Goal: Task Accomplishment & Management: Manage account settings

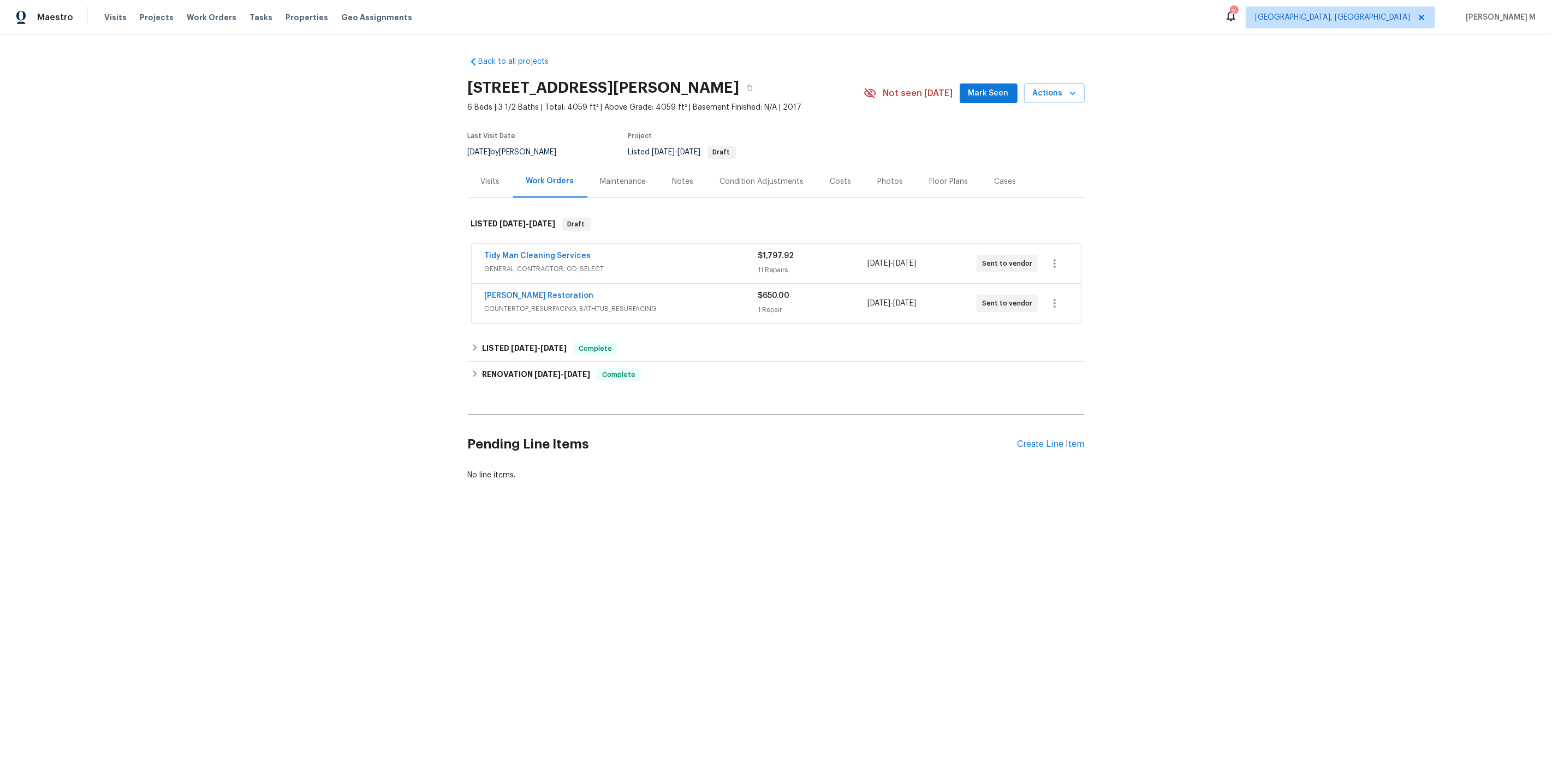
click at [531, 265] on span "GENERAL_CONTRACTOR, OD_SELECT" at bounding box center [621, 268] width 274 height 11
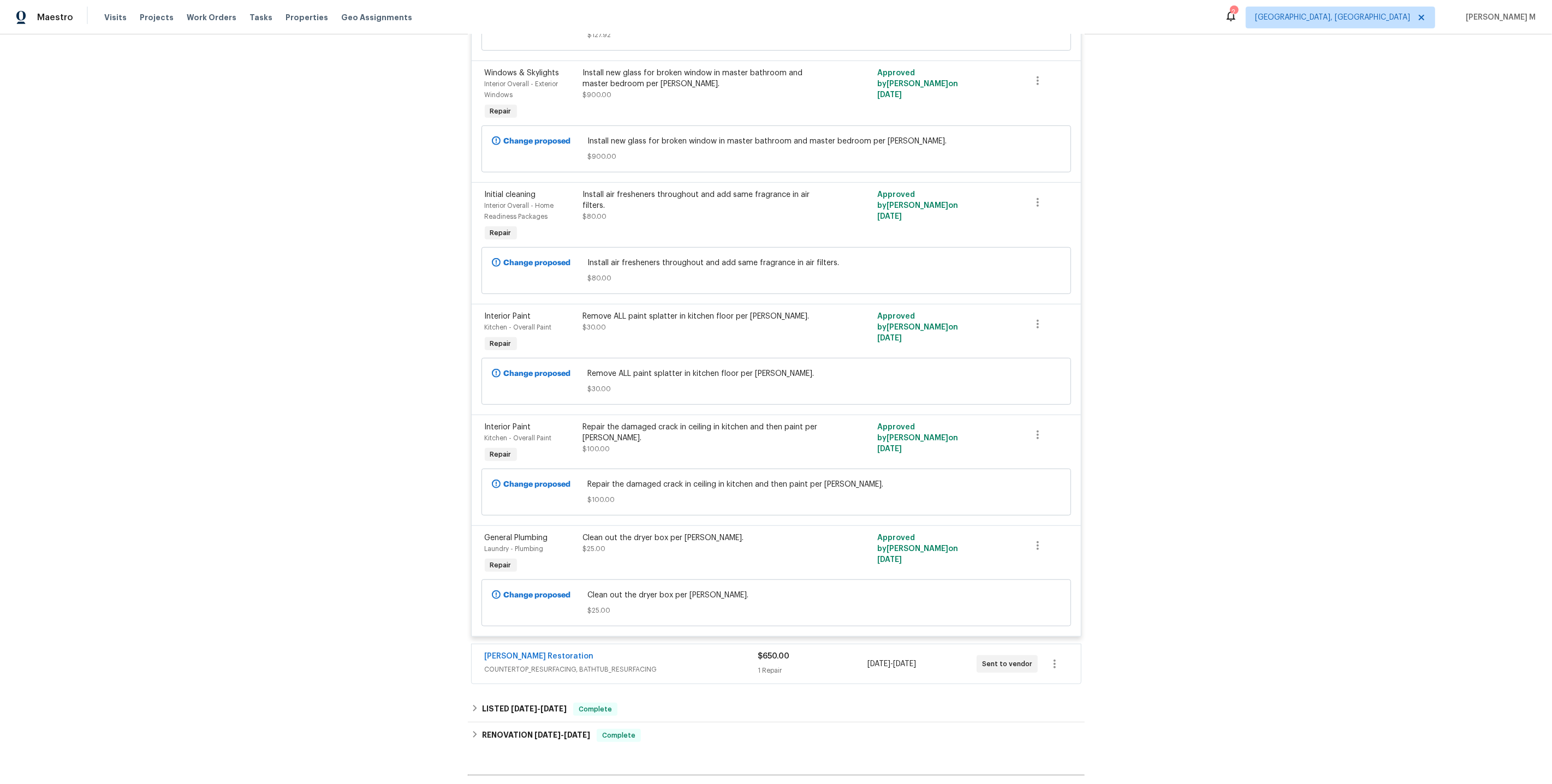
scroll to position [1028, 0]
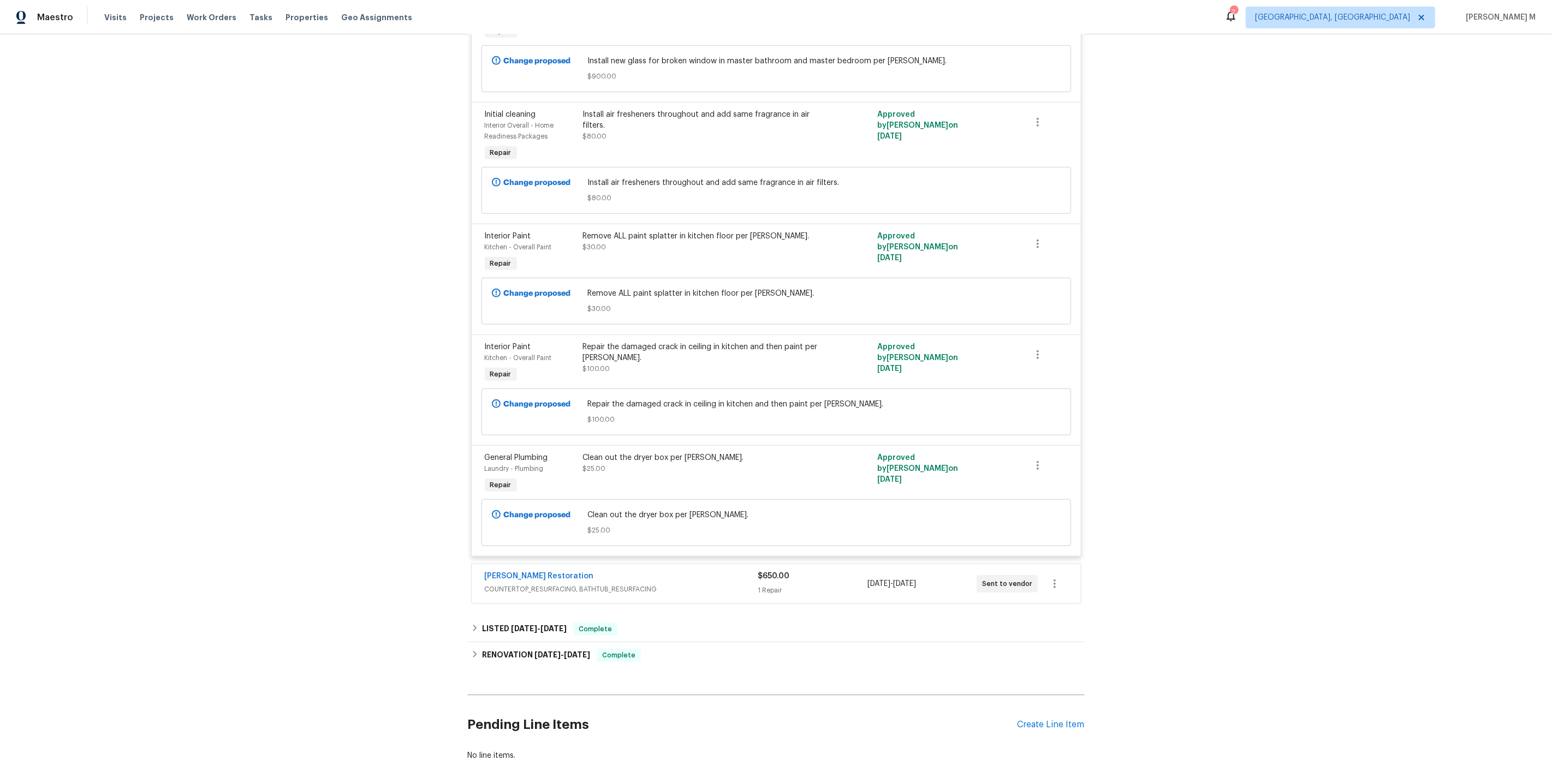
click at [589, 584] on span "COUNTERTOP_RESURFACING, BATHTUB_RESURFACING" at bounding box center [621, 589] width 274 height 11
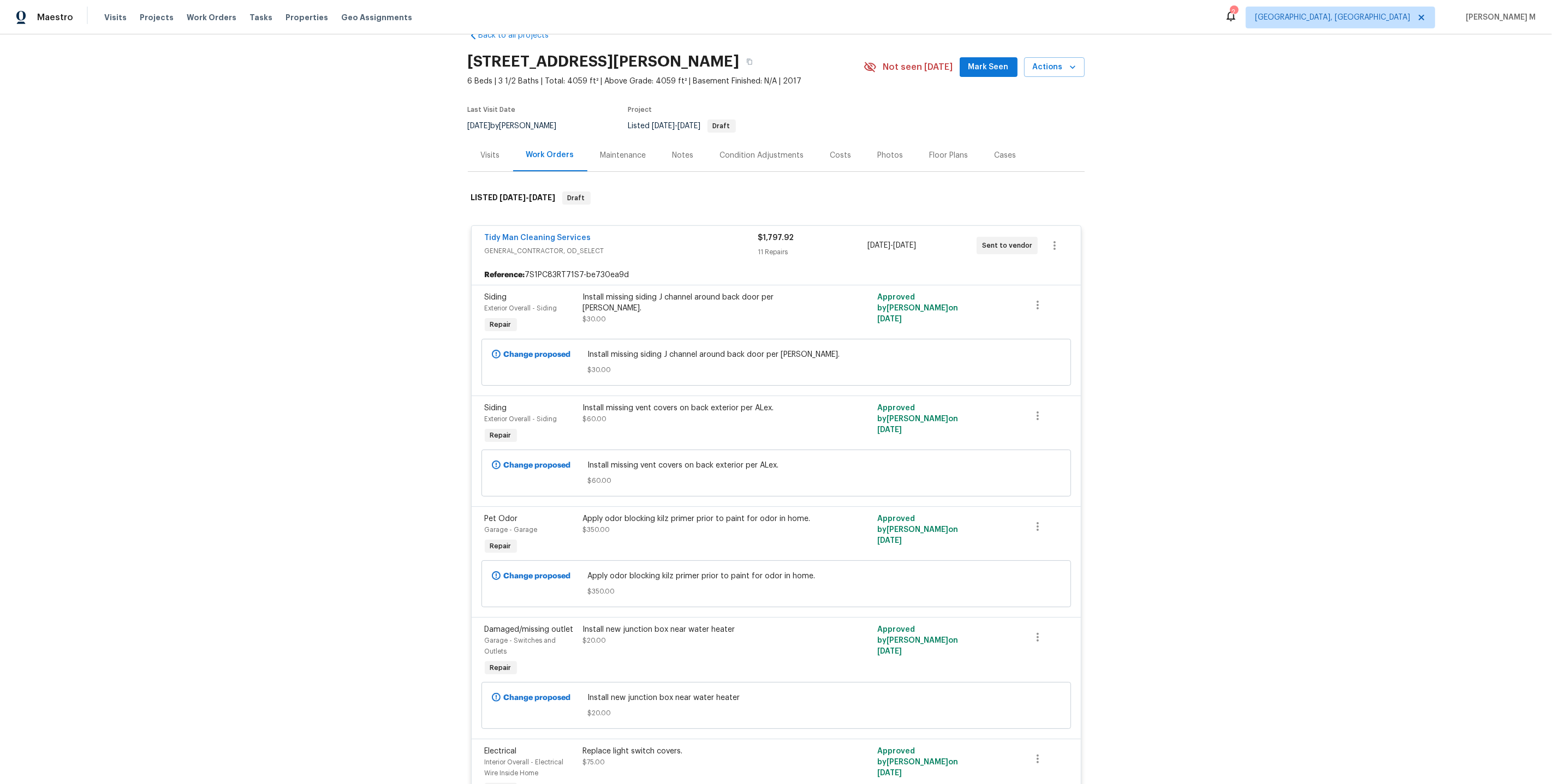
scroll to position [26, 0]
click at [554, 233] on span "Tidy Man Cleaning Services" at bounding box center [538, 238] width 107 height 11
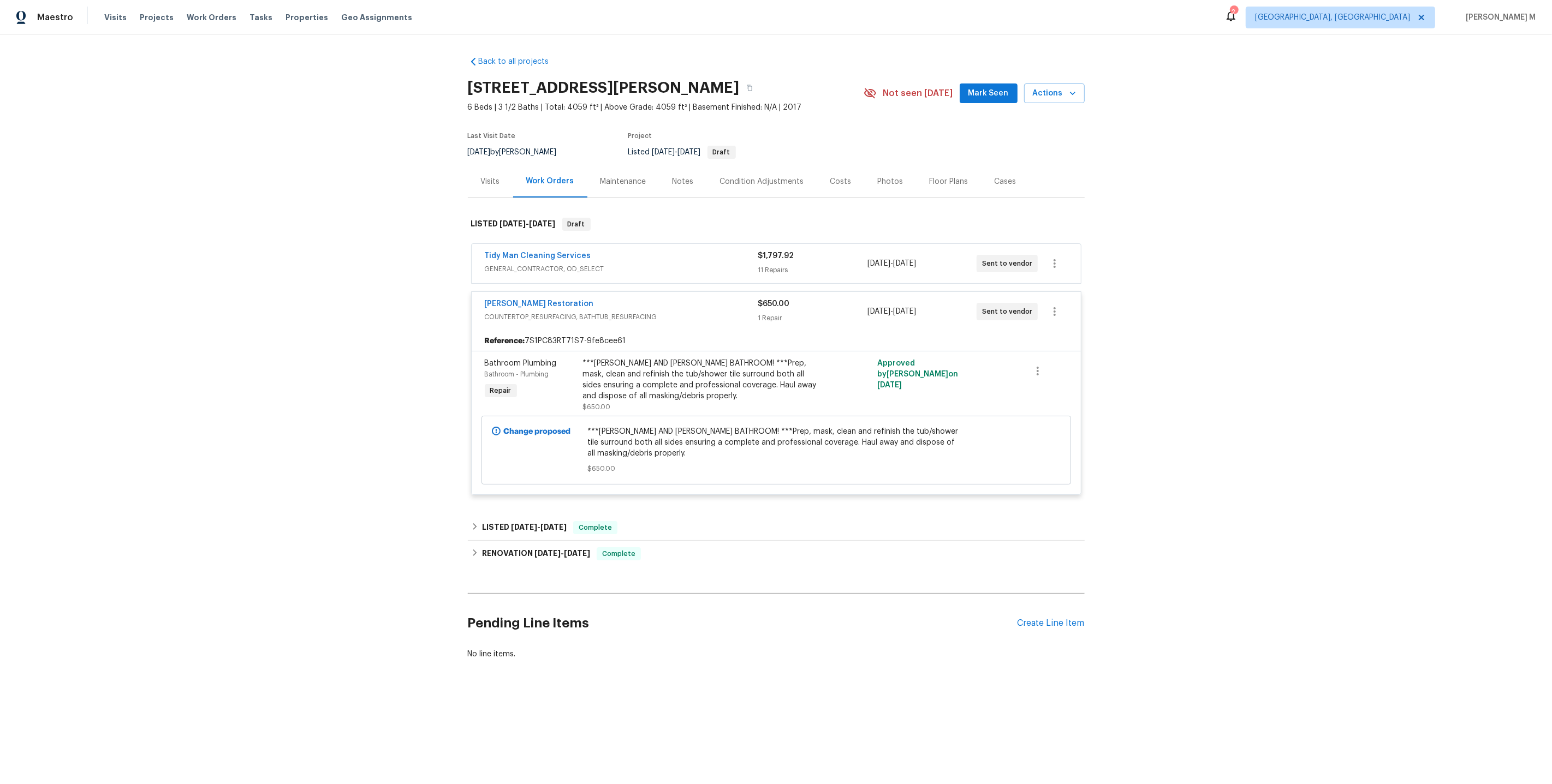
click at [552, 244] on div "Tidy Man Cleaning Services GENERAL_CONTRACTOR, OD_SELECT $1,797.92 11 Repairs 9…" at bounding box center [776, 263] width 609 height 40
click at [552, 253] on link "Tidy Man Cleaning Services" at bounding box center [538, 256] width 107 height 8
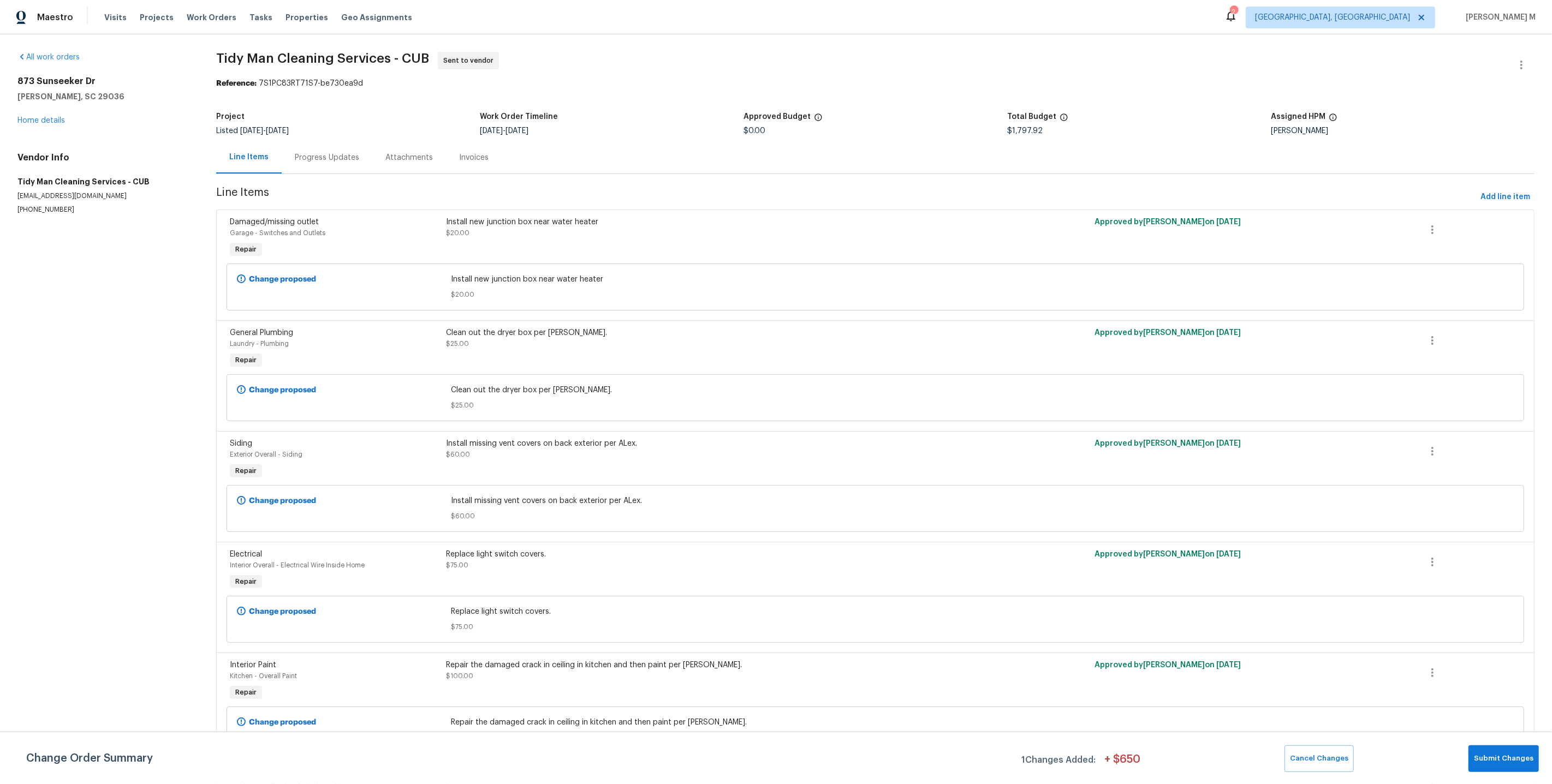
click at [304, 176] on section "Tidy Man Cleaning Services - CUB Sent to vendor Reference: 7S1PC83RT71S7-be730e…" at bounding box center [875, 747] width 1319 height 1390
click at [37, 120] on link "Home details" at bounding box center [41, 120] width 48 height 8
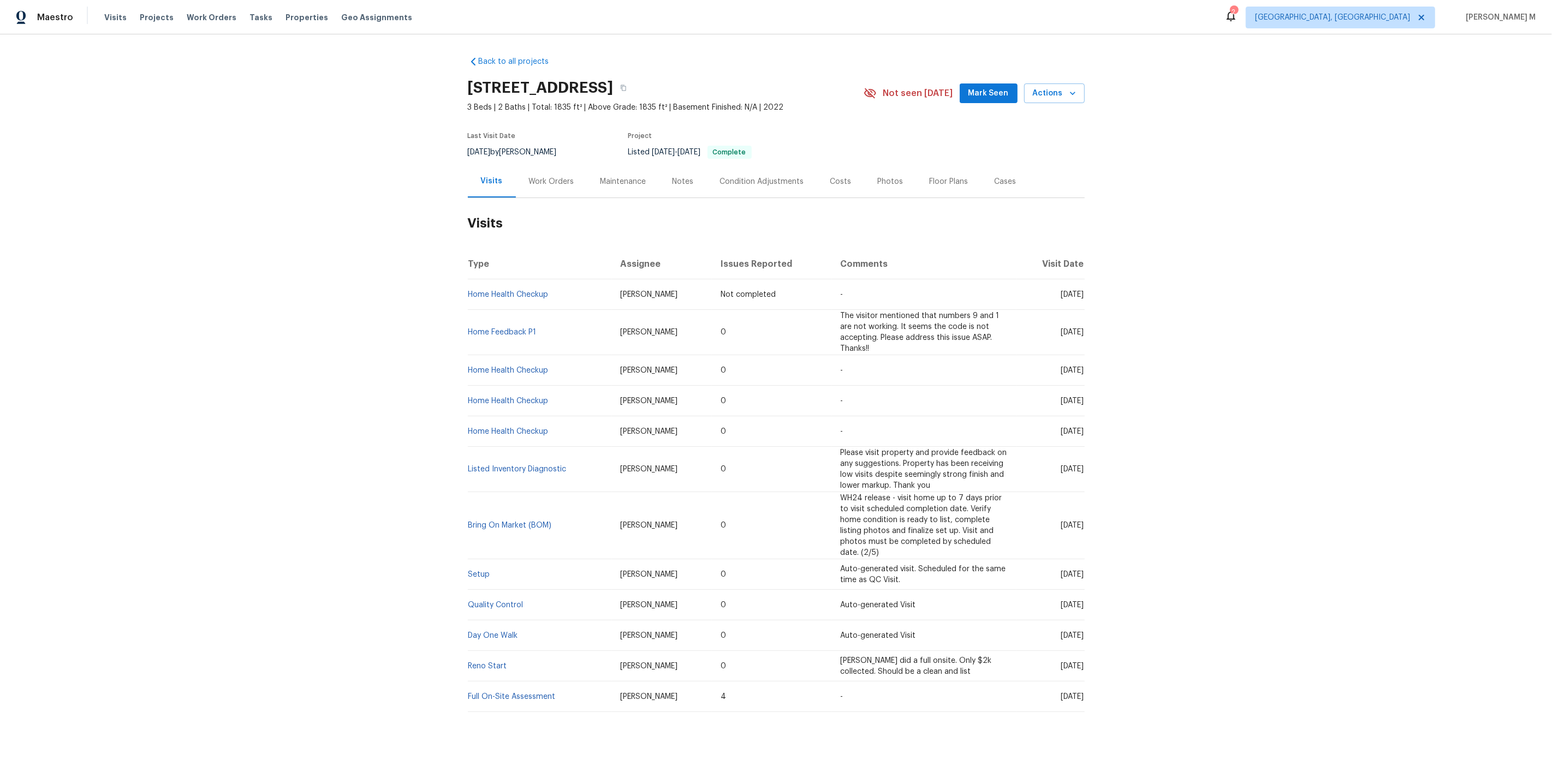
click at [556, 177] on div "Work Orders" at bounding box center [552, 181] width 45 height 11
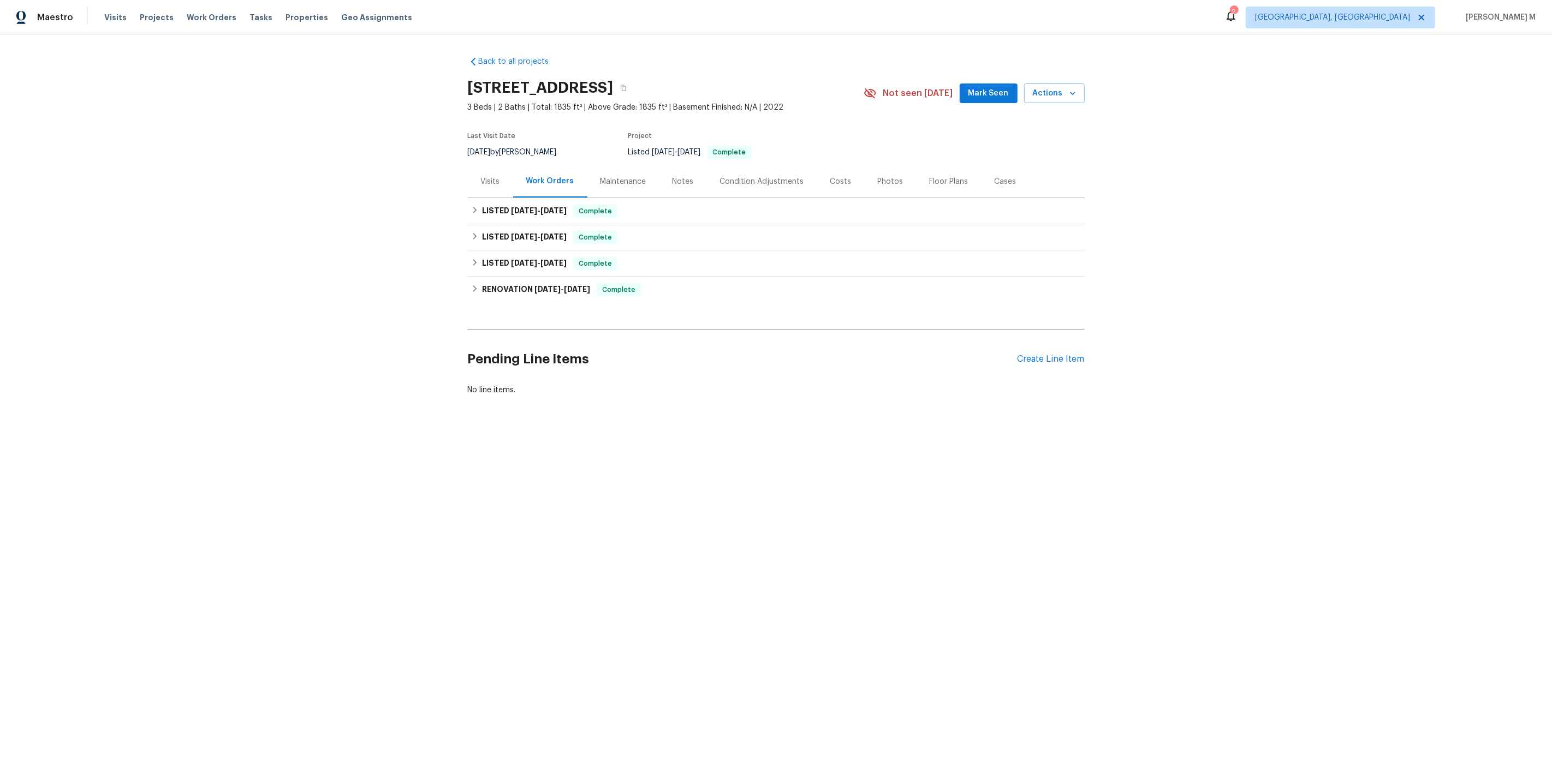
click at [617, 176] on div "Maintenance" at bounding box center [623, 181] width 46 height 11
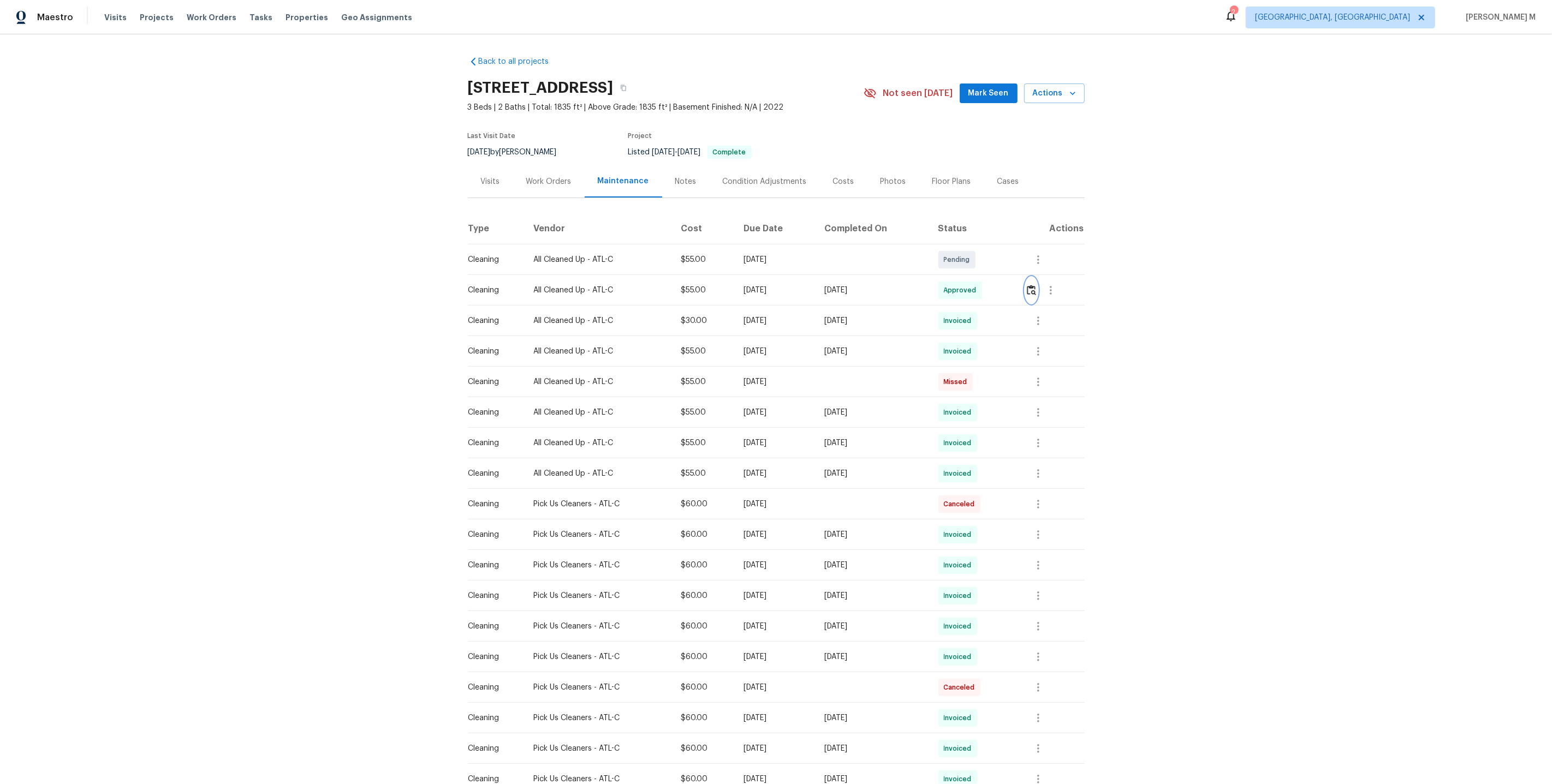
click at [1036, 289] on img "button" at bounding box center [1031, 290] width 9 height 11
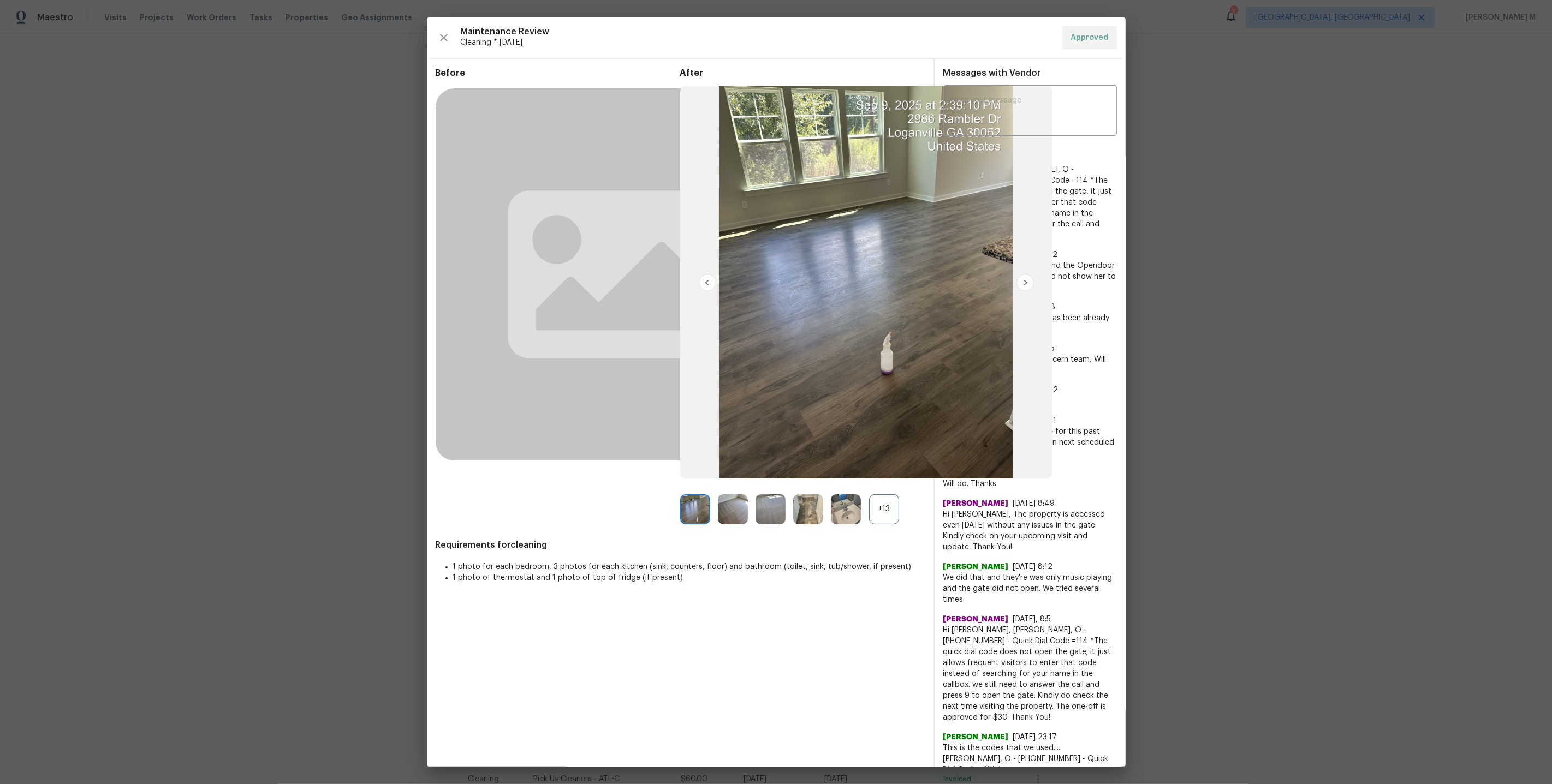
click at [883, 505] on div "+13" at bounding box center [884, 509] width 30 height 30
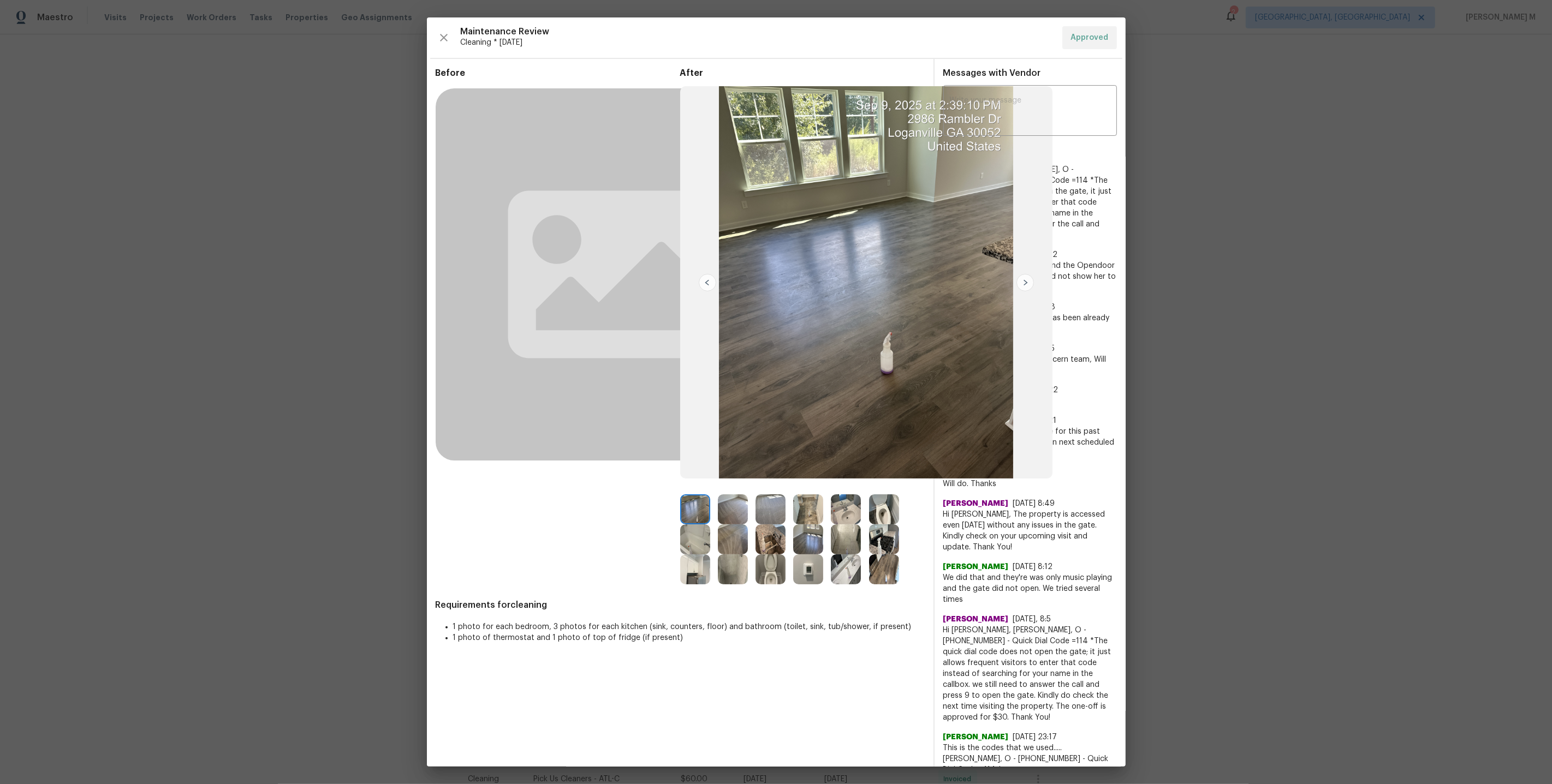
click at [815, 534] on img at bounding box center [808, 539] width 30 height 30
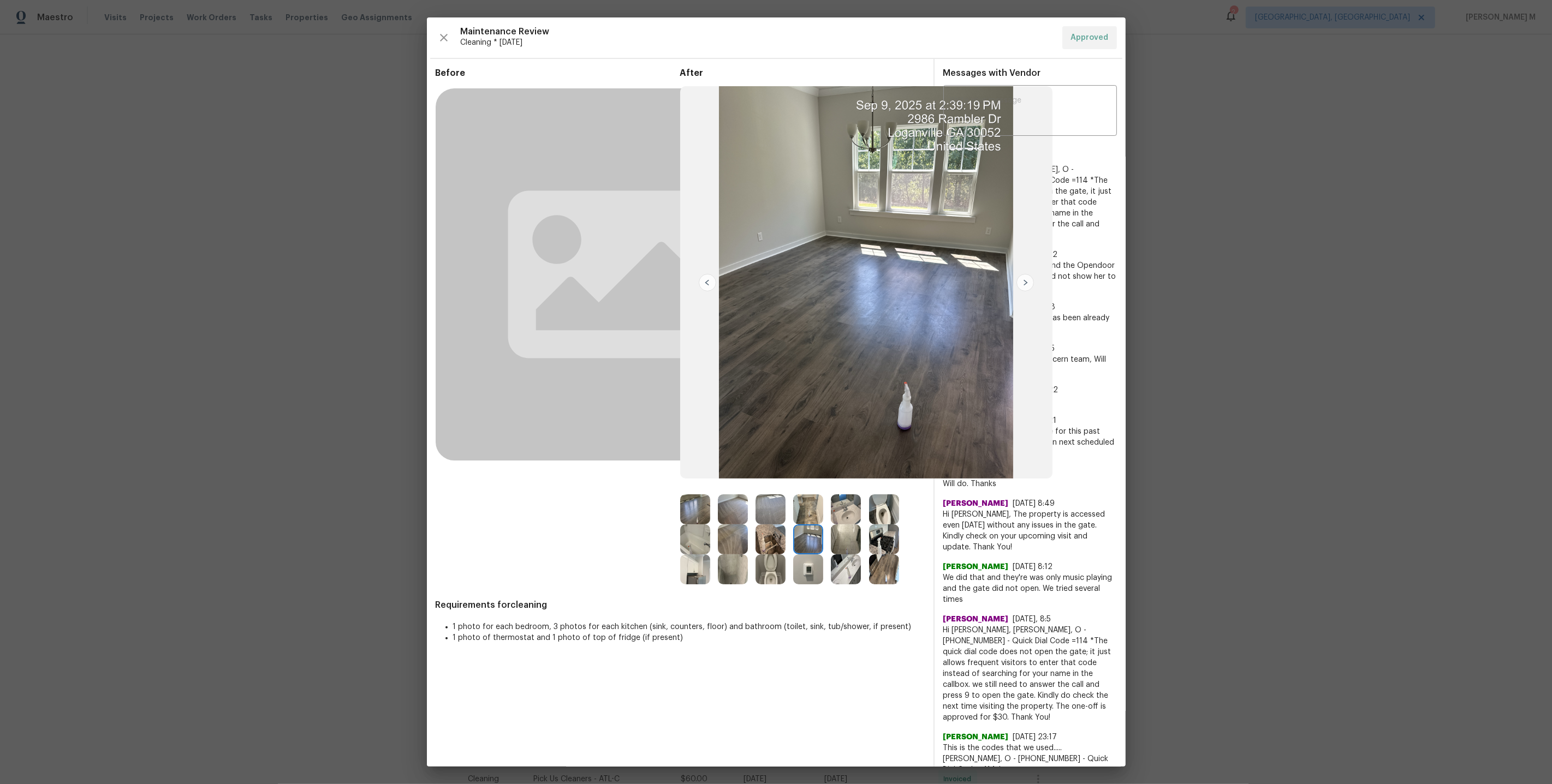
click at [698, 513] on img at bounding box center [695, 509] width 30 height 30
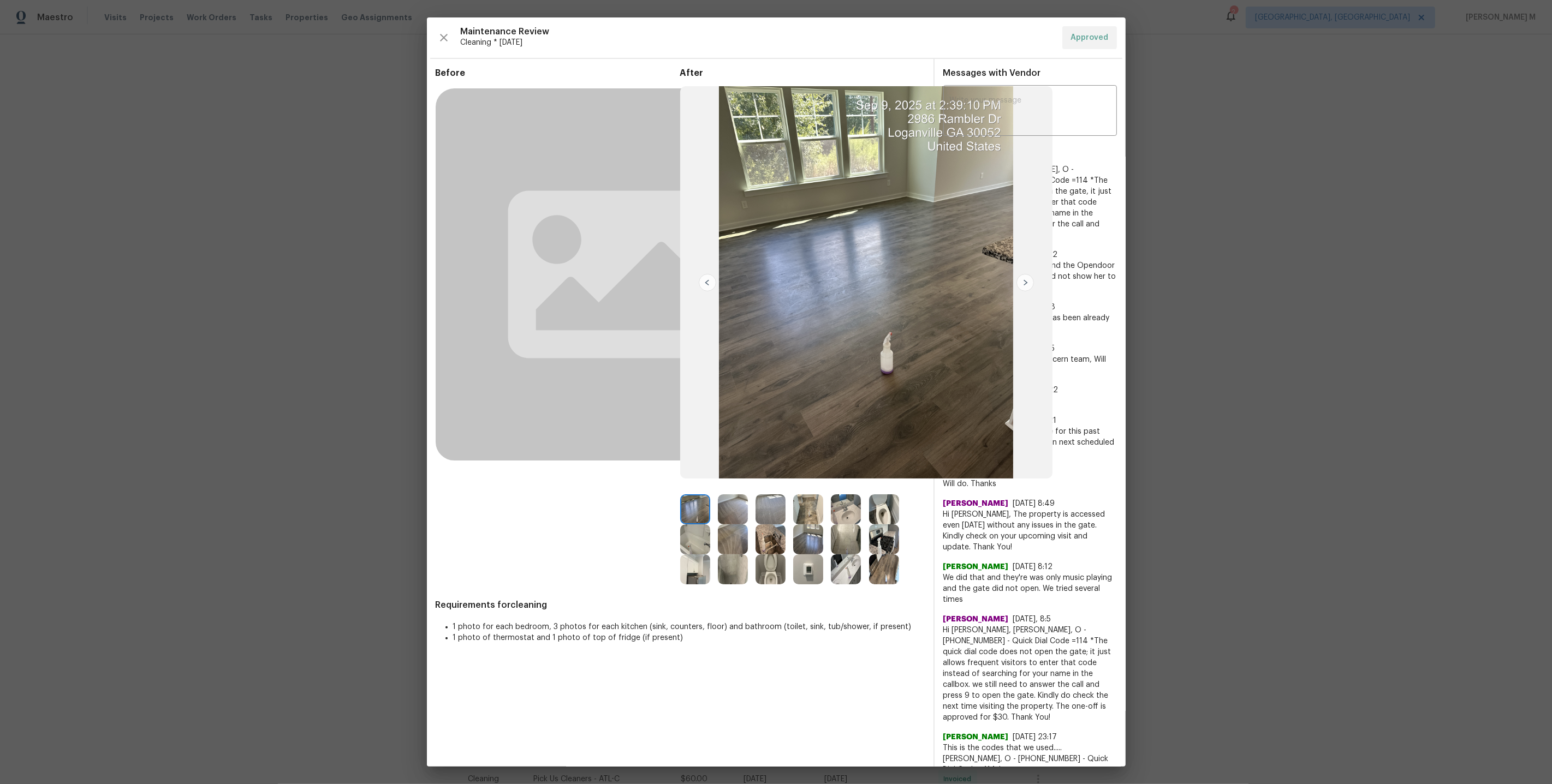
click at [771, 487] on div "After" at bounding box center [803, 326] width 245 height 517
click at [769, 499] on img at bounding box center [771, 509] width 30 height 30
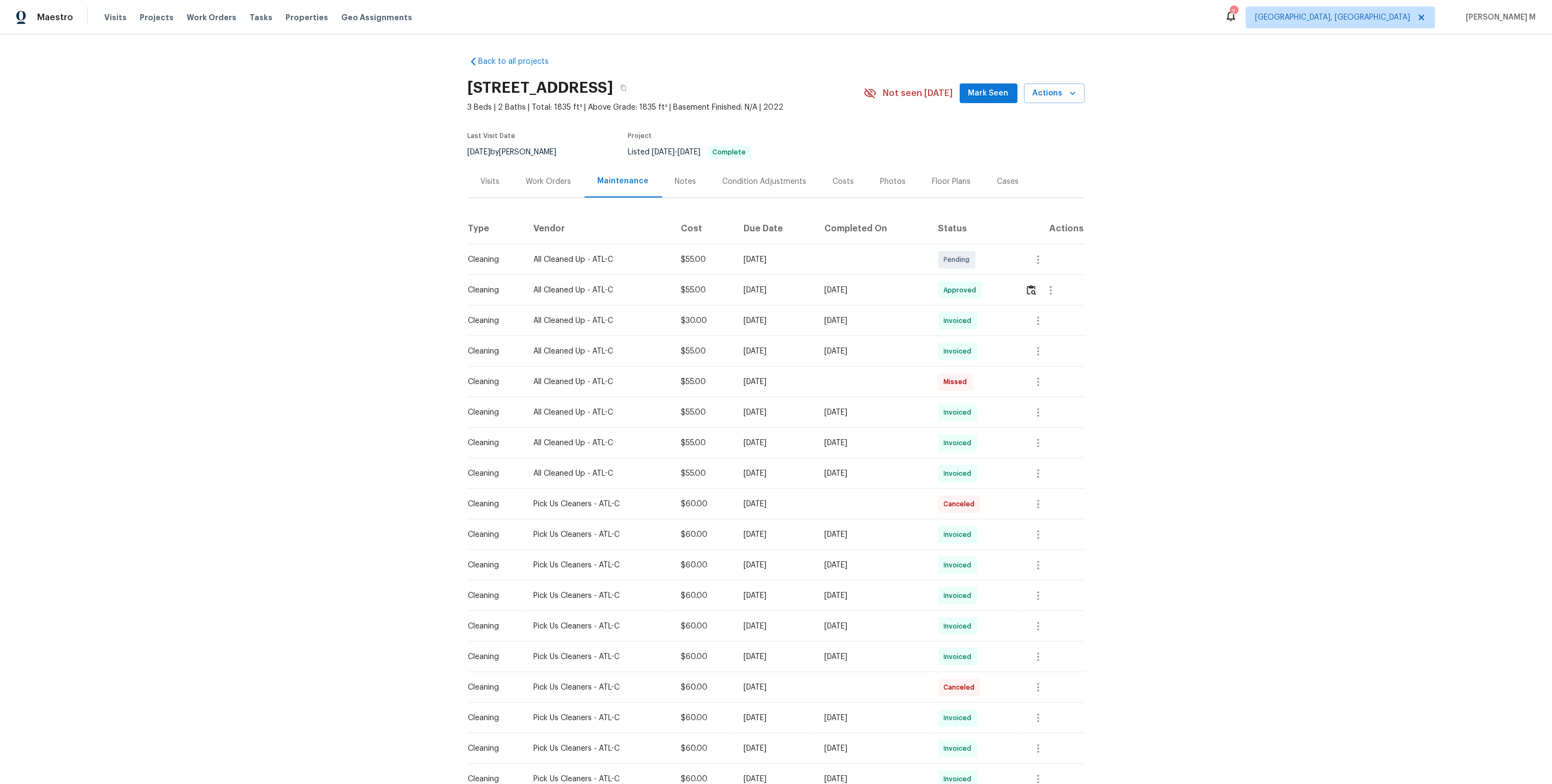
click at [489, 166] on div "Visits" at bounding box center [490, 181] width 45 height 32
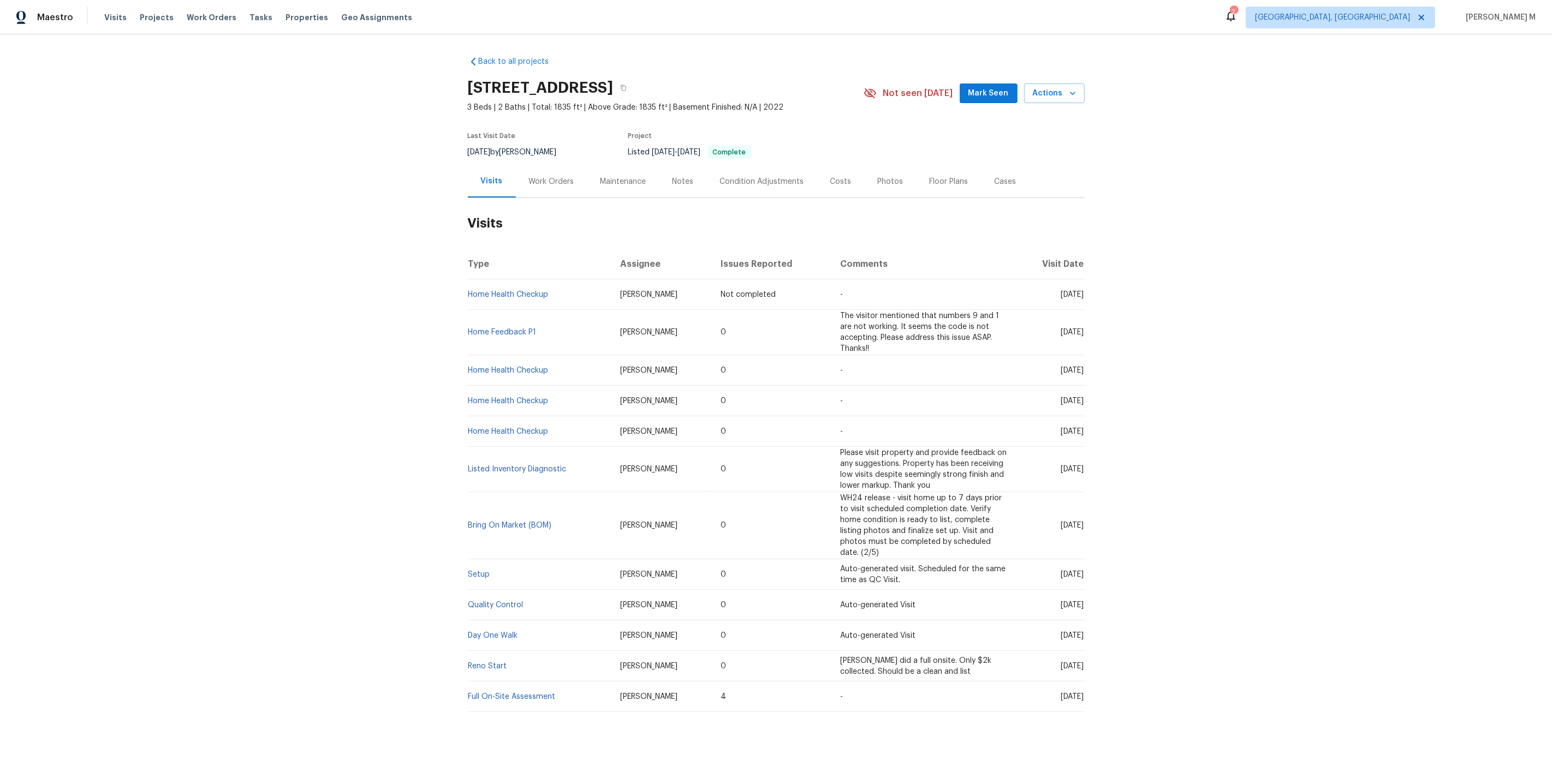
click at [554, 179] on div "Work Orders" at bounding box center [552, 181] width 45 height 11
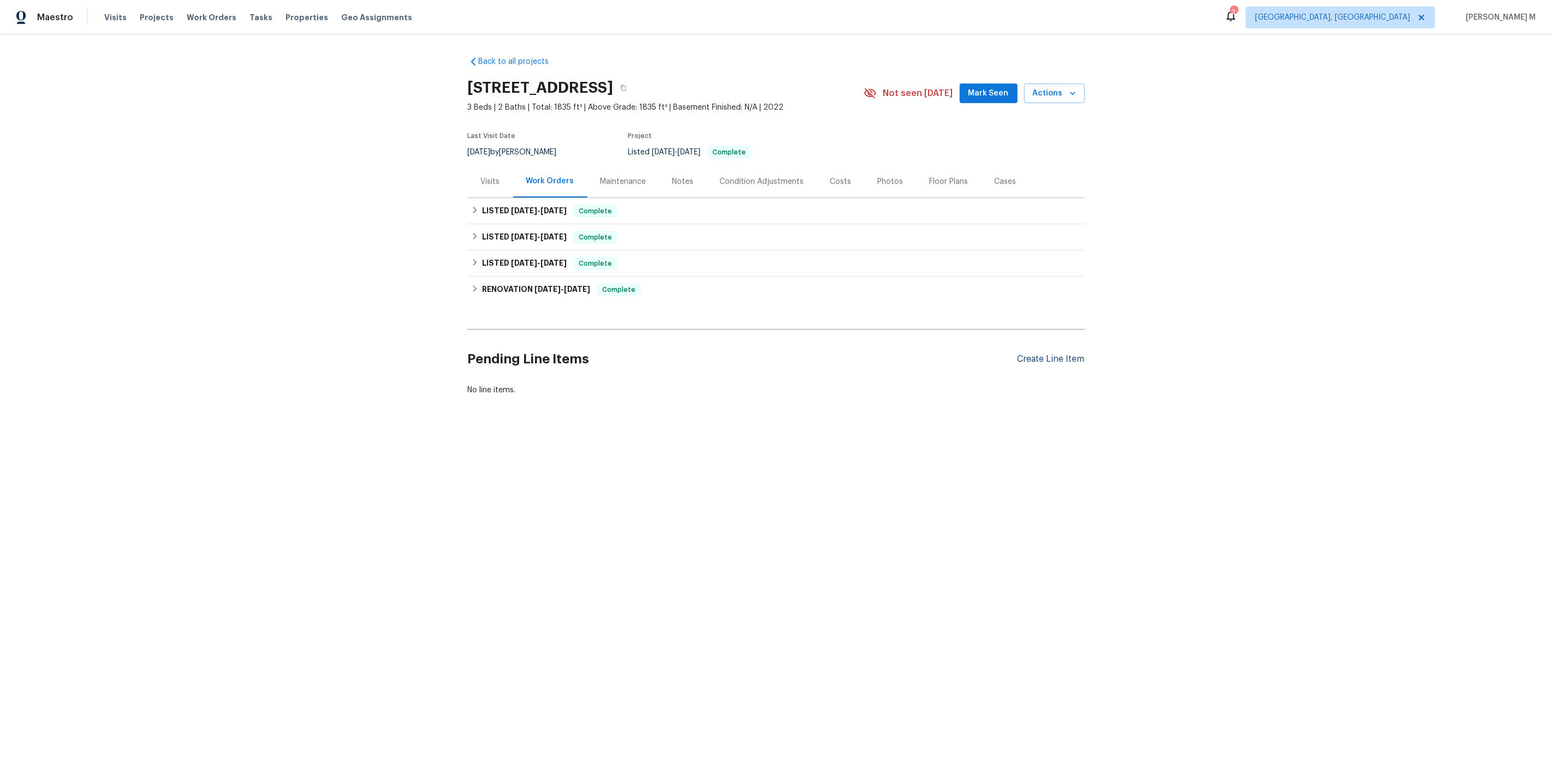
click at [1064, 354] on div "Create Line Item" at bounding box center [1051, 359] width 67 height 11
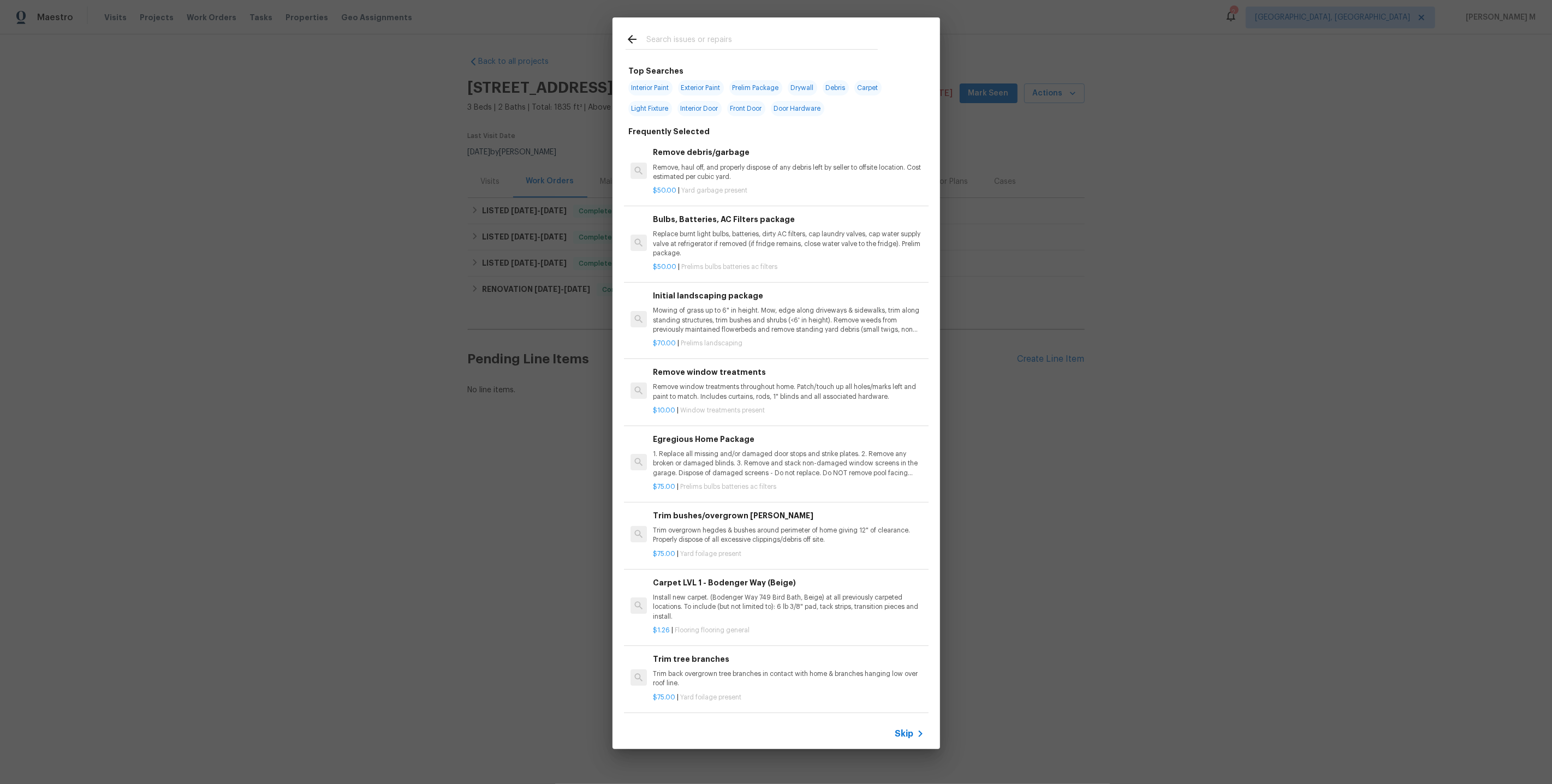
click at [909, 743] on div "Skip" at bounding box center [776, 734] width 328 height 31
click at [910, 739] on span "Skip" at bounding box center [905, 733] width 19 height 11
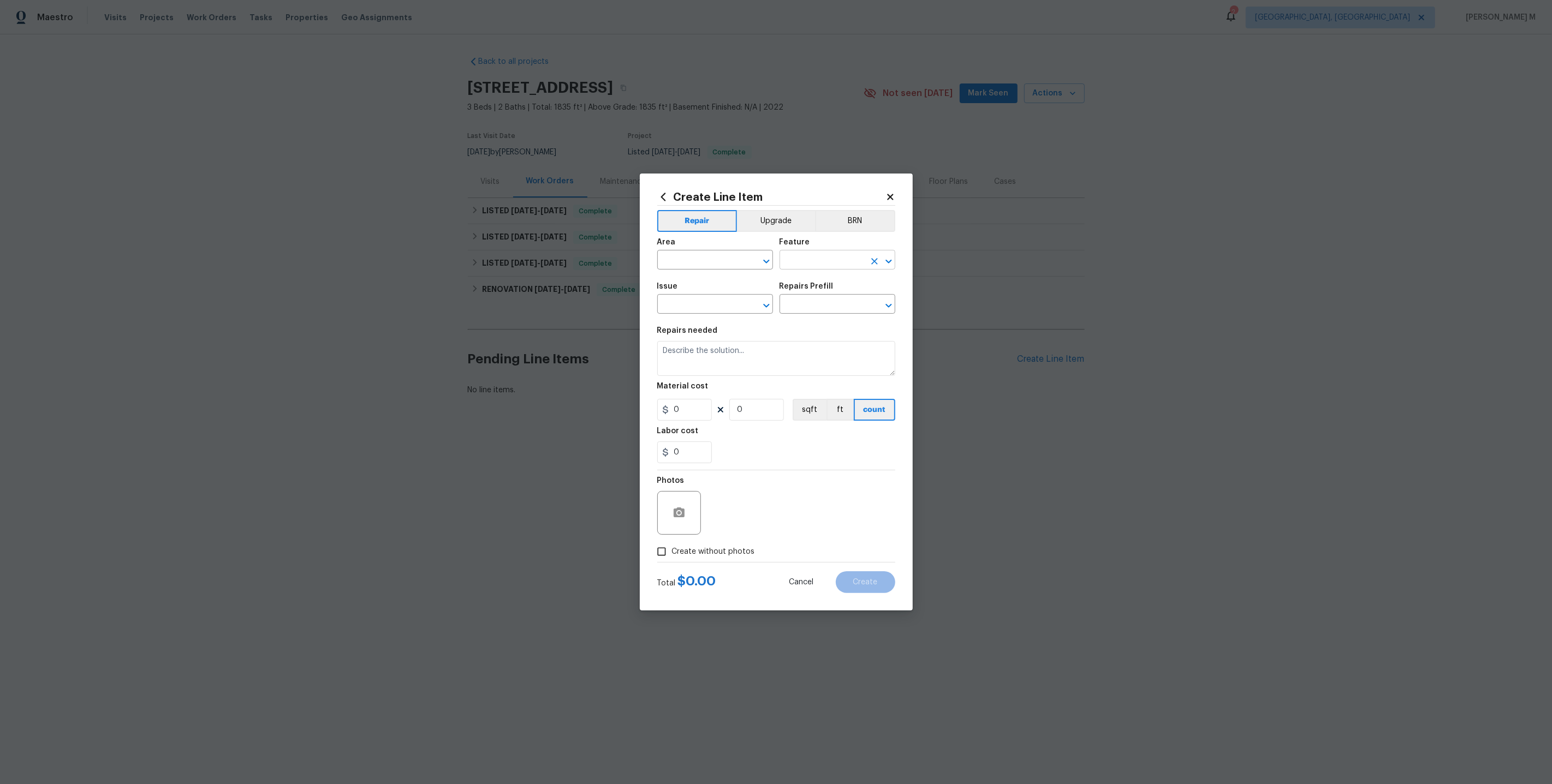
click at [811, 265] on input "text" at bounding box center [822, 261] width 85 height 17
click at [808, 337] on li "Windows" at bounding box center [837, 334] width 117 height 18
type input "Windows"
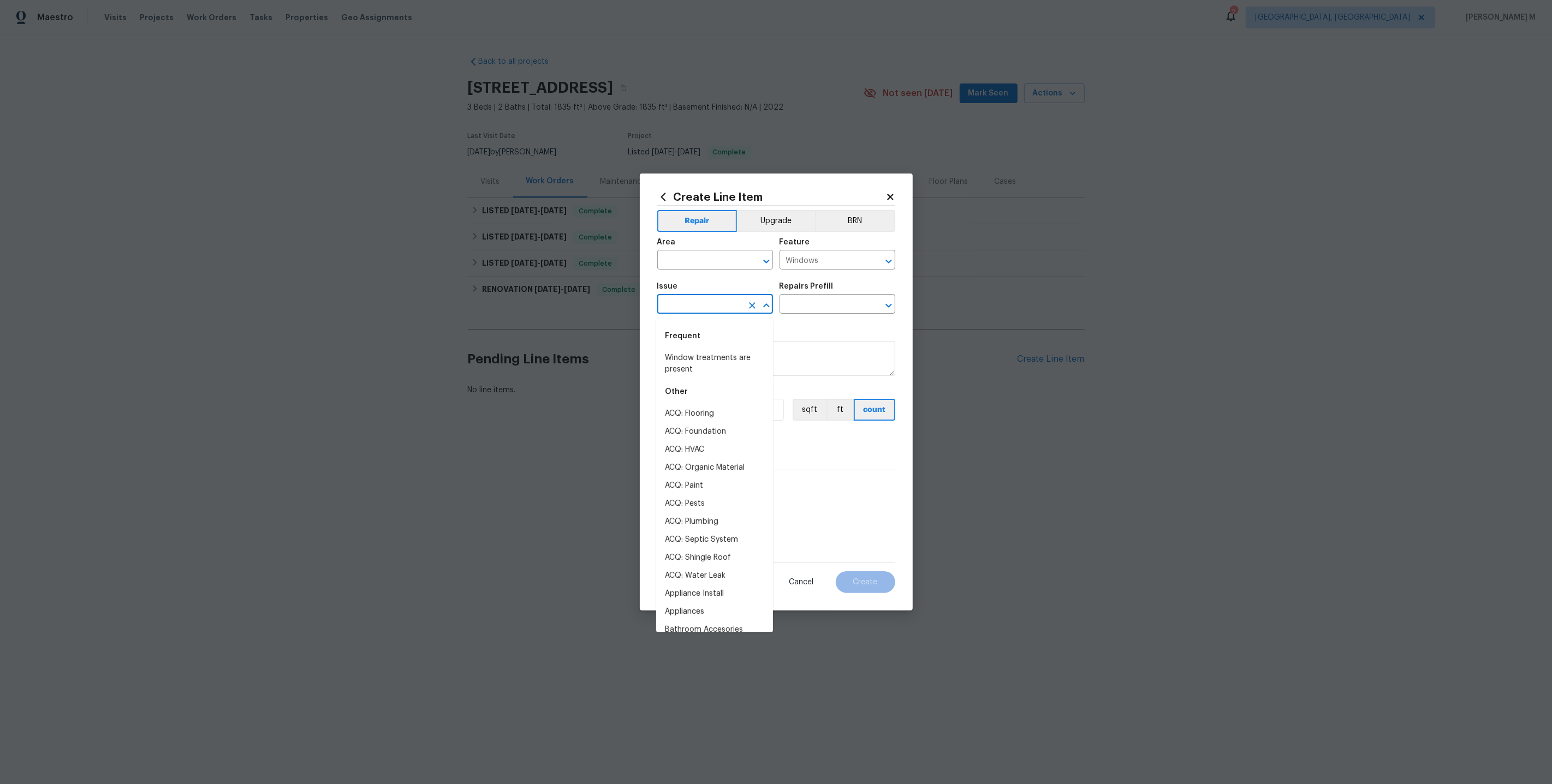
click at [710, 300] on input "text" at bounding box center [700, 305] width 85 height 17
click at [710, 411] on li "Windows & Skylights" at bounding box center [715, 413] width 117 height 18
type input "Windows & Skylights"
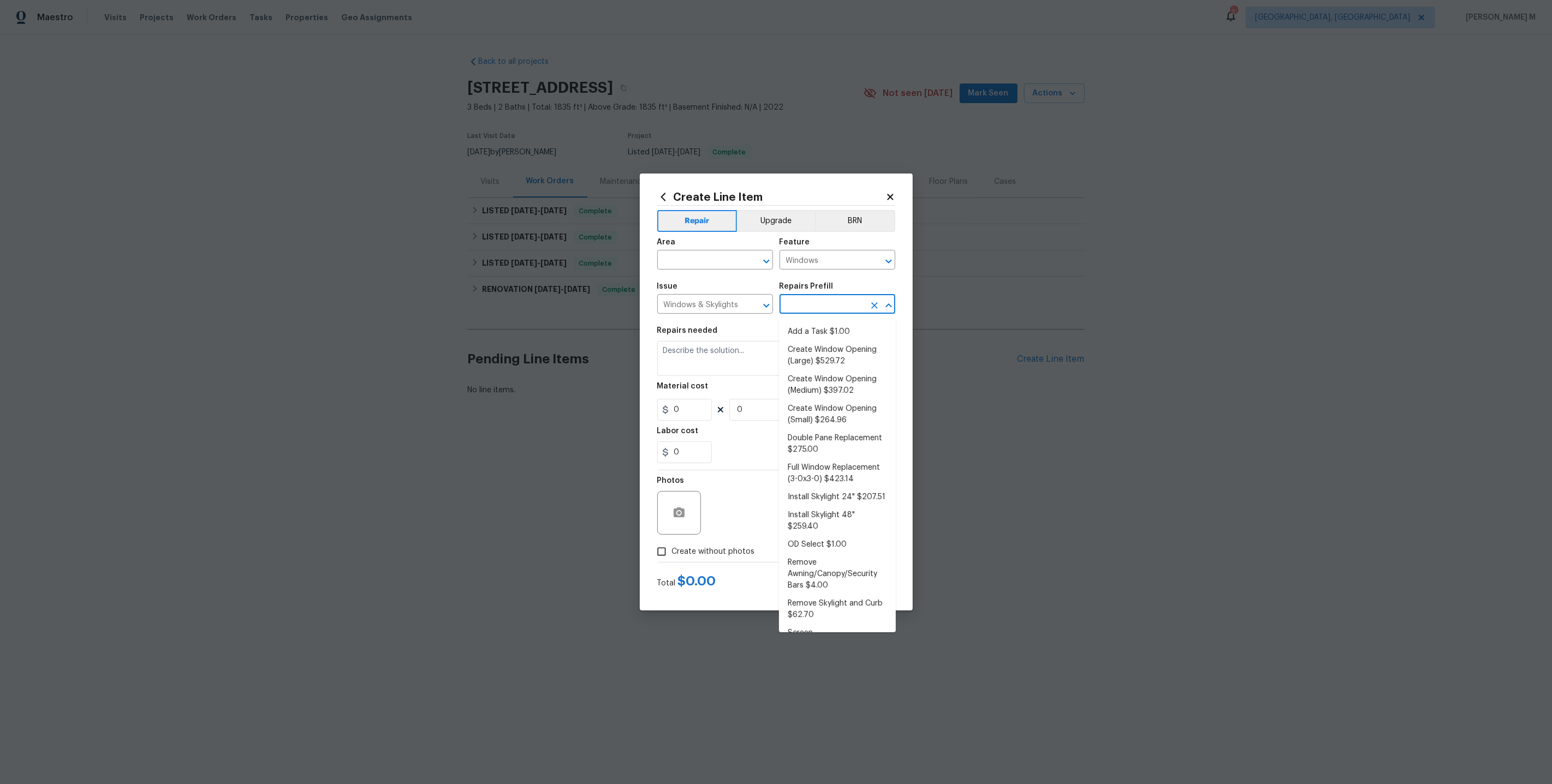
click at [810, 310] on input "text" at bounding box center [822, 305] width 85 height 17
click at [825, 328] on li "Add a Task $1.00" at bounding box center [837, 332] width 117 height 18
type input "Add a Task $1.00"
type textarea "HPM to detail"
type input "1"
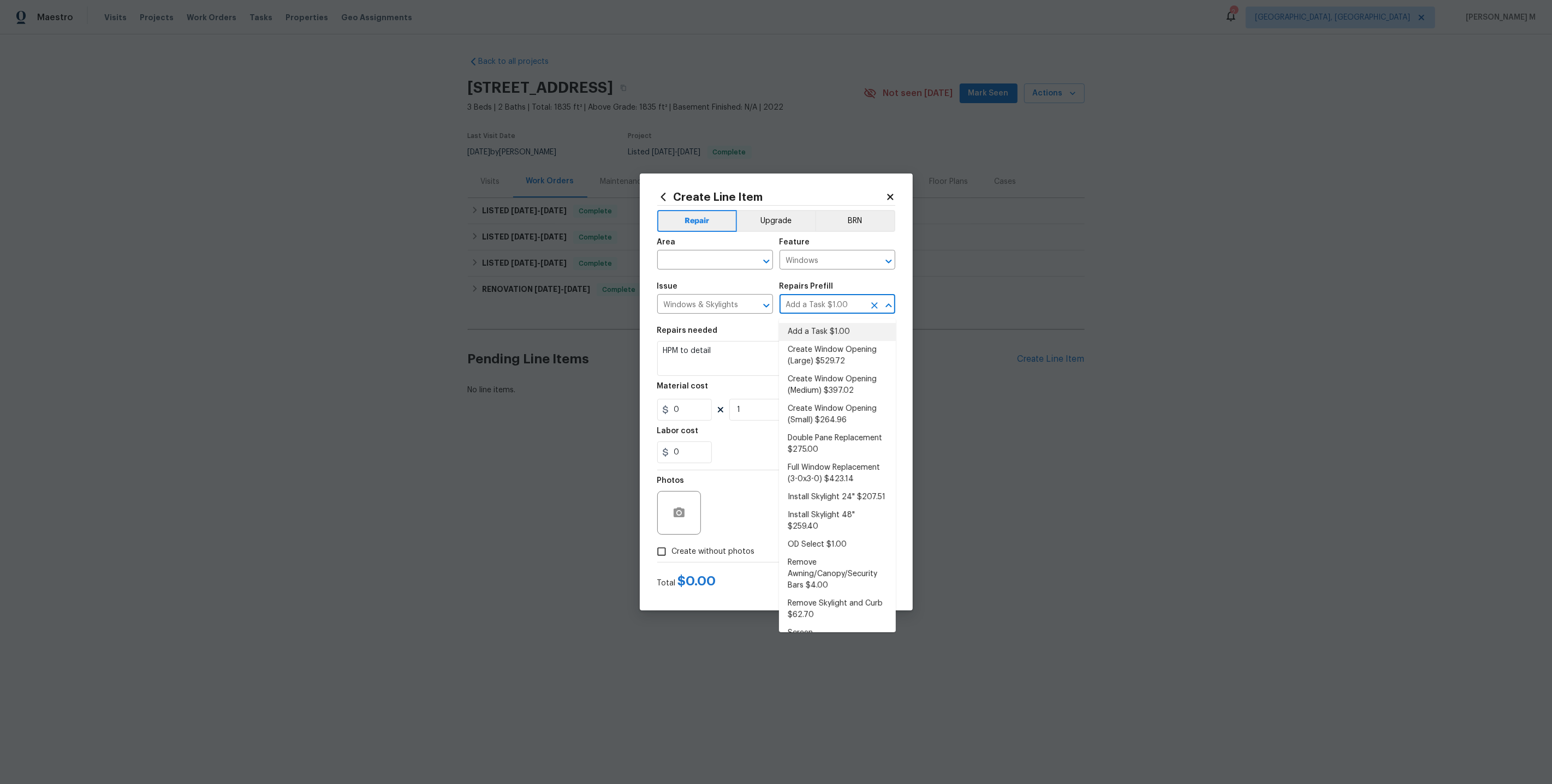
type input "1"
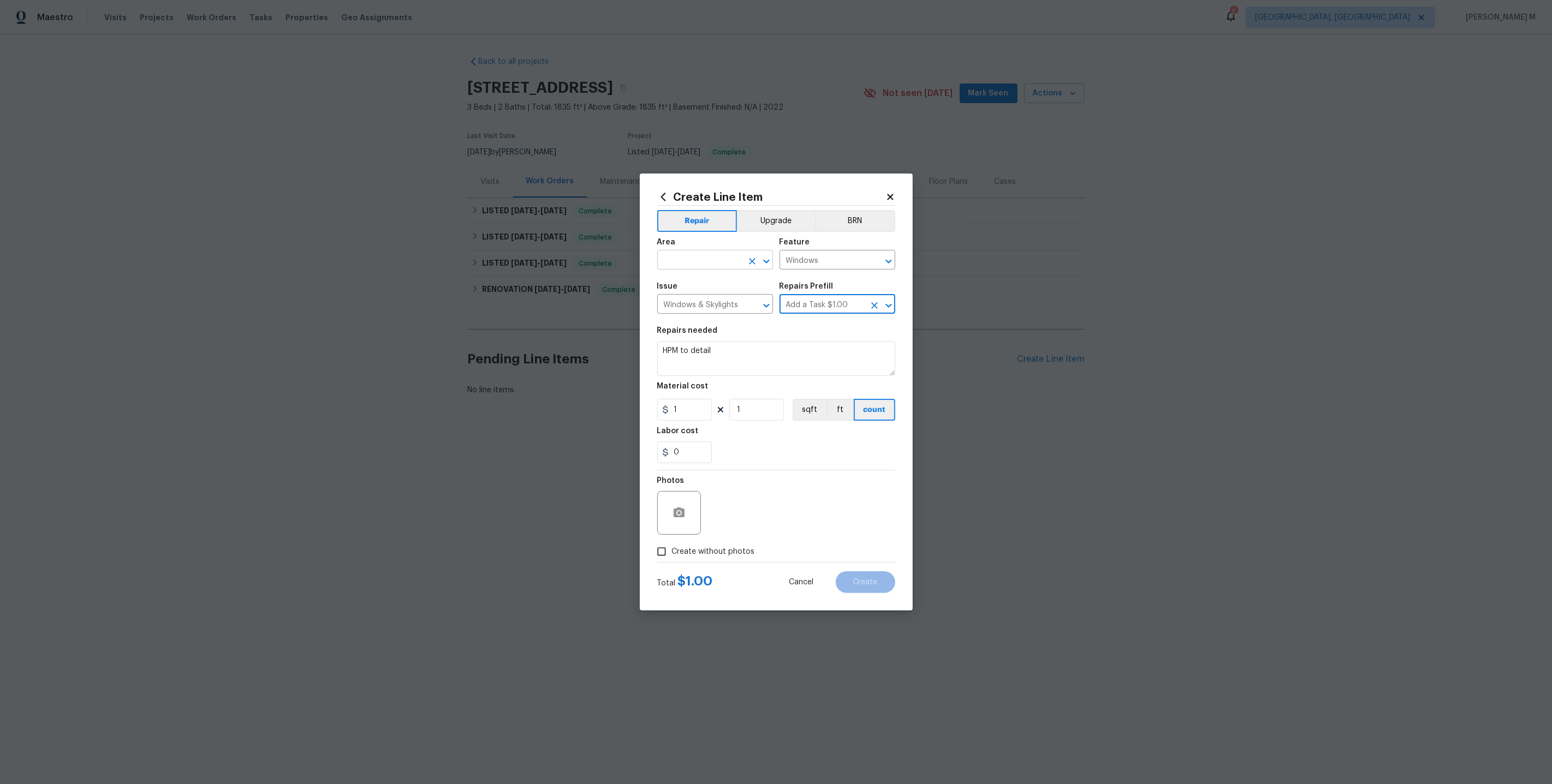
click at [706, 262] on input "text" at bounding box center [700, 261] width 85 height 17
click at [705, 288] on li "Bedroom" at bounding box center [715, 290] width 117 height 18
type input "Bedroom"
click at [718, 310] on input "Windows & Skylights" at bounding box center [700, 305] width 85 height 17
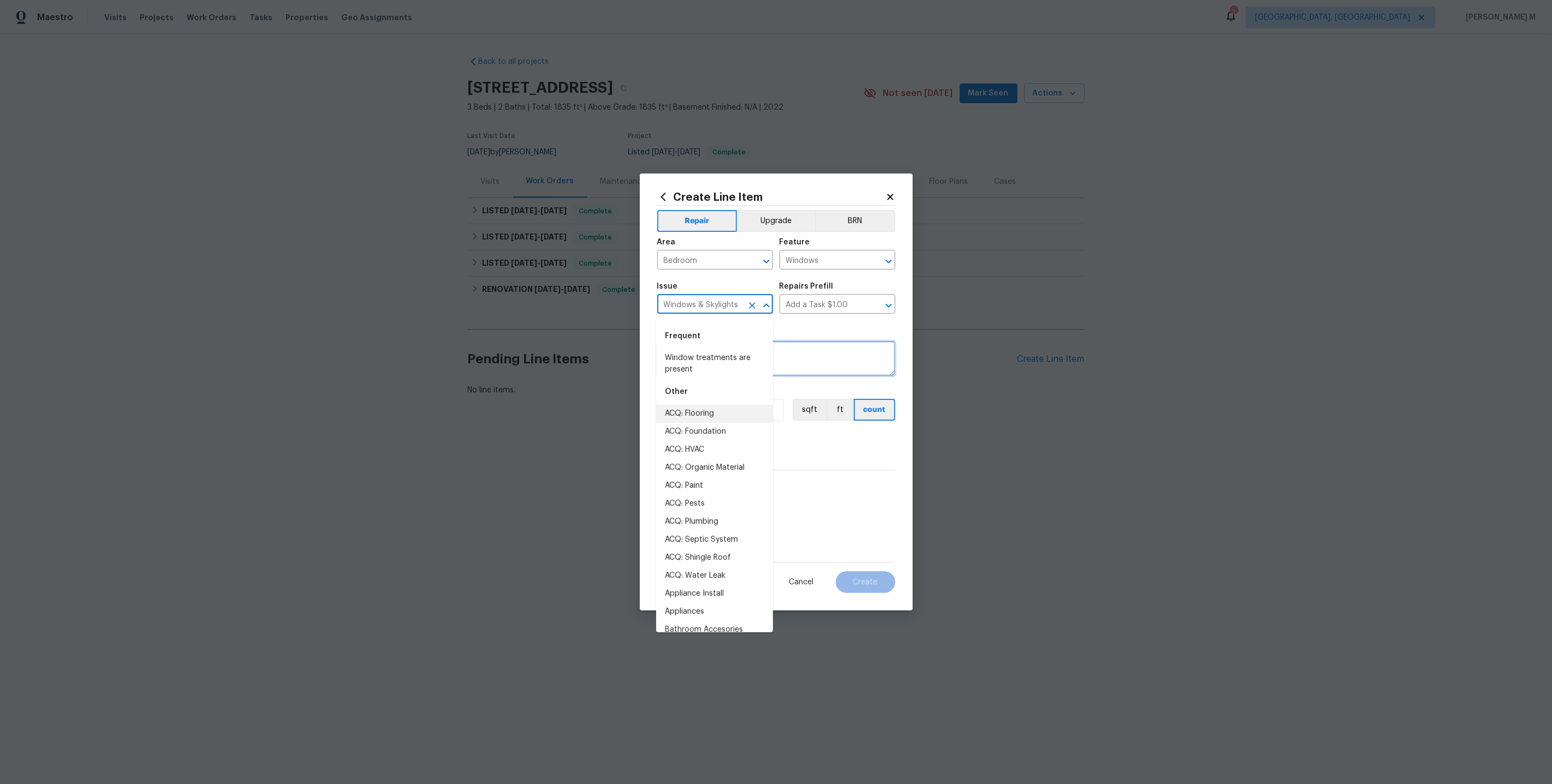
click at [802, 351] on textarea "HPM to detail" at bounding box center [776, 359] width 238 height 35
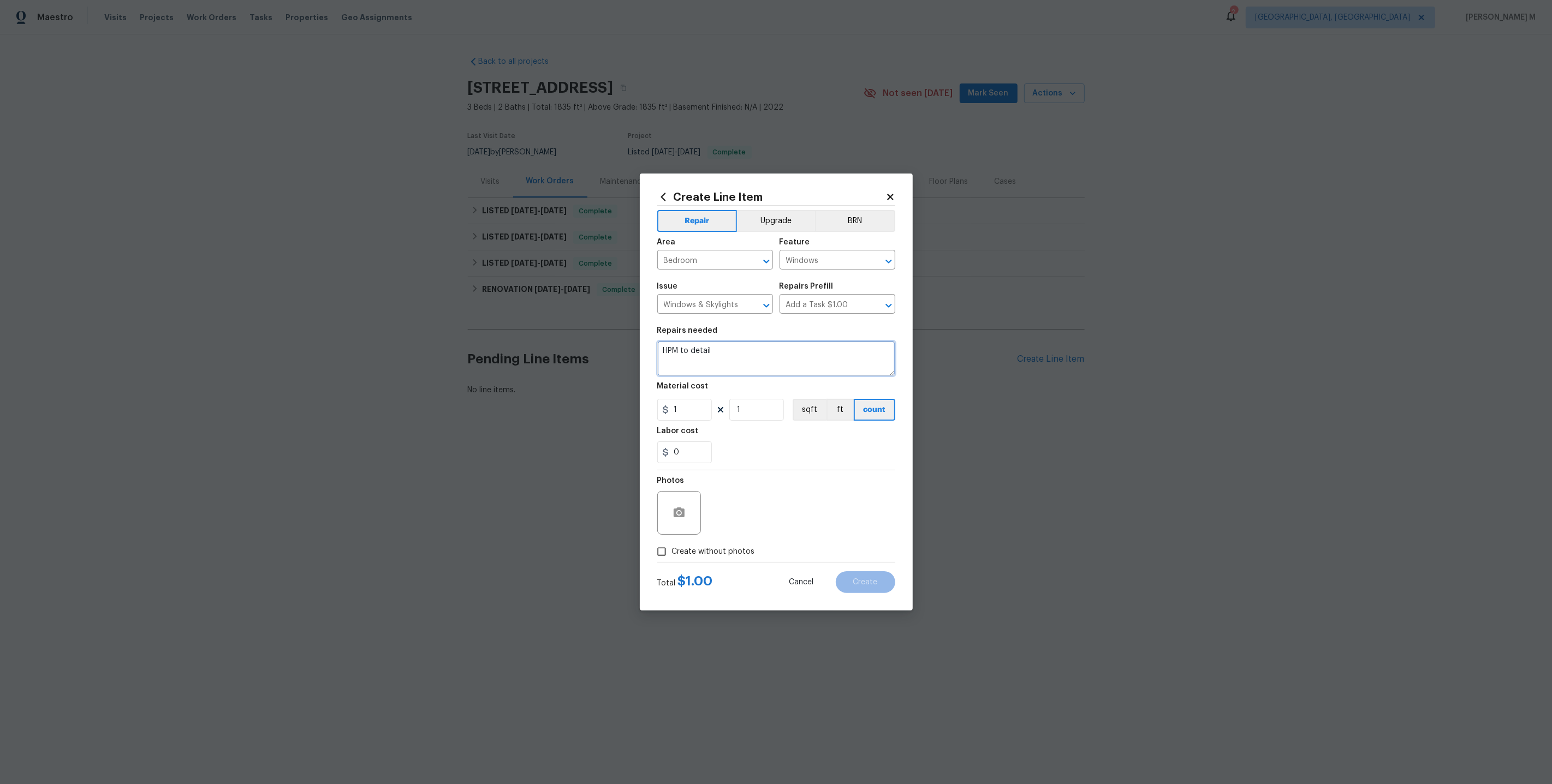
drag, startPoint x: 744, startPoint y: 309, endPoint x: 592, endPoint y: 309, distance: 152.0
click at [592, 309] on div "Create Line Item Repair Upgrade BRN Area Bedroom ​ Feature Windows ​ Issue Wind…" at bounding box center [776, 392] width 1552 height 784
click at [690, 307] on input "Windows & Skylights" at bounding box center [700, 305] width 85 height 17
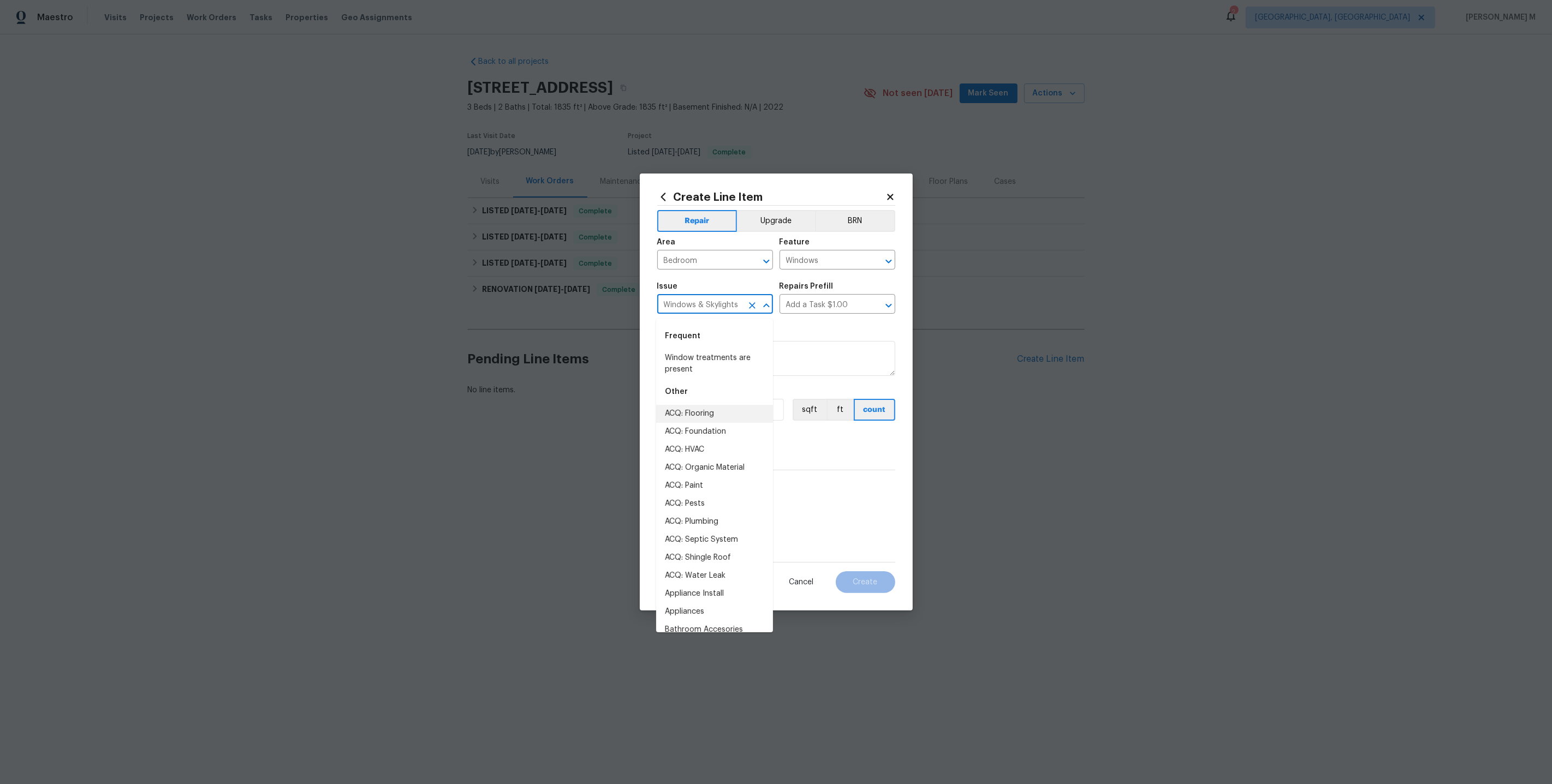
click at [690, 307] on input "Windows & Skylights" at bounding box center [700, 305] width 85 height 17
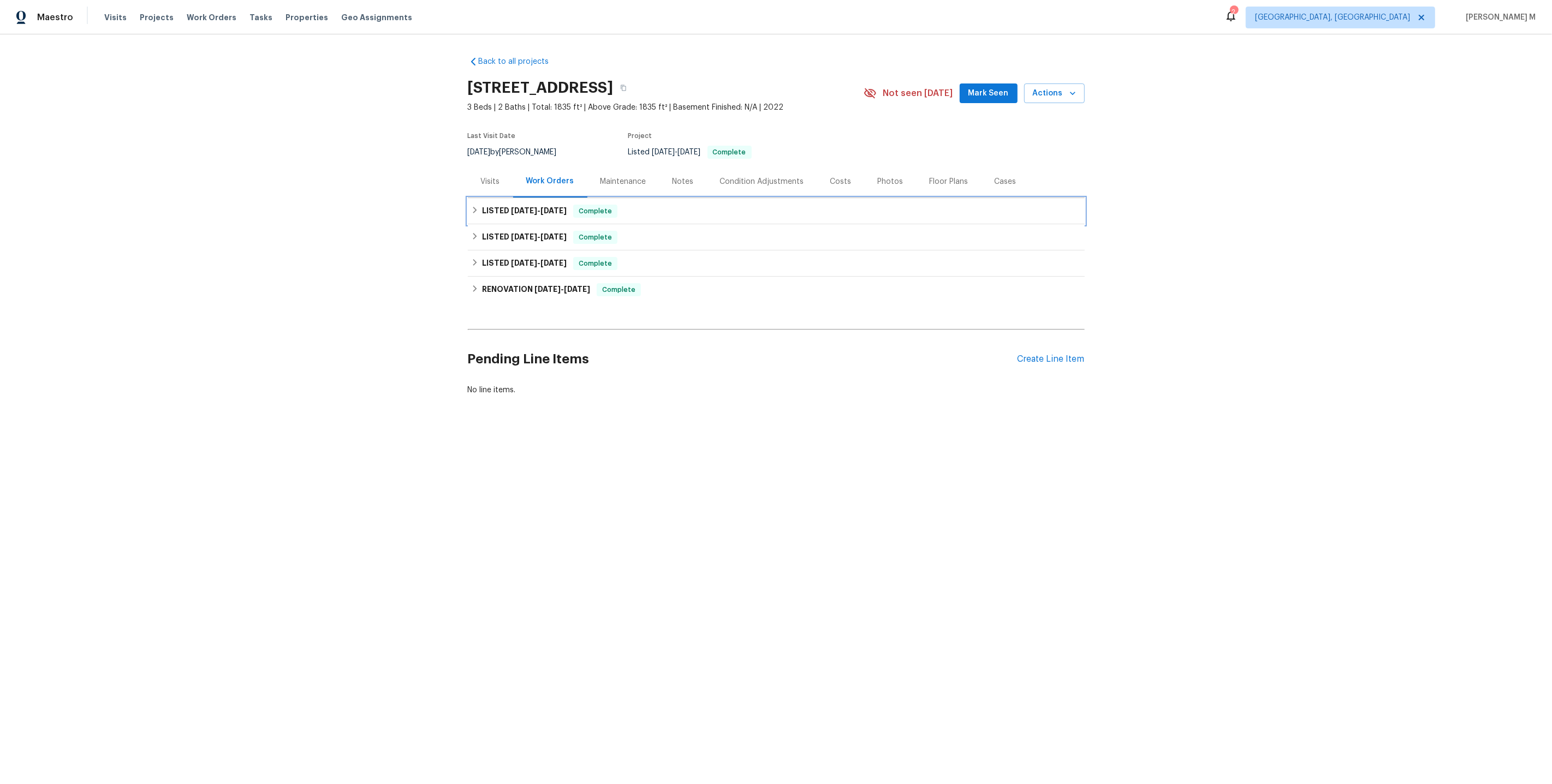
click at [503, 208] on h6 "LISTED 3/20/25 - 3/25/25" at bounding box center [524, 211] width 85 height 13
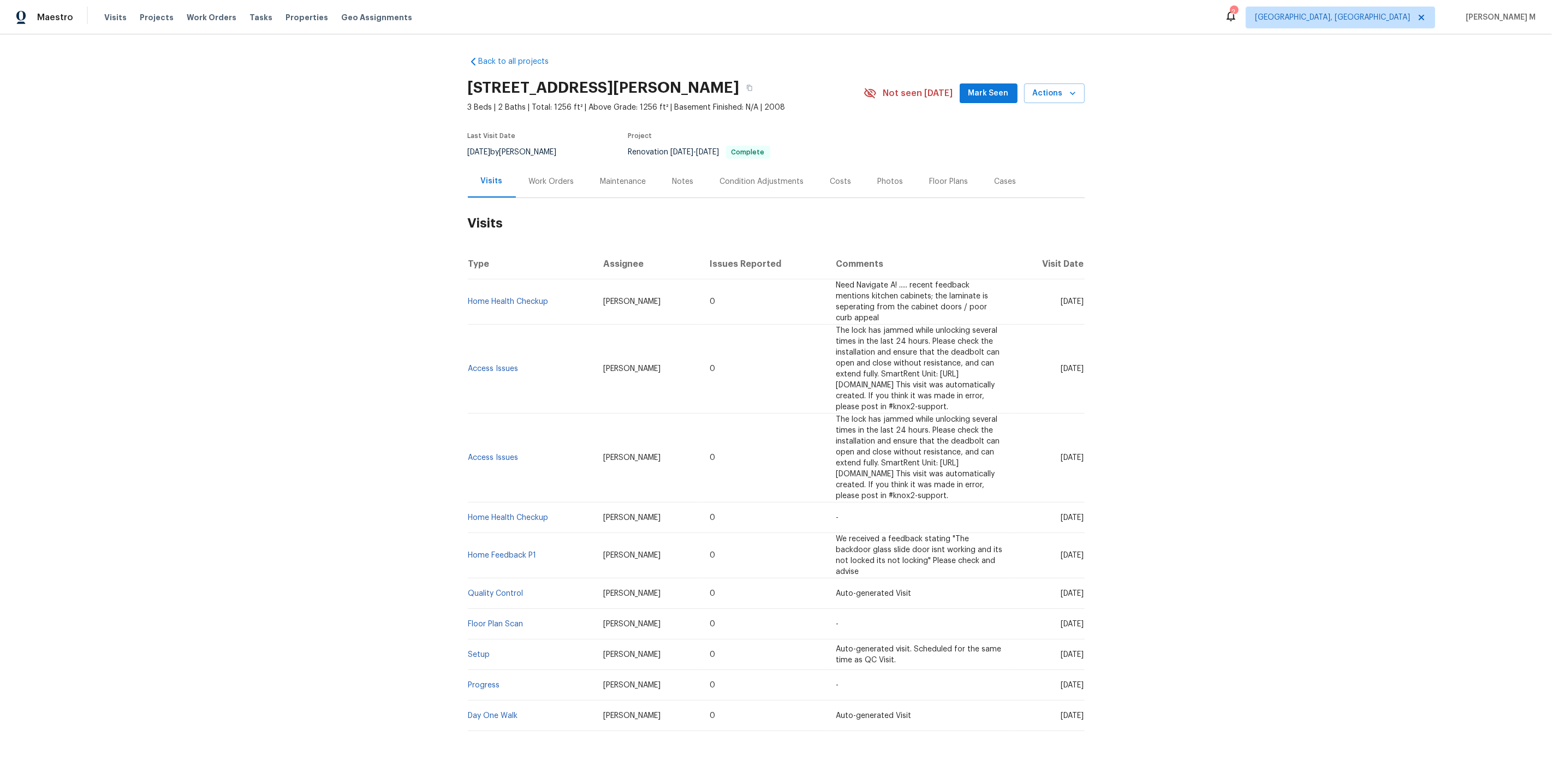
click at [552, 176] on div "Work Orders" at bounding box center [552, 181] width 45 height 11
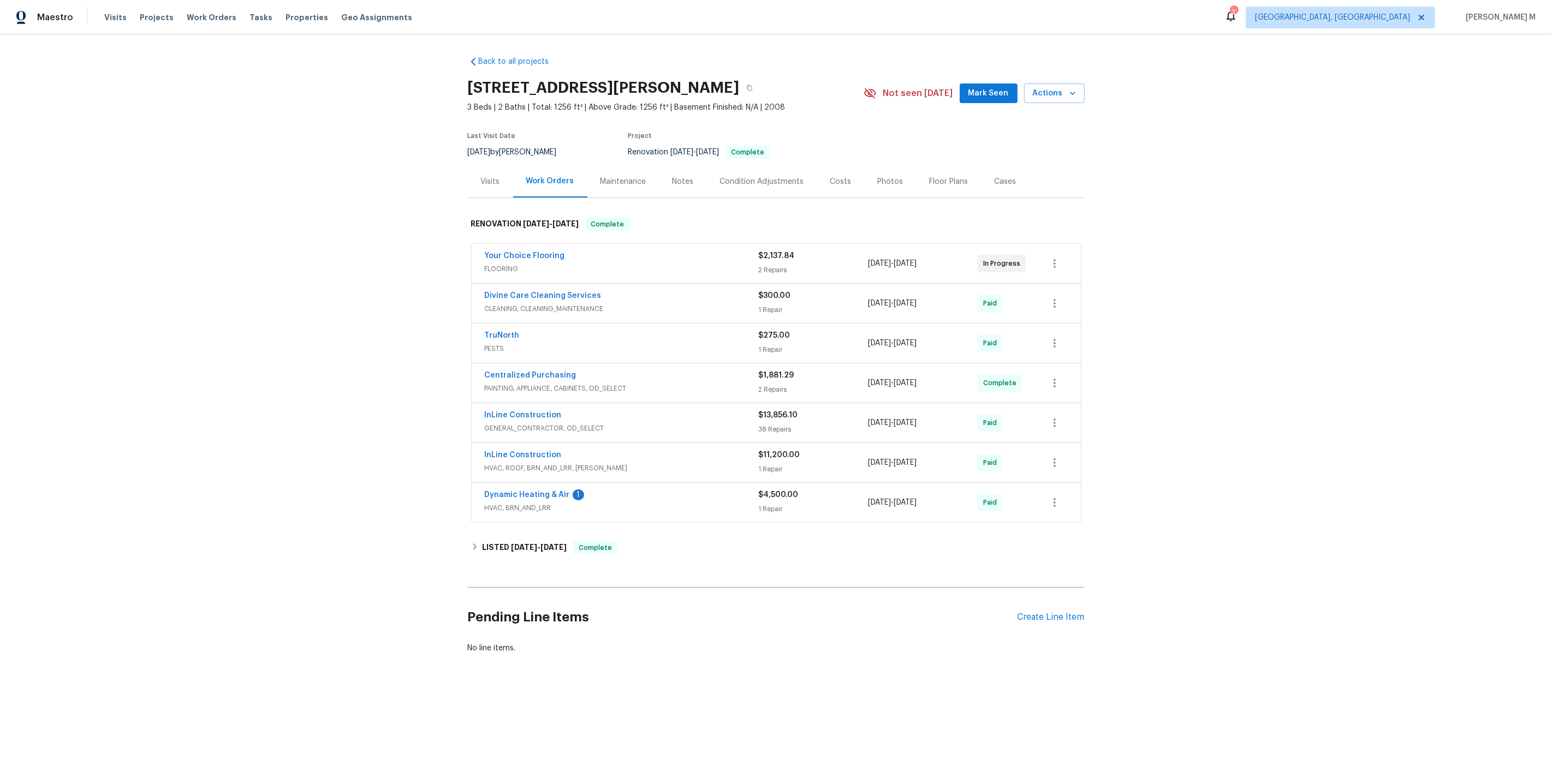
click at [505, 265] on span "FLOORING" at bounding box center [621, 268] width 274 height 11
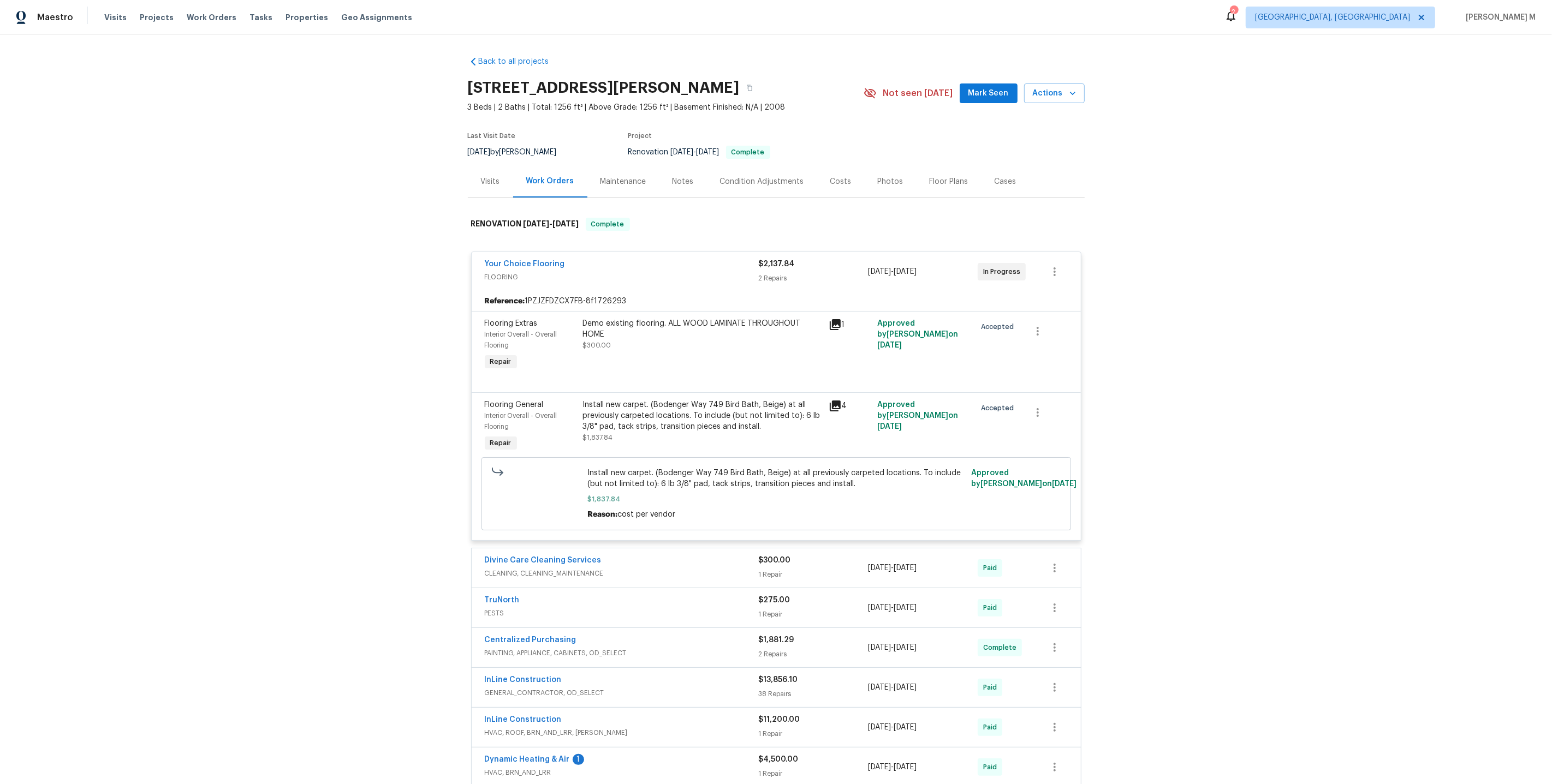
click at [693, 347] on div "Demo existing flooring. ALL WOOD LAMINATE THROUGHOUT HOME $300.00" at bounding box center [702, 345] width 245 height 61
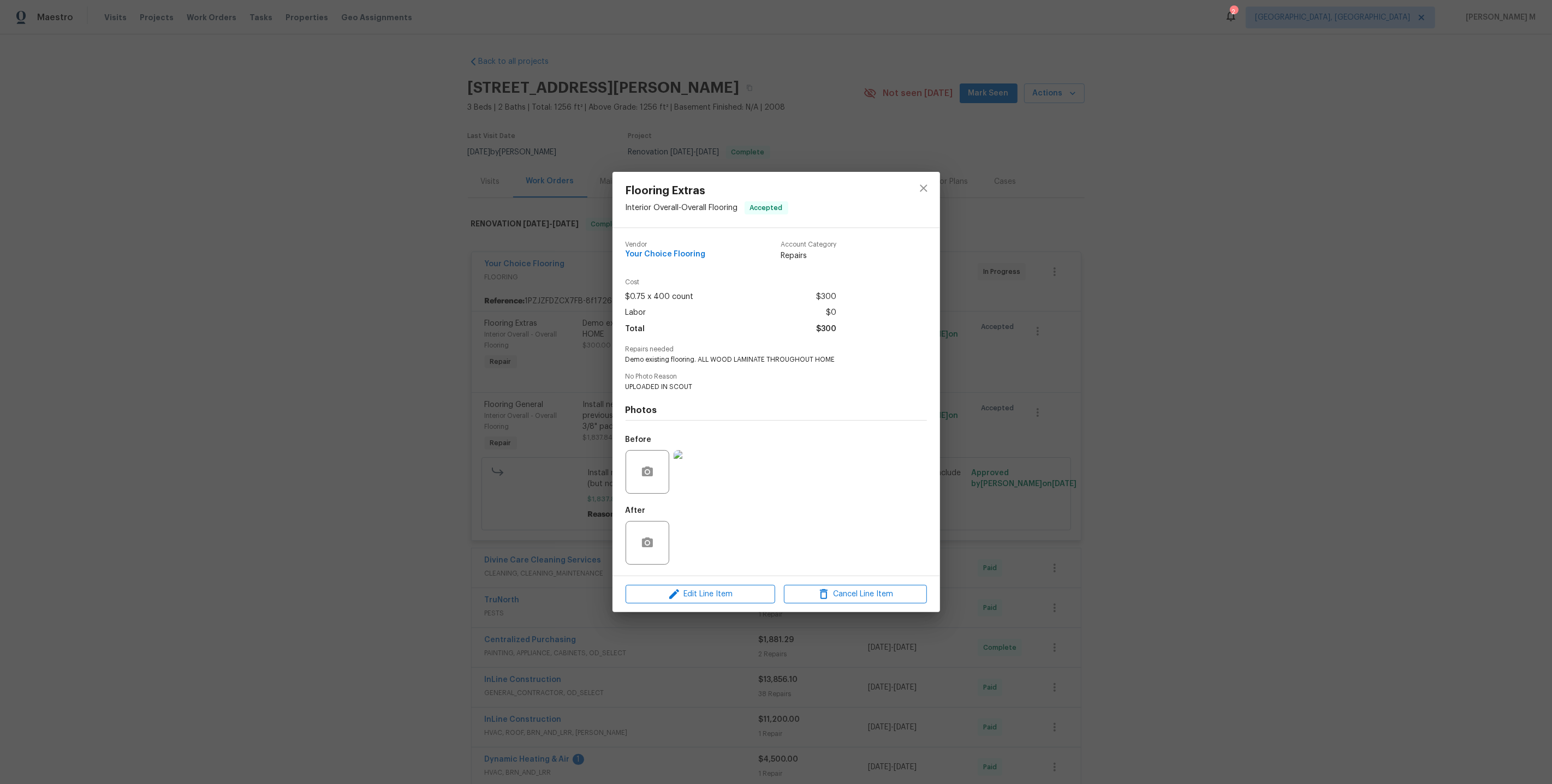
click at [997, 376] on div "Flooring Extras Interior Overall - Overall Flooring Accepted Vendor Your Choice…" at bounding box center [776, 392] width 1552 height 784
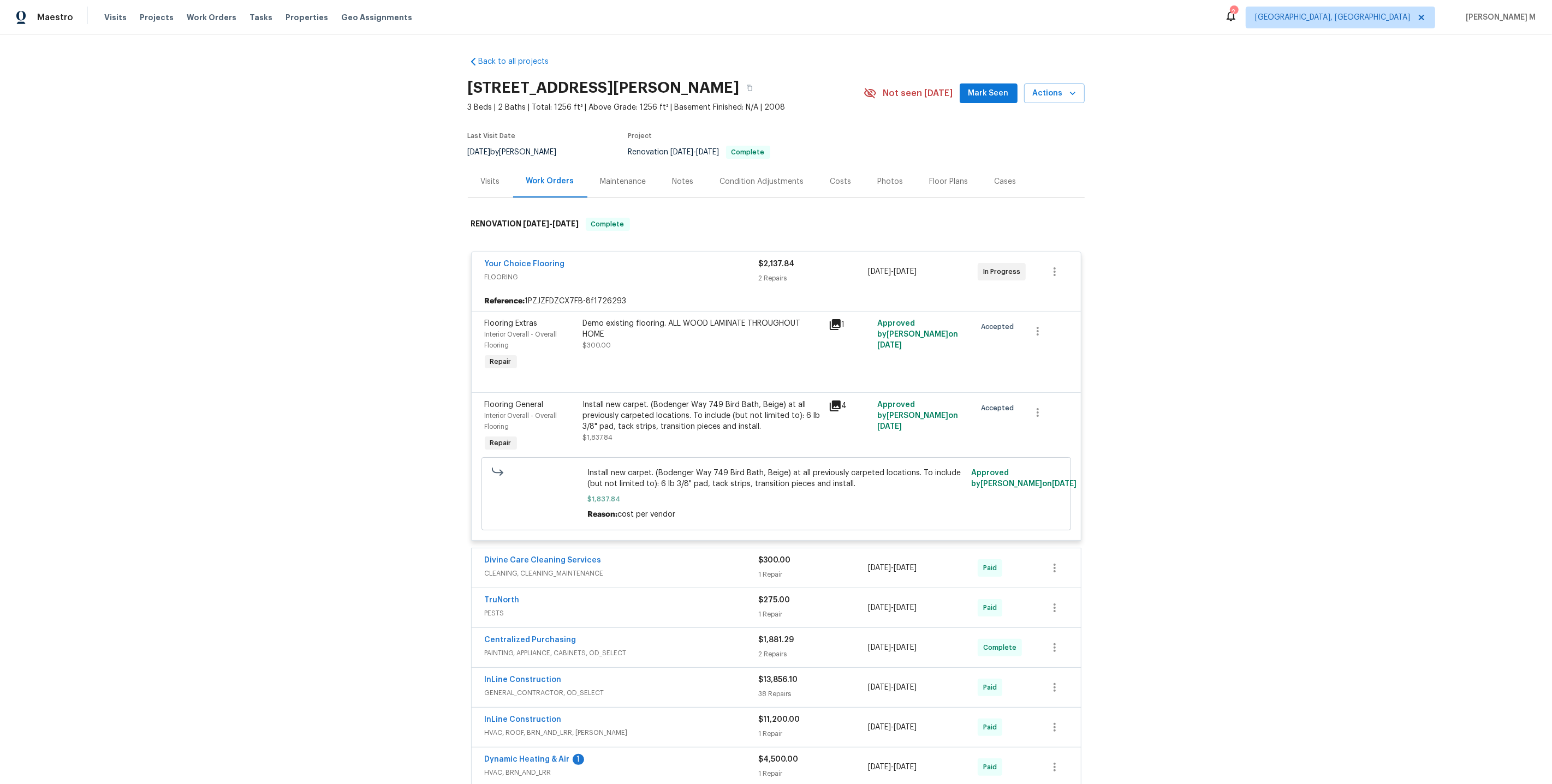
click at [673, 426] on div "Install new carpet. (Bodenger Way 749 Bird Bath, Beige) at all previously carpe…" at bounding box center [702, 421] width 239 height 44
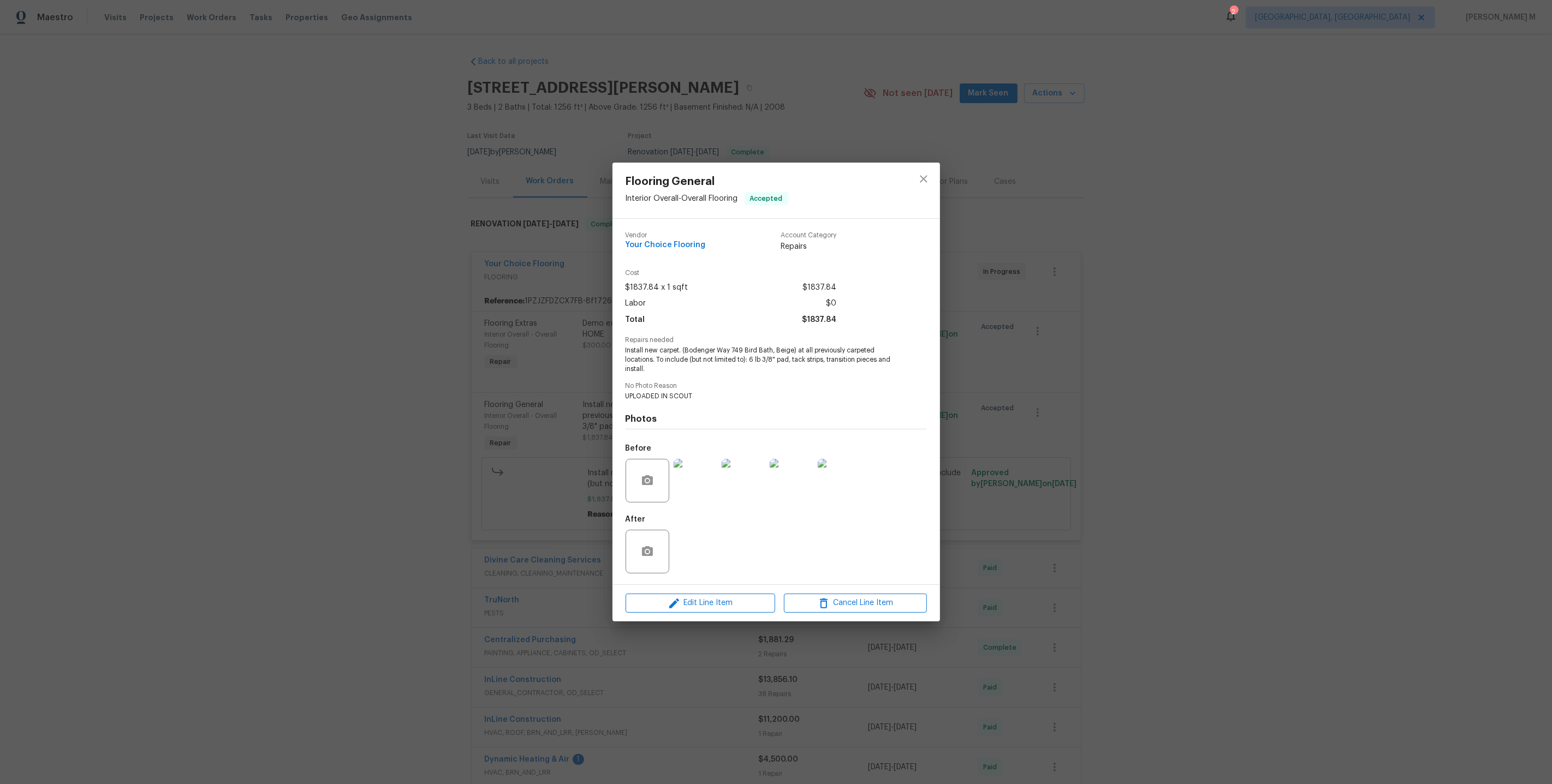
click at [842, 470] on img at bounding box center [840, 481] width 44 height 44
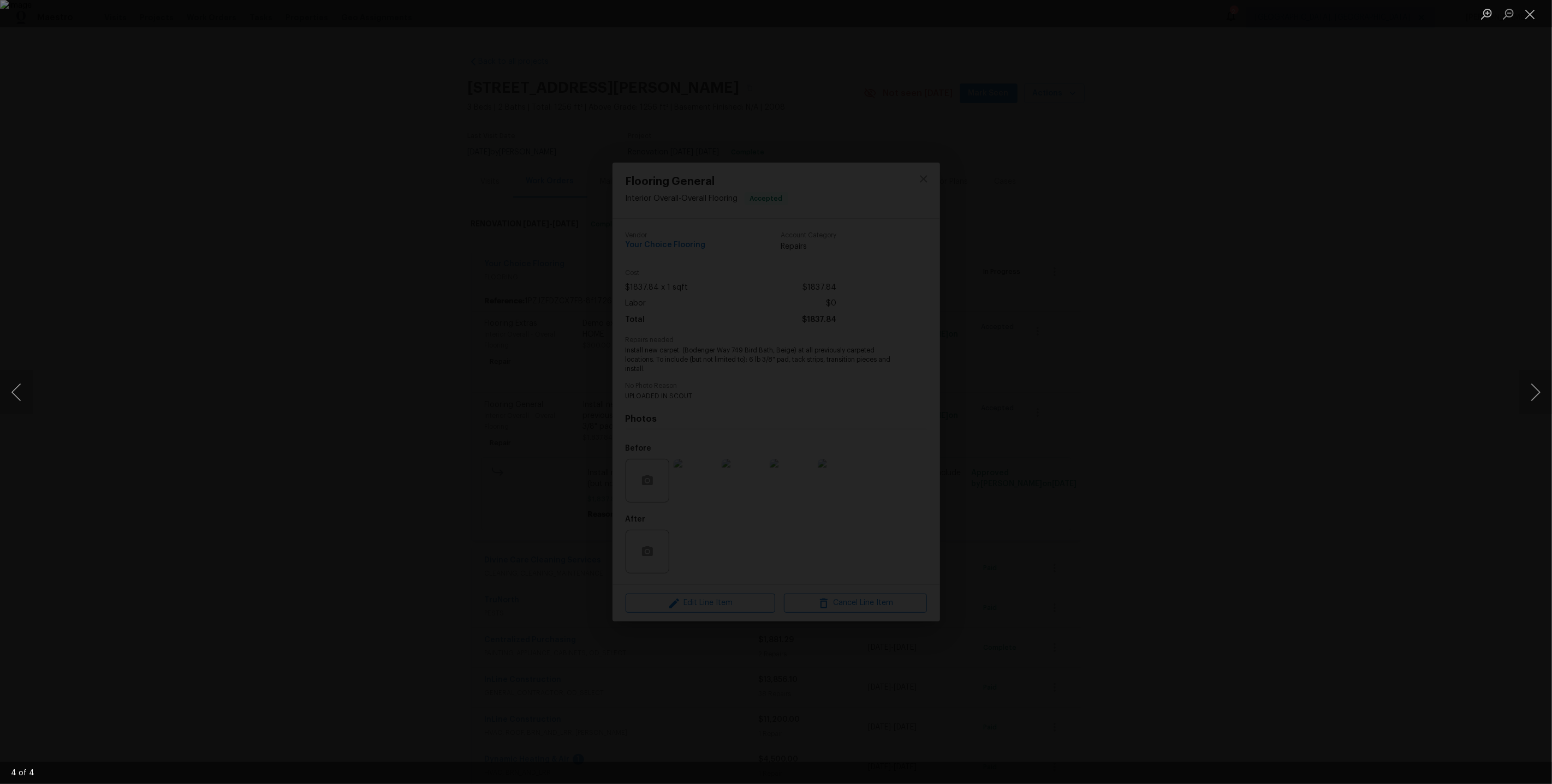
click at [1214, 390] on div "Lightbox" at bounding box center [776, 392] width 1552 height 784
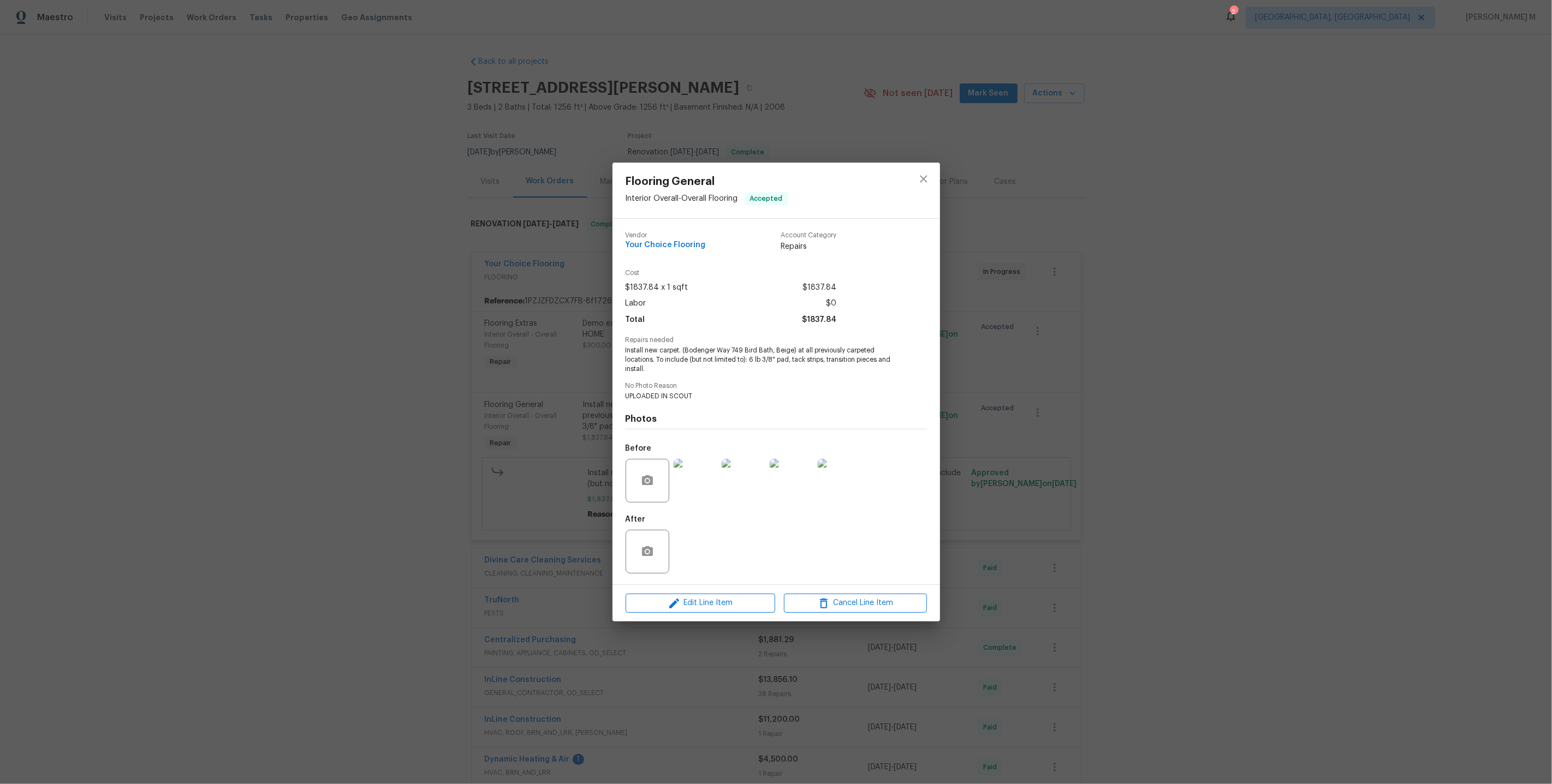
click at [565, 322] on div "Flooring General Interior Overall - Overall Flooring Accepted Vendor Your Choic…" at bounding box center [776, 392] width 1552 height 784
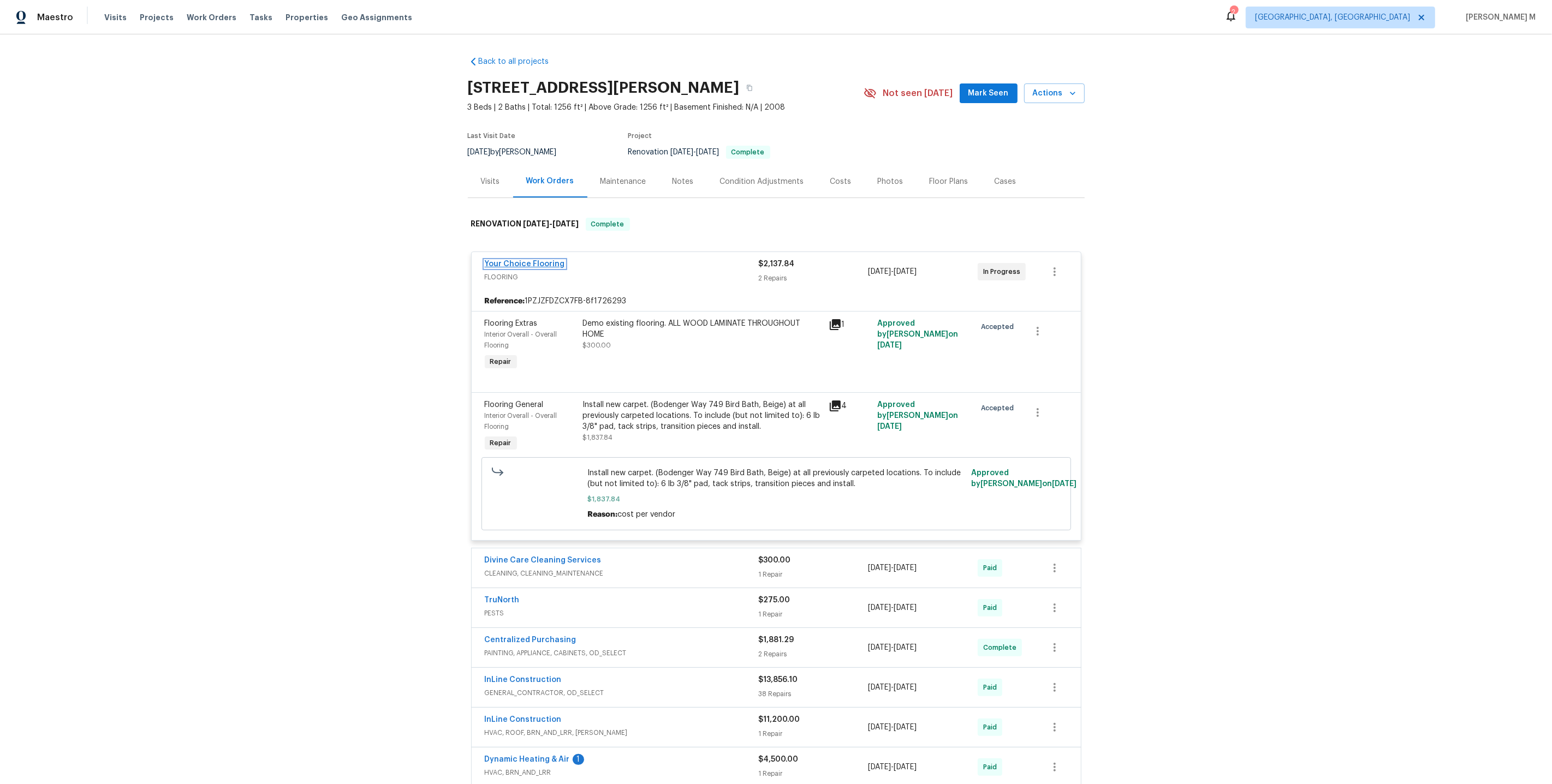
click at [537, 260] on link "Your Choice Flooring" at bounding box center [525, 264] width 80 height 8
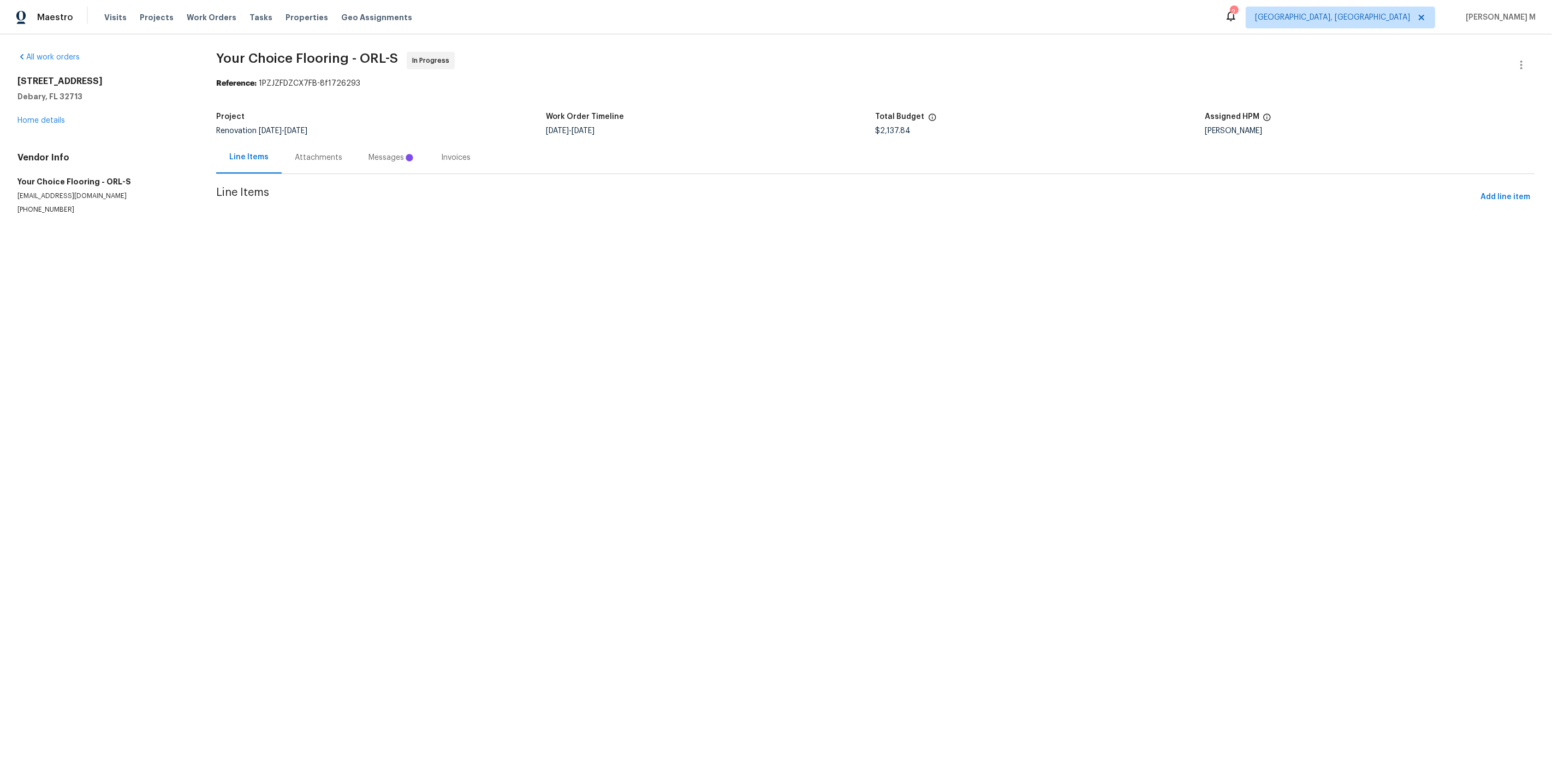
click at [323, 159] on section "Your Choice Flooring - ORL-S In Progress Reference: 1PZJZFDZCX7FB-8f1726293 Pro…" at bounding box center [875, 146] width 1319 height 189
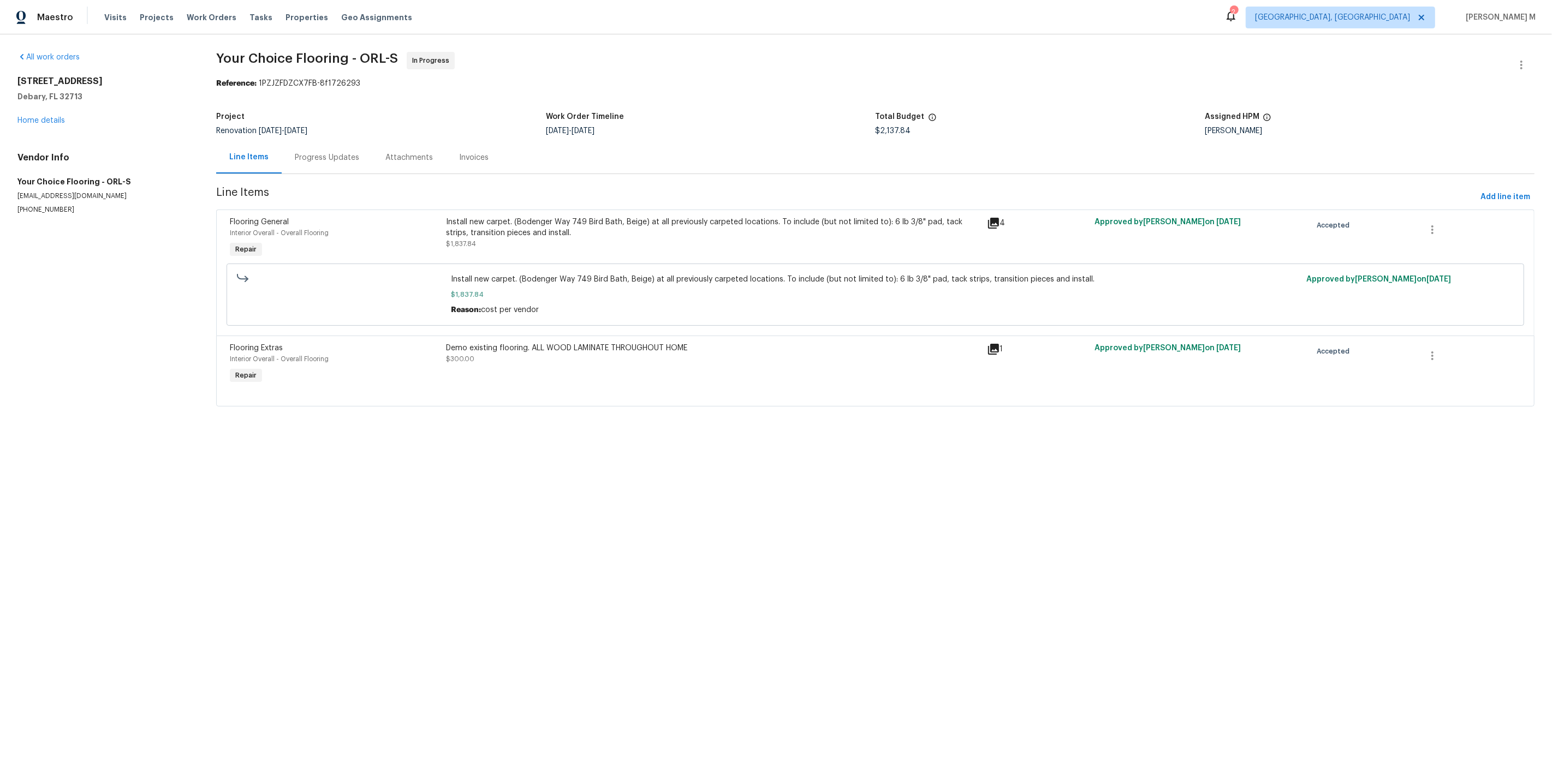
click at [313, 159] on div "Progress Updates" at bounding box center [327, 157] width 90 height 32
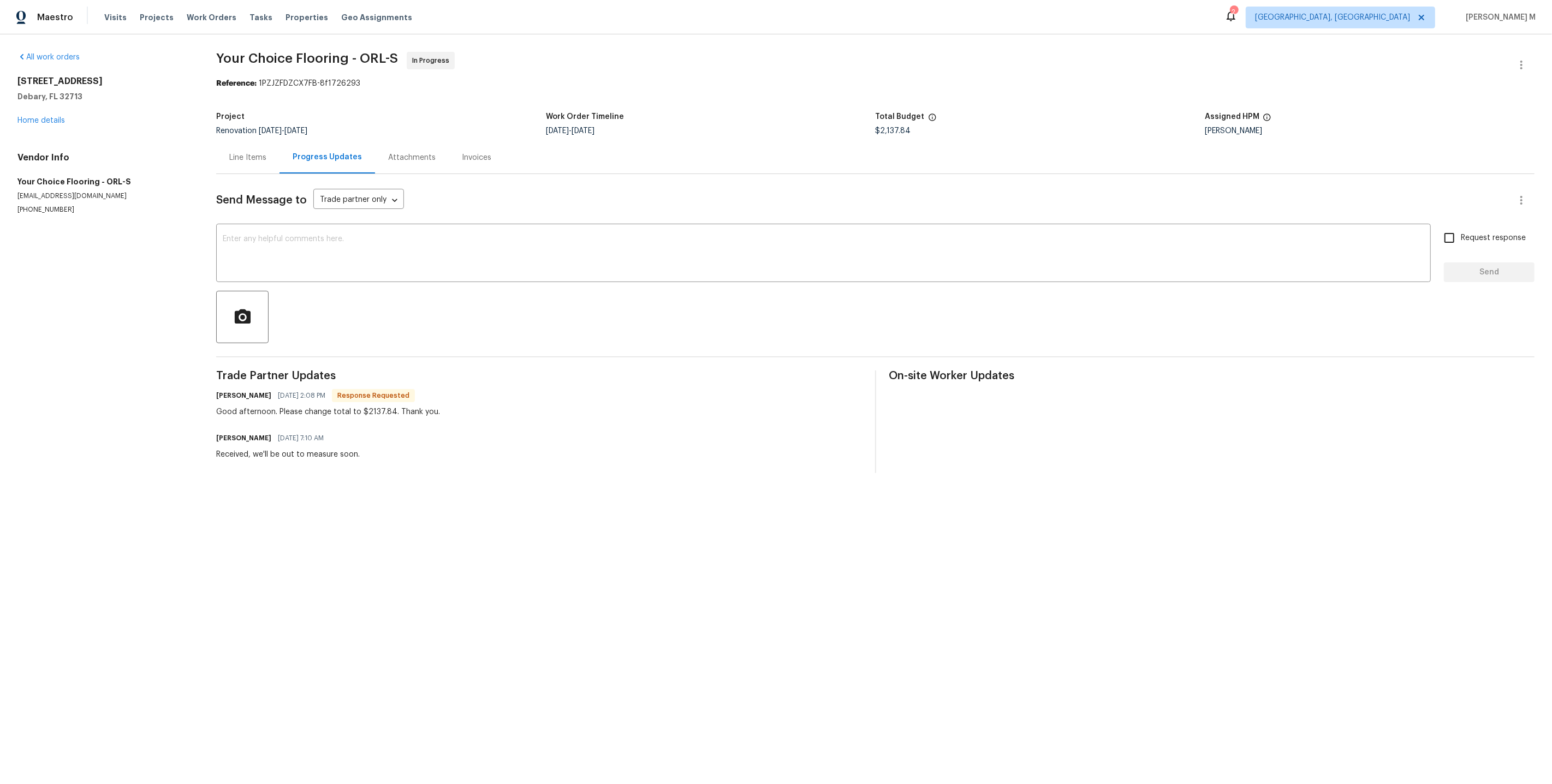
click at [225, 136] on div "Project Renovation 6/9/2025 - 7/9/2025 Work Order Timeline 6/9/2025 - 6/20/2025…" at bounding box center [875, 124] width 1319 height 35
click at [235, 146] on div "Line Items" at bounding box center [247, 157] width 63 height 32
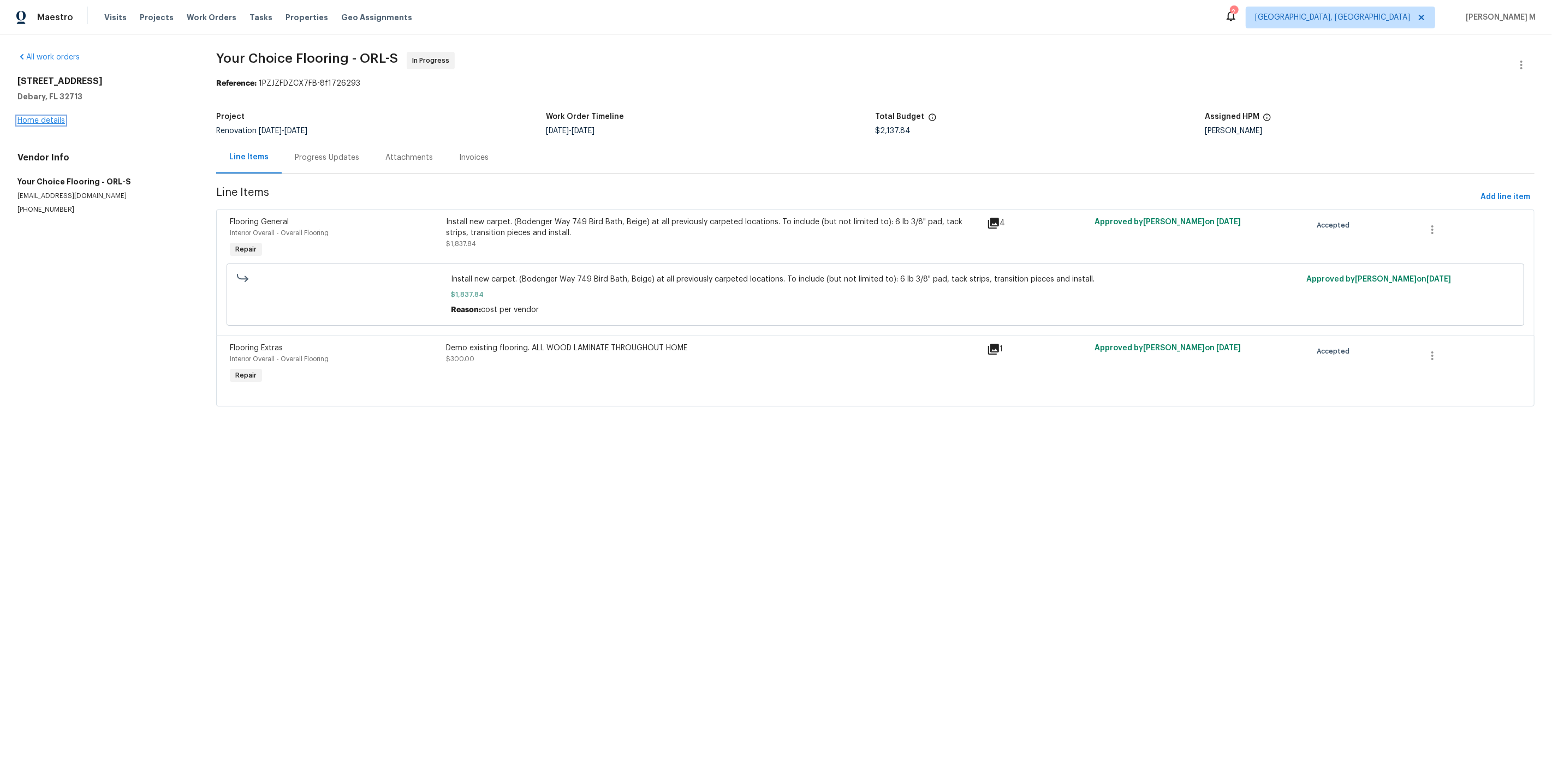
click at [31, 117] on link "Home details" at bounding box center [41, 120] width 48 height 8
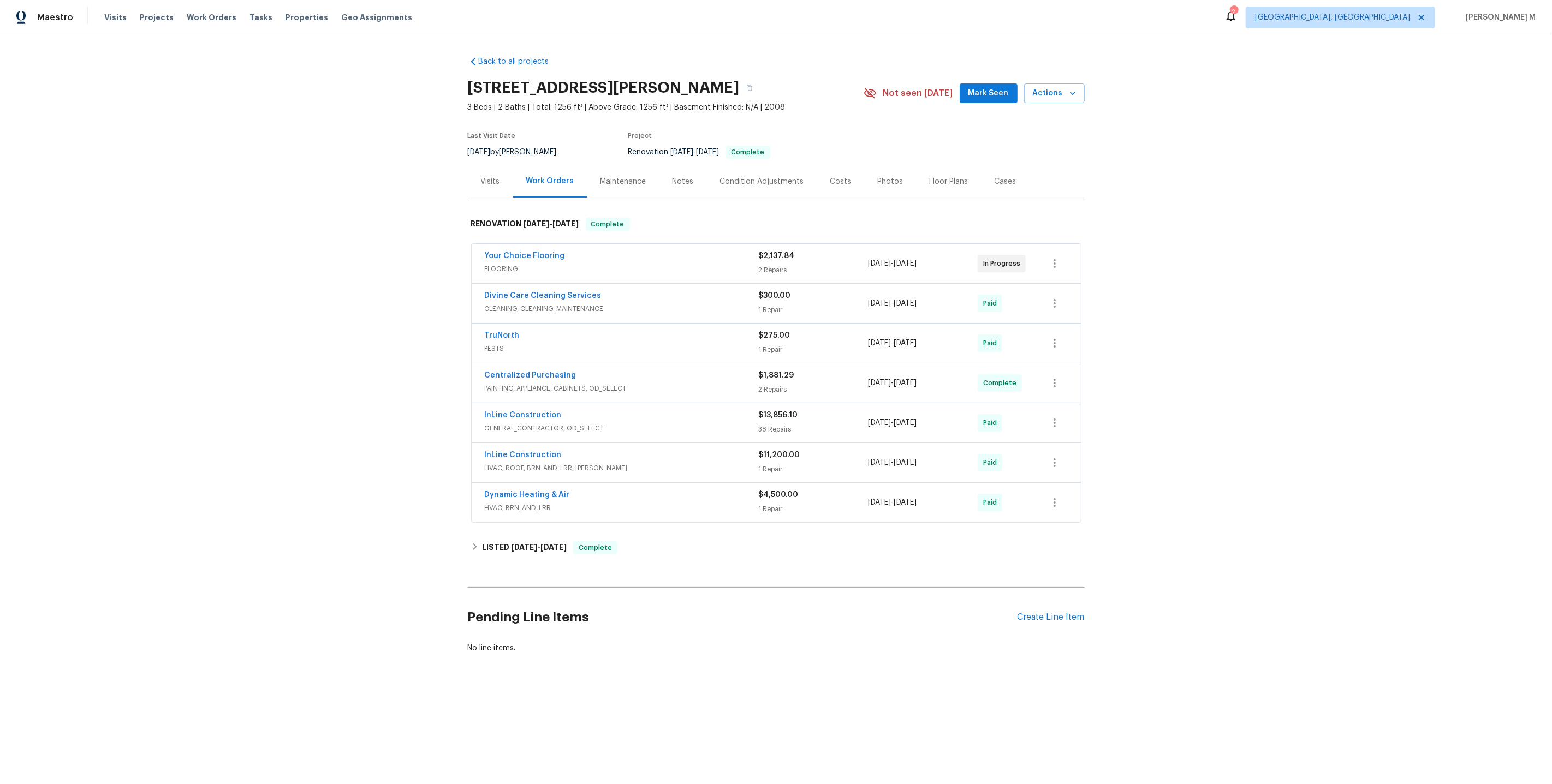
click at [619, 180] on div "Maintenance" at bounding box center [623, 181] width 46 height 11
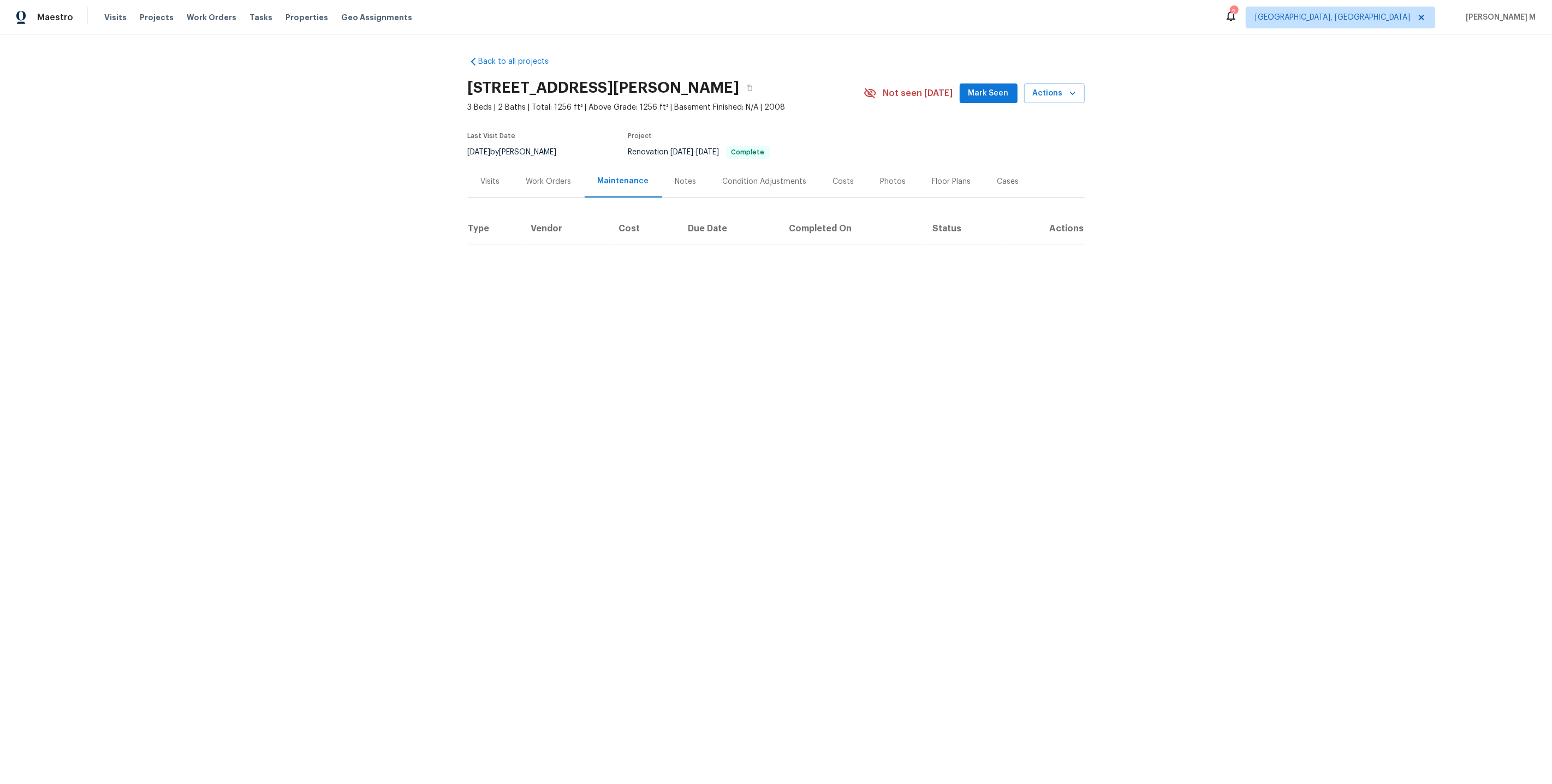
click at [555, 190] on div "Work Orders" at bounding box center [549, 181] width 72 height 32
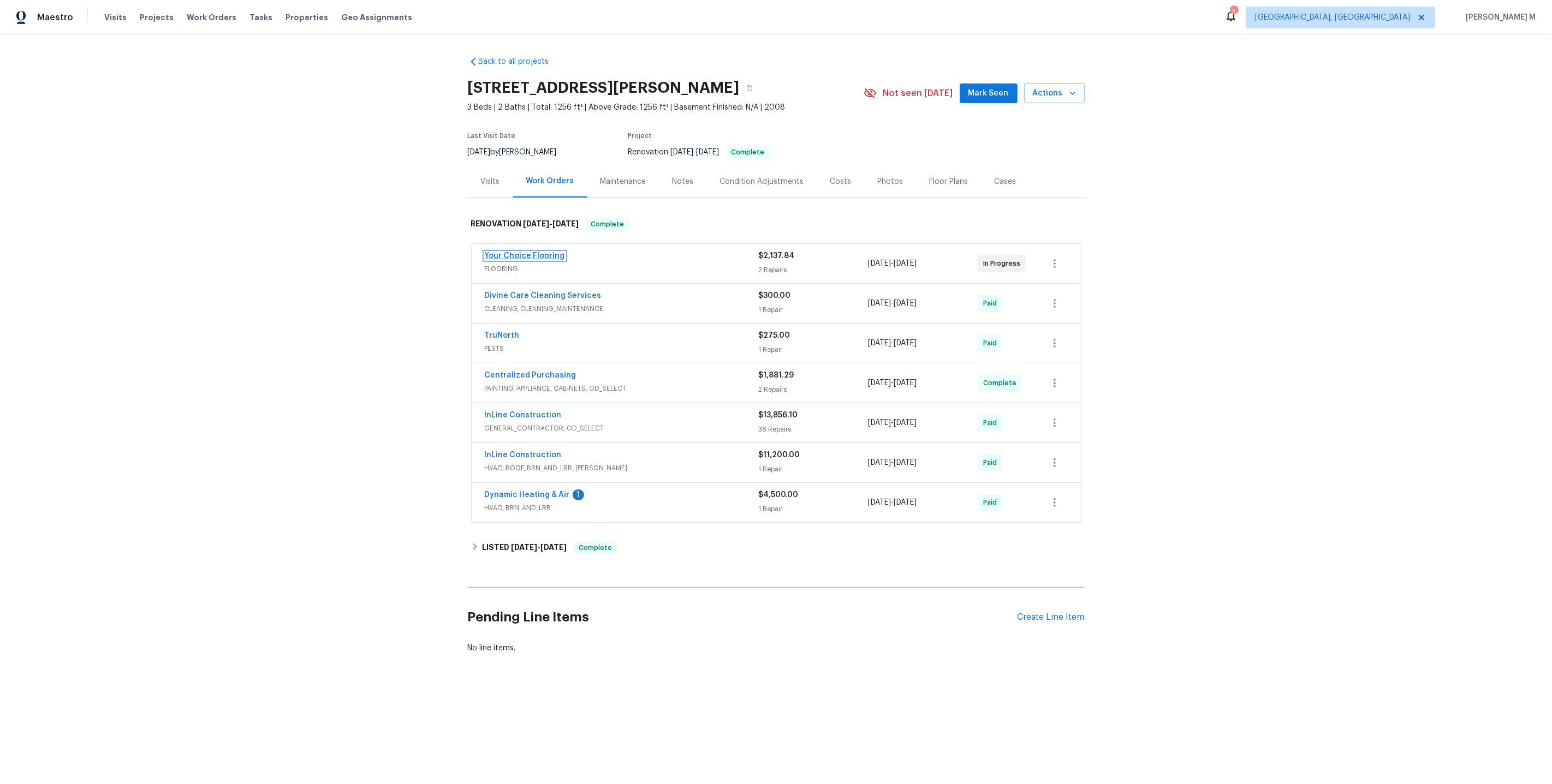
click at [511, 252] on link "Your Choice Flooring" at bounding box center [525, 256] width 80 height 8
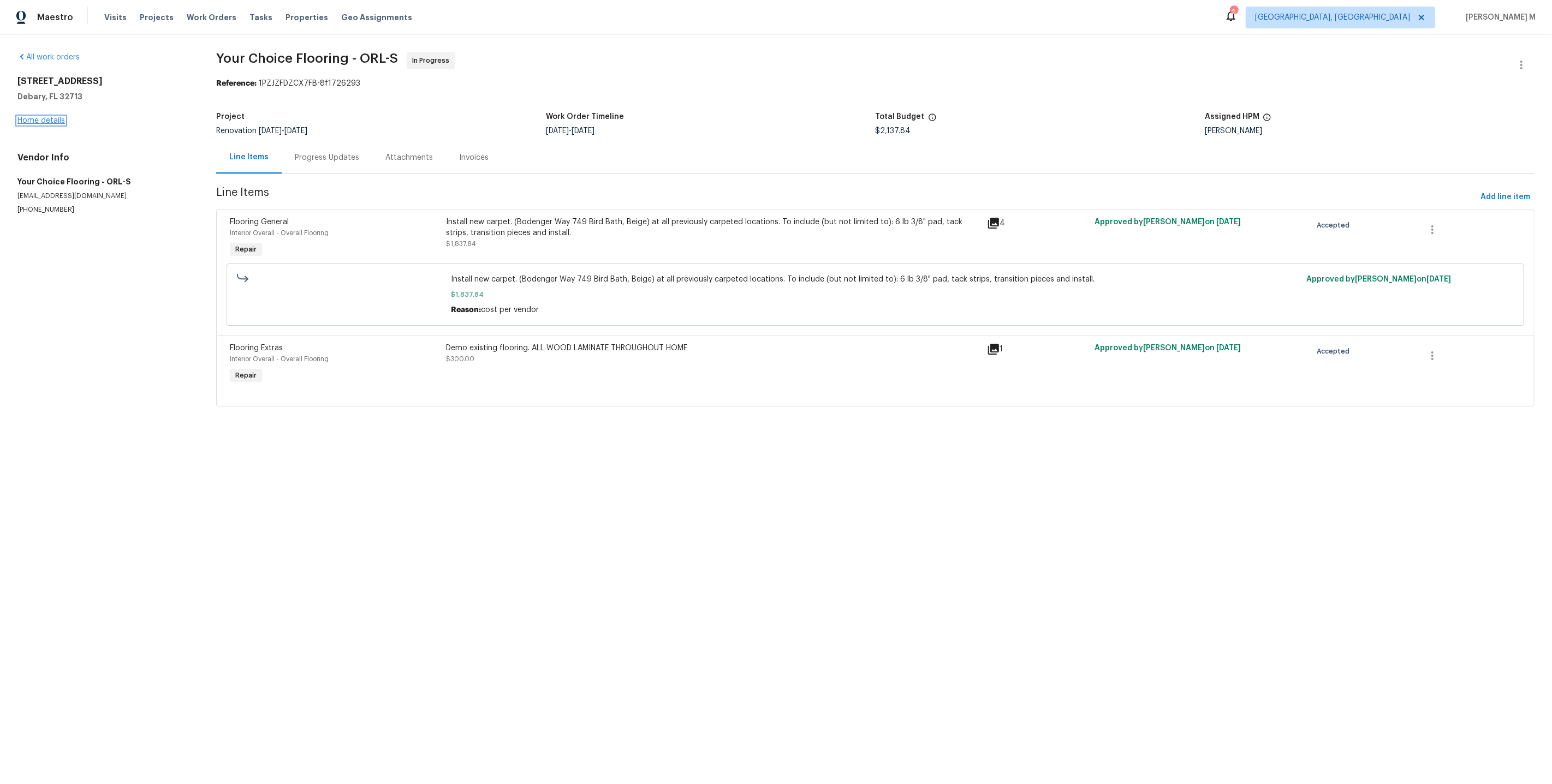
click at [33, 120] on link "Home details" at bounding box center [41, 120] width 48 height 8
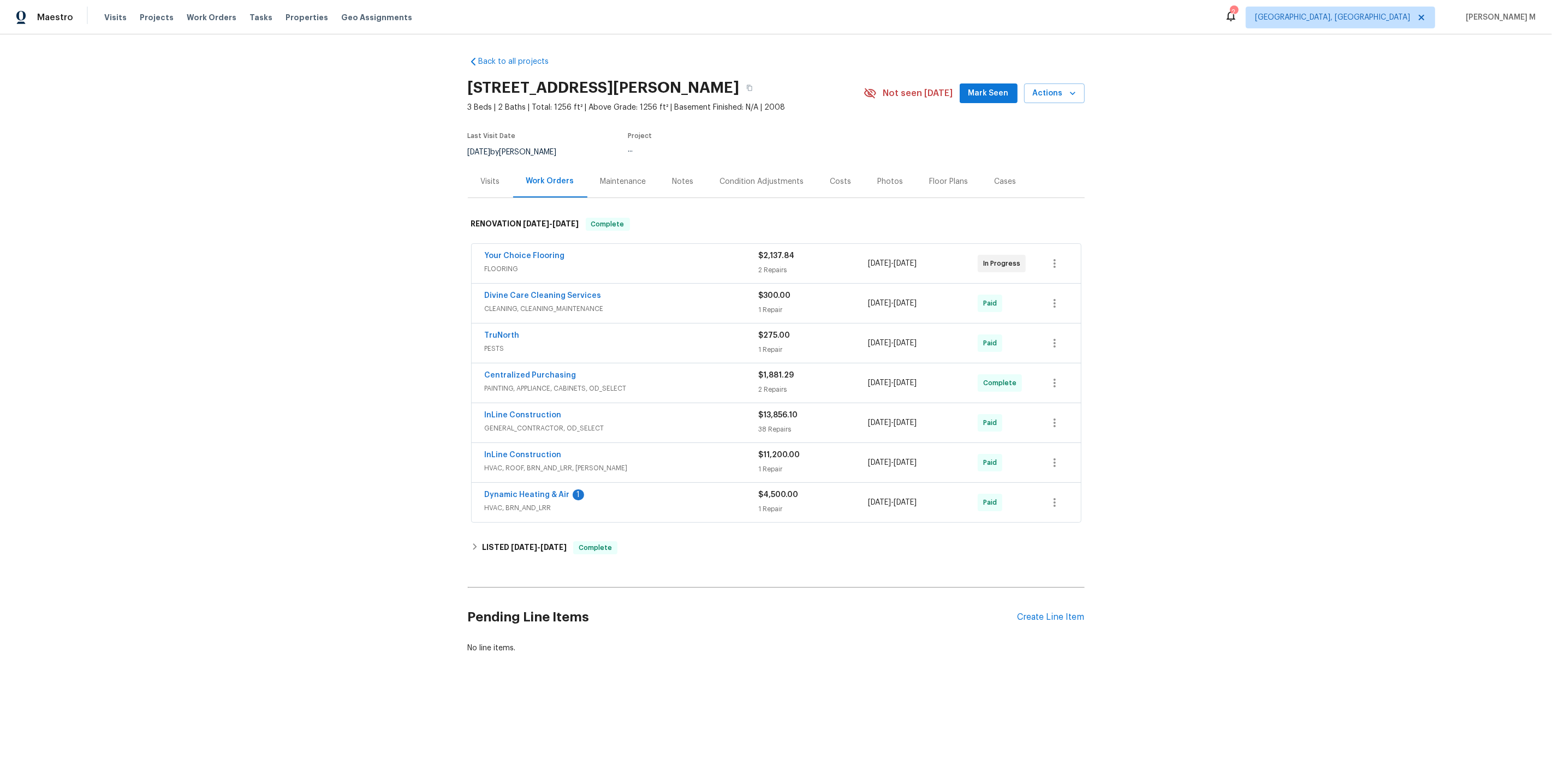
click at [614, 176] on div "Maintenance" at bounding box center [623, 181] width 46 height 11
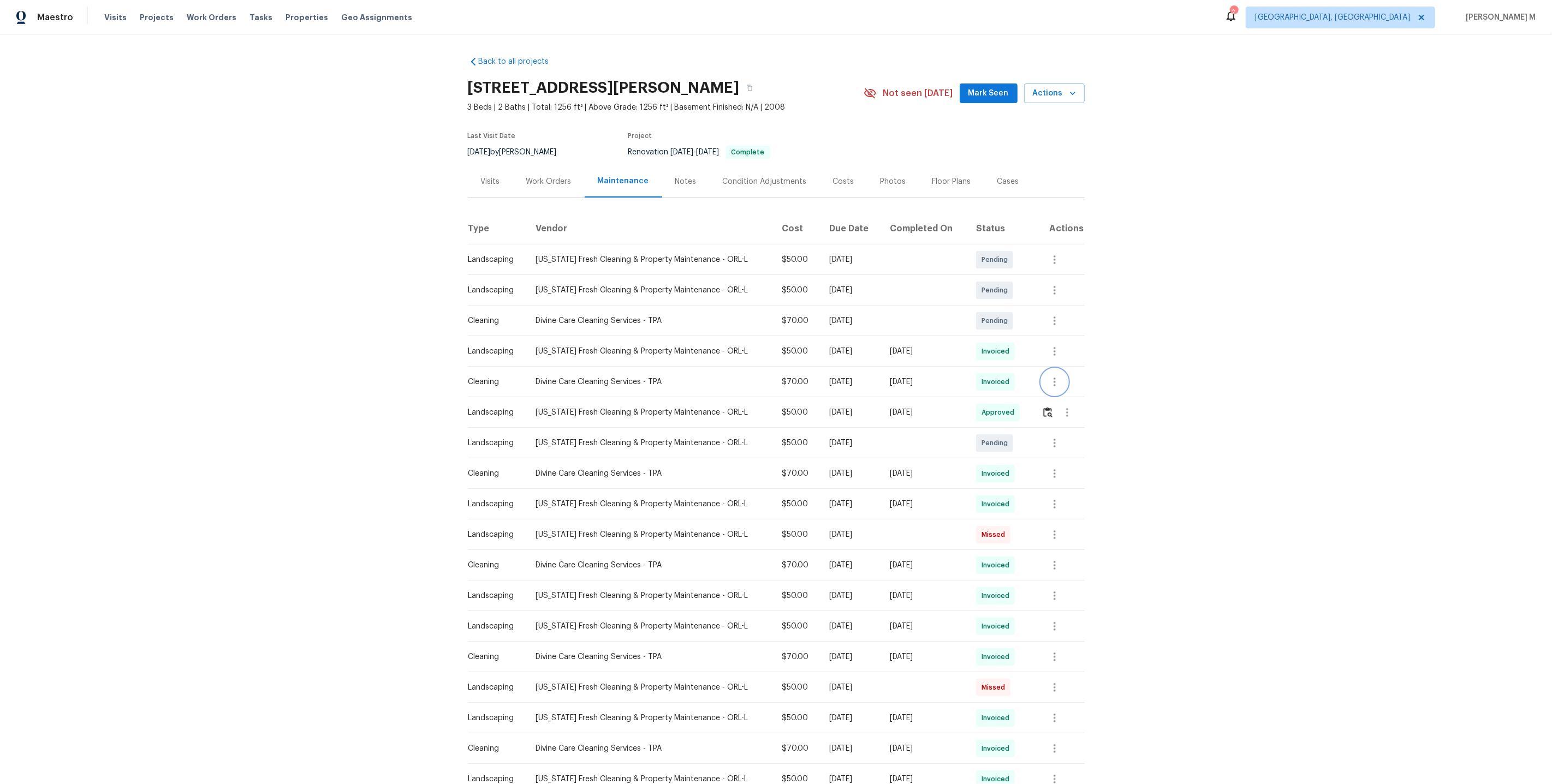
click at [1052, 387] on button "button" at bounding box center [1055, 382] width 26 height 26
click at [1058, 396] on li "View details" at bounding box center [1081, 395] width 77 height 18
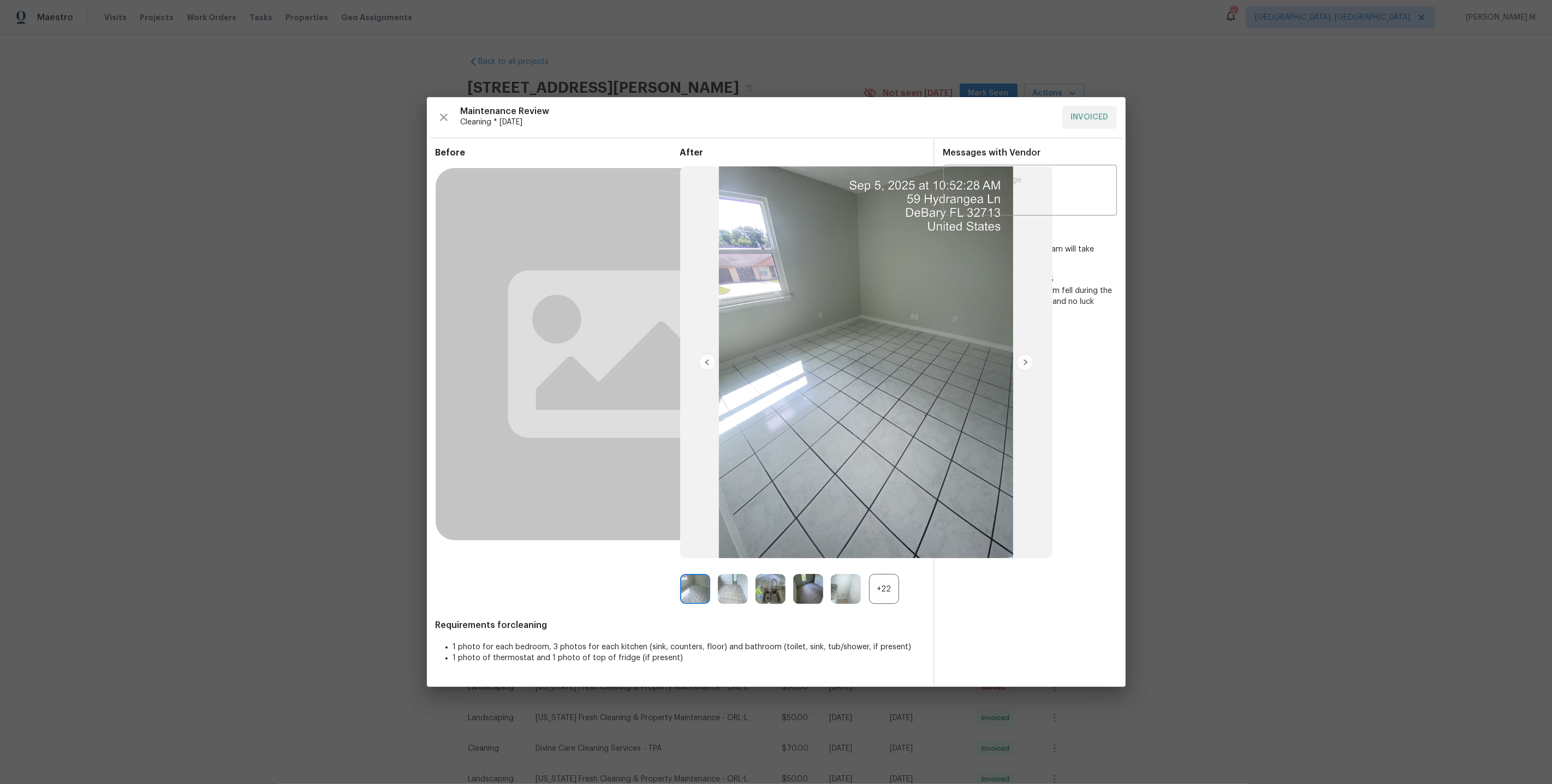
click at [887, 593] on div "+22" at bounding box center [884, 589] width 30 height 30
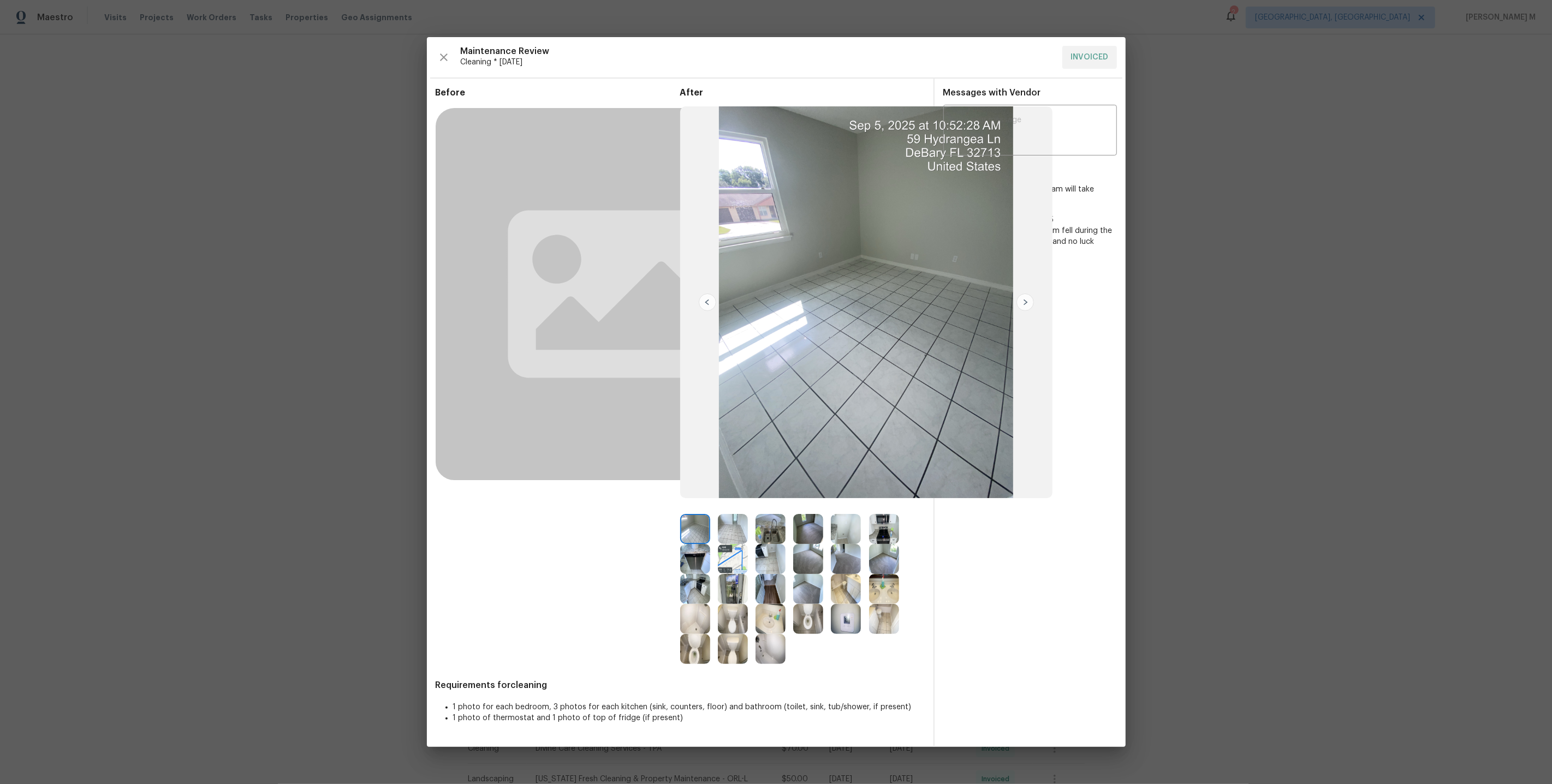
click at [773, 550] on img at bounding box center [771, 559] width 30 height 30
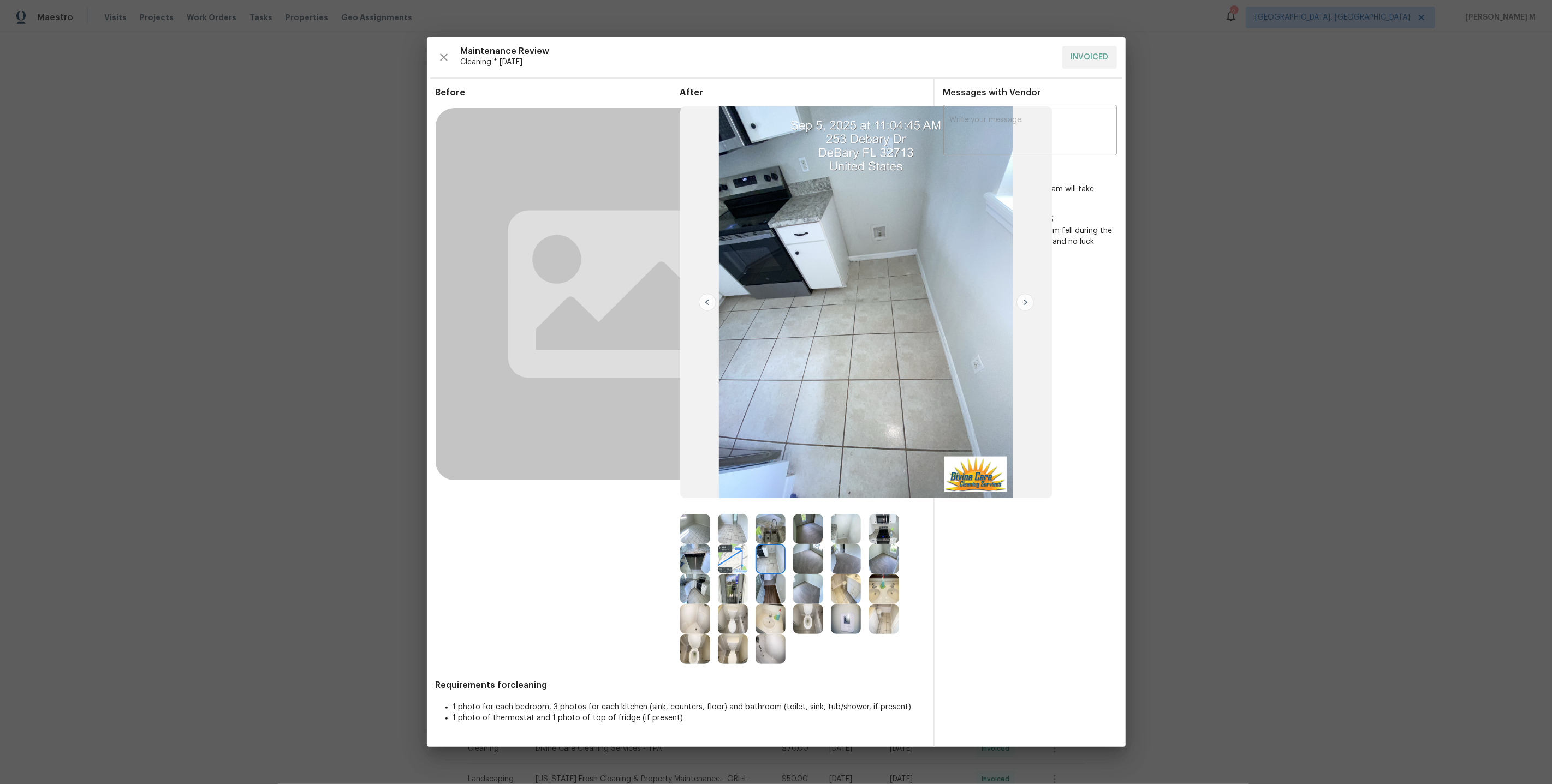
click at [688, 589] on img at bounding box center [695, 589] width 30 height 30
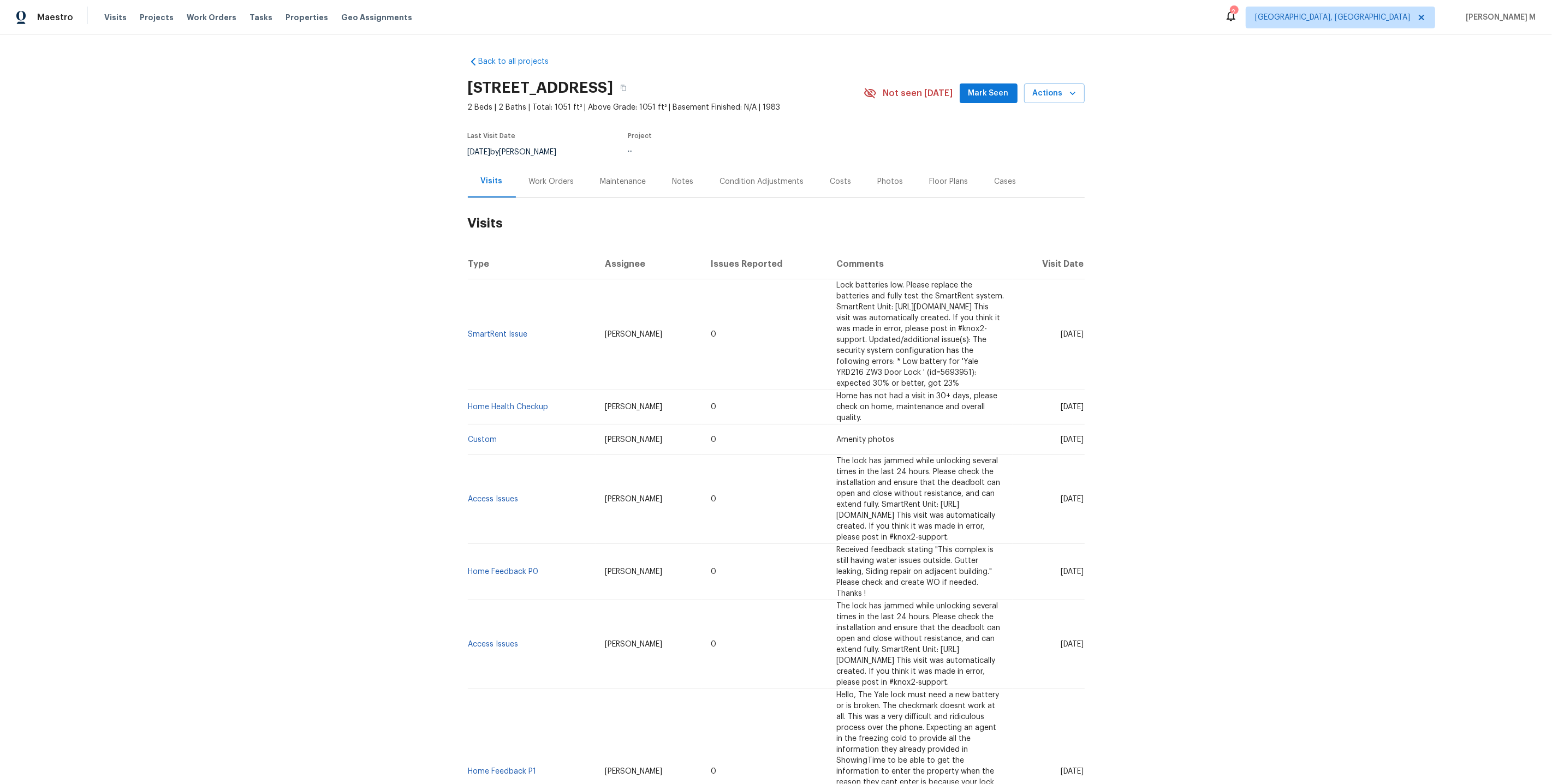
click at [546, 146] on div "[DATE] by [PERSON_NAME]" at bounding box center [518, 152] width 102 height 13
click at [546, 189] on div "Work Orders" at bounding box center [552, 181] width 72 height 32
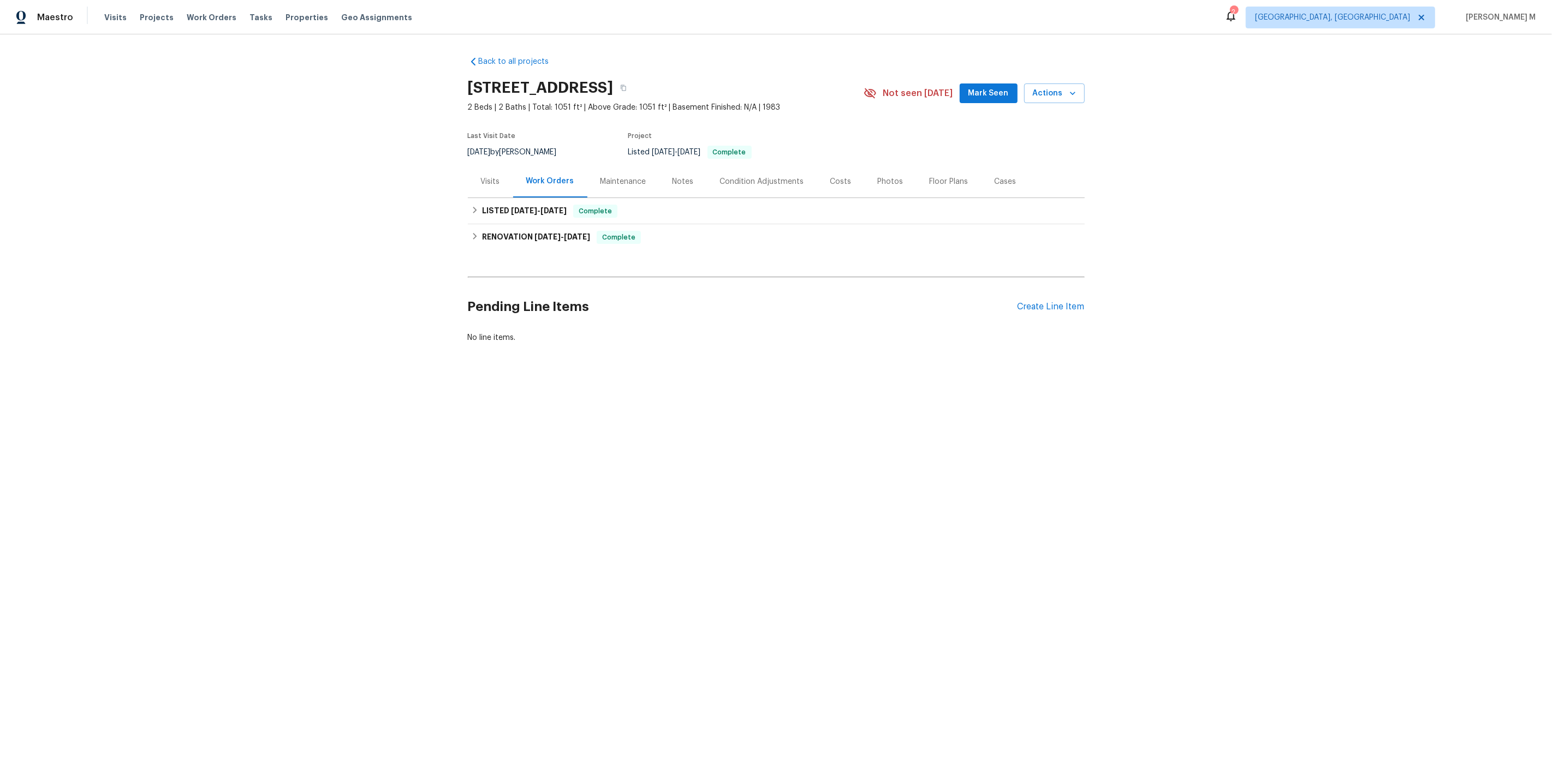
click at [518, 225] on div "RENOVATION 12/13/24 - 12/23/24 Complete TCorp BATHTUB_RESURFACING, COUNTERTOP_R…" at bounding box center [776, 238] width 617 height 26
click at [513, 210] on h6 "LISTED 12/24/24 - 12/25/24" at bounding box center [524, 211] width 85 height 13
click at [621, 176] on div "Maintenance" at bounding box center [623, 181] width 46 height 11
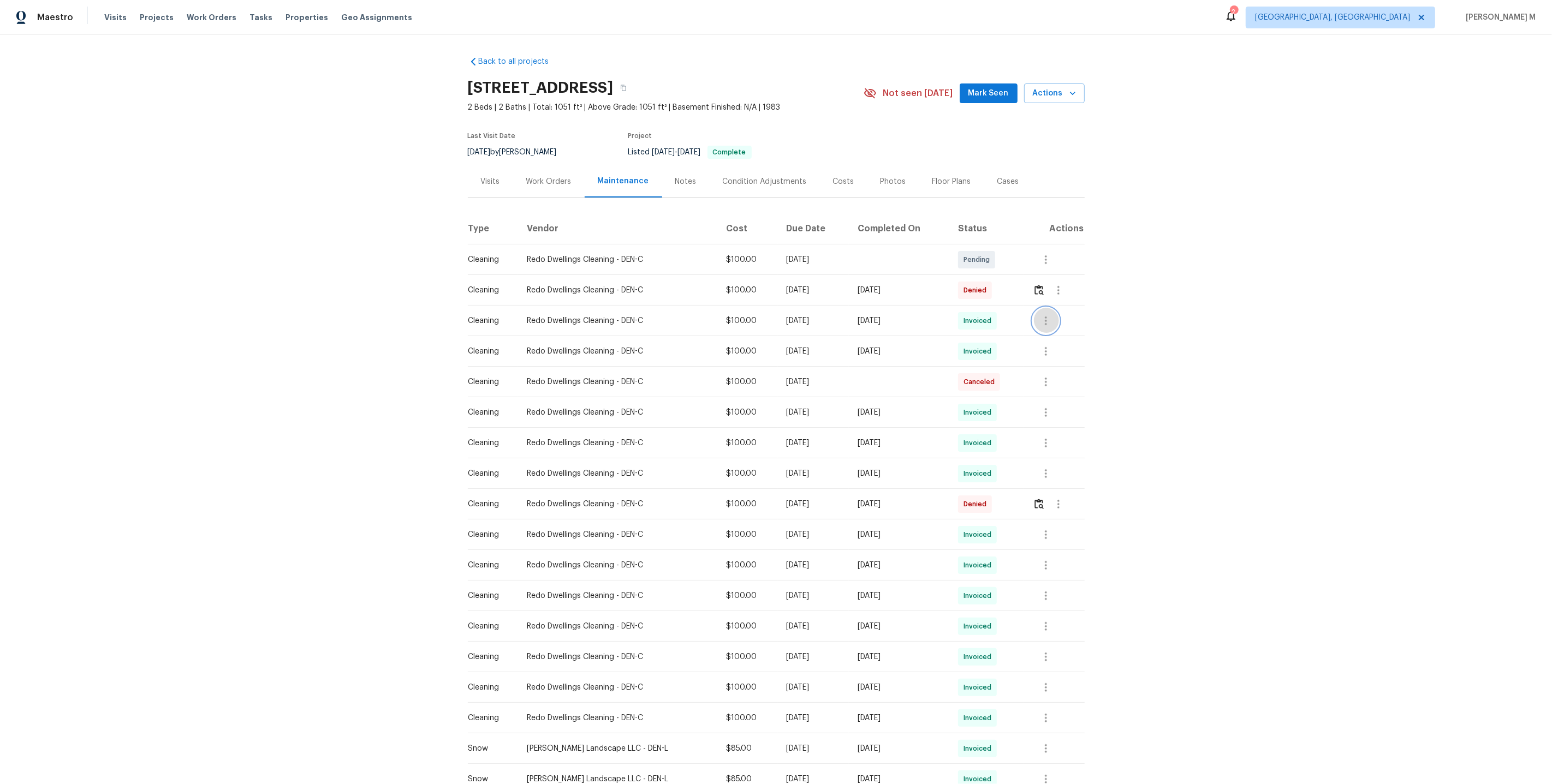
click at [1040, 308] on button "button" at bounding box center [1046, 321] width 26 height 26
click at [1043, 326] on li "View details" at bounding box center [1073, 334] width 77 height 18
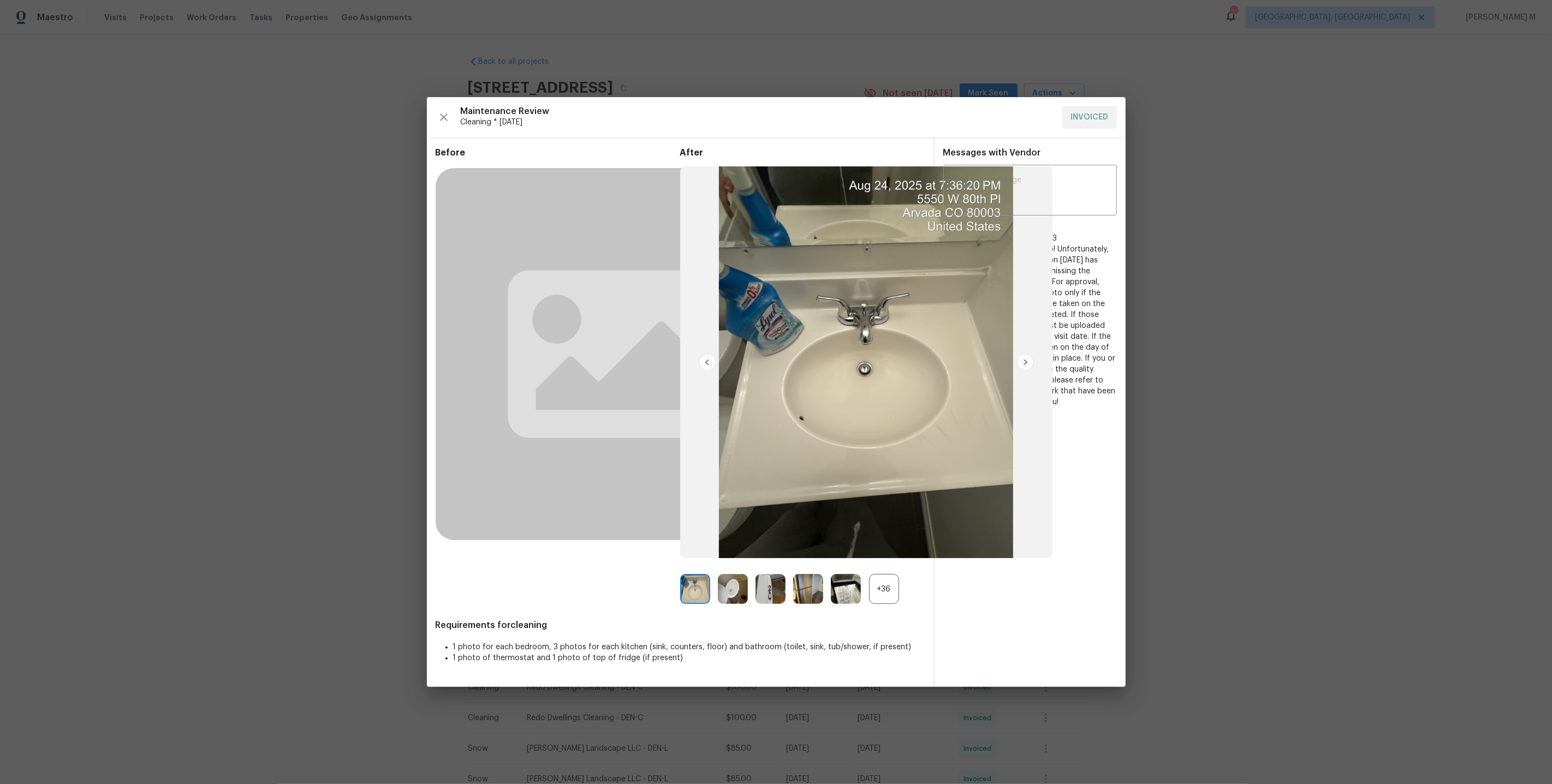
click at [1125, 399] on div "x ​ Bhavatharani Muthumani 9/6/25, 14:33 Maintenance Audit Team: Hello! Unfortu…" at bounding box center [1030, 287] width 191 height 240
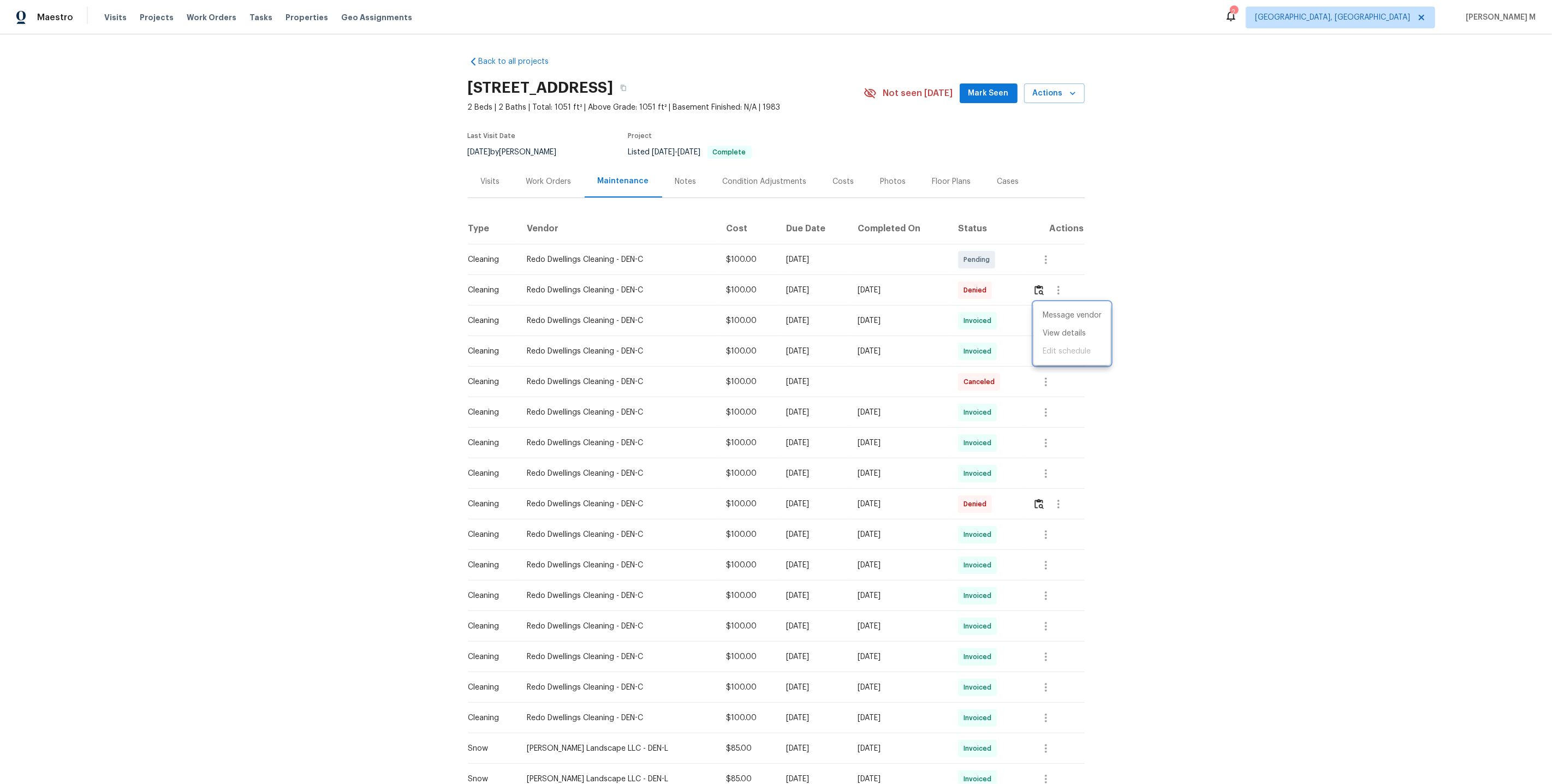
click at [1043, 283] on div at bounding box center [776, 392] width 1552 height 784
click at [1038, 285] on img "button" at bounding box center [1039, 290] width 9 height 11
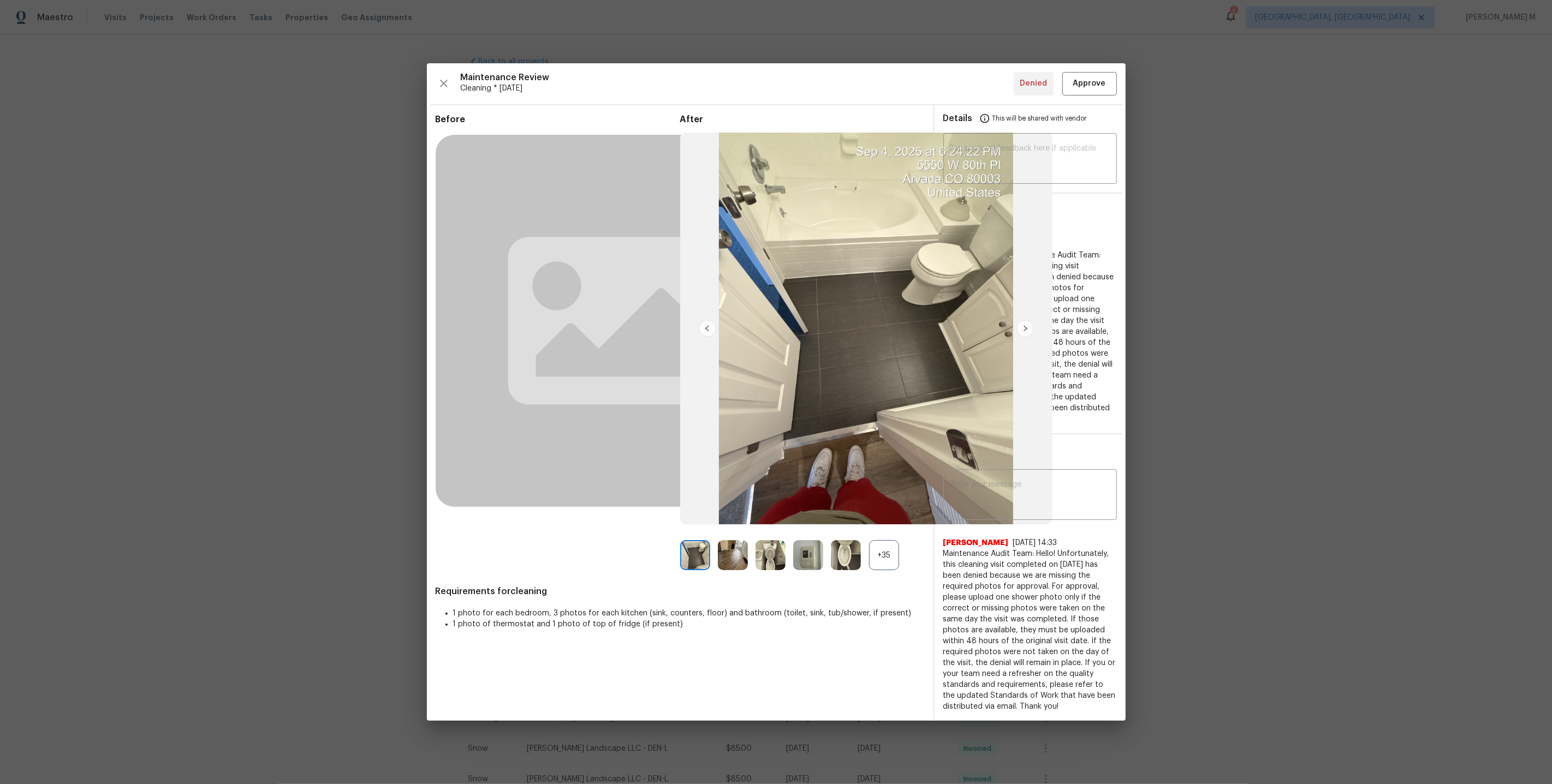
click at [887, 563] on div "+35" at bounding box center [884, 555] width 30 height 30
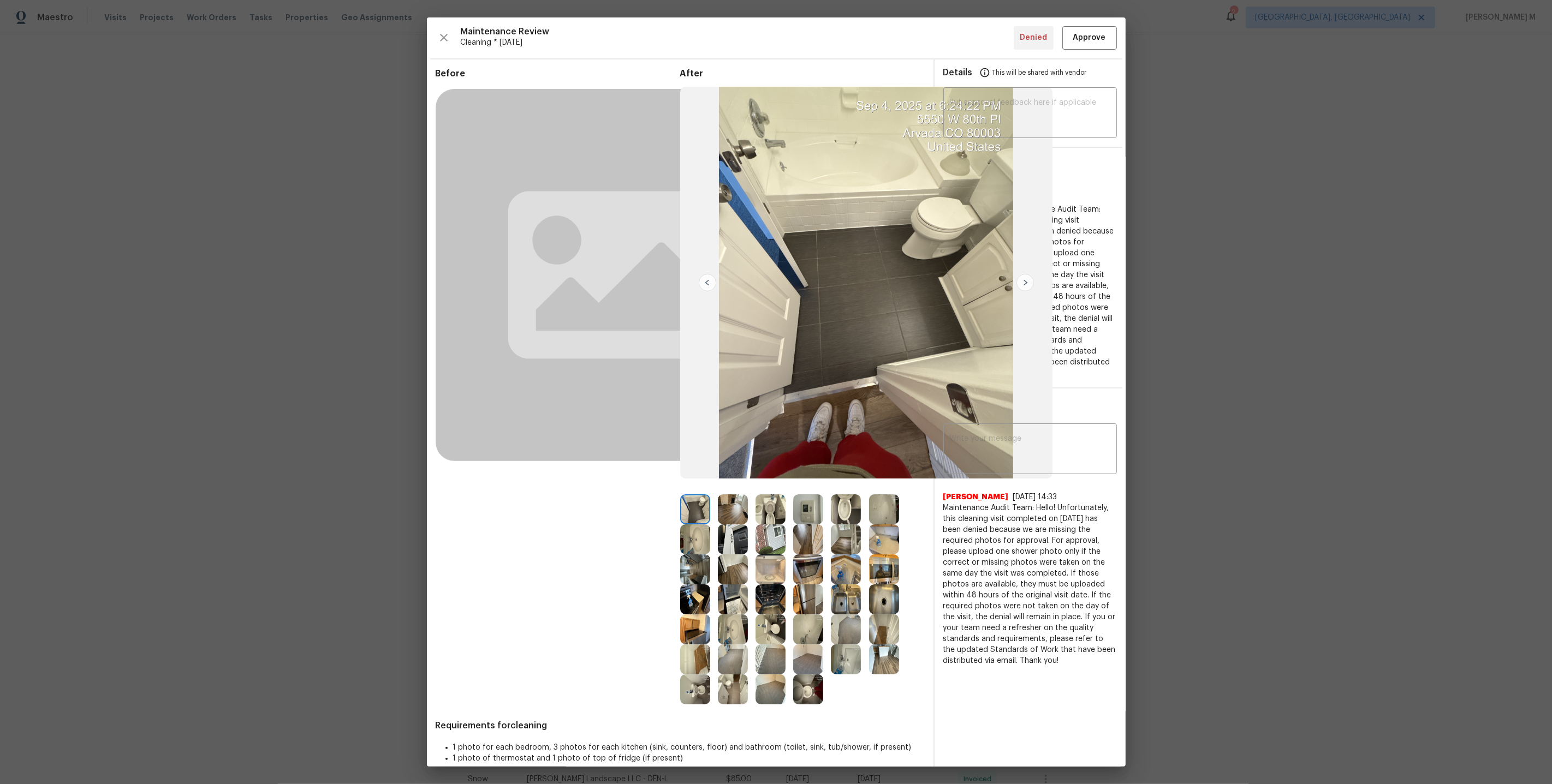
click at [731, 514] on img at bounding box center [733, 509] width 30 height 30
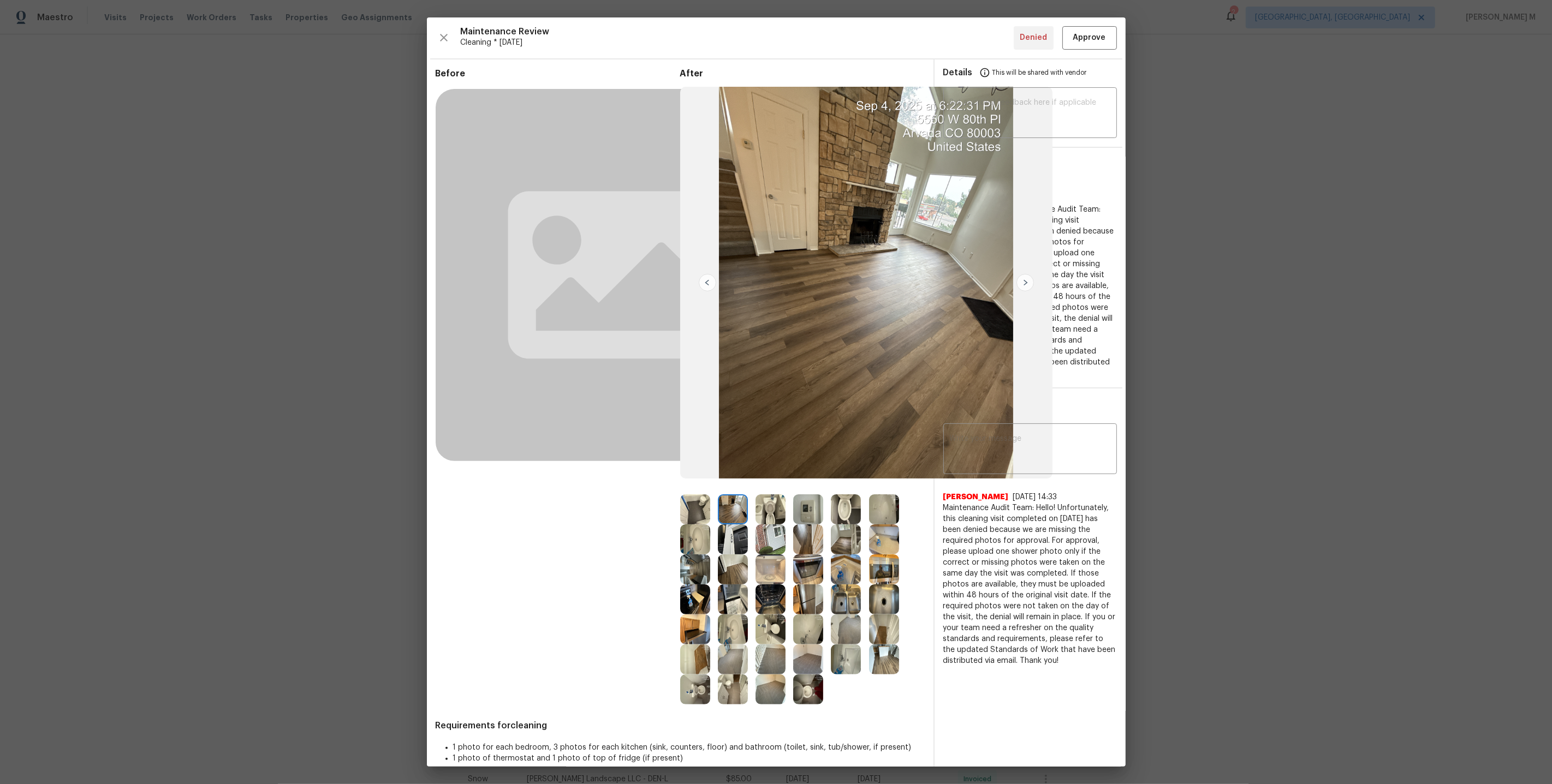
click at [698, 564] on img at bounding box center [695, 569] width 30 height 30
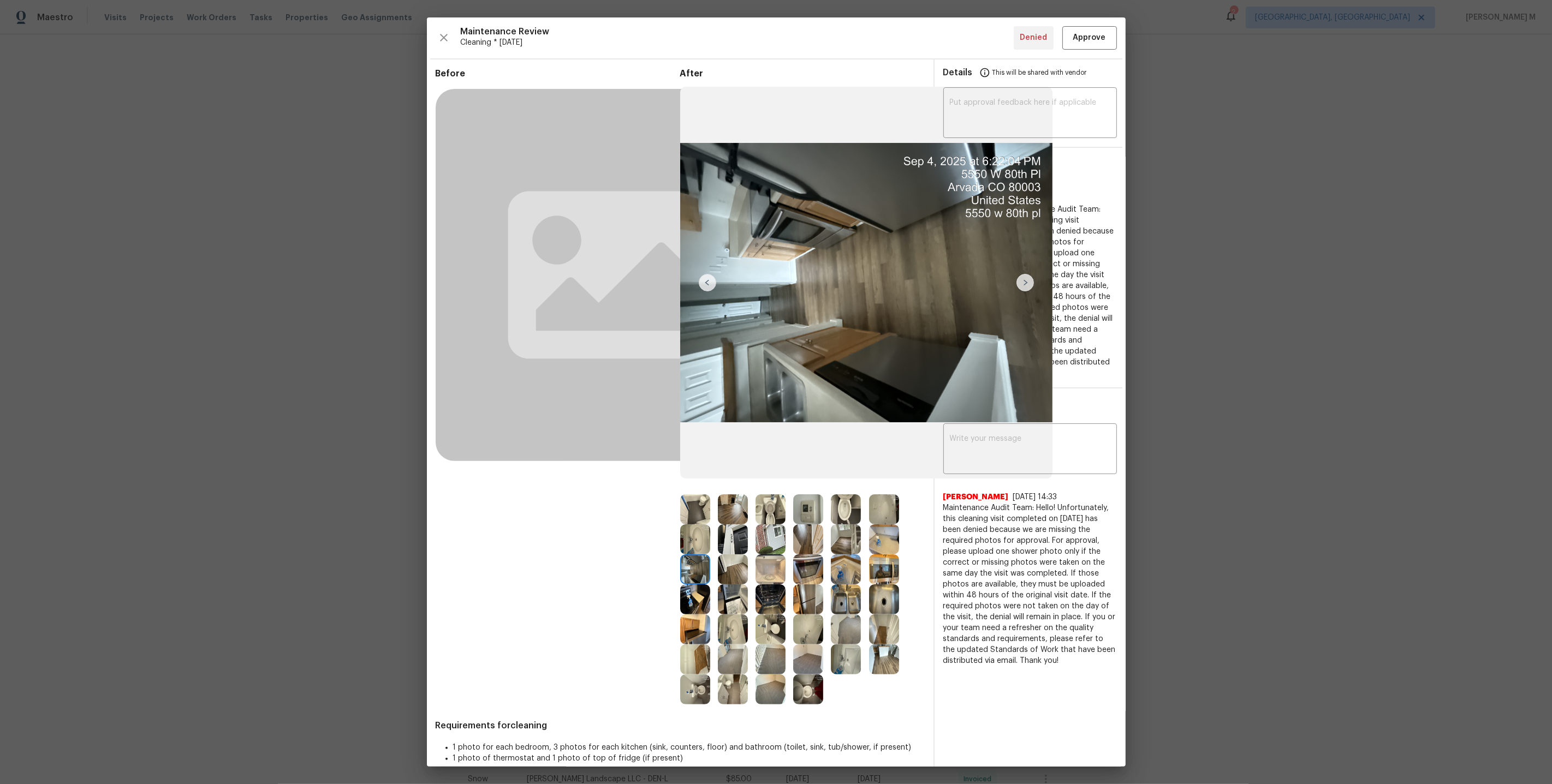
click at [783, 541] on img at bounding box center [771, 539] width 30 height 30
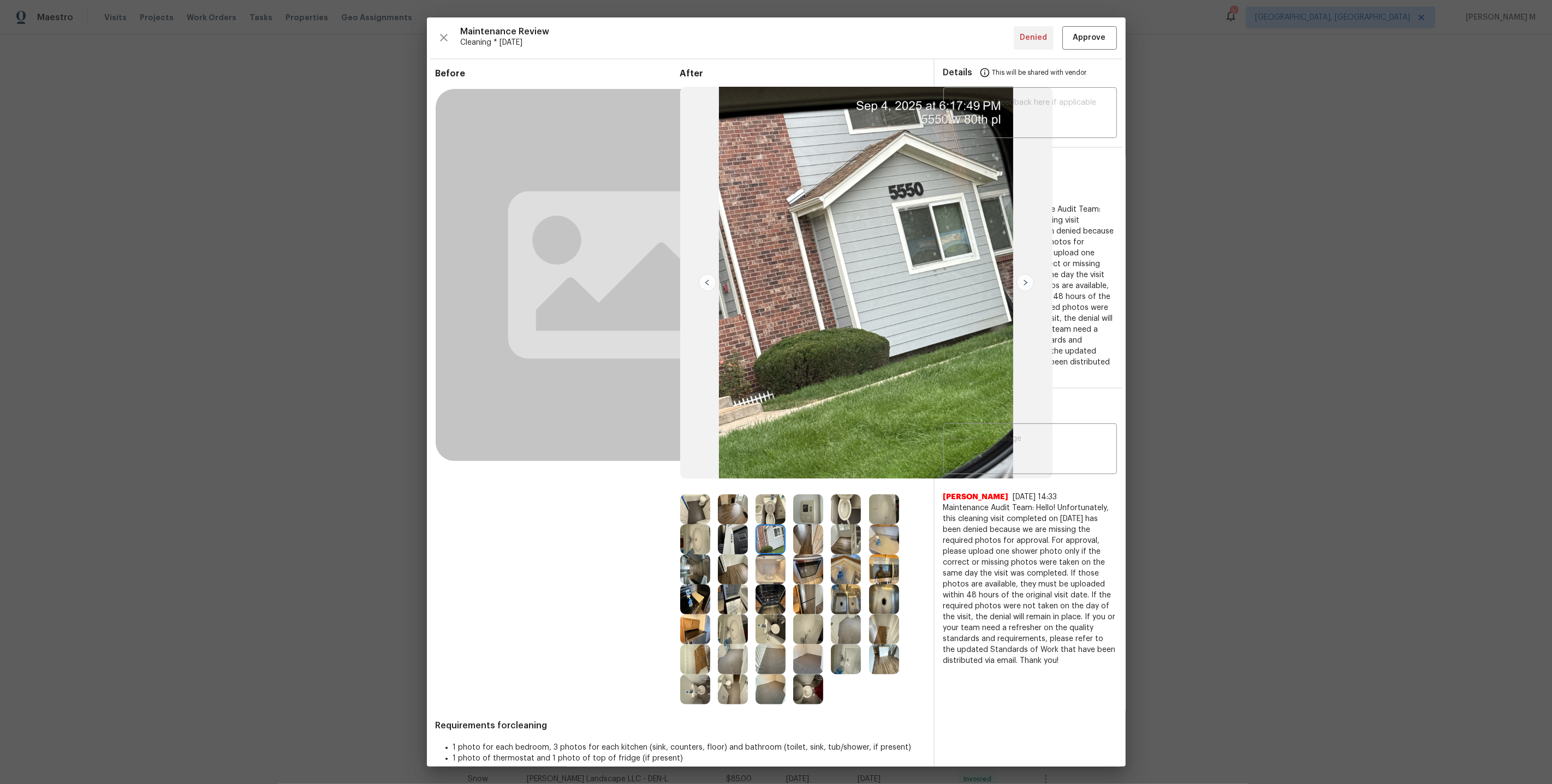
click at [1025, 287] on img at bounding box center [1025, 283] width 18 height 18
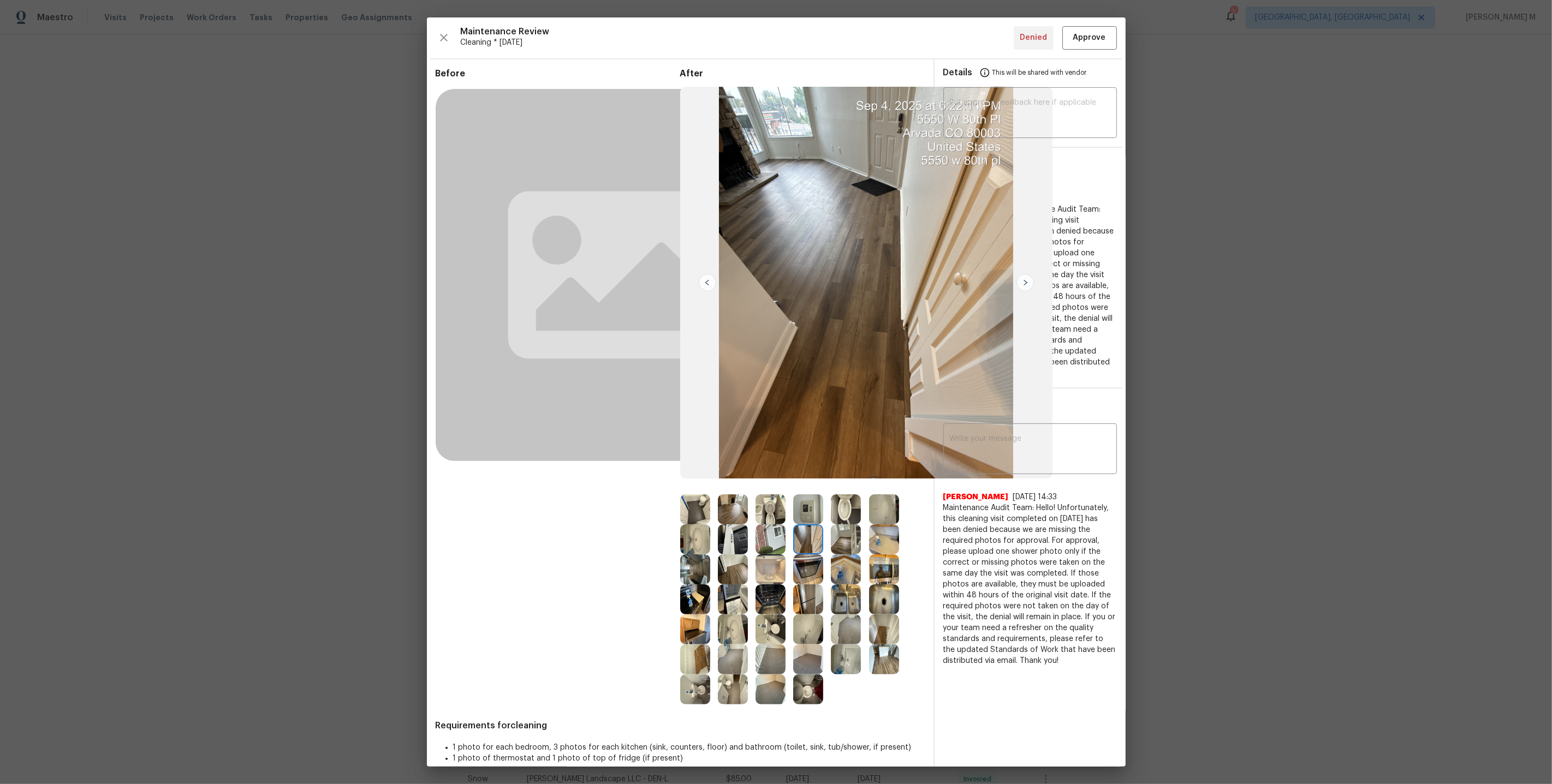
click at [773, 539] on img at bounding box center [771, 539] width 30 height 30
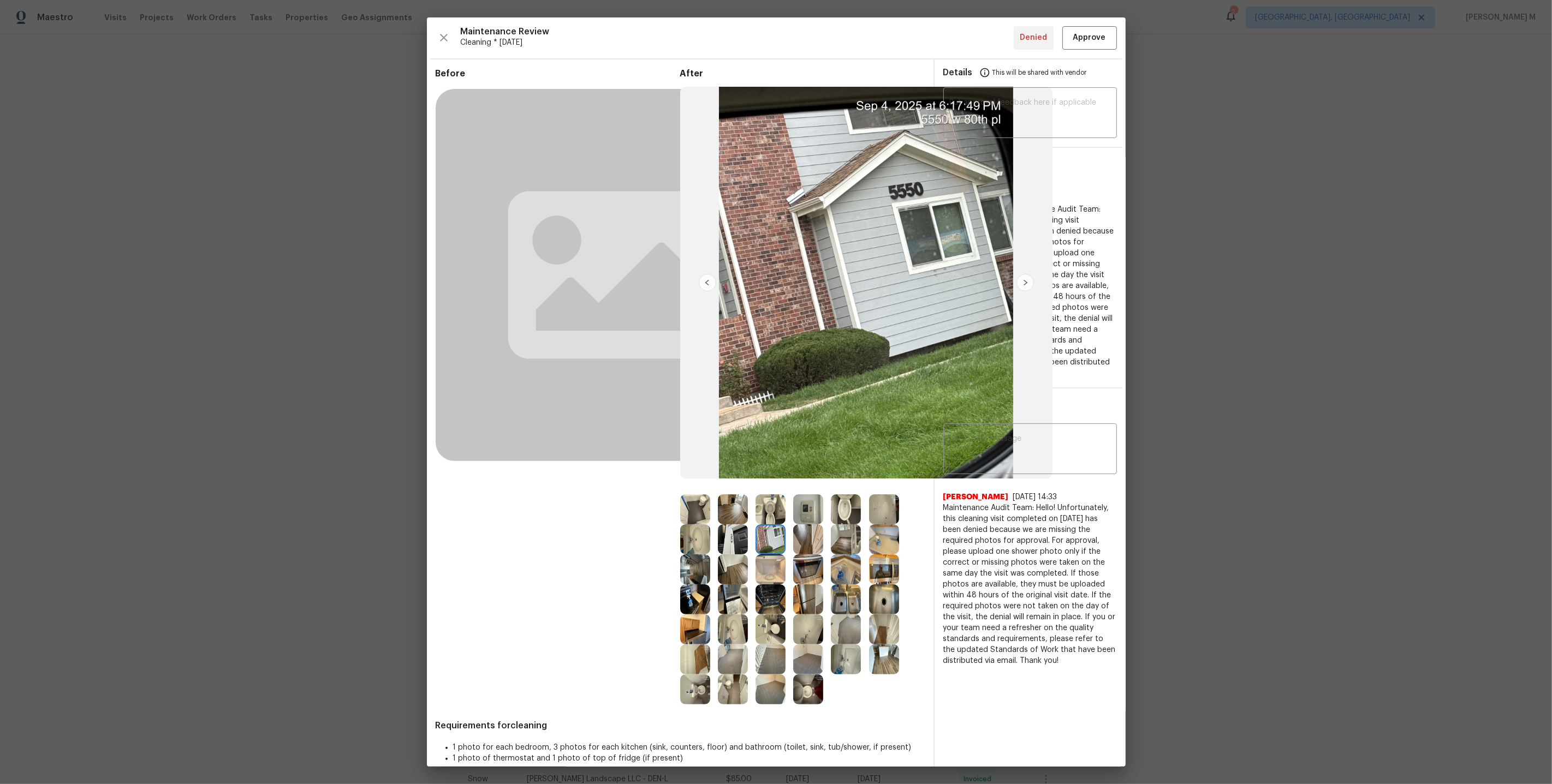
click at [848, 534] on img at bounding box center [846, 539] width 30 height 30
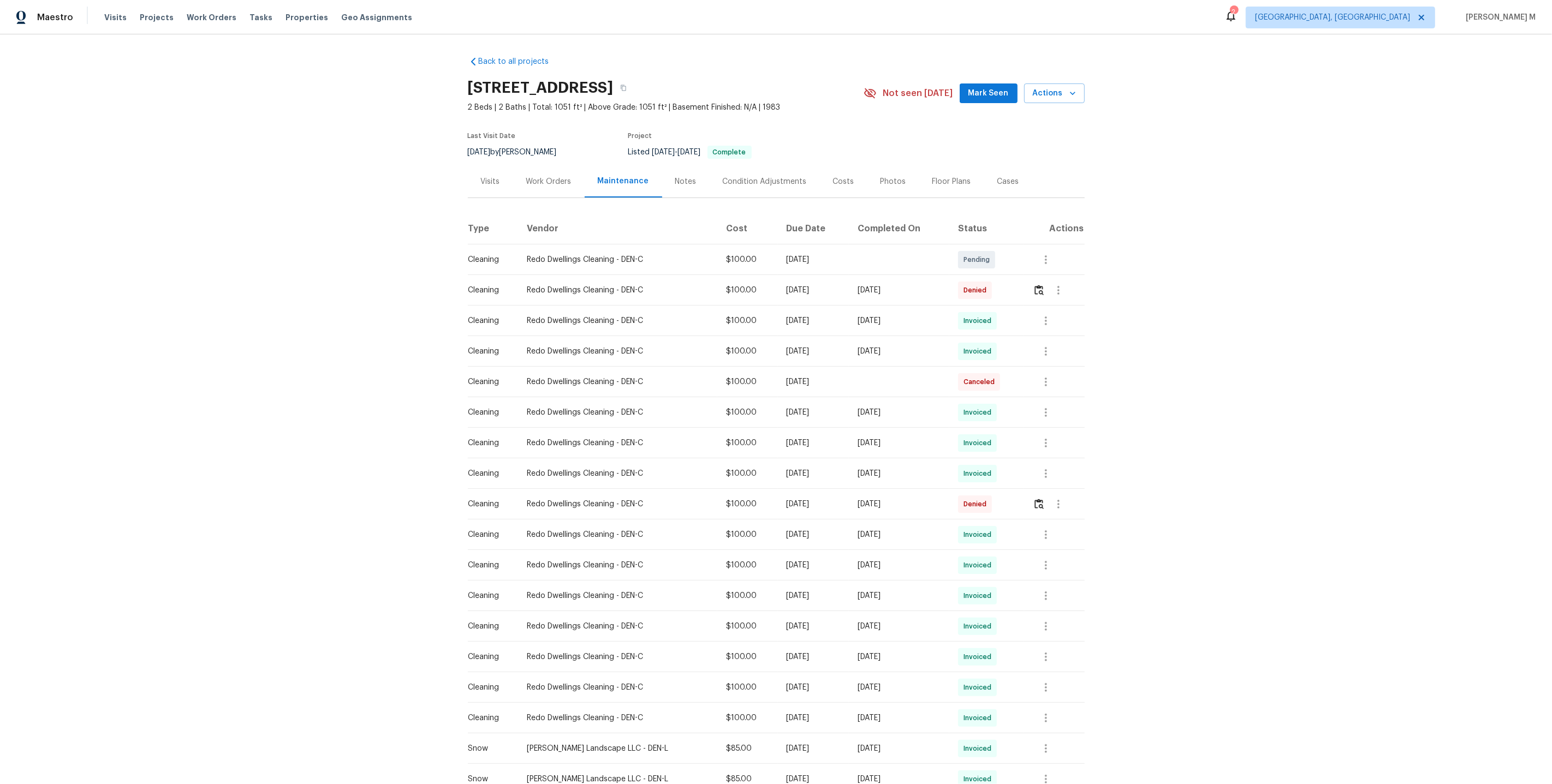
click at [549, 178] on div "Work Orders" at bounding box center [549, 181] width 45 height 11
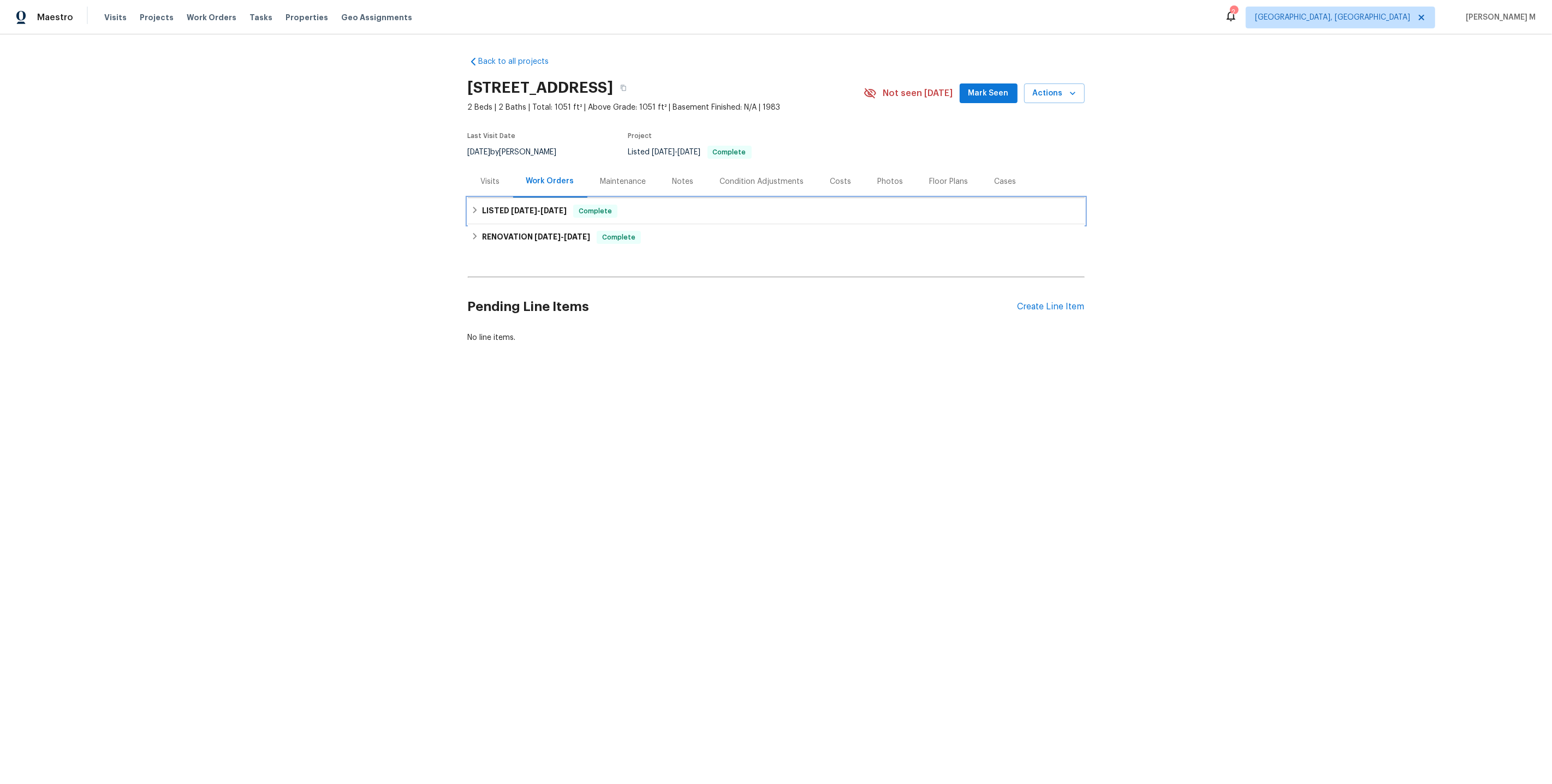
click at [522, 207] on span "12/24/24" at bounding box center [524, 211] width 26 height 8
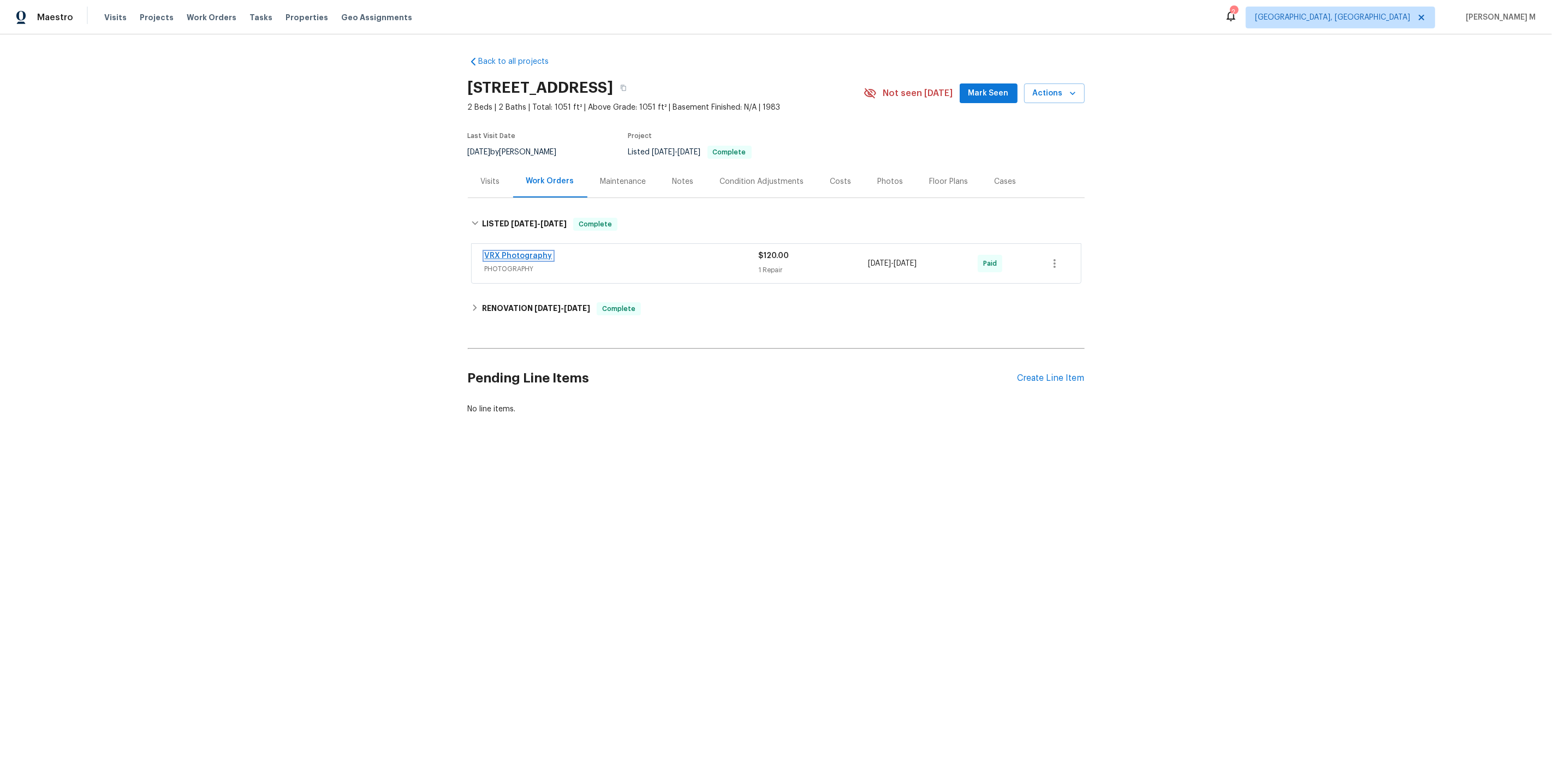
click at [523, 252] on link "VRX Photography" at bounding box center [518, 256] width 68 height 8
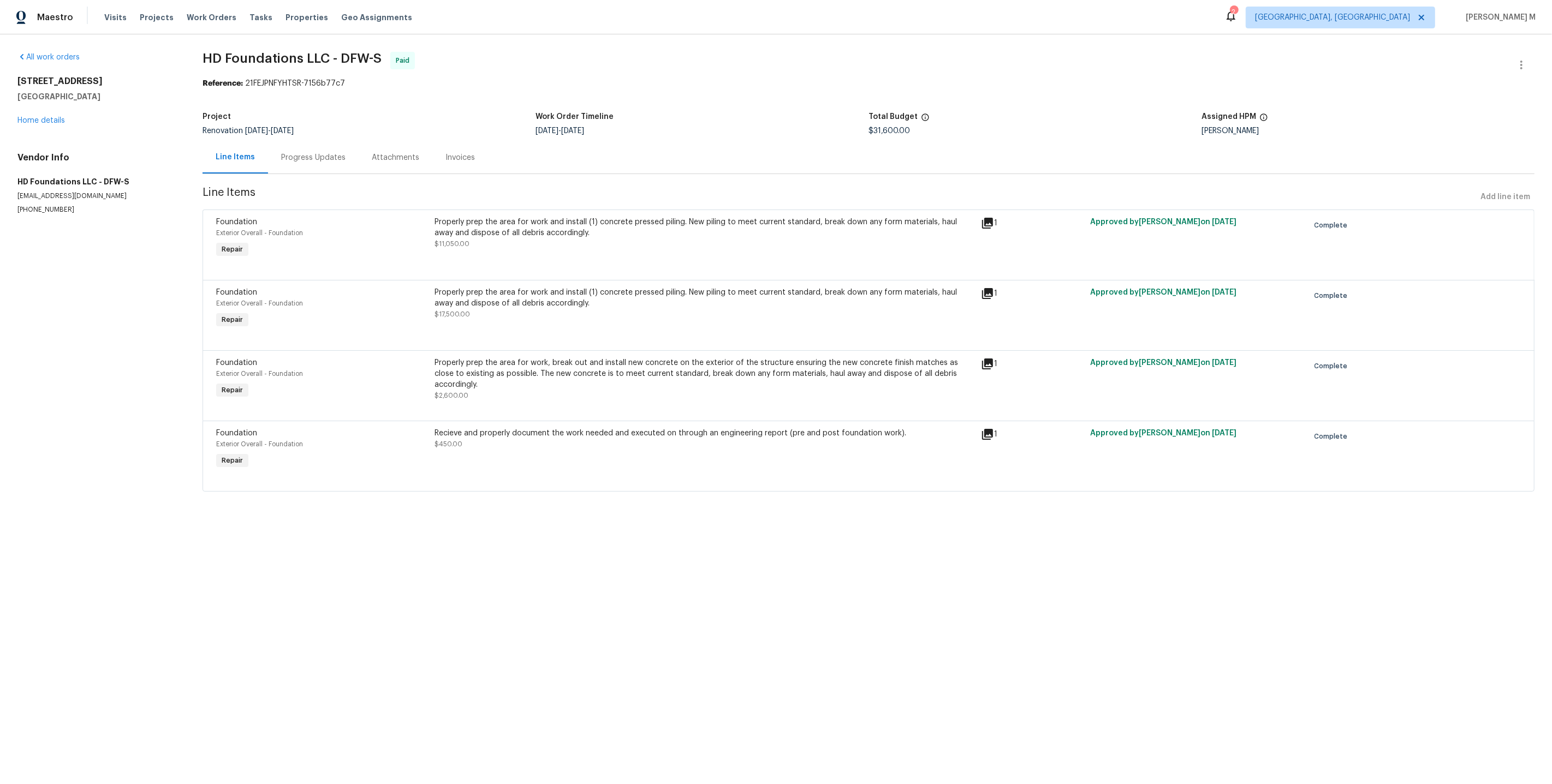
click at [47, 205] on p "[PHONE_NUMBER]" at bounding box center [97, 209] width 159 height 9
copy p "[PHONE_NUMBER]"
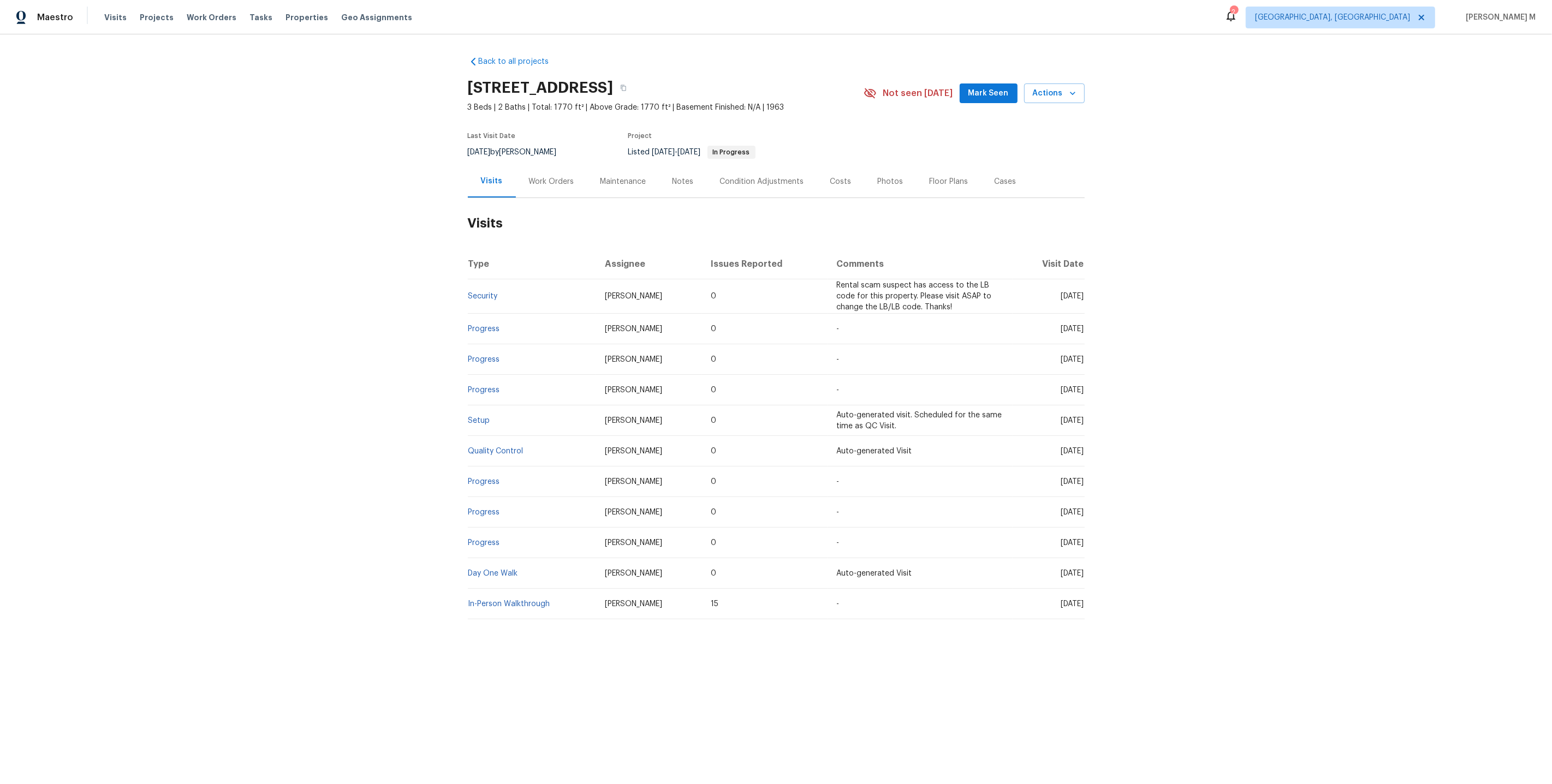
click at [511, 203] on h2 "Visits" at bounding box center [776, 223] width 617 height 51
click at [529, 176] on div "Work Orders" at bounding box center [552, 181] width 45 height 11
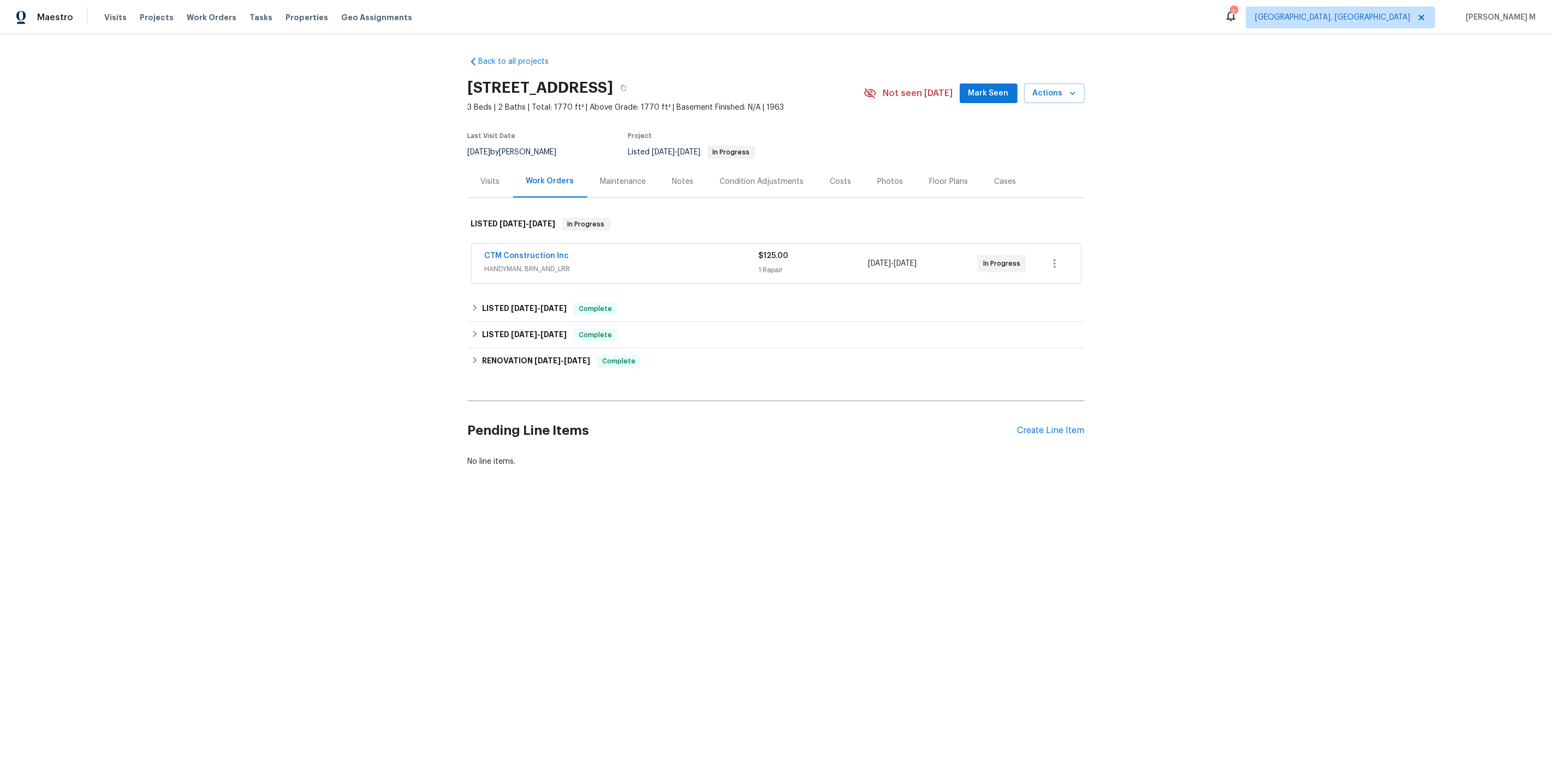
click at [527, 263] on span "HANDYMAN, BRN_AND_LRR" at bounding box center [621, 268] width 274 height 11
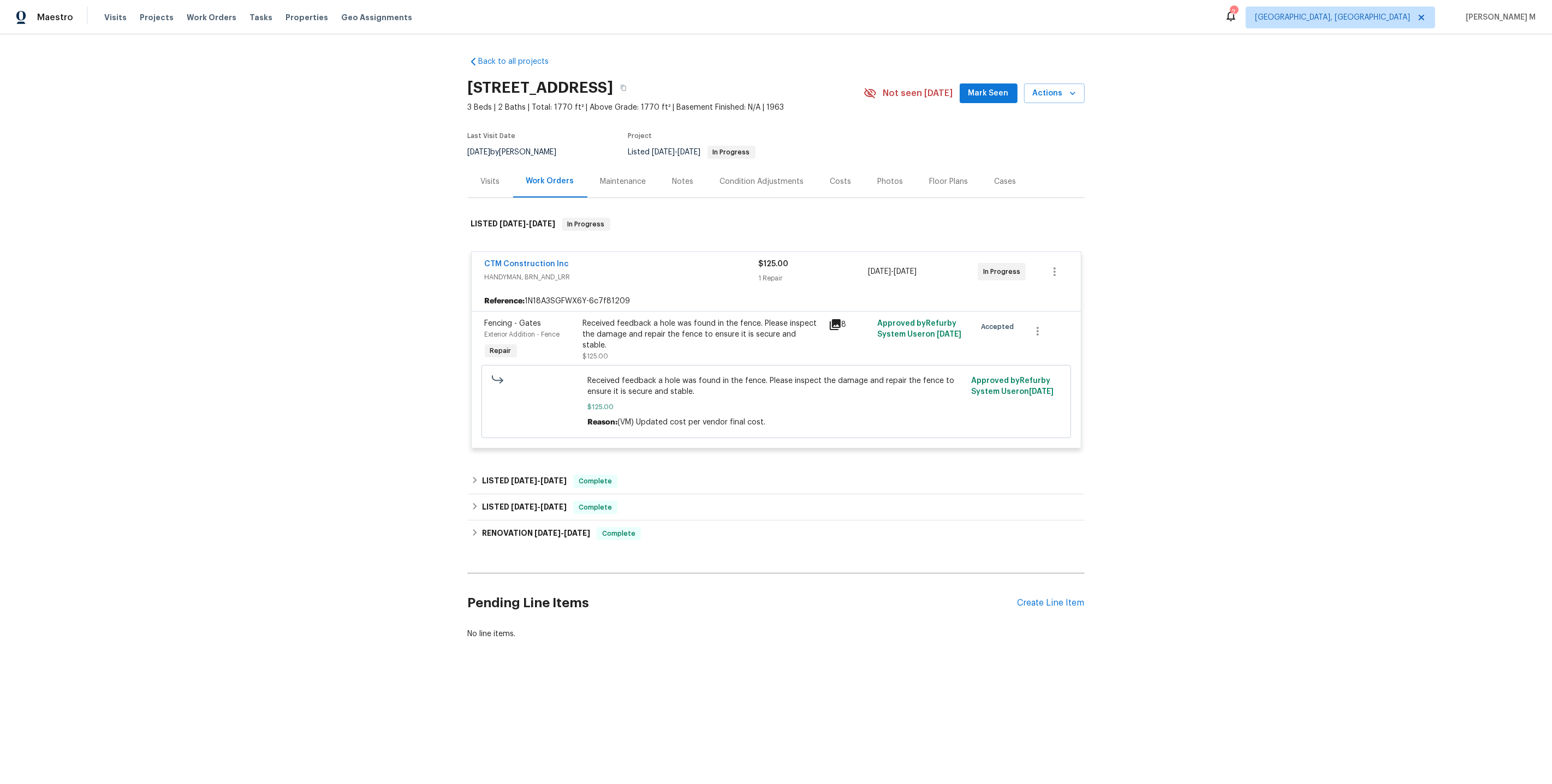
click at [665, 336] on div "Received feedback a hole was found in the fence. Please inspect the damage and …" at bounding box center [702, 340] width 239 height 44
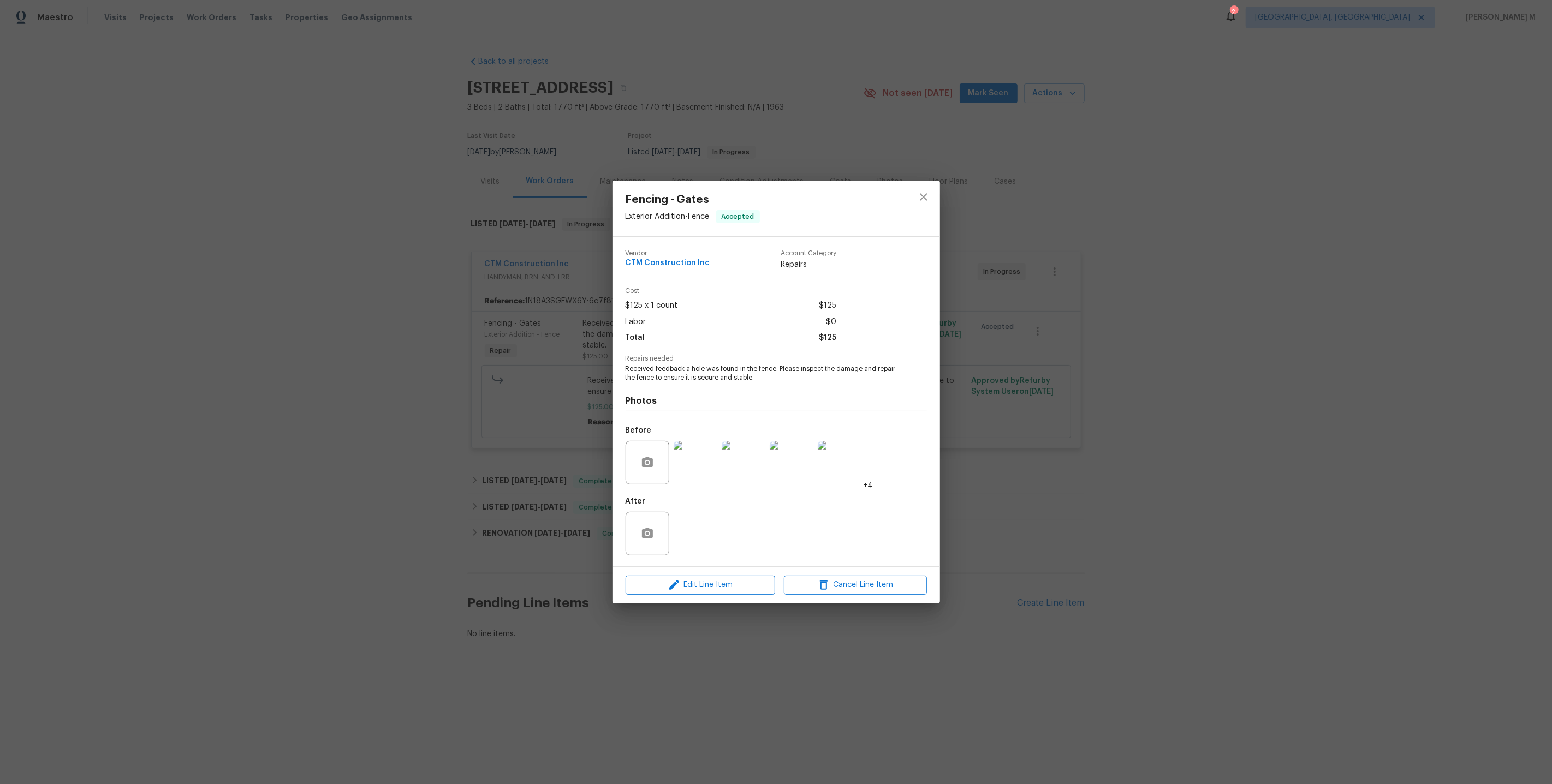
click at [1002, 398] on div "Fencing - Gates Exterior Addition - Fence Accepted Vendor CTM Construction Inc …" at bounding box center [776, 392] width 1552 height 784
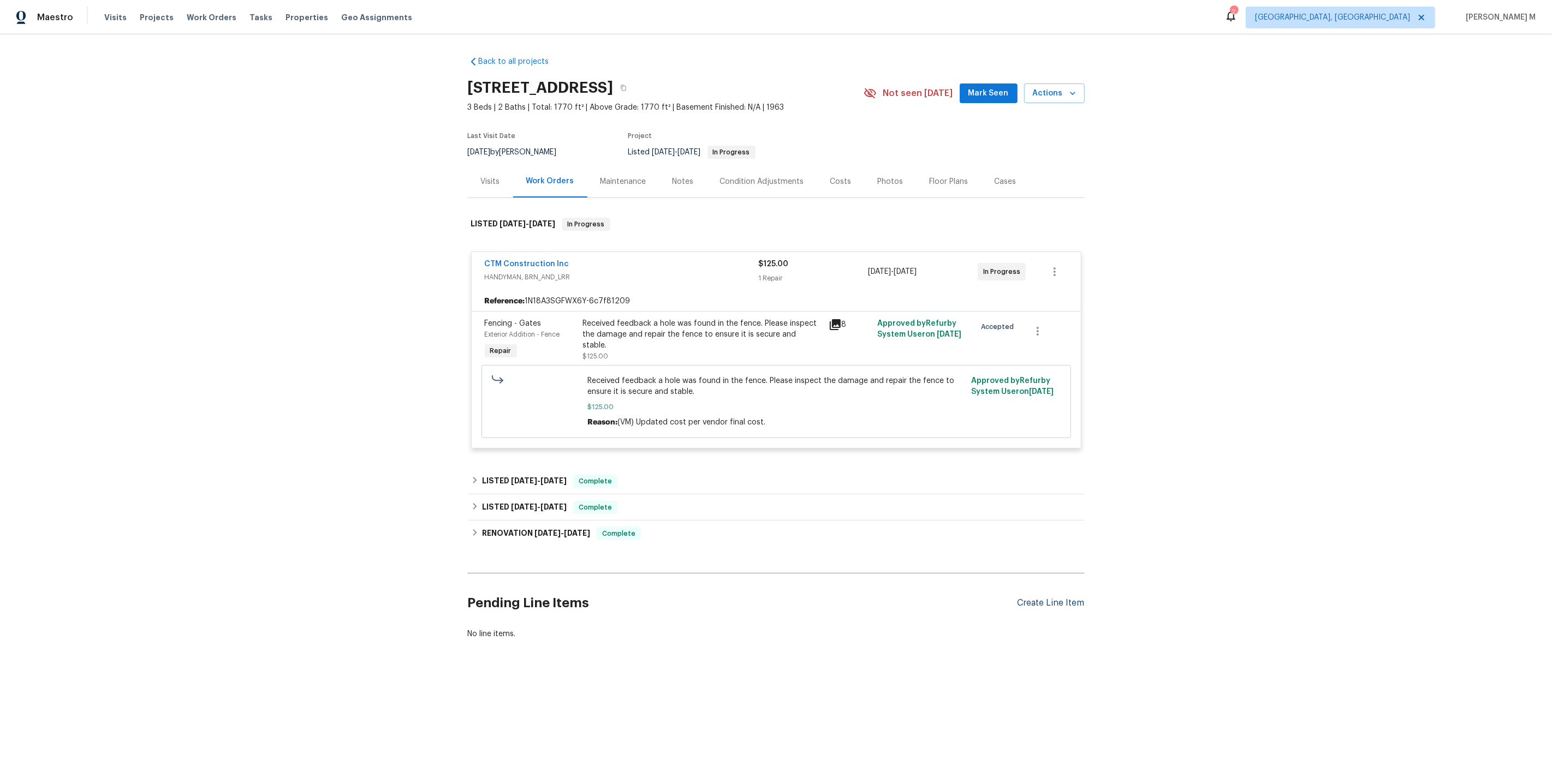
click at [1050, 598] on div "Create Line Item" at bounding box center [1051, 603] width 67 height 11
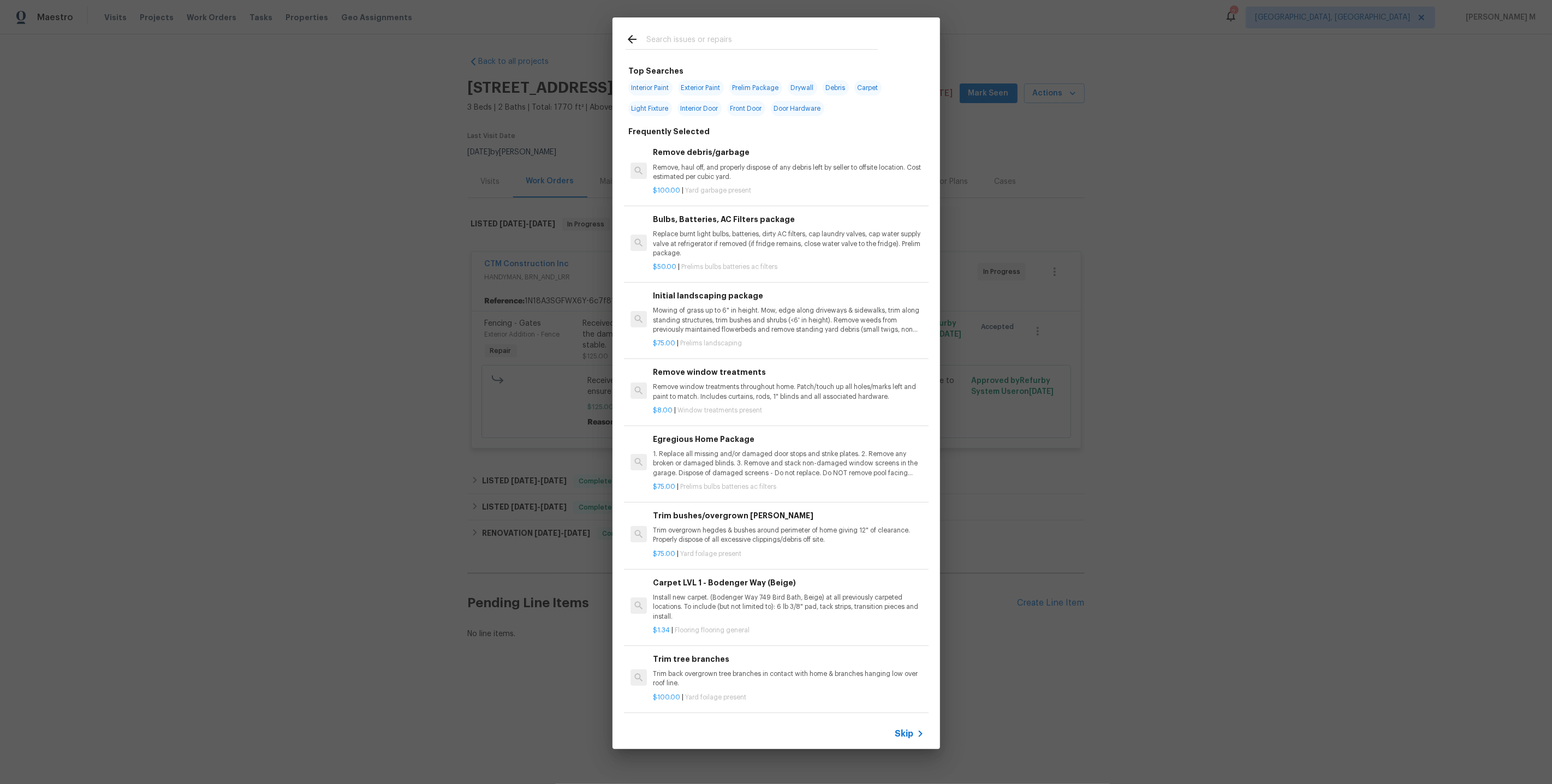
click at [1024, 315] on div "Top Searches Interior Paint Exterior Paint Prelim Package Drywall Debris Carpet…" at bounding box center [776, 383] width 1552 height 766
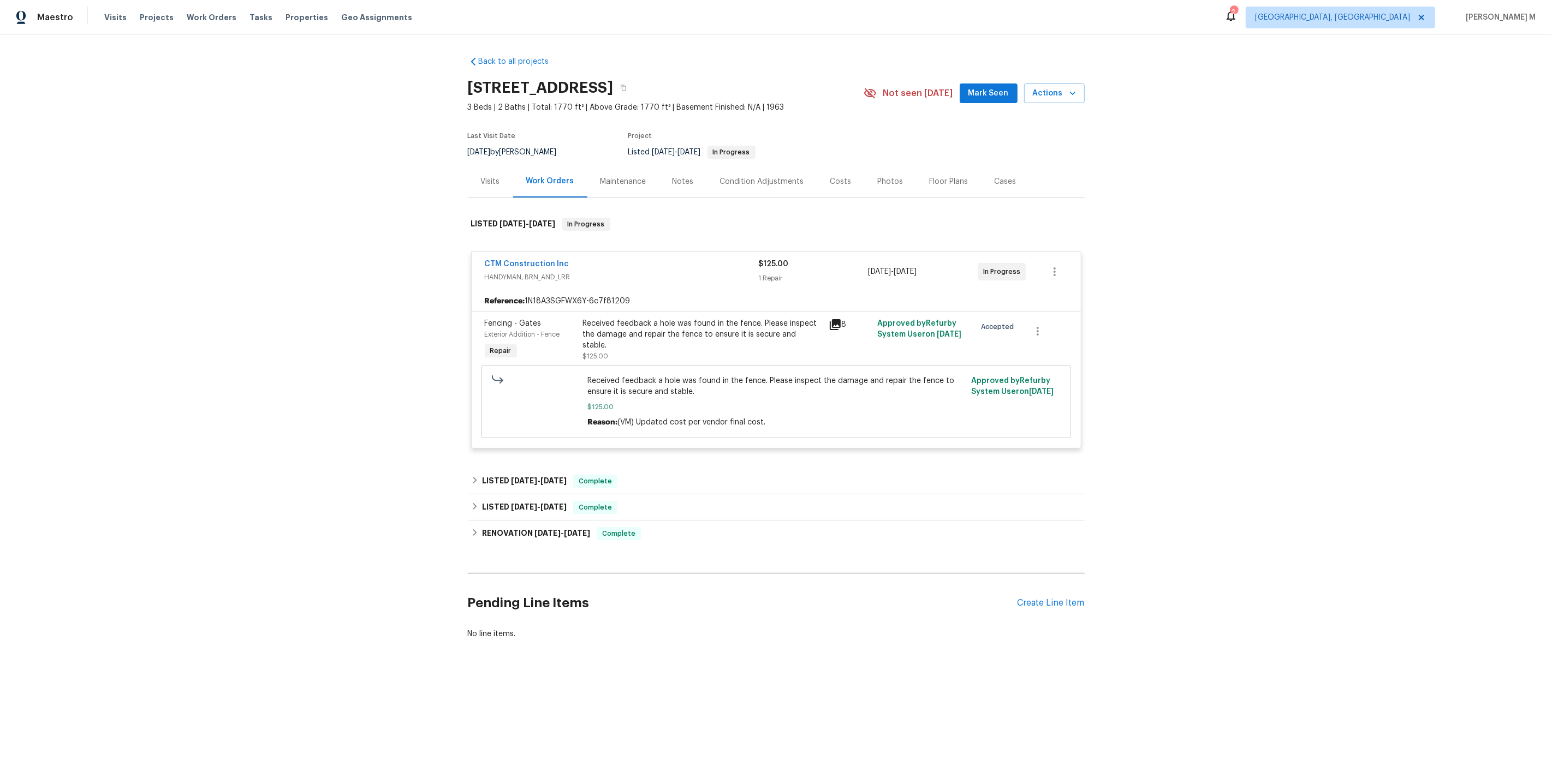
click at [685, 322] on div "Received feedback a hole was found in the fence. Please inspect the damage and …" at bounding box center [702, 334] width 239 height 33
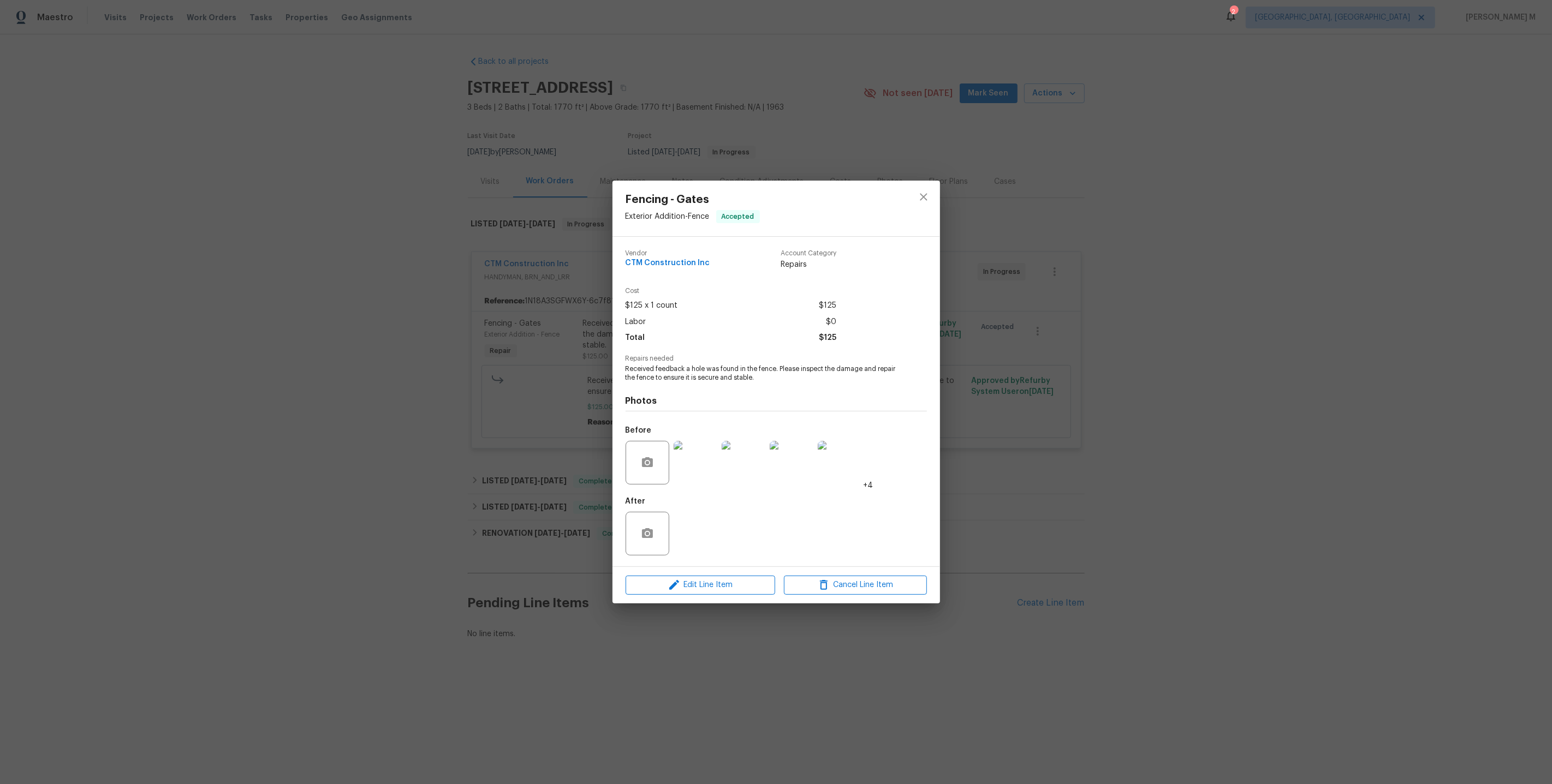
click at [689, 376] on span "Received feedback a hole was found in the fence. Please inspect the damage and …" at bounding box center [761, 374] width 271 height 19
copy span "Received feedback a hole was found in the fence. Please inspect the damage and …"
click at [1086, 379] on div "Fencing - Gates Exterior Addition - Fence Accepted Vendor CTM Construction Inc …" at bounding box center [776, 392] width 1552 height 784
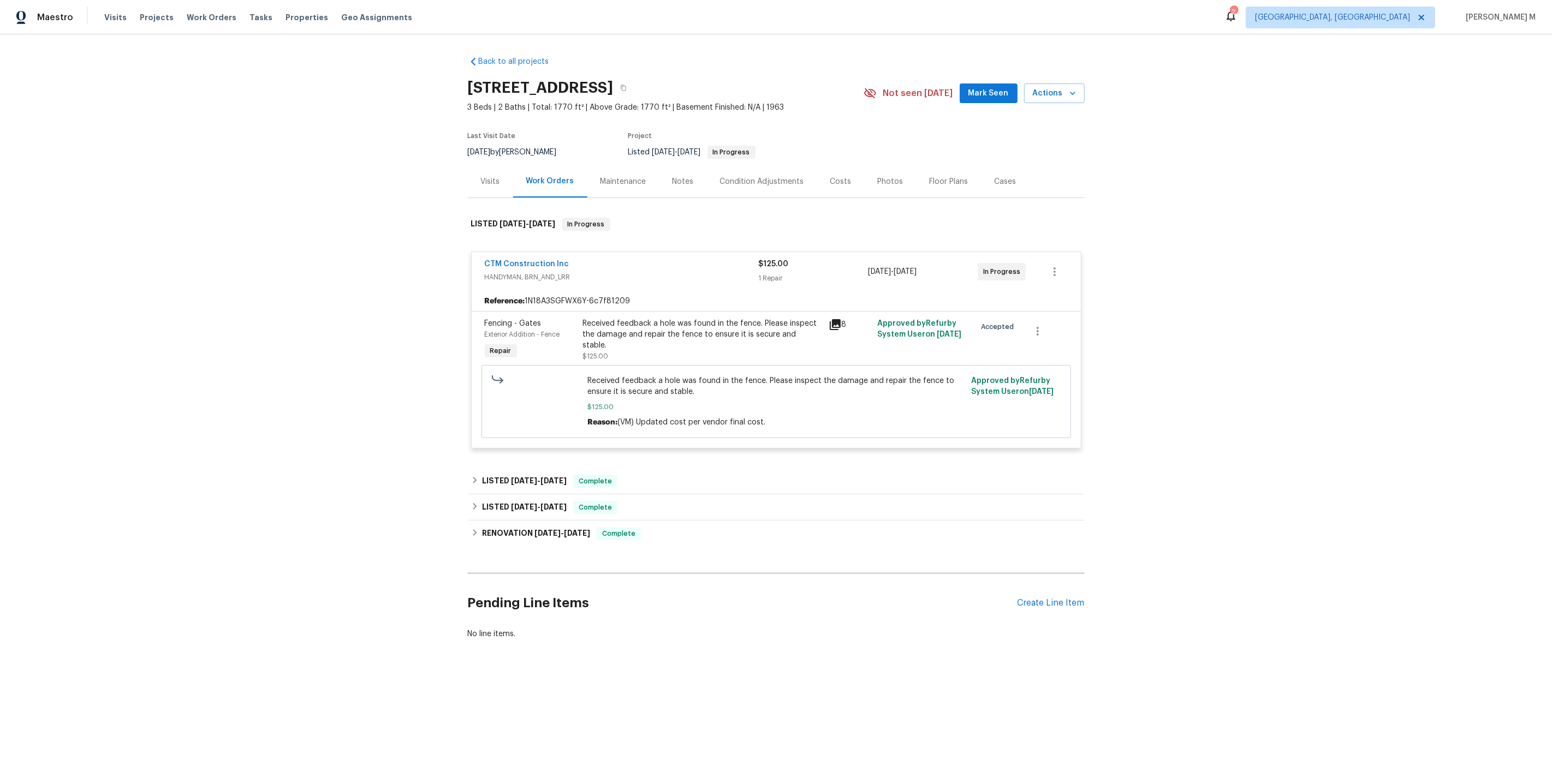
click at [528, 262] on span "CTM Construction Inc" at bounding box center [527, 263] width 85 height 11
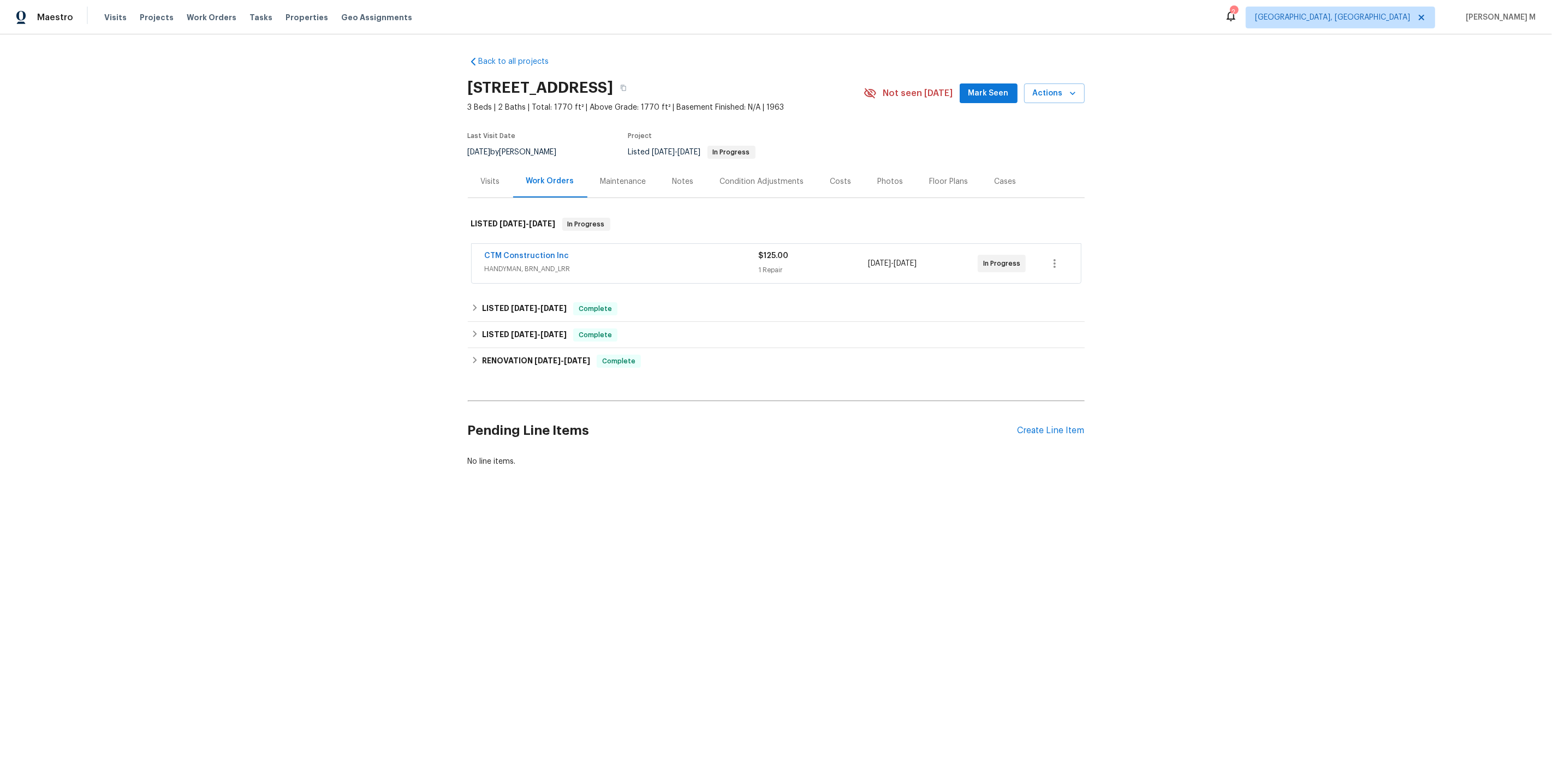
click at [508, 250] on span "CTM Construction Inc" at bounding box center [527, 255] width 85 height 11
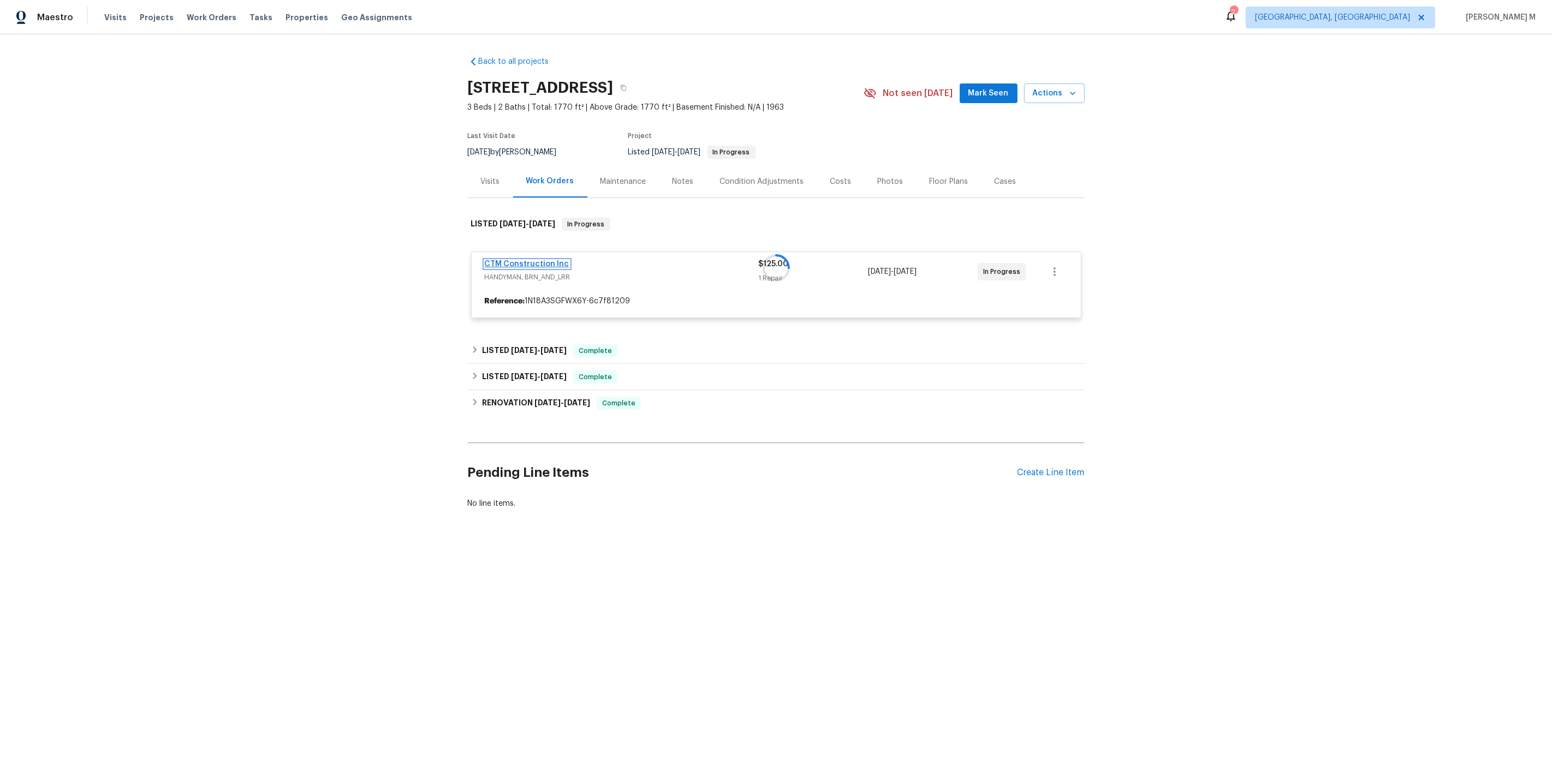
click at [505, 260] on link "CTM Construction Inc" at bounding box center [527, 264] width 85 height 8
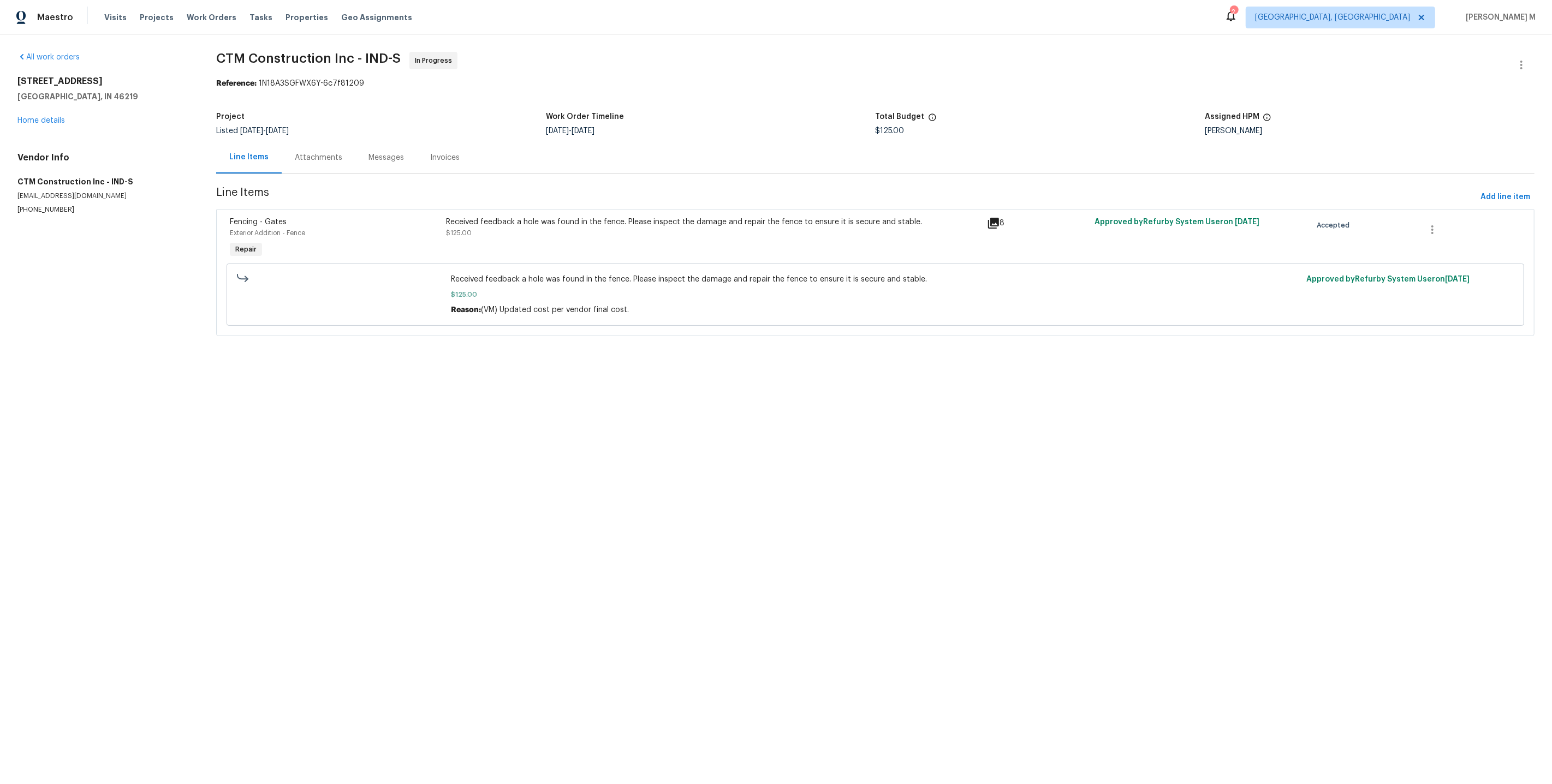
click at [322, 162] on div "Attachments" at bounding box center [318, 157] width 73 height 32
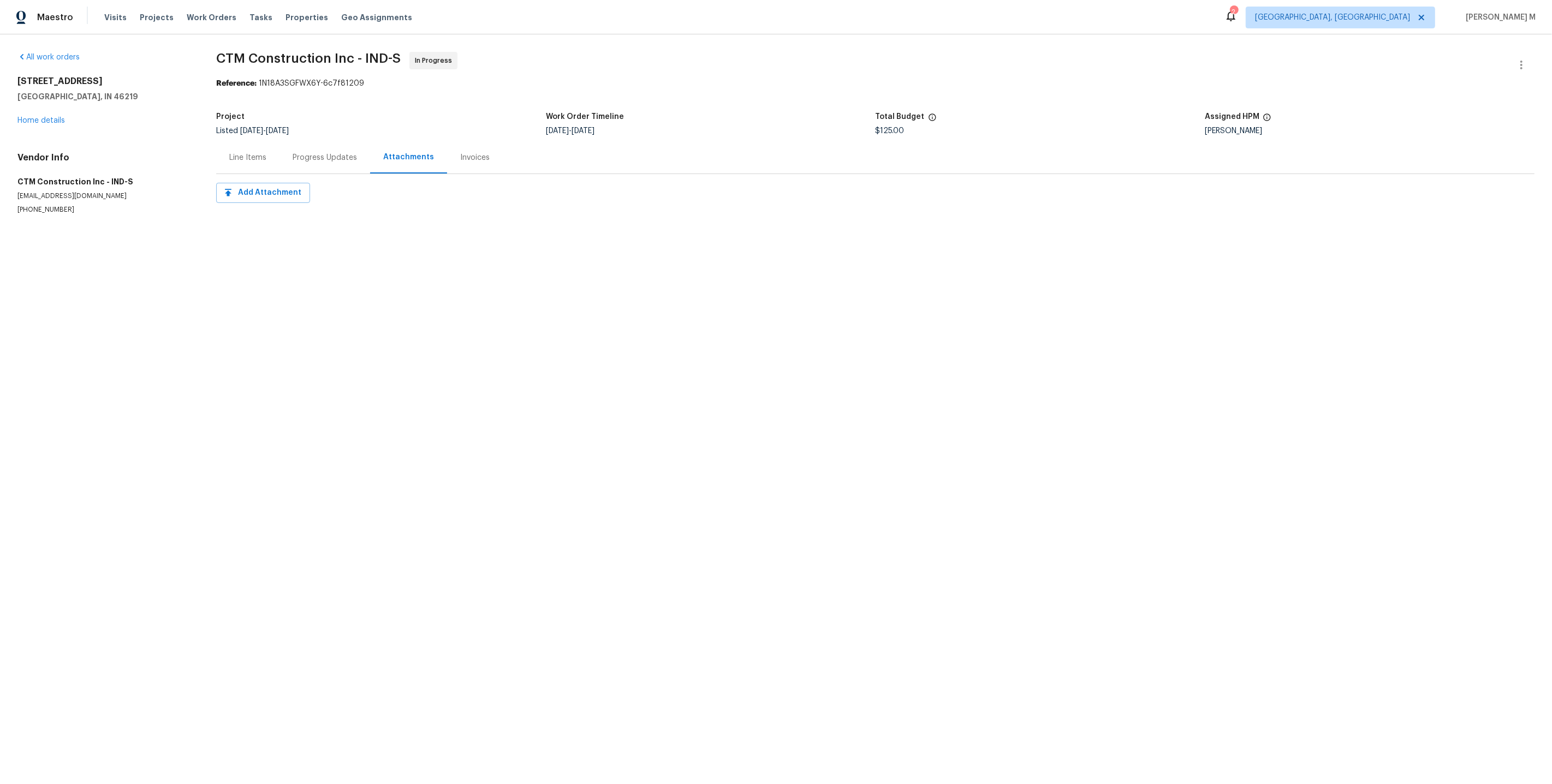
click at [319, 141] on div "Progress Updates" at bounding box center [324, 157] width 90 height 32
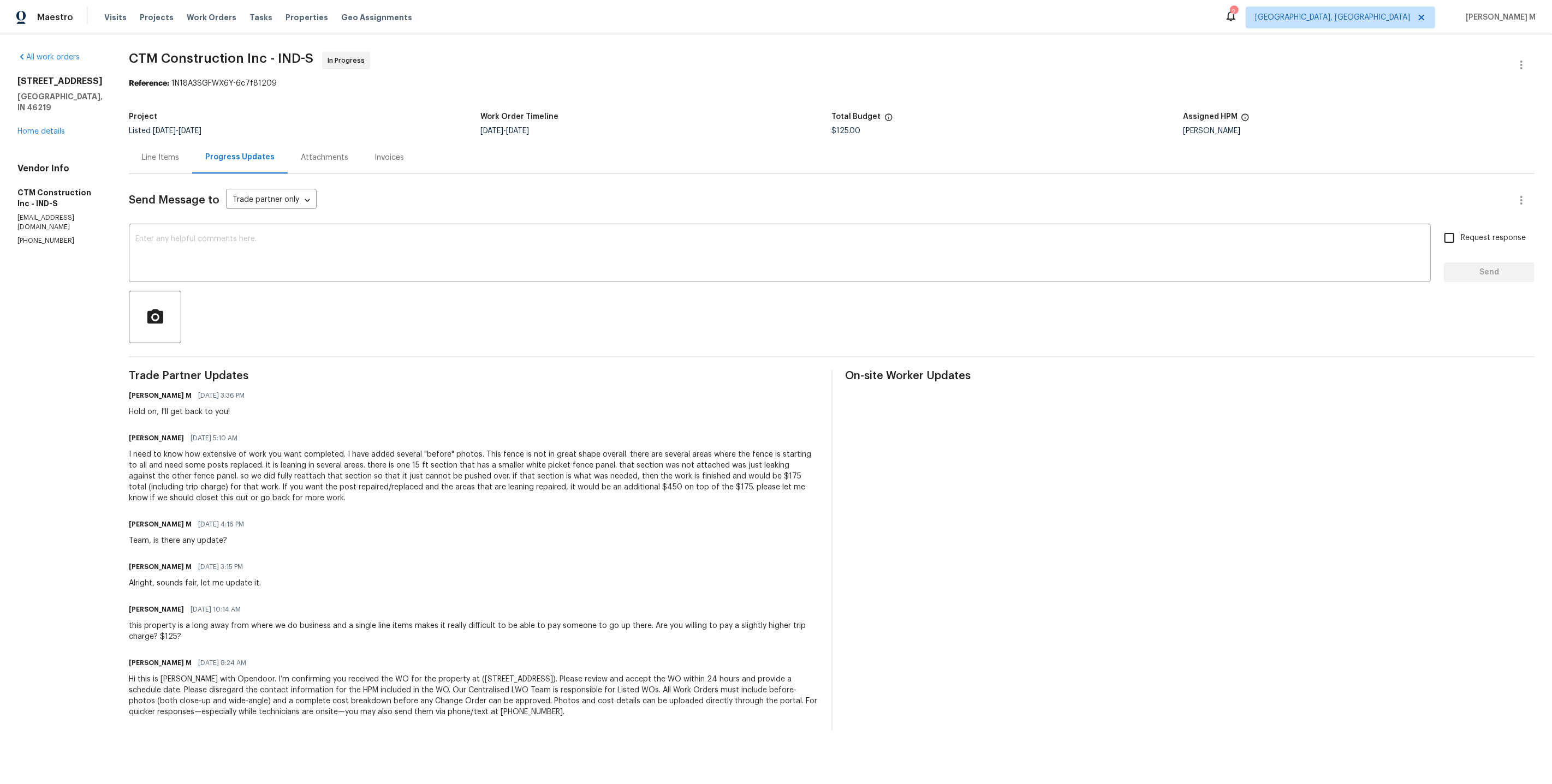
click at [458, 449] on div "I need to know how extensive of work you want completed. I have added several "…" at bounding box center [473, 476] width 690 height 55
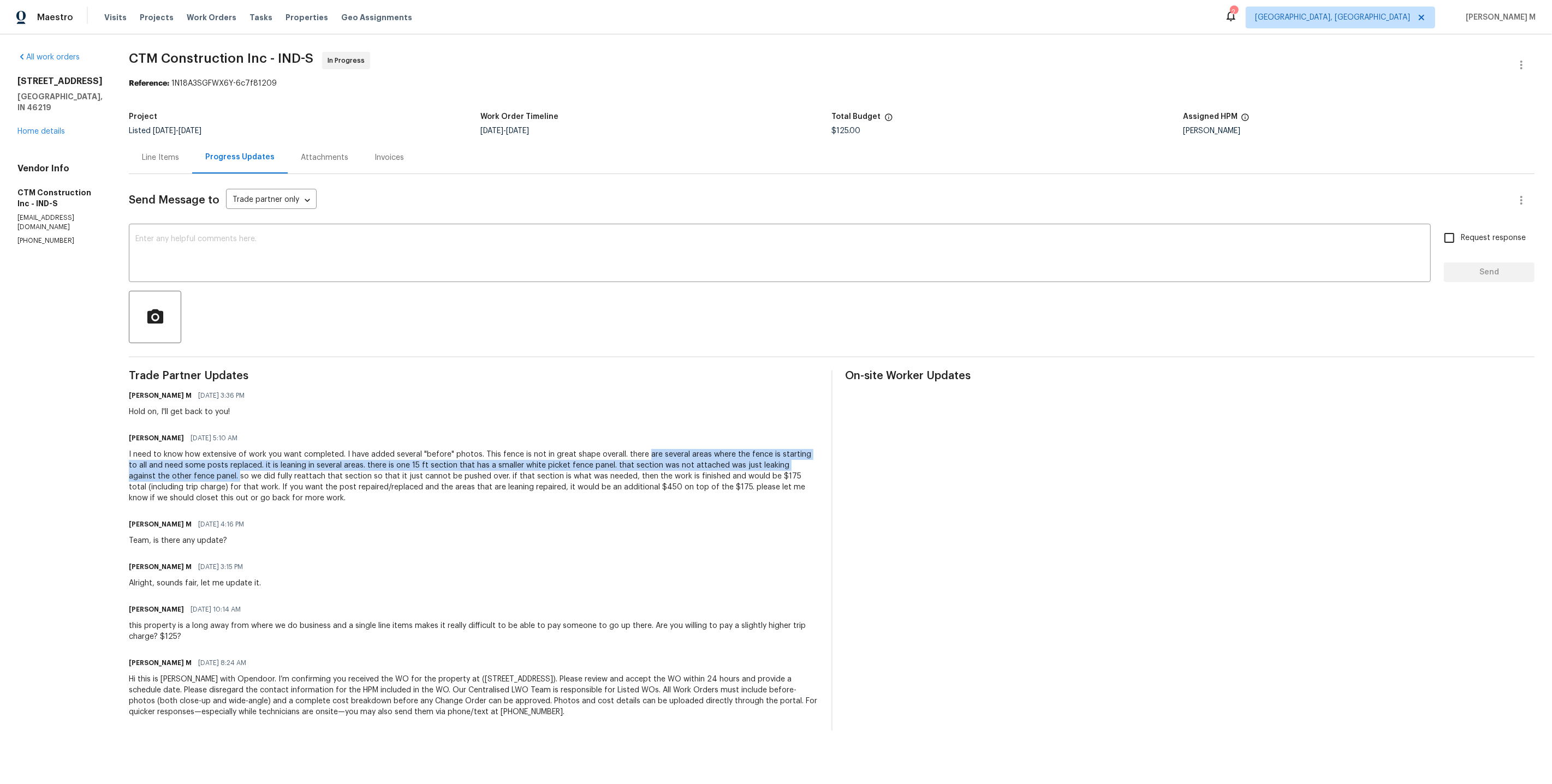
drag, startPoint x: 642, startPoint y: 441, endPoint x: 176, endPoint y: 458, distance: 466.3
click at [176, 458] on div "I need to know how extensive of work you want completed. I have added several "…" at bounding box center [473, 476] width 690 height 55
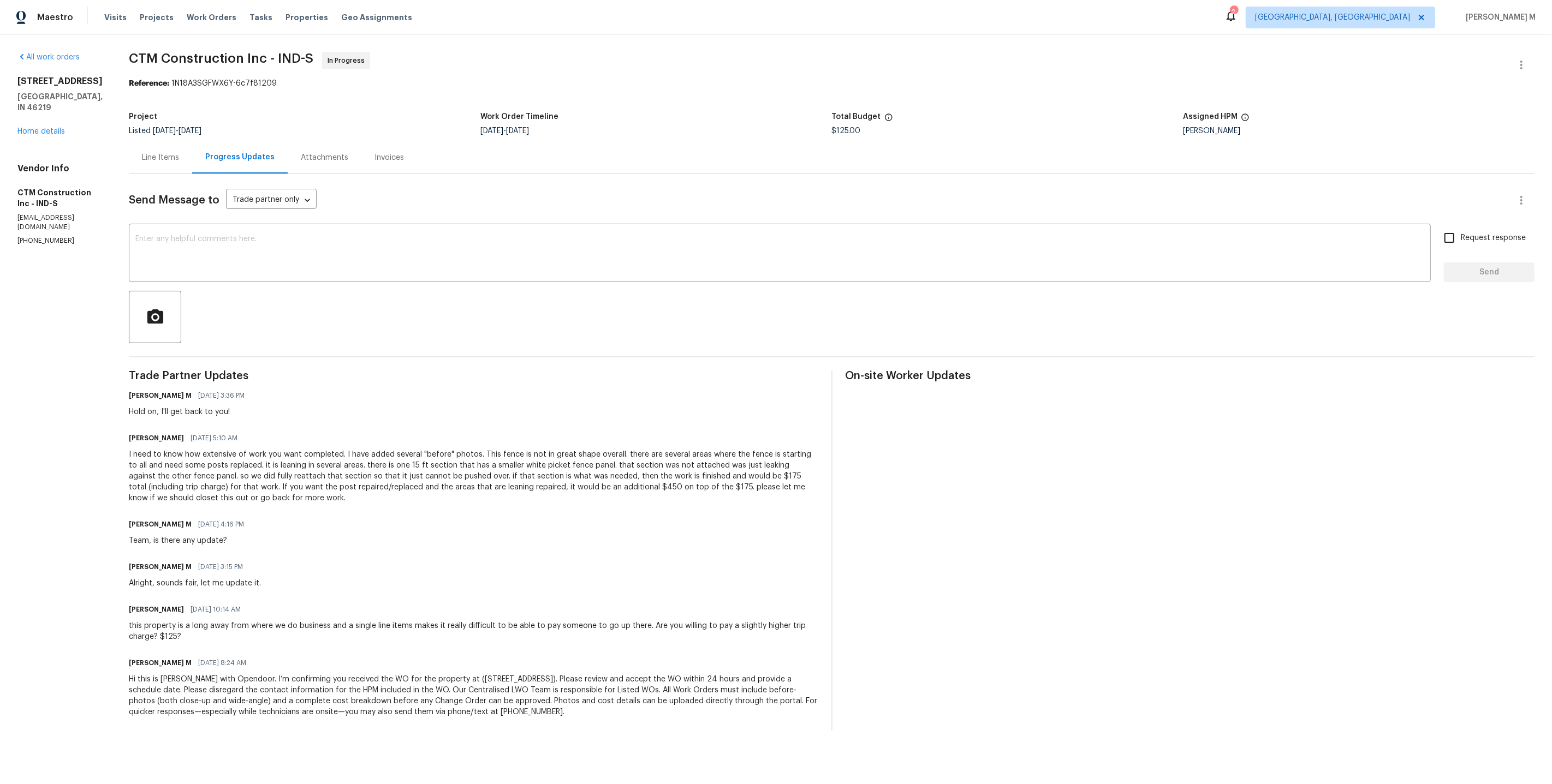
click at [439, 472] on div "I need to know how extensive of work you want completed. I have added several "…" at bounding box center [473, 476] width 690 height 55
click at [263, 470] on div "I need to know how extensive of work you want completed. I have added several "…" at bounding box center [473, 476] width 690 height 55
drag, startPoint x: 279, startPoint y: 470, endPoint x: 485, endPoint y: 472, distance: 206.0
click at [485, 472] on div "I need to know how extensive of work you want completed. I have added several "…" at bounding box center [473, 476] width 690 height 55
copy div "repaired/replaced and the areas that are leaning repaired"
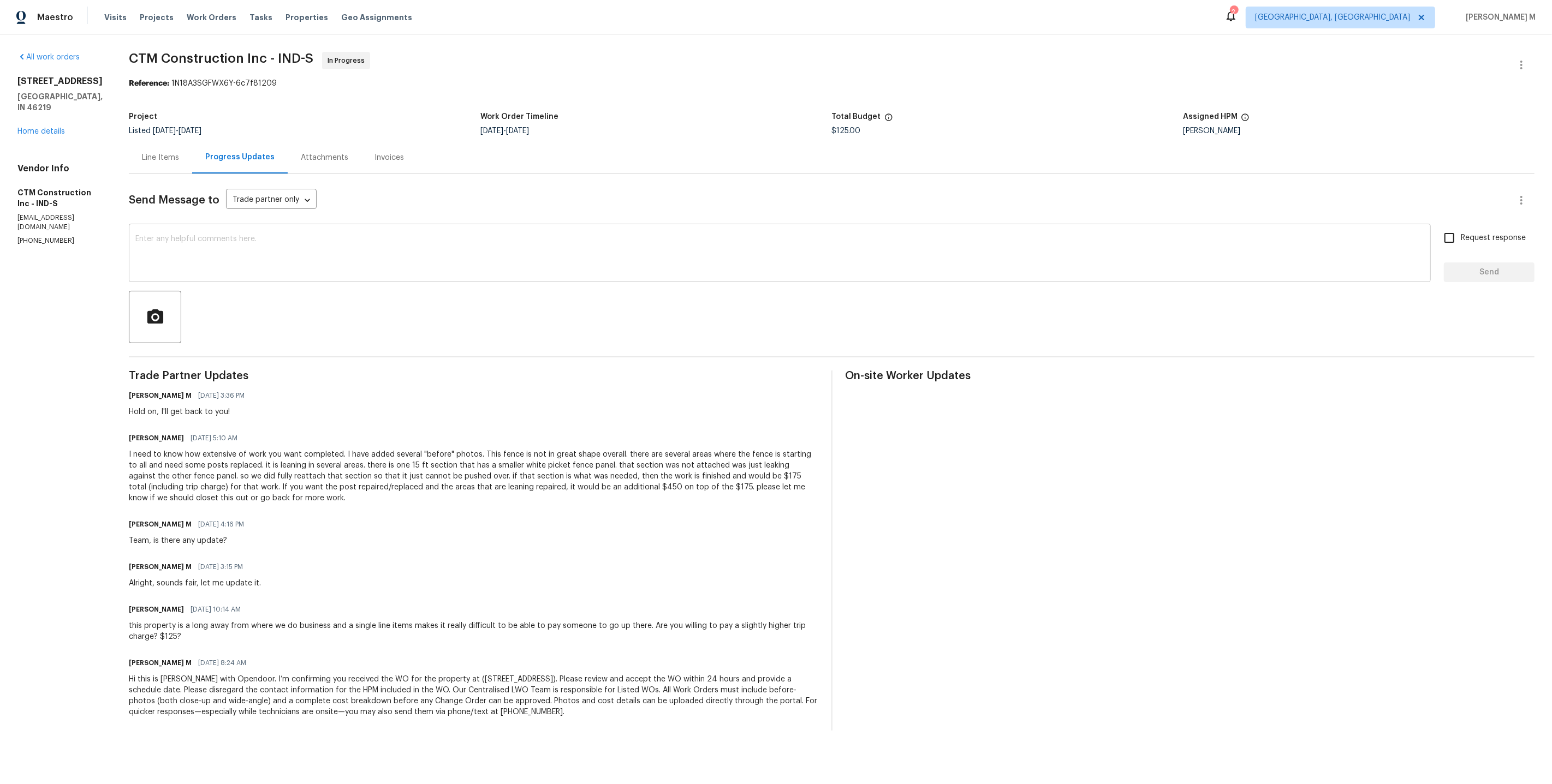
click at [324, 226] on div "x ​" at bounding box center [779, 254] width 1302 height 56
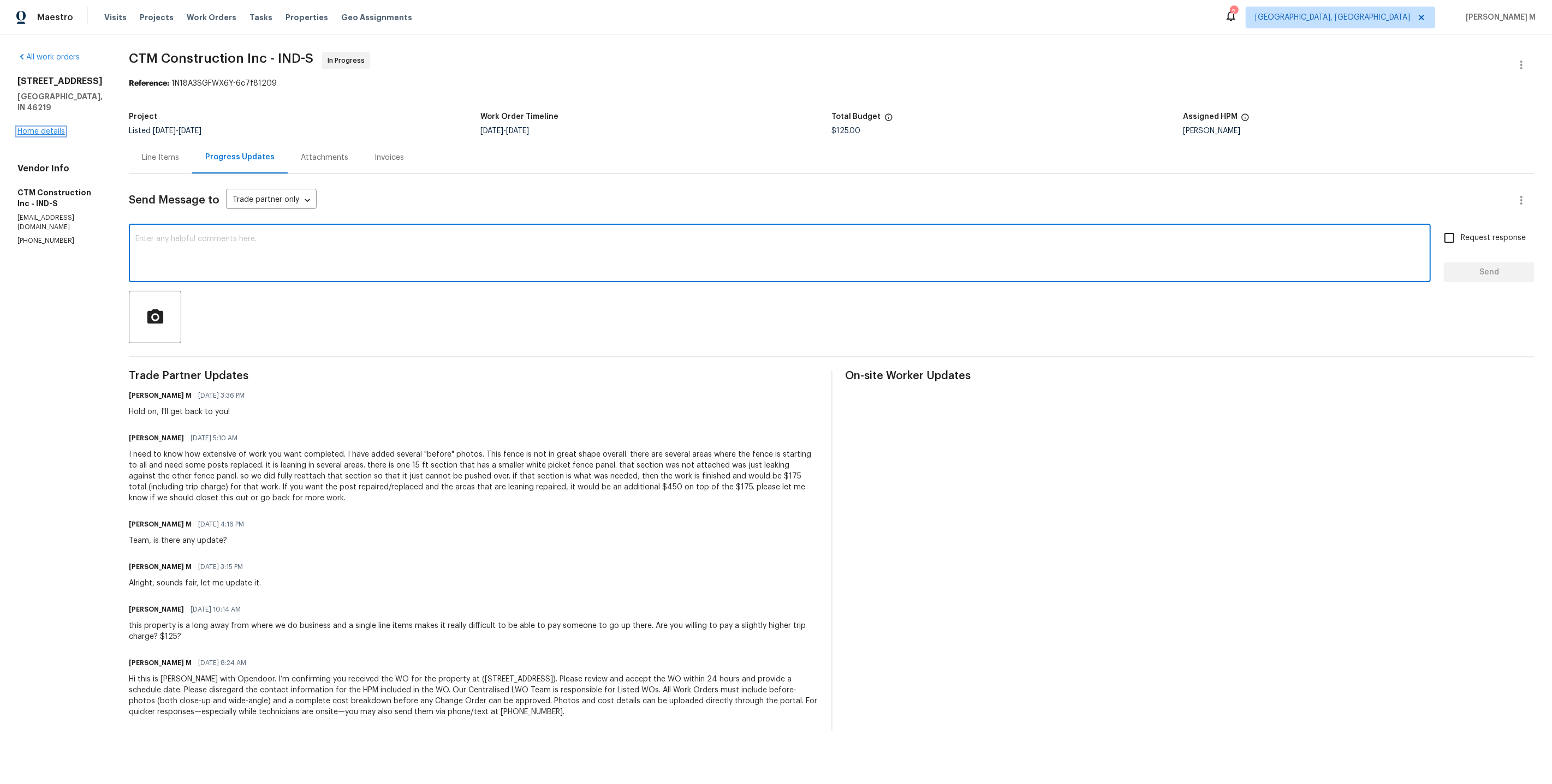
click at [52, 128] on link "Home details" at bounding box center [41, 132] width 48 height 8
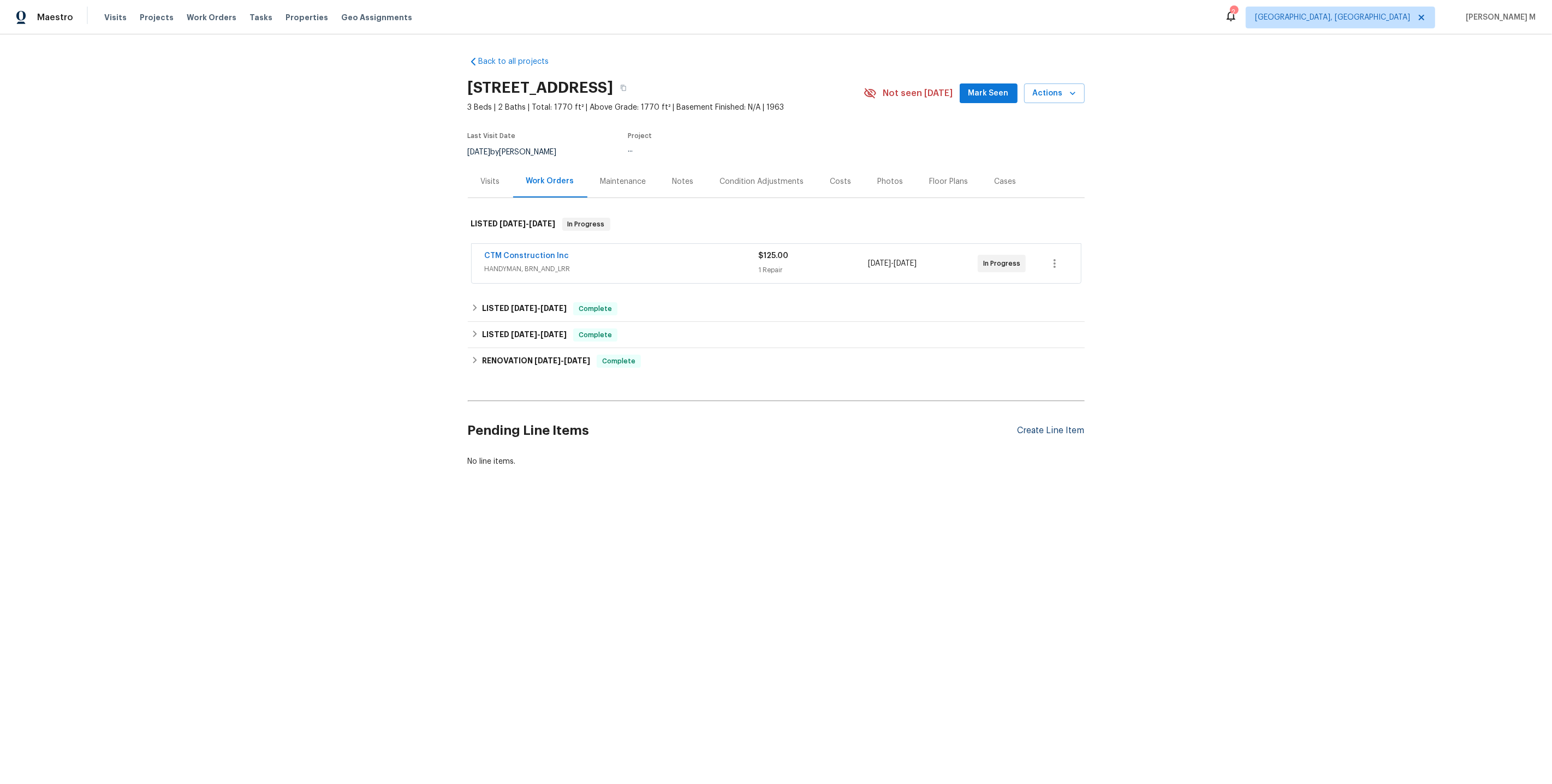
click at [1072, 425] on div "Create Line Item" at bounding box center [1051, 430] width 67 height 11
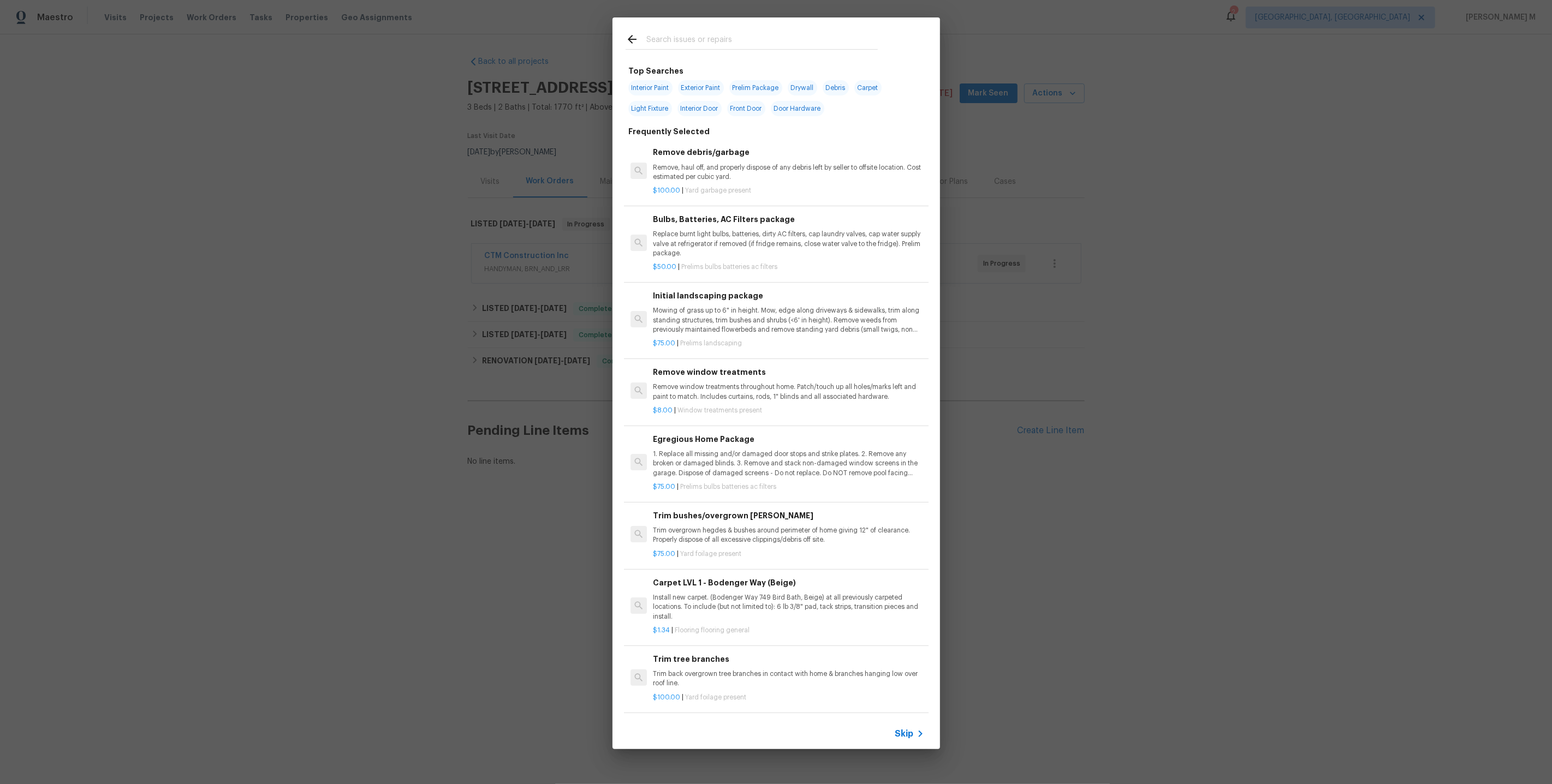
click at [922, 729] on icon at bounding box center [920, 734] width 13 height 13
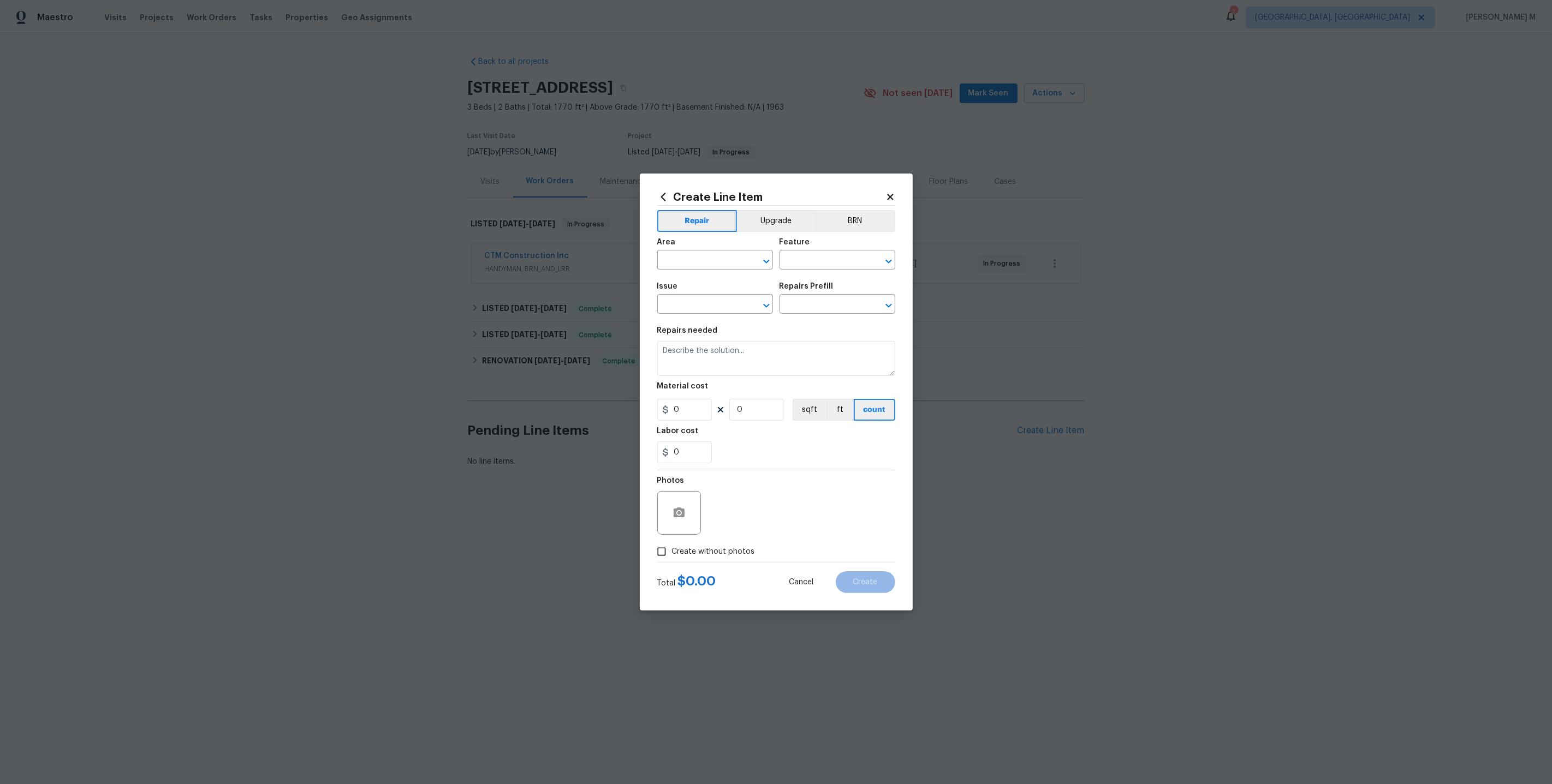
click at [695, 253] on div "Area" at bounding box center [715, 245] width 115 height 14
click at [683, 270] on input "text" at bounding box center [700, 261] width 85 height 17
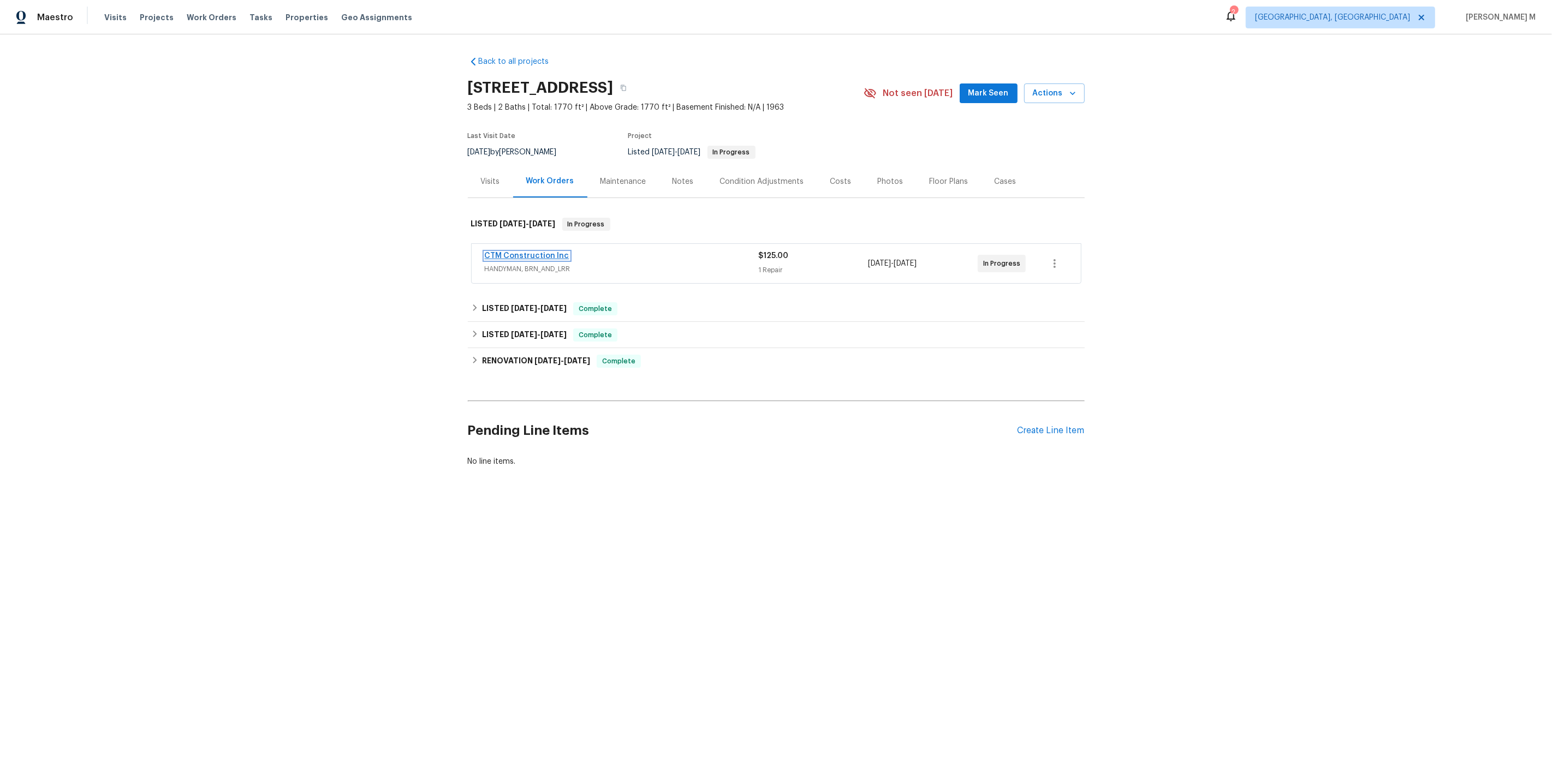
click at [524, 252] on link "CTM Construction Inc" at bounding box center [527, 256] width 85 height 8
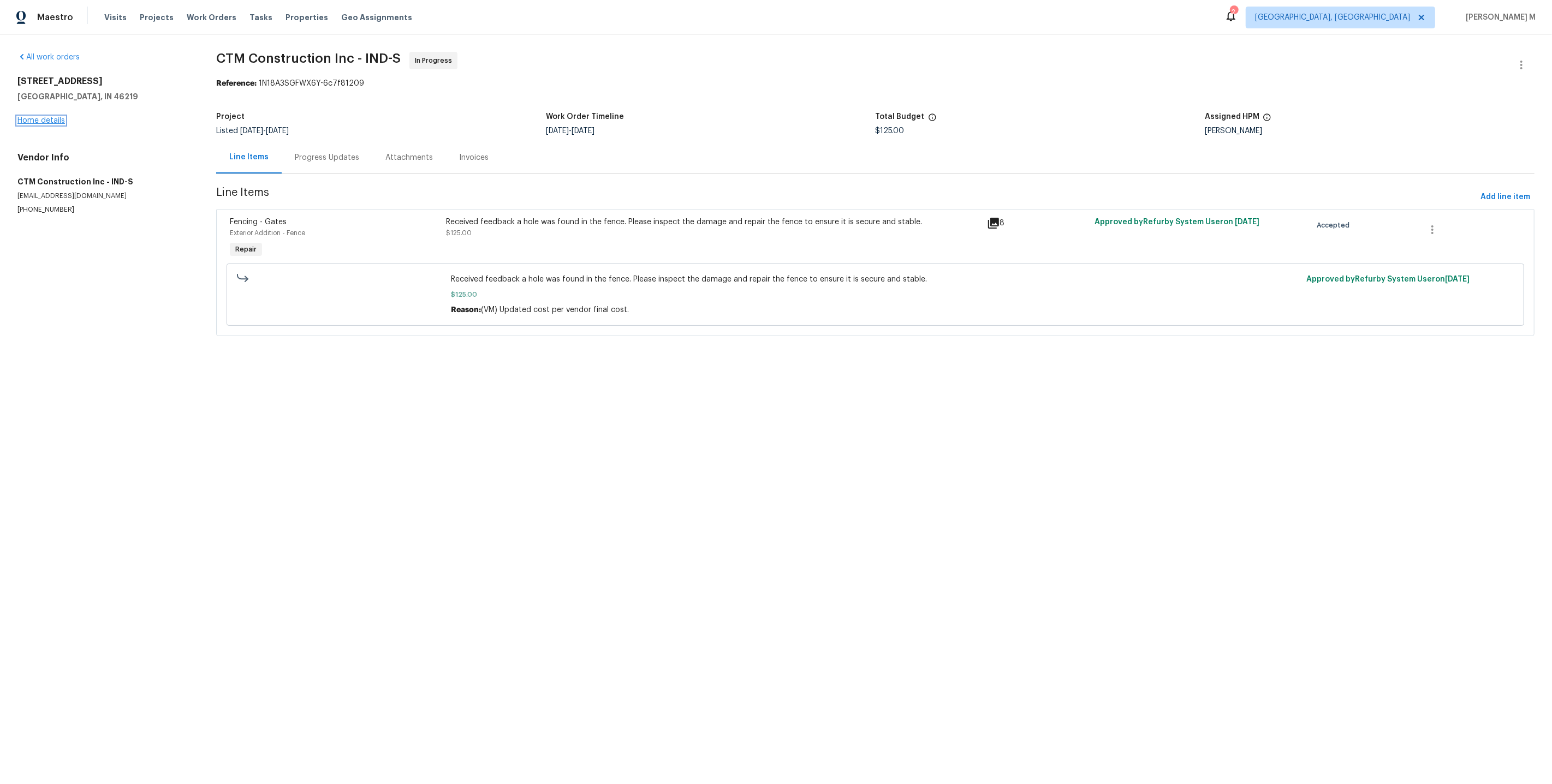
click at [51, 119] on link "Home details" at bounding box center [41, 120] width 48 height 8
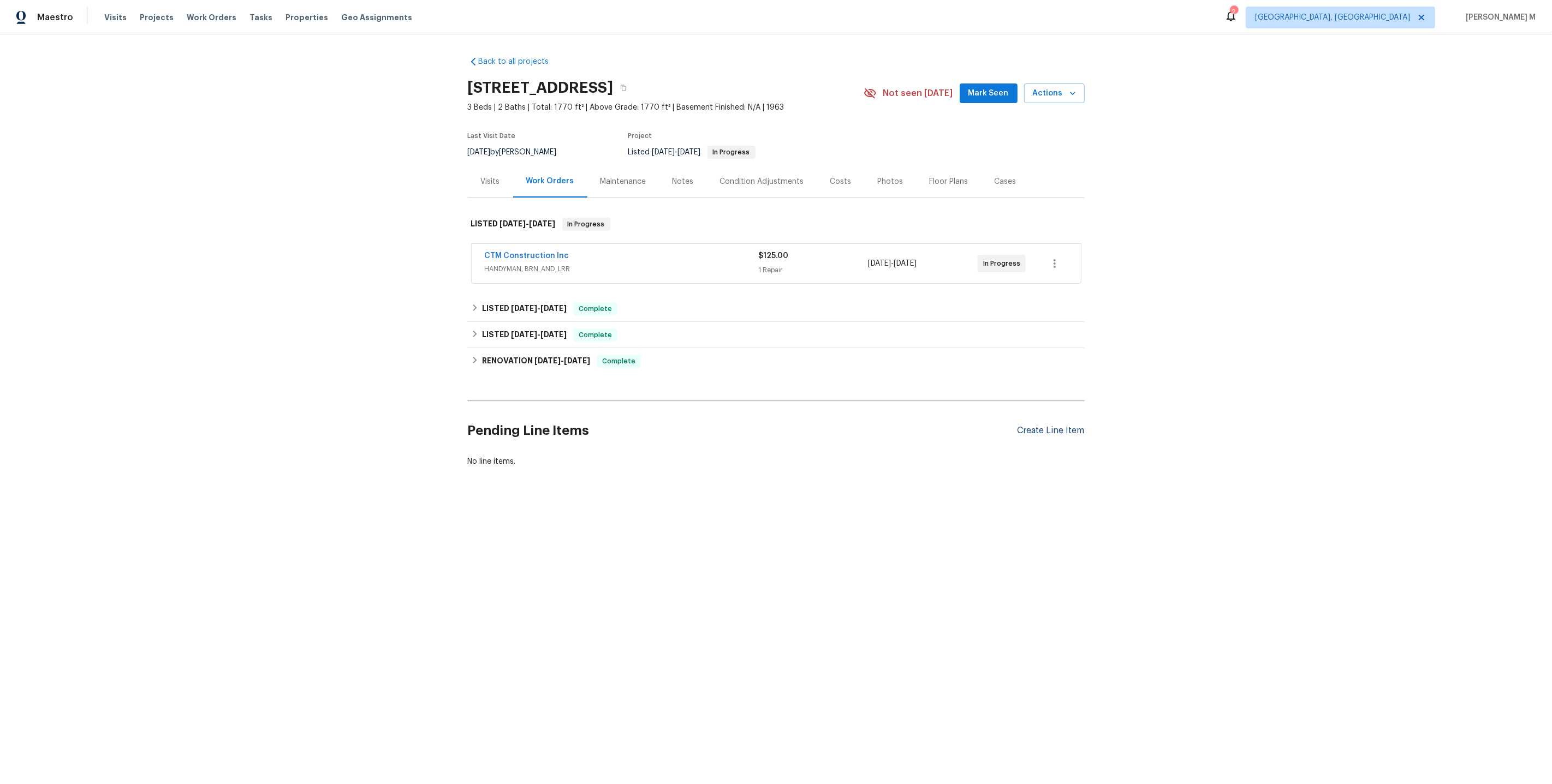
click at [1053, 425] on div "Create Line Item" at bounding box center [1051, 430] width 67 height 11
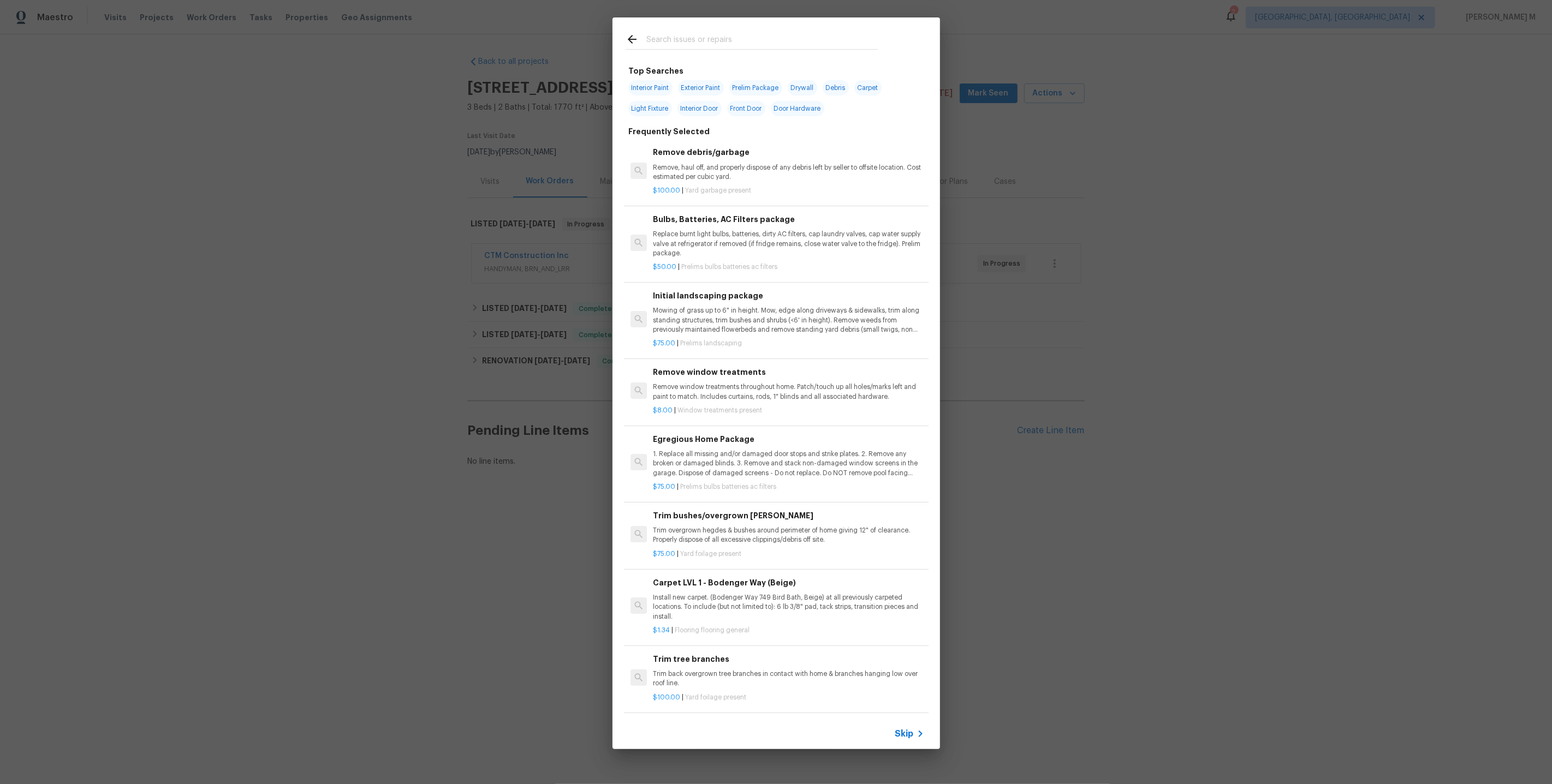
click at [907, 734] on span "Skip" at bounding box center [905, 733] width 19 height 11
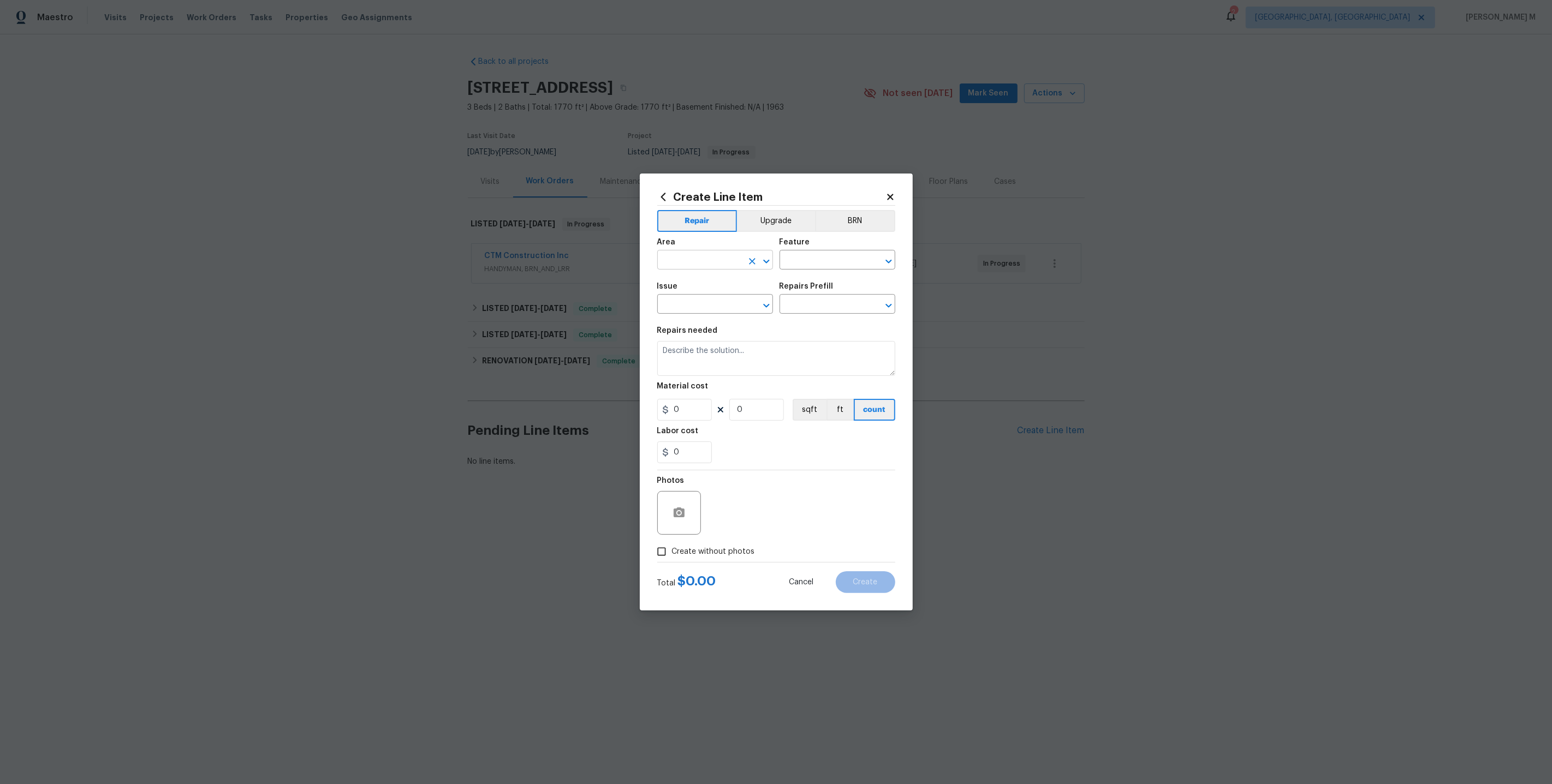
click at [670, 260] on input "text" at bounding box center [700, 261] width 85 height 17
click at [684, 292] on li "Exterior Addition" at bounding box center [715, 290] width 117 height 18
type input "Exterior Addition"
click at [798, 266] on input "text" at bounding box center [822, 261] width 85 height 17
click at [816, 333] on li "Fencing" at bounding box center [837, 334] width 117 height 18
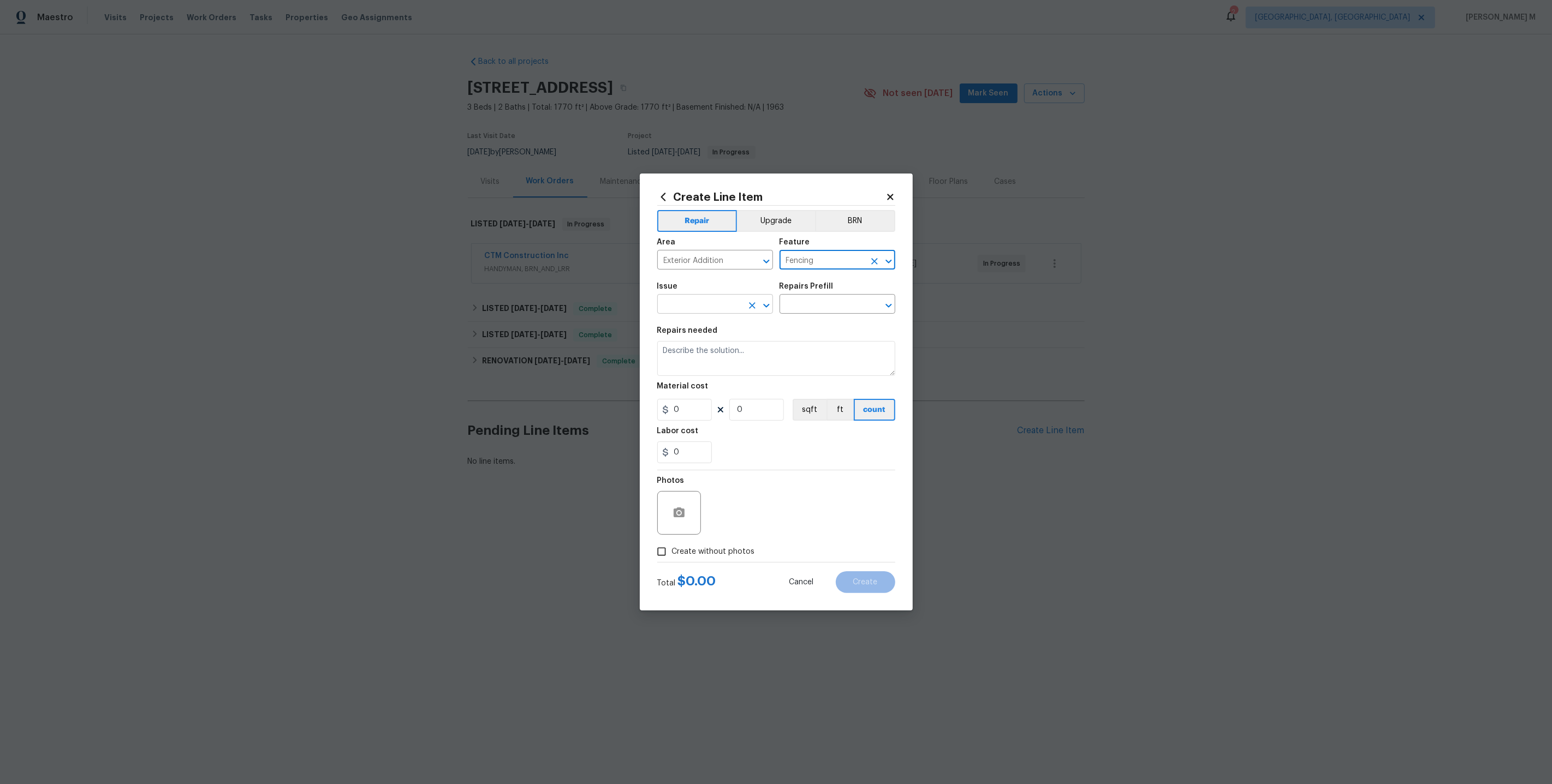
type input "Fencing"
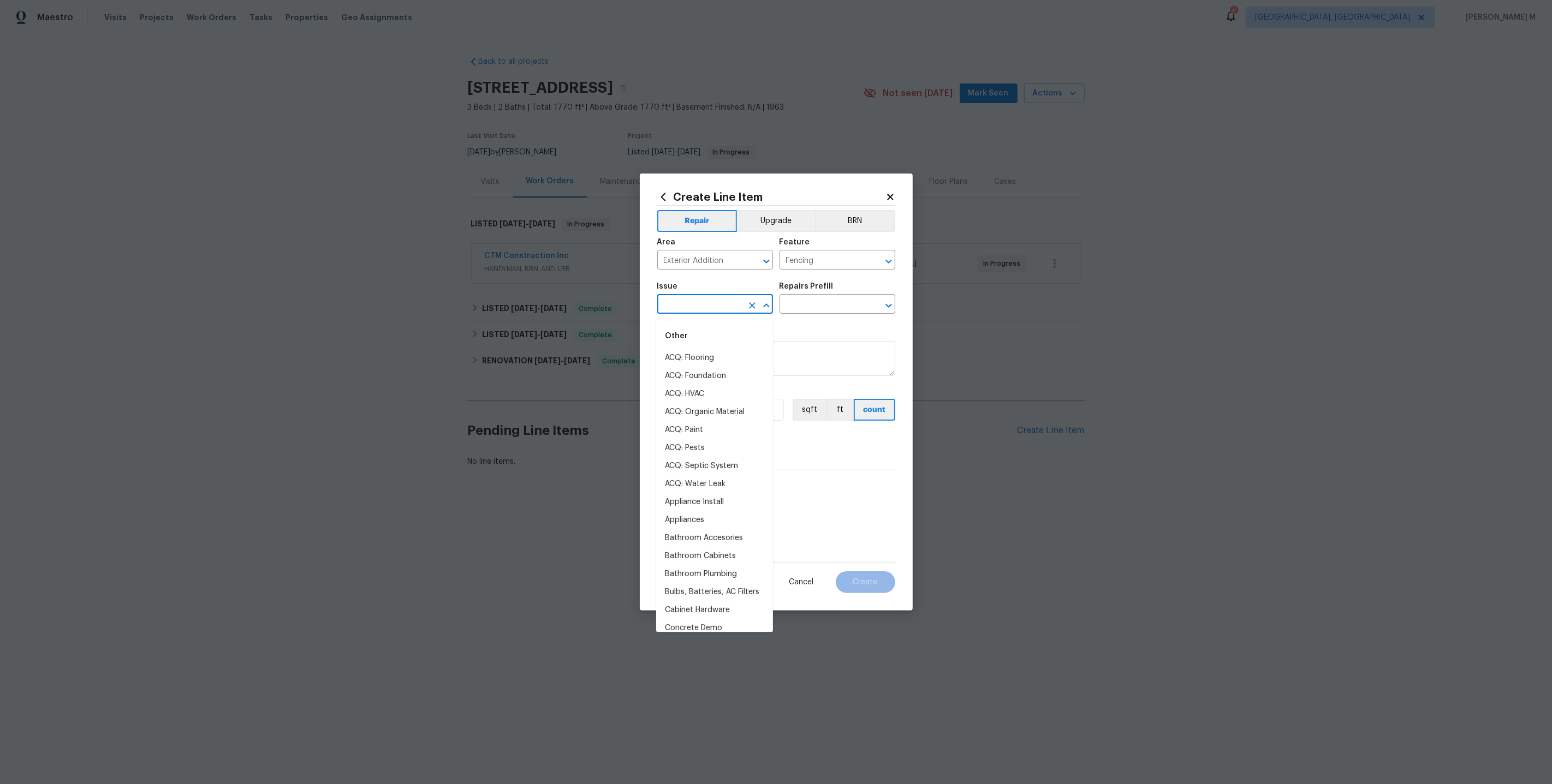
click at [694, 307] on input "text" at bounding box center [700, 305] width 85 height 17
click at [693, 351] on li "Fencing" at bounding box center [715, 358] width 117 height 18
type input "Fencing"
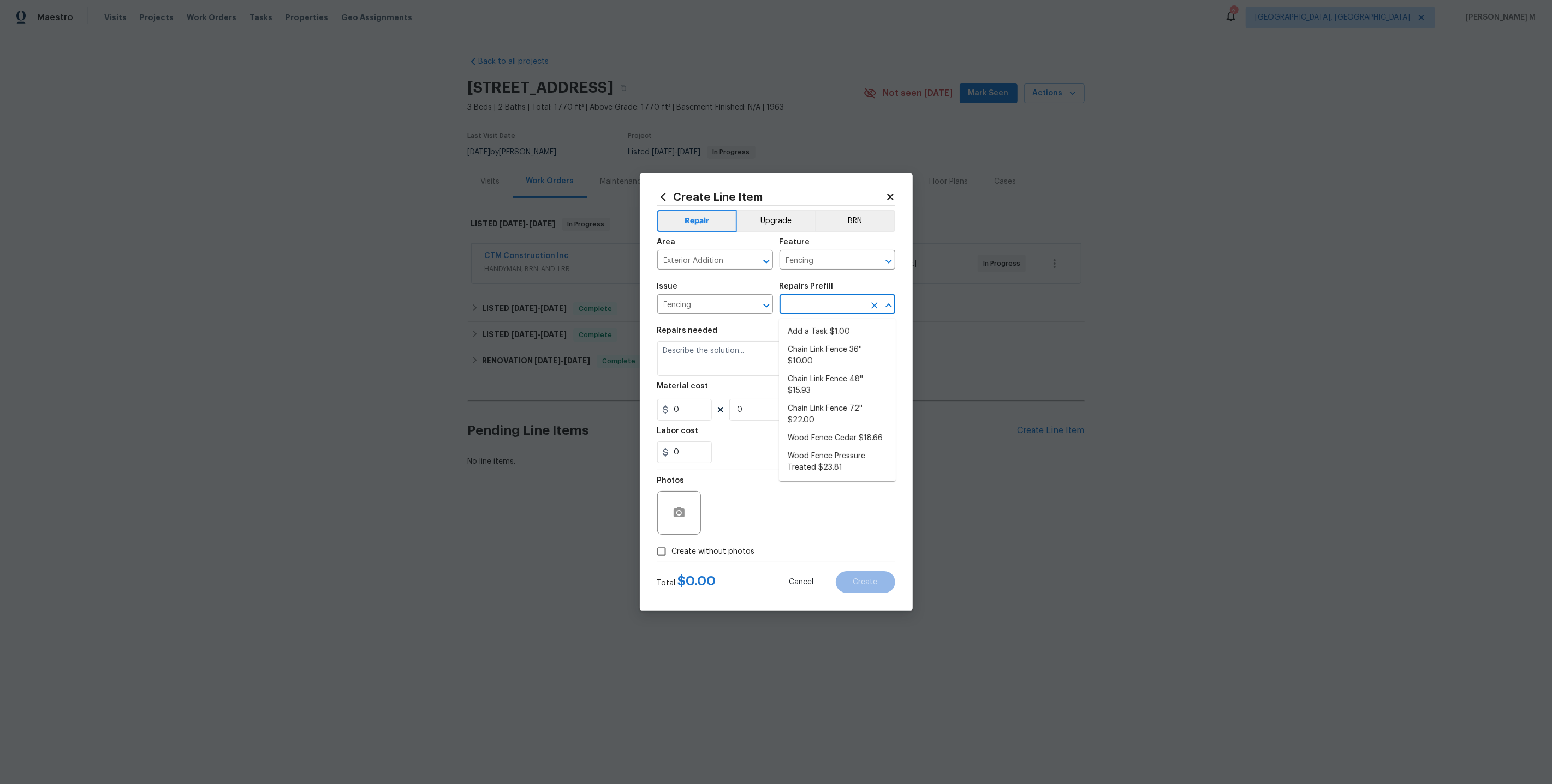
click at [815, 301] on input "text" at bounding box center [822, 305] width 85 height 17
click at [821, 430] on li "Wood Fence Cedar $18.66" at bounding box center [837, 438] width 117 height 18
type input "Wood Fence Cedar $18.66"
type textarea "Prep the work area and install a new solid board cedar fence. Ensure that all o…"
type input "18.66"
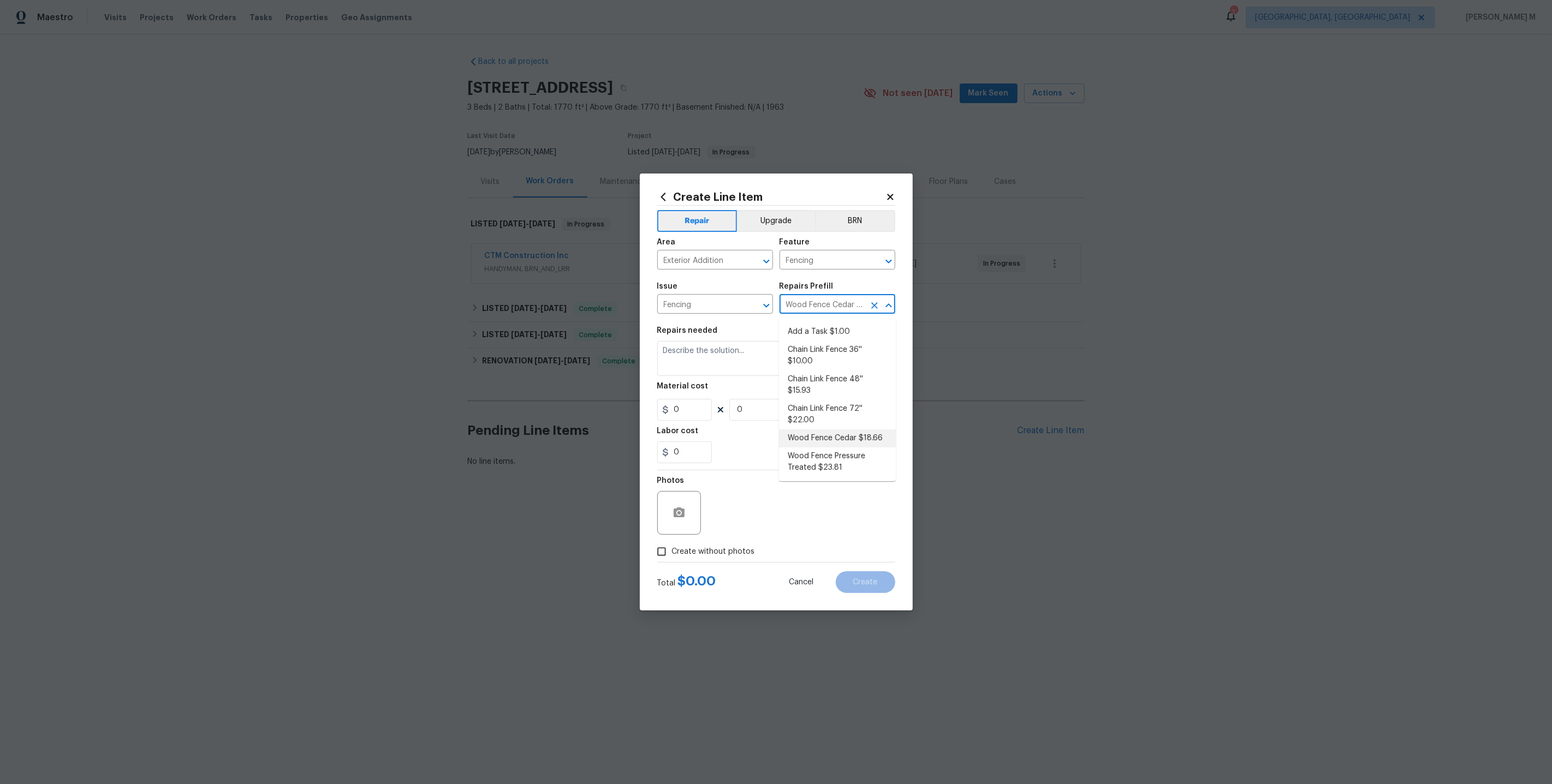
type input "1"
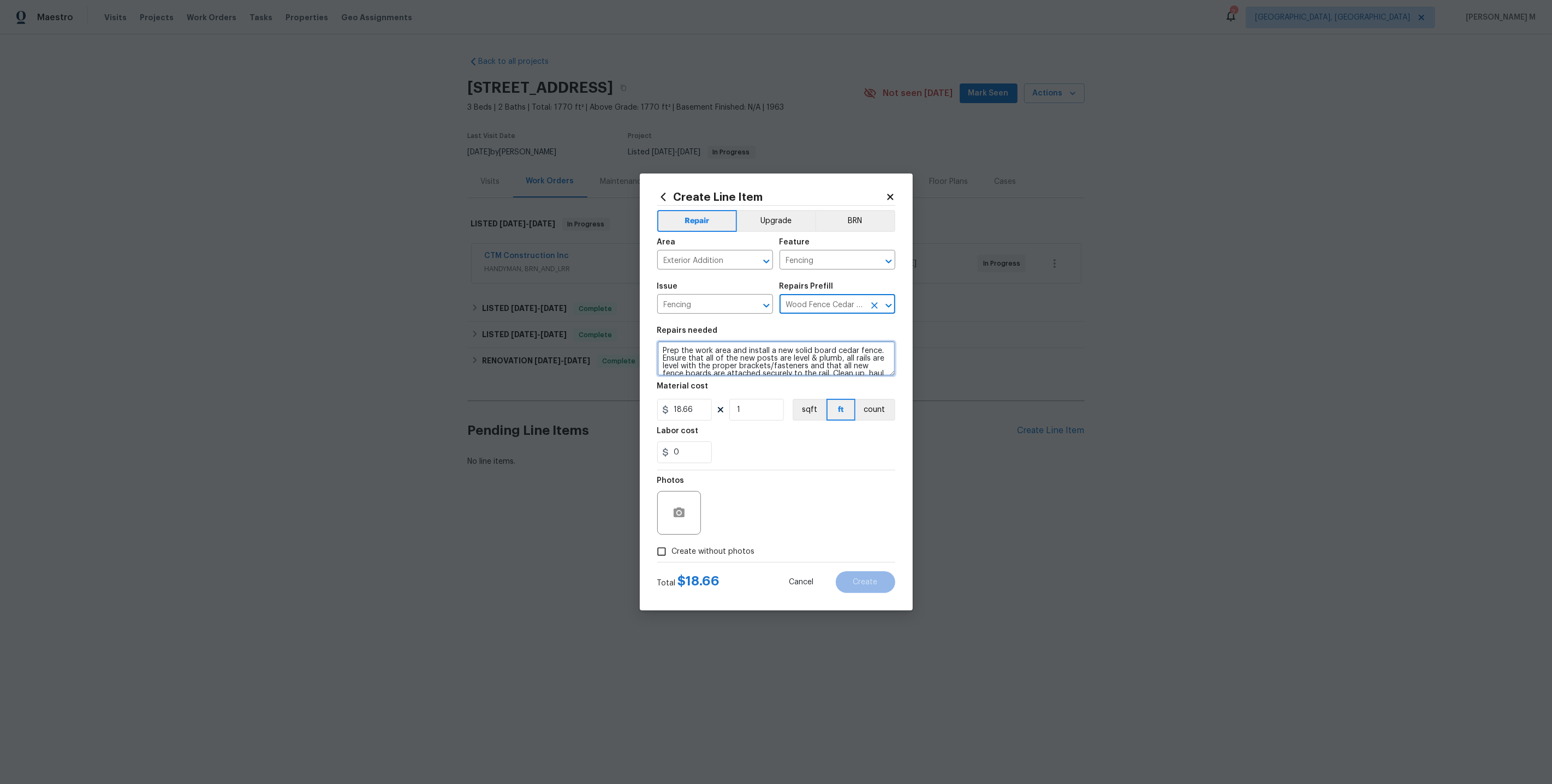
click at [740, 350] on textarea "Prep the work area and install a new solid board cedar fence. Ensure that all o…" at bounding box center [776, 359] width 238 height 35
click at [806, 371] on textarea at bounding box center [776, 359] width 238 height 35
paste textarea "the fence is leaning in several areas and some posts are damaged. Please inspec…"
click at [664, 352] on textarea "the fence is leaning in several areas and some posts are damaged. Please inspec…" at bounding box center [776, 359] width 238 height 35
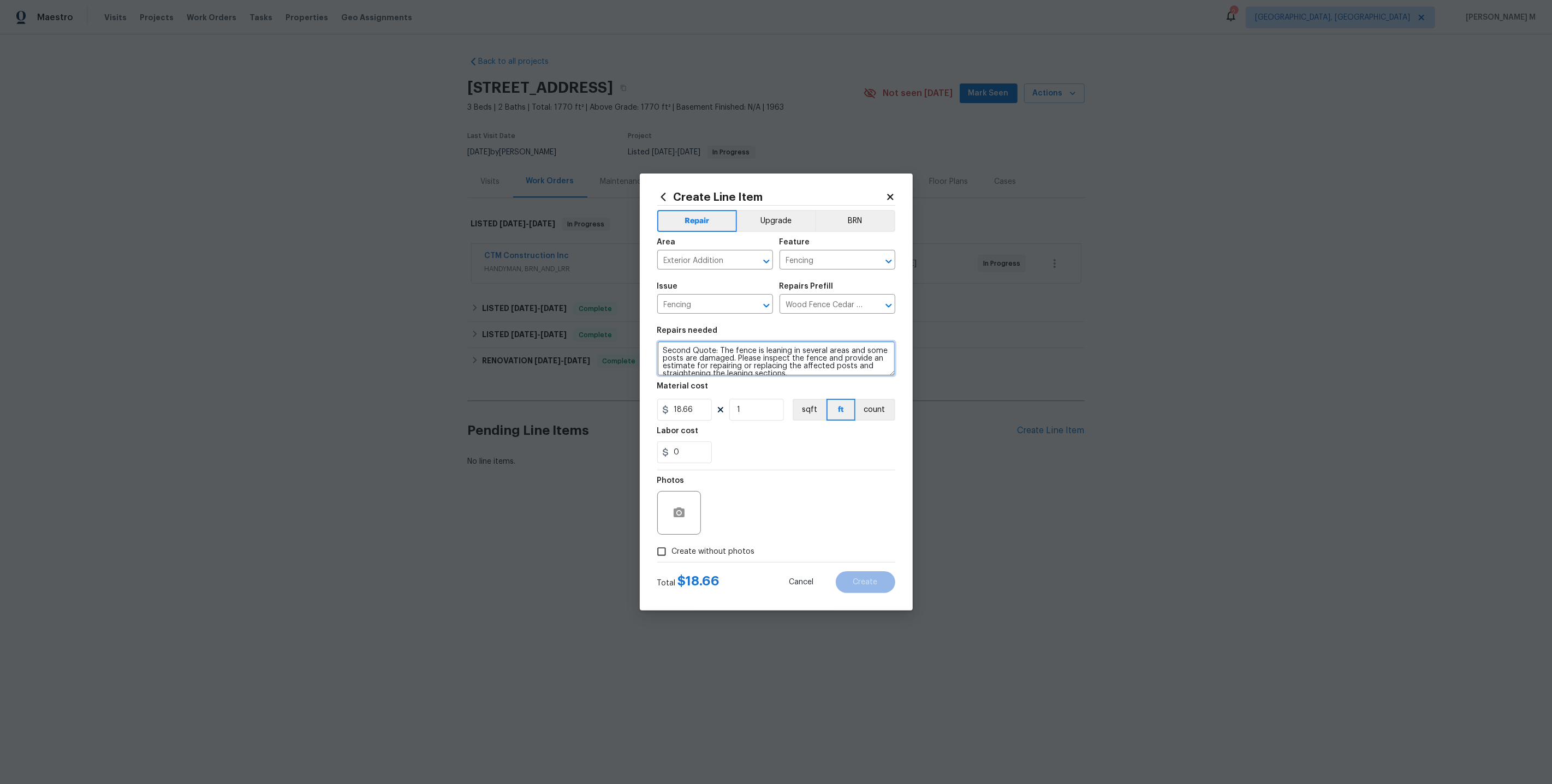
type textarea "Second Quote: The fence is leaning in several areas and some posts are damaged.…"
click at [688, 407] on input "18.66" at bounding box center [684, 410] width 55 height 22
type input "75"
click at [707, 546] on span "Create without photos" at bounding box center [714, 552] width 83 height 11
click at [672, 544] on input "Create without photos" at bounding box center [661, 551] width 21 height 21
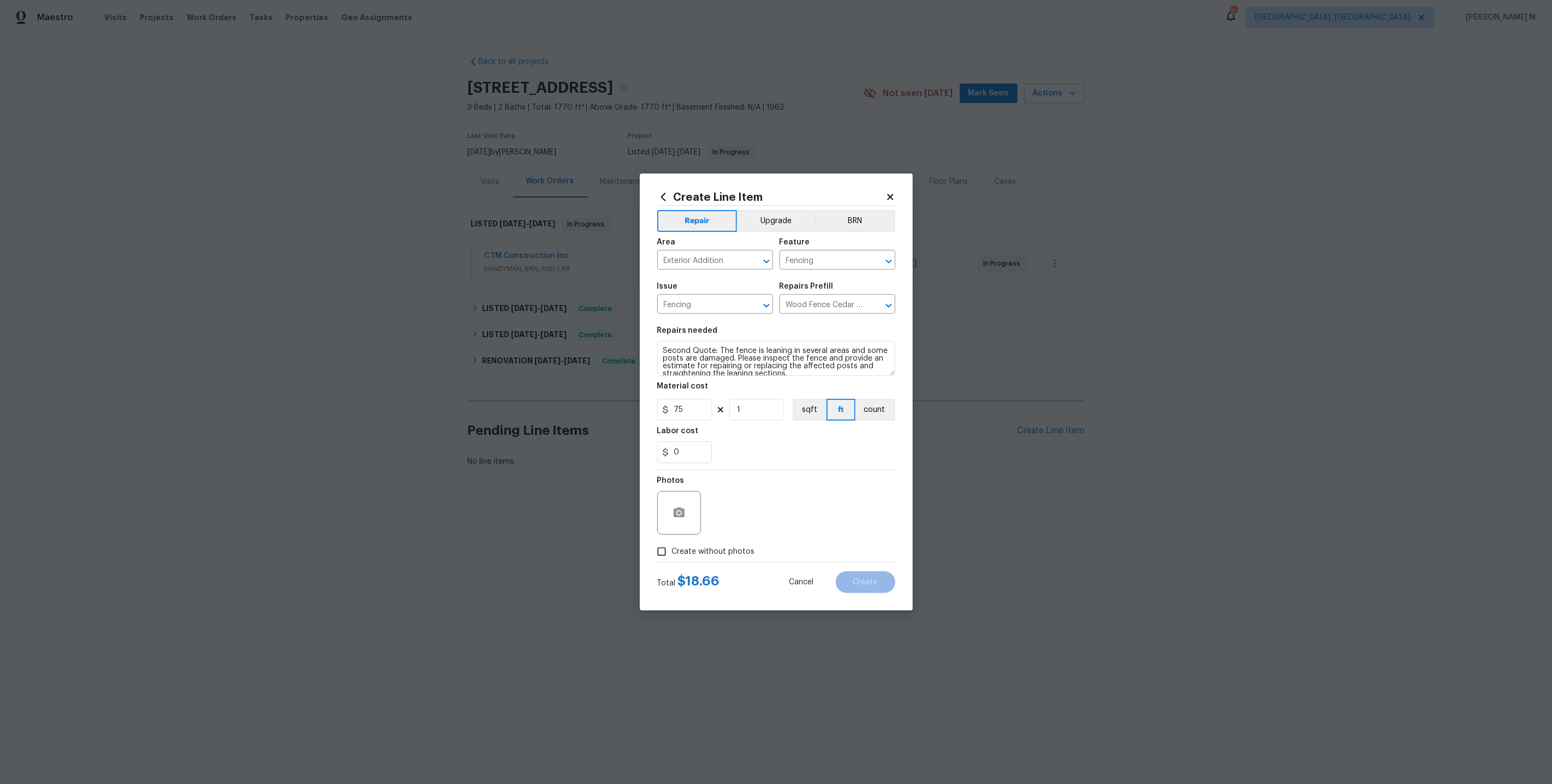
checkbox input "true"
click at [765, 503] on textarea at bounding box center [803, 513] width 186 height 44
click at [870, 578] on span "Create" at bounding box center [865, 582] width 24 height 8
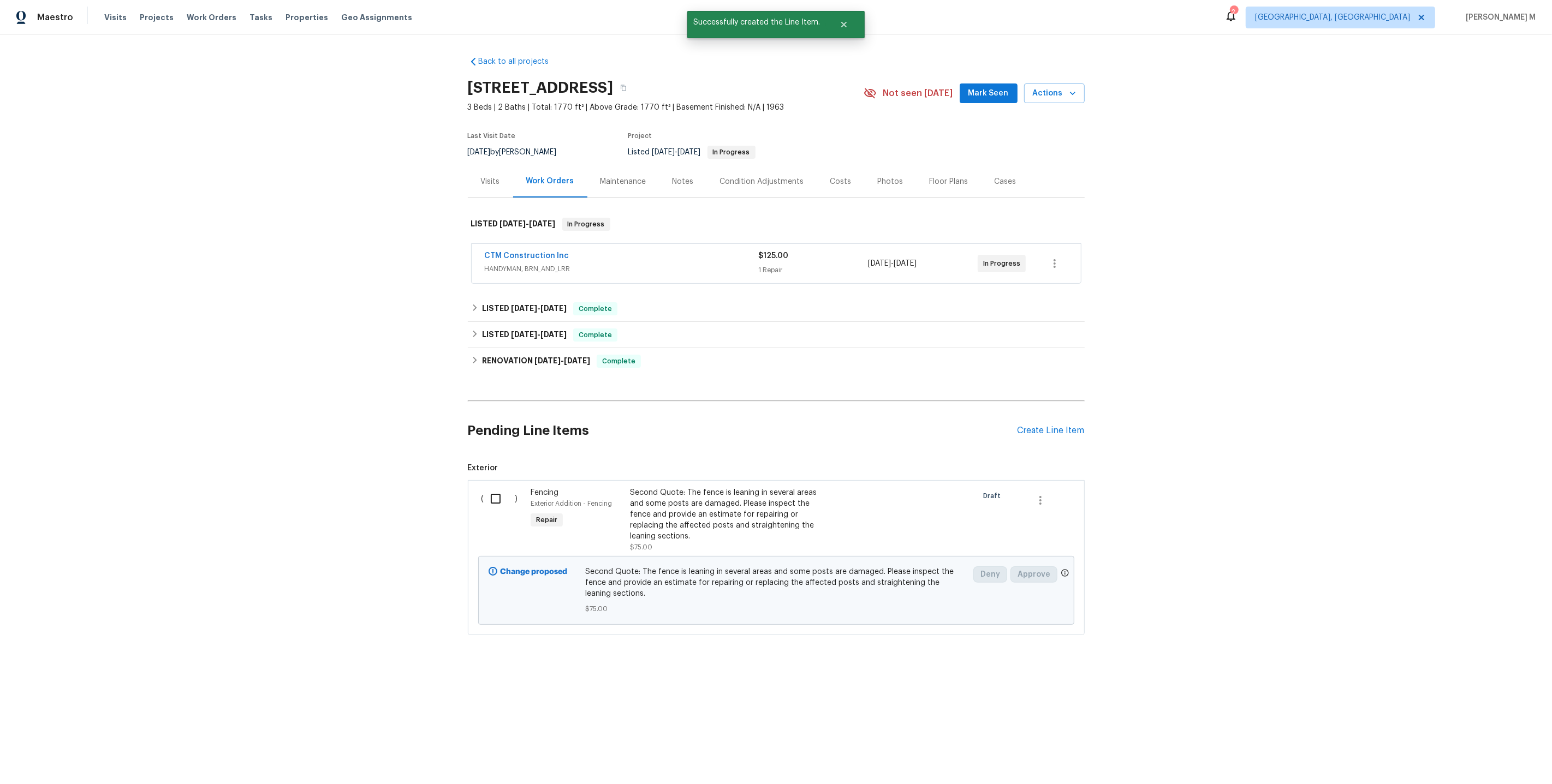
click at [495, 489] on input "checkbox" at bounding box center [500, 499] width 31 height 23
checkbox input "true"
click at [1491, 757] on span "Create Work Order" at bounding box center [1490, 757] width 73 height 14
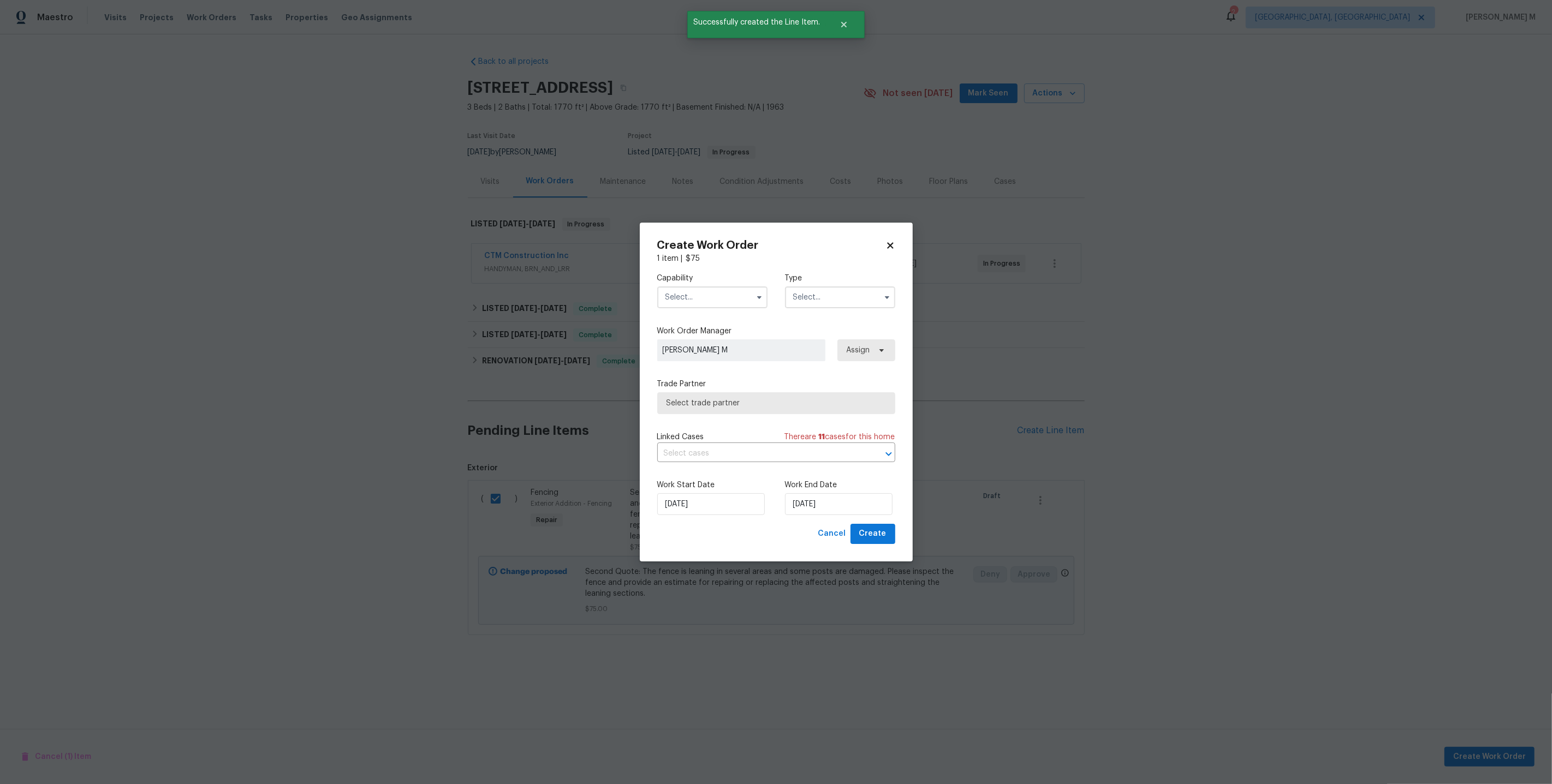
click at [680, 308] on input "text" at bounding box center [712, 297] width 110 height 22
click at [704, 397] on span "General Contractor" at bounding box center [703, 401] width 70 height 8
type input "General Contractor"
click at [813, 306] on input "text" at bounding box center [840, 297] width 110 height 22
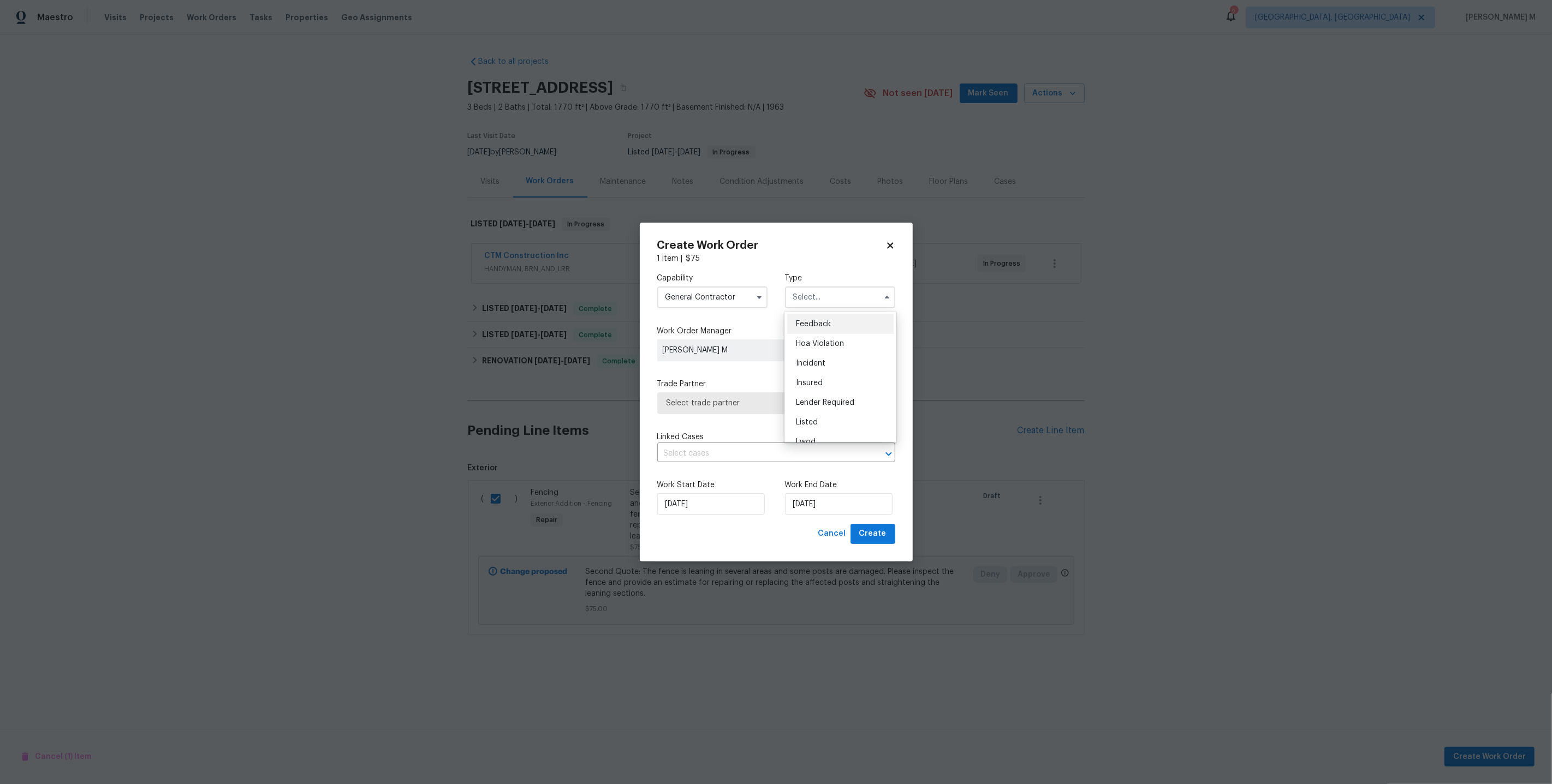
click at [813, 319] on div "Feedback" at bounding box center [840, 324] width 107 height 19
type input "Feedback"
click at [698, 305] on input "General Contractor" at bounding box center [712, 297] width 110 height 22
click at [695, 417] on span "Handyman" at bounding box center [687, 421] width 38 height 8
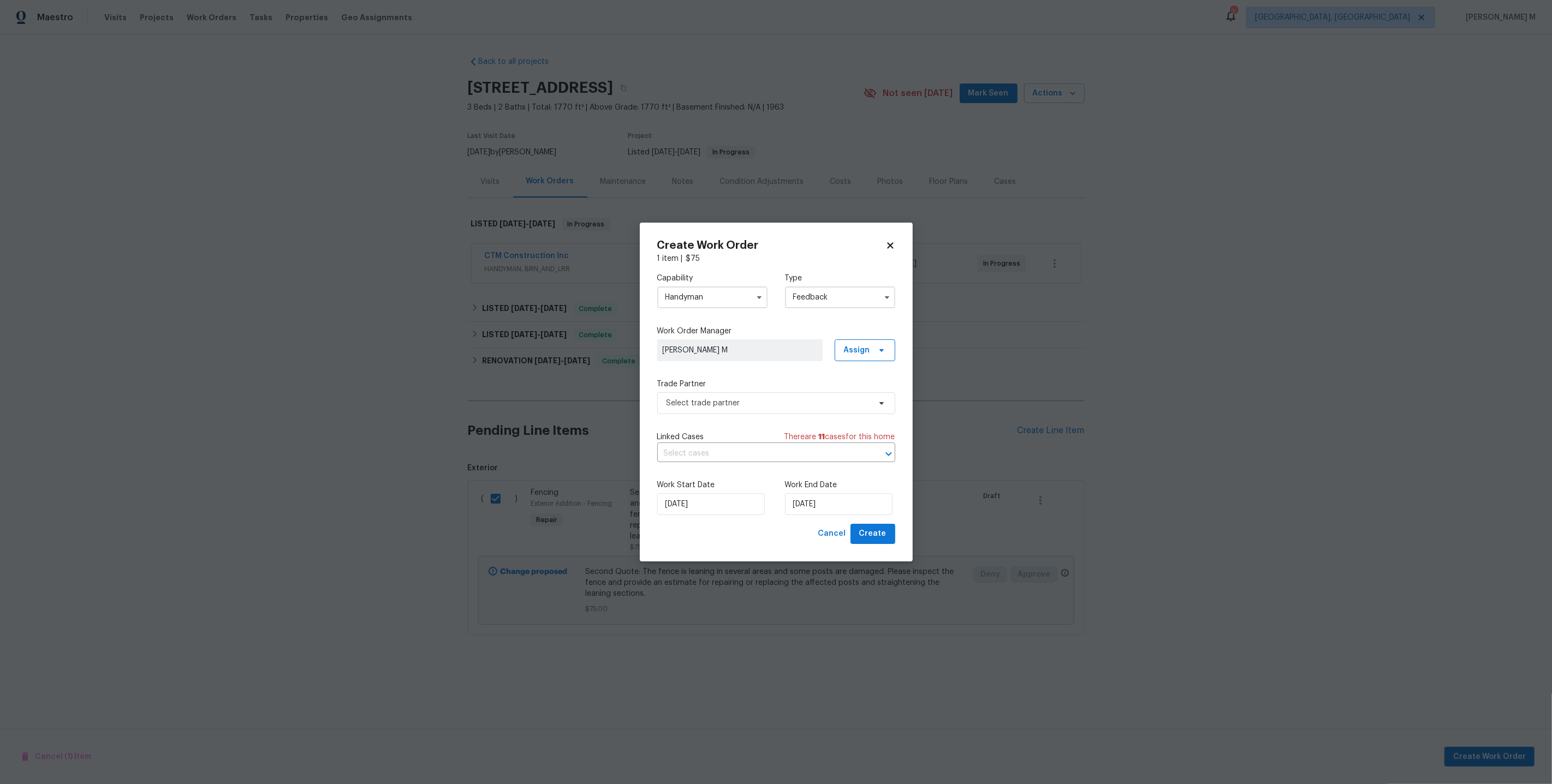
click at [727, 388] on label "Trade Partner" at bounding box center [776, 384] width 238 height 11
click at [725, 413] on span "Select trade partner" at bounding box center [776, 403] width 238 height 22
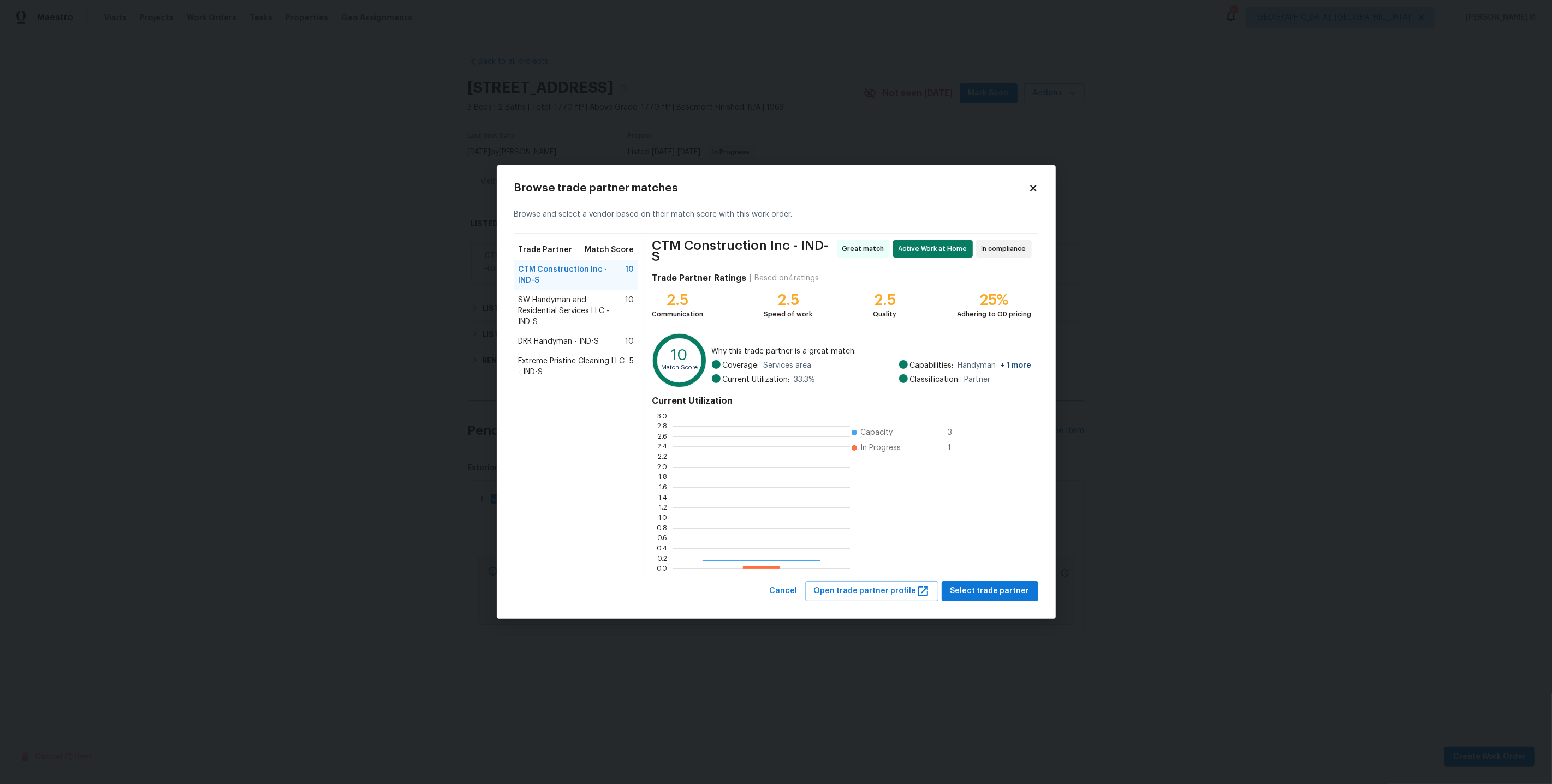
scroll to position [153, 177]
click at [568, 309] on span "SW Handyman and Residential Services LLC - IND-S" at bounding box center [572, 311] width 107 height 33
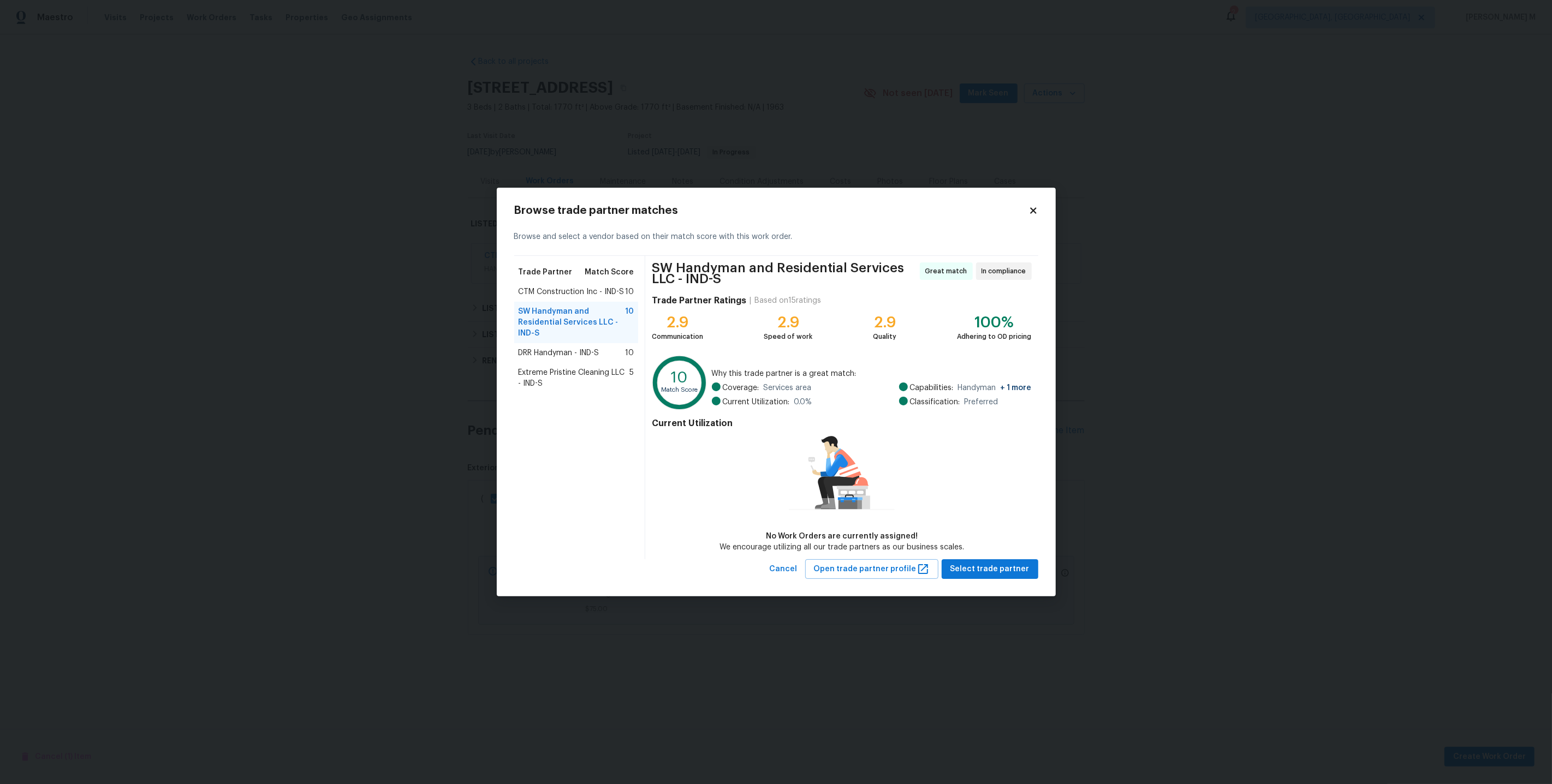
click at [556, 359] on span "DRR Handyman - IND-S" at bounding box center [559, 352] width 81 height 11
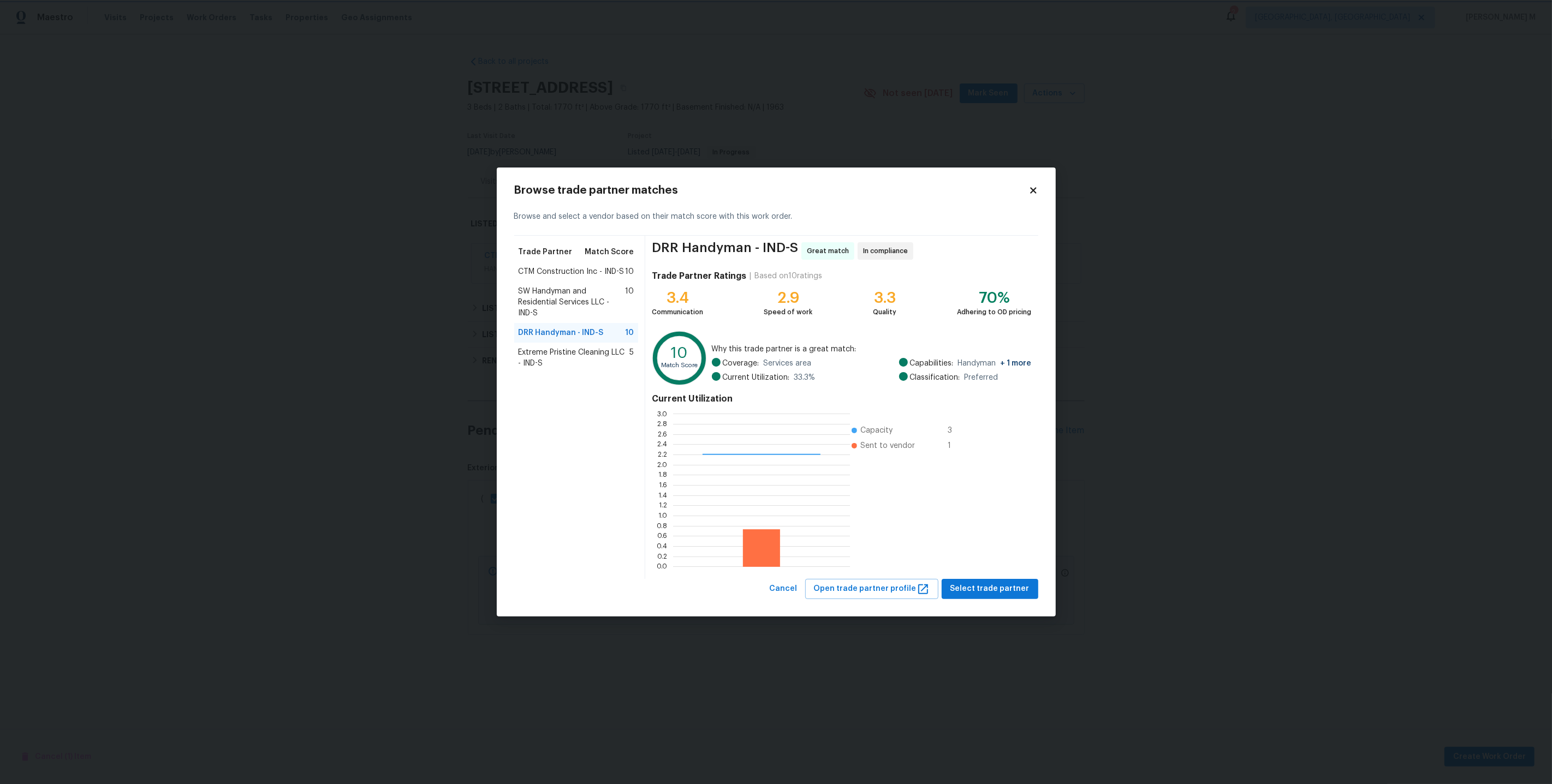
click at [1179, 408] on body "Maestro Visits Projects Work Orders Tasks Properties Geo Assignments 2 Albuquer…" at bounding box center [776, 354] width 1552 height 709
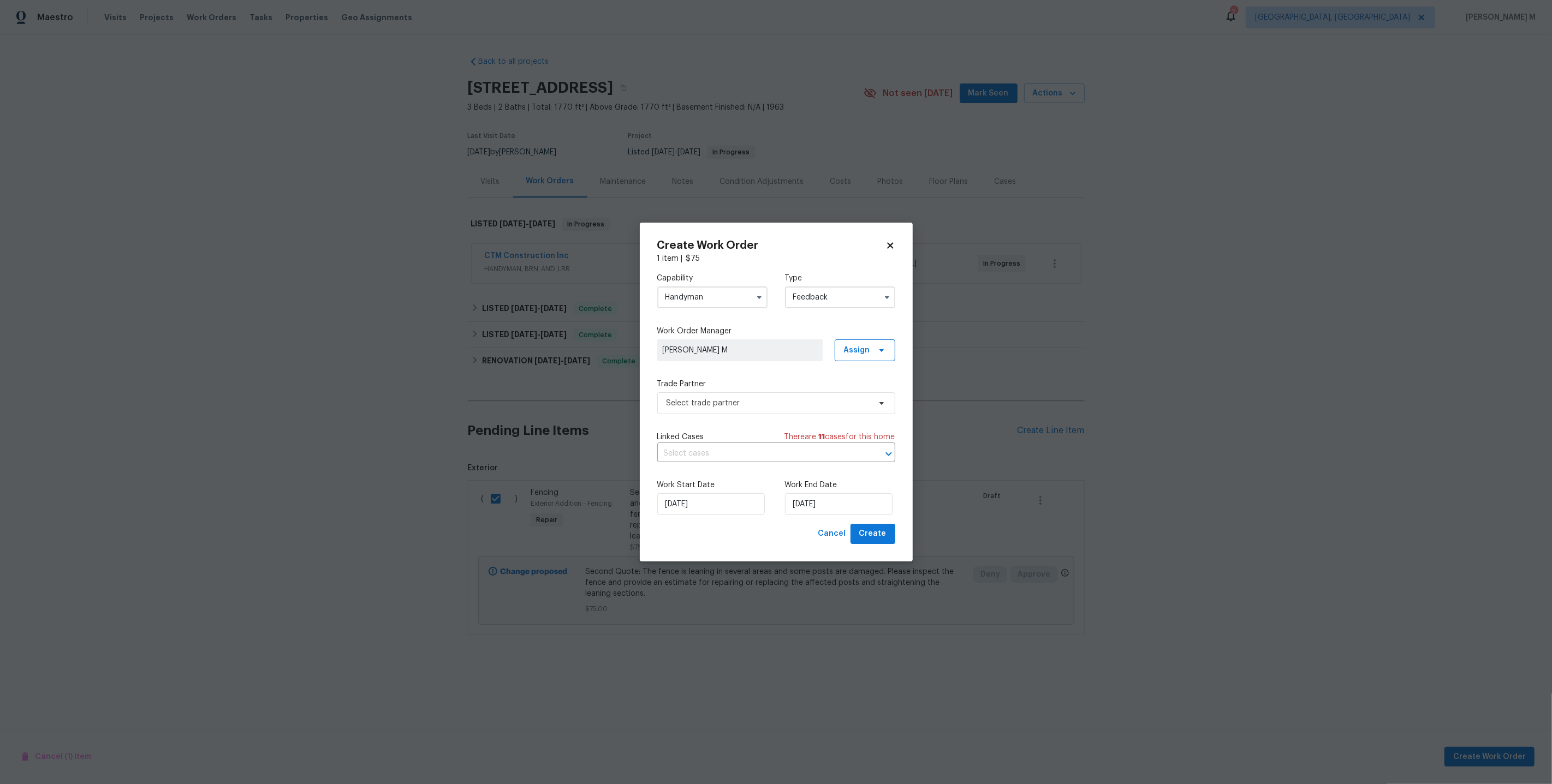
click at [710, 297] on input "Handyman" at bounding box center [712, 297] width 110 height 22
click at [698, 347] on span "General Contractor" at bounding box center [703, 351] width 70 height 8
type input "General Contractor"
click at [725, 408] on span "Select trade partner" at bounding box center [768, 403] width 203 height 11
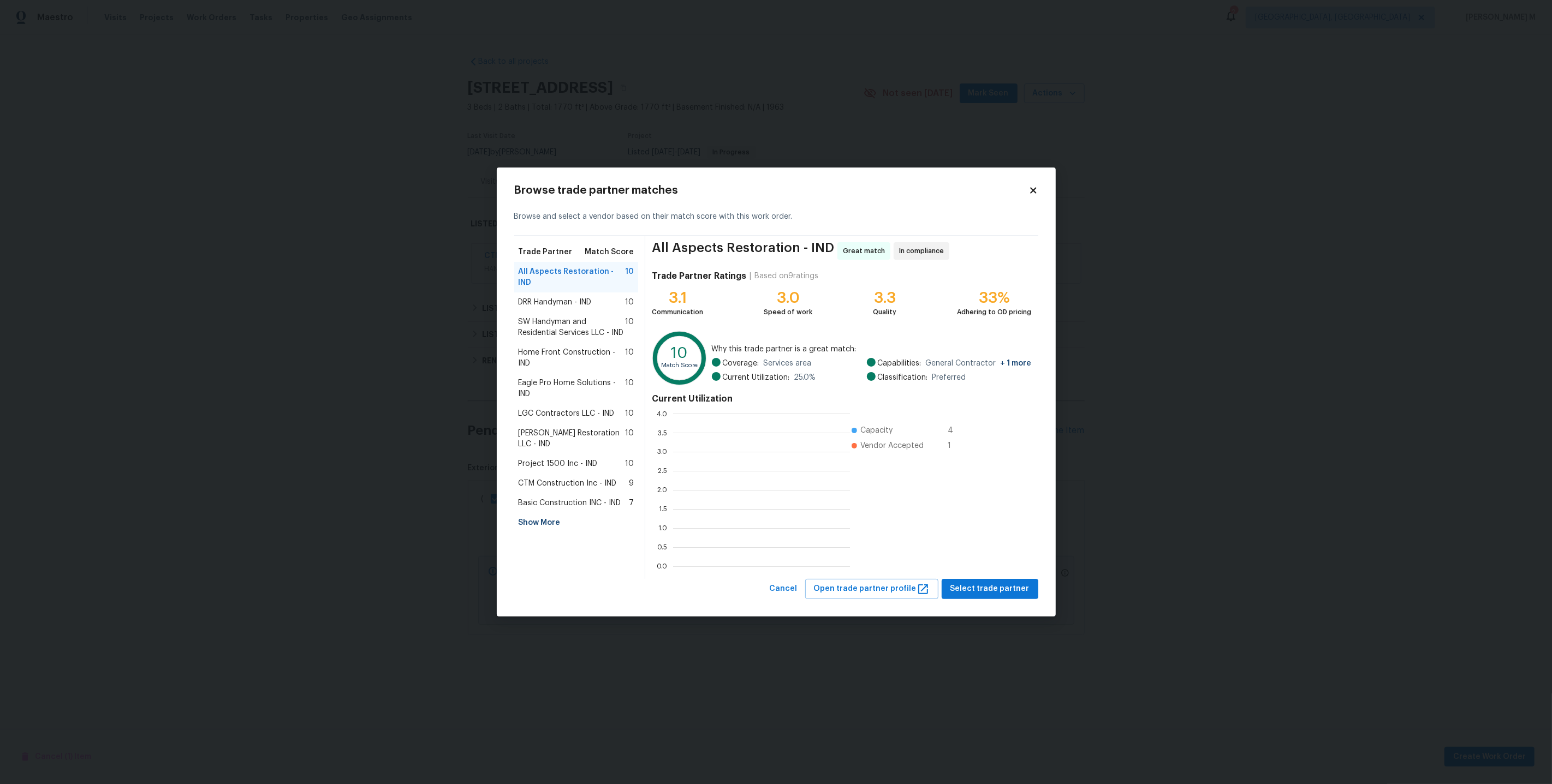
scroll to position [153, 177]
click at [587, 329] on span "SW Handyman and Residential Services LLC - IND" at bounding box center [572, 327] width 107 height 22
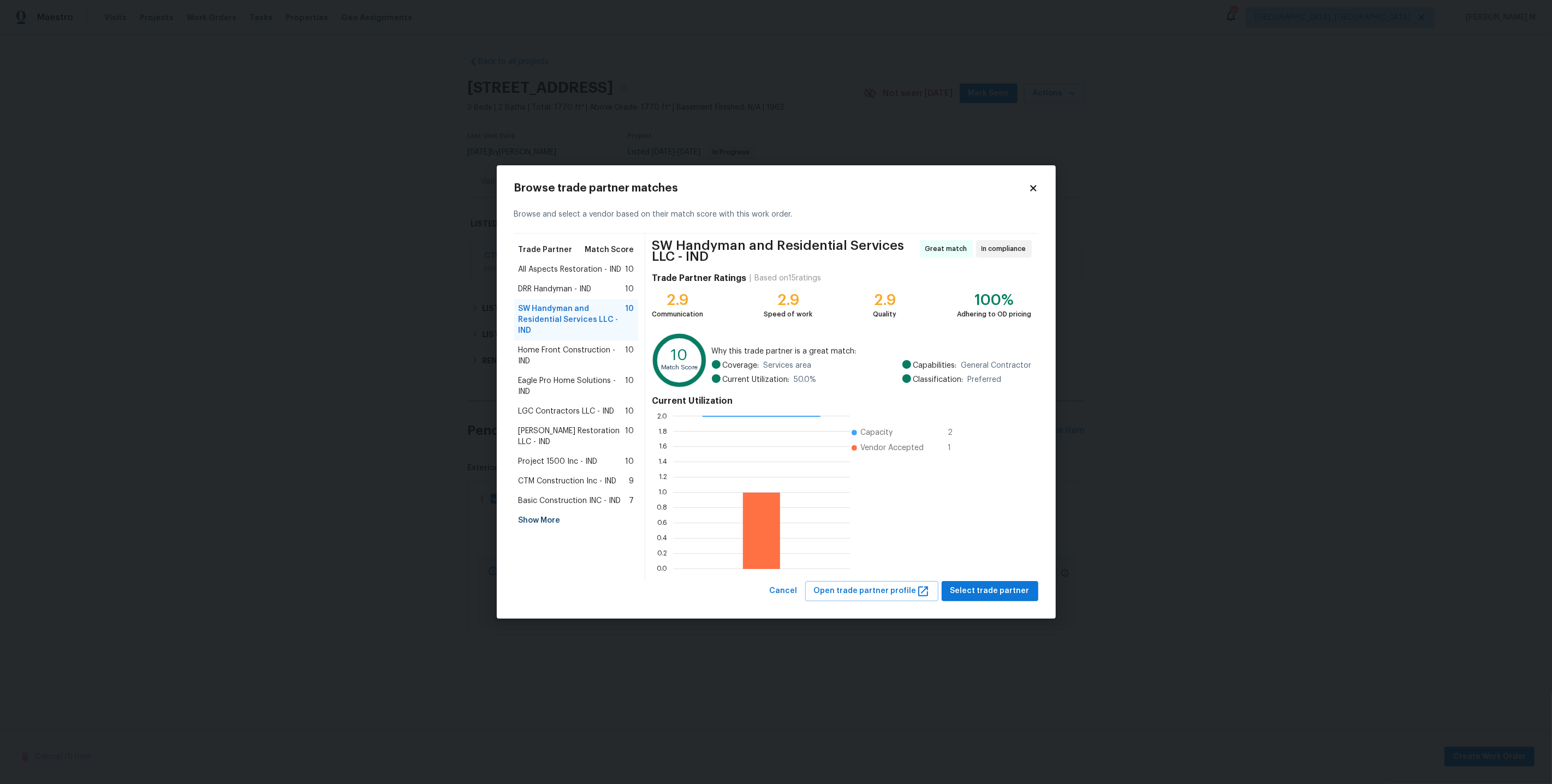
click at [579, 363] on span "Home Front Construction - IND" at bounding box center [572, 356] width 107 height 22
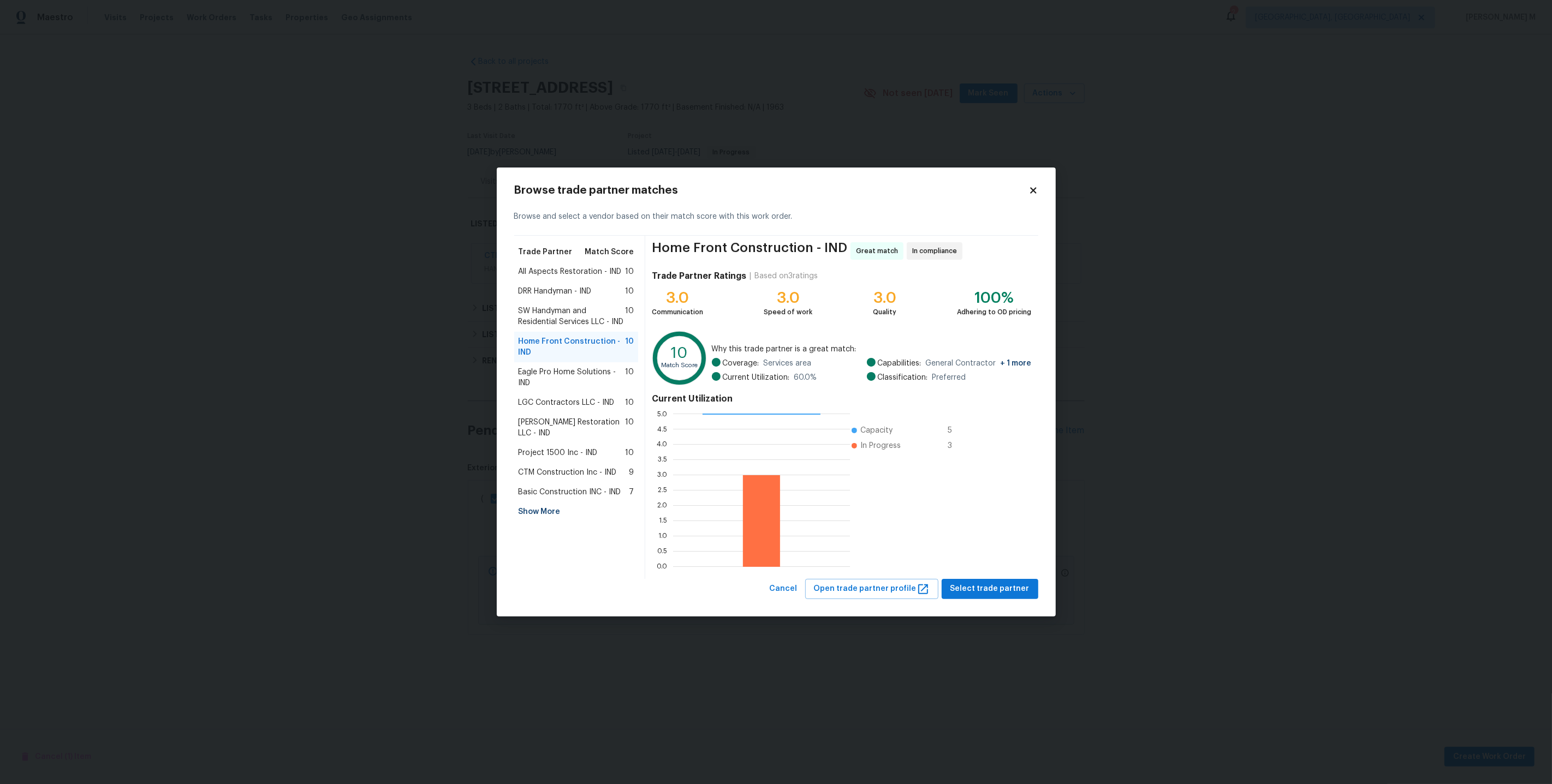
click at [589, 277] on span "All Aspects Restoration - IND" at bounding box center [570, 271] width 103 height 11
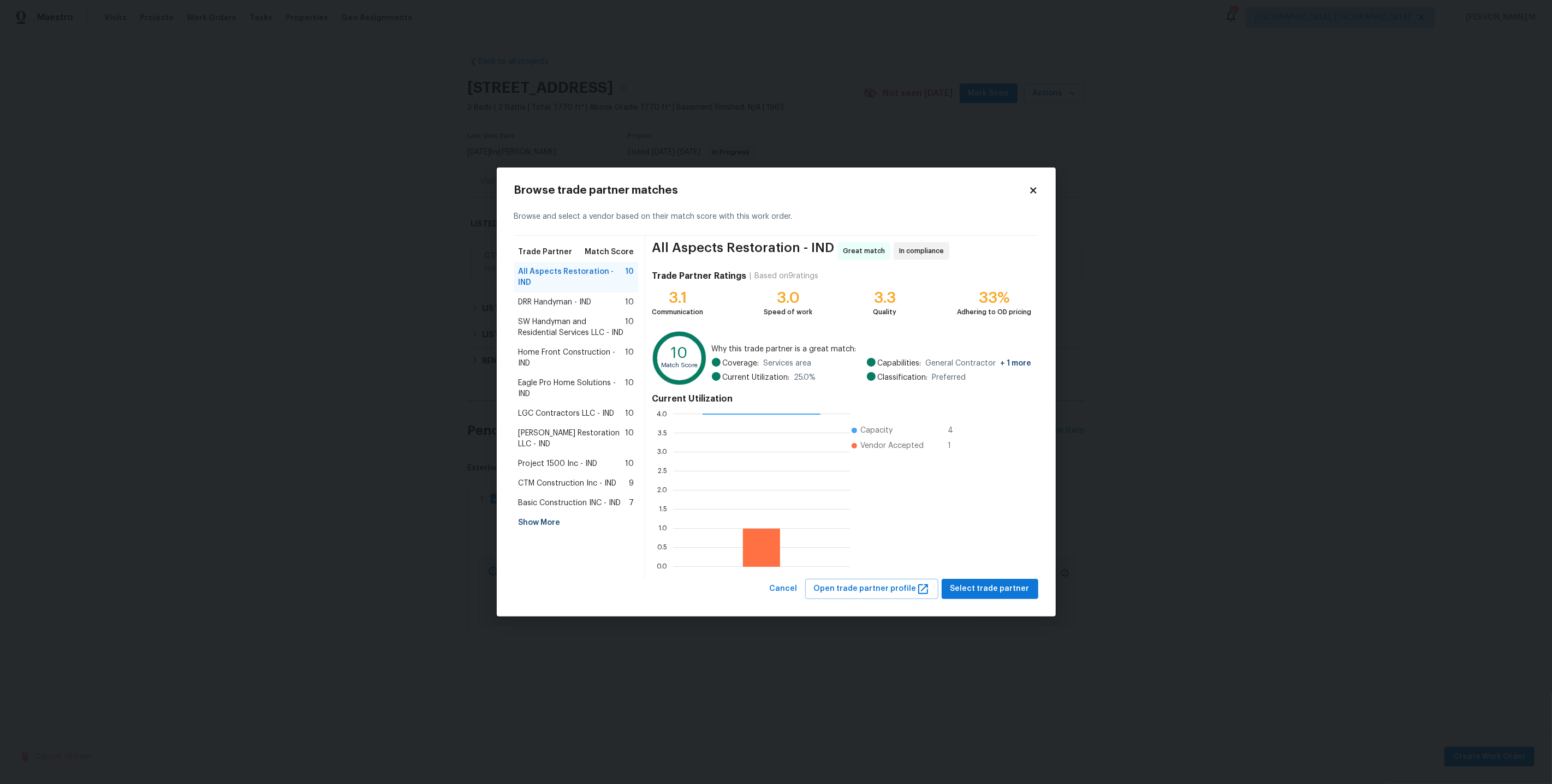
click at [605, 290] on div "All Aspects Restoration - IND 10" at bounding box center [576, 277] width 124 height 31
click at [605, 309] on div "DRR Handyman - IND 10" at bounding box center [576, 302] width 124 height 19
click at [975, 590] on span "Select trade partner" at bounding box center [990, 589] width 79 height 14
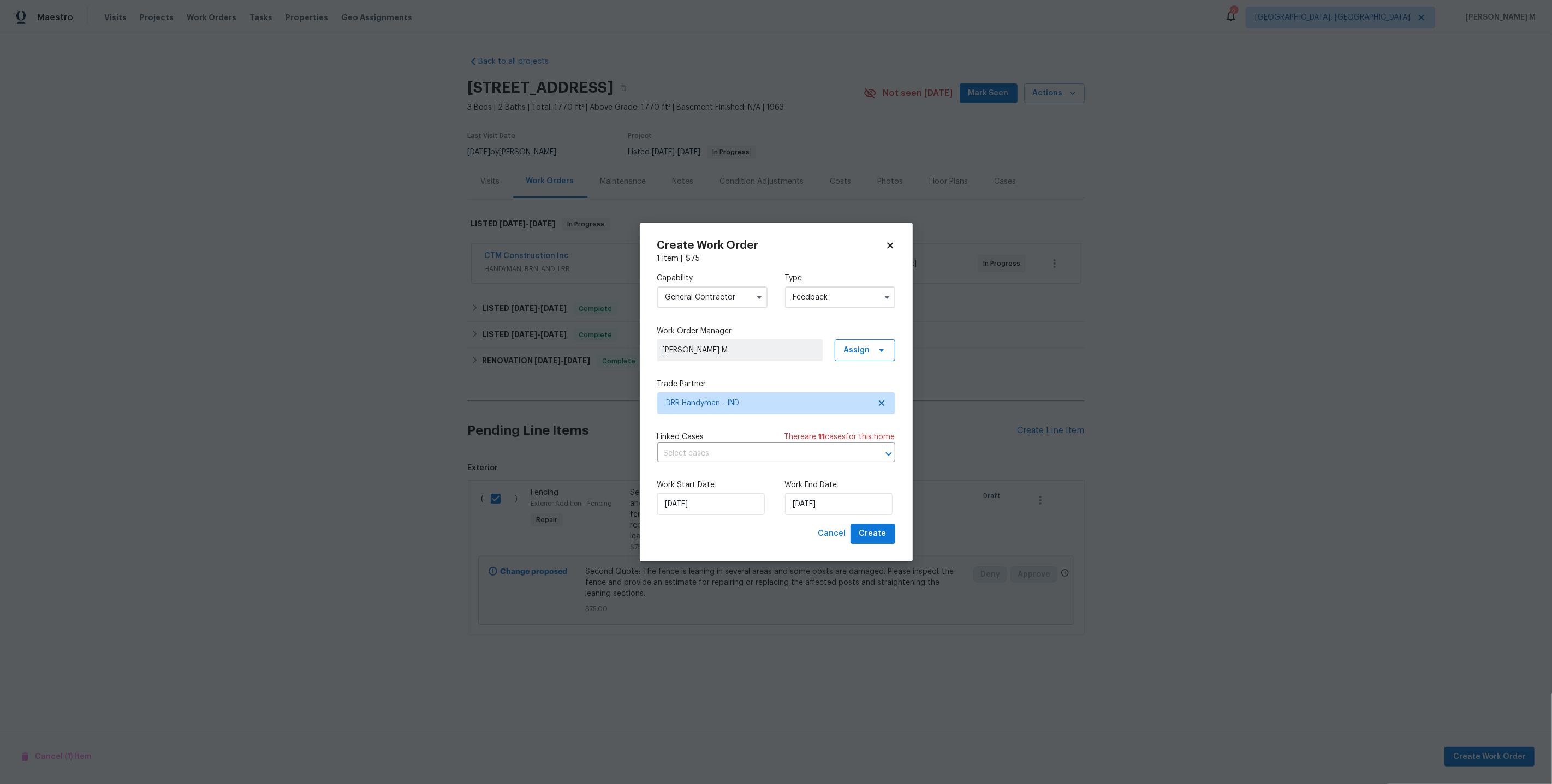
click at [702, 290] on div "Capability General Contractor" at bounding box center [712, 290] width 110 height 36
click at [698, 422] on div "Capability General Contractor Type Feedback Work Order Manager Vignesh M Assign…" at bounding box center [776, 394] width 238 height 260
click at [698, 411] on span "DRR Handyman - IND" at bounding box center [776, 403] width 238 height 22
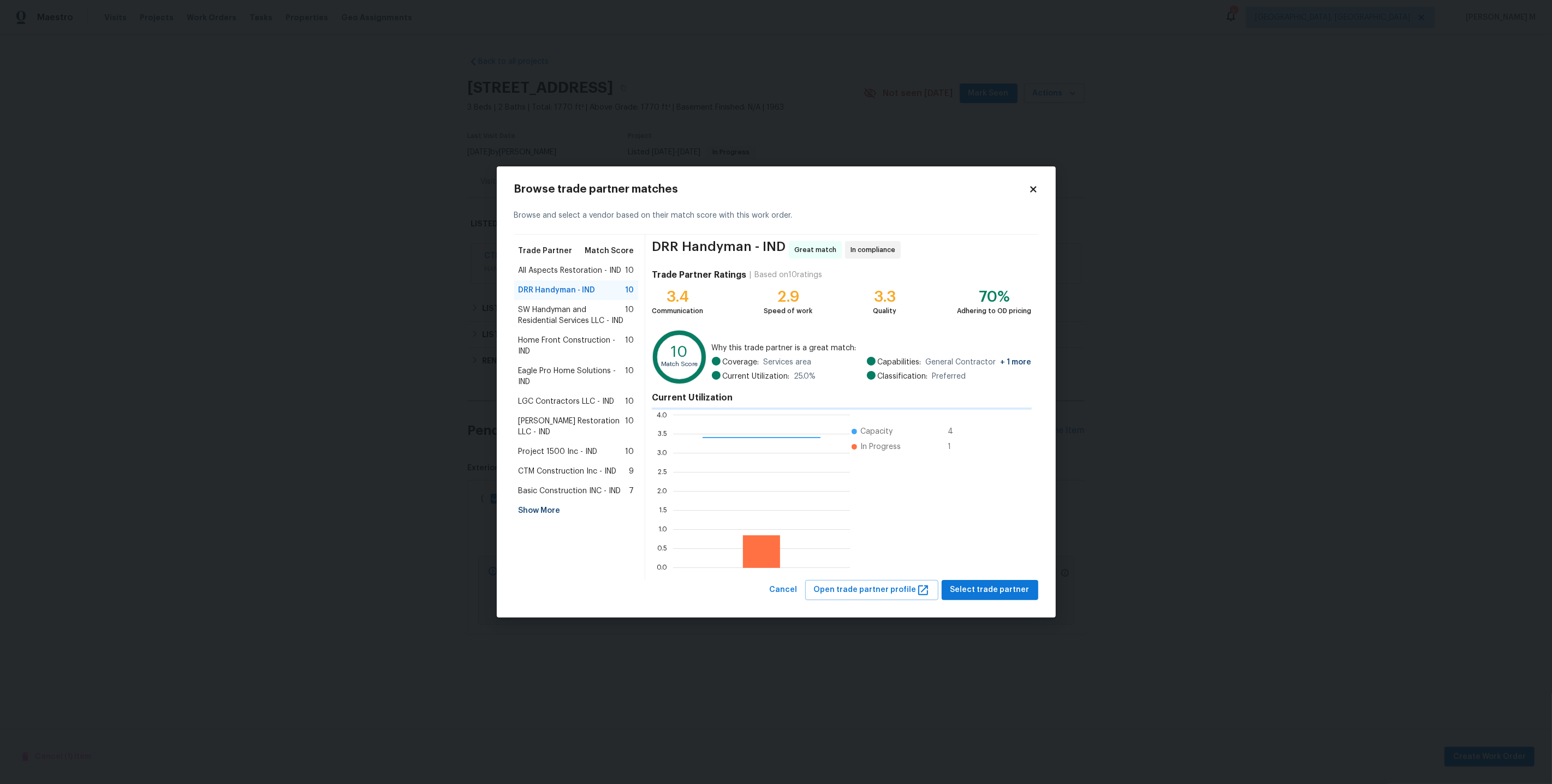
scroll to position [1, 1]
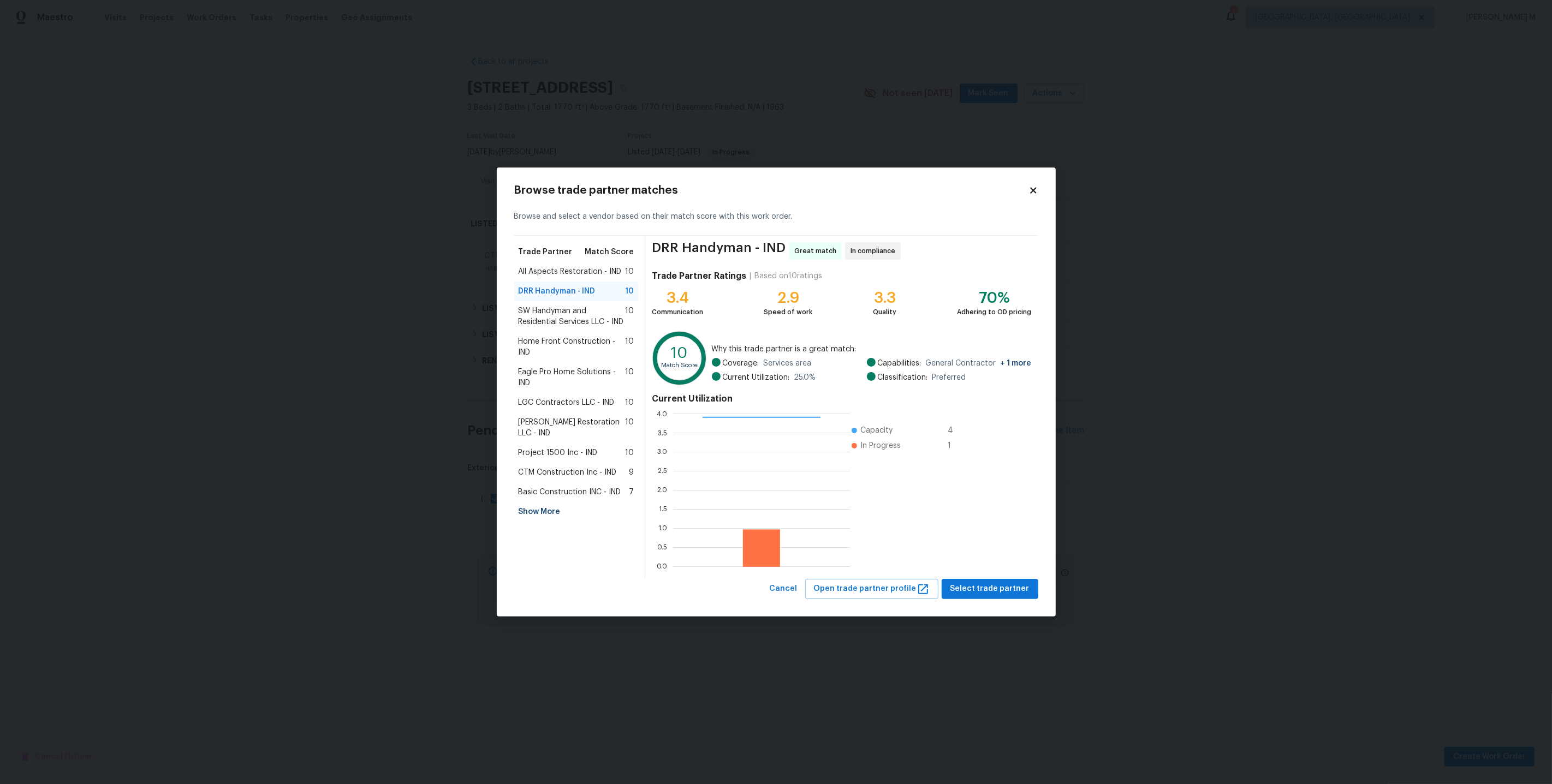
click at [562, 270] on span "All Aspects Restoration - IND" at bounding box center [570, 271] width 103 height 11
click at [953, 585] on span "Select trade partner" at bounding box center [990, 589] width 79 height 14
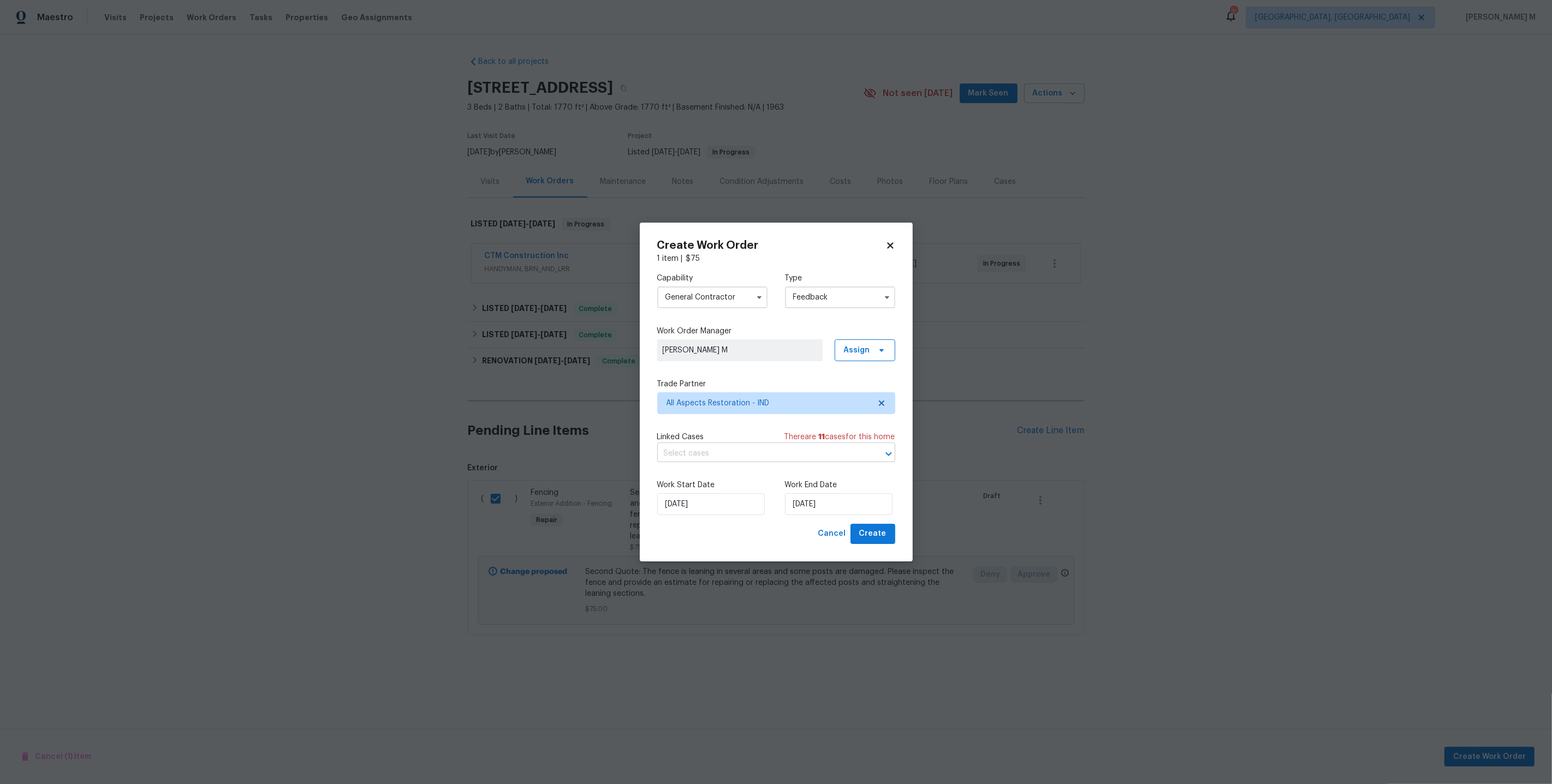
click at [744, 458] on input "text" at bounding box center [761, 453] width 208 height 17
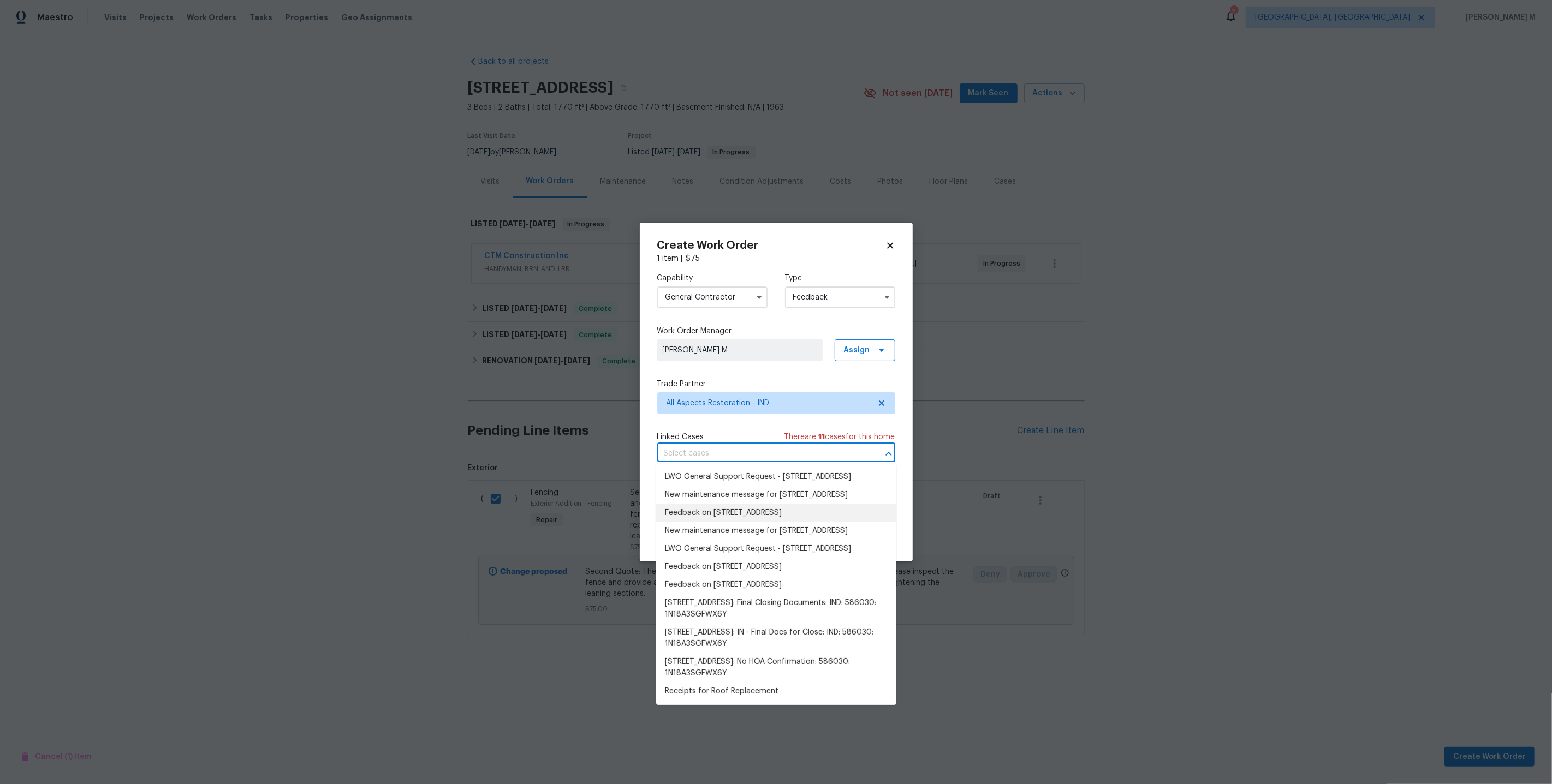
click at [724, 522] on li "Feedback on 8040 Goldenrod Ct, Indianapolis, IN 46219" at bounding box center [776, 513] width 240 height 18
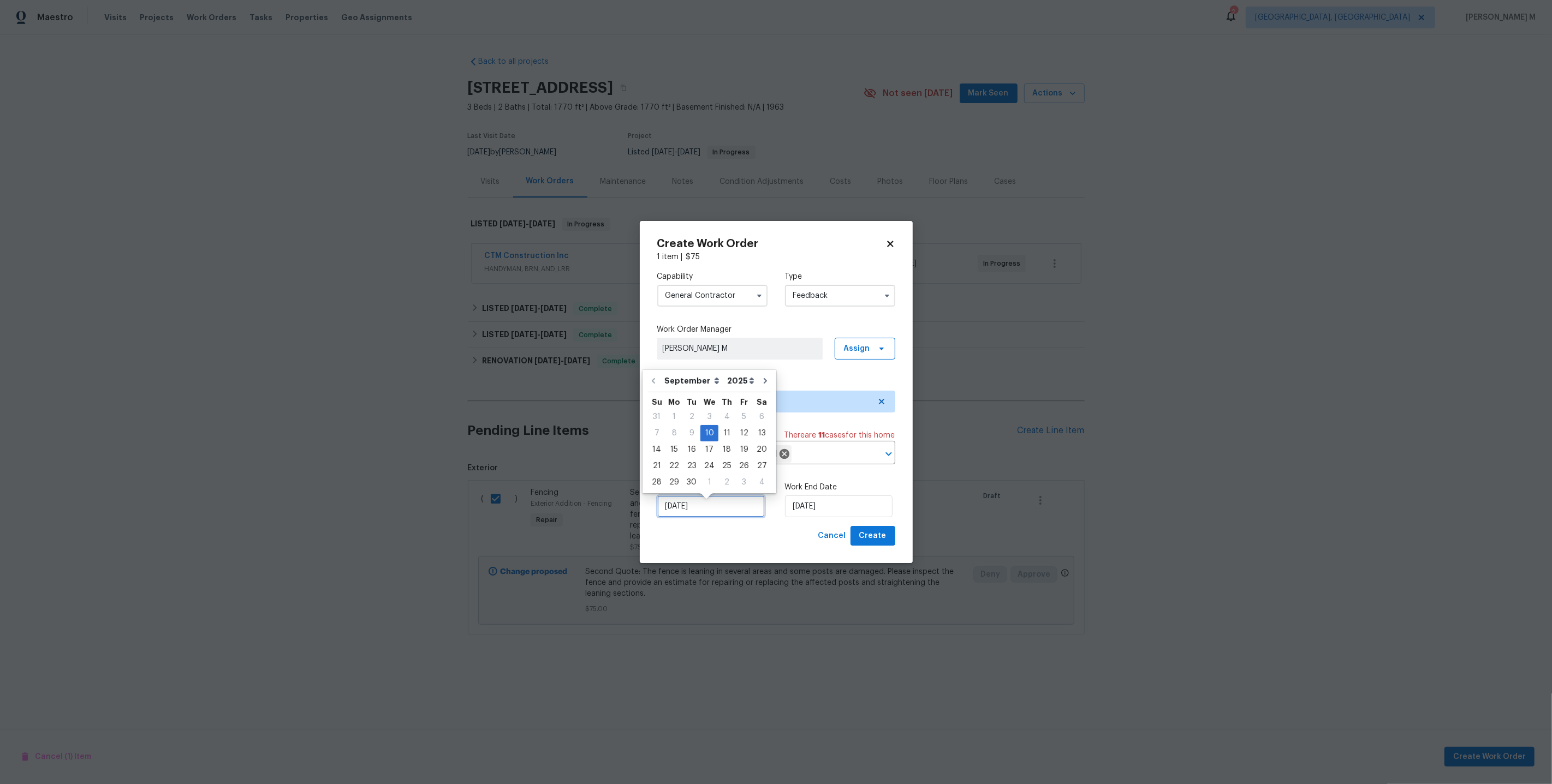
click at [700, 509] on input "10/09/2025" at bounding box center [710, 506] width 107 height 22
click at [814, 516] on input "10/09/2025" at bounding box center [838, 506] width 107 height 22
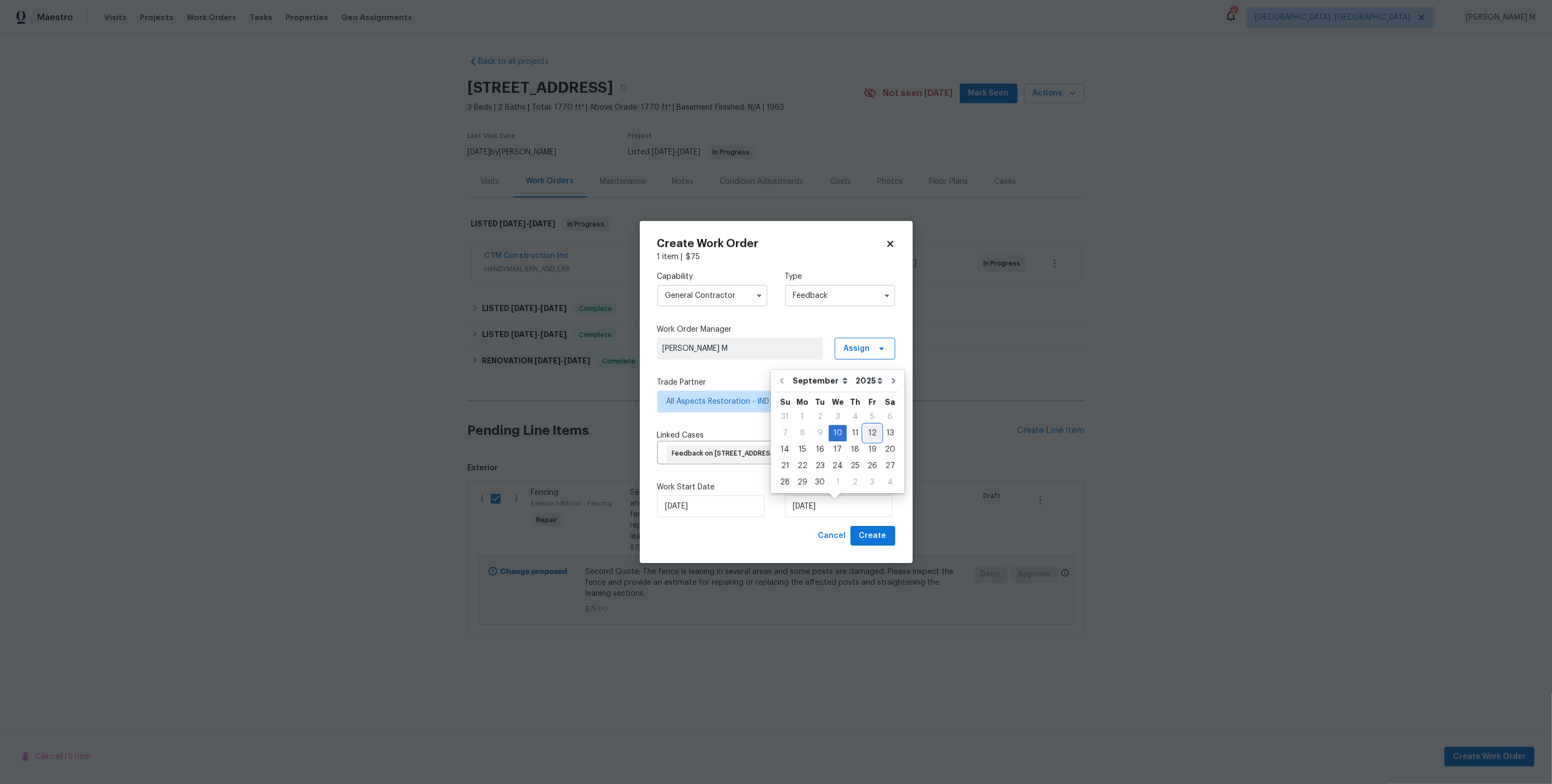
click at [875, 437] on div "12" at bounding box center [872, 433] width 18 height 15
type input "12/09/2025"
click at [872, 533] on span "Create" at bounding box center [872, 536] width 27 height 14
checkbox input "false"
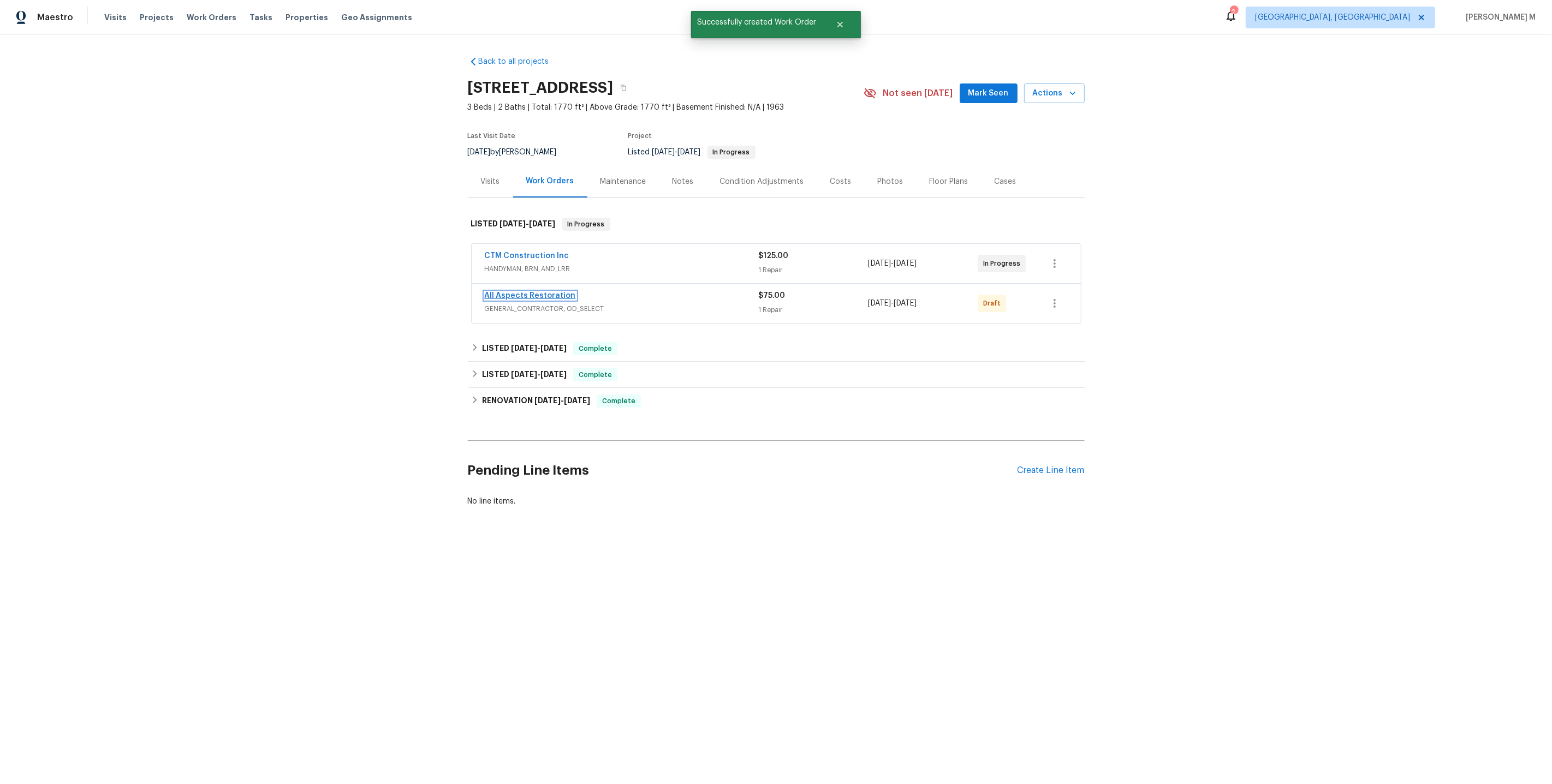
click at [522, 292] on link "All Aspects Restoration" at bounding box center [530, 295] width 91 height 8
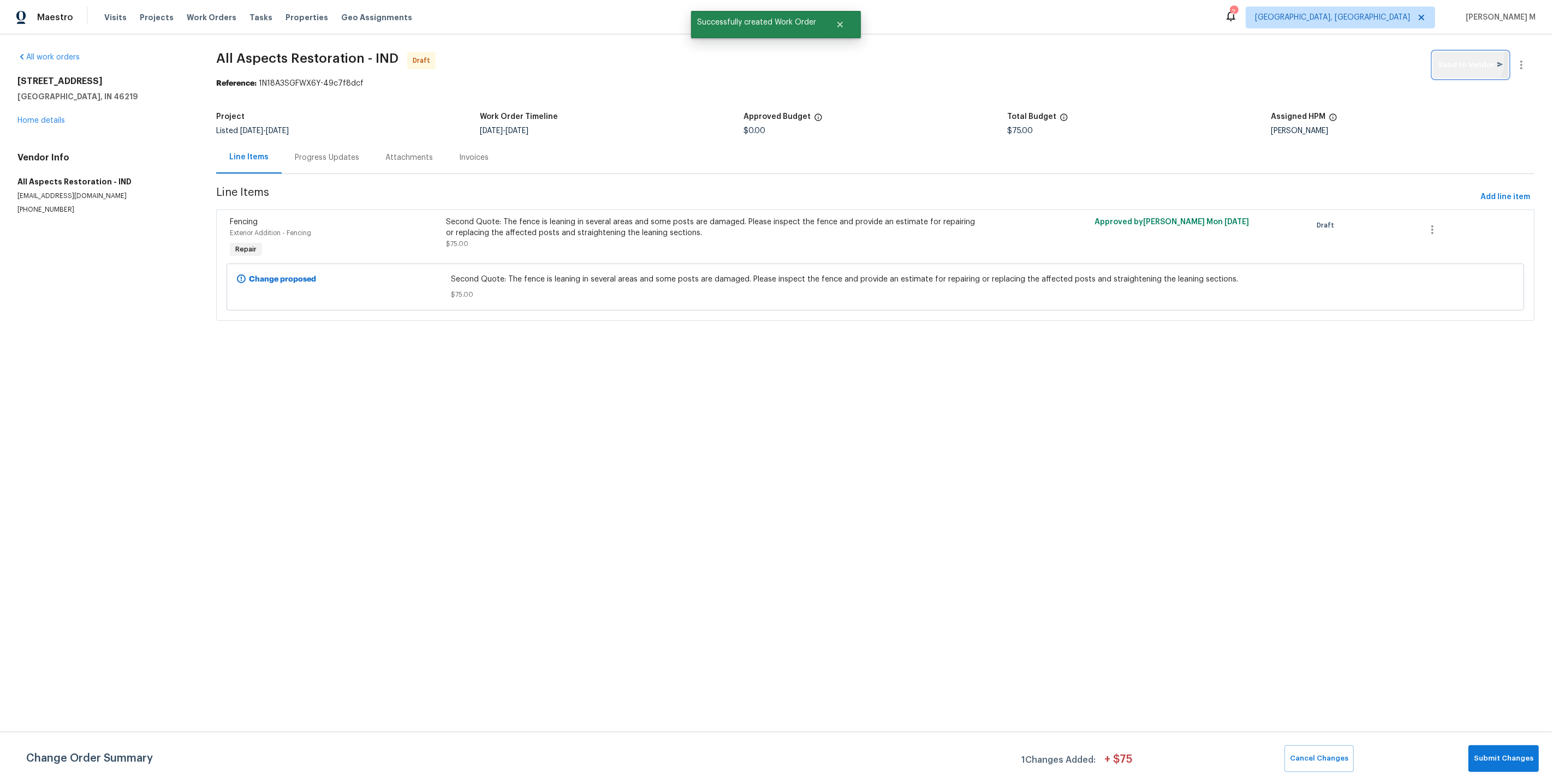
click at [1453, 59] on span "Send to Vendor" at bounding box center [1470, 65] width 65 height 13
click at [1491, 765] on span "Submit Changes" at bounding box center [1504, 759] width 60 height 13
click at [306, 152] on div "Progress Updates" at bounding box center [327, 157] width 65 height 11
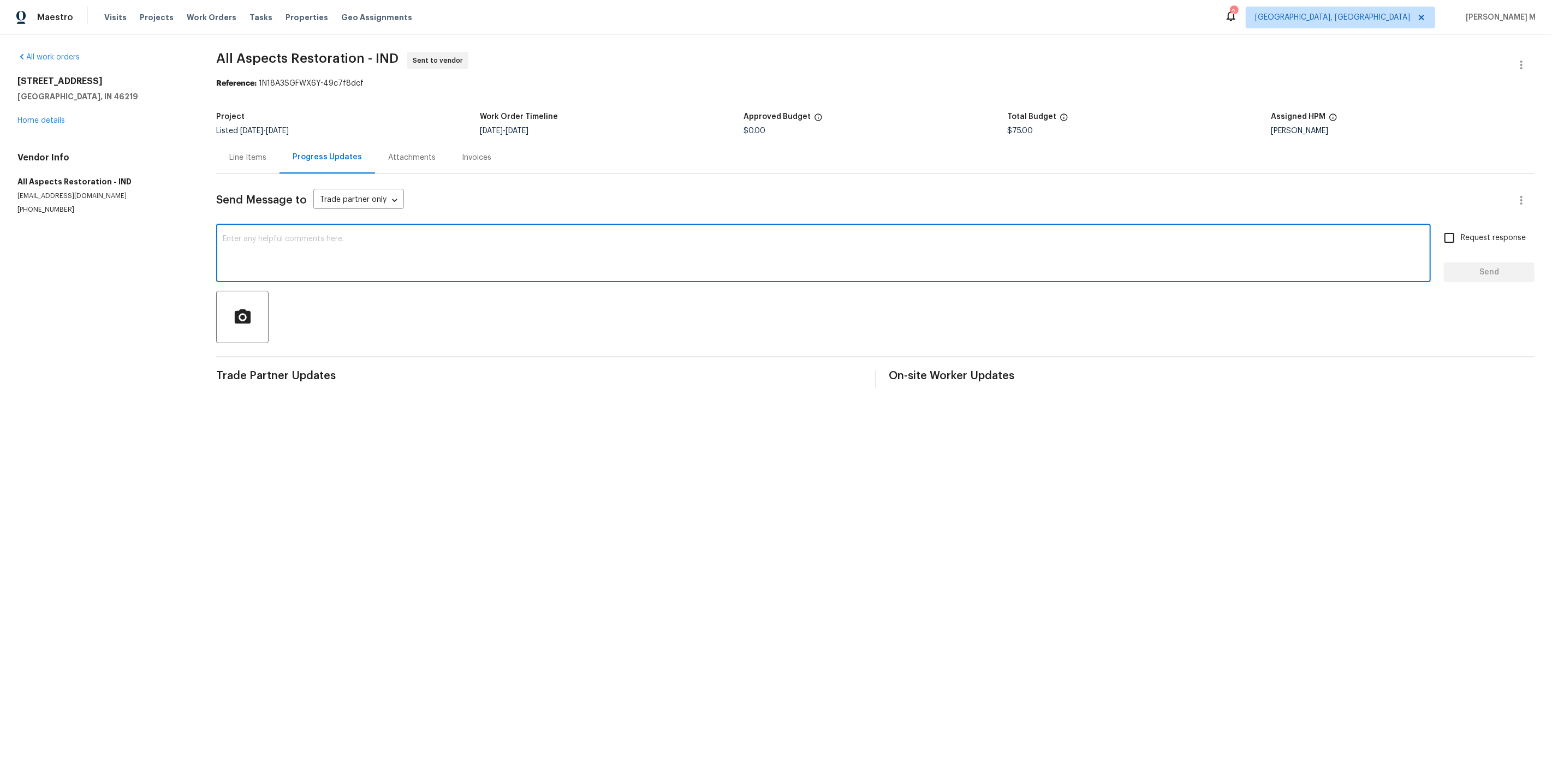
click at [453, 235] on textarea at bounding box center [823, 254] width 1202 height 38
paste textarea "Hi this is Vicky with Opendoor. I’m confirming you received the WO for the prop…"
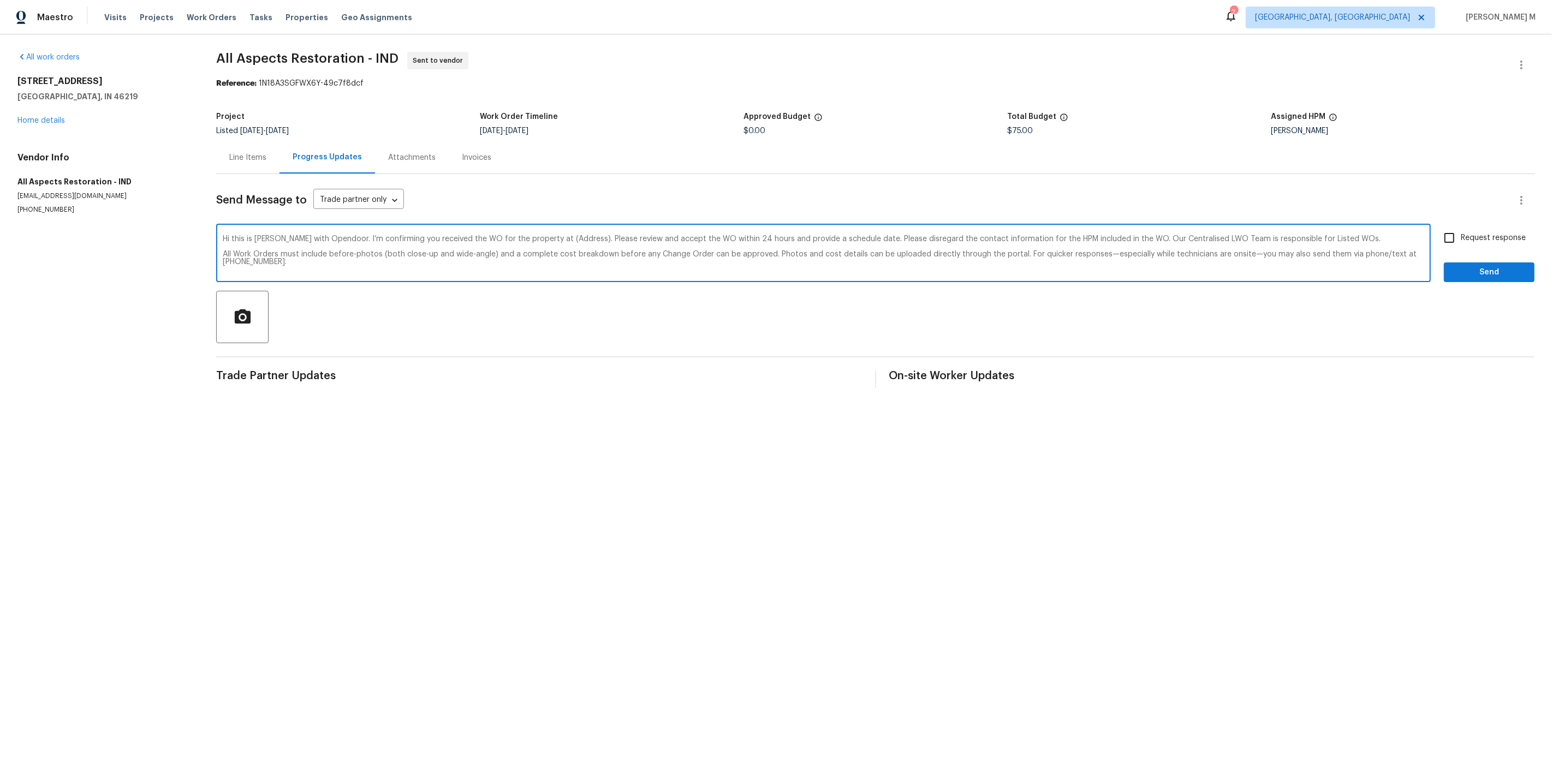
click at [542, 235] on textarea "Hi this is Vicky with Opendoor. I’m confirming you received the WO for the prop…" at bounding box center [823, 254] width 1202 height 38
paste textarea "8040 Goldenrod Ct, Indianapolis, IN 46219"
type textarea "Hi this is Vicky with Opendoor. I’m confirming you received the WO for the prop…"
click at [1496, 217] on div "Send Message to Trade partner only Trade partner only ​ Hi this is Vicky with O…" at bounding box center [875, 280] width 1319 height 214
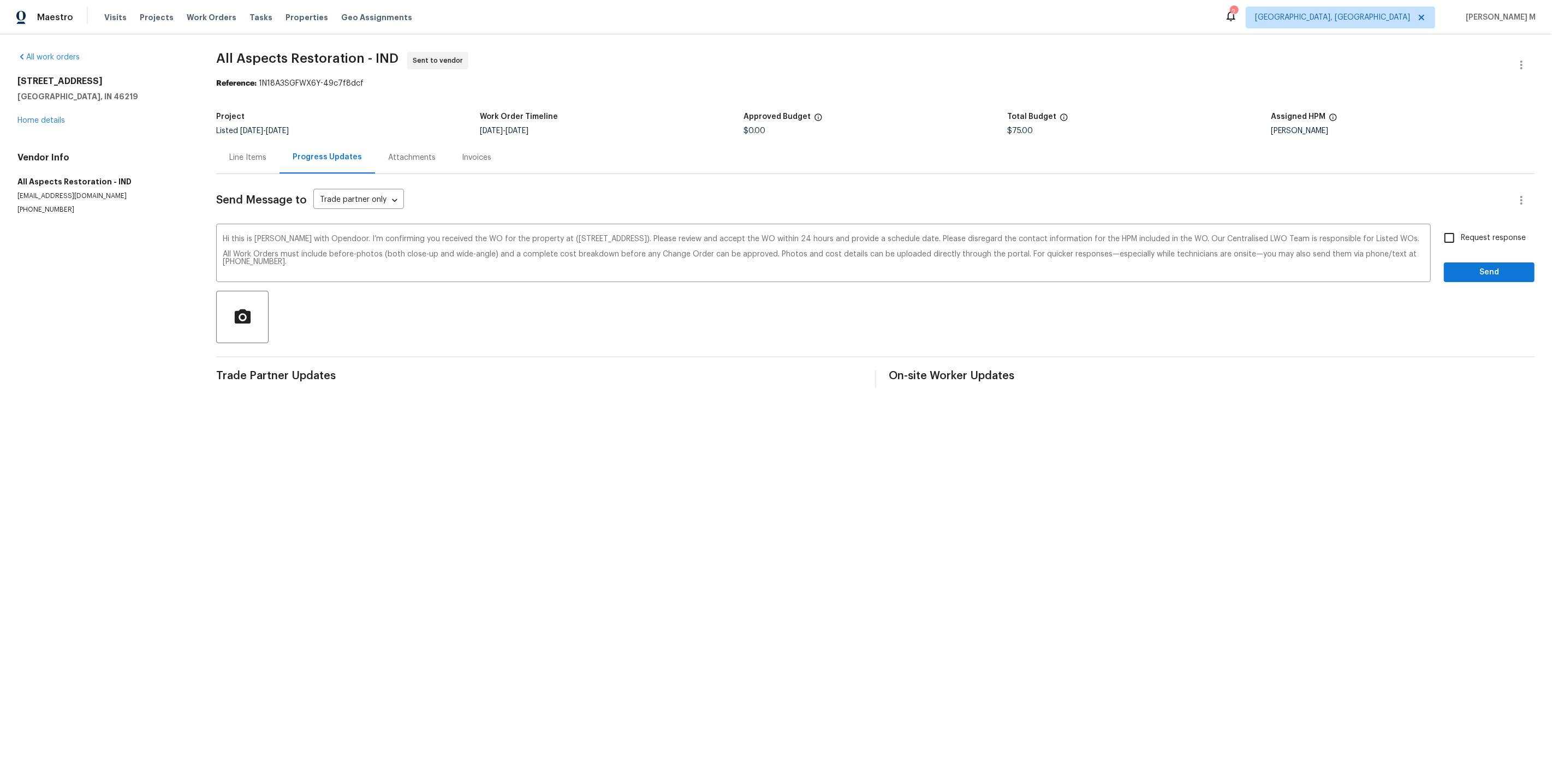
click at [1494, 233] on span "Request response" at bounding box center [1494, 238] width 65 height 11
click at [1461, 231] on input "Request response" at bounding box center [1449, 238] width 23 height 23
checkbox input "true"
click at [1494, 270] on span "Send" at bounding box center [1489, 273] width 73 height 14
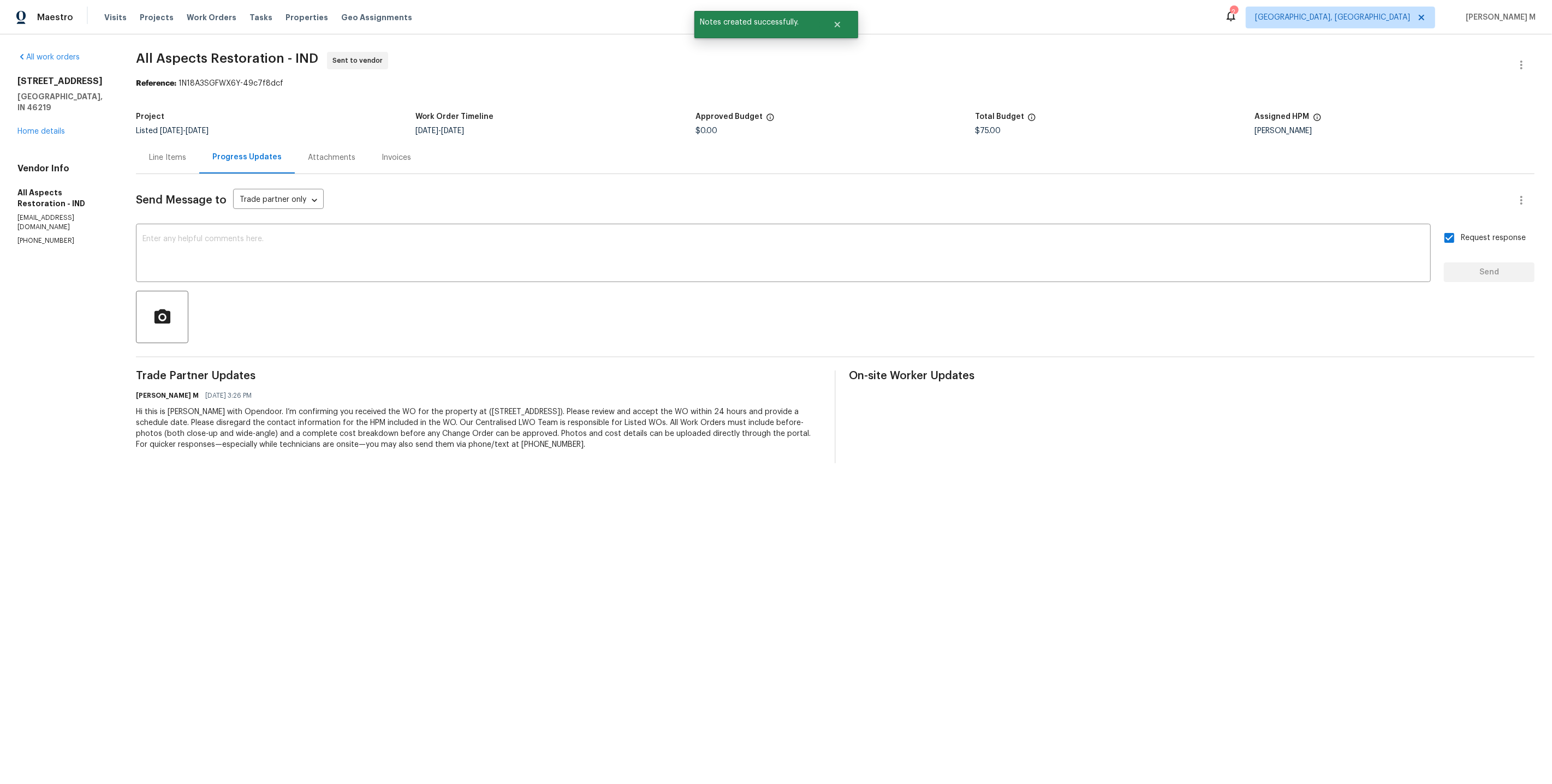
click at [158, 144] on div "Line Items" at bounding box center [168, 157] width 63 height 32
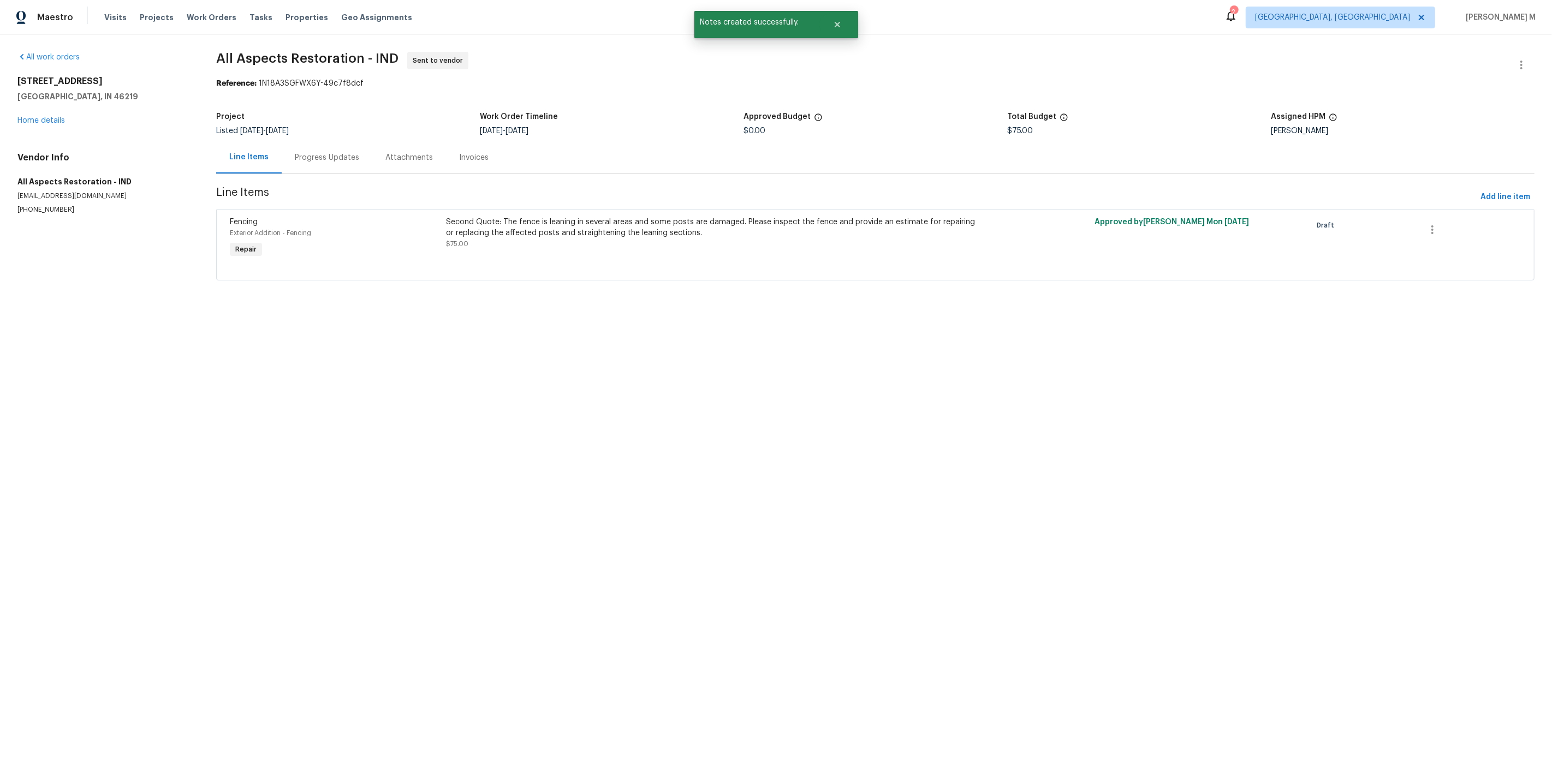
click at [282, 157] on div "Progress Updates" at bounding box center [327, 157] width 90 height 32
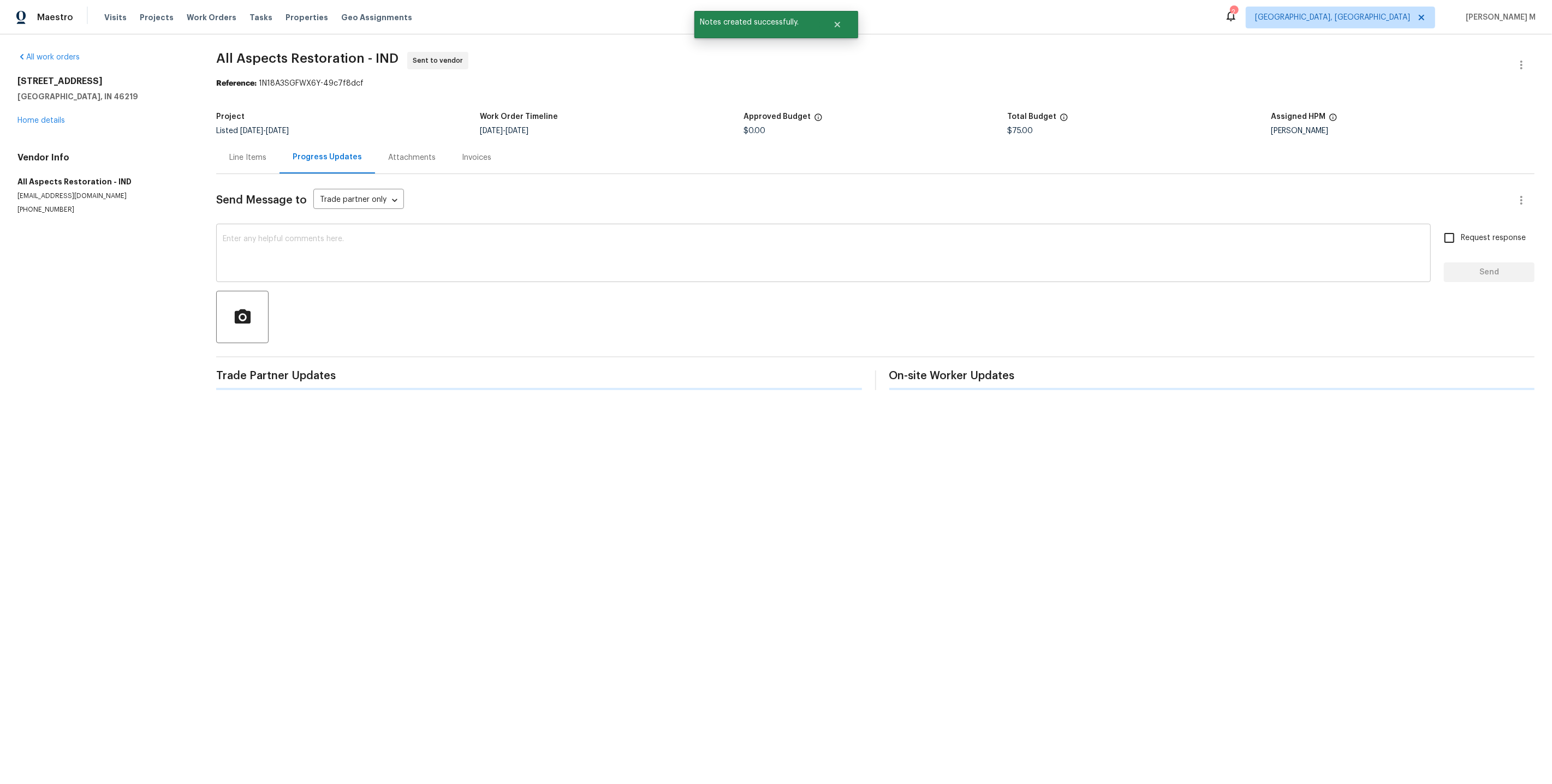
click at [299, 239] on textarea at bounding box center [823, 254] width 1202 height 38
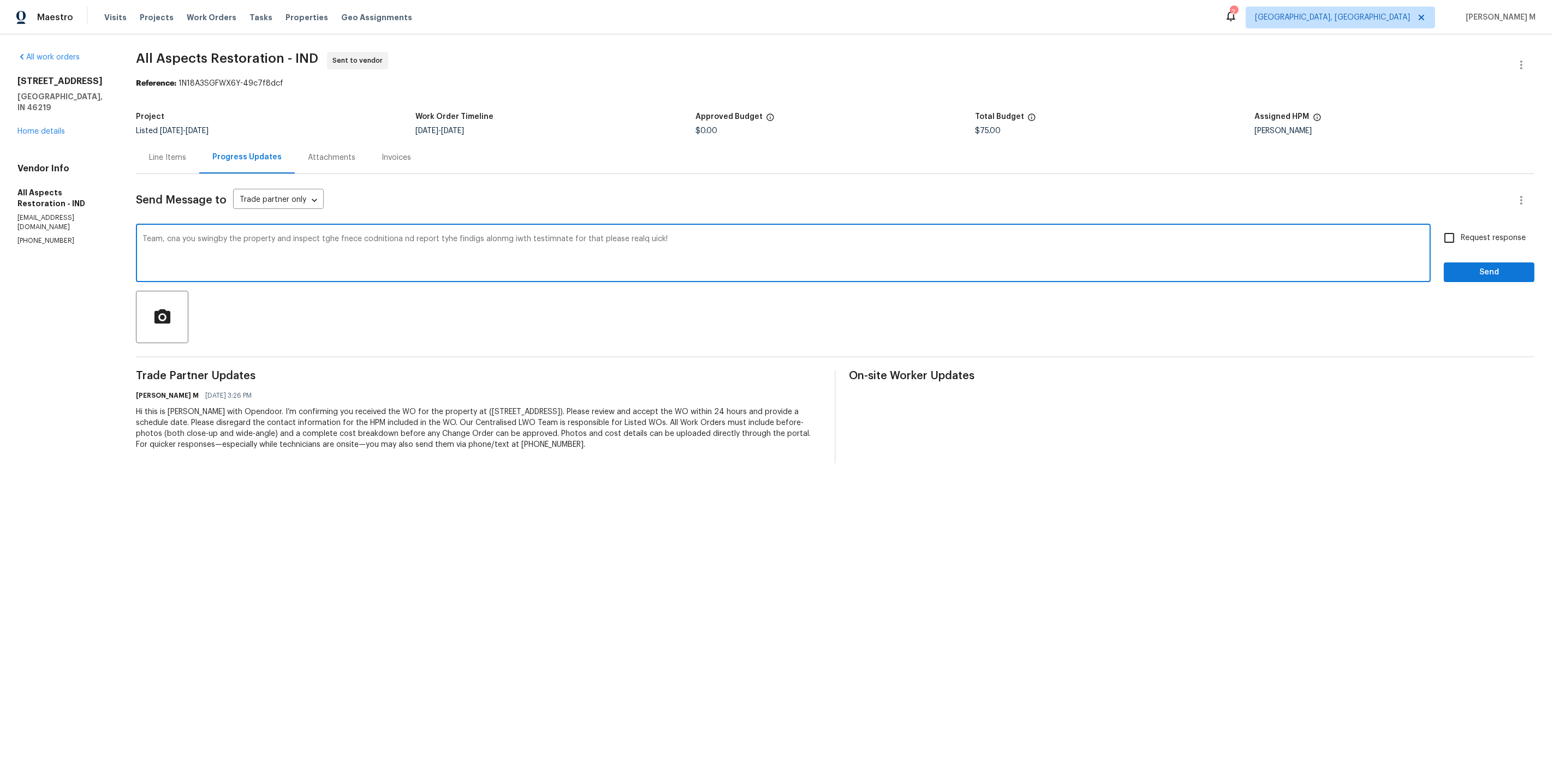
type textarea "Team, cna you swingby the property and inspect tghe fnece codnitiona nd report …"
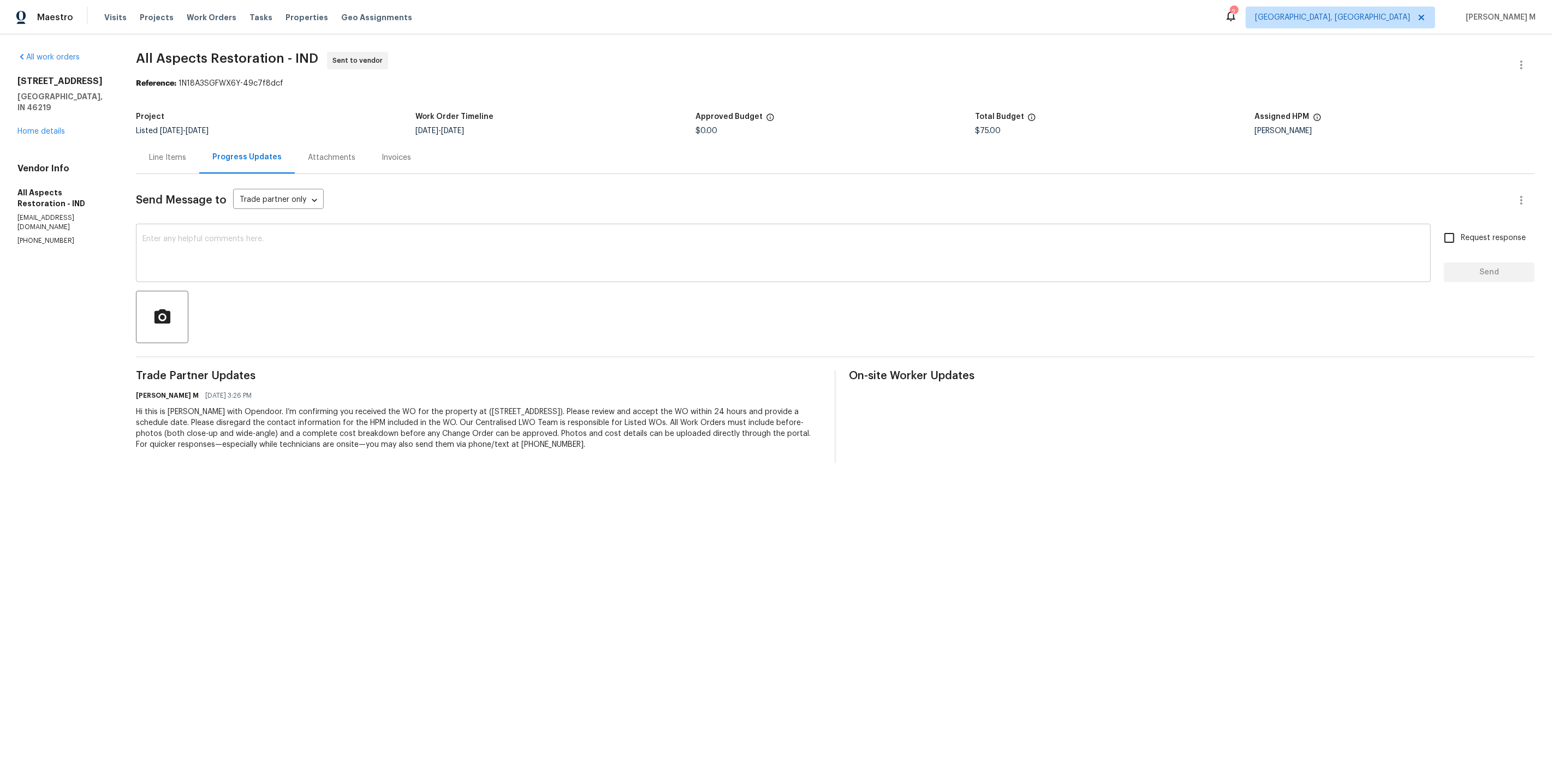
click at [501, 241] on textarea at bounding box center [783, 254] width 1282 height 38
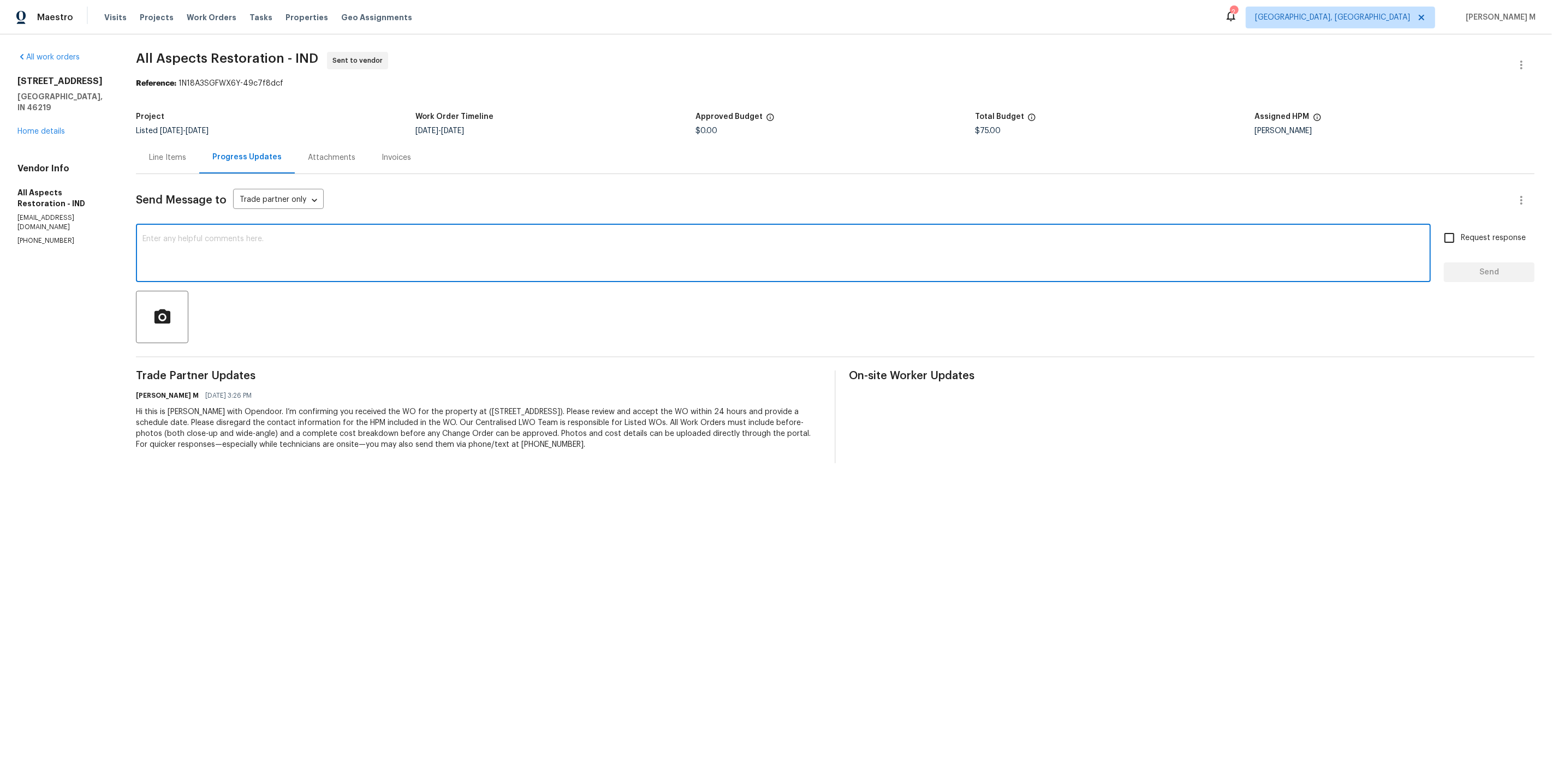
click at [501, 241] on textarea at bounding box center [783, 254] width 1282 height 38
paste textarea "Team, can you swing by the property and check out the fence condition? Please s…"
type textarea "Team, can you swing by the property and check out the fence condition? Please s…"
click at [1478, 233] on span "Request response" at bounding box center [1494, 238] width 65 height 11
click at [1461, 228] on input "Request response" at bounding box center [1449, 238] width 23 height 23
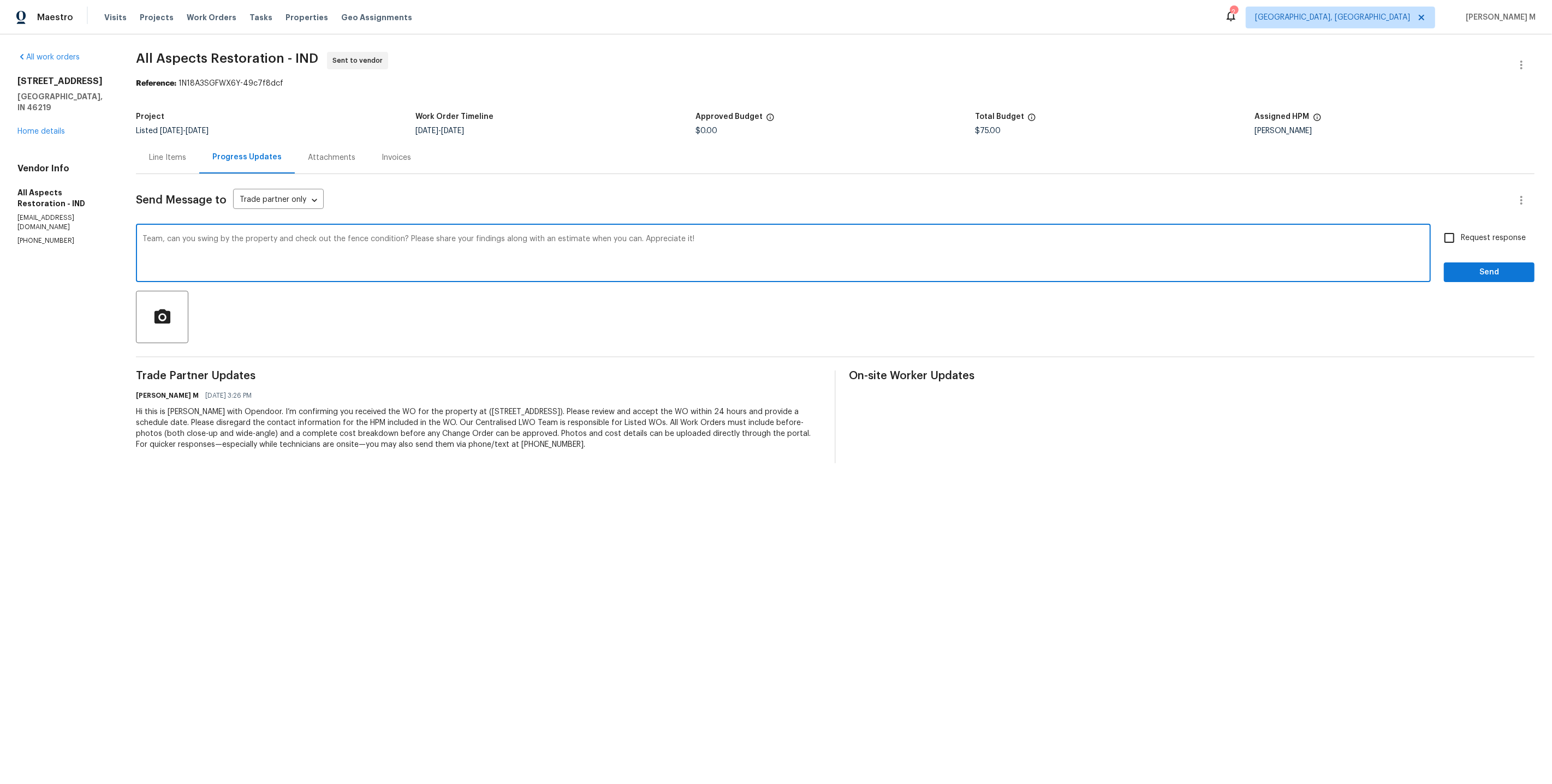
checkbox input "true"
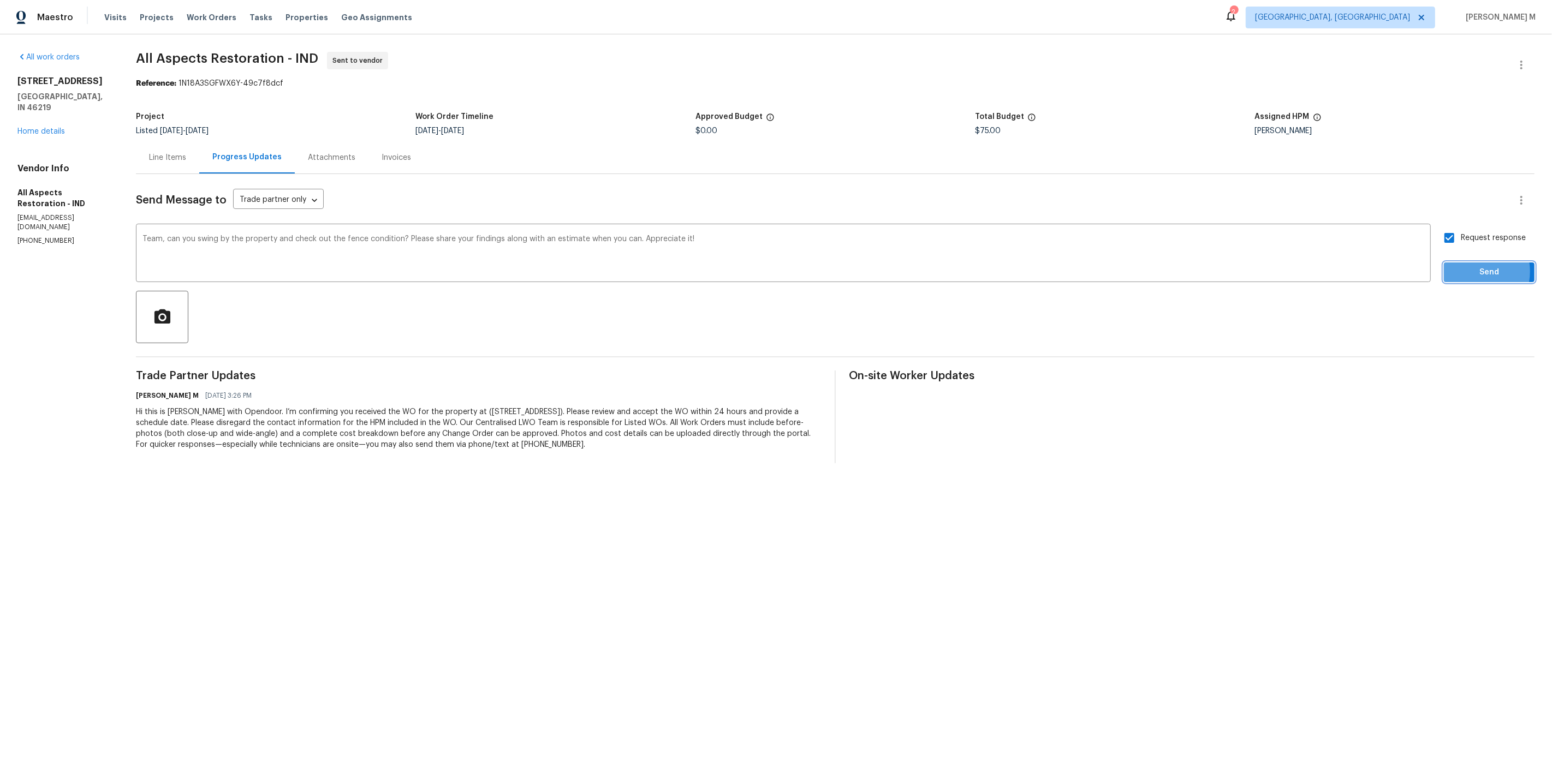
click at [1475, 266] on span "Send" at bounding box center [1489, 273] width 73 height 14
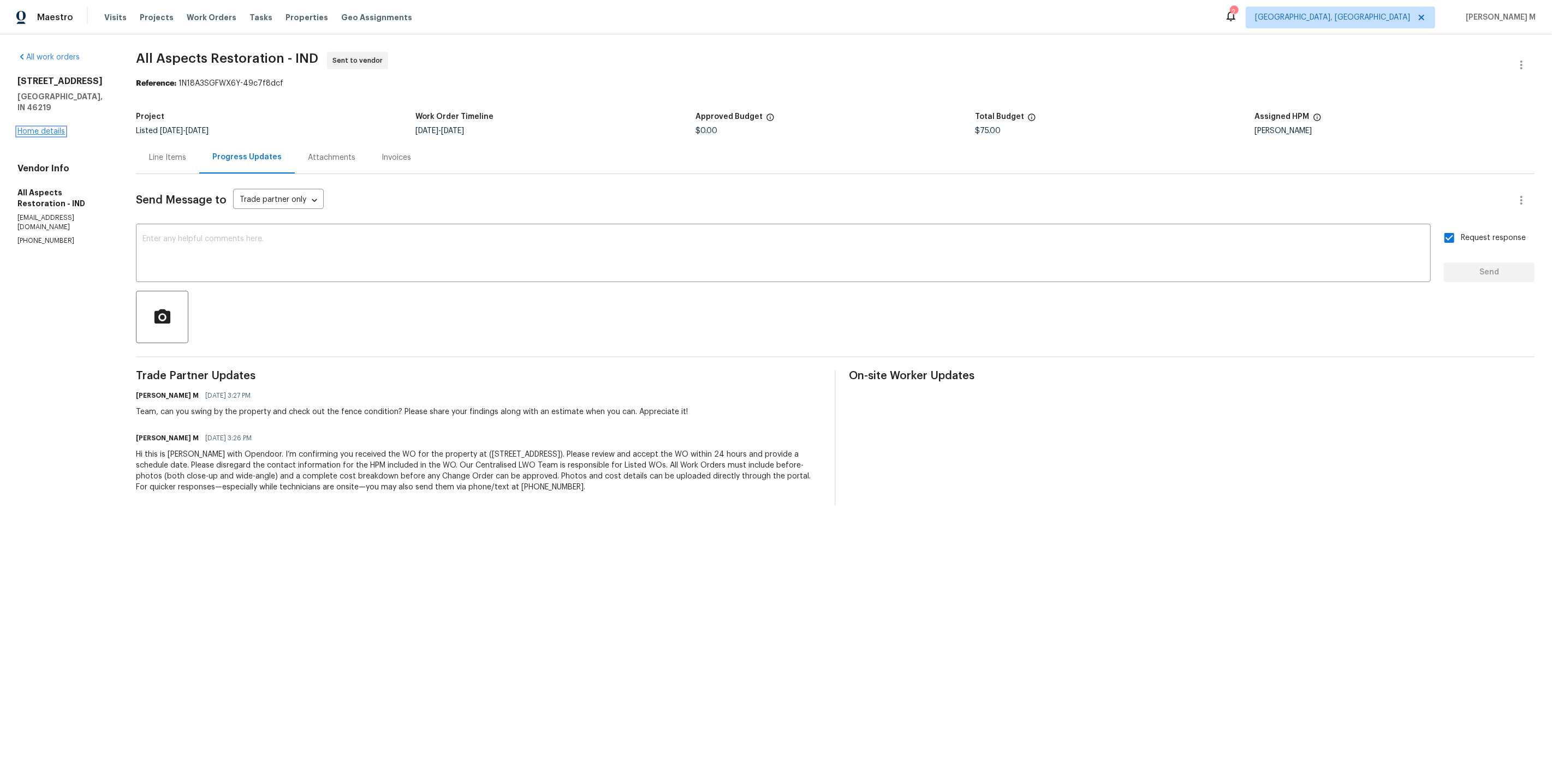
click at [60, 128] on link "Home details" at bounding box center [41, 132] width 48 height 8
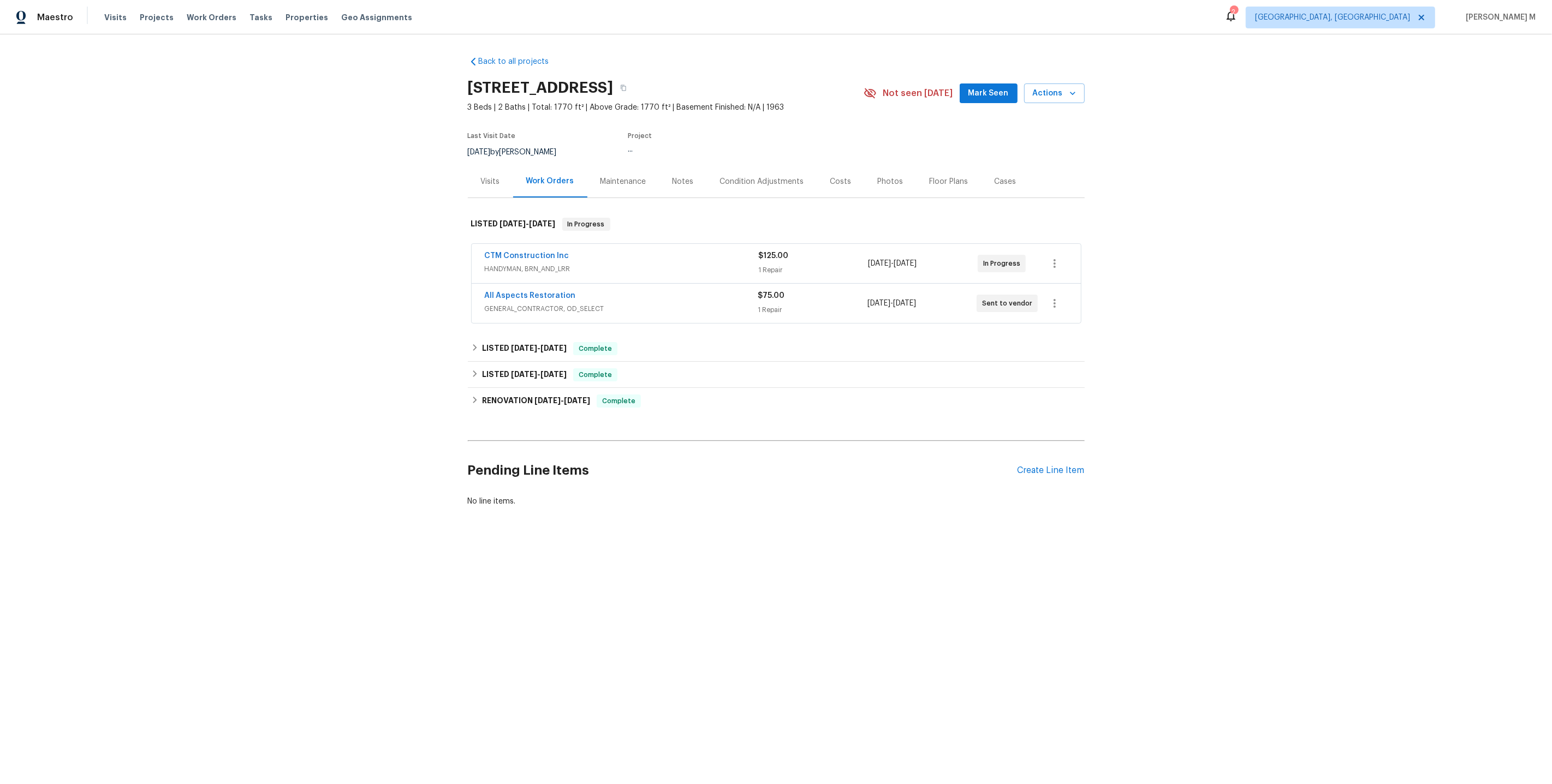
click at [523, 318] on div "CTM Construction Inc HANDYMAN, BRN_AND_LRR $125.00 1 Repair 9/8/2025 - 9/10/202…" at bounding box center [776, 284] width 617 height 85
click at [523, 344] on span "8/18/25" at bounding box center [524, 348] width 26 height 8
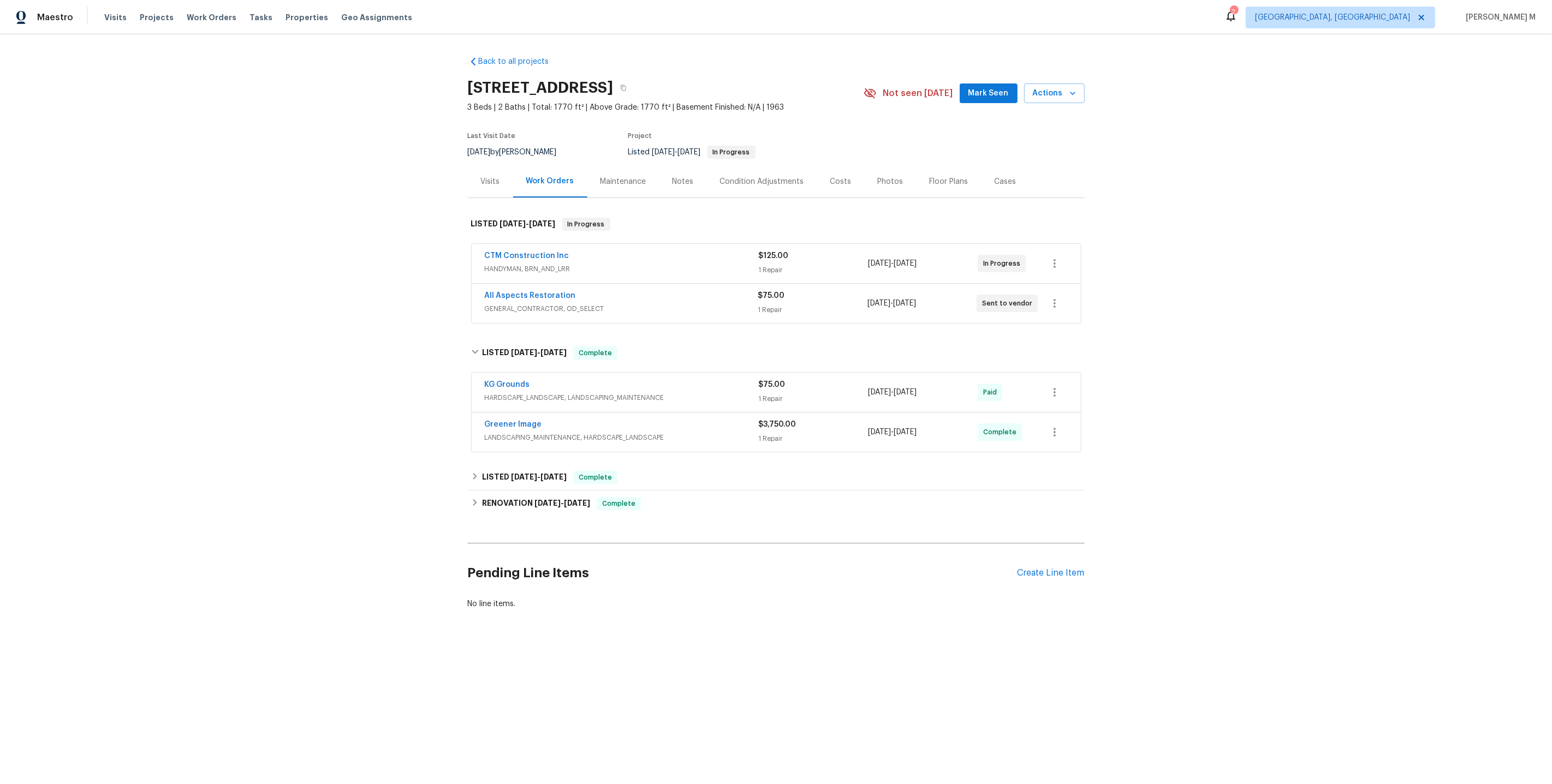
click at [511, 419] on span "Greener Image" at bounding box center [513, 424] width 57 height 11
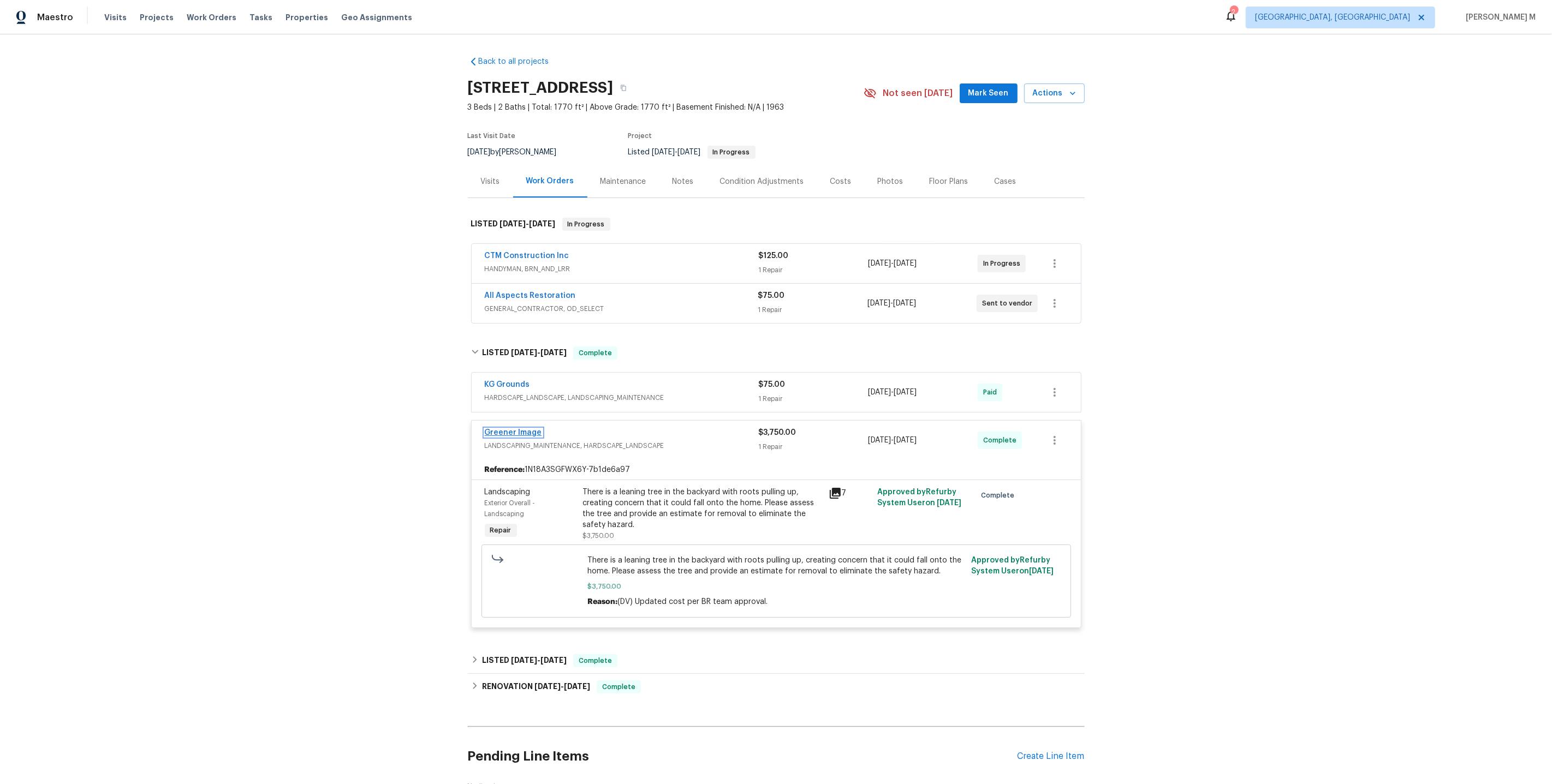
click at [519, 429] on link "Greener Image" at bounding box center [513, 433] width 57 height 8
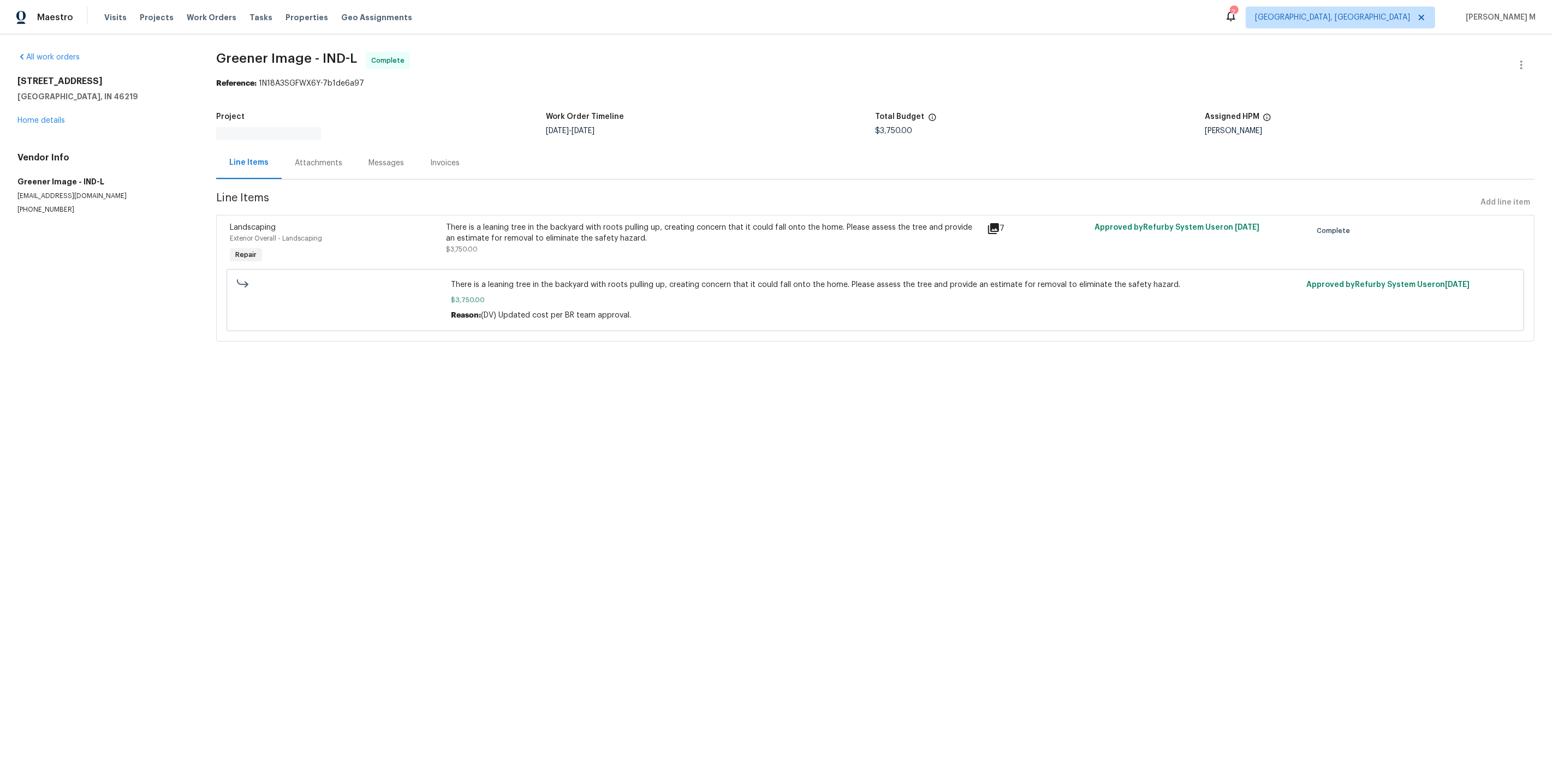
click at [306, 147] on div "Attachments" at bounding box center [318, 162] width 73 height 32
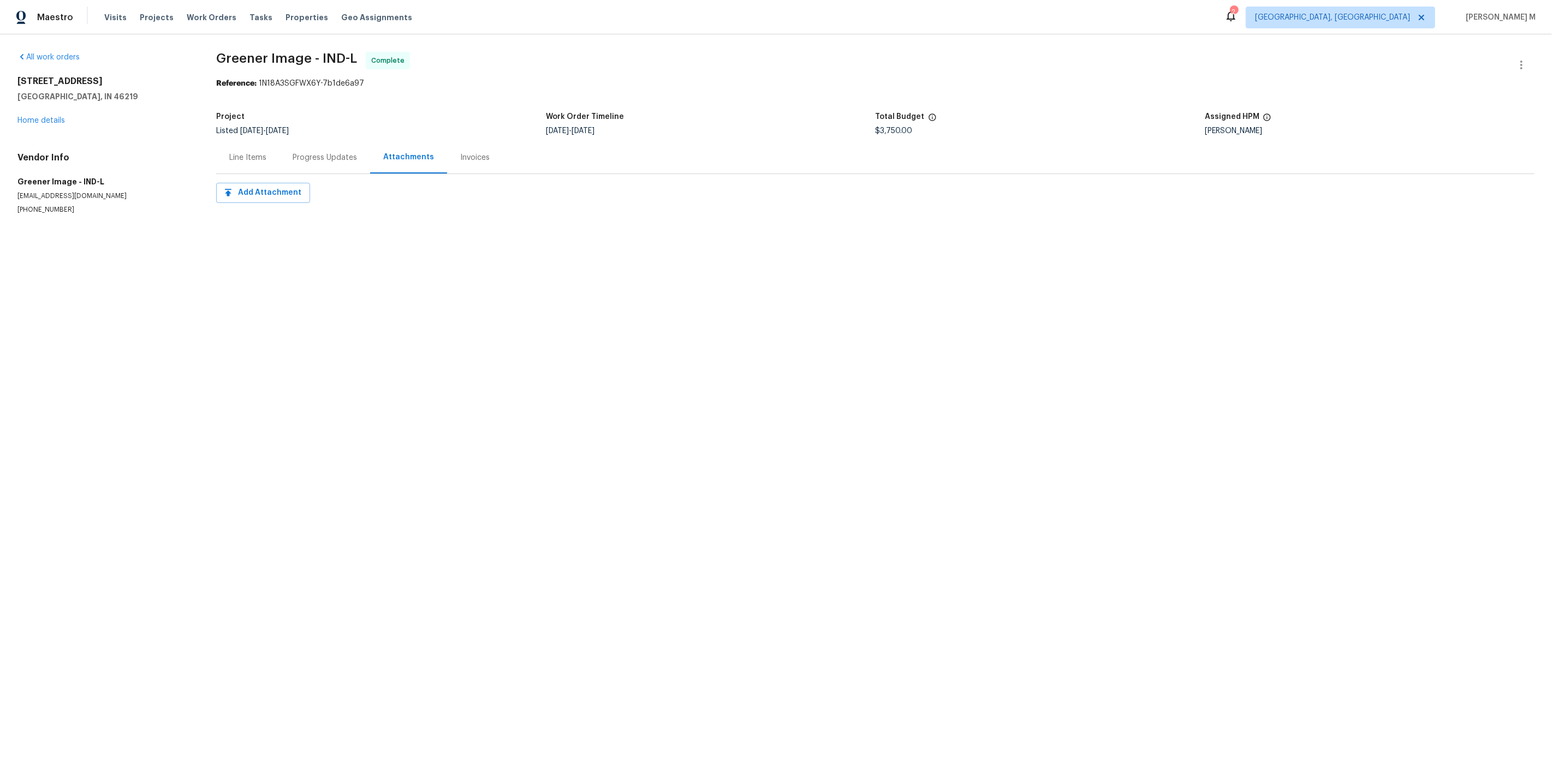
click at [327, 152] on div "Progress Updates" at bounding box center [324, 157] width 65 height 11
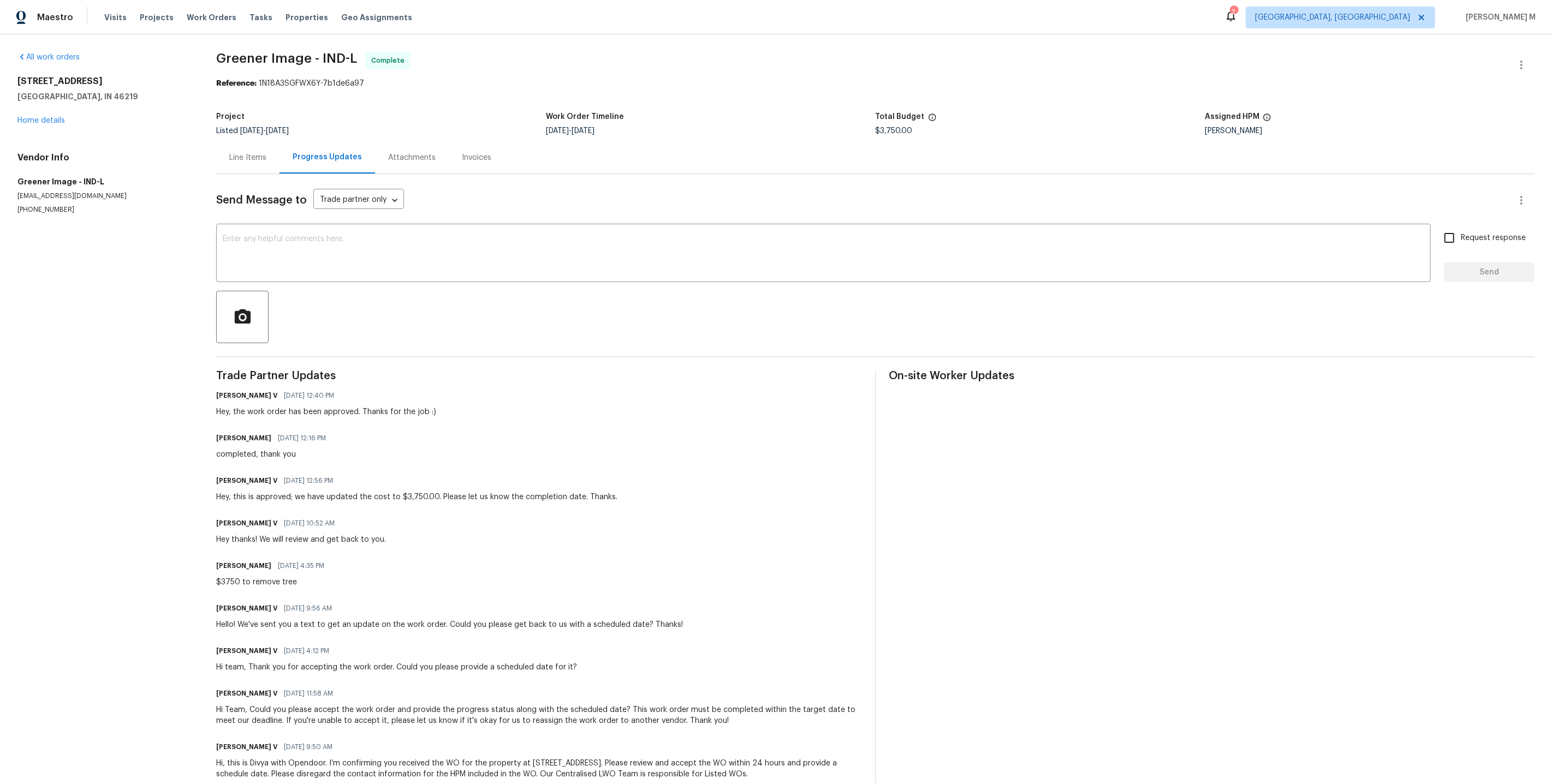
click at [241, 153] on div "Line Items" at bounding box center [247, 157] width 37 height 11
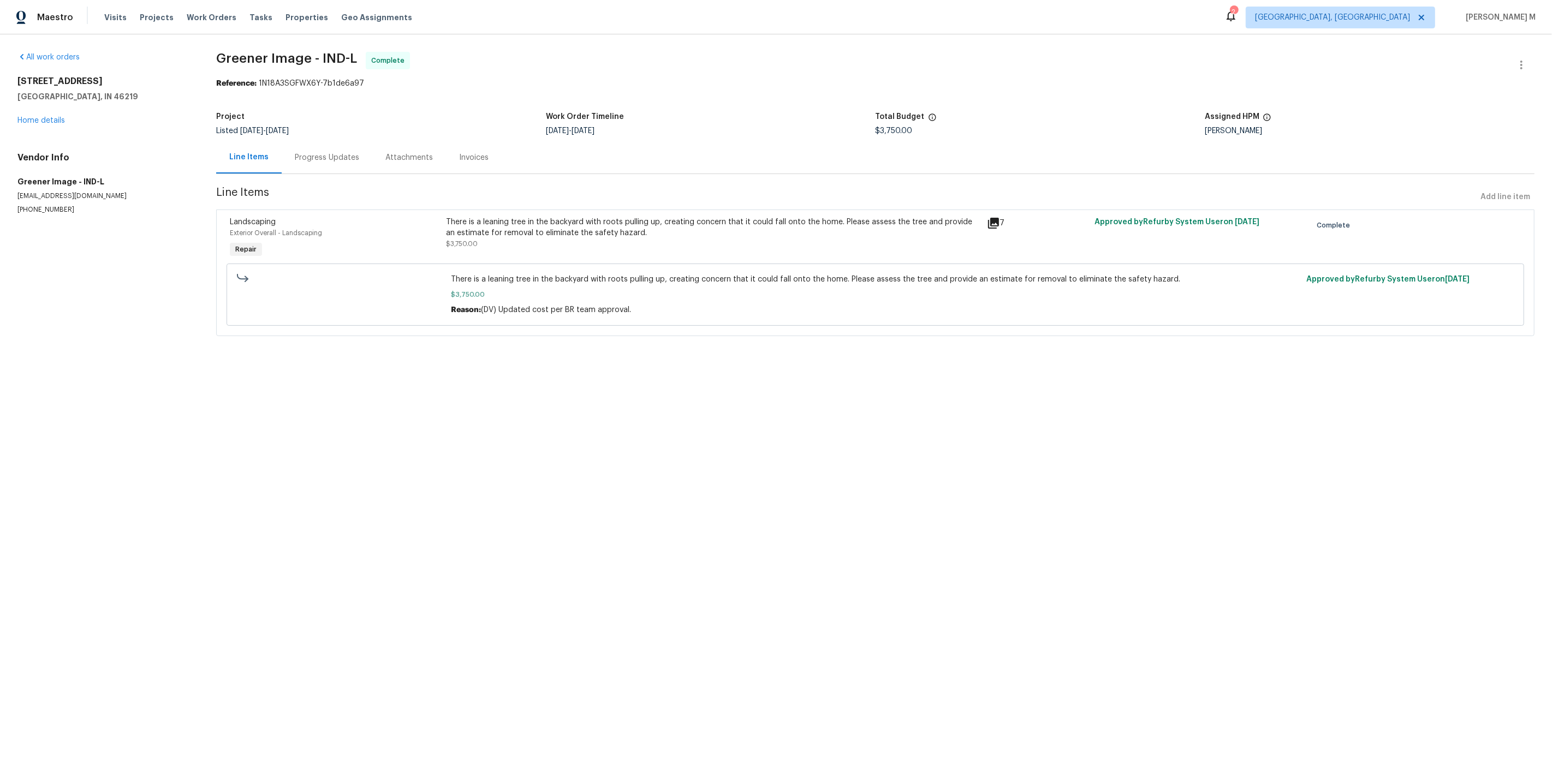
click at [607, 216] on div "There is a leaning tree in the backyard with roots pulling up, creating concern…" at bounding box center [713, 227] width 534 height 22
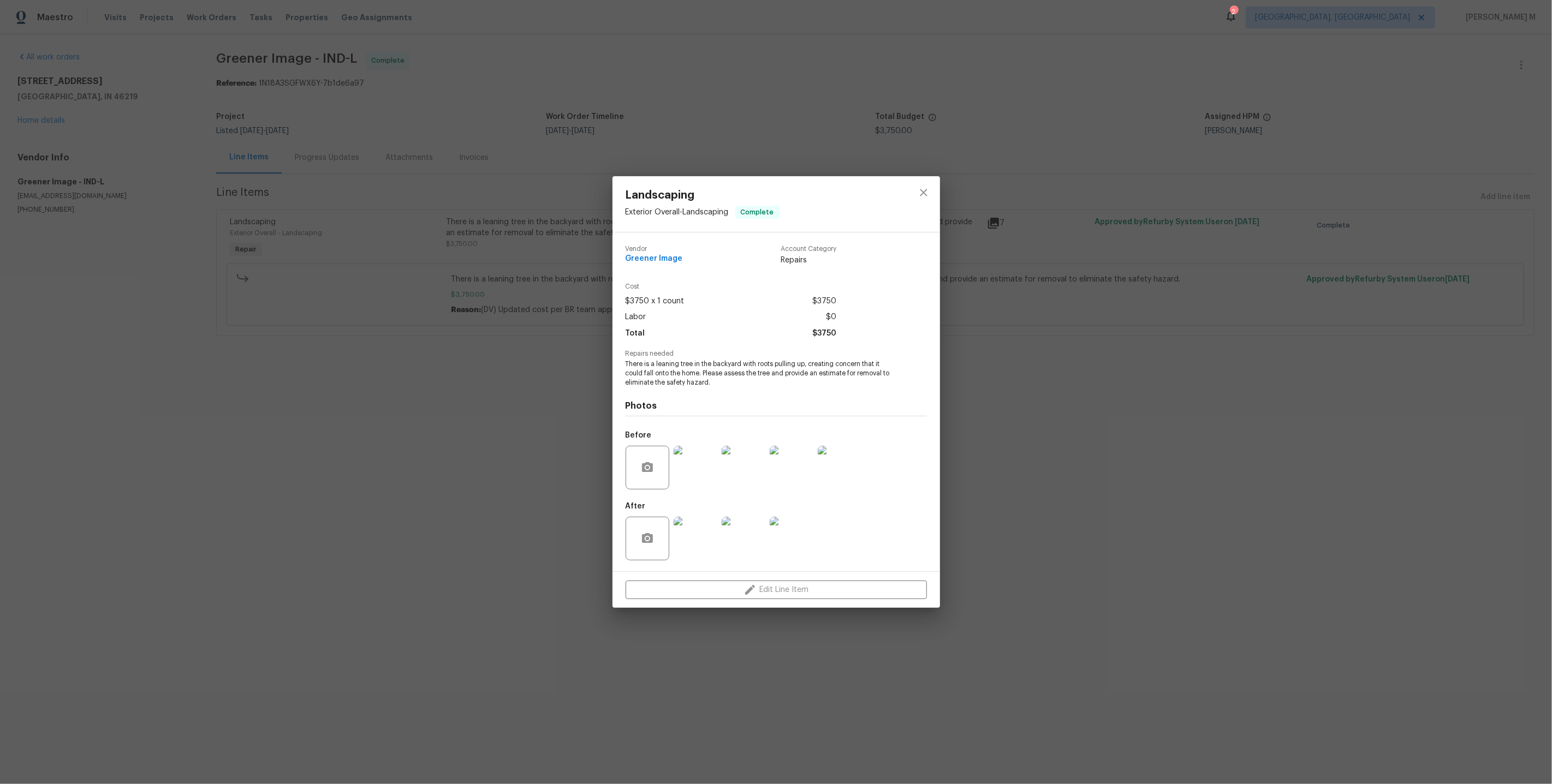
click at [703, 467] on img at bounding box center [695, 468] width 44 height 44
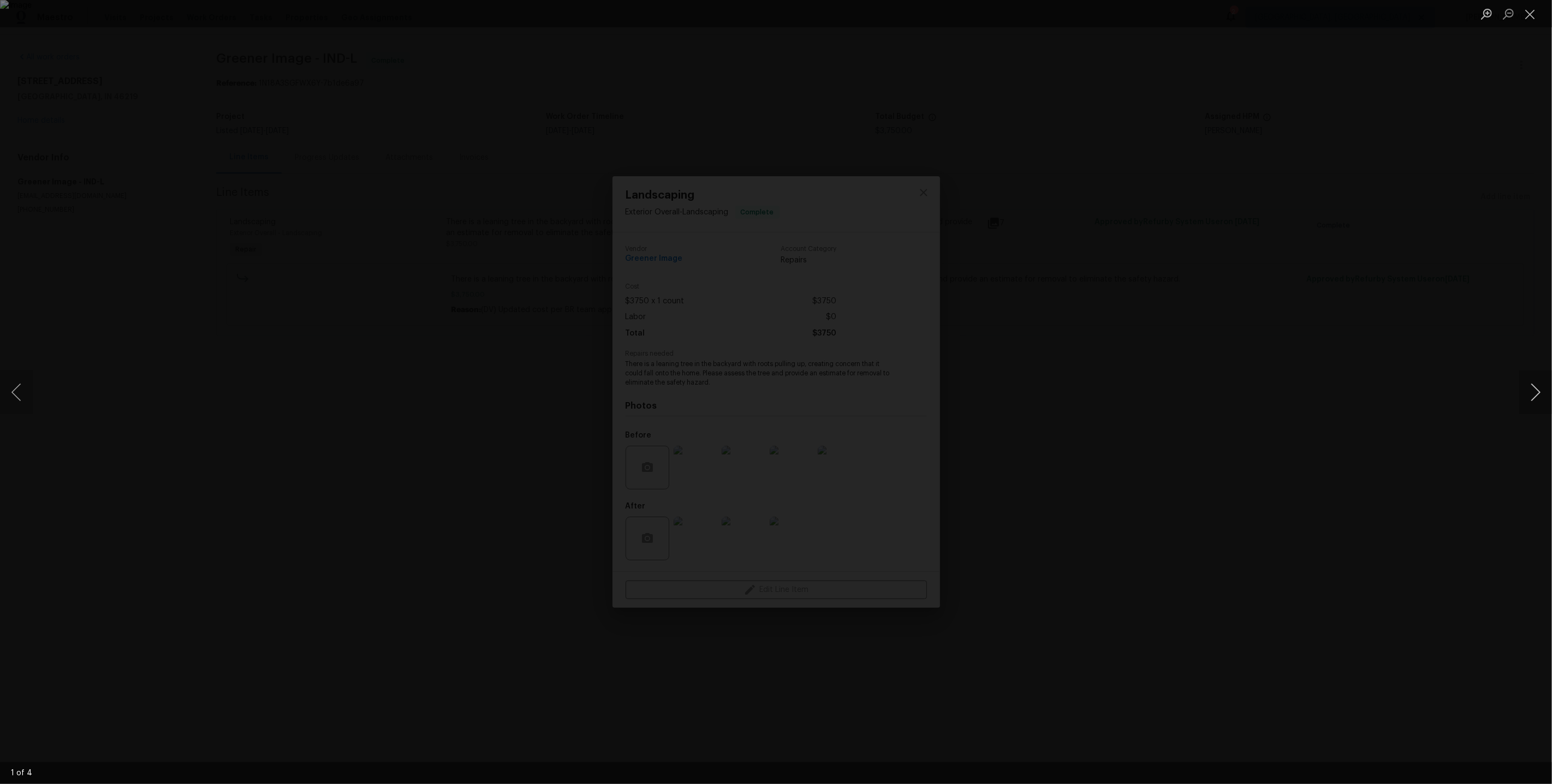
click at [1539, 390] on button "Next image" at bounding box center [1536, 393] width 33 height 44
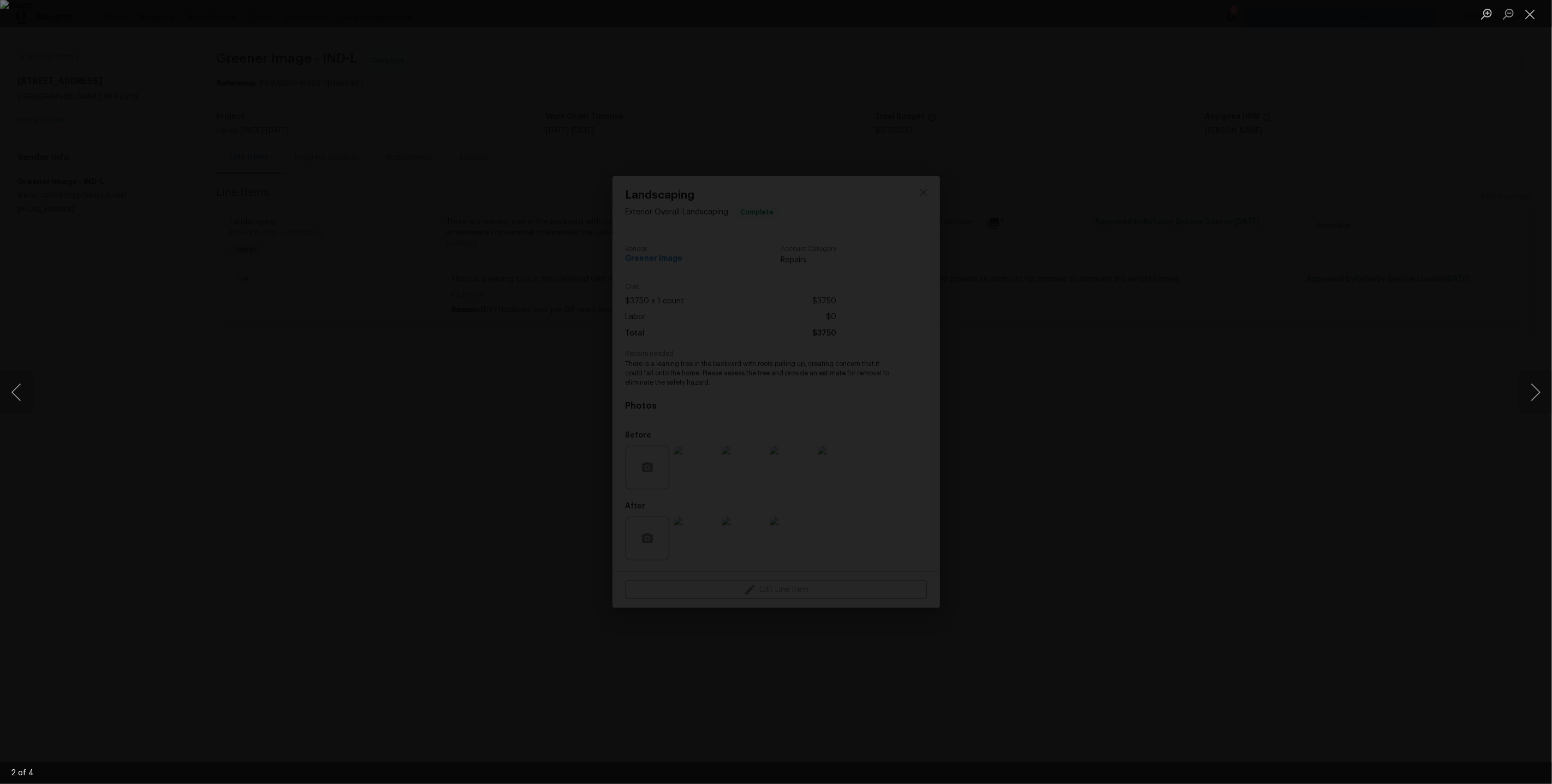
click at [1277, 240] on div "Lightbox" at bounding box center [776, 392] width 1552 height 784
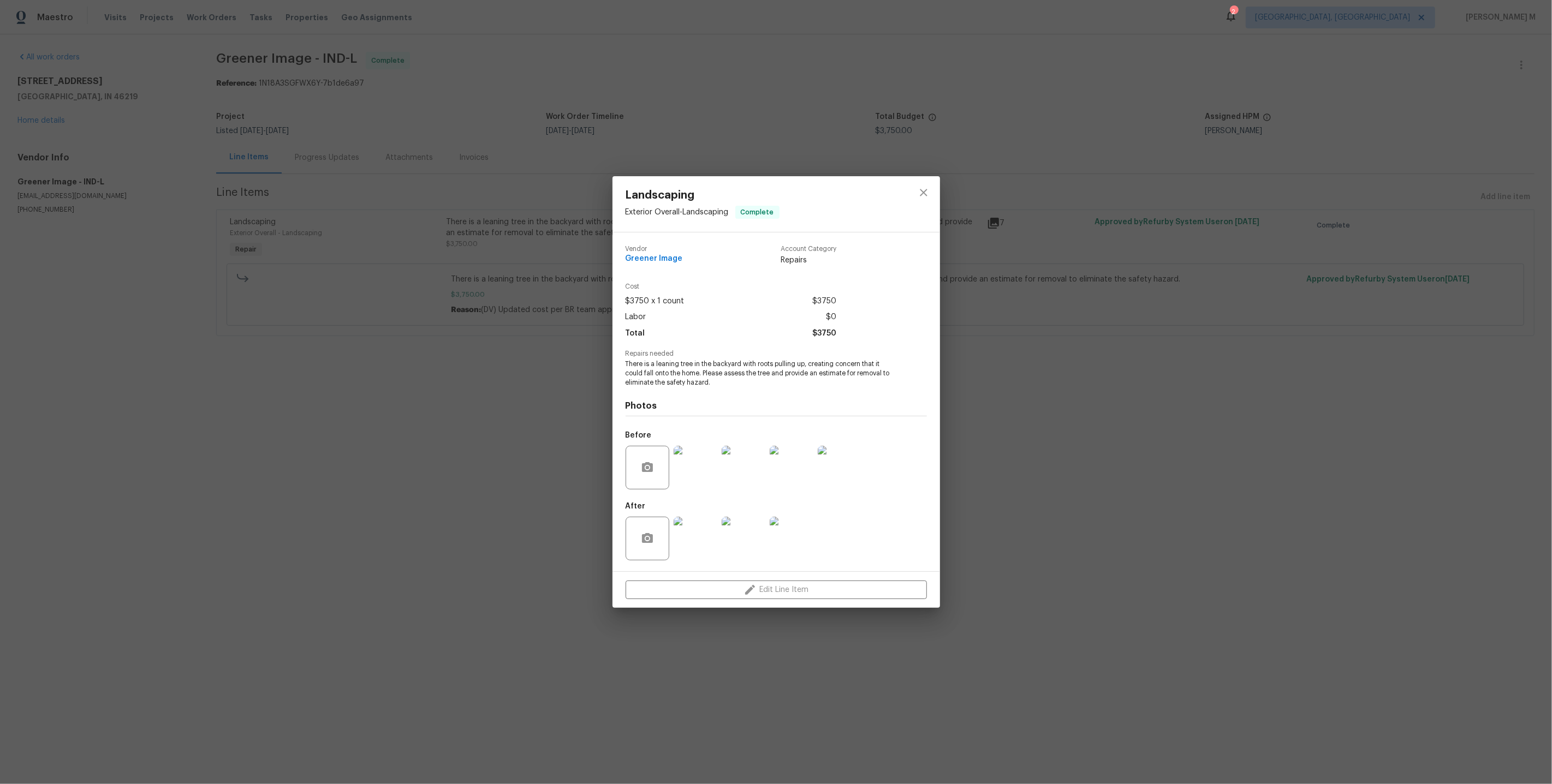
click at [962, 212] on div "Landscaping Exterior Overall - Landscaping Complete Vendor Greener Image Accoun…" at bounding box center [776, 392] width 1552 height 784
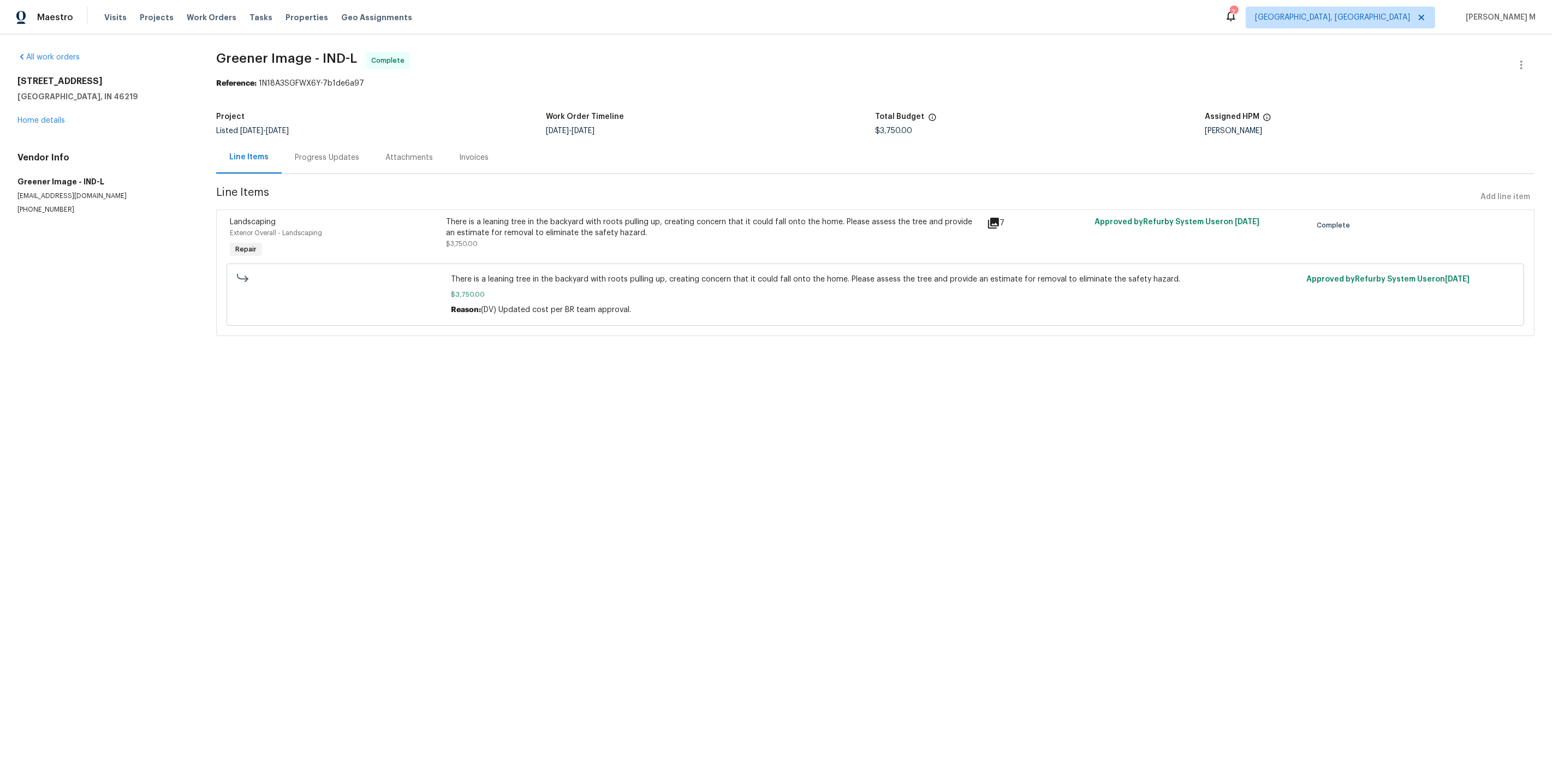
click at [616, 239] on div "There is a leaning tree in the backyard with roots pulling up, creating concern…" at bounding box center [713, 233] width 534 height 33
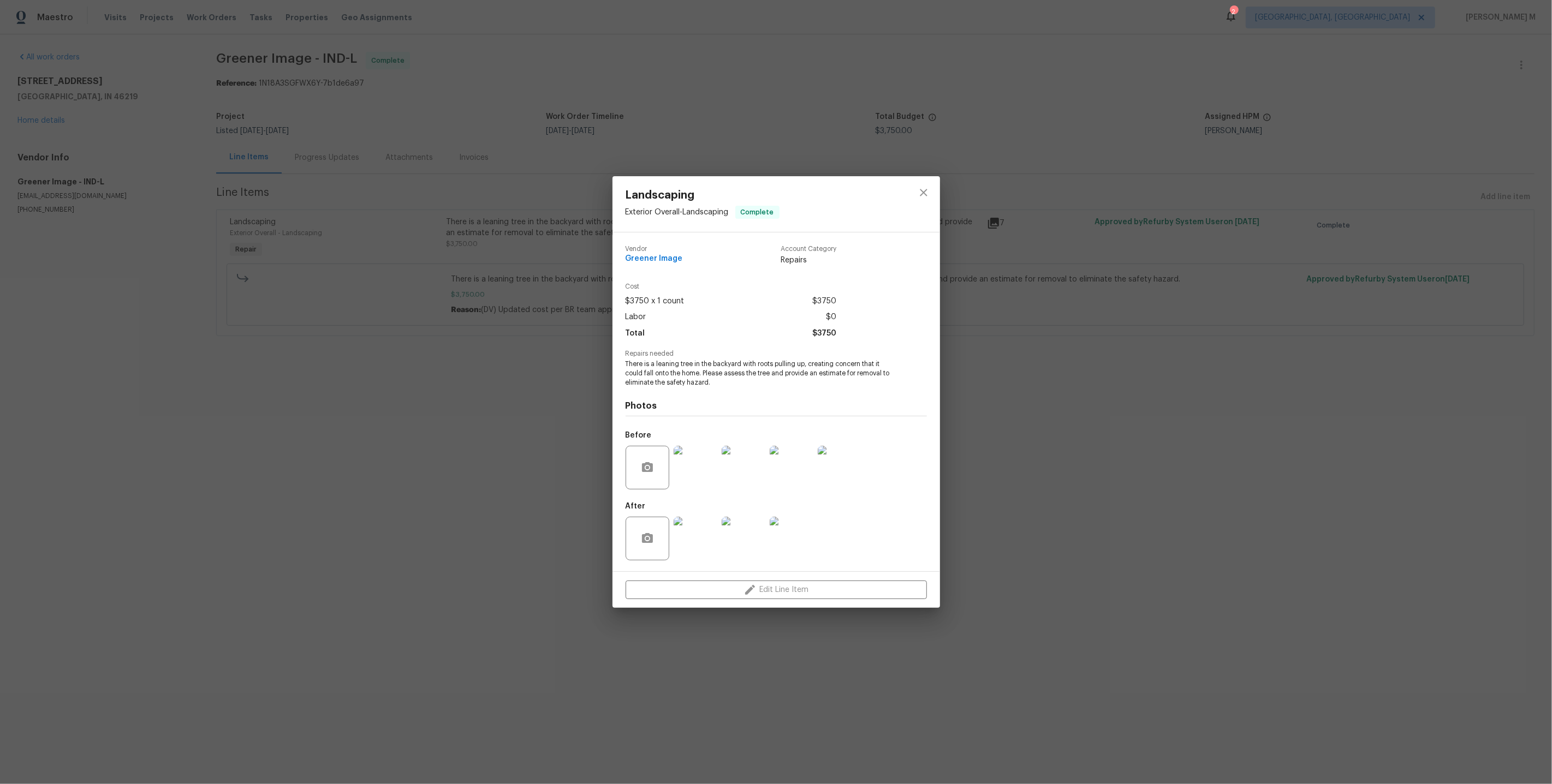
click at [702, 542] on img at bounding box center [695, 539] width 44 height 44
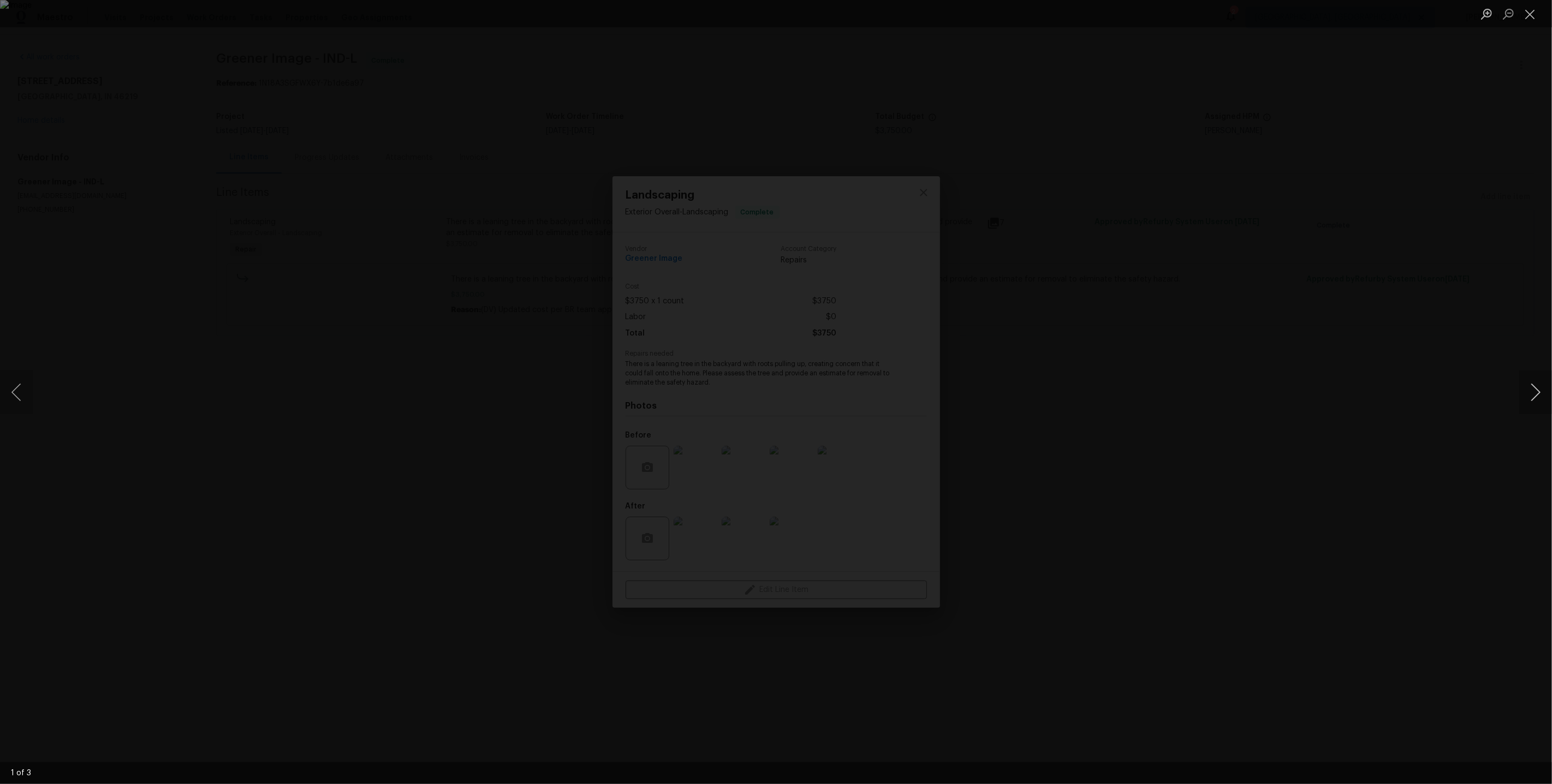
click at [1541, 396] on button "Next image" at bounding box center [1536, 393] width 33 height 44
click at [1302, 238] on div "Lightbox" at bounding box center [776, 392] width 1552 height 784
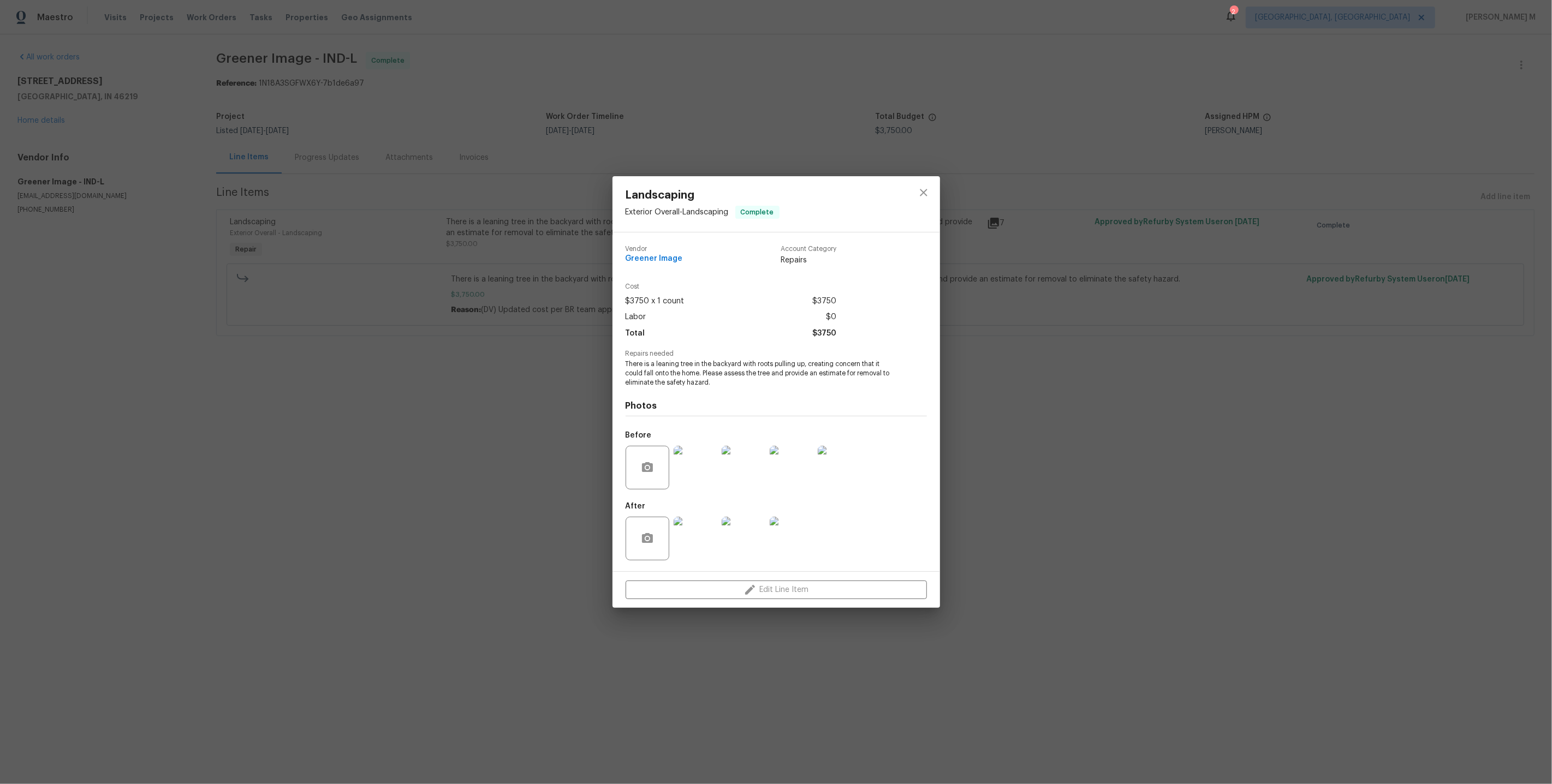
click at [1107, 247] on div "Landscaping Exterior Overall - Landscaping Complete Vendor Greener Image Accoun…" at bounding box center [776, 392] width 1552 height 784
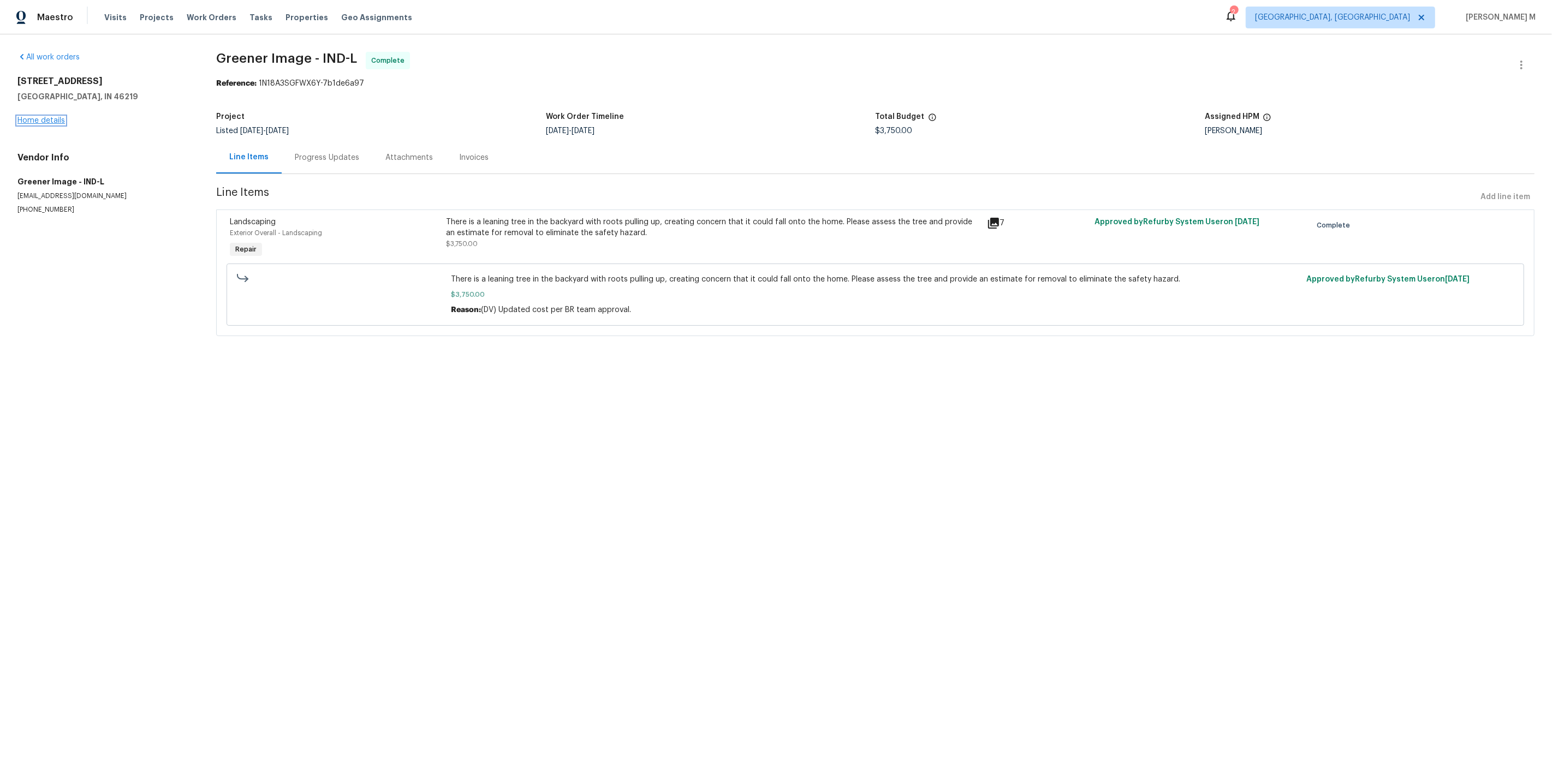
click at [53, 119] on link "Home details" at bounding box center [41, 120] width 48 height 8
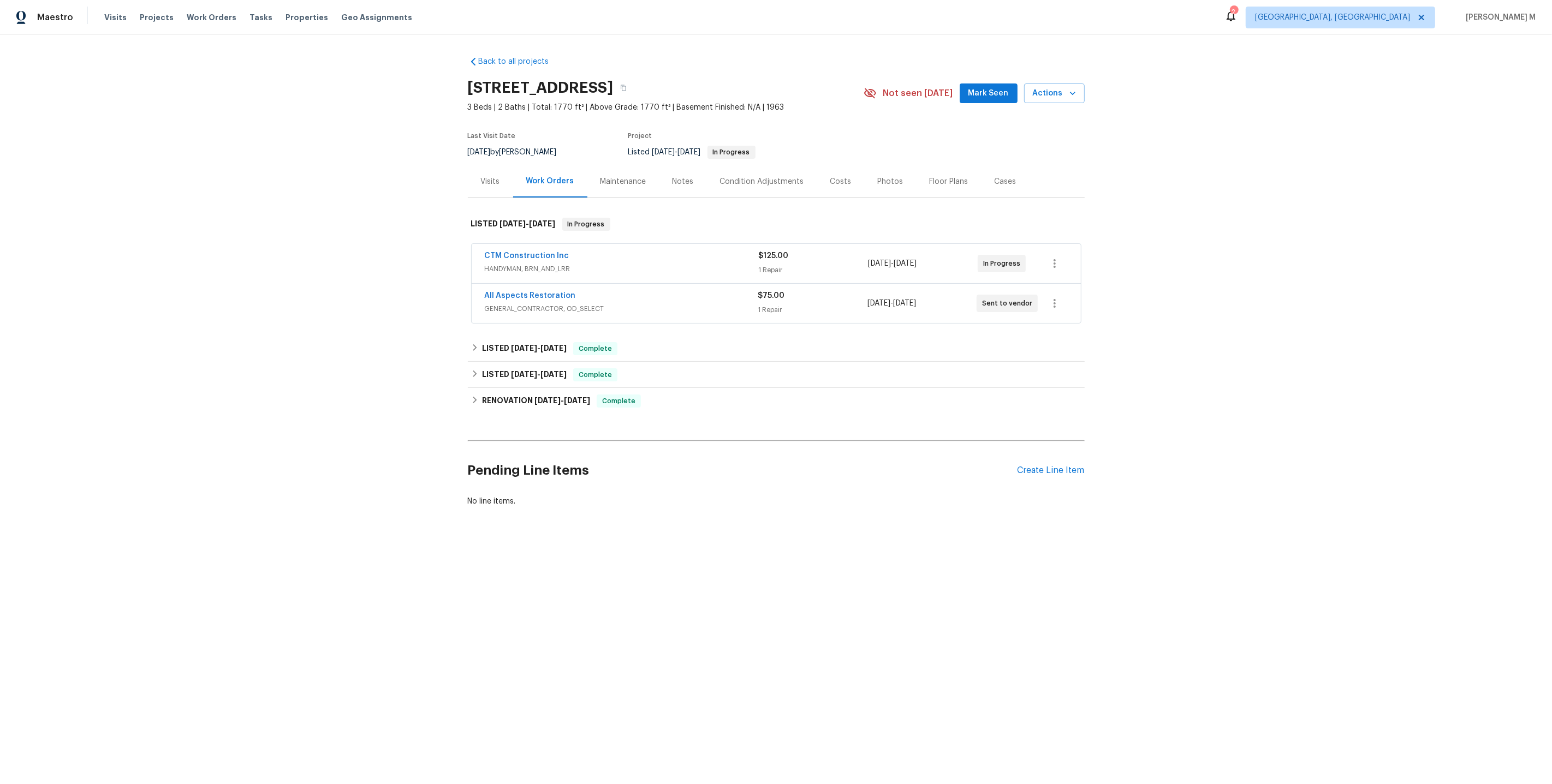
click at [995, 180] on div "Cases" at bounding box center [1005, 181] width 22 height 11
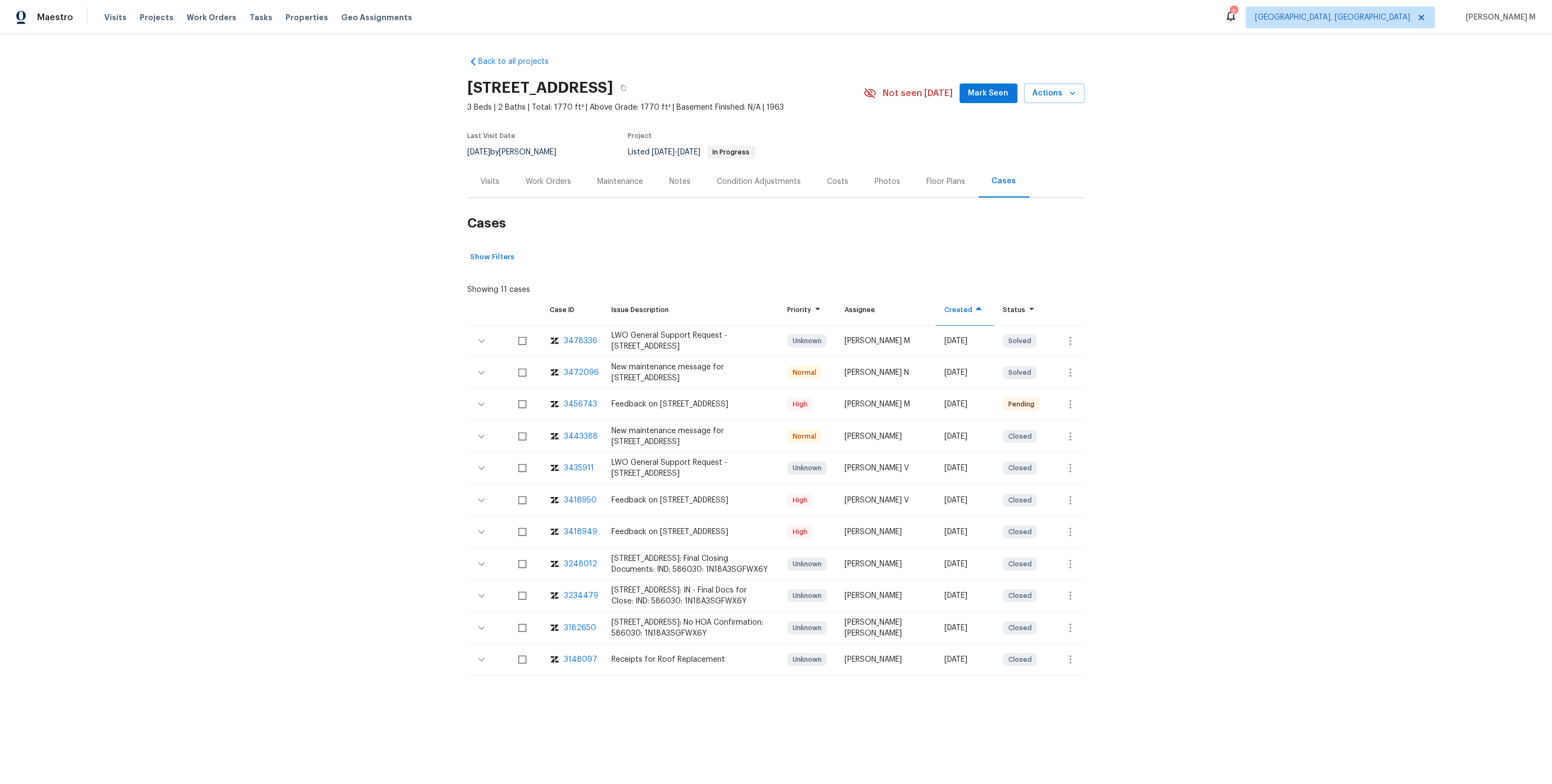
click at [570, 463] on div "3435911" at bounding box center [579, 468] width 30 height 11
click at [557, 179] on div "Work Orders" at bounding box center [549, 181] width 45 height 11
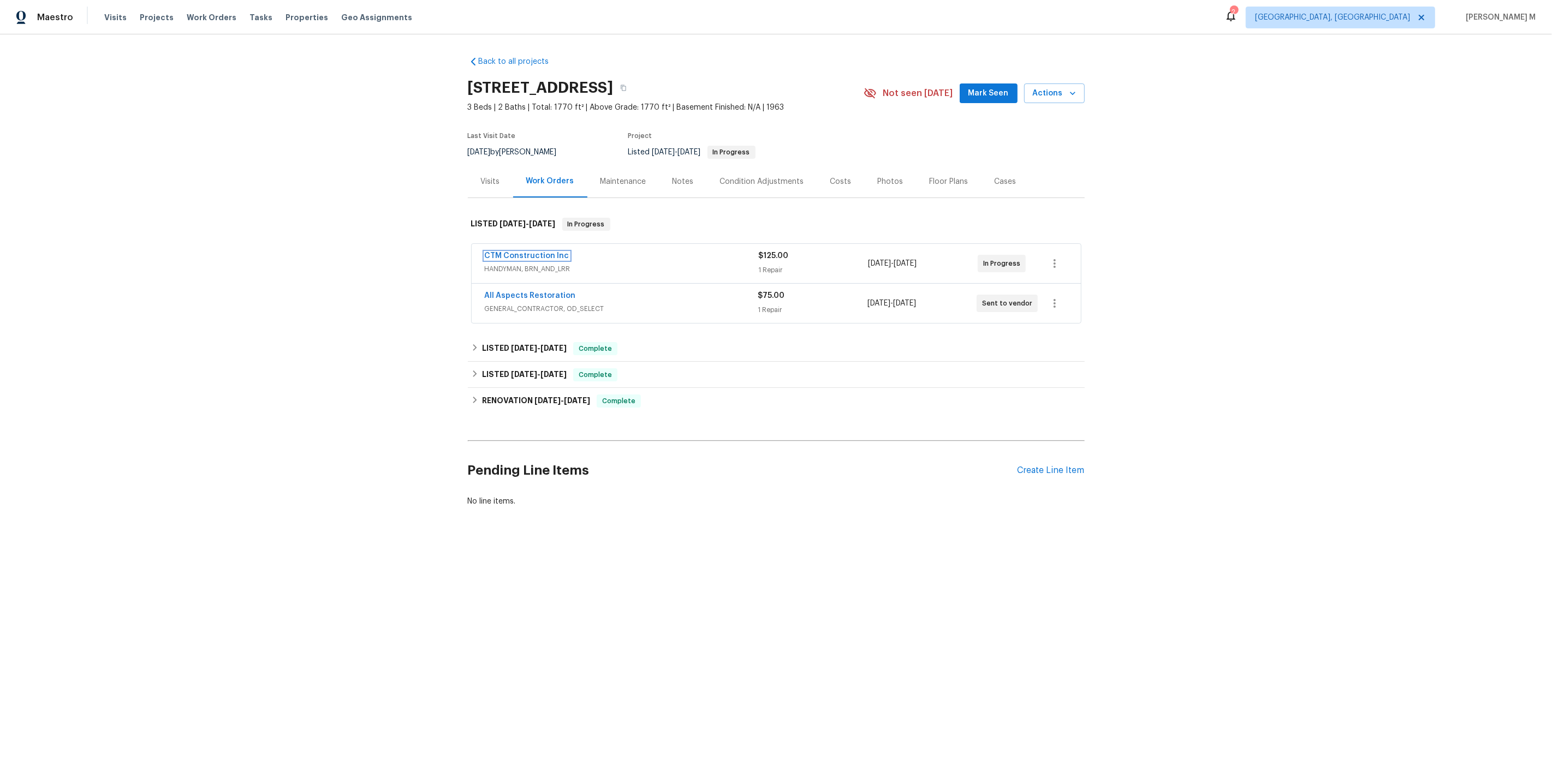
click at [532, 250] on span "CTM Construction Inc" at bounding box center [527, 255] width 85 height 11
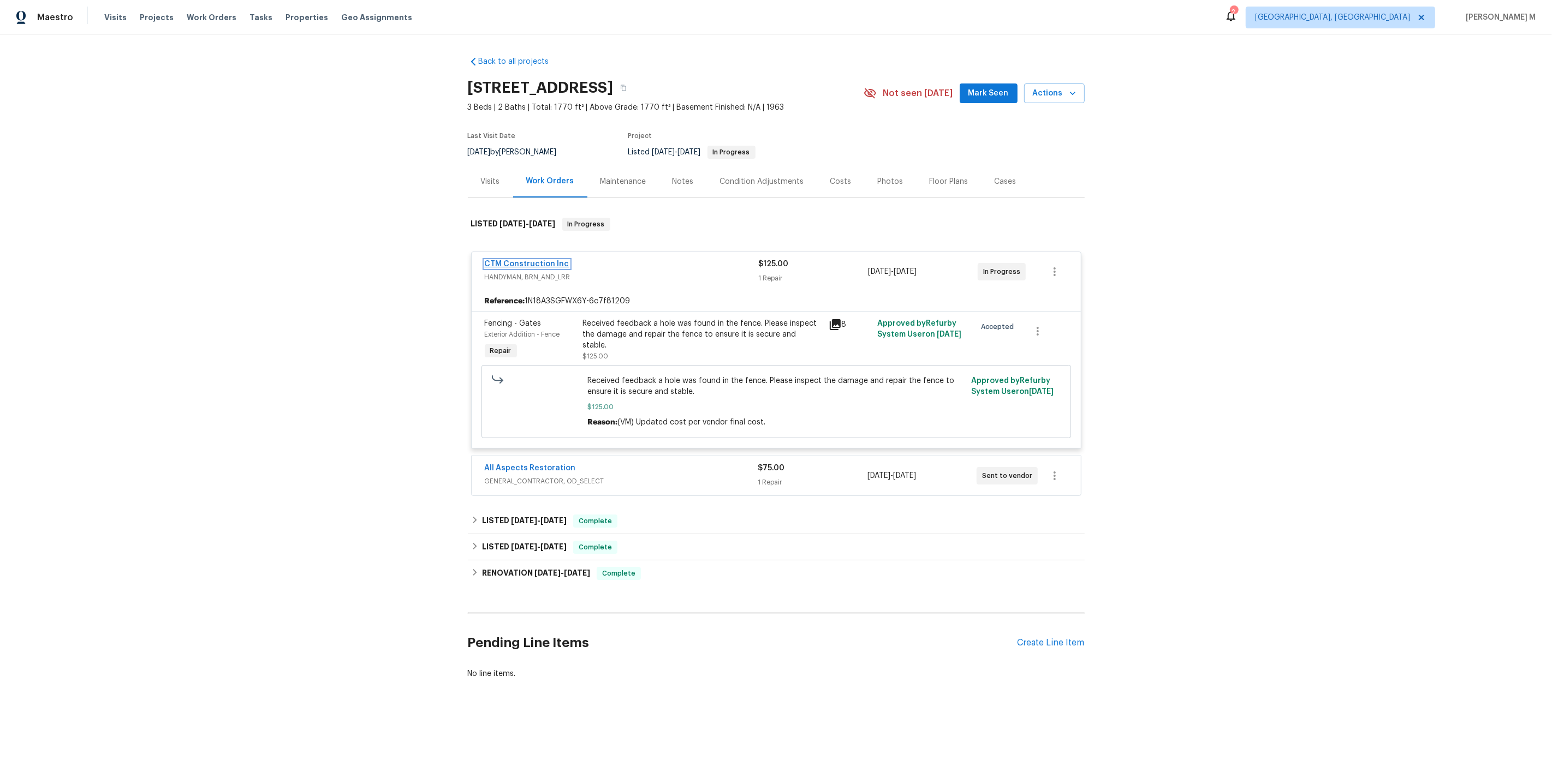
click at [516, 260] on link "CTM Construction Inc" at bounding box center [527, 264] width 85 height 8
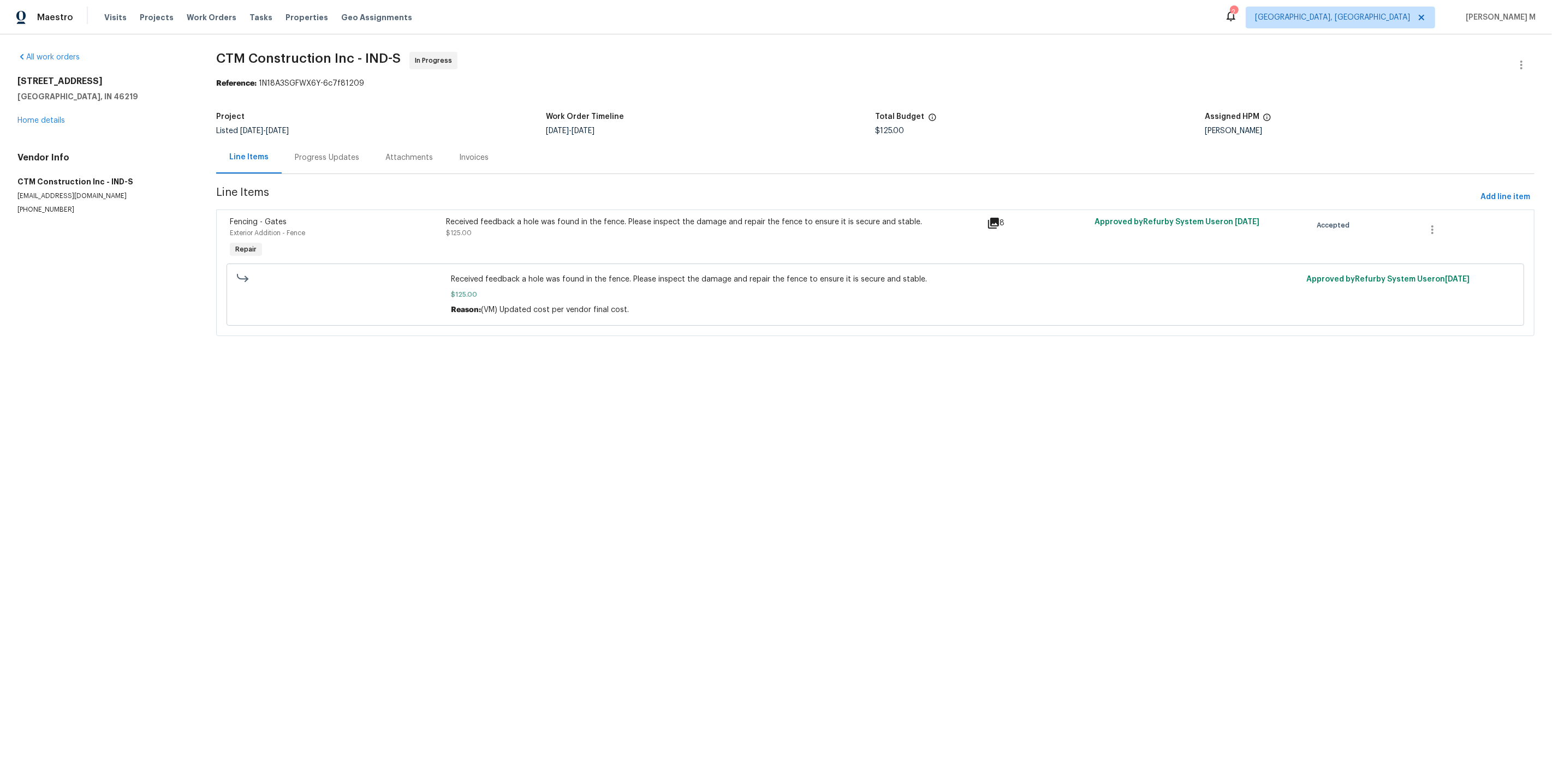
click at [40, 127] on div "All work orders 8040 Goldenrod Ct Indianapolis, IN 46219 Home details Vendor In…" at bounding box center [104, 133] width 173 height 162
click at [40, 125] on div "All work orders 8040 Goldenrod Ct Indianapolis, IN 46219 Home details Vendor In…" at bounding box center [104, 133] width 173 height 162
click at [40, 120] on link "Home details" at bounding box center [41, 120] width 48 height 8
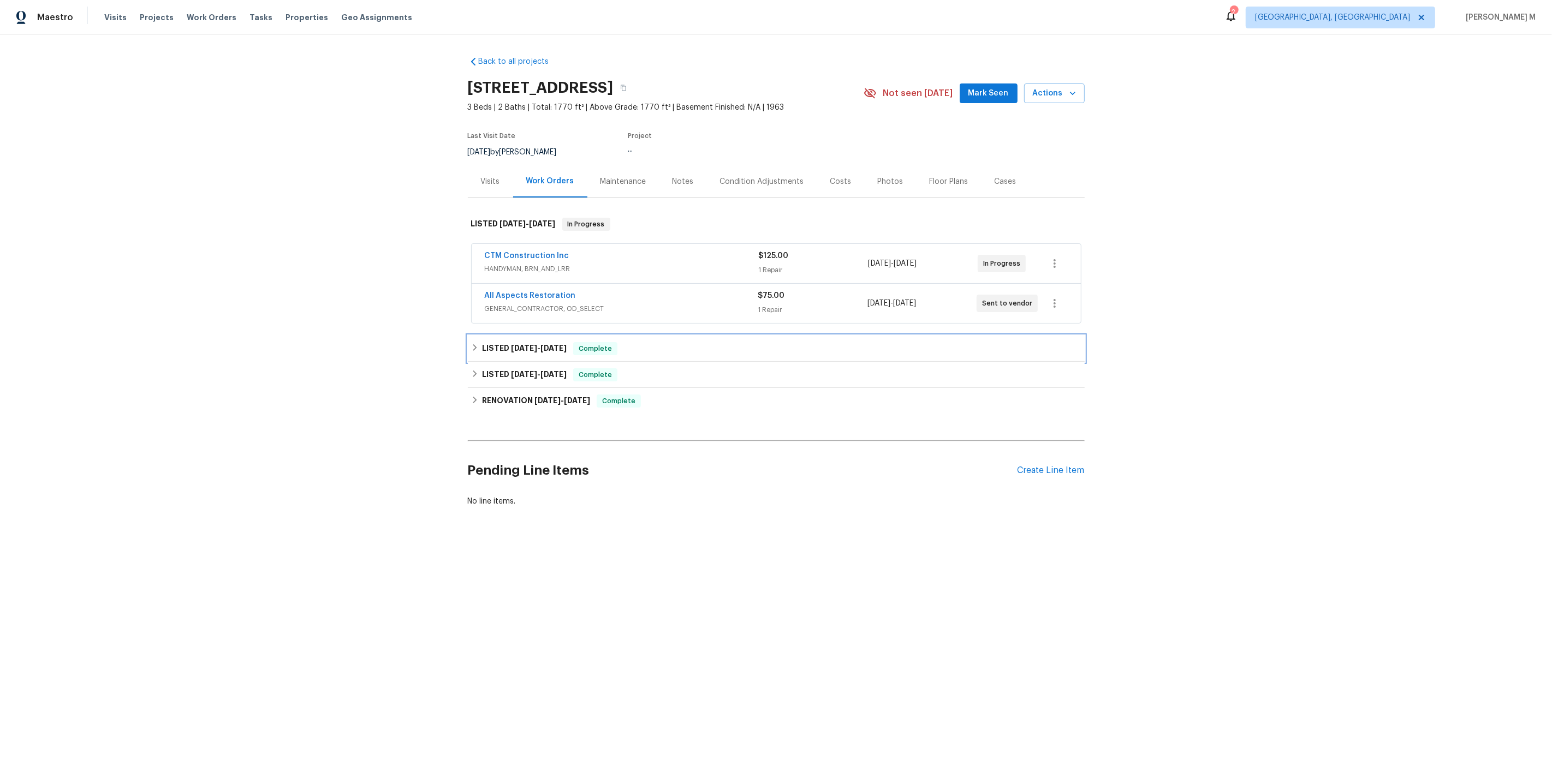
click at [523, 344] on span "8/18/25" at bounding box center [524, 348] width 26 height 8
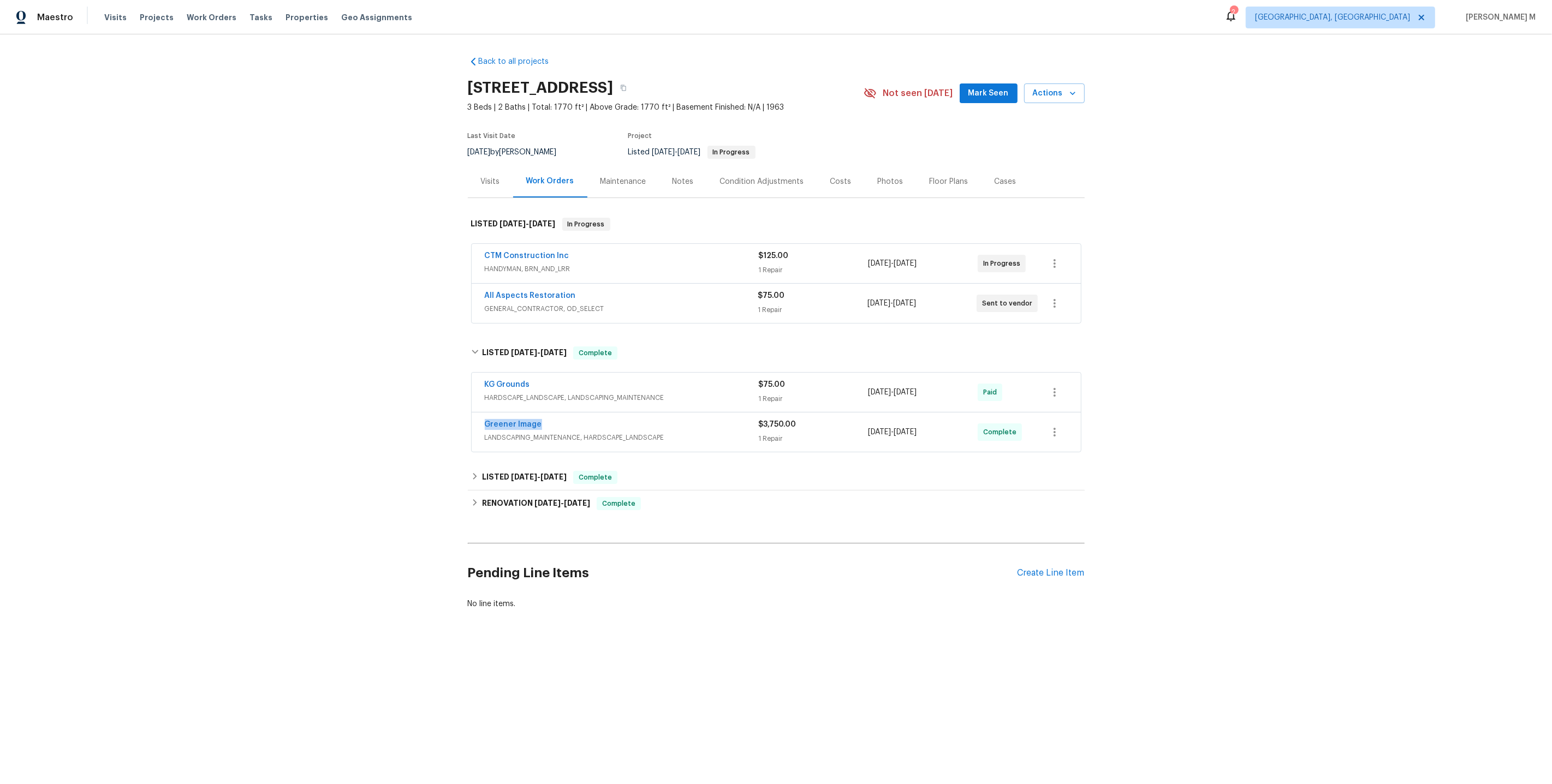
drag, startPoint x: 565, startPoint y: 414, endPoint x: 400, endPoint y: 414, distance: 165.0
click at [400, 414] on div "Back to all projects 8040 Goldenrod Ct, Indianapolis, IN 46219 3 Beds | 2 Baths…" at bounding box center [776, 359] width 1552 height 649
click at [497, 421] on link "Greener Image" at bounding box center [513, 425] width 57 height 8
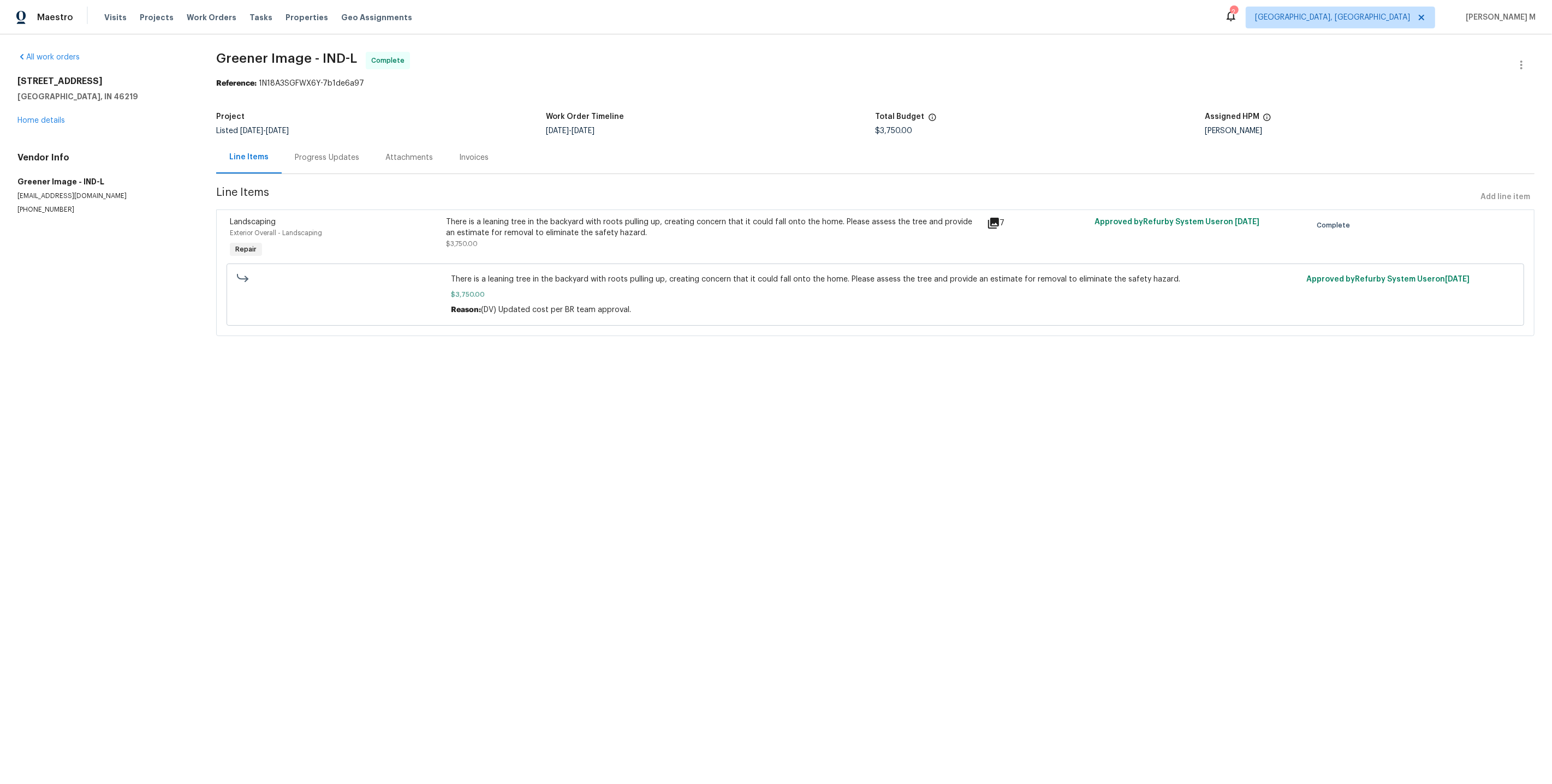
click at [335, 157] on div "Progress Updates" at bounding box center [327, 157] width 65 height 11
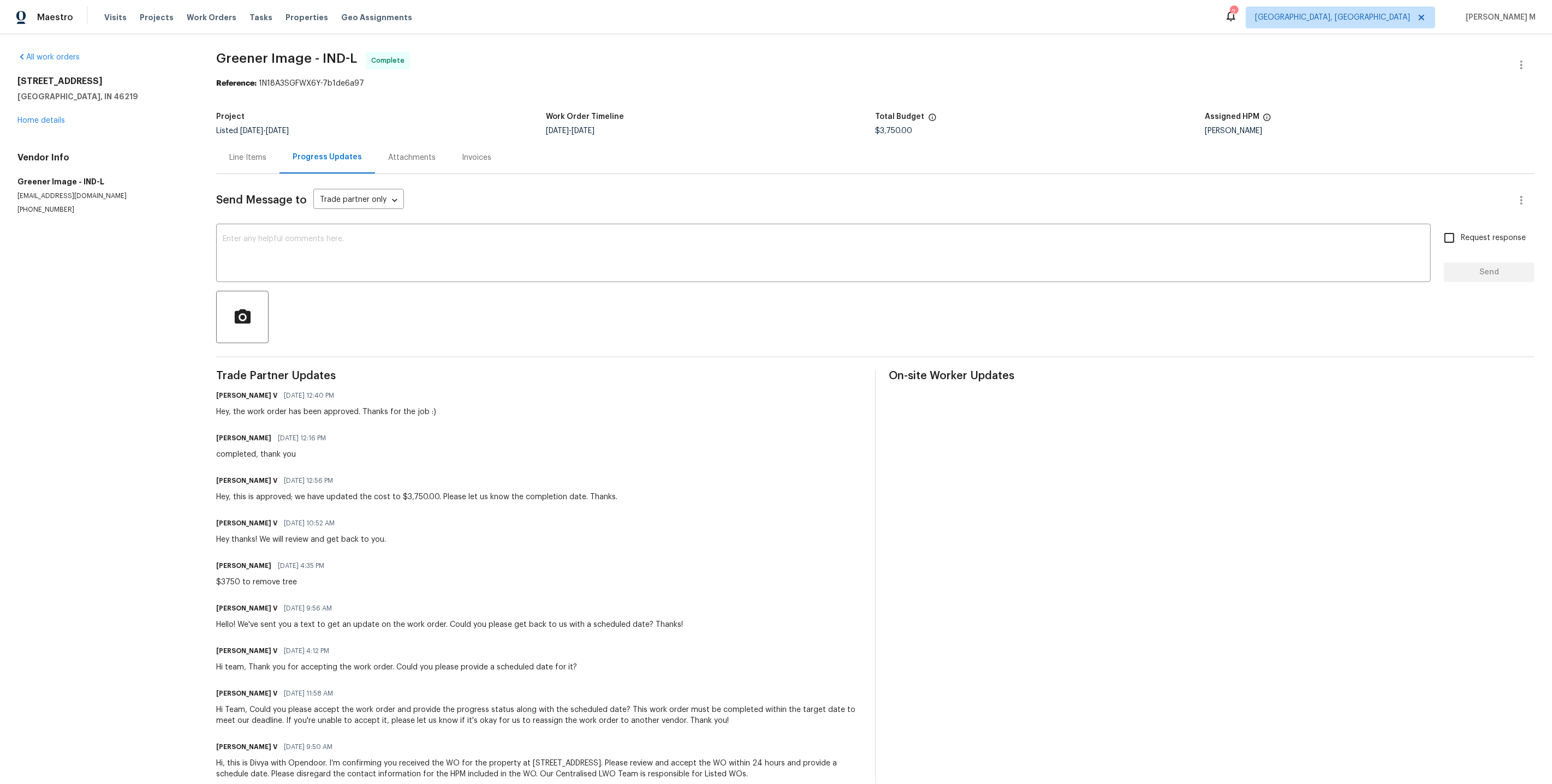
click at [22, 107] on div "8040 Goldenrod Ct Indianapolis, IN 46219 Home details" at bounding box center [104, 101] width 173 height 50
click at [23, 120] on link "Home details" at bounding box center [41, 120] width 48 height 8
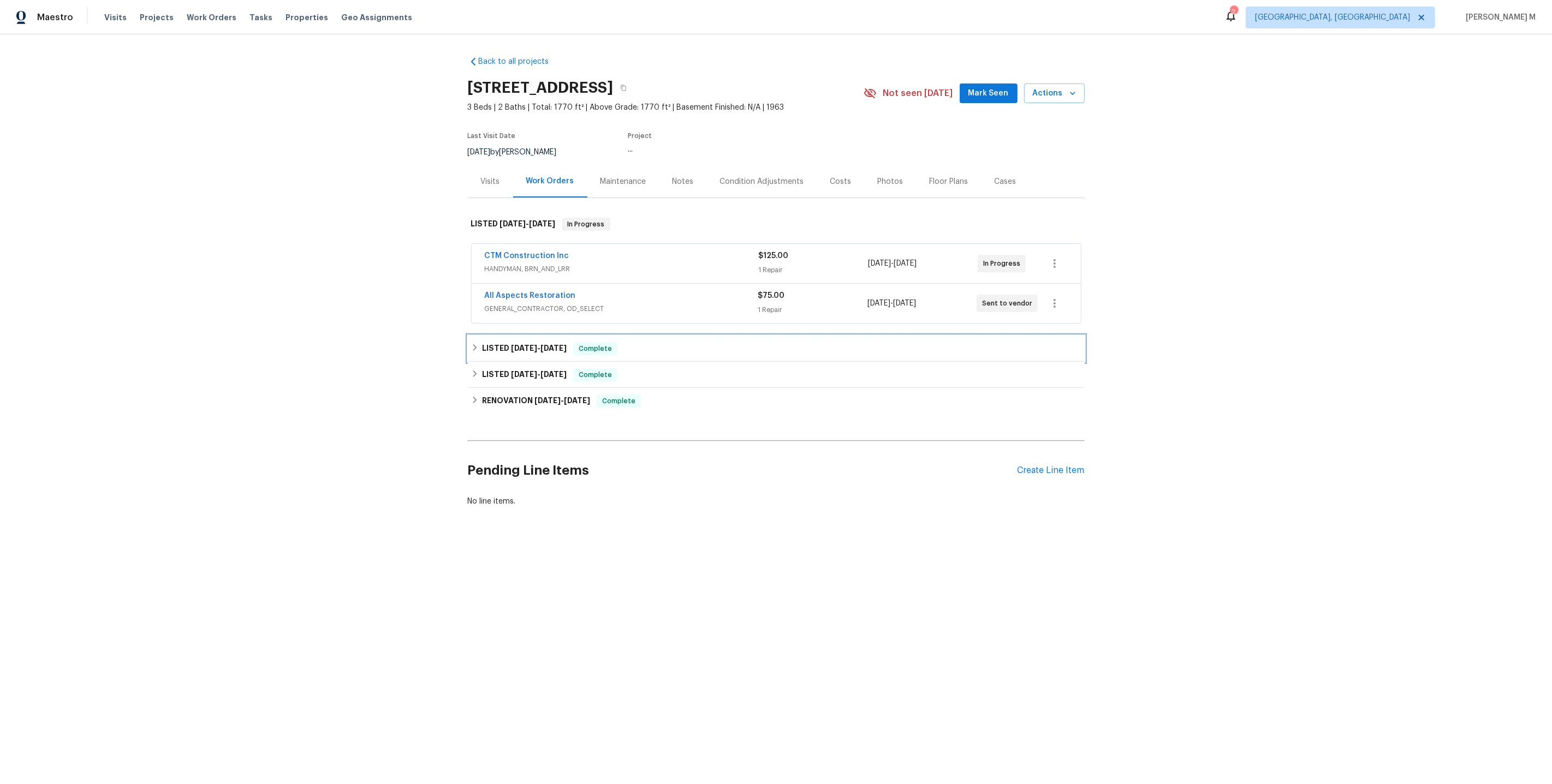
click at [514, 344] on span "8/18/25" at bounding box center [524, 348] width 26 height 8
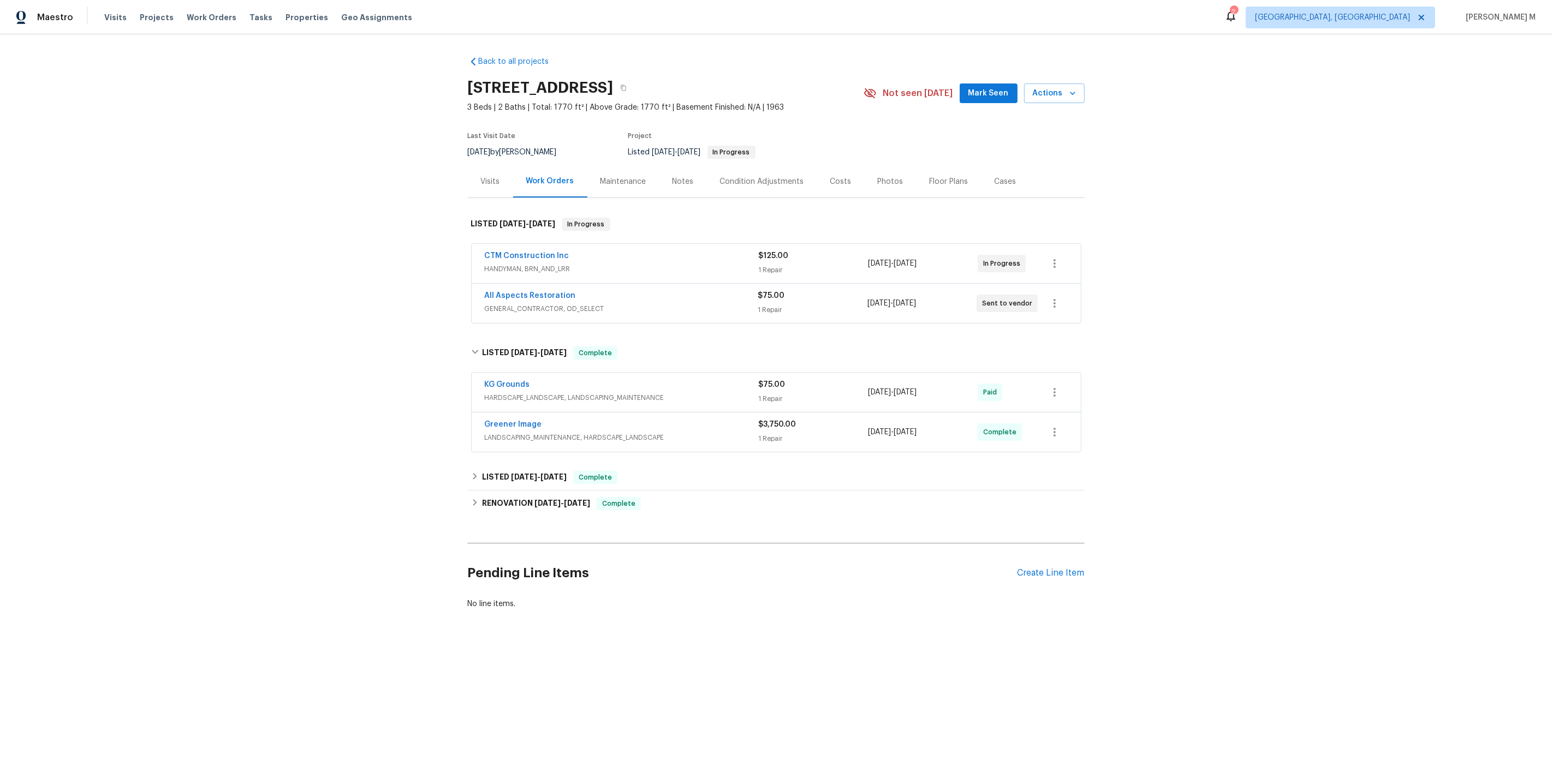
click at [547, 392] on span "HARDSCAPE_LANDSCAPE, LANDSCAPING_MAINTENANCE" at bounding box center [621, 397] width 274 height 11
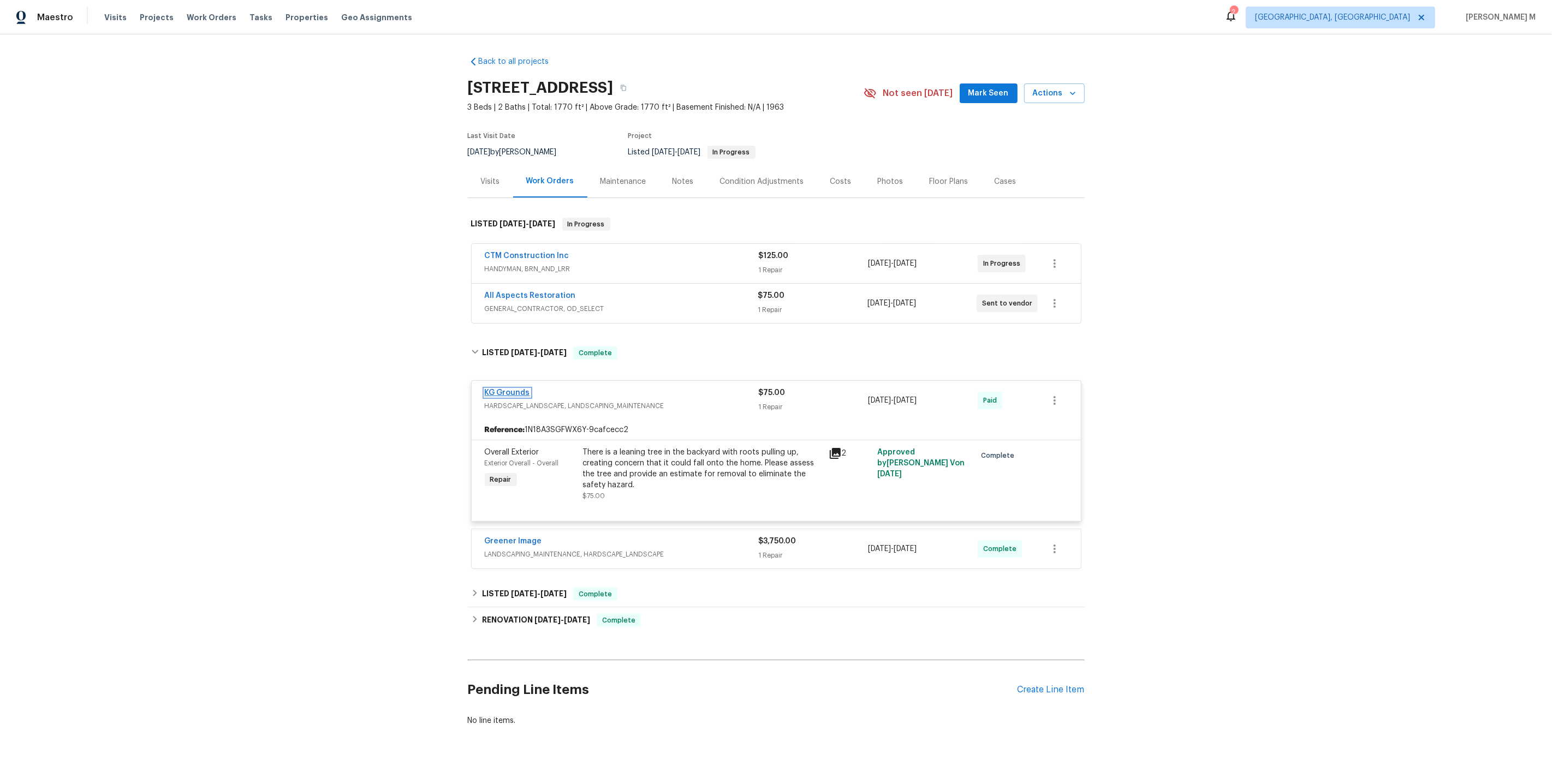
click at [515, 389] on link "KG Grounds" at bounding box center [507, 393] width 45 height 8
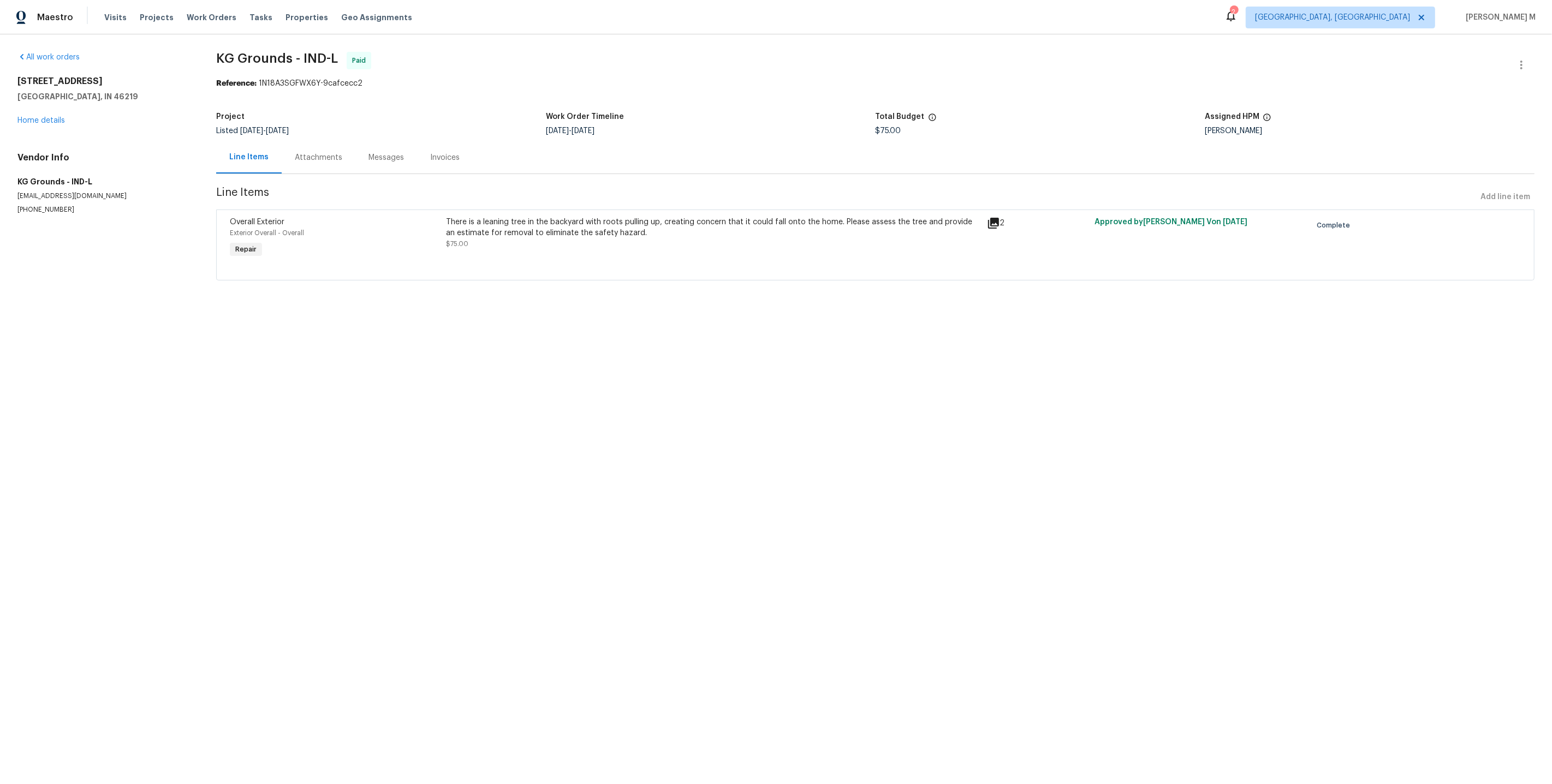
click at [300, 155] on div "Attachments" at bounding box center [319, 157] width 48 height 11
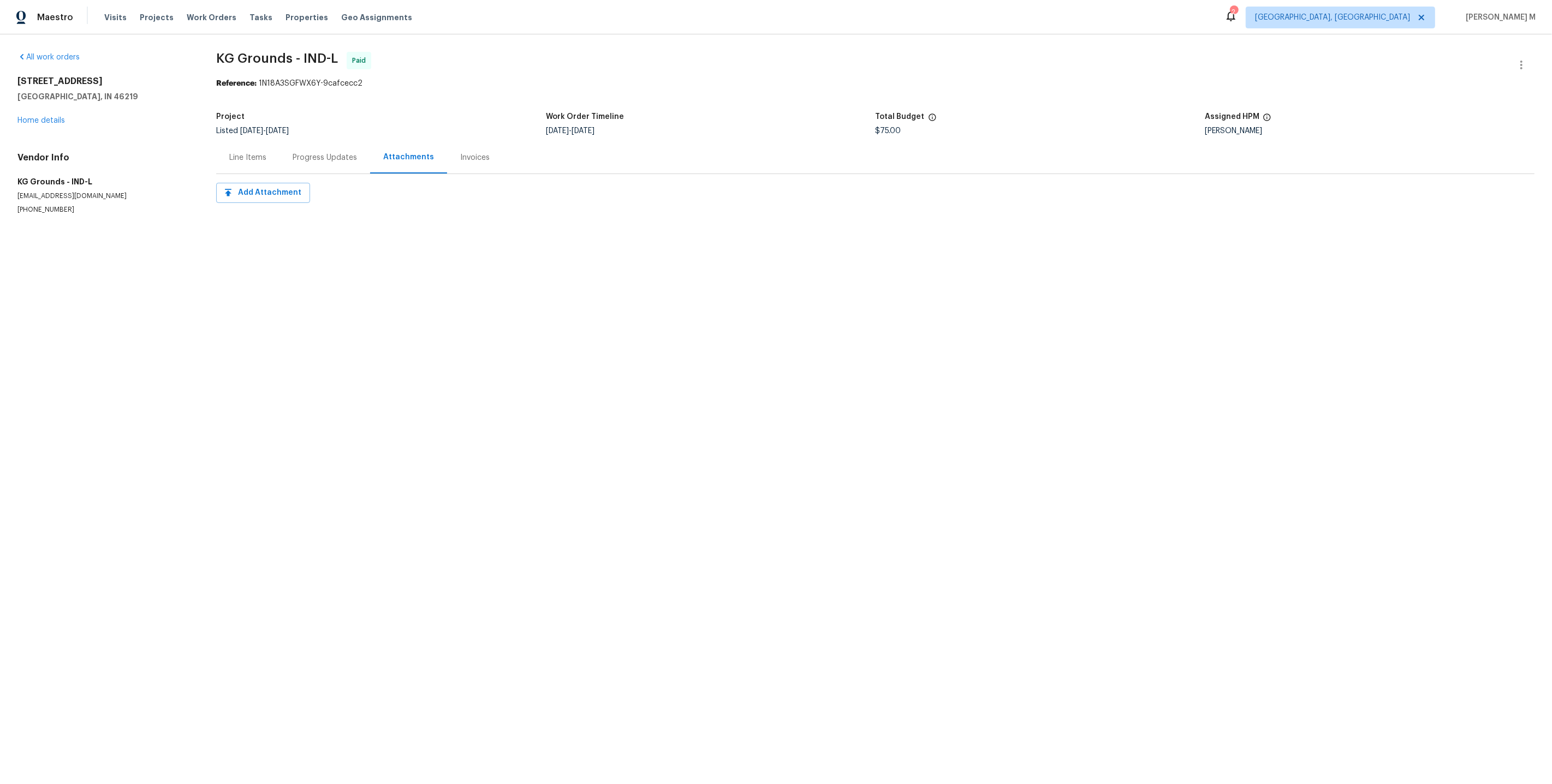
click at [319, 152] on div "Progress Updates" at bounding box center [324, 157] width 65 height 11
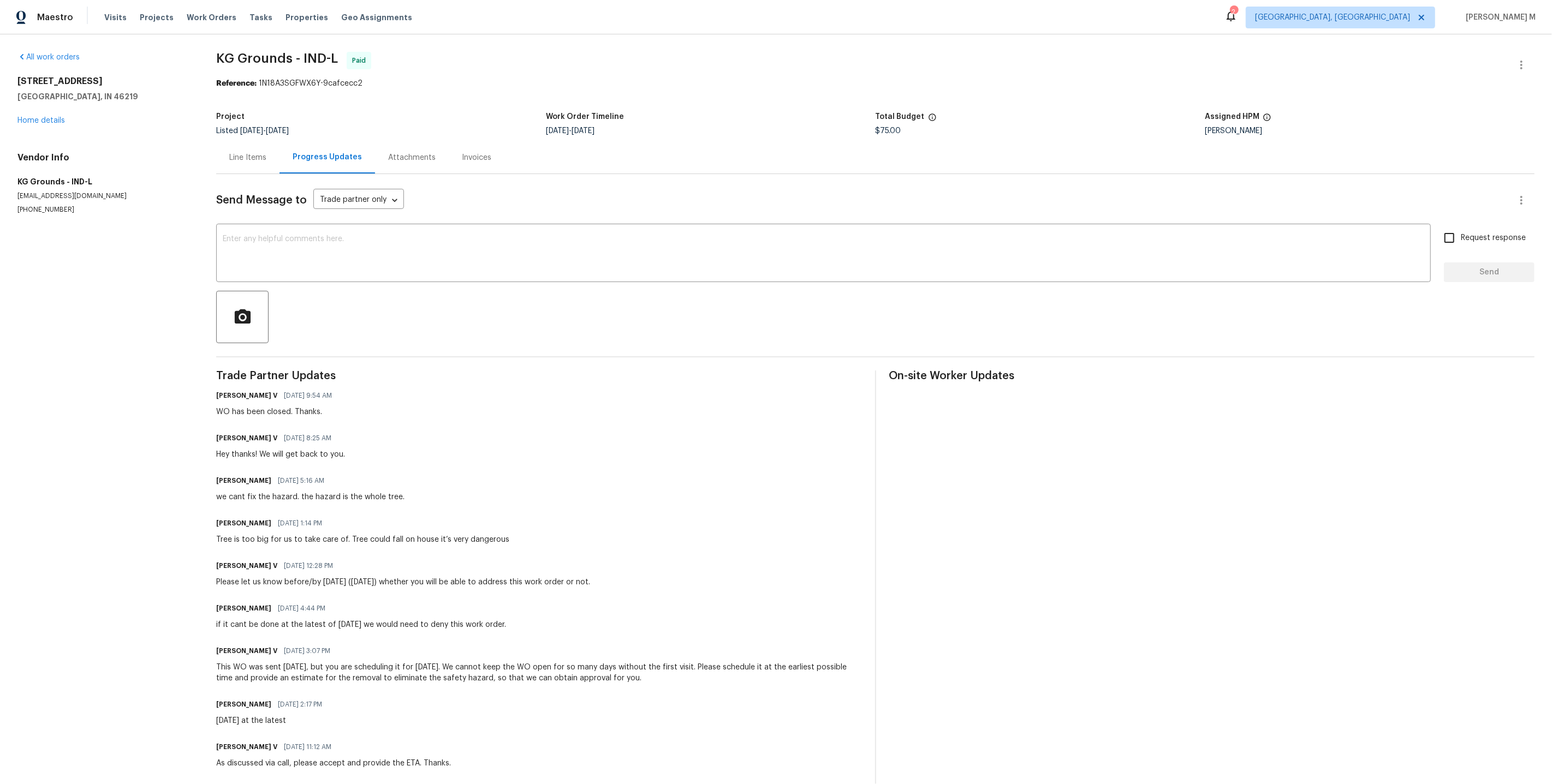
scroll to position [81, 0]
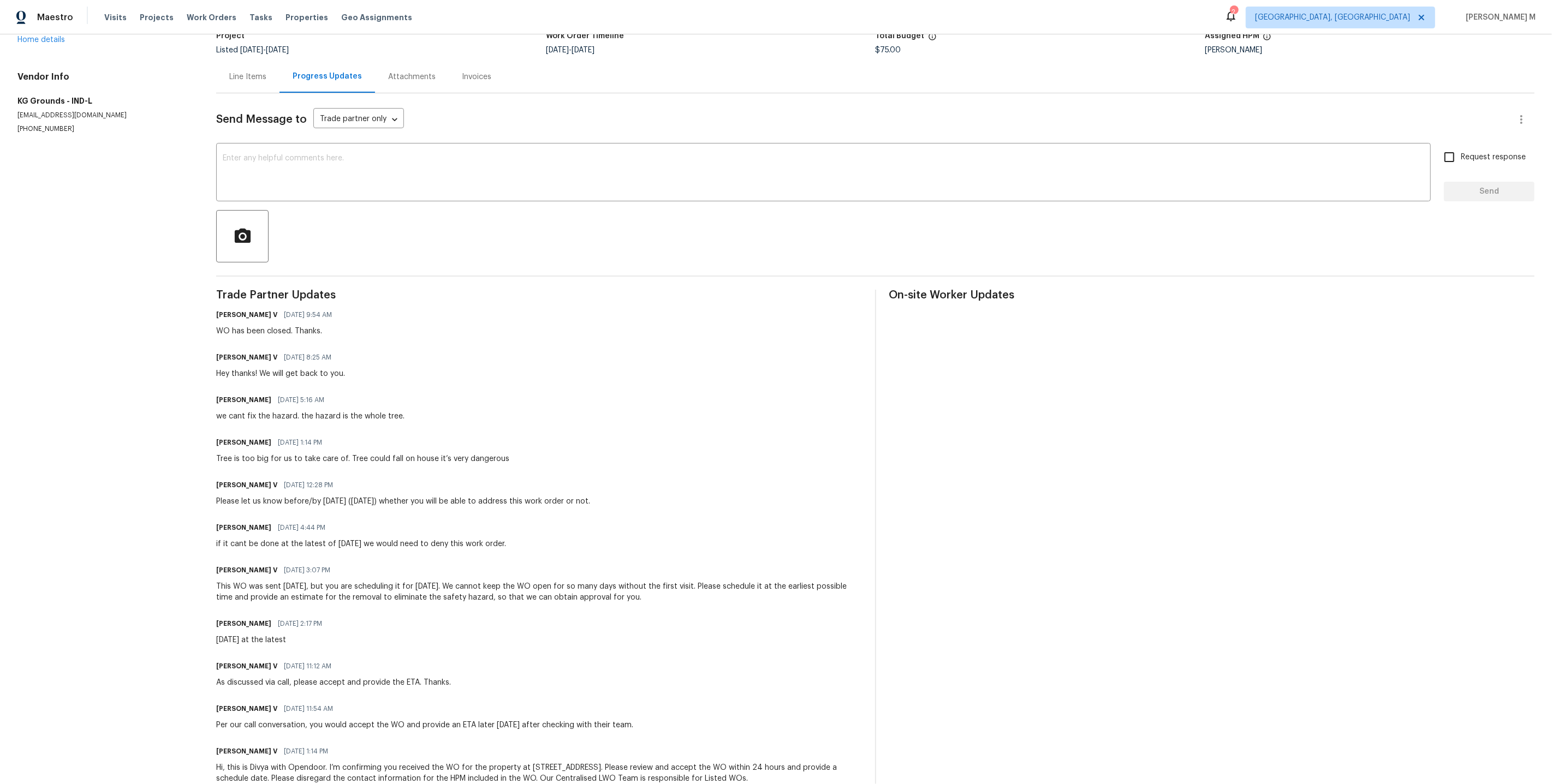
drag, startPoint x: 265, startPoint y: 563, endPoint x: 673, endPoint y: 581, distance: 408.4
click at [673, 581] on div "Trade Partner Updates Divya Dharshini V 08/25/2025 9:54 AM WO has been closed. …" at bounding box center [538, 543] width 646 height 507
click at [519, 616] on div "Kyle Gluhm 08/20/2025 2:17 PM Sunday at the latest" at bounding box center [538, 630] width 646 height 29
drag, startPoint x: 466, startPoint y: 559, endPoint x: 687, endPoint y: 592, distance: 223.5
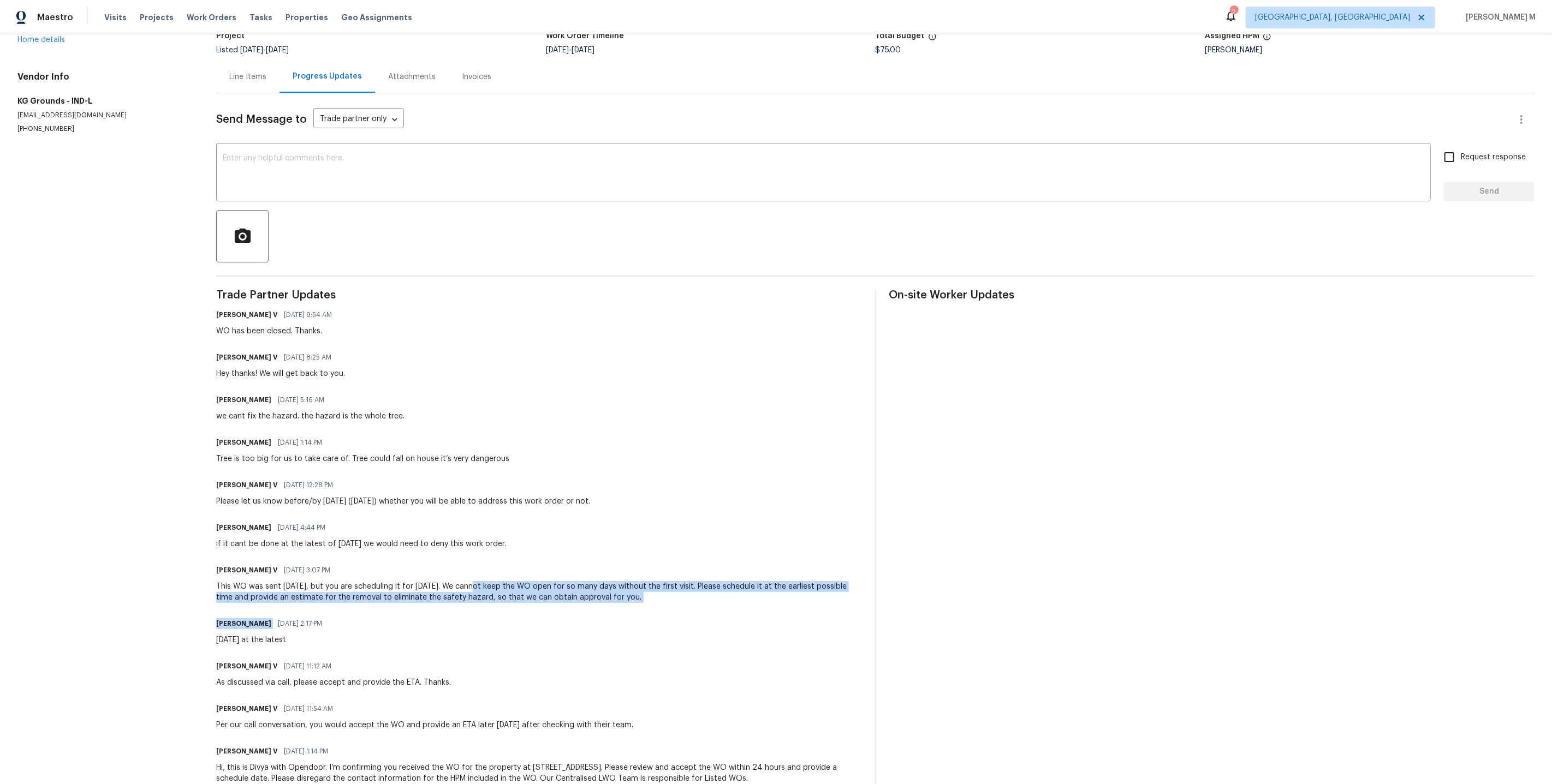
click at [687, 592] on div "Trade Partner Updates Divya Dharshini V 08/25/2025 9:54 AM WO has been closed. …" at bounding box center [538, 543] width 646 height 507
click at [687, 616] on div "Kyle Gluhm 08/20/2025 2:17 PM Sunday at the latest" at bounding box center [538, 630] width 646 height 29
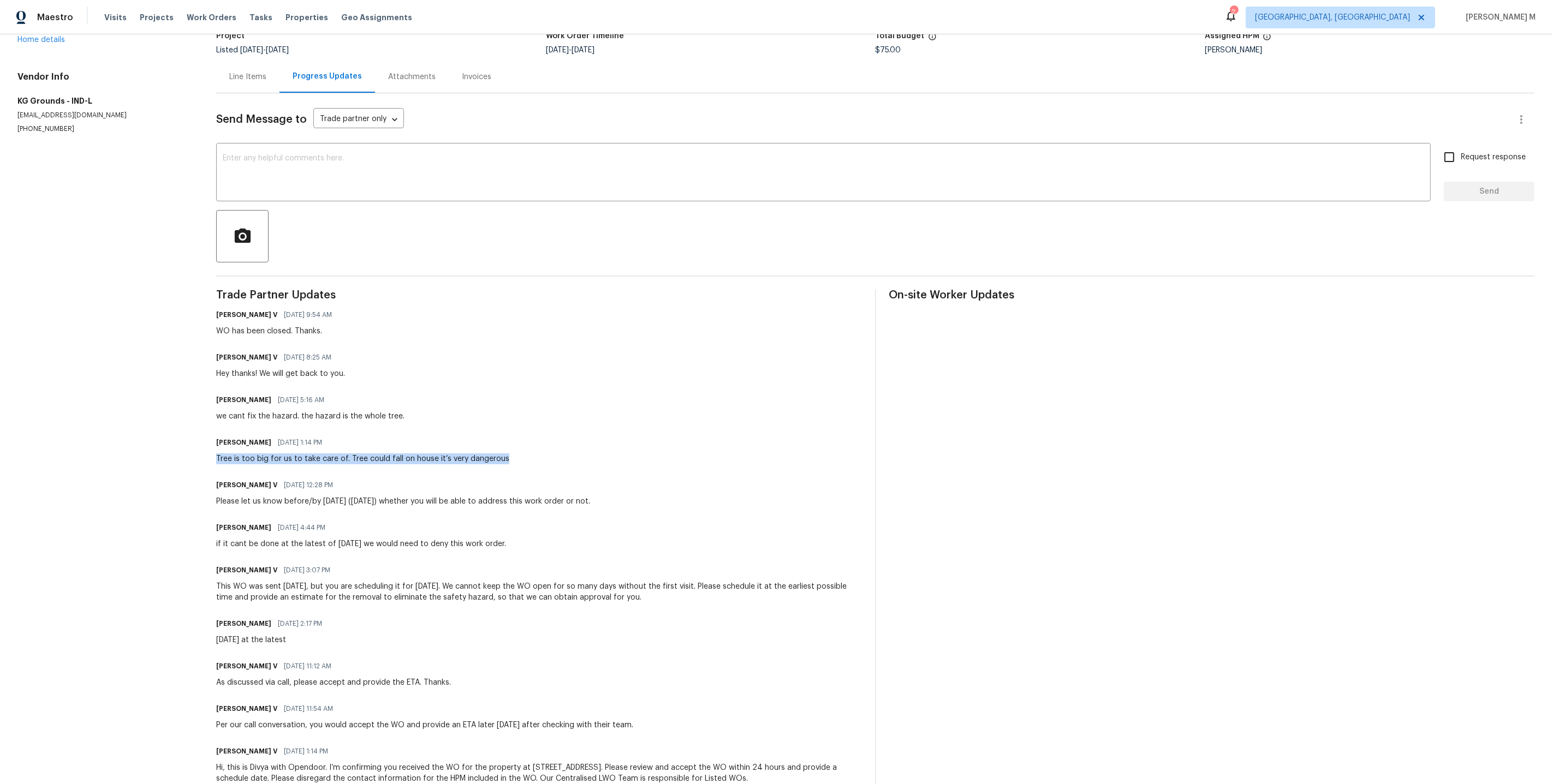
drag, startPoint x: 203, startPoint y: 438, endPoint x: 498, endPoint y: 442, distance: 295.0
click at [498, 442] on div "All work orders 8040 Goldenrod Ct Indianapolis, IN 46219 Home details Vendor In…" at bounding box center [776, 384] width 1552 height 861
click at [499, 444] on div "Kyle Gluhm 08/21/2025 1:14 PM Tree is too big for us to take care of. Tree coul…" at bounding box center [538, 449] width 646 height 29
drag, startPoint x: 499, startPoint y: 444, endPoint x: 201, endPoint y: 443, distance: 298.0
click at [201, 443] on div "All work orders 8040 Goldenrod Ct Indianapolis, IN 46219 Home details Vendor In…" at bounding box center [776, 384] width 1552 height 861
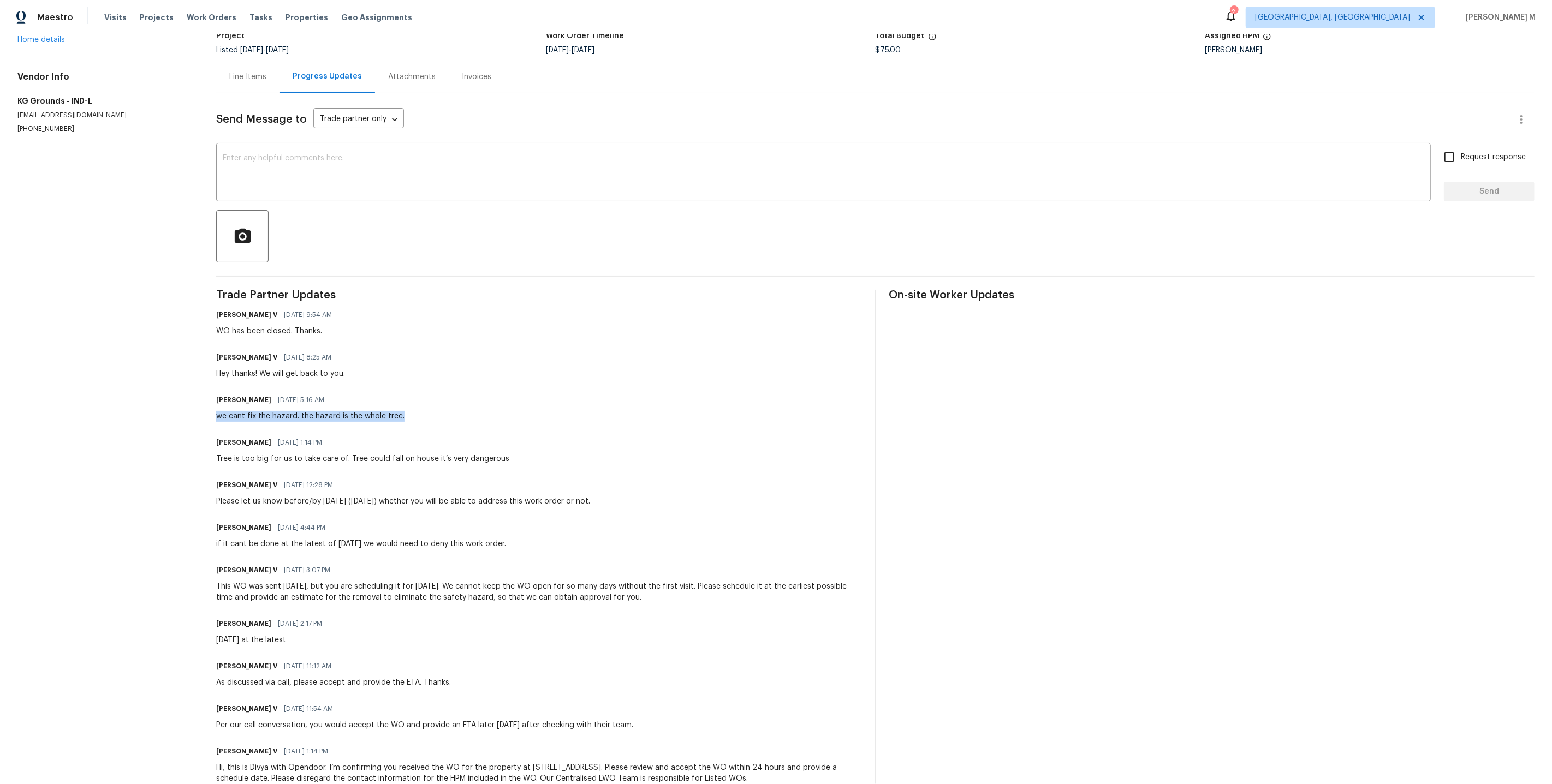
drag, startPoint x: 202, startPoint y: 403, endPoint x: 422, endPoint y: 404, distance: 220.0
click at [422, 404] on div "All work orders 8040 Goldenrod Ct Indianapolis, IN 46219 Home details Vendor In…" at bounding box center [776, 384] width 1552 height 861
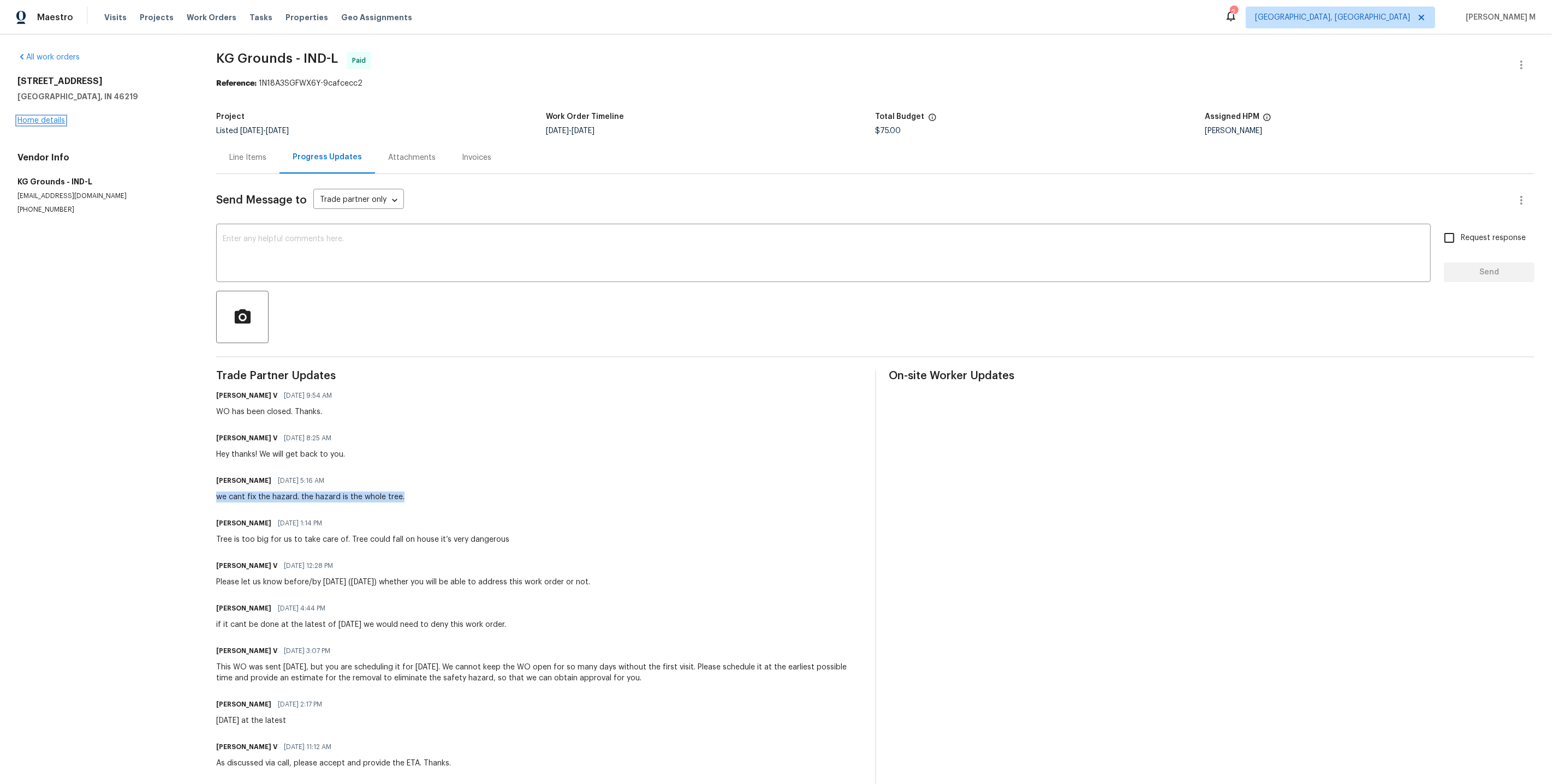
click at [48, 117] on link "Home details" at bounding box center [41, 120] width 48 height 8
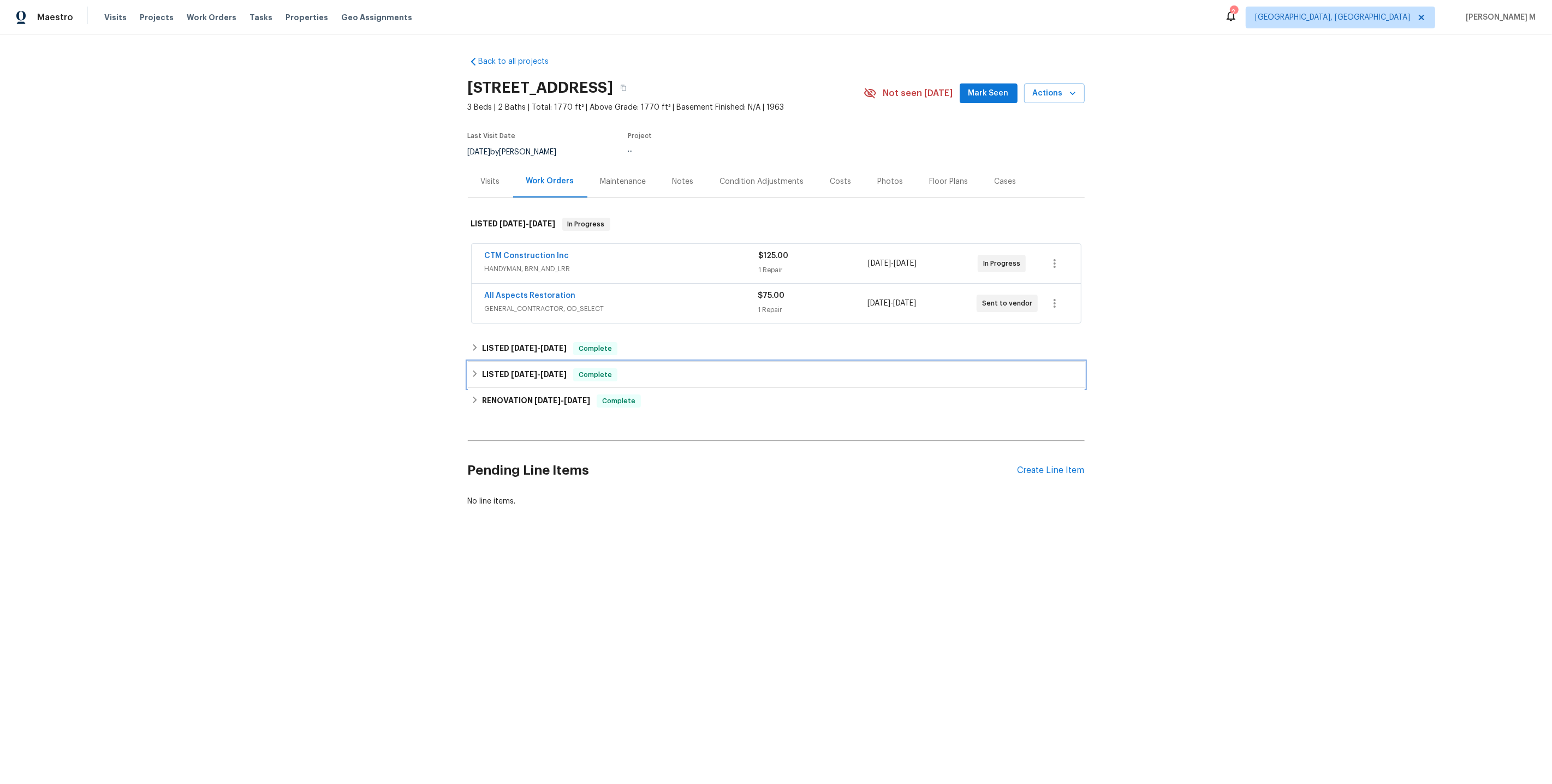
click at [552, 371] on span "8/13/25" at bounding box center [554, 374] width 26 height 8
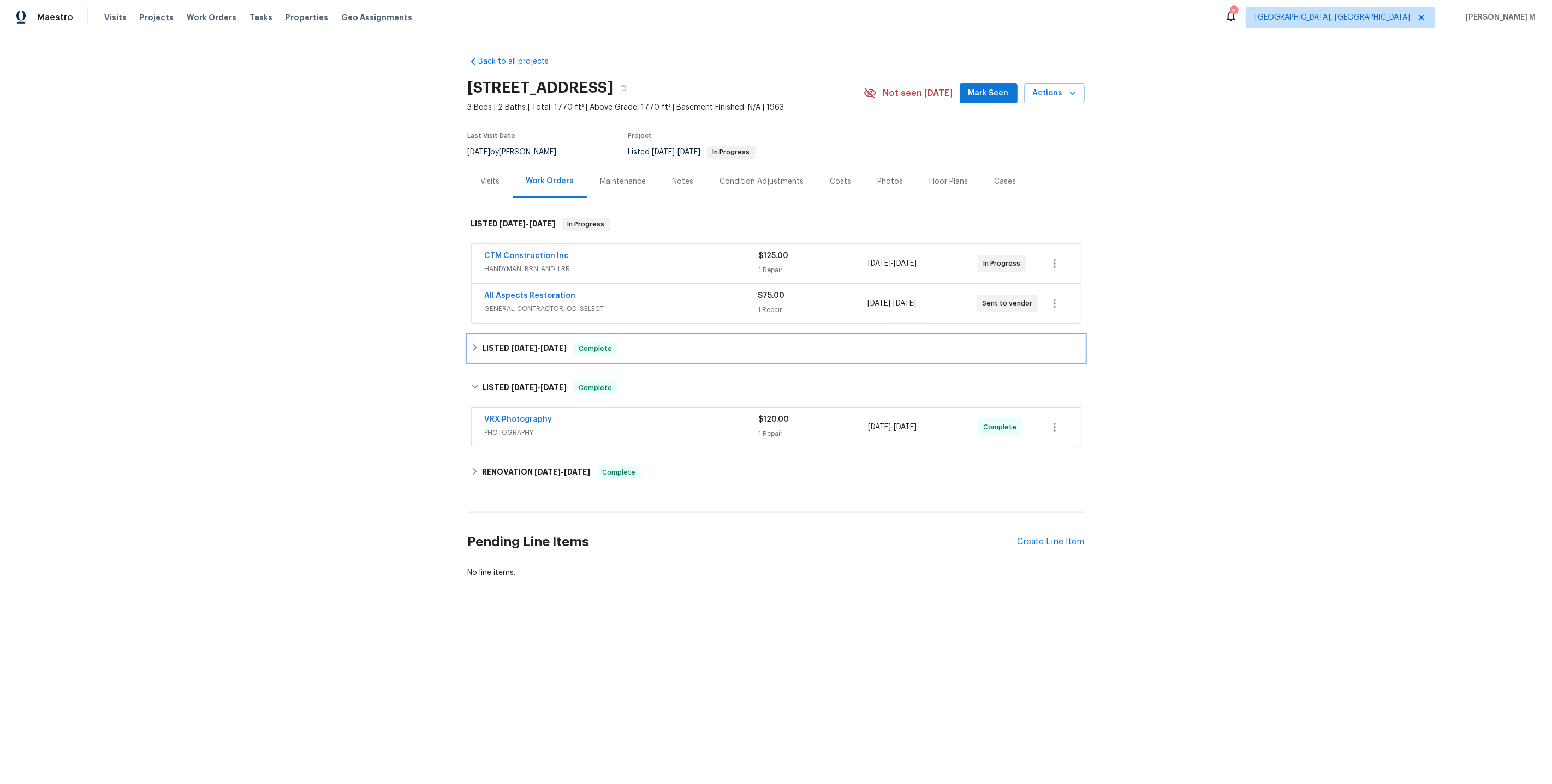
click at [511, 344] on span "8/18/25" at bounding box center [524, 348] width 26 height 8
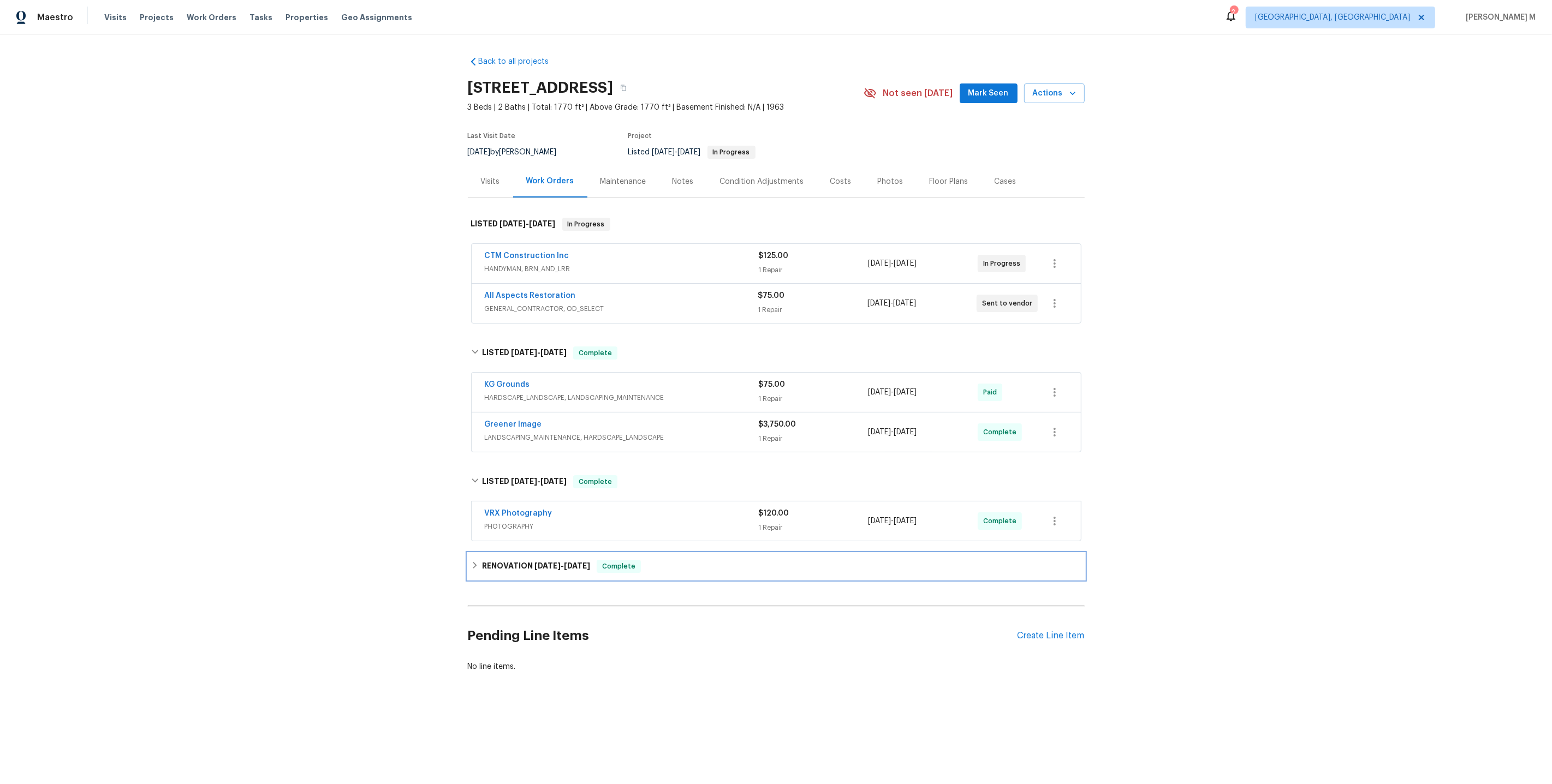
click at [529, 559] on h6 "RENOVATION 6/16/25 - 7/18/25" at bounding box center [536, 566] width 108 height 13
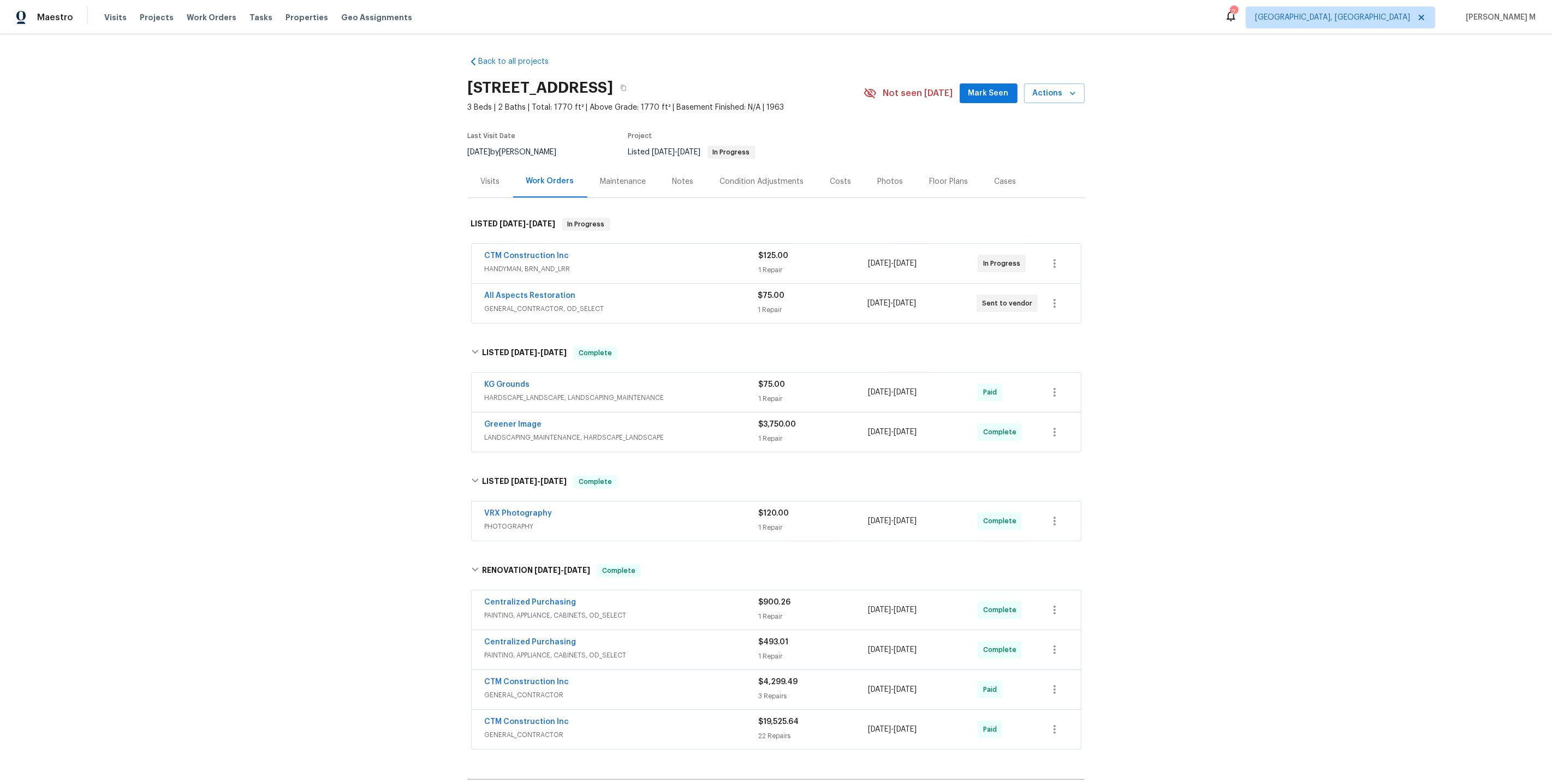
click at [625, 263] on span "HANDYMAN, BRN_AND_LRR" at bounding box center [621, 268] width 274 height 11
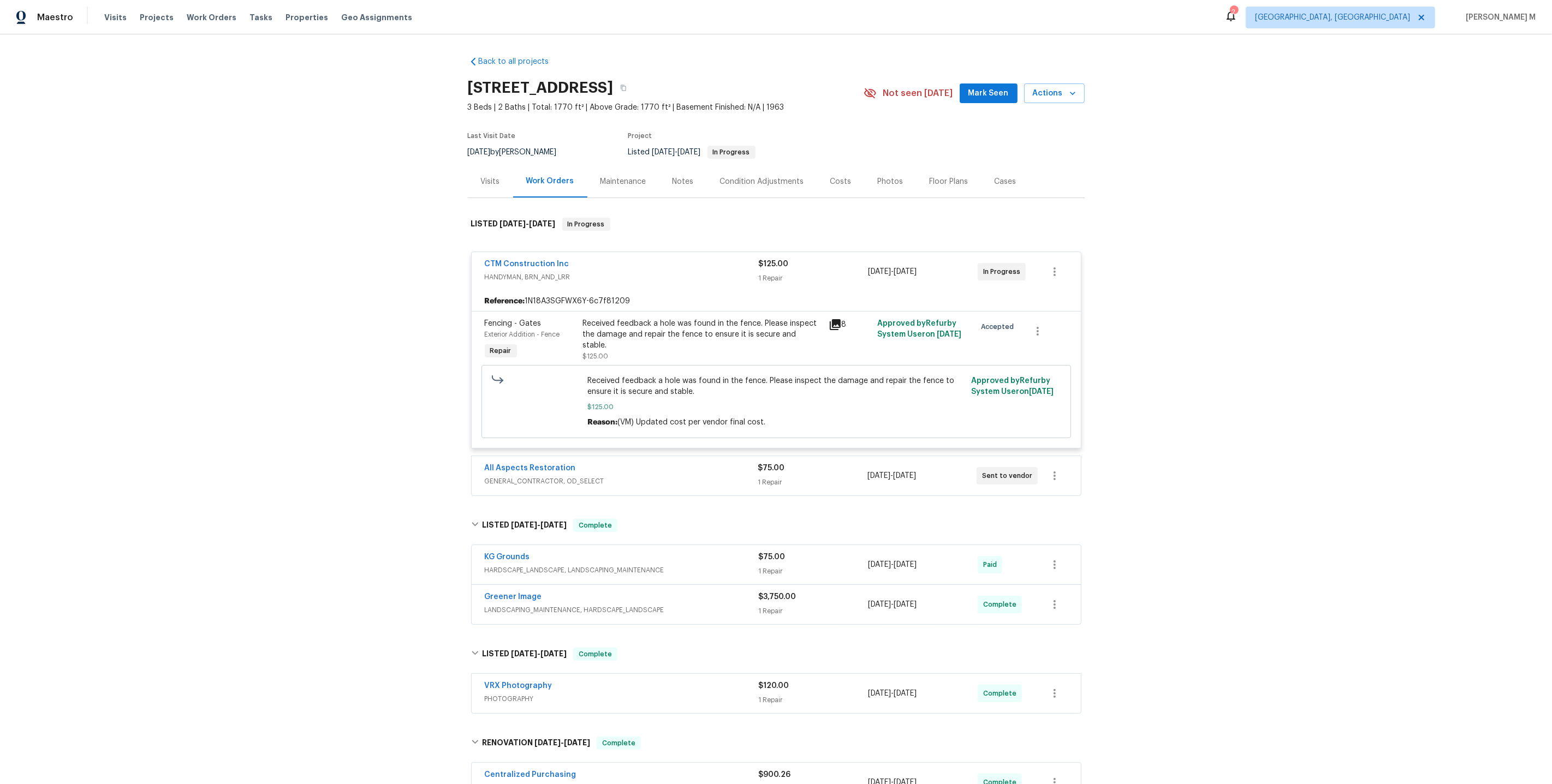
scroll to position [8, 0]
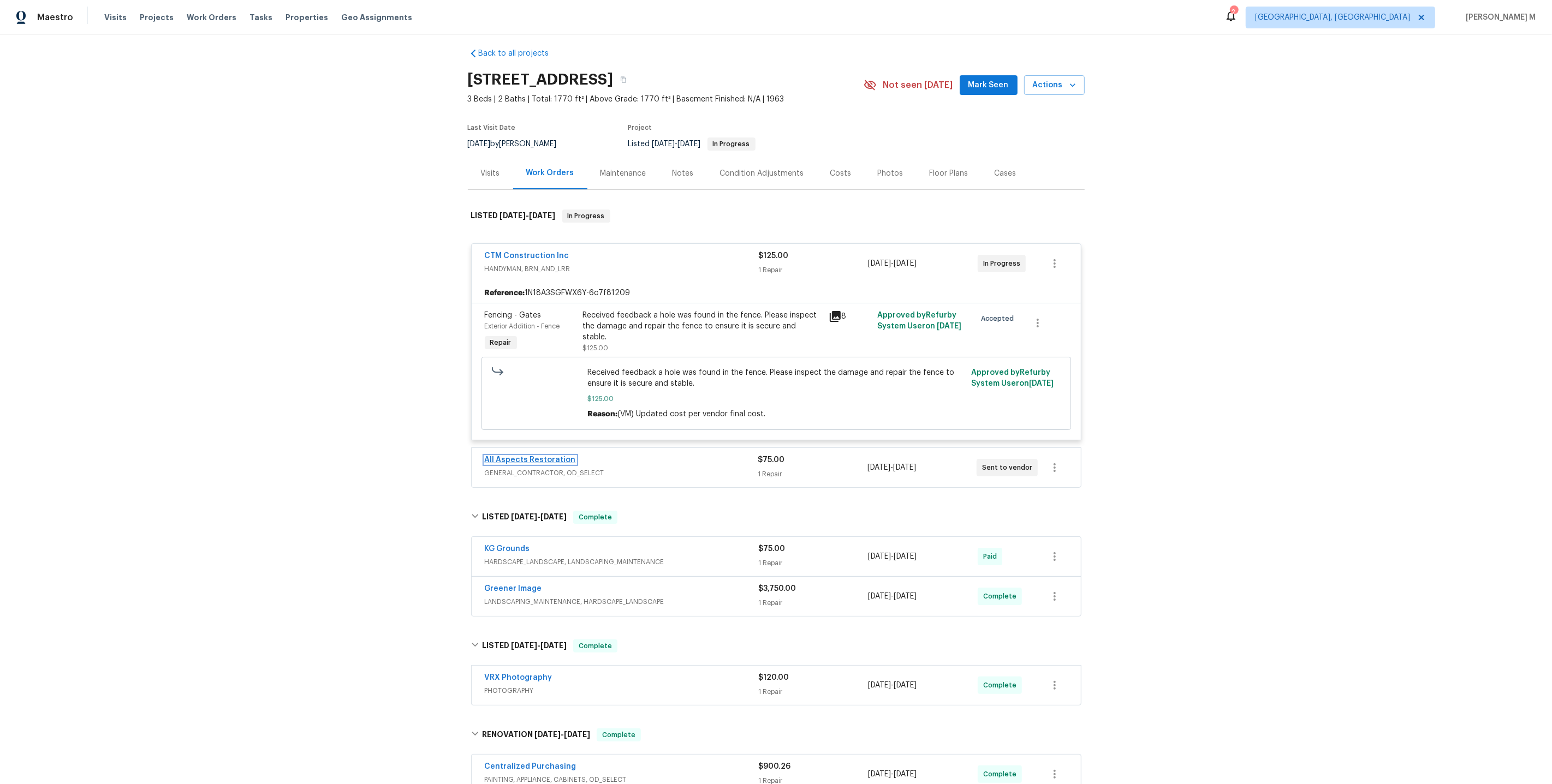
click at [511, 456] on link "All Aspects Restoration" at bounding box center [530, 460] width 91 height 8
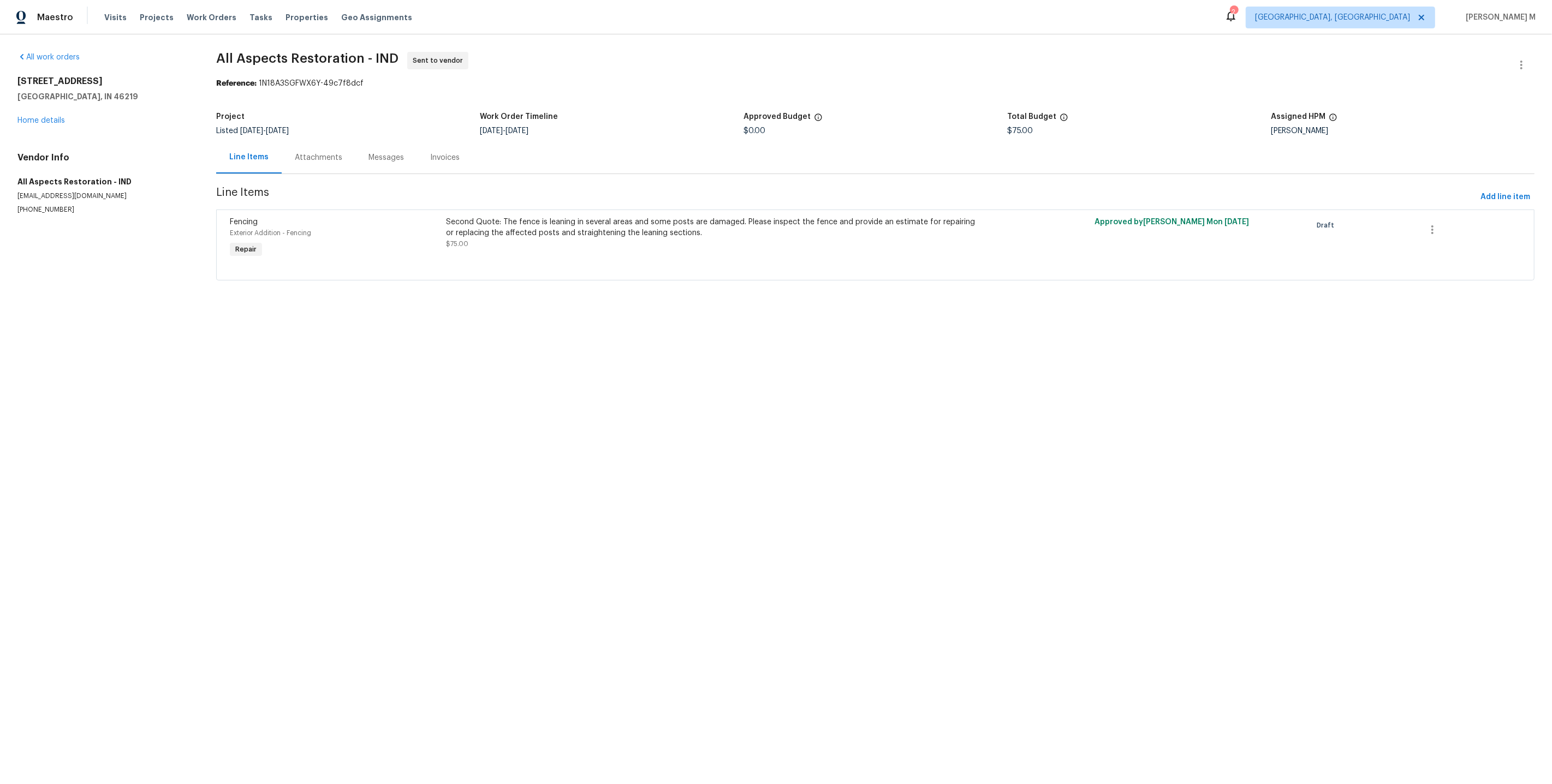
click at [309, 155] on div "Attachments" at bounding box center [319, 157] width 48 height 11
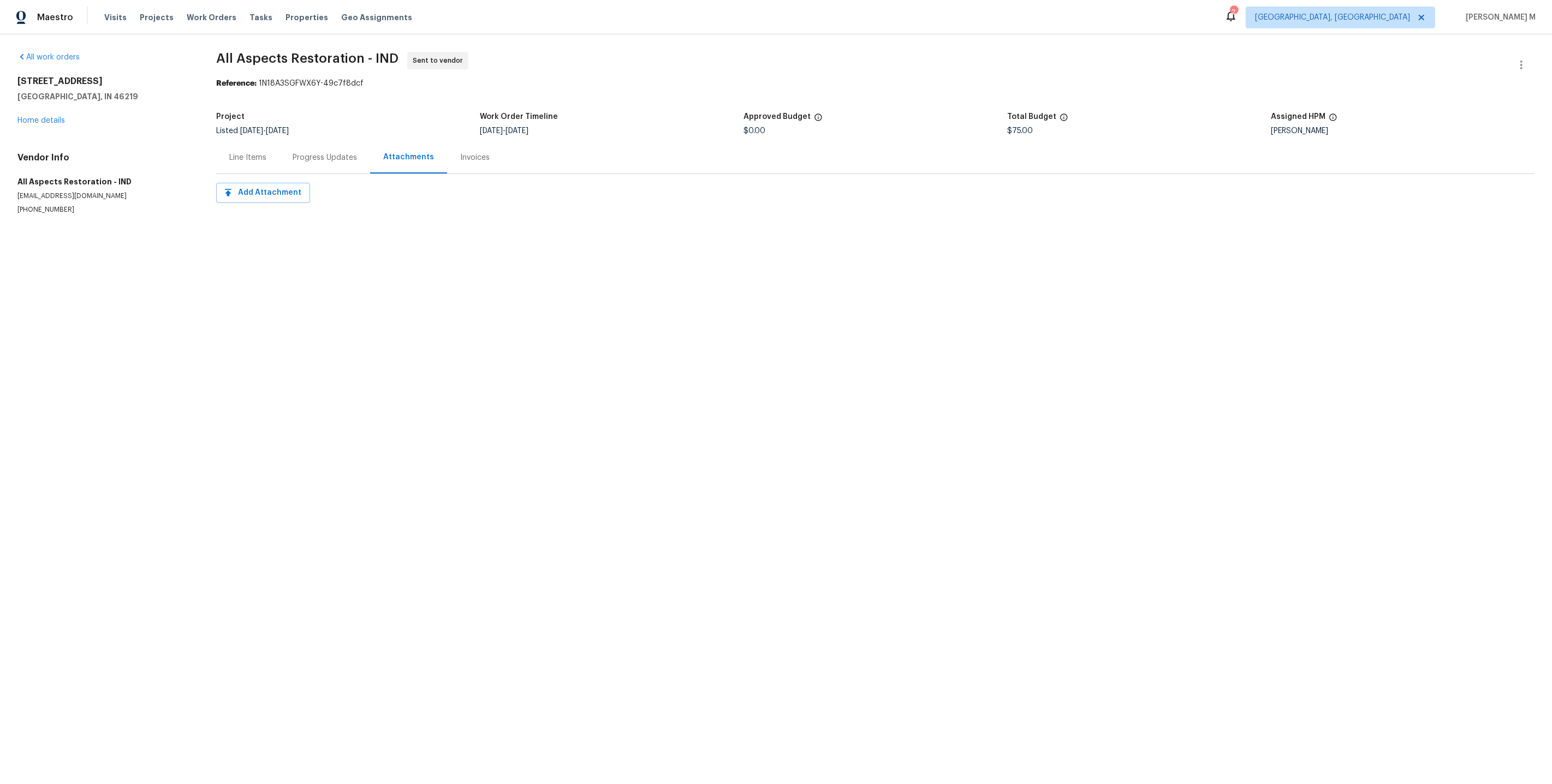
click at [329, 155] on div "Progress Updates" at bounding box center [324, 157] width 65 height 11
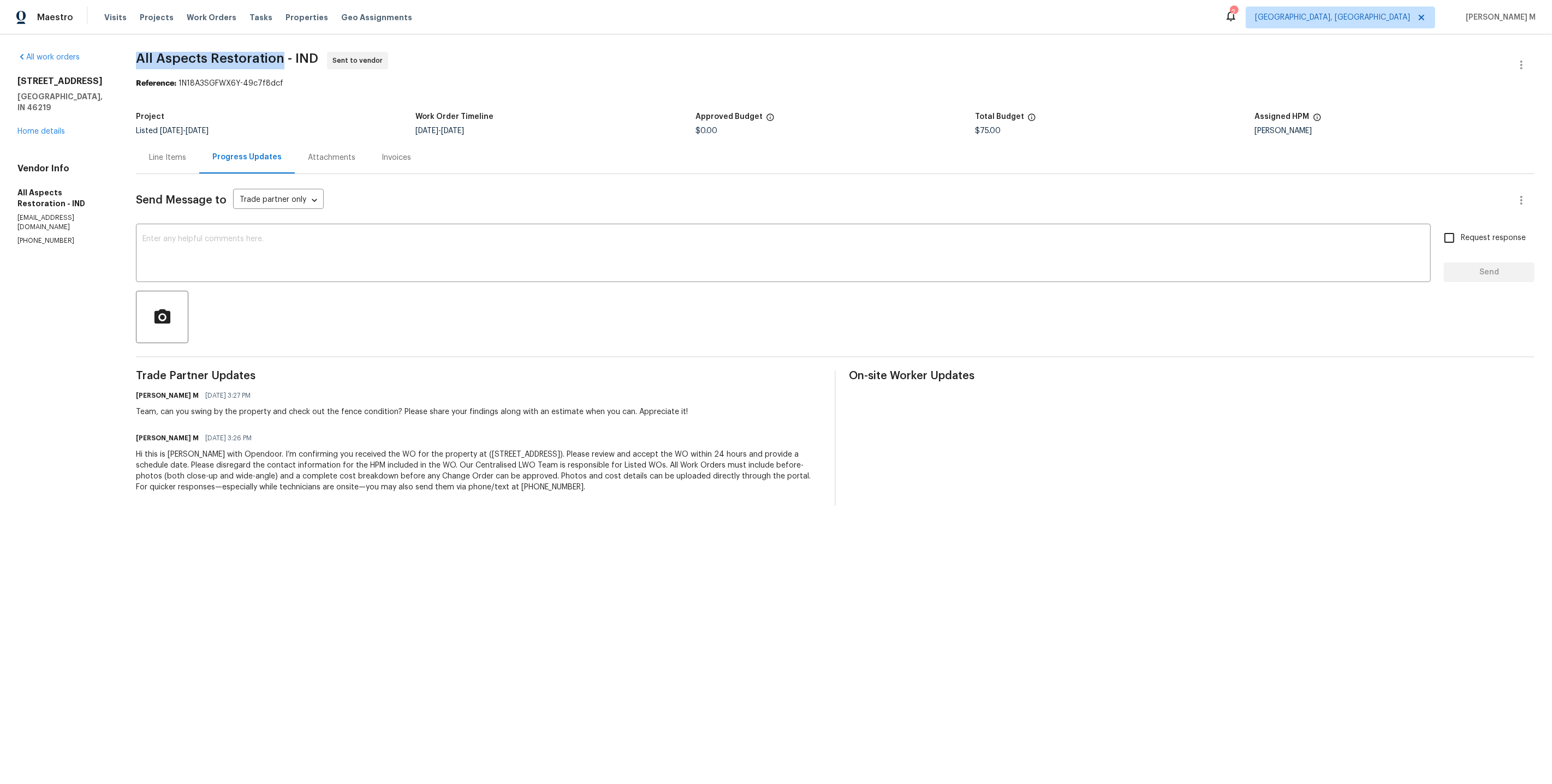
drag, startPoint x: 132, startPoint y: 61, endPoint x: 270, endPoint y: 61, distance: 138.0
click at [270, 61] on div "All work orders 8040 Goldenrod Ct Indianapolis, IN 46219 Home details Vendor In…" at bounding box center [776, 278] width 1552 height 489
copy span "All Aspects Restoration"
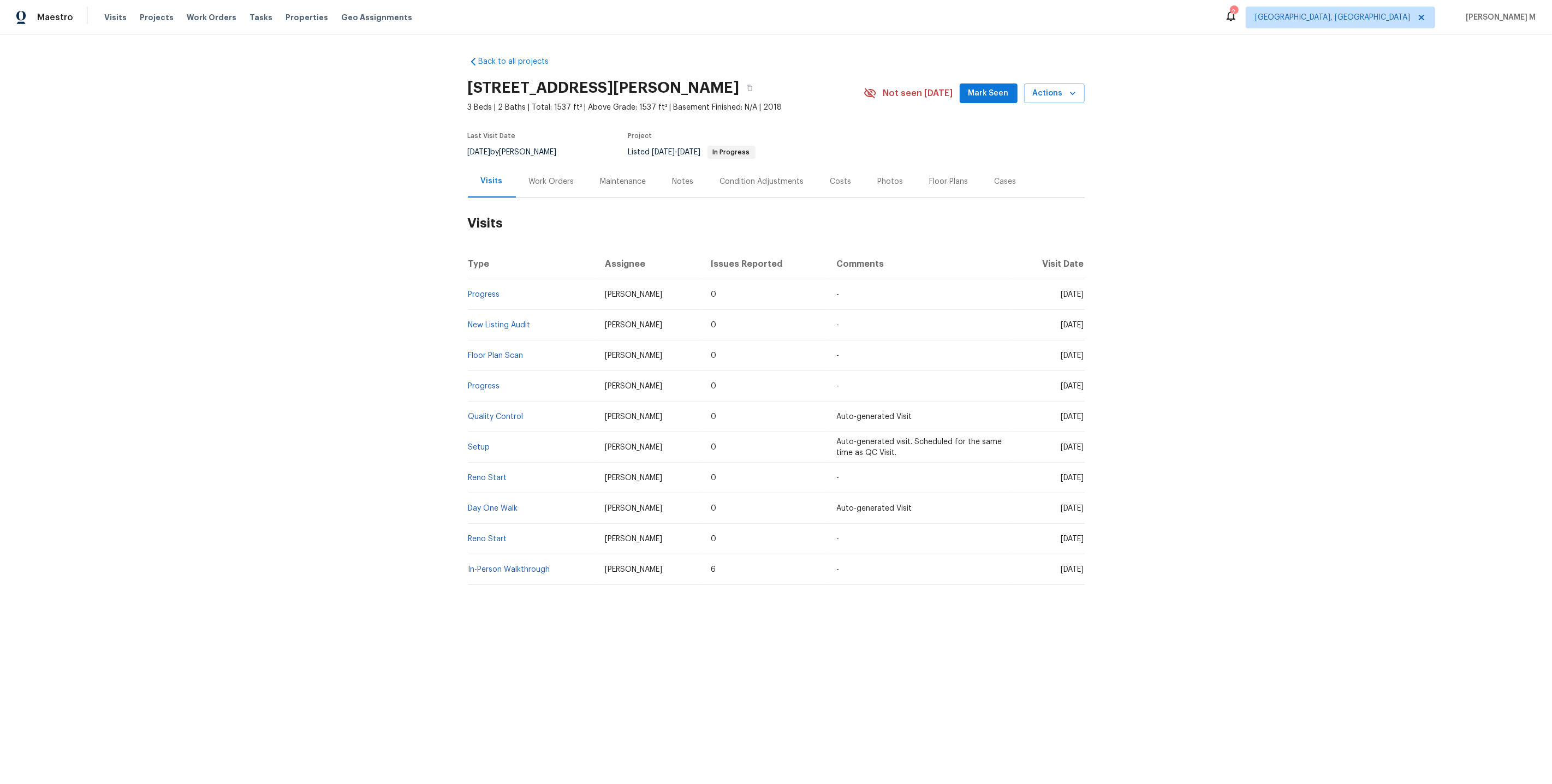
click at [542, 176] on div "Work Orders" at bounding box center [552, 181] width 45 height 11
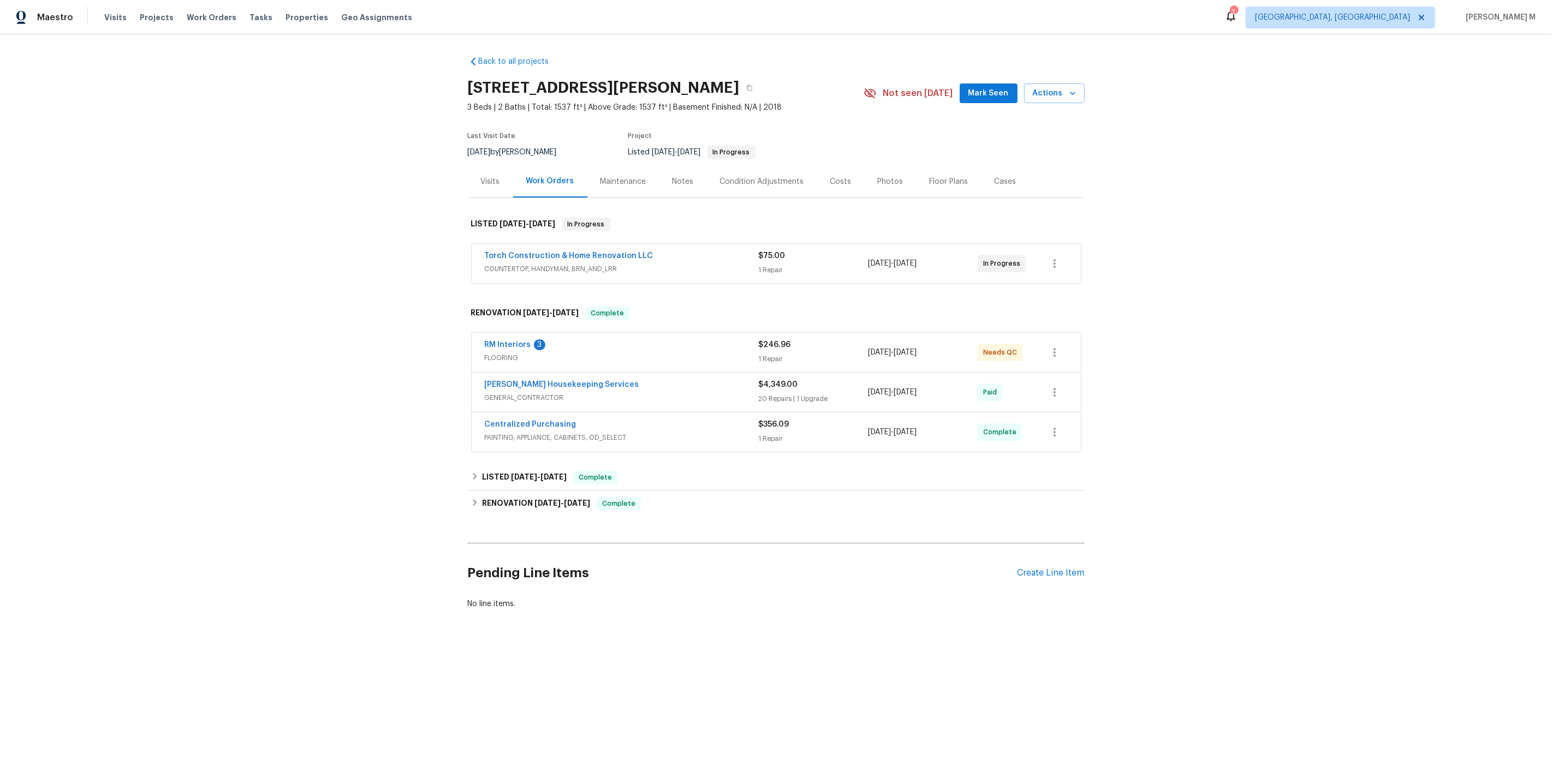
click at [542, 263] on span "COUNTERTOP, HANDYMAN, BRN_AND_LRR" at bounding box center [621, 268] width 274 height 11
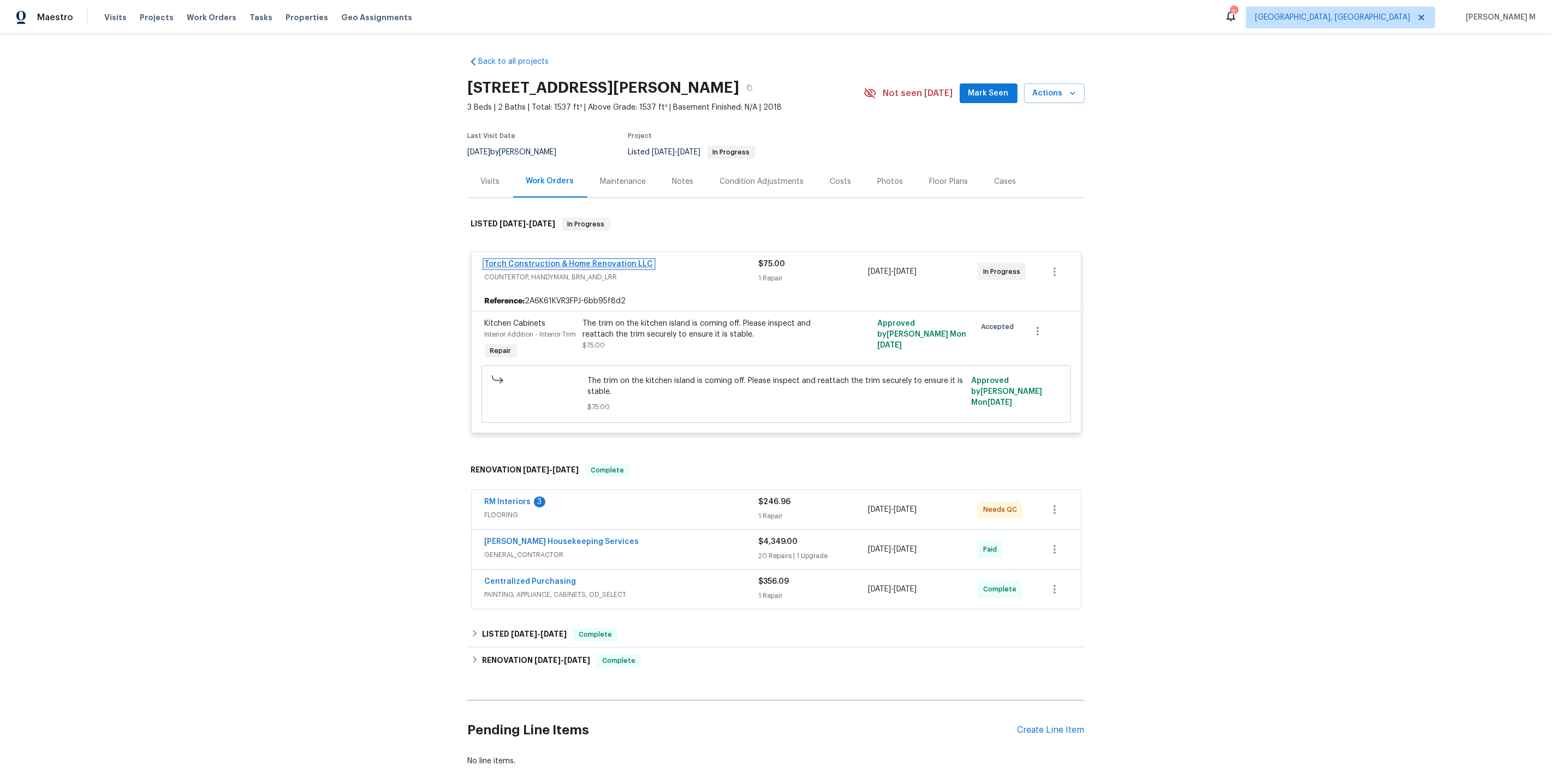
click at [566, 260] on link "Torch Construction & Home Renovation LLC" at bounding box center [569, 264] width 169 height 8
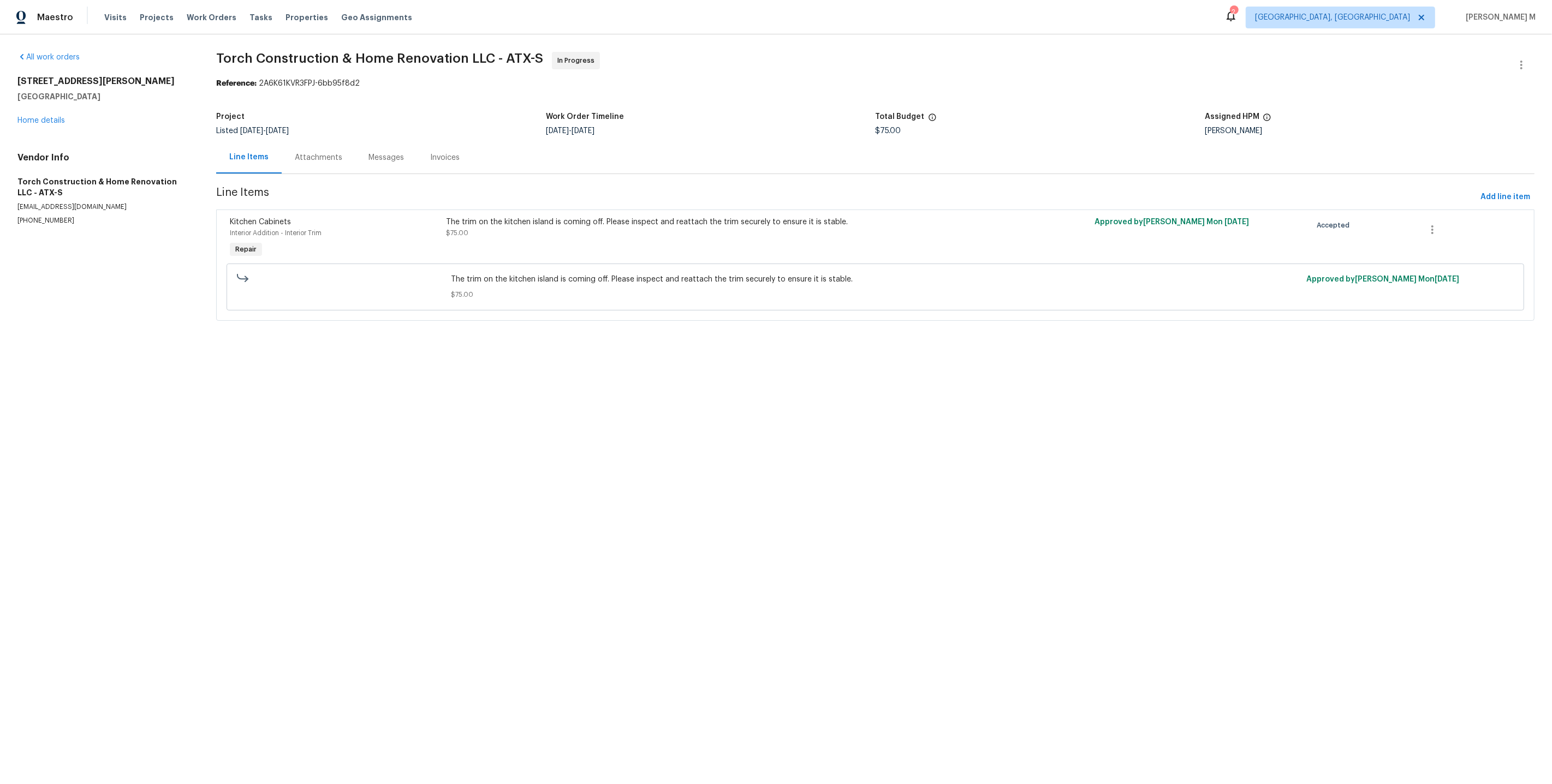
click at [331, 146] on div "Attachments" at bounding box center [318, 157] width 73 height 32
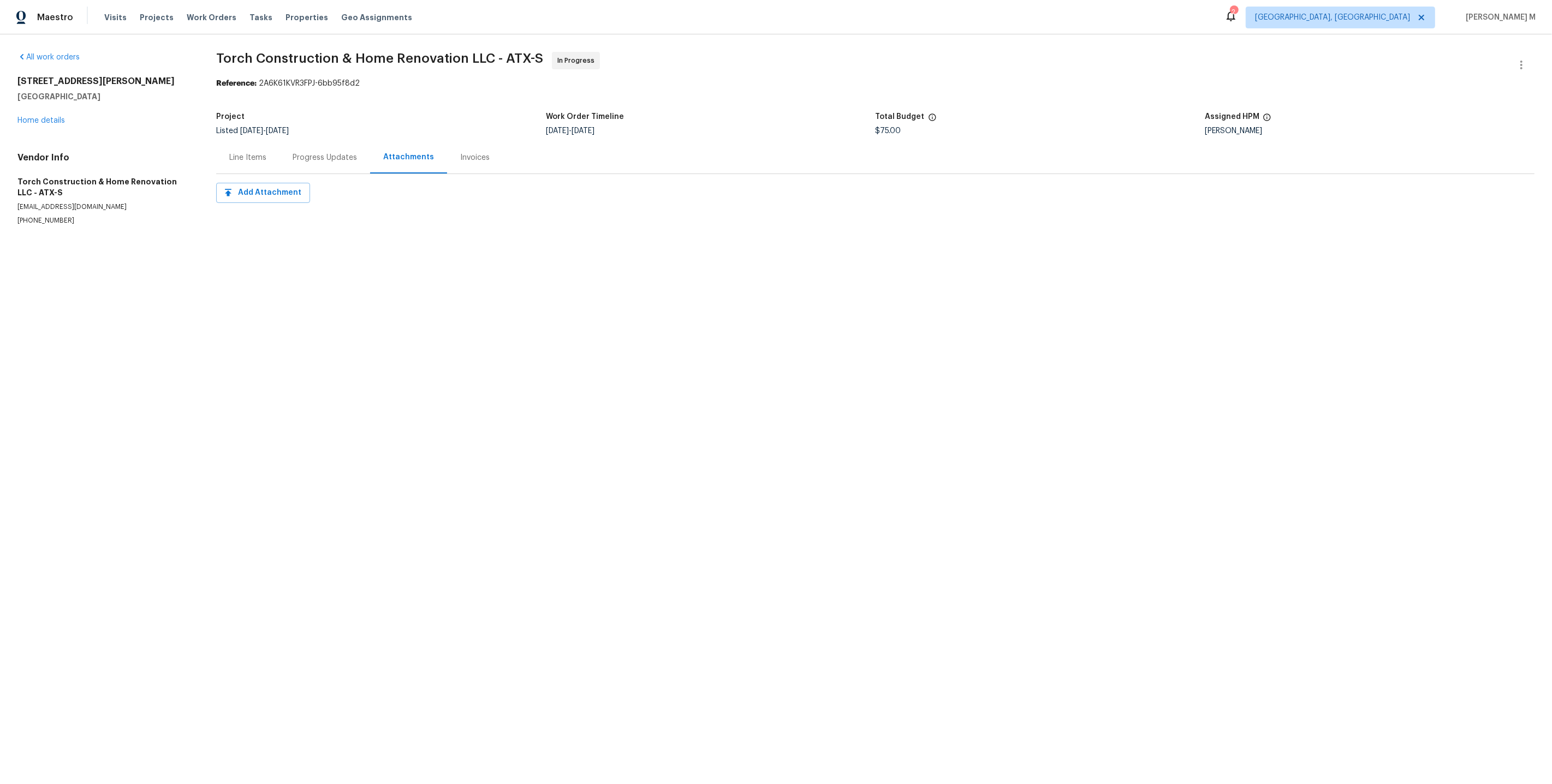
click at [300, 152] on div "Progress Updates" at bounding box center [324, 157] width 65 height 11
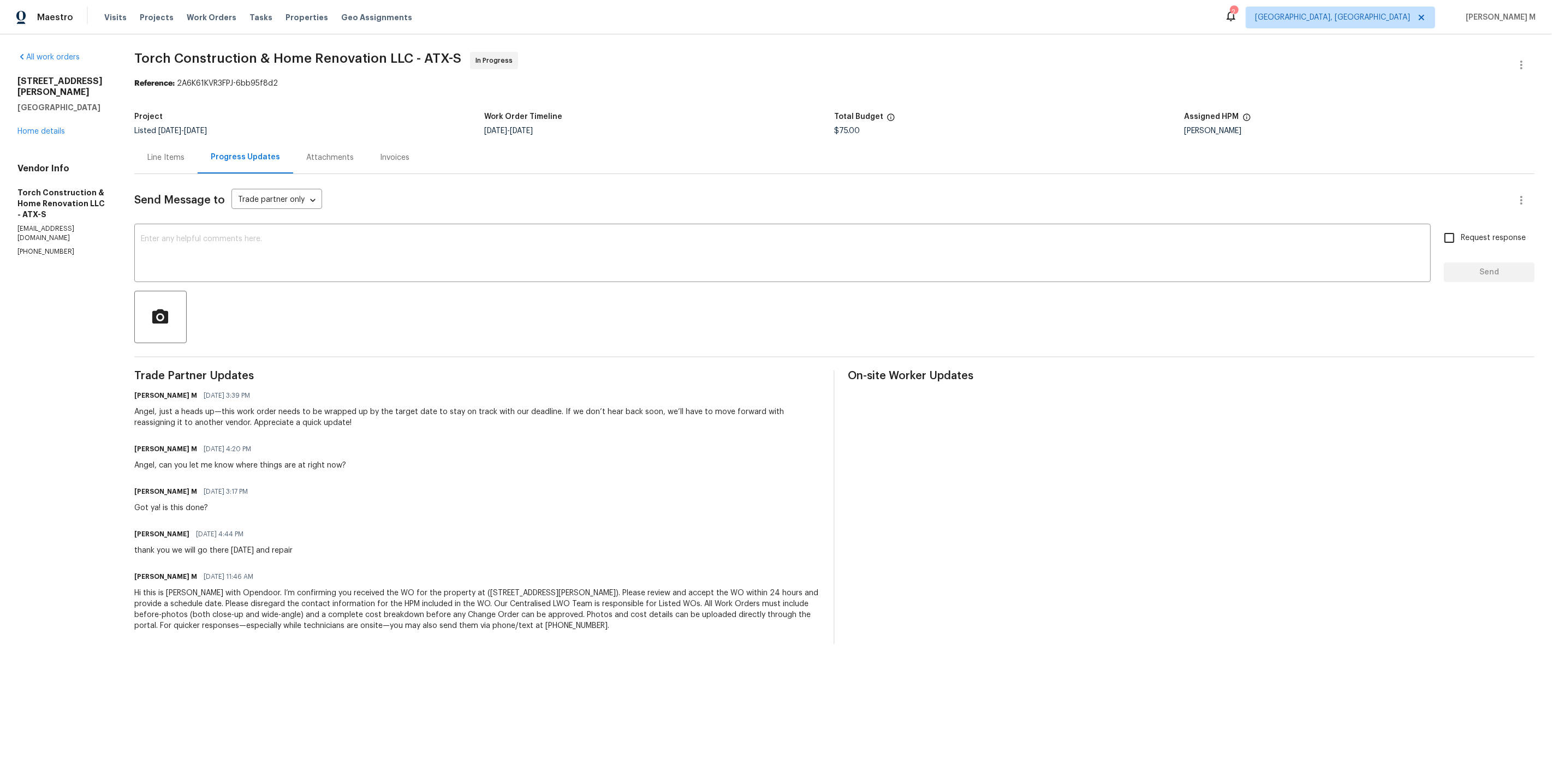
click at [244, 152] on div "Progress Updates" at bounding box center [245, 157] width 69 height 11
click at [178, 152] on div "Line Items" at bounding box center [166, 157] width 37 height 11
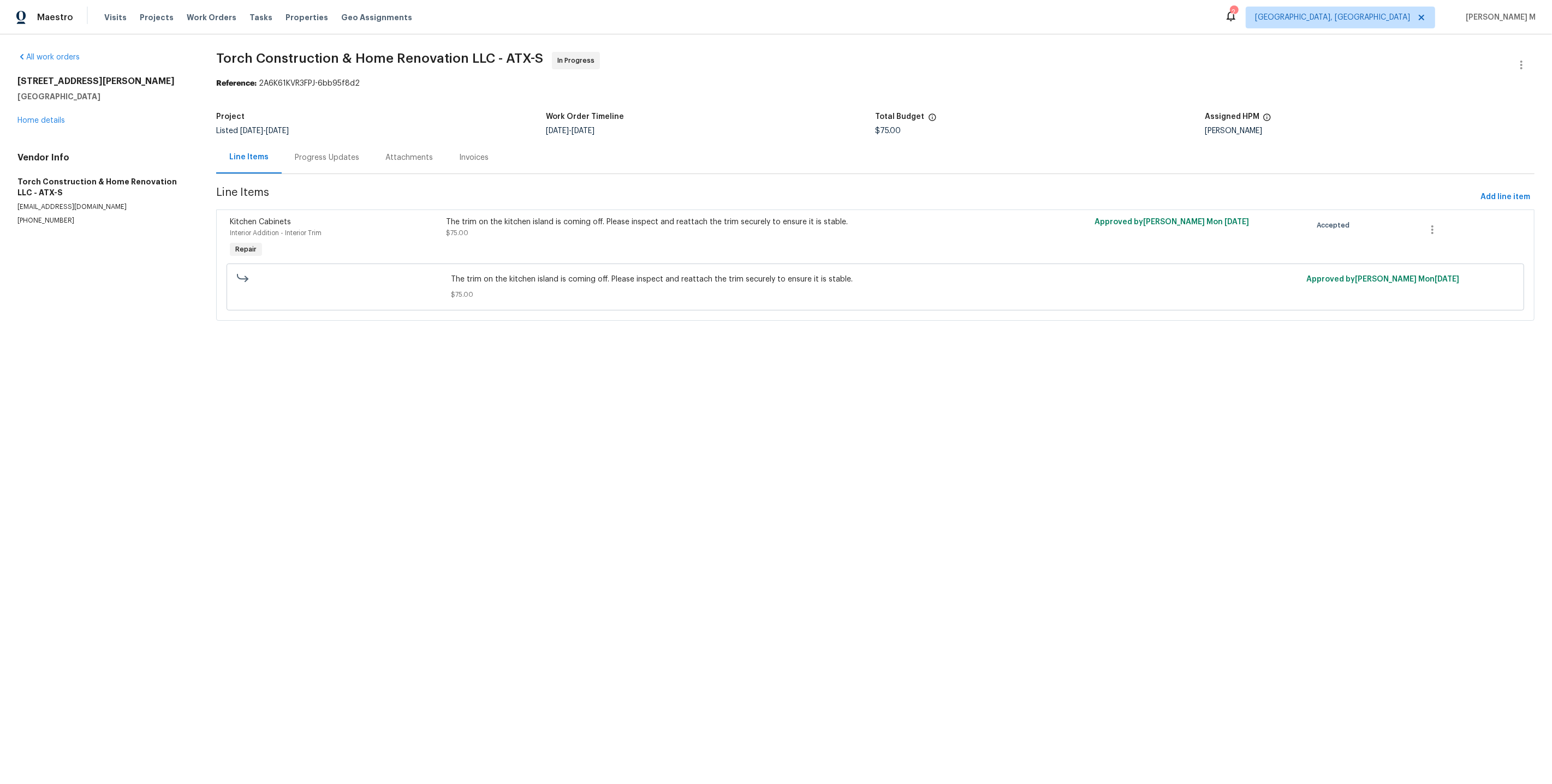
click at [327, 157] on div "Progress Updates" at bounding box center [327, 157] width 90 height 32
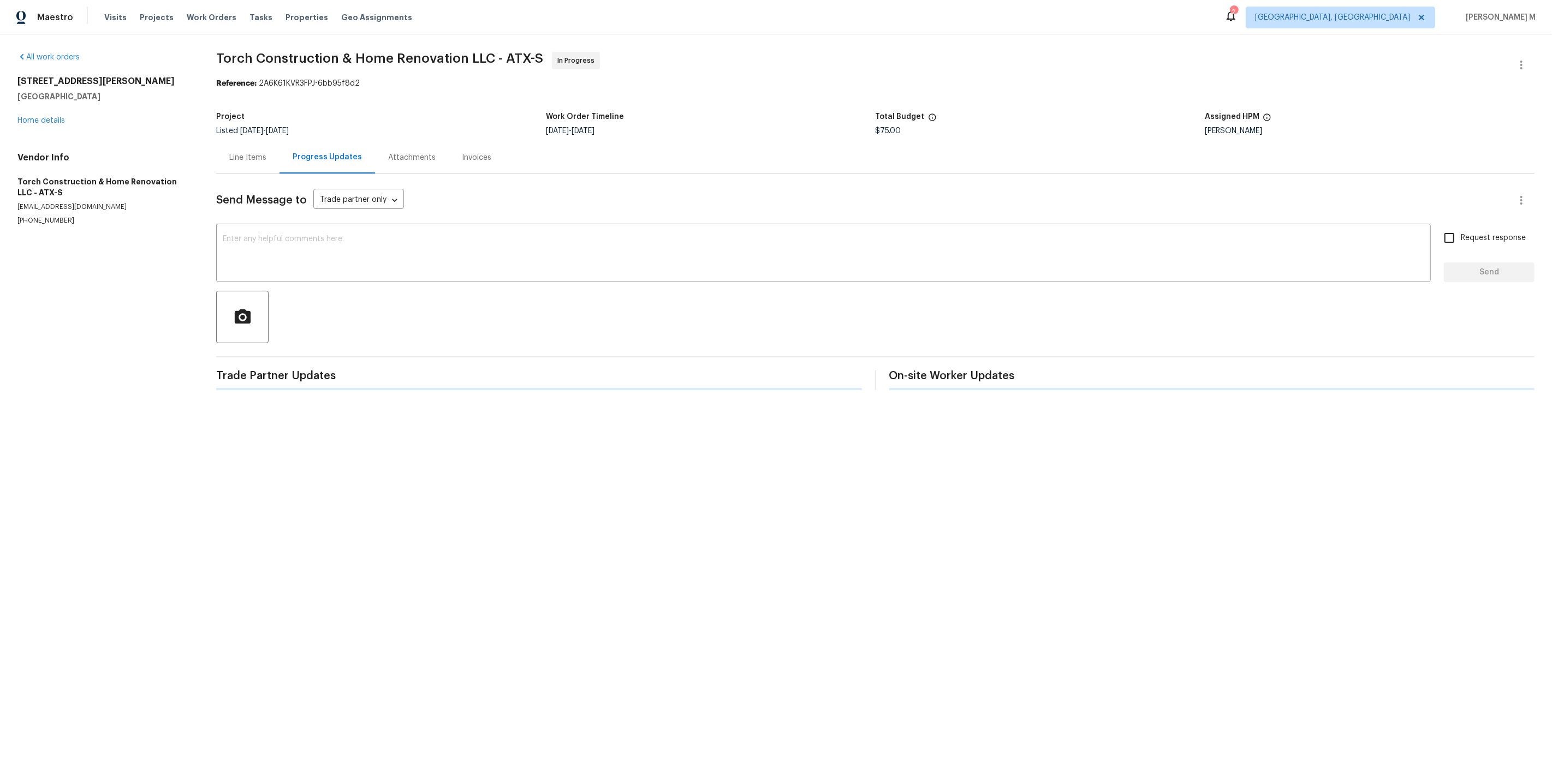
click at [439, 293] on div at bounding box center [875, 317] width 1319 height 53
click at [439, 291] on div at bounding box center [875, 317] width 1319 height 53
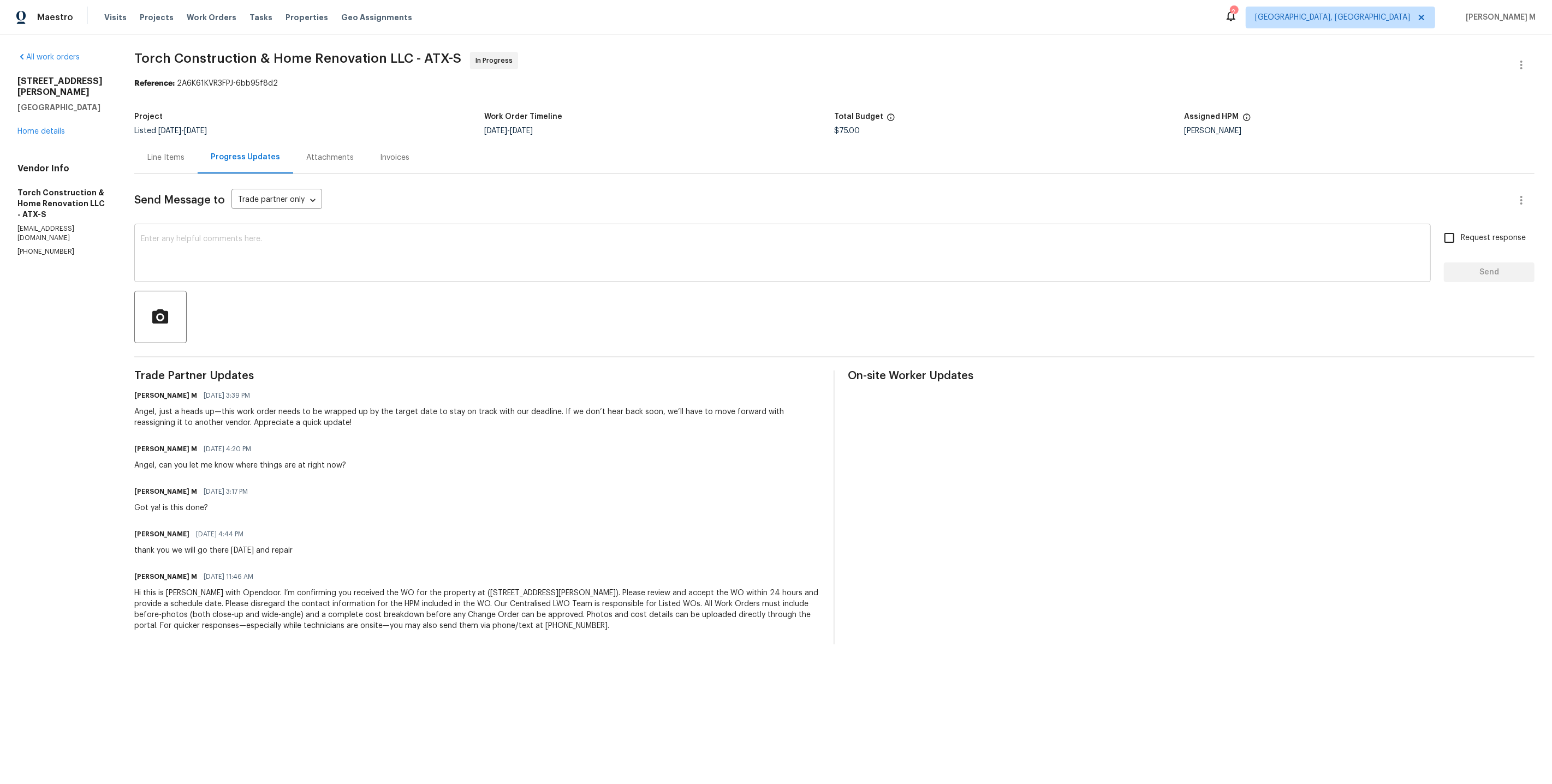
click at [422, 236] on textarea at bounding box center [782, 254] width 1283 height 38
click at [488, 270] on div "x ​" at bounding box center [783, 254] width 1297 height 56
paste textarea "This work order must be completed by the target date to meet our deadline. Desp…"
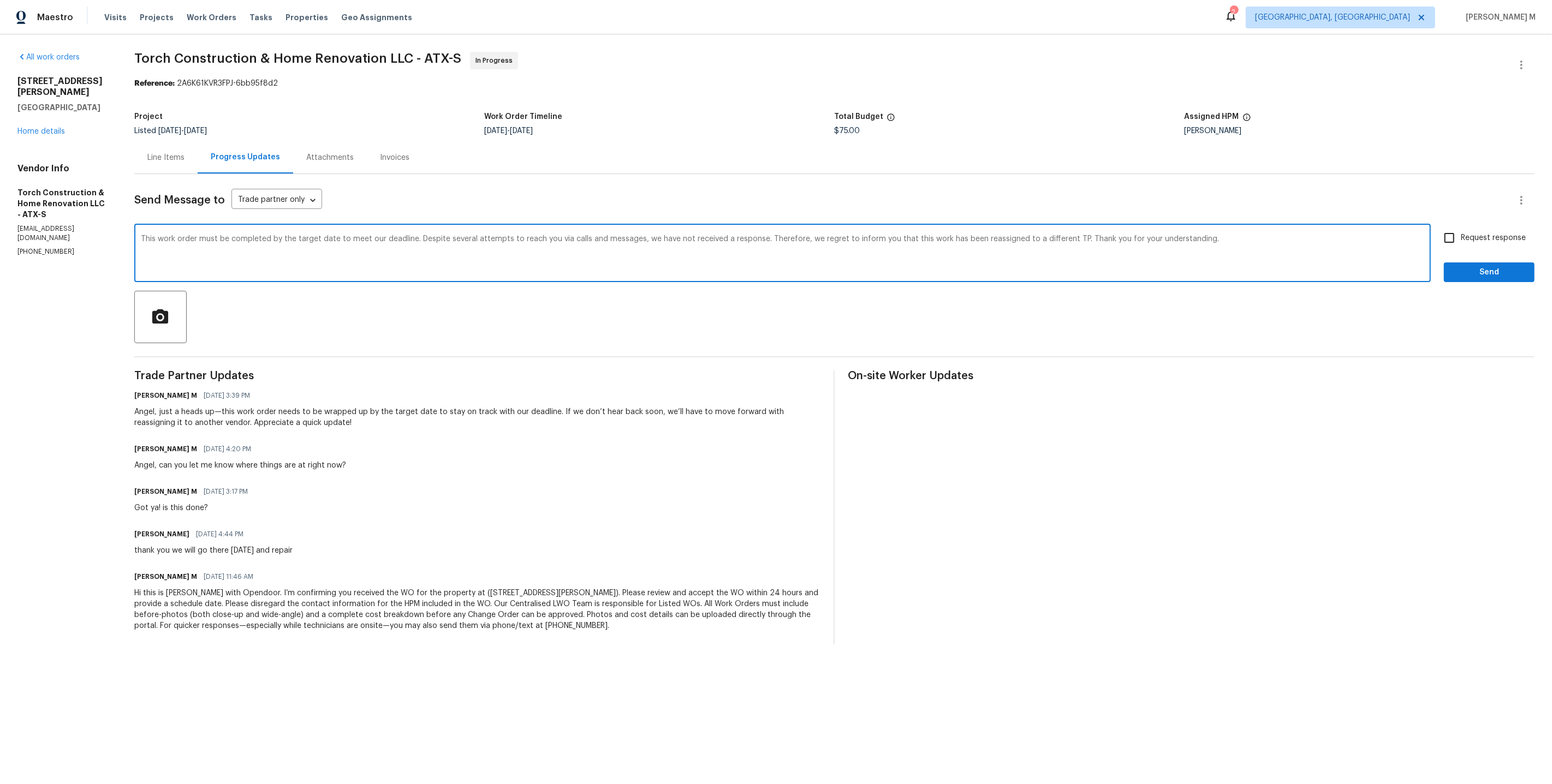
type textarea "This work order must be completed by the target date to meet our deadline. Desp…"
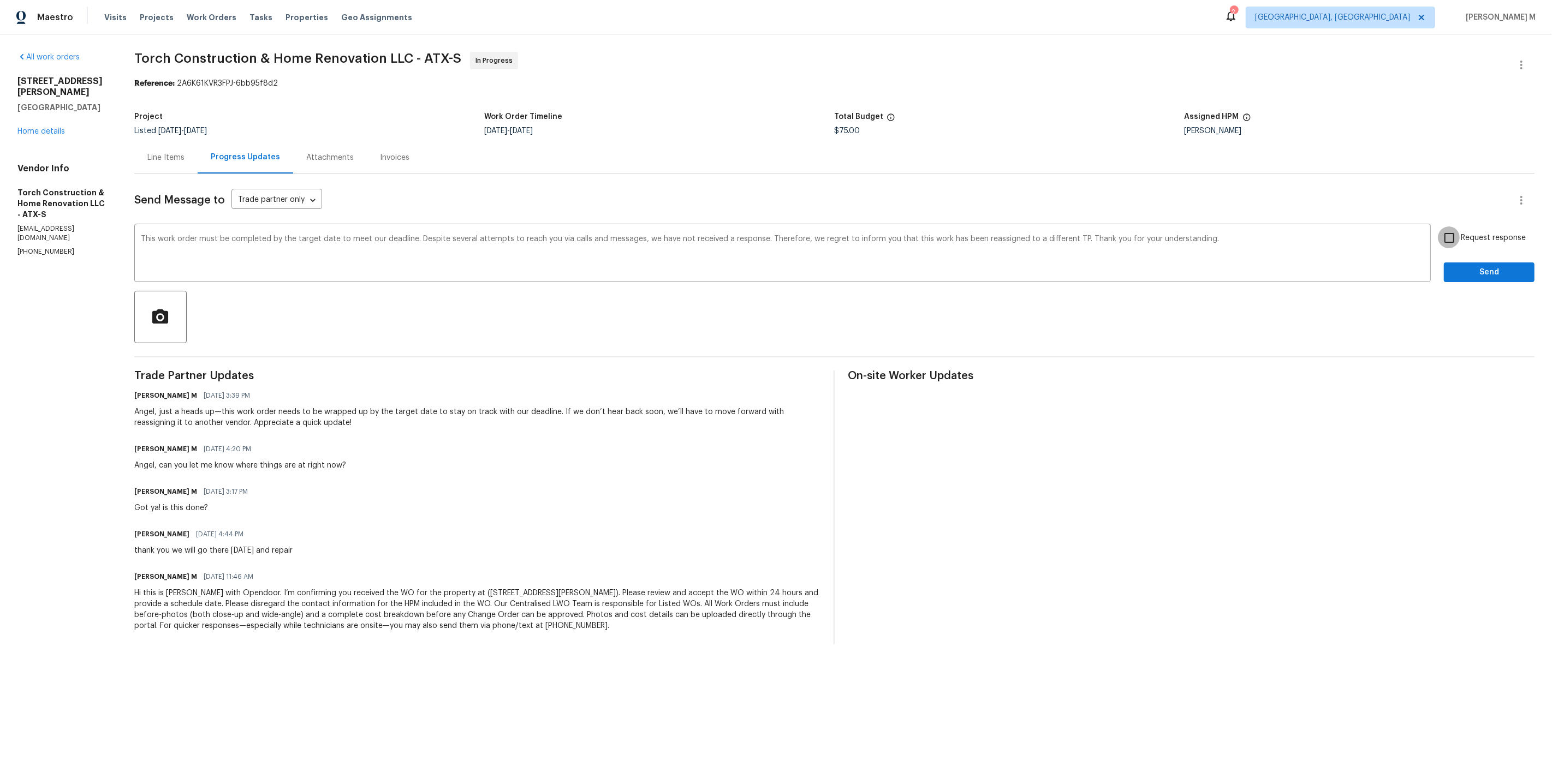
click at [1460, 228] on input "Request response" at bounding box center [1449, 238] width 23 height 23
checkbox input "true"
click at [1470, 267] on span "Send" at bounding box center [1489, 273] width 73 height 14
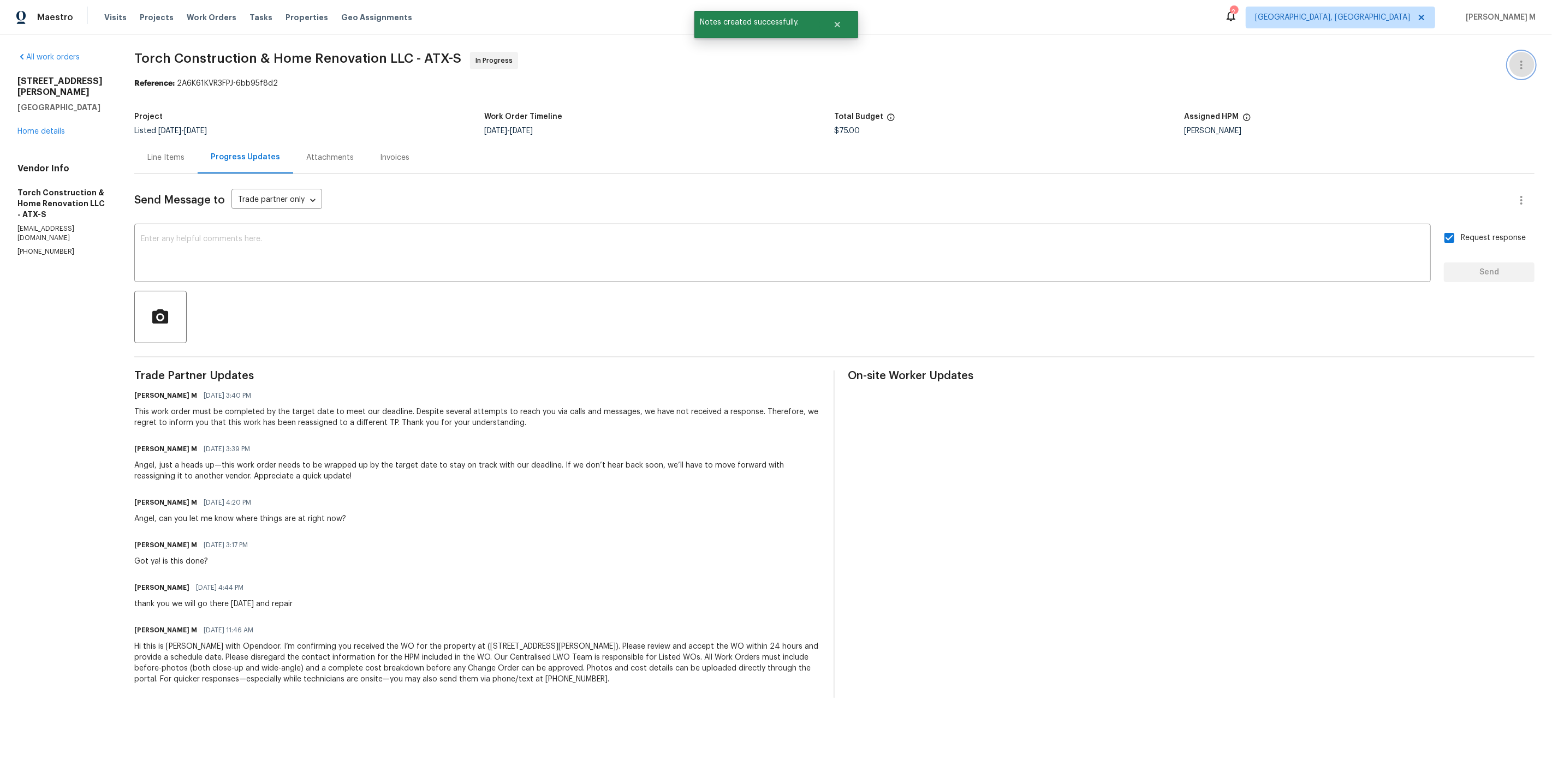
click at [1521, 56] on button "button" at bounding box center [1521, 65] width 26 height 26
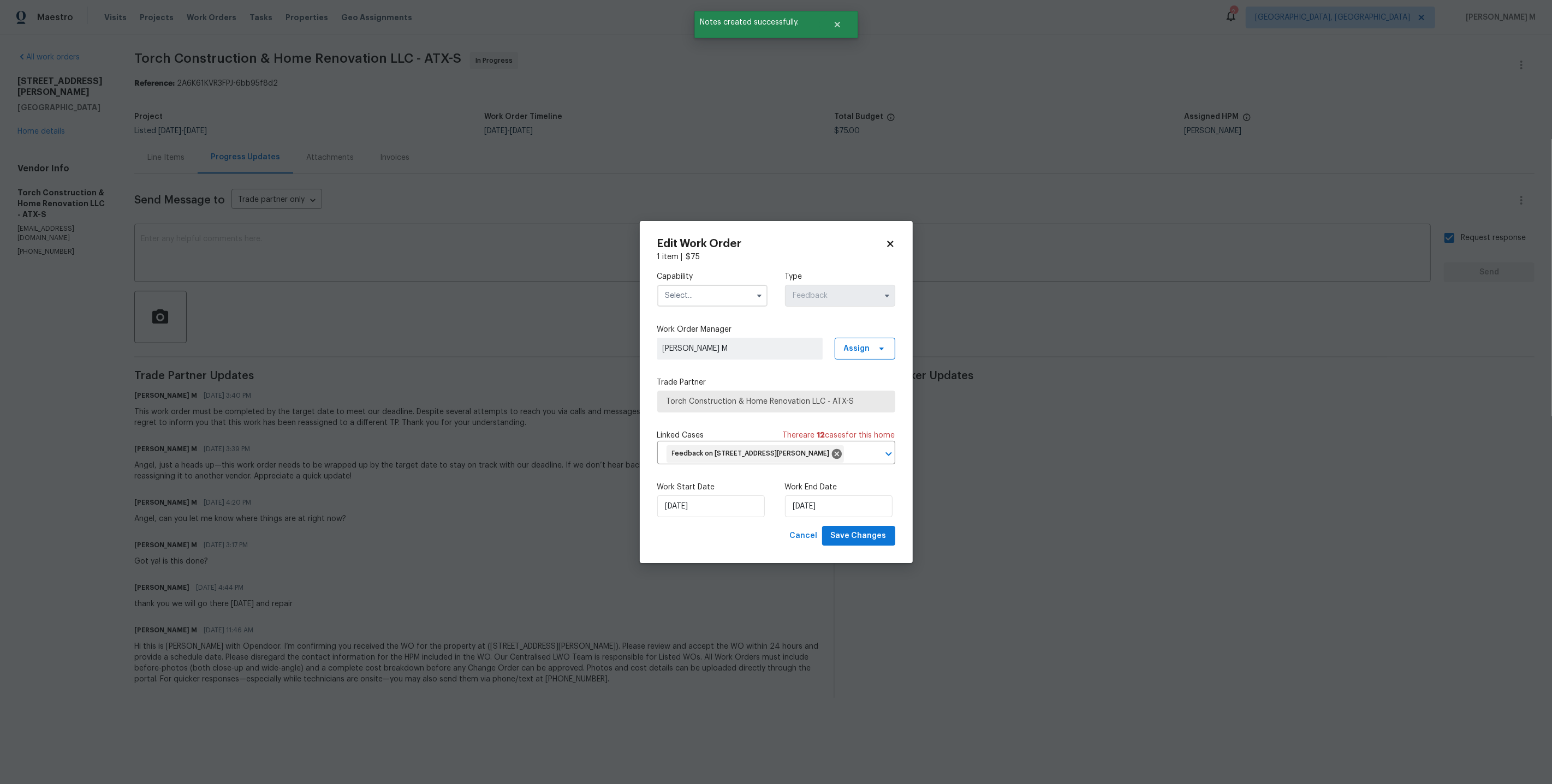
click at [717, 301] on input "text" at bounding box center [712, 295] width 110 height 22
click at [704, 407] on div "Handyman" at bounding box center [712, 416] width 107 height 19
type input "Handyman"
click at [741, 403] on span "Torch Construction & Home Renovation LLC - ATX-S" at bounding box center [768, 401] width 203 height 11
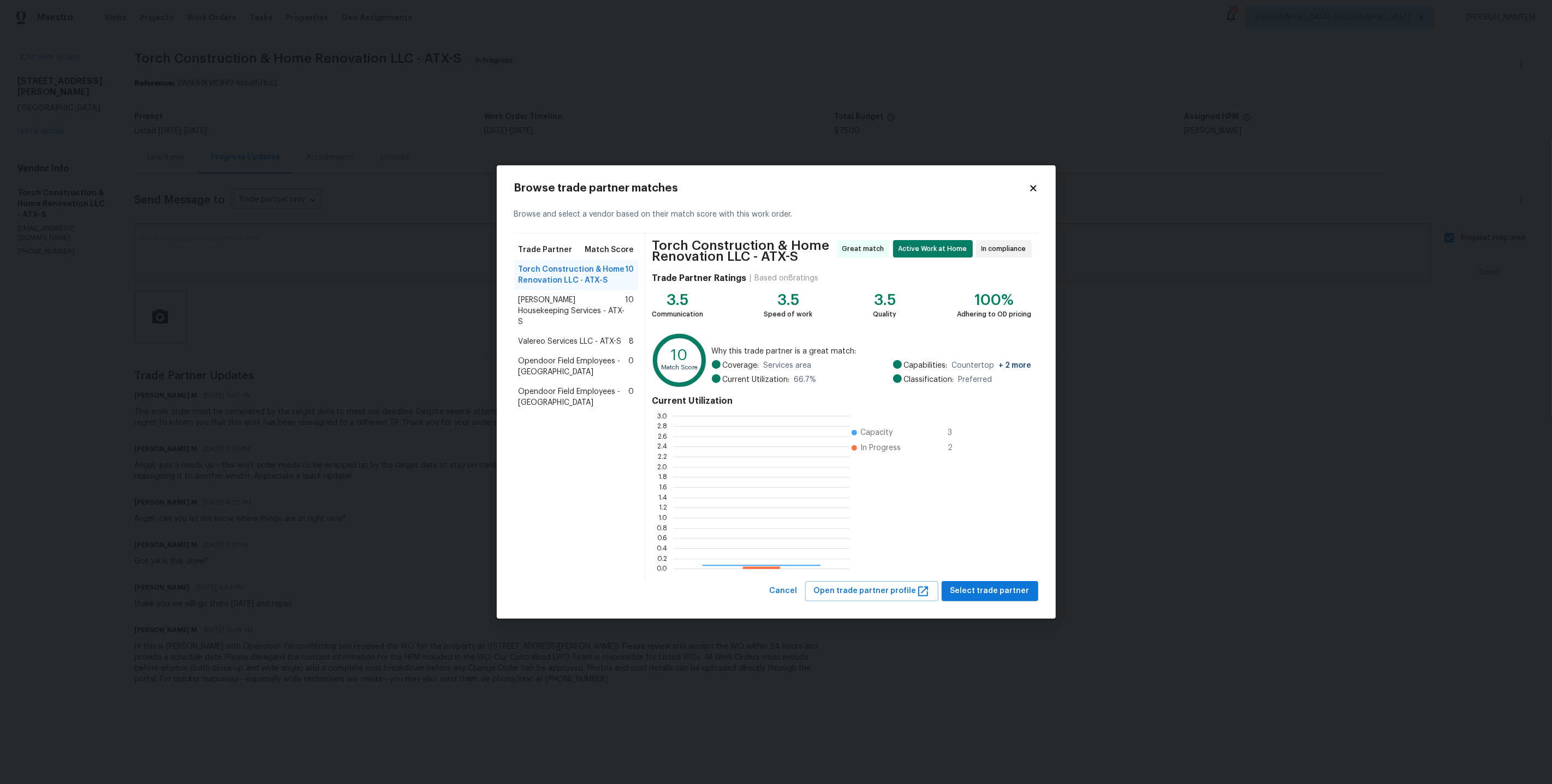
scroll to position [153, 177]
click at [599, 311] on span "[PERSON_NAME] Housekeeping Services - ATX-S" at bounding box center [572, 311] width 107 height 33
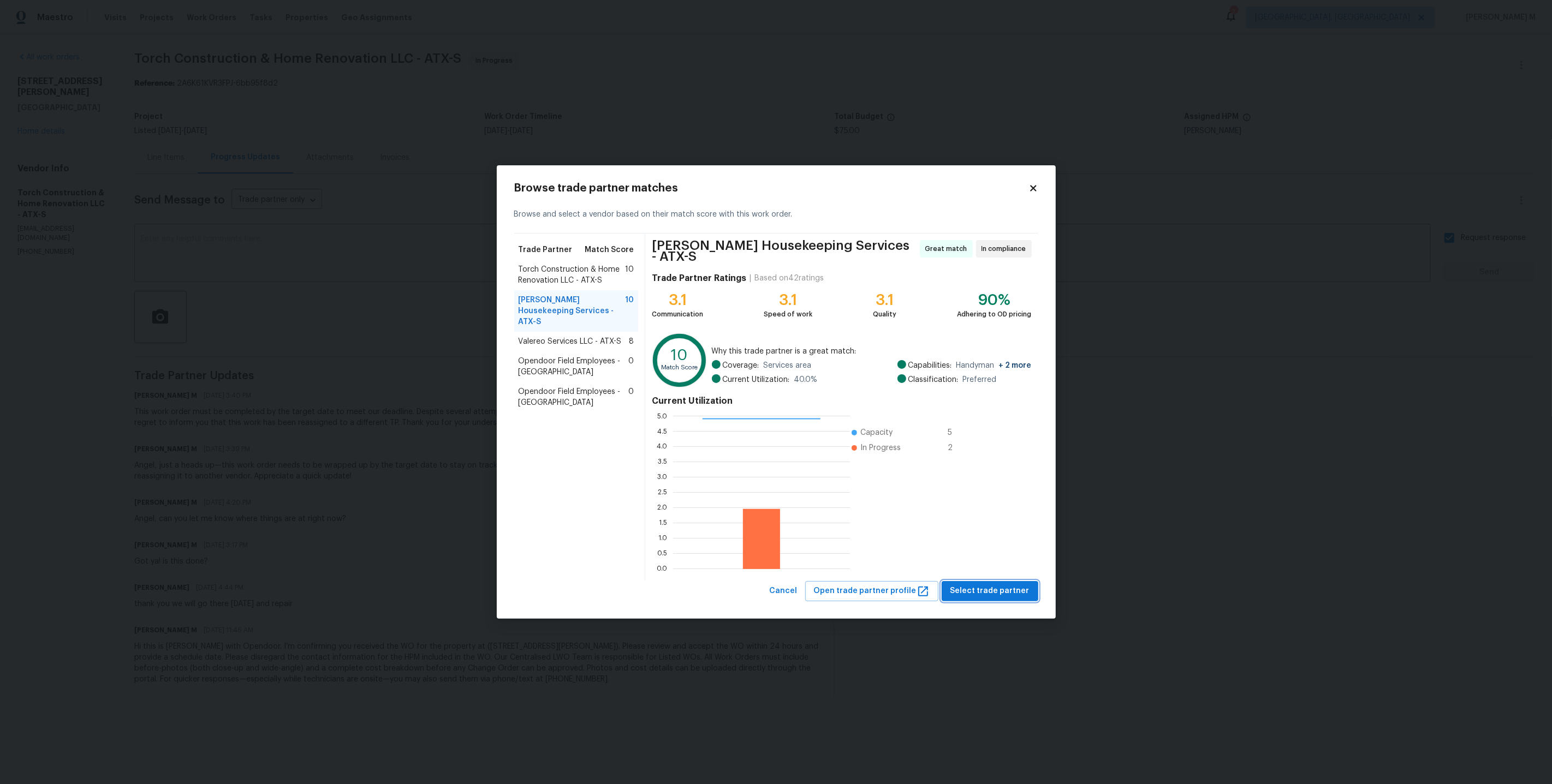
click at [987, 585] on span "Select trade partner" at bounding box center [990, 591] width 79 height 14
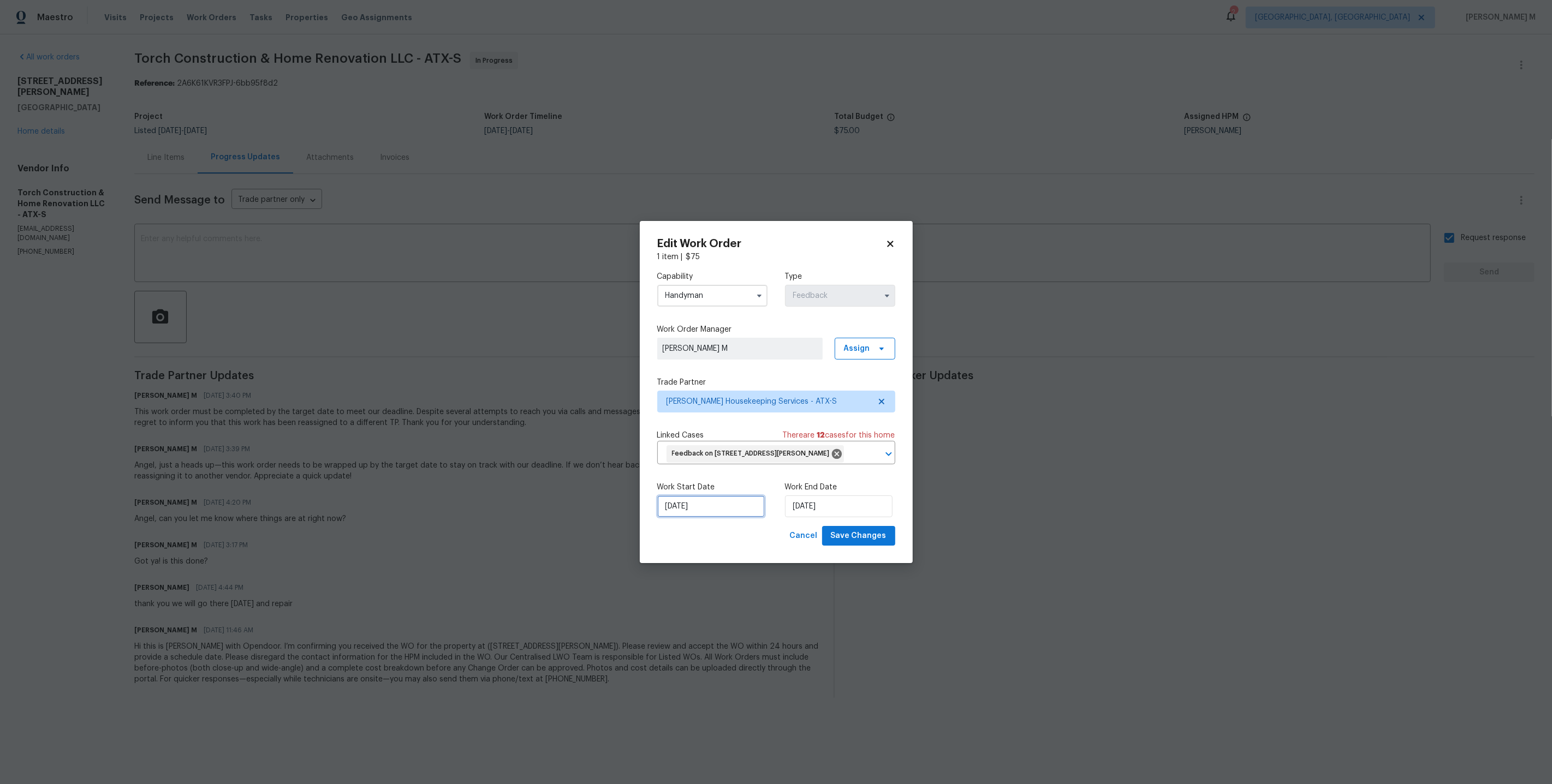
click at [720, 502] on input "[DATE]" at bounding box center [710, 506] width 107 height 22
click at [677, 425] on div "8" at bounding box center [674, 425] width 18 height 15
type input "[DATE]"
click at [823, 490] on label "Work End Date" at bounding box center [840, 487] width 110 height 11
click at [821, 504] on input "[DATE]" at bounding box center [838, 506] width 107 height 22
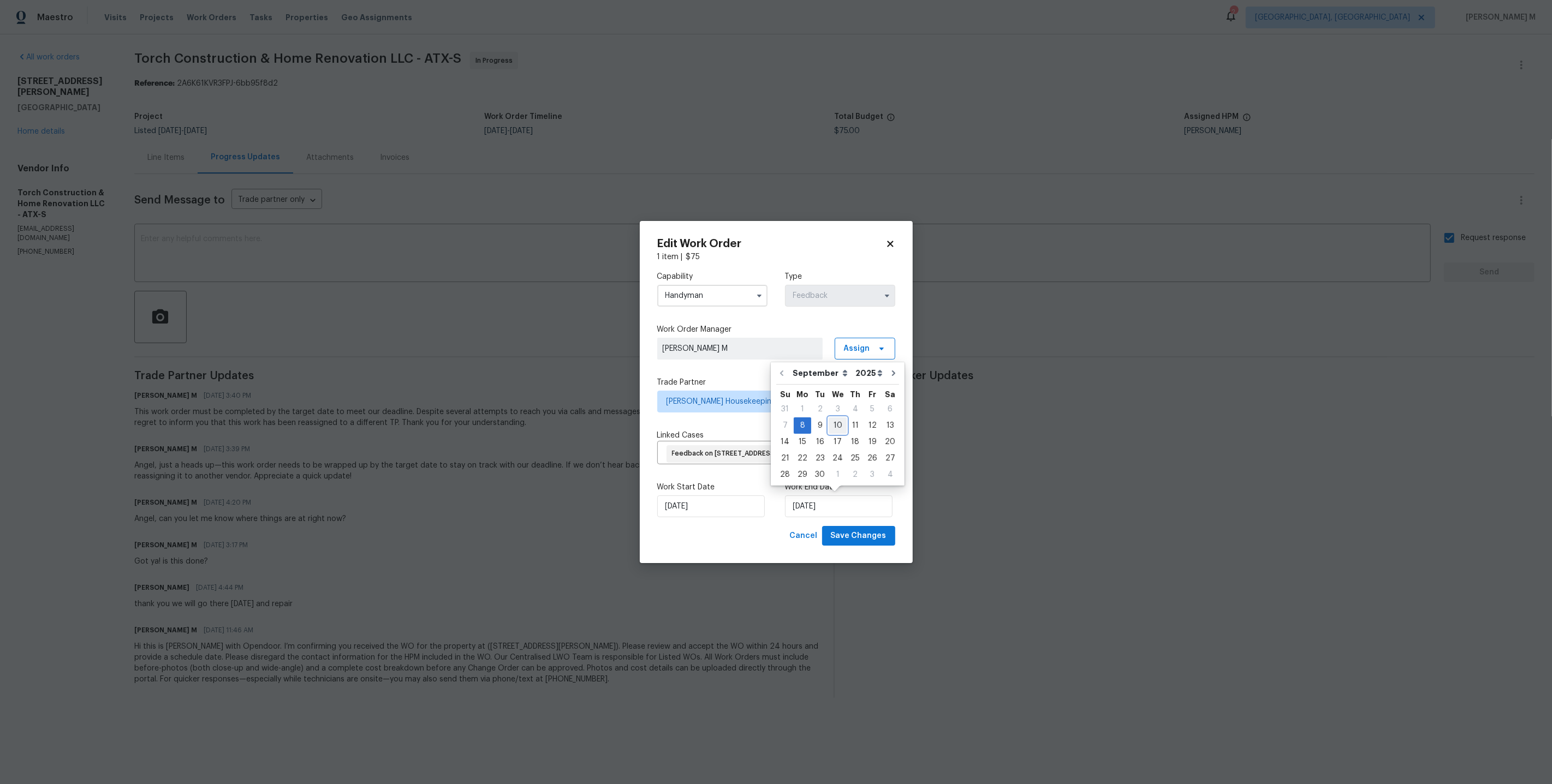
click at [833, 425] on div "10" at bounding box center [837, 425] width 18 height 15
type input "[DATE]"
click at [875, 531] on span "Save Changes" at bounding box center [859, 536] width 56 height 14
click at [990, 483] on body "Maestro Visits Projects Work Orders Tasks Properties Geo Assignments 2 [GEOGRAP…" at bounding box center [776, 358] width 1552 height 715
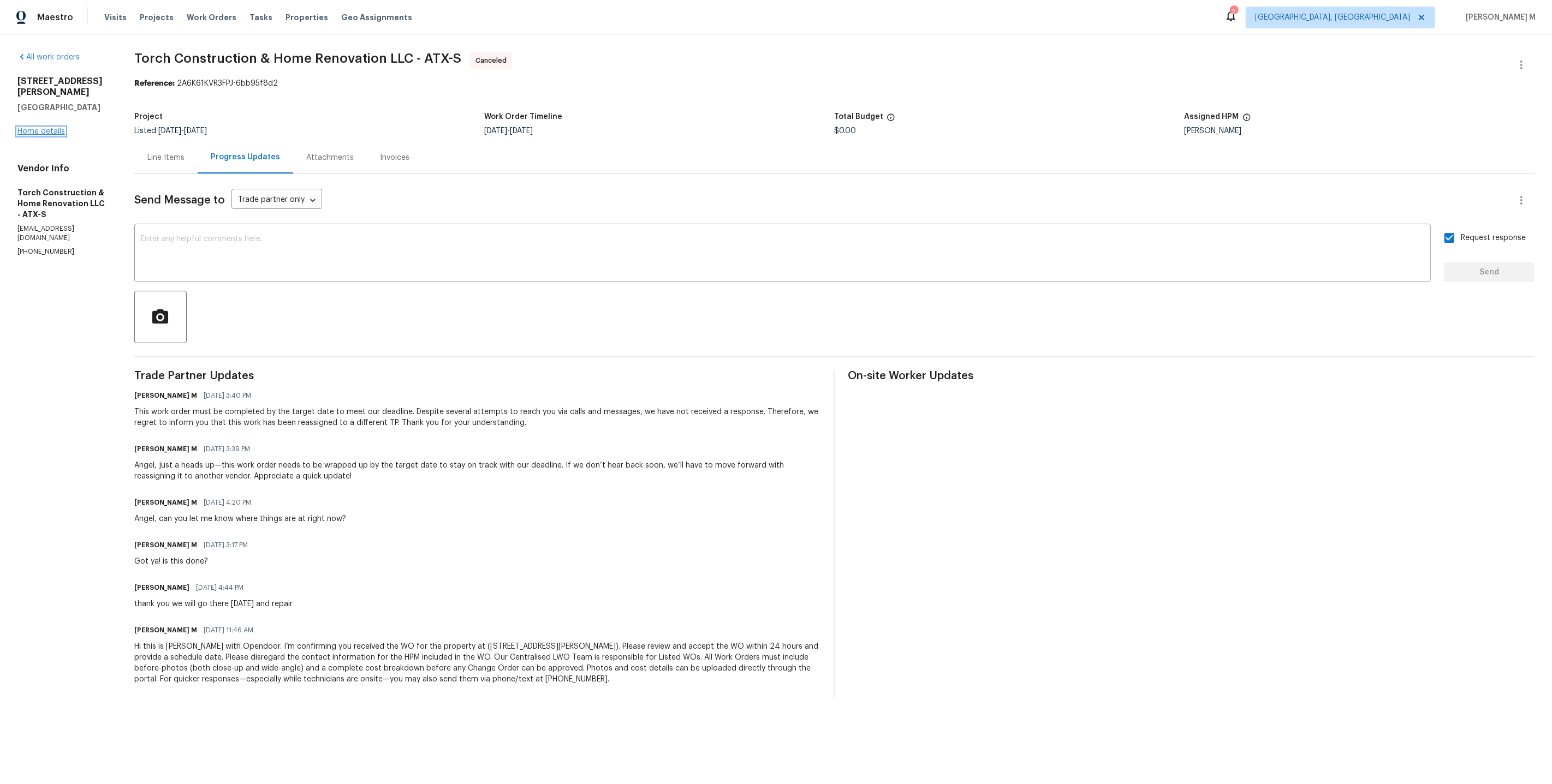
click at [50, 128] on link "Home details" at bounding box center [41, 132] width 48 height 8
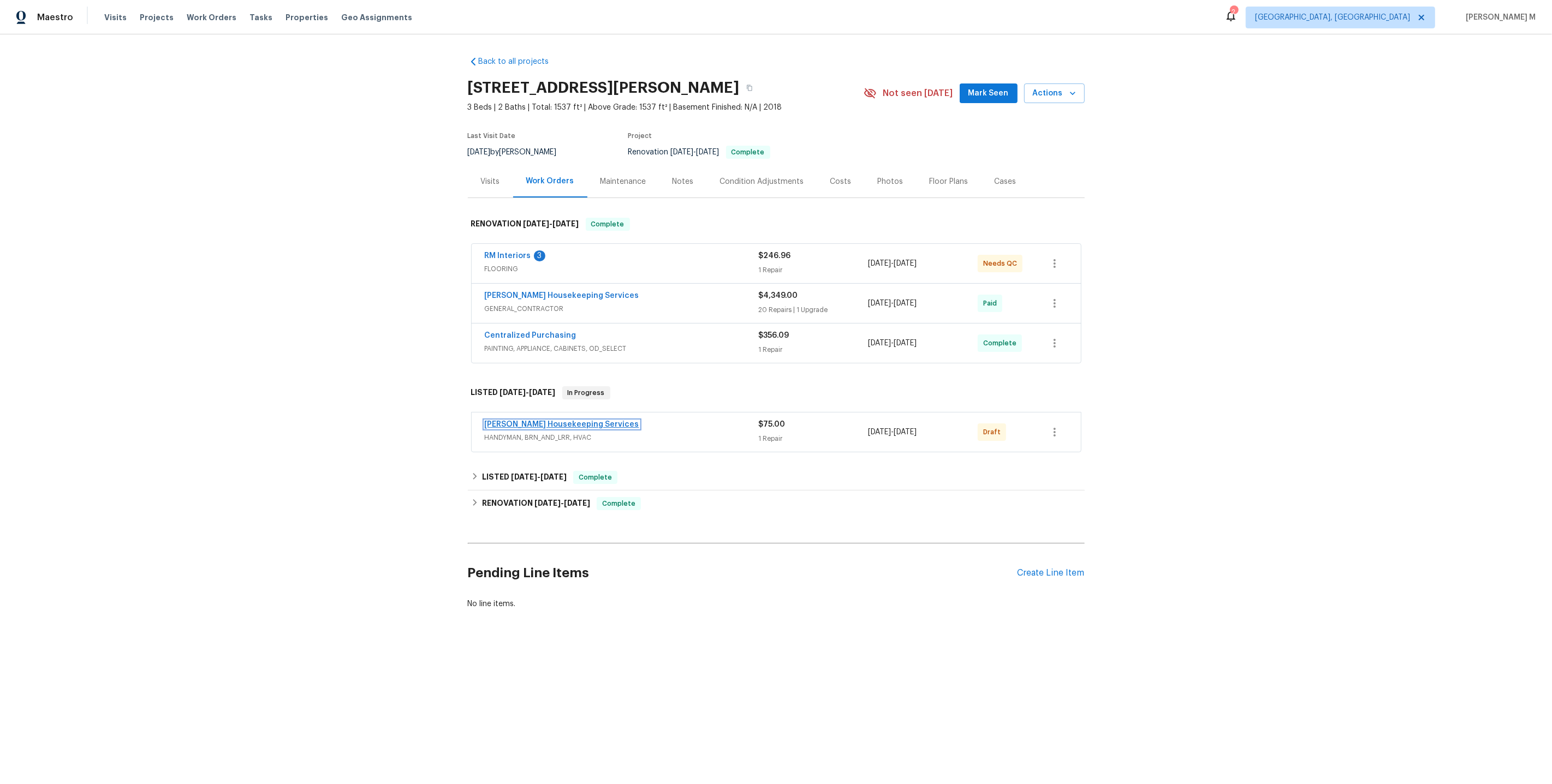
click at [522, 421] on link "[PERSON_NAME] Housekeeping Services" at bounding box center [562, 425] width 154 height 8
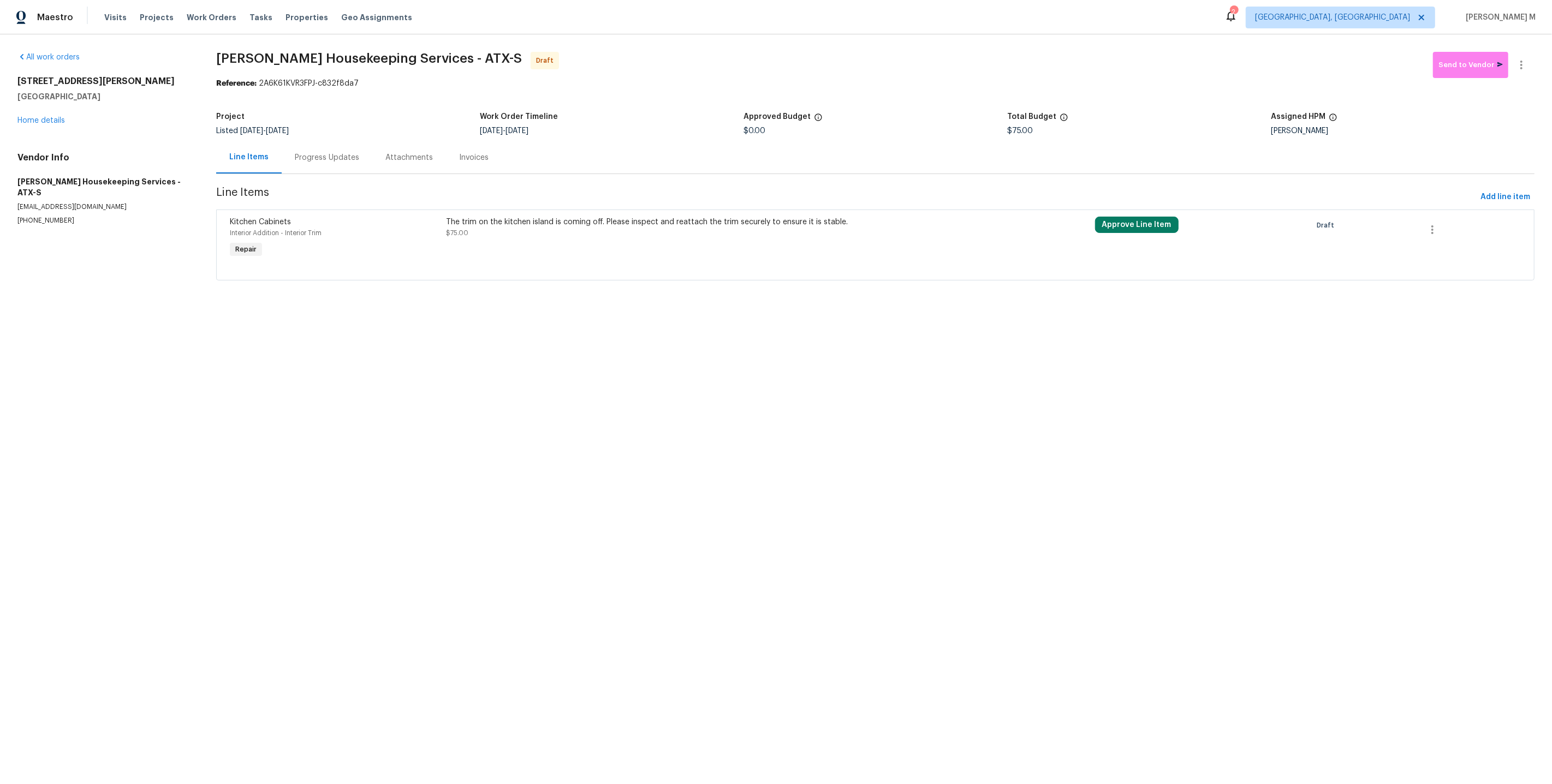
click at [46, 122] on div "[STREET_ADDRESS][PERSON_NAME][PERSON_NAME] Home details" at bounding box center [104, 101] width 173 height 50
click at [46, 119] on link "Home details" at bounding box center [41, 120] width 48 height 8
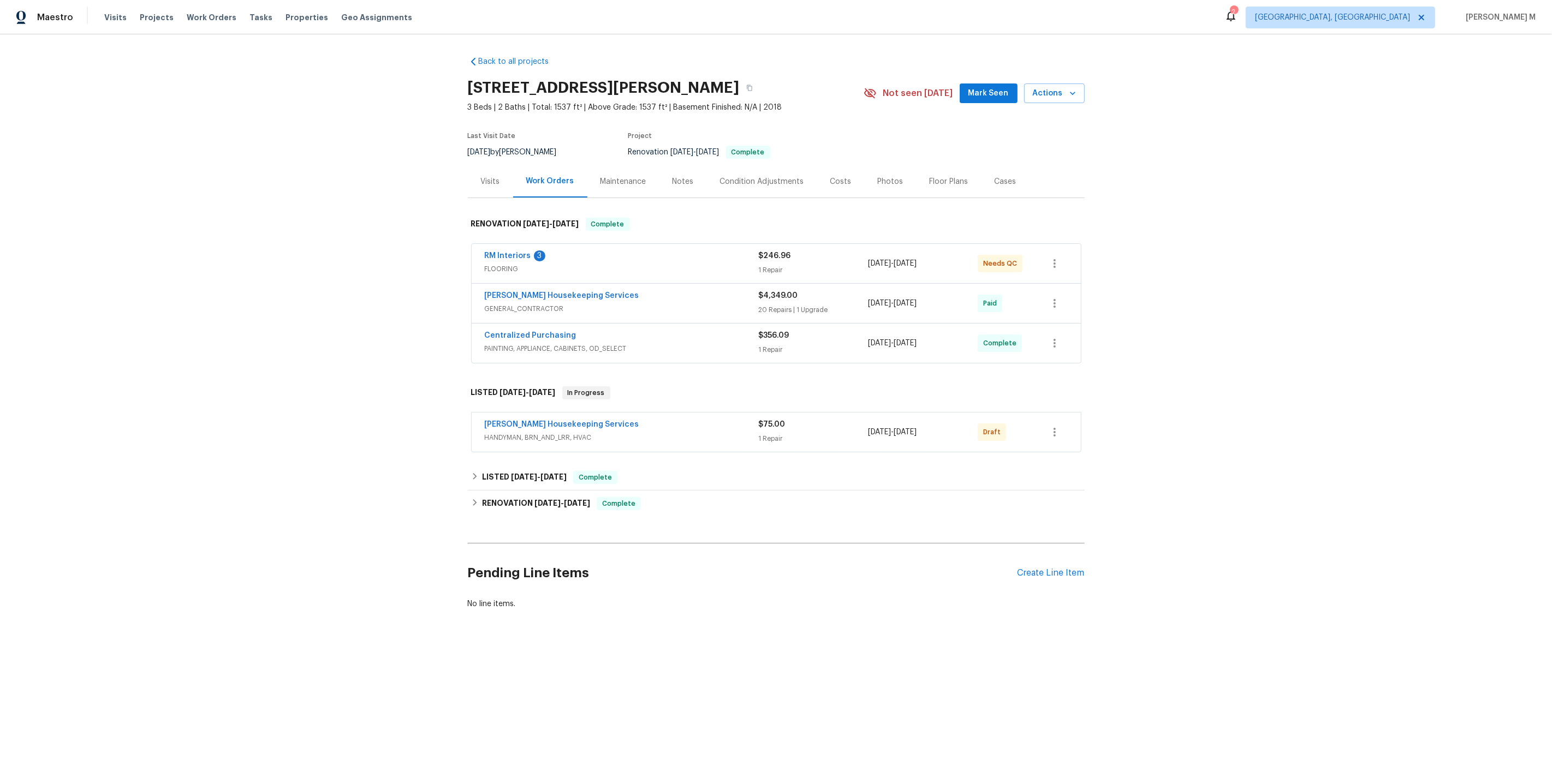
click at [501, 263] on span "FLOORING" at bounding box center [621, 268] width 274 height 11
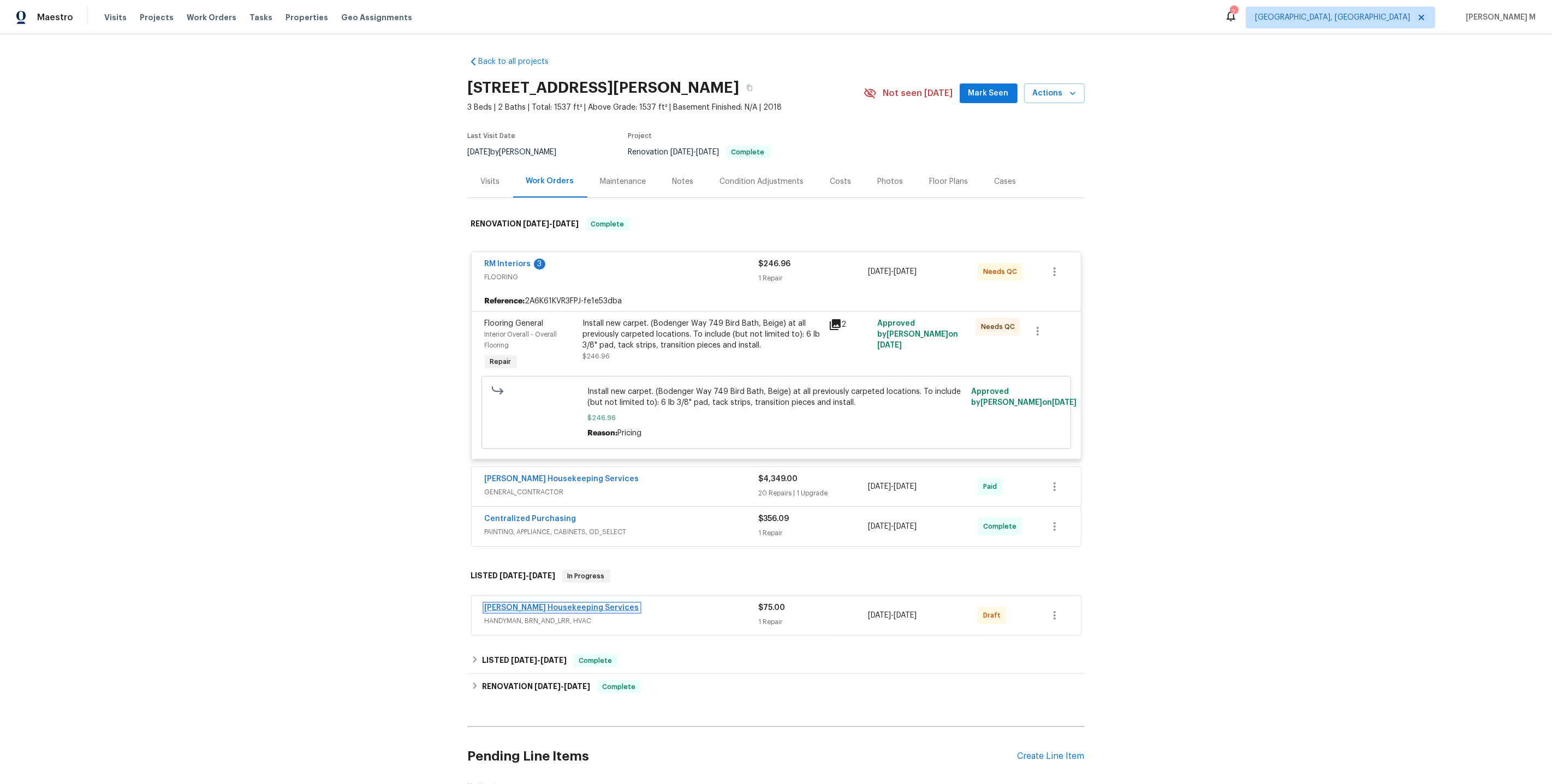
click at [523, 604] on link "[PERSON_NAME] Housekeeping Services" at bounding box center [562, 608] width 154 height 8
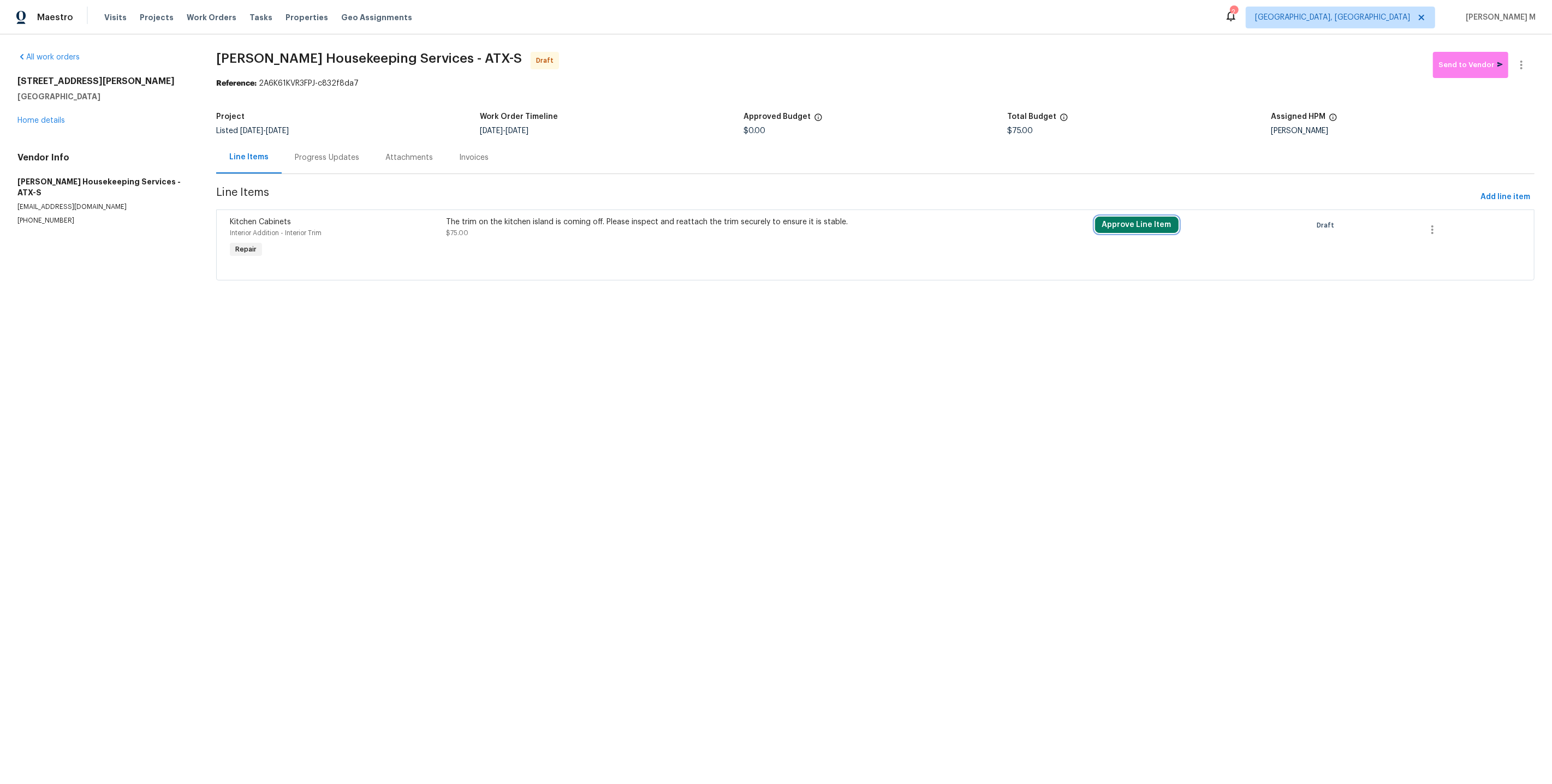
click at [1118, 220] on button "Approve Line Item" at bounding box center [1137, 225] width 83 height 16
click at [953, 223] on button "Approve" at bounding box center [963, 228] width 65 height 22
click at [678, 247] on div "The trim on the kitchen island is coming off. Please inspect and reattach the t…" at bounding box center [712, 238] width 540 height 50
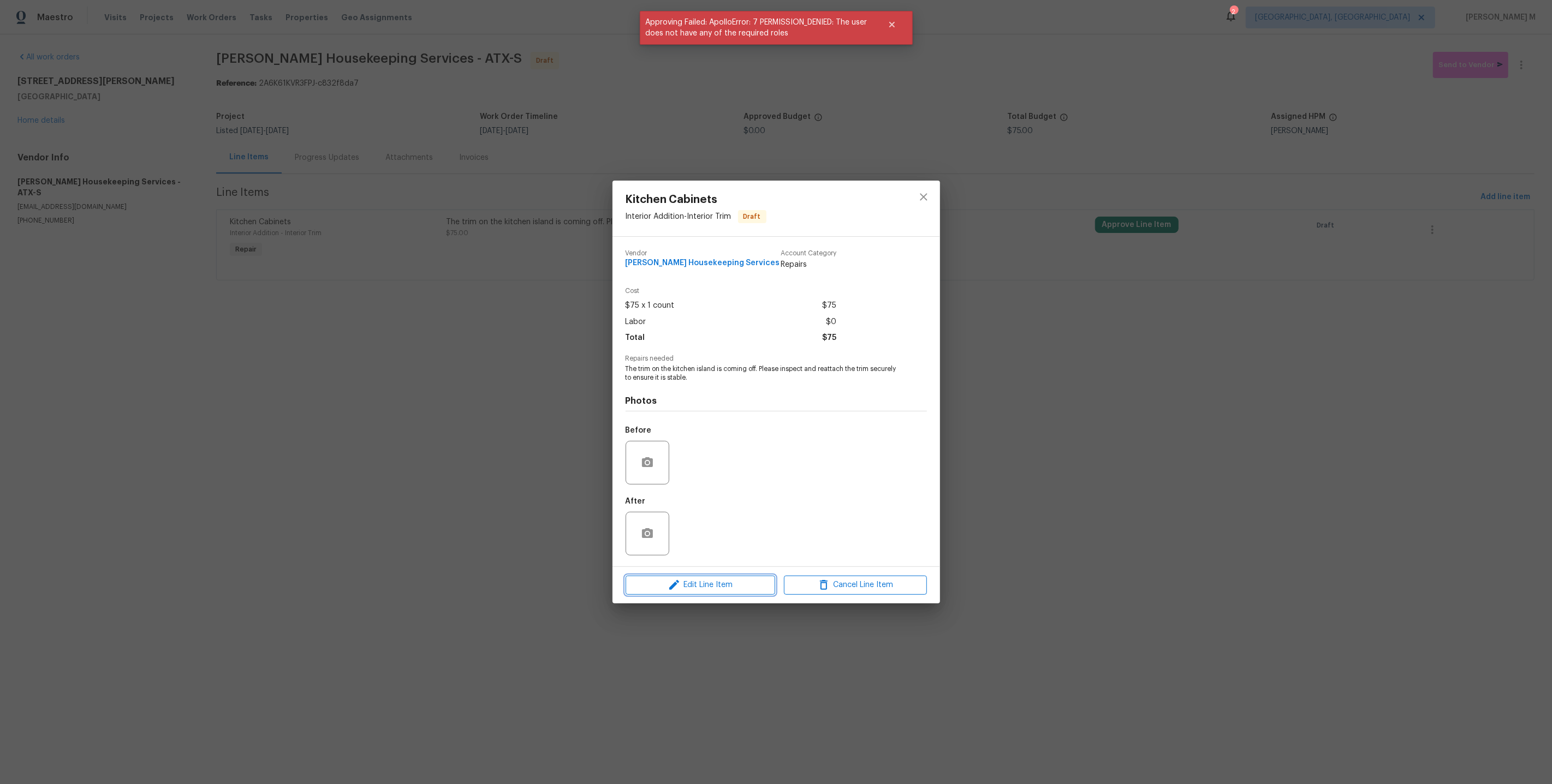
click at [703, 578] on span "Edit Line Item" at bounding box center [700, 585] width 143 height 14
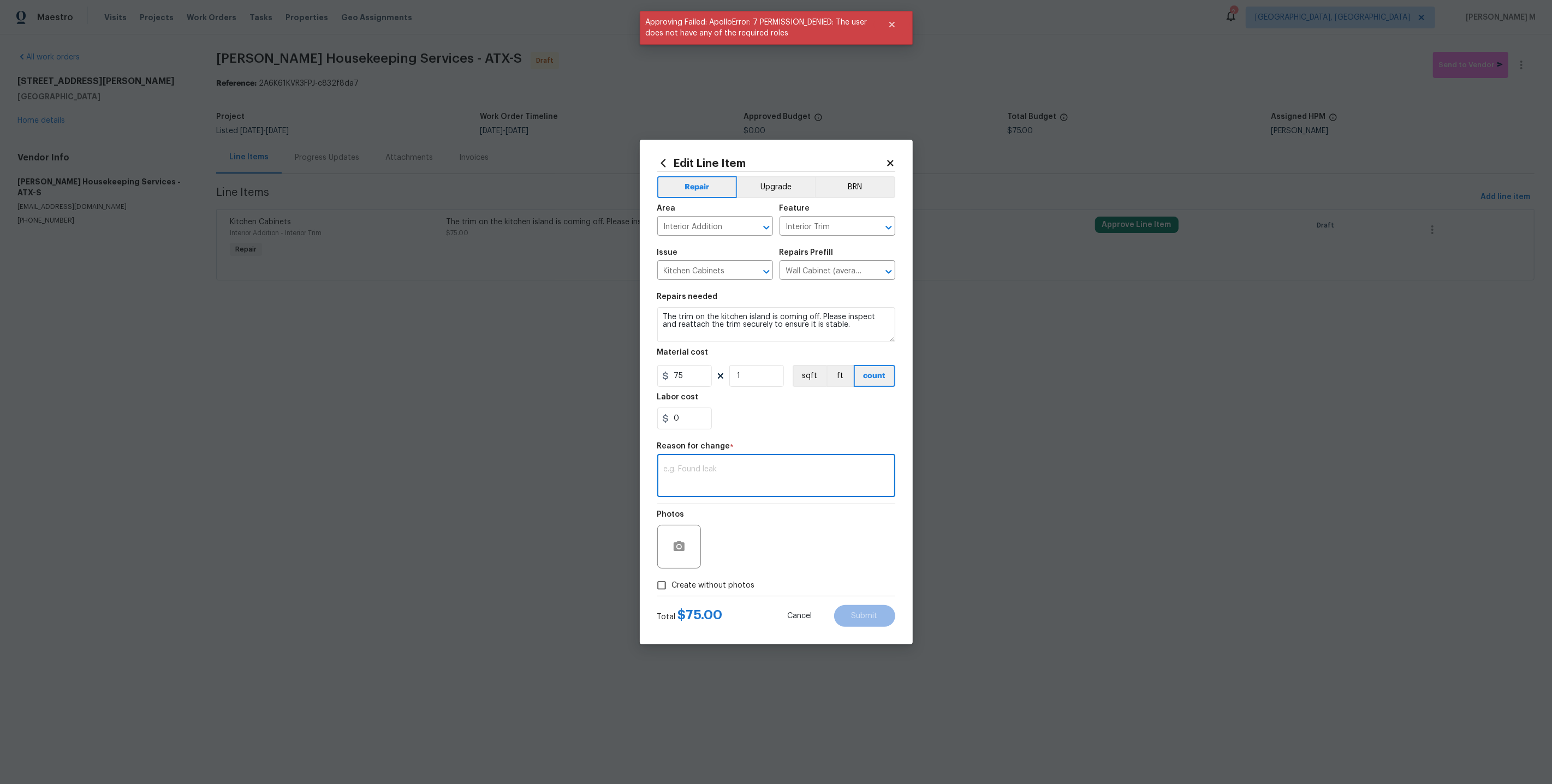
click at [712, 470] on textarea at bounding box center [776, 477] width 225 height 23
type textarea "Vebriage updated!"
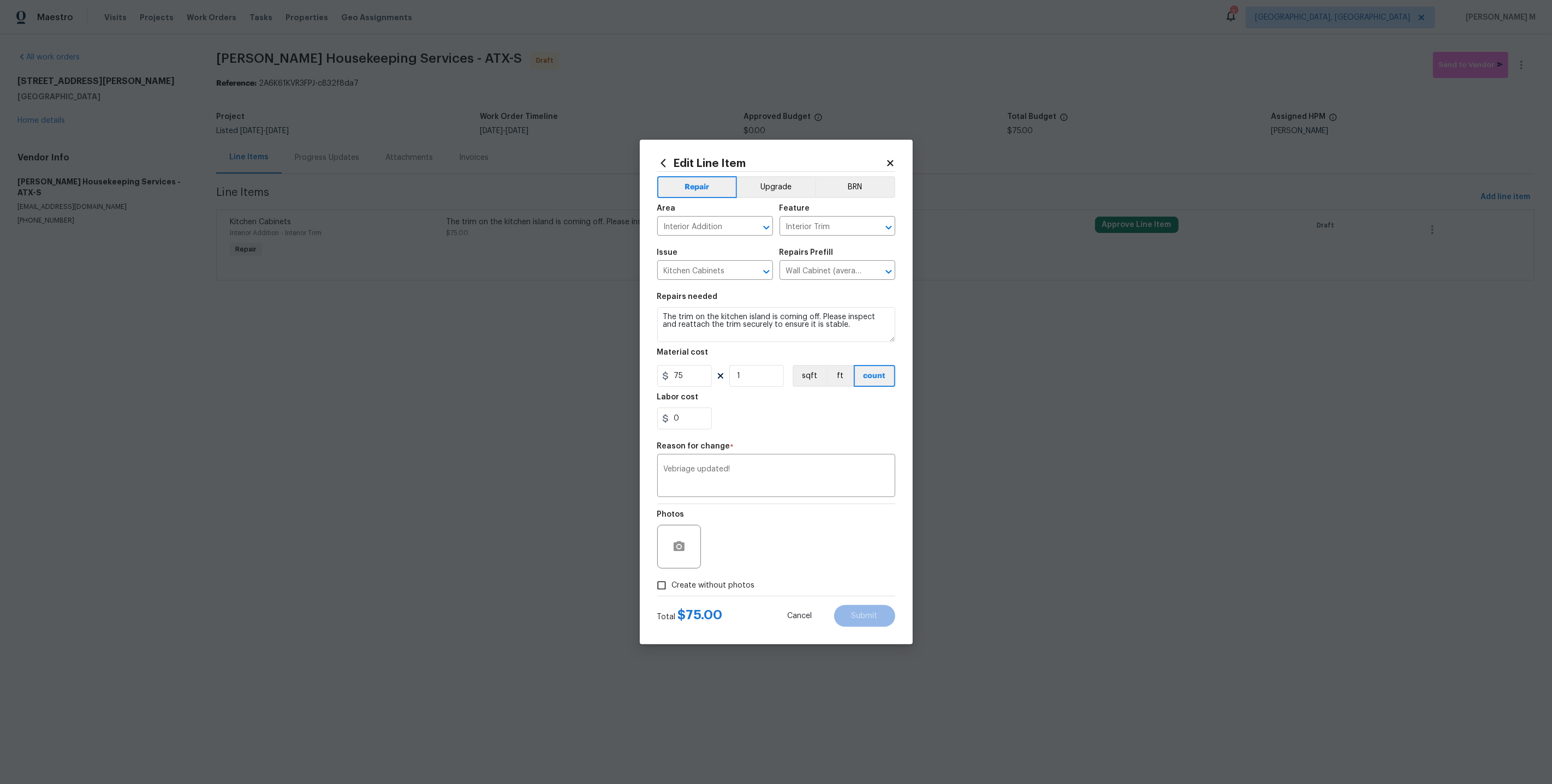
click at [724, 580] on span "Create without photos" at bounding box center [714, 586] width 83 height 11
click at [672, 575] on input "Create without photos" at bounding box center [661, 585] width 21 height 21
checkbox input "true"
click at [759, 564] on div "Reason*" at bounding box center [803, 539] width 186 height 71
click at [777, 555] on textarea at bounding box center [803, 547] width 186 height 44
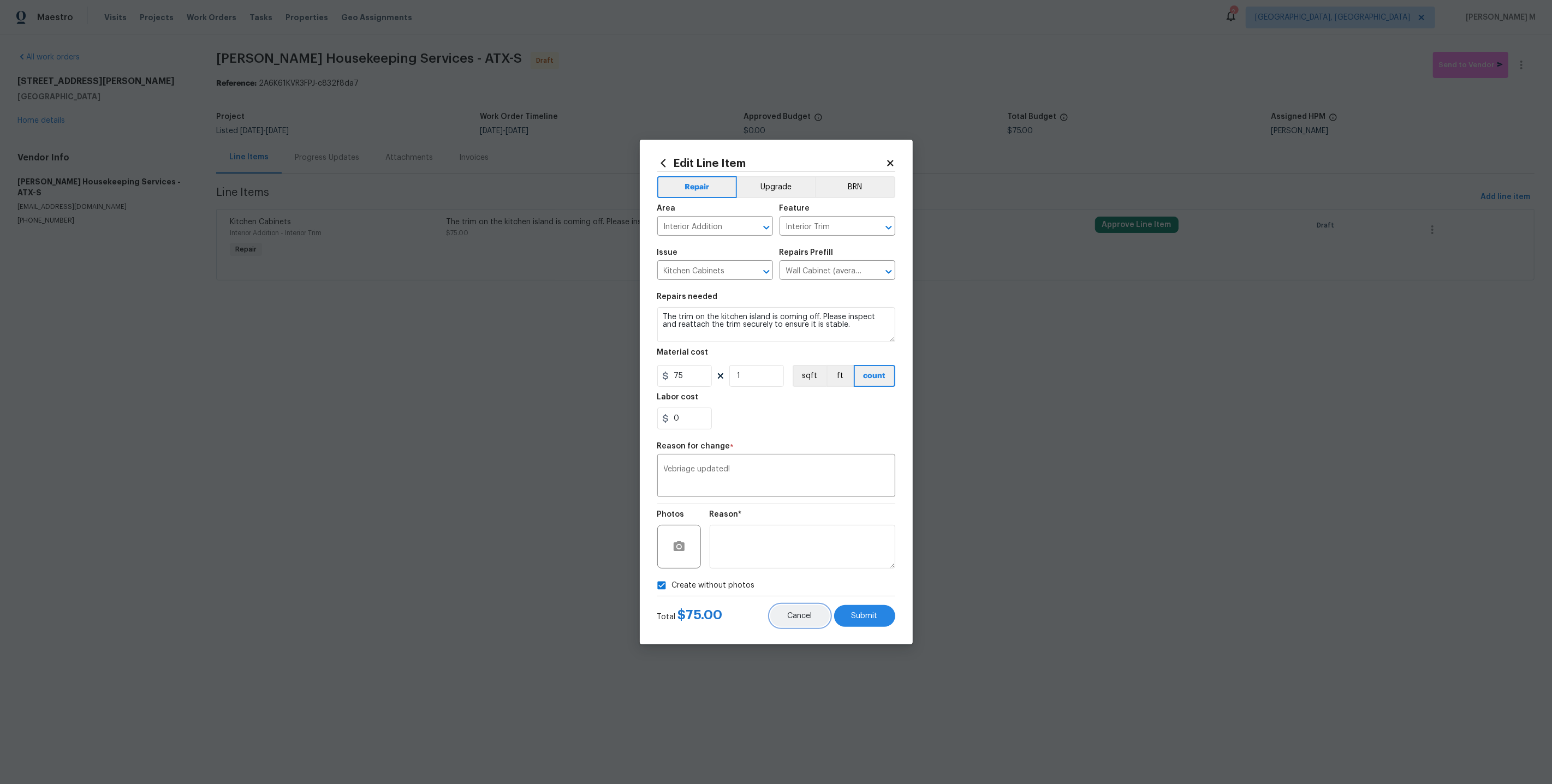
click at [830, 605] on button "Cancel" at bounding box center [800, 616] width 60 height 22
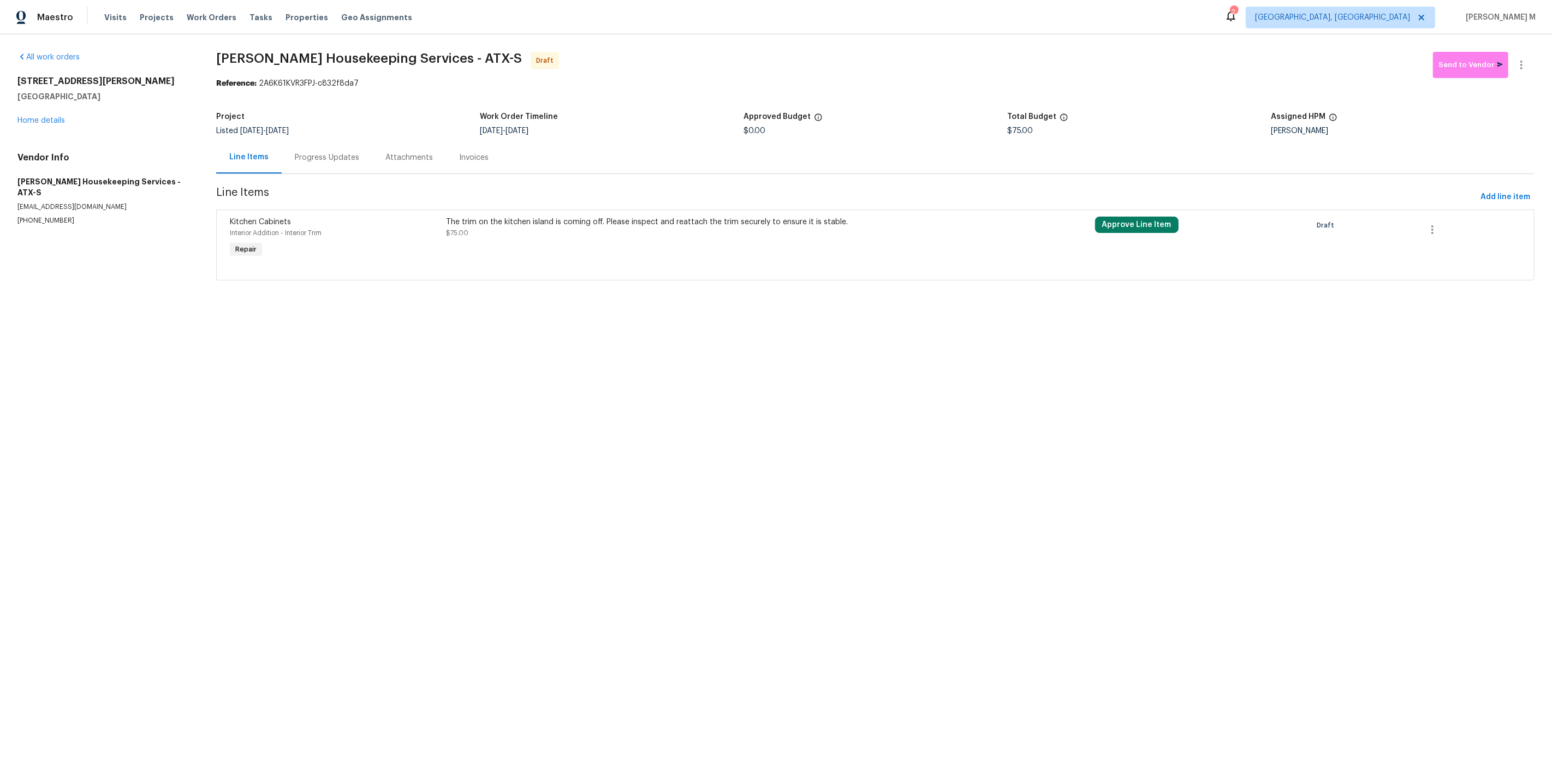
click at [672, 235] on div "The trim on the kitchen island is coming off. Please inspect and reattach the t…" at bounding box center [712, 238] width 540 height 50
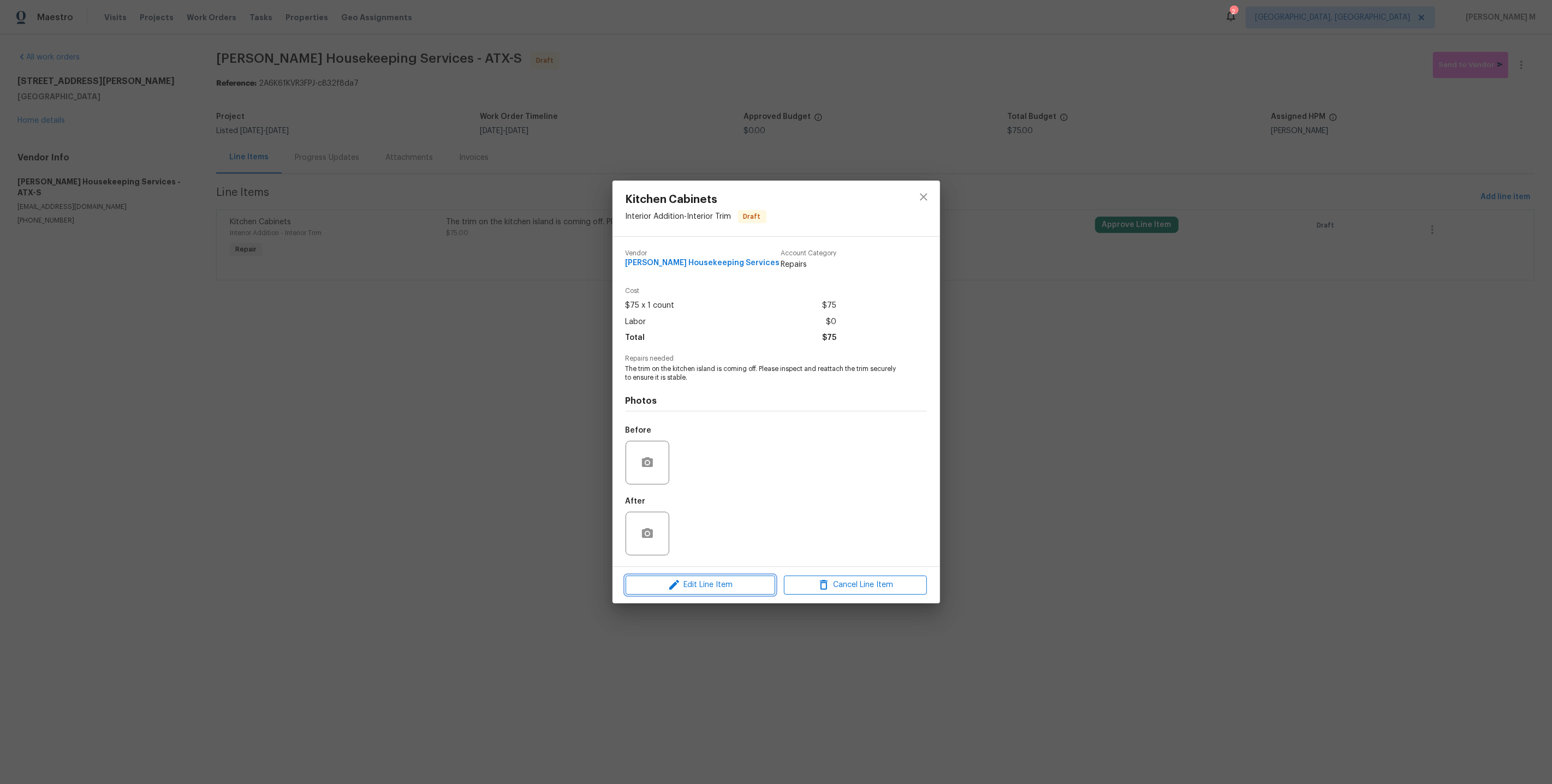
click at [711, 582] on span "Edit Line Item" at bounding box center [700, 585] width 143 height 14
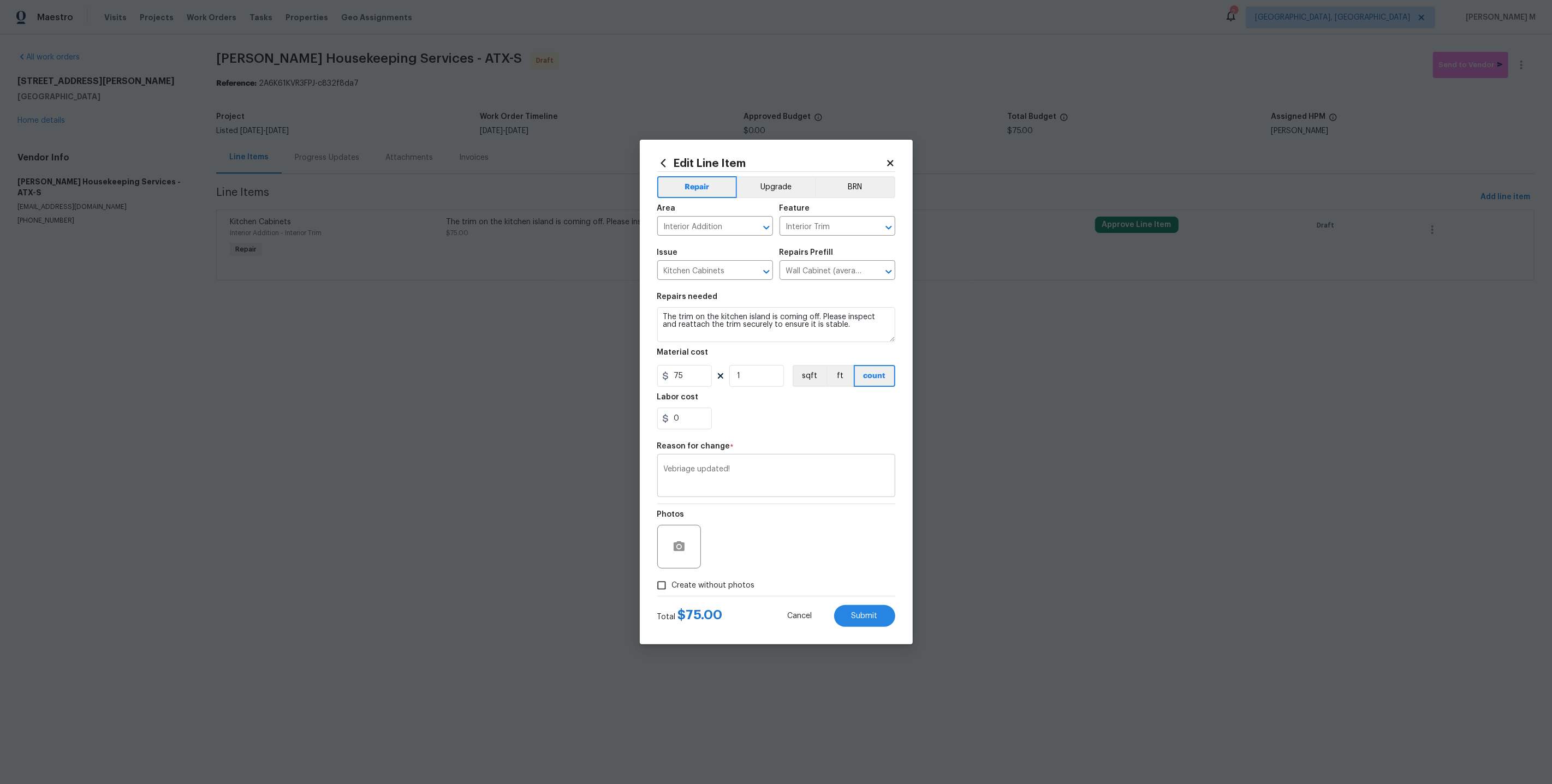
click at [680, 473] on textarea "Vebriage updated!" at bounding box center [776, 477] width 225 height 23
click at [727, 580] on span "Create without photos" at bounding box center [714, 586] width 83 height 11
click at [672, 578] on input "Create without photos" at bounding box center [661, 585] width 21 height 21
checkbox input "true"
click at [760, 558] on textarea at bounding box center [803, 547] width 186 height 44
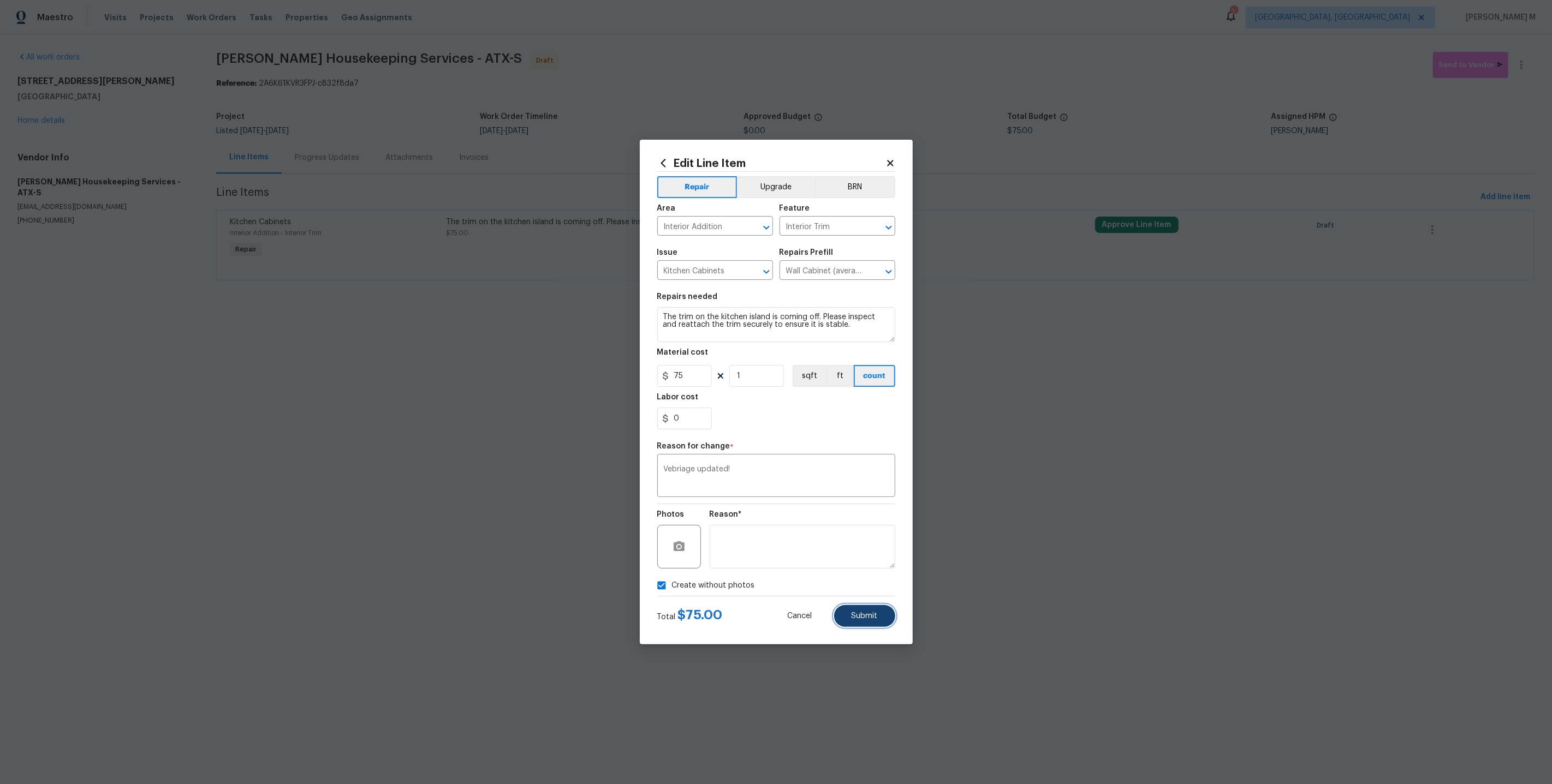
click at [862, 614] on button "Submit" at bounding box center [864, 616] width 61 height 22
click at [1108, 311] on html "Maestro Visits Projects Work Orders Tasks Properties Geo Assignments 2 [GEOGRAP…" at bounding box center [776, 156] width 1552 height 311
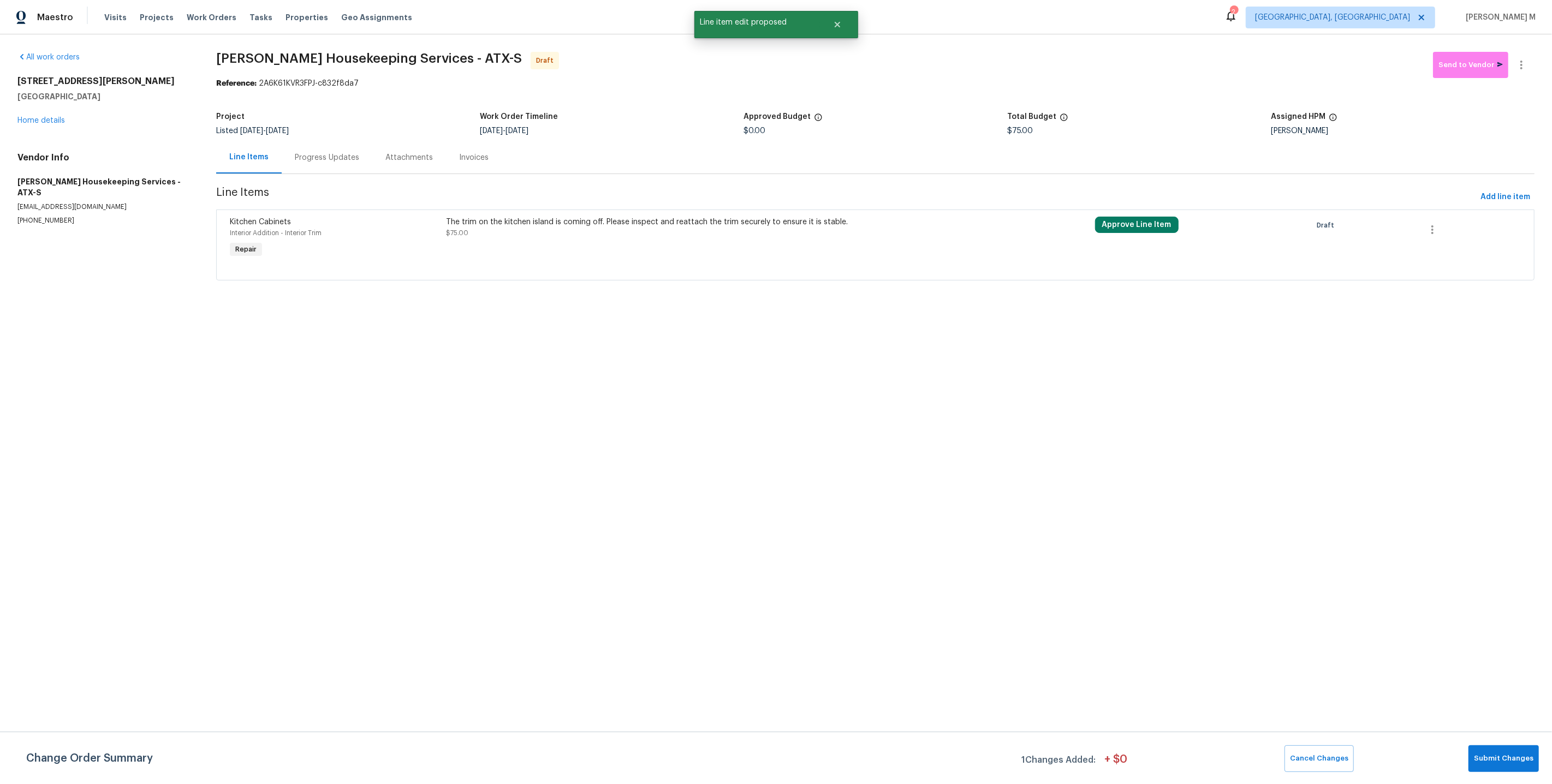
click at [1496, 760] on span "Submit Changes" at bounding box center [1504, 759] width 60 height 13
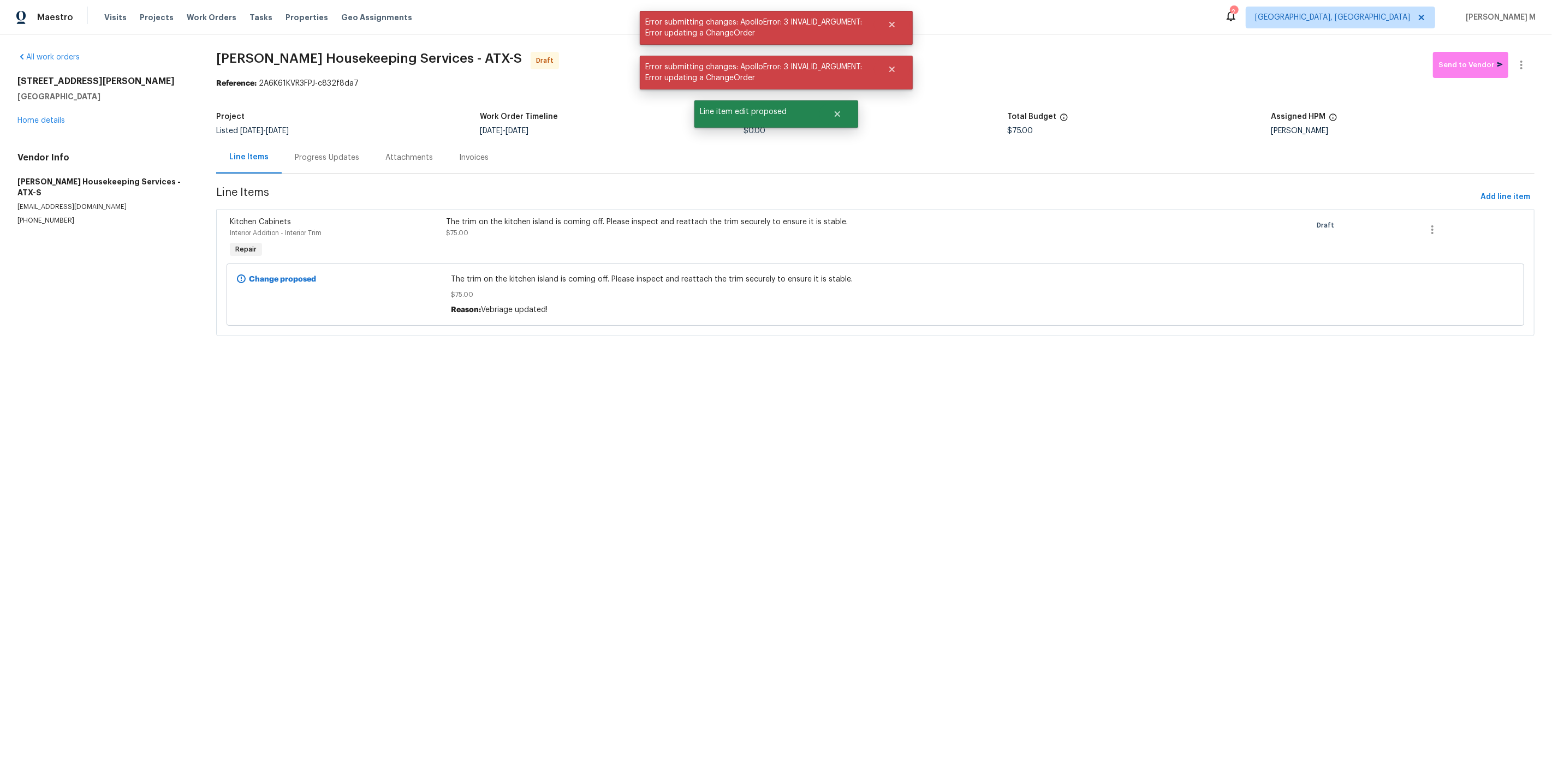
click at [308, 157] on div "Progress Updates" at bounding box center [327, 157] width 65 height 11
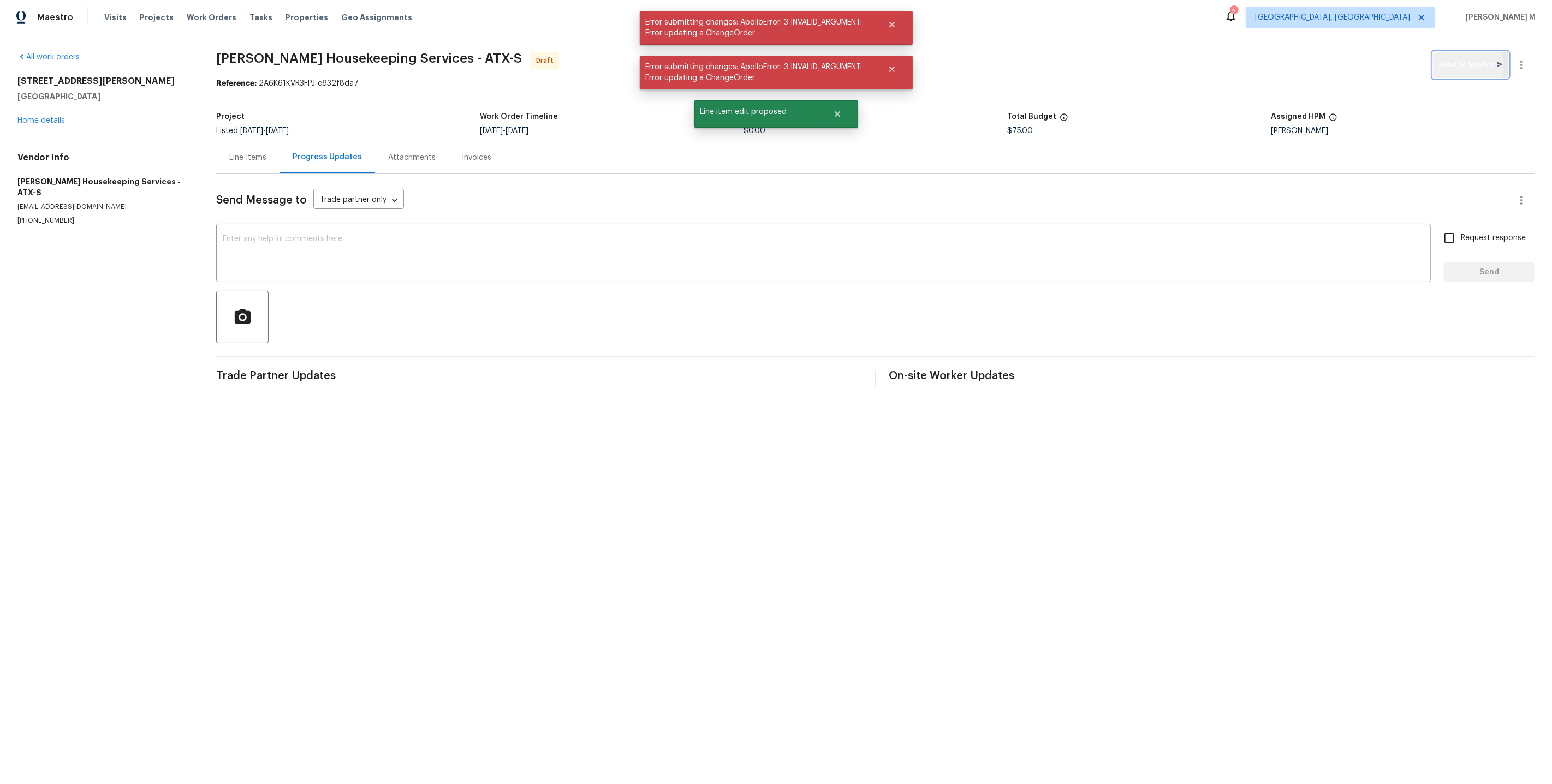
click at [1447, 61] on span "Send to Vendor" at bounding box center [1470, 65] width 65 height 13
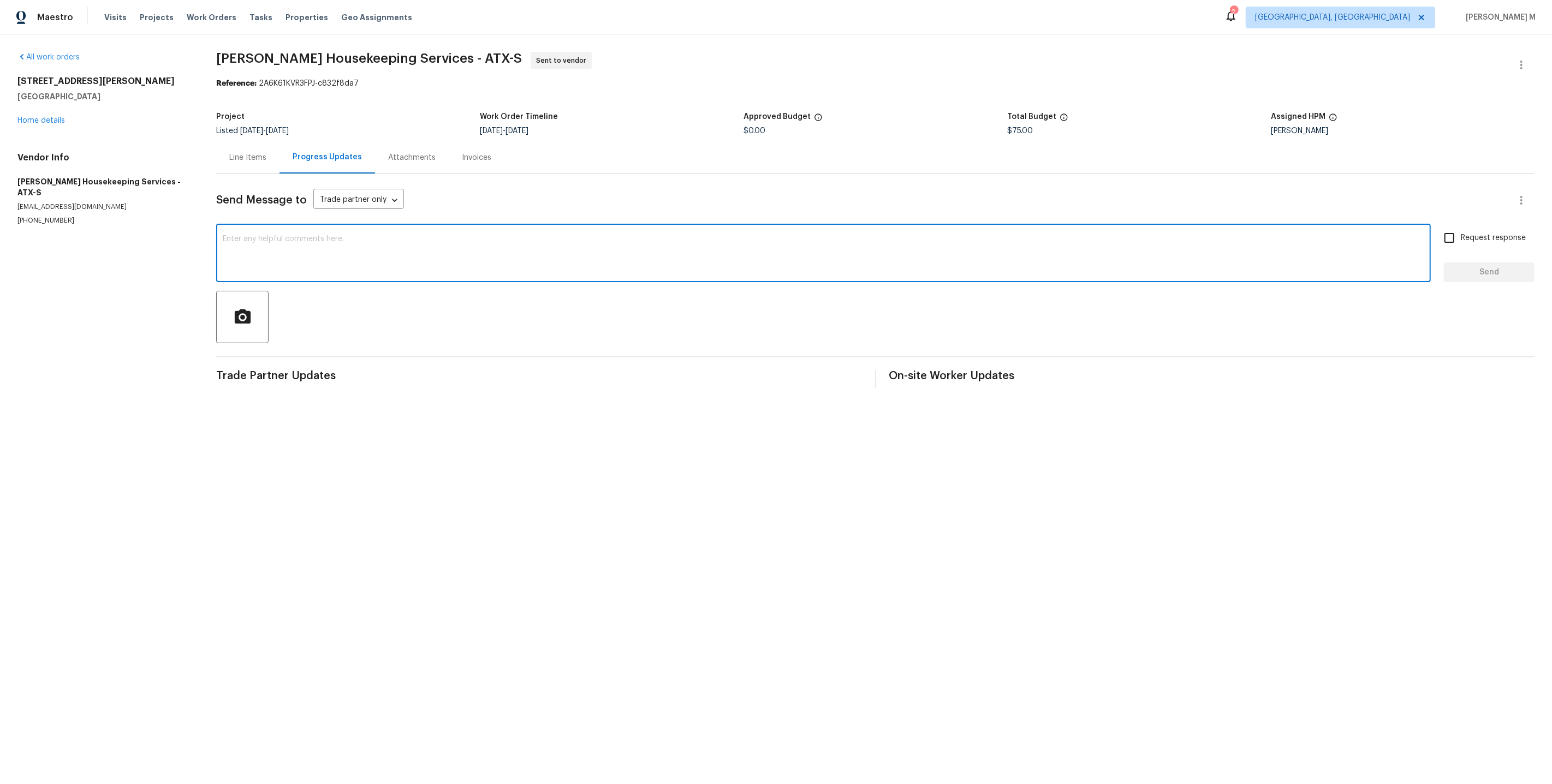
click at [539, 238] on textarea at bounding box center [823, 254] width 1202 height 38
paste textarea "Hi this is [PERSON_NAME] with Opendoor. I’m confirming you received the WO for …"
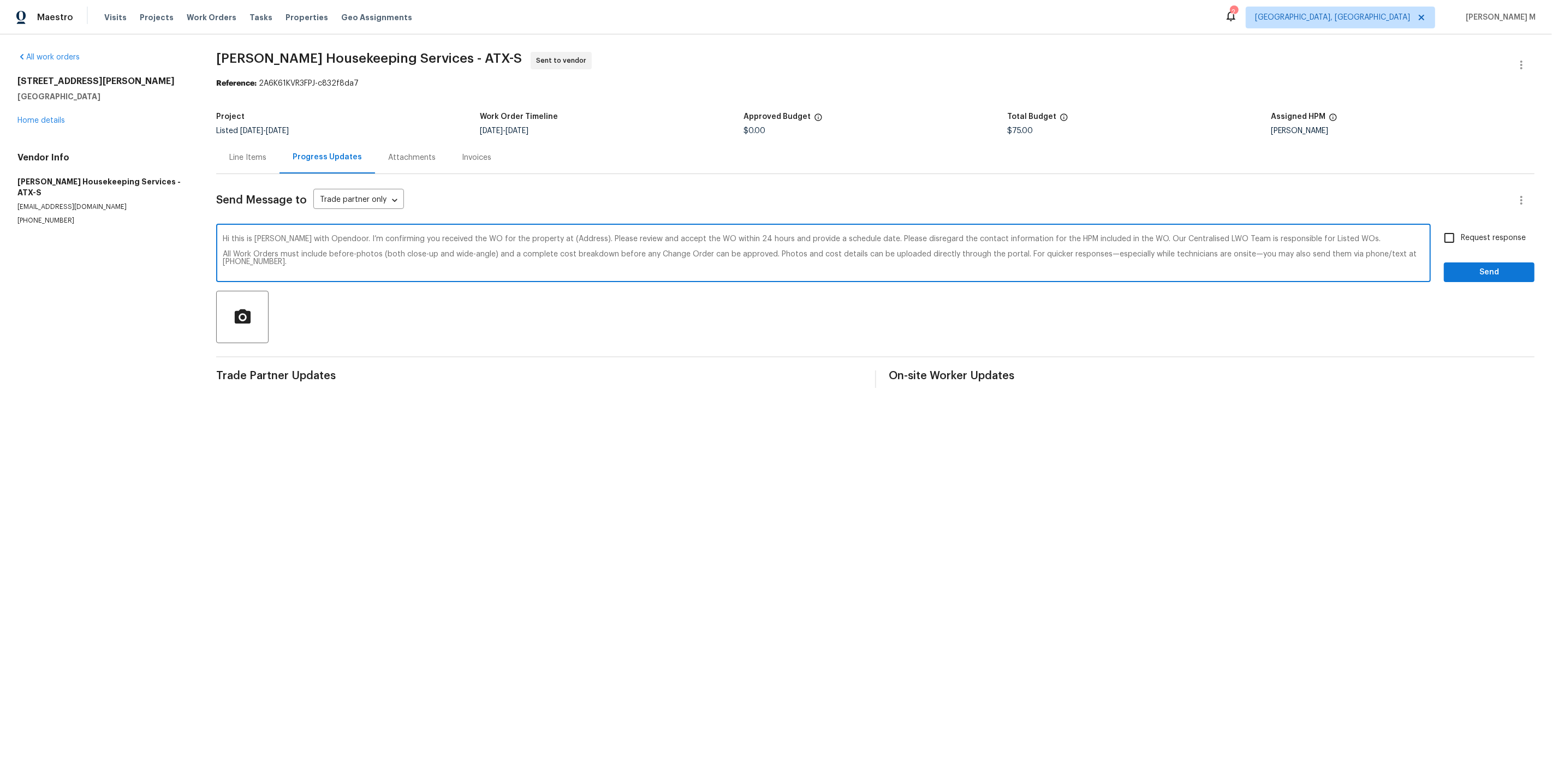
click at [542, 235] on textarea "Hi this is [PERSON_NAME] with Opendoor. I’m confirming you received the WO for …" at bounding box center [823, 254] width 1202 height 38
paste textarea "[STREET_ADDRESS][PERSON_NAME]"
type textarea "Hi this is [PERSON_NAME] with Opendoor. I’m confirming you received the WO for …"
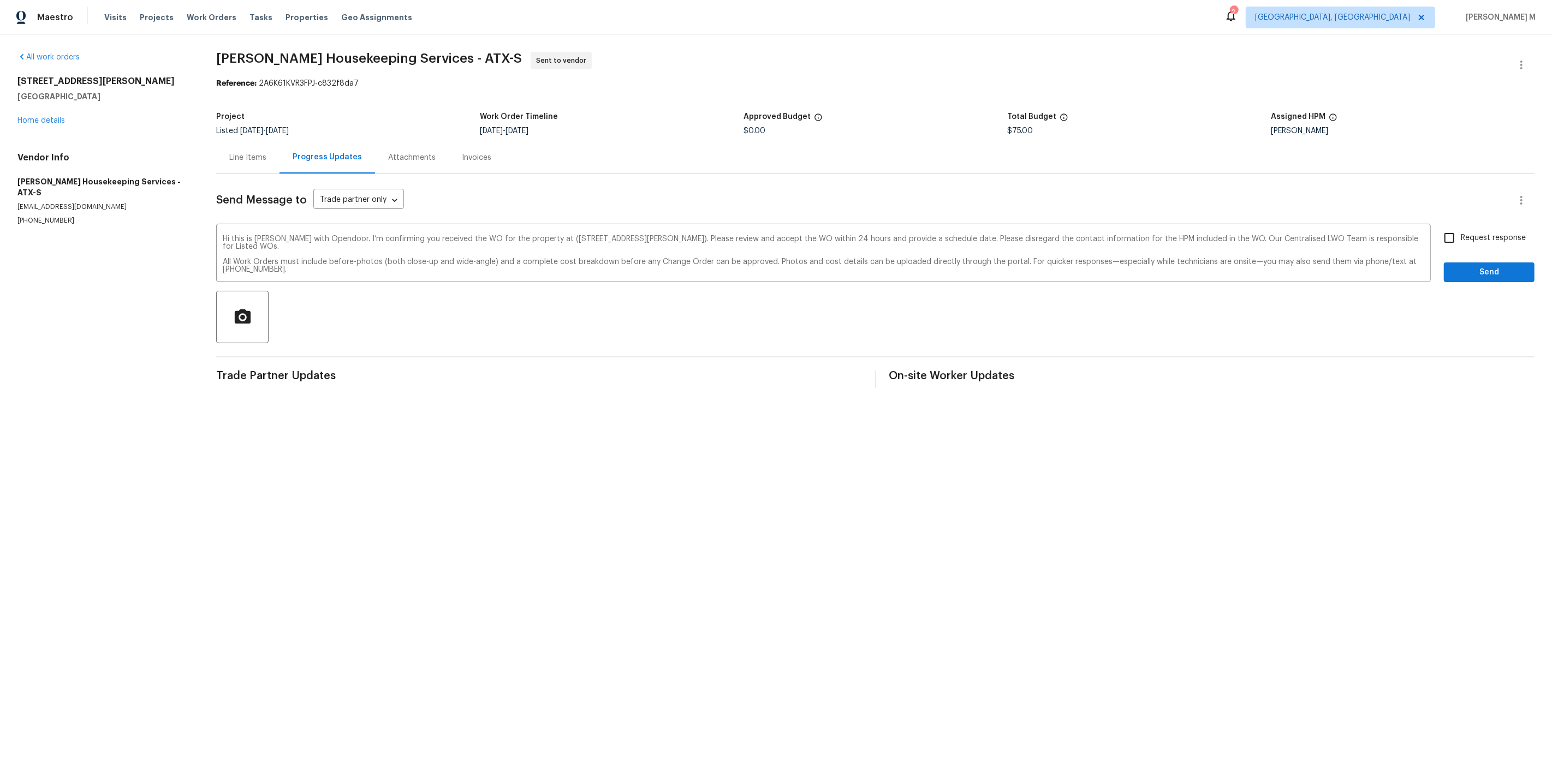
click at [1480, 240] on label "Request response" at bounding box center [1482, 238] width 88 height 23
click at [1461, 240] on input "Request response" at bounding box center [1449, 238] width 23 height 23
checkbox input "true"
click at [1475, 266] on span "Send" at bounding box center [1489, 273] width 73 height 14
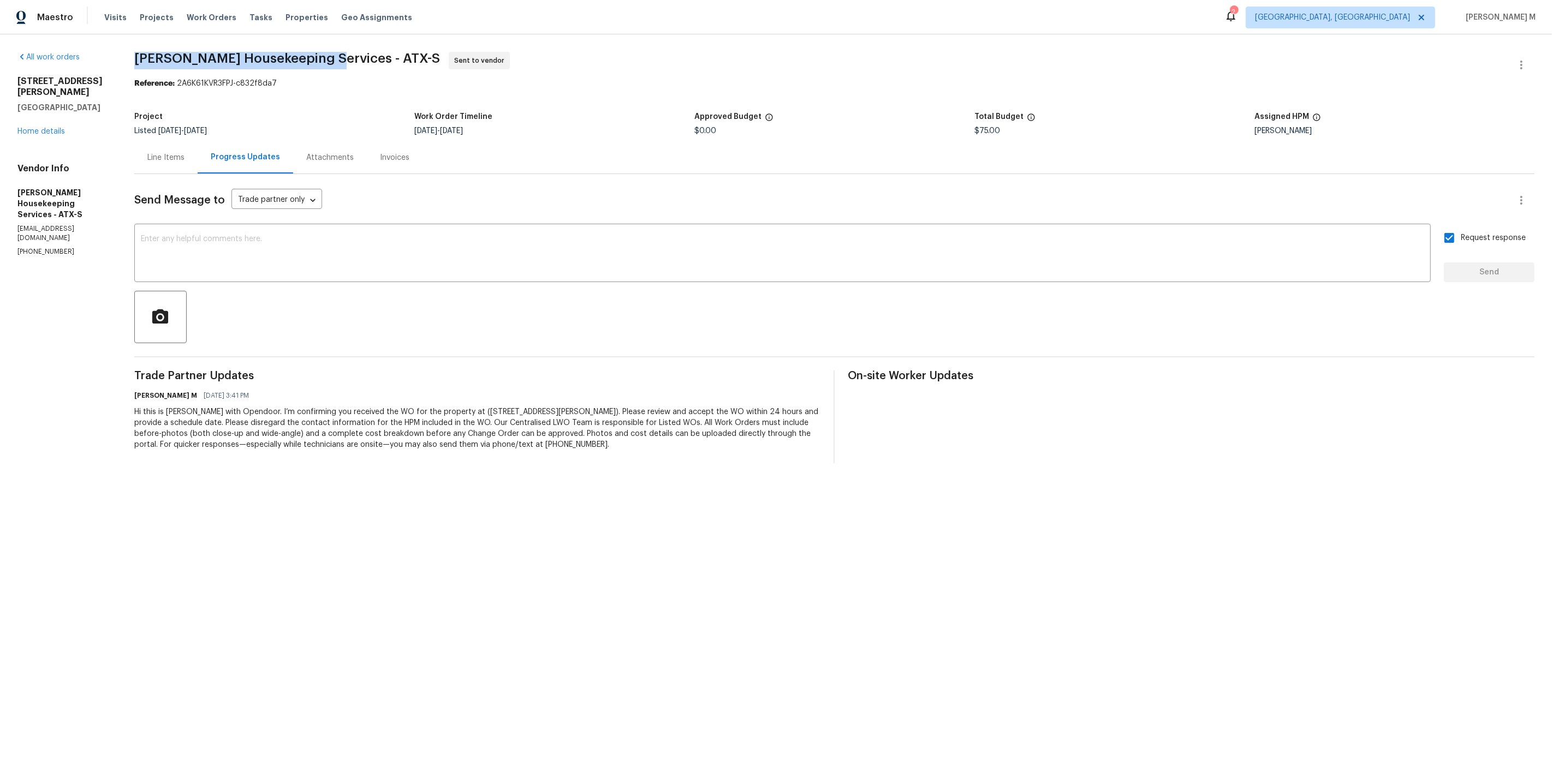
drag, startPoint x: 128, startPoint y: 53, endPoint x: 309, endPoint y: 56, distance: 181.0
click at [309, 56] on div "All work orders [STREET_ADDRESS][PERSON_NAME][PERSON_NAME] Home details Vendor …" at bounding box center [776, 258] width 1552 height 447
copy span "[PERSON_NAME] Housekeeping Services"
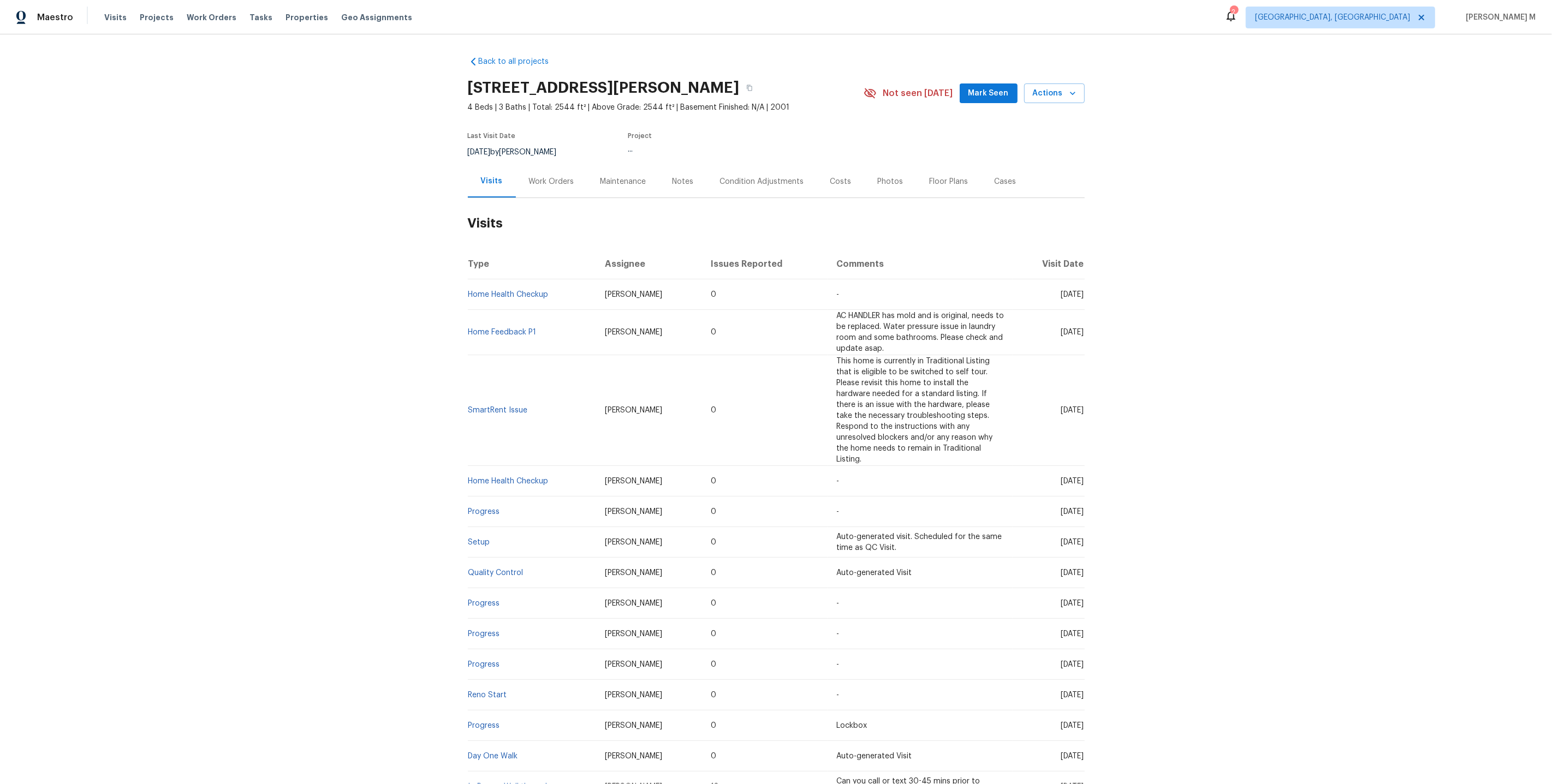
click at [550, 178] on div "Work Orders" at bounding box center [552, 181] width 45 height 11
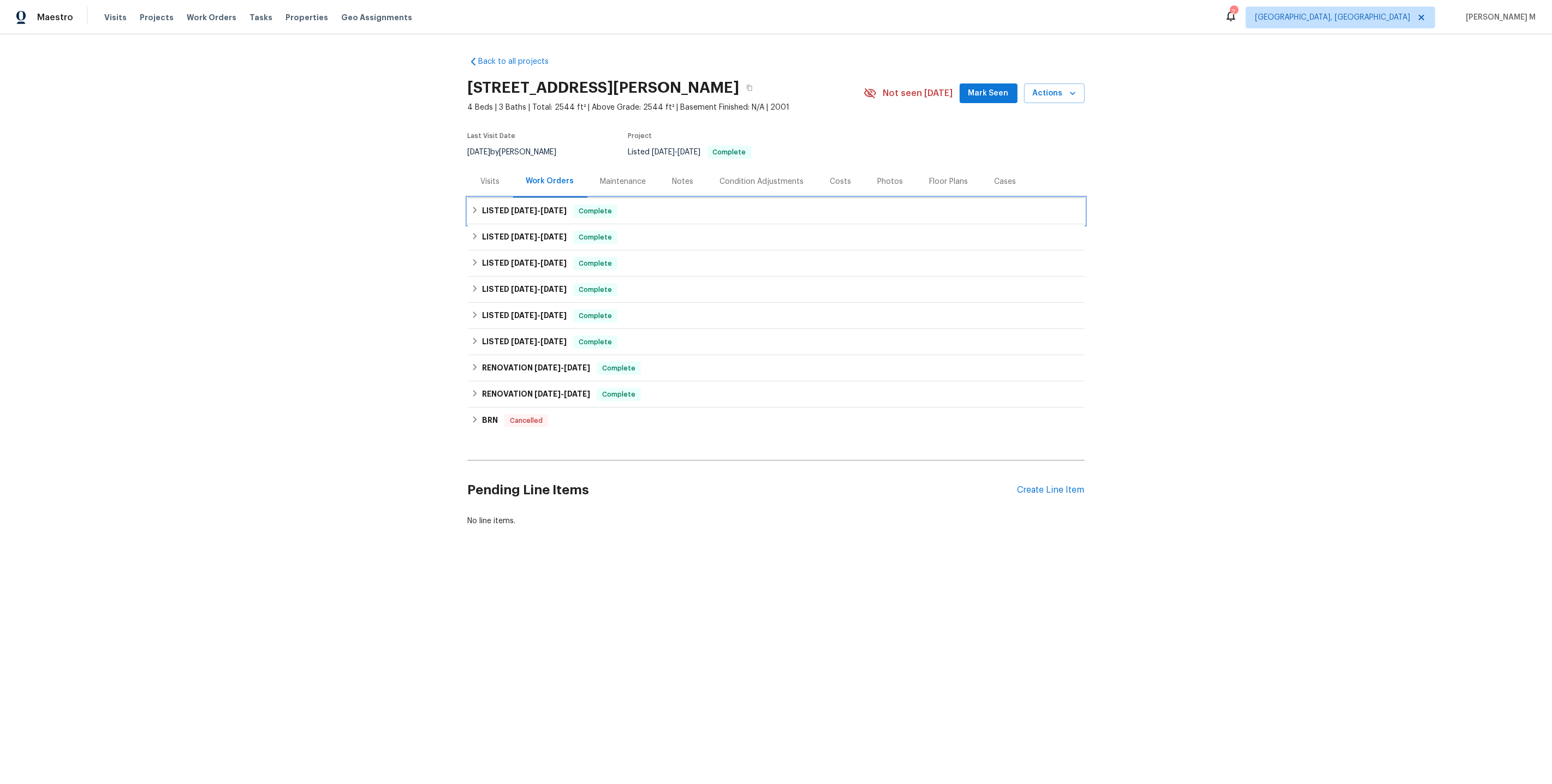
click at [521, 211] on h6 "LISTED [DATE] - [DATE]" at bounding box center [524, 211] width 85 height 13
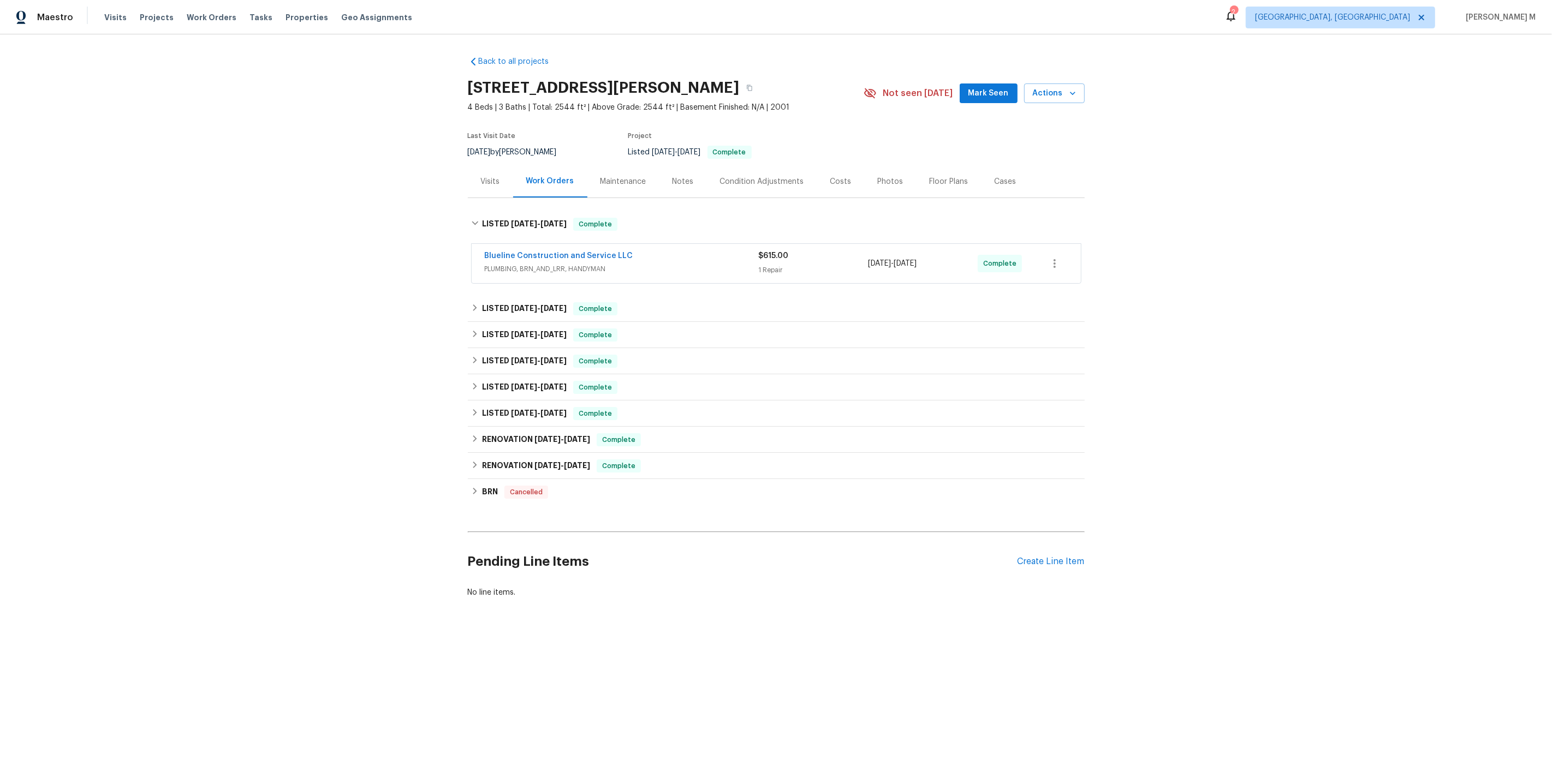
click at [520, 269] on div "Blueline Construction and Service LLC PLUMBING, BRN_AND_LRR, HANDYMAN" at bounding box center [621, 263] width 274 height 26
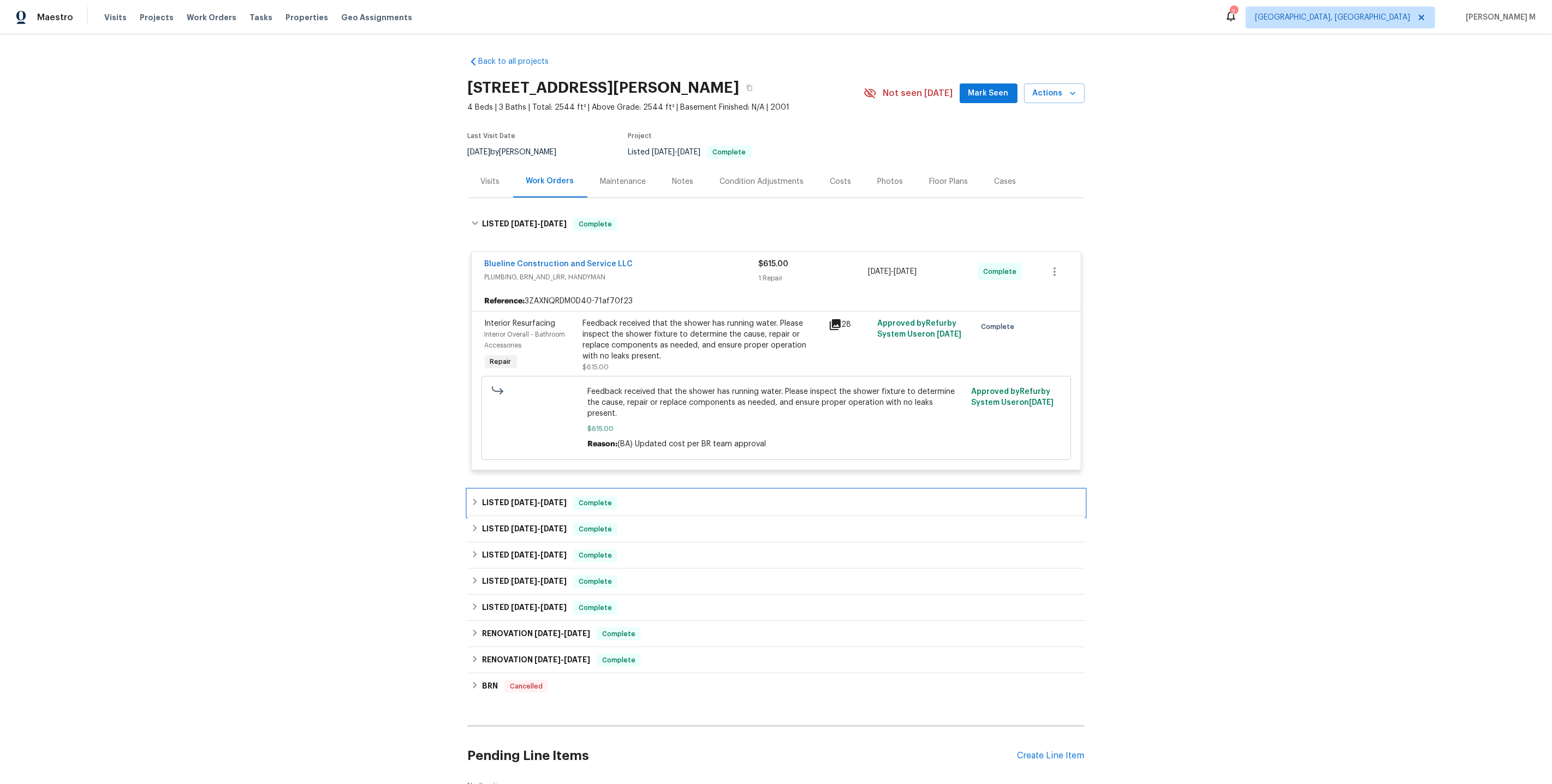
click at [518, 497] on h6 "LISTED [DATE] - [DATE]" at bounding box center [524, 503] width 85 height 13
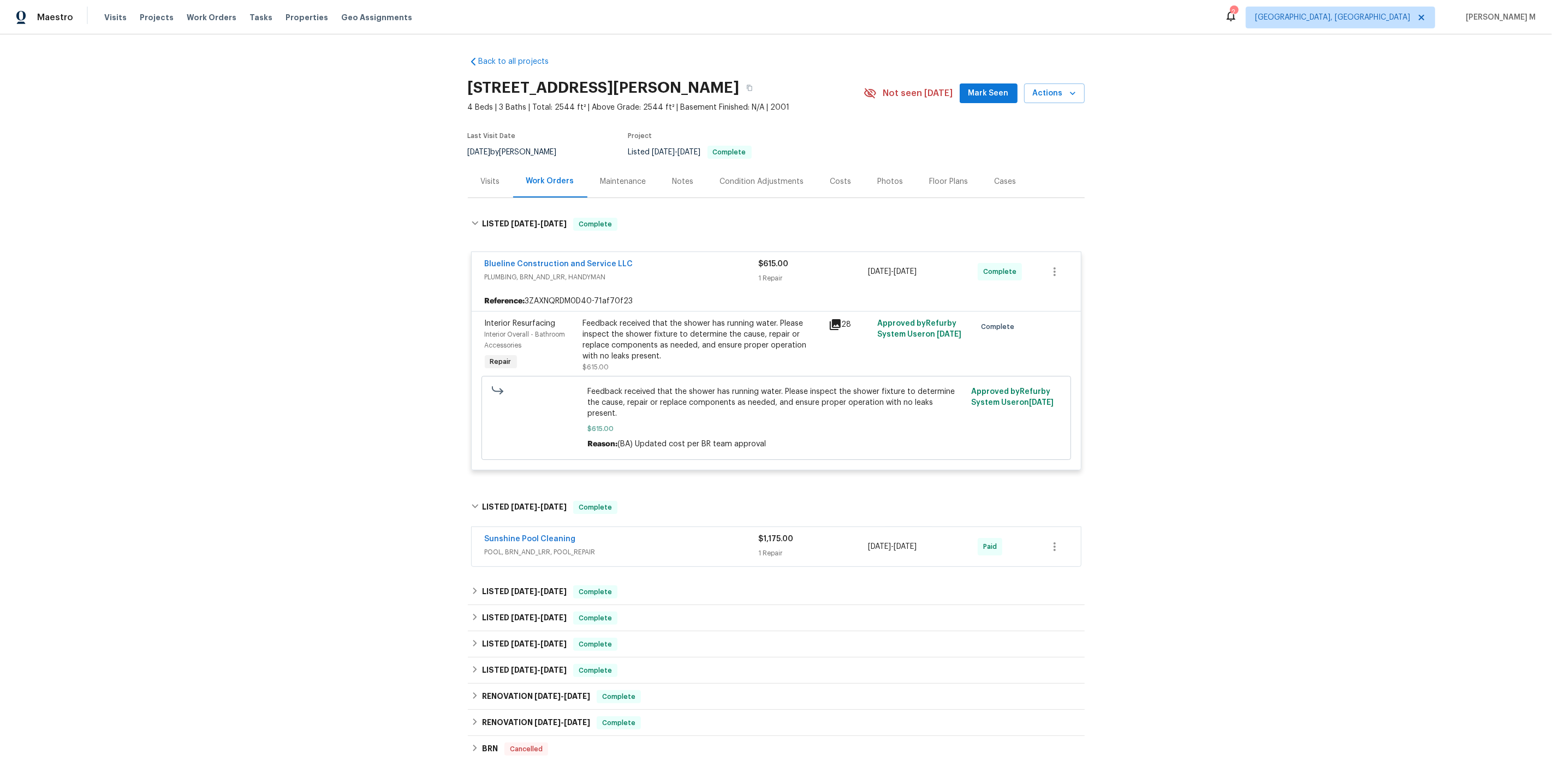
click at [508, 547] on span "POOL, BRN_AND_LRR, POOL_REPAIR" at bounding box center [621, 552] width 274 height 11
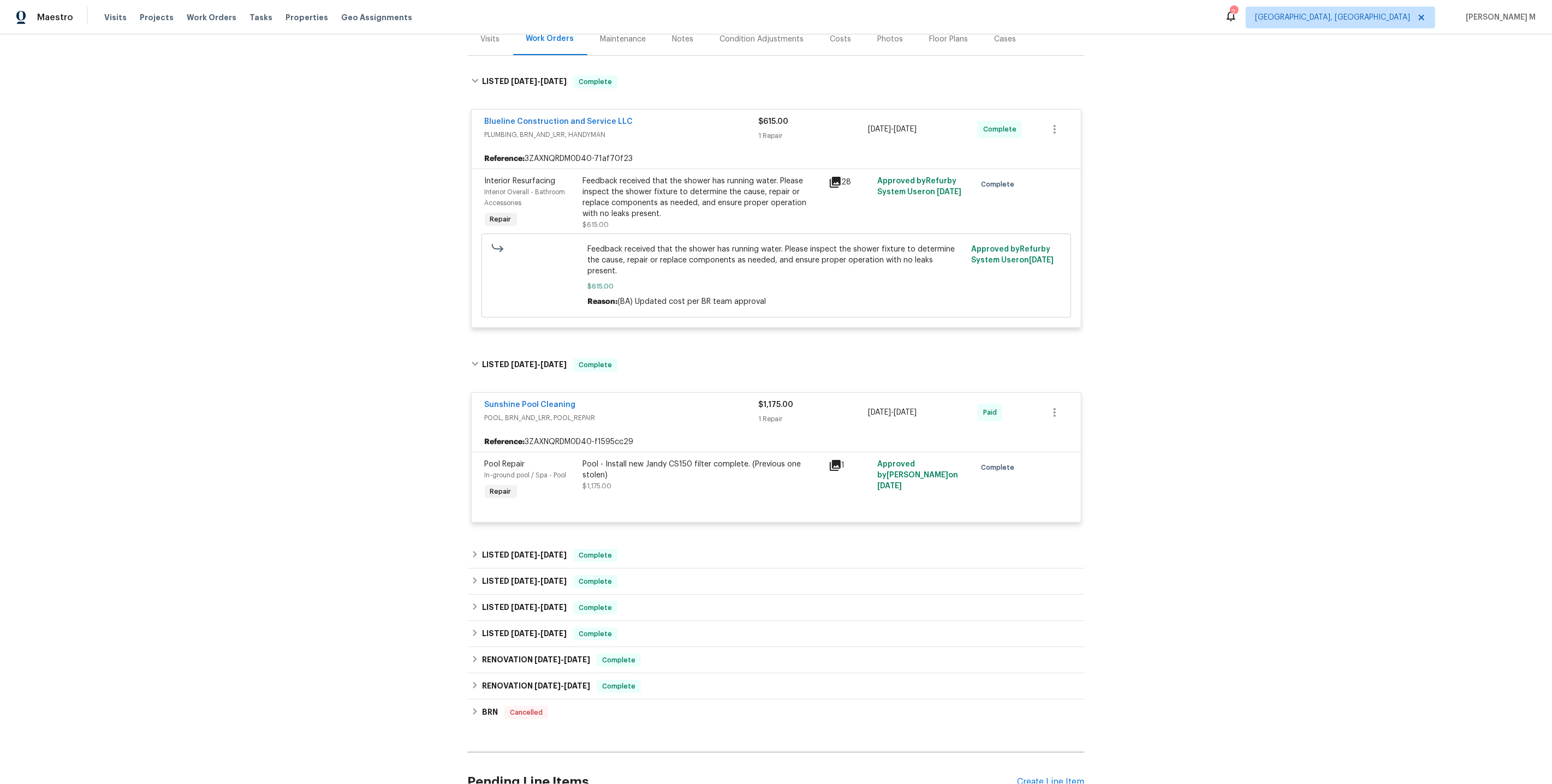
scroll to position [153, 0]
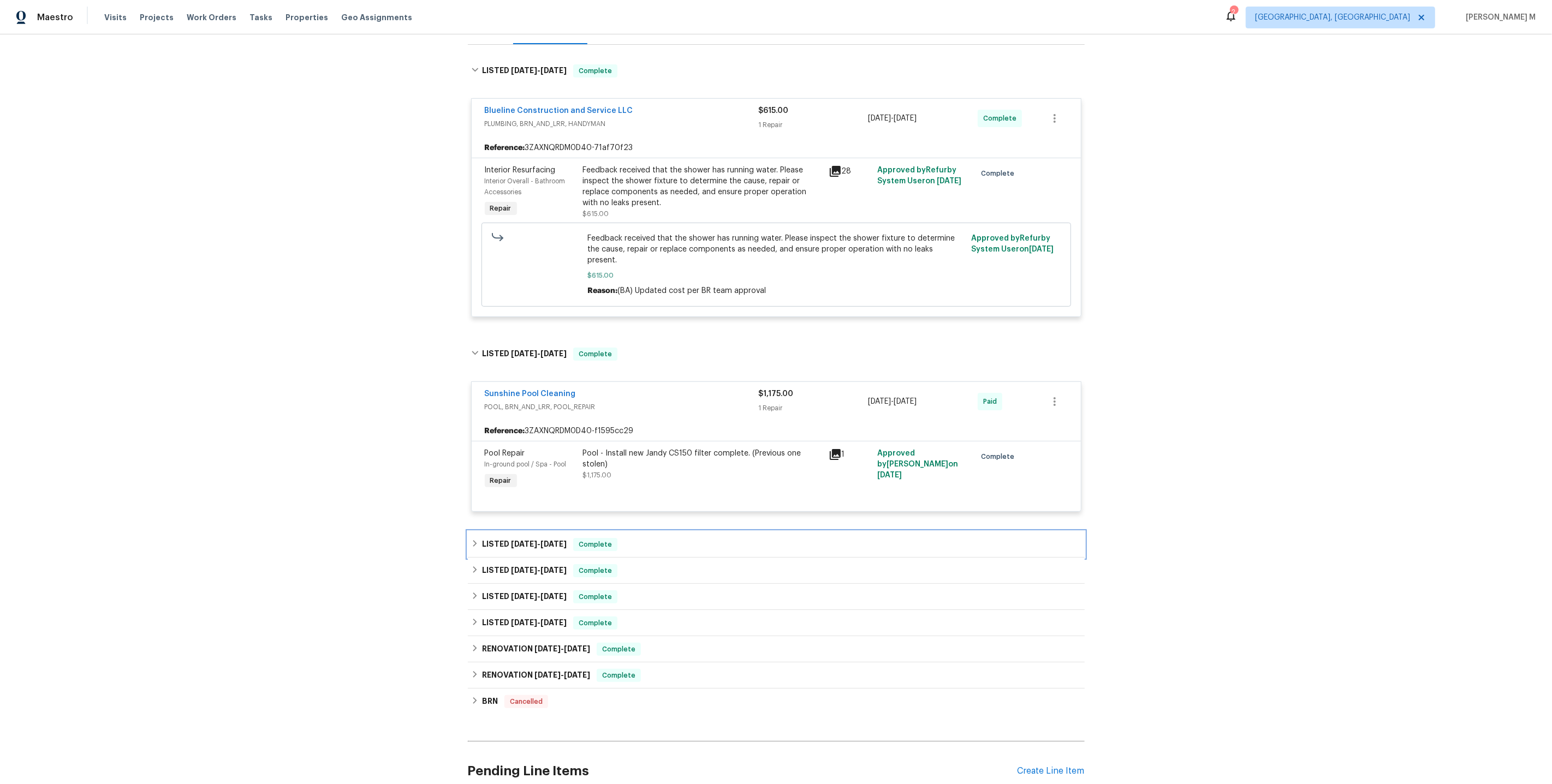
click at [515, 540] on span "[DATE]" at bounding box center [524, 544] width 26 height 8
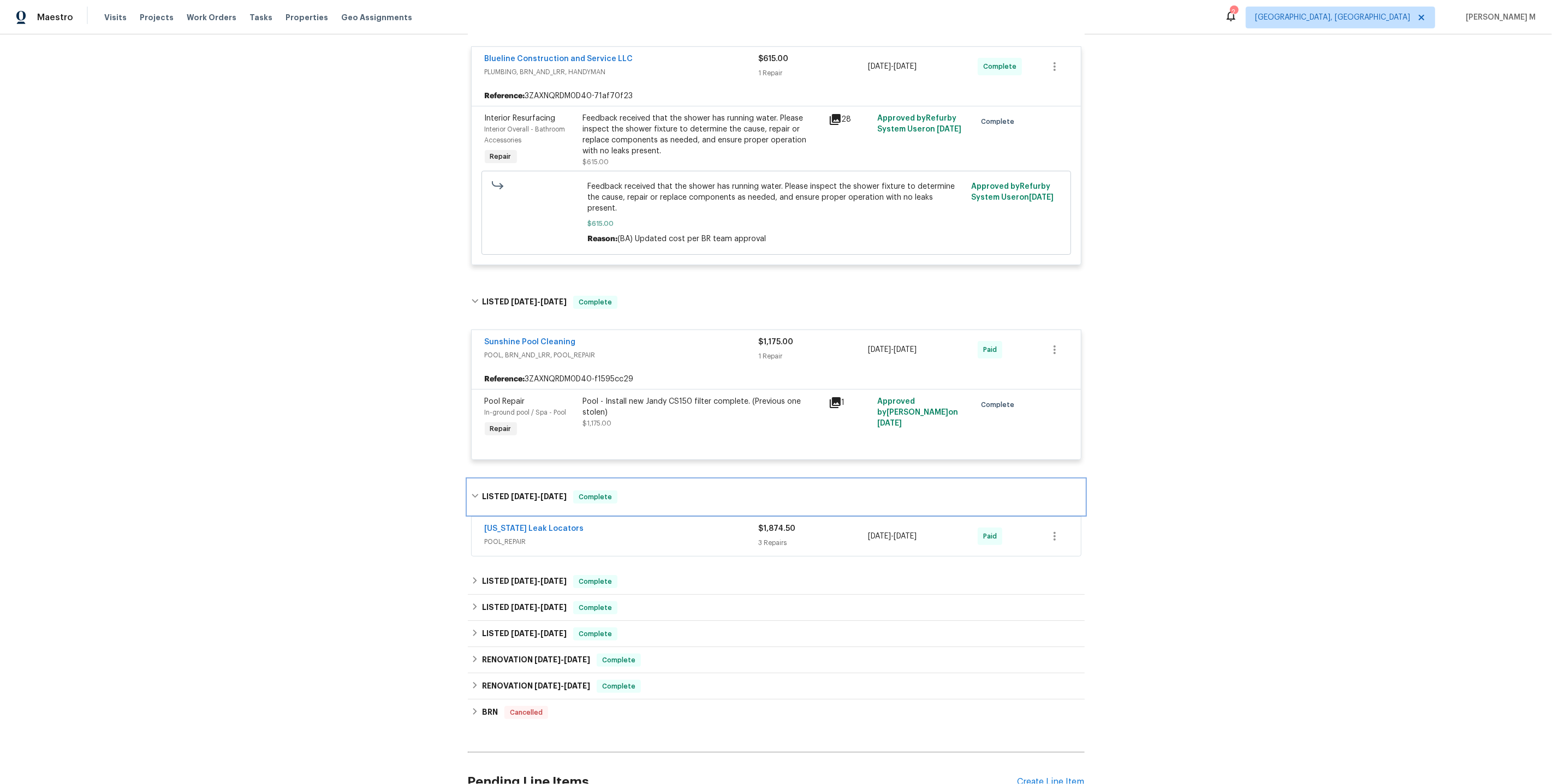
scroll to position [224, 0]
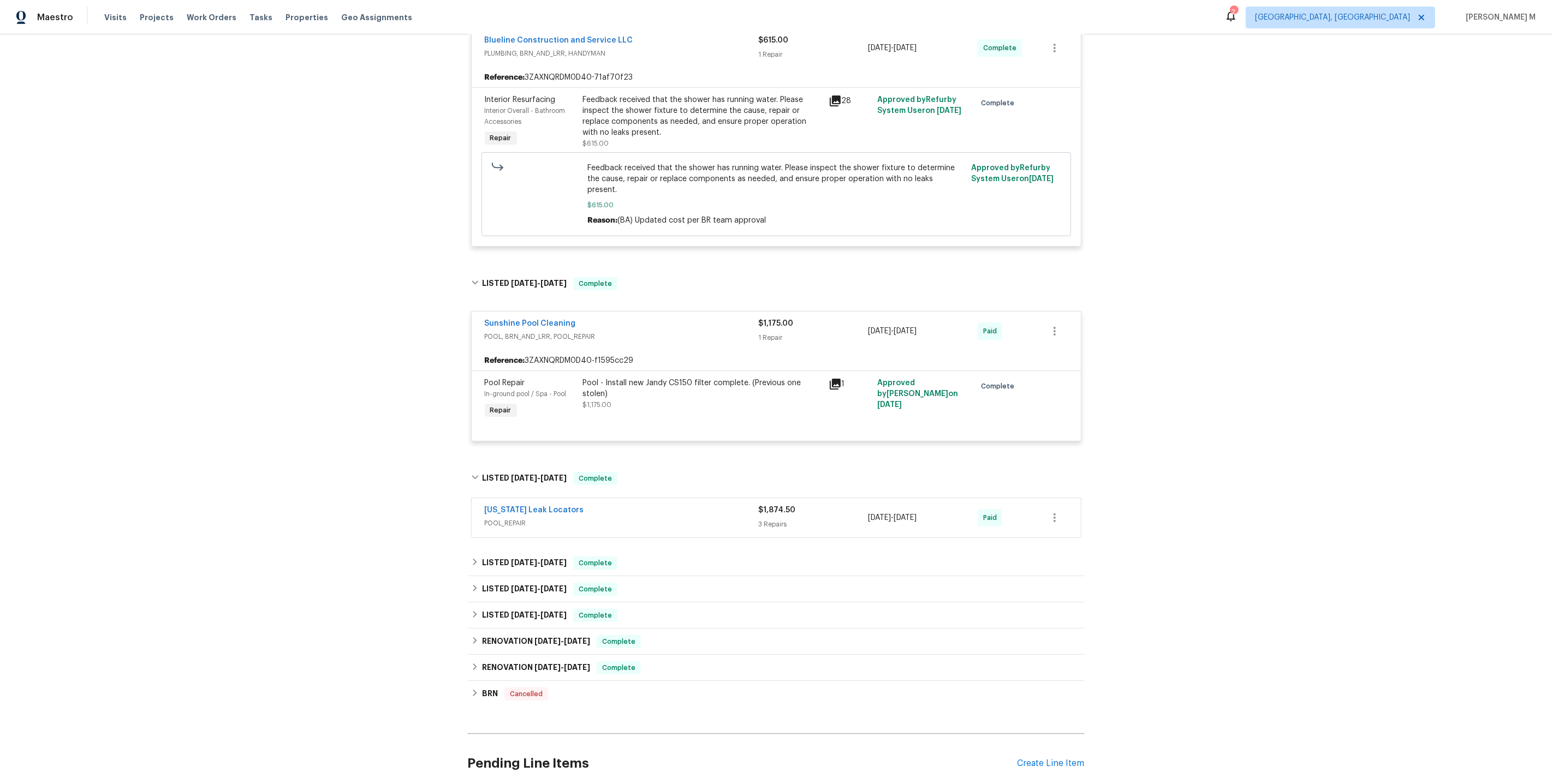
click at [507, 505] on div "[US_STATE] Leak Locators POOL_REPAIR" at bounding box center [621, 518] width 274 height 26
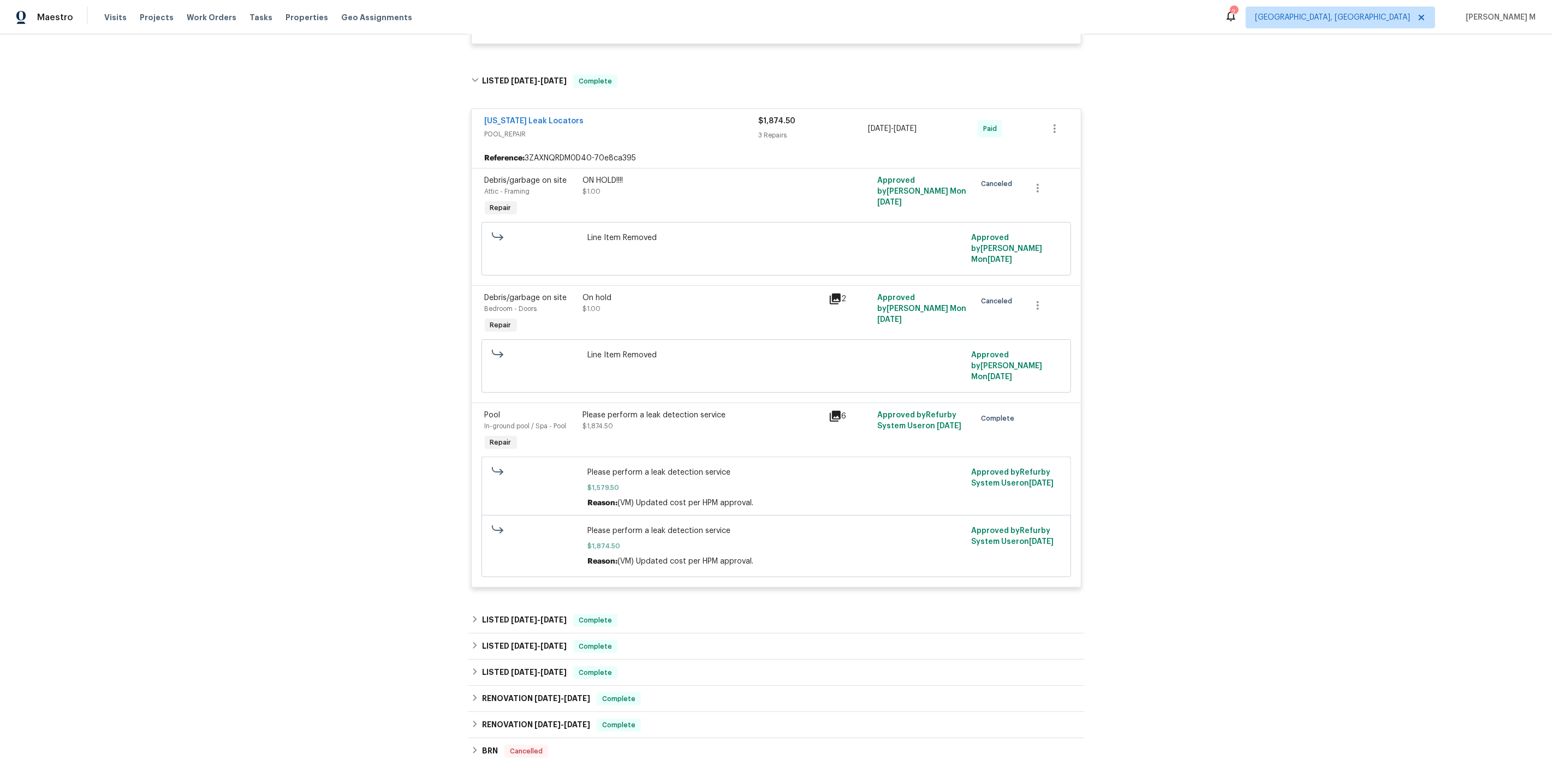
scroll to position [652, 0]
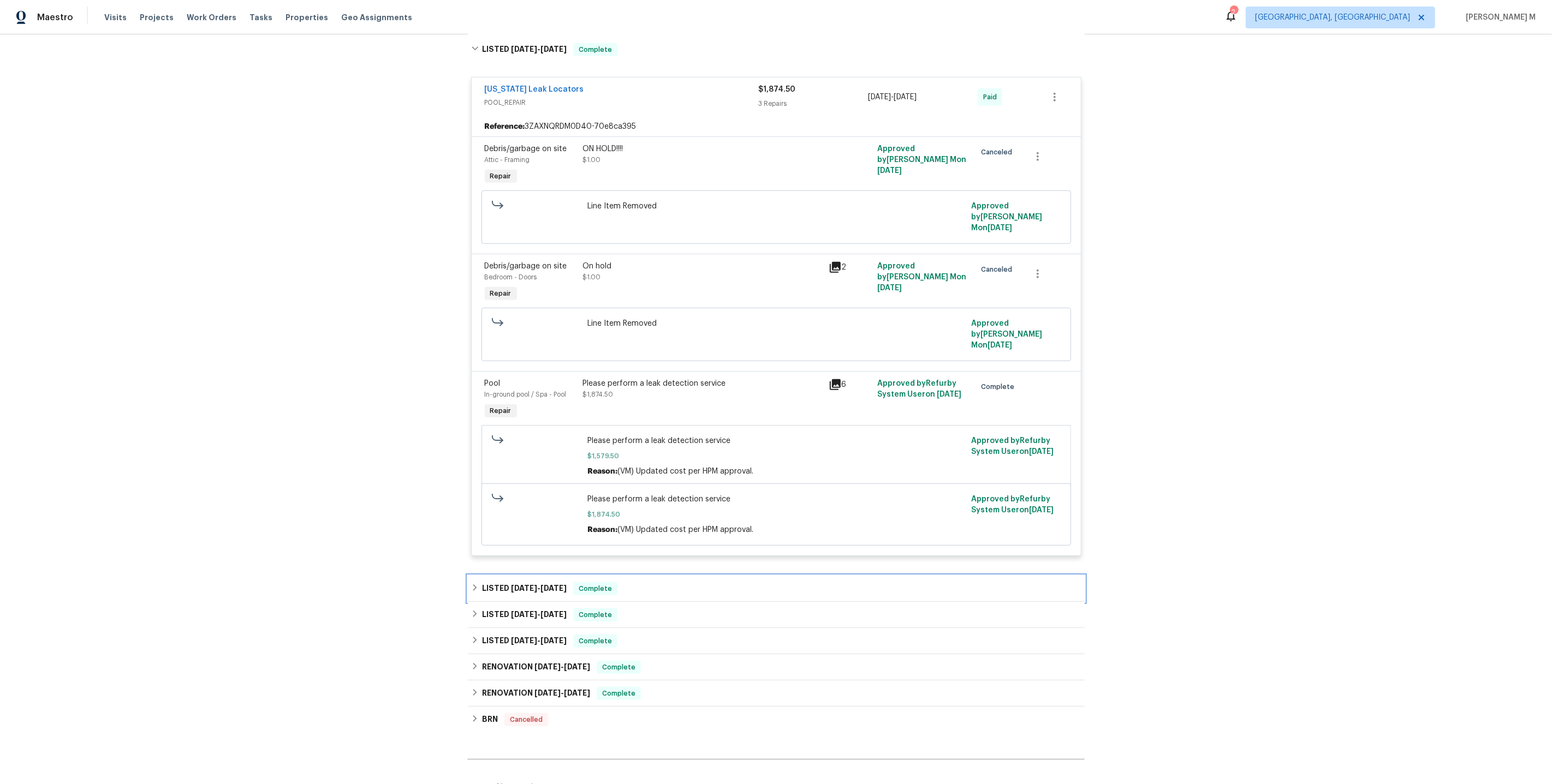
click at [489, 582] on h6 "LISTED [DATE] - [DATE]" at bounding box center [524, 588] width 85 height 13
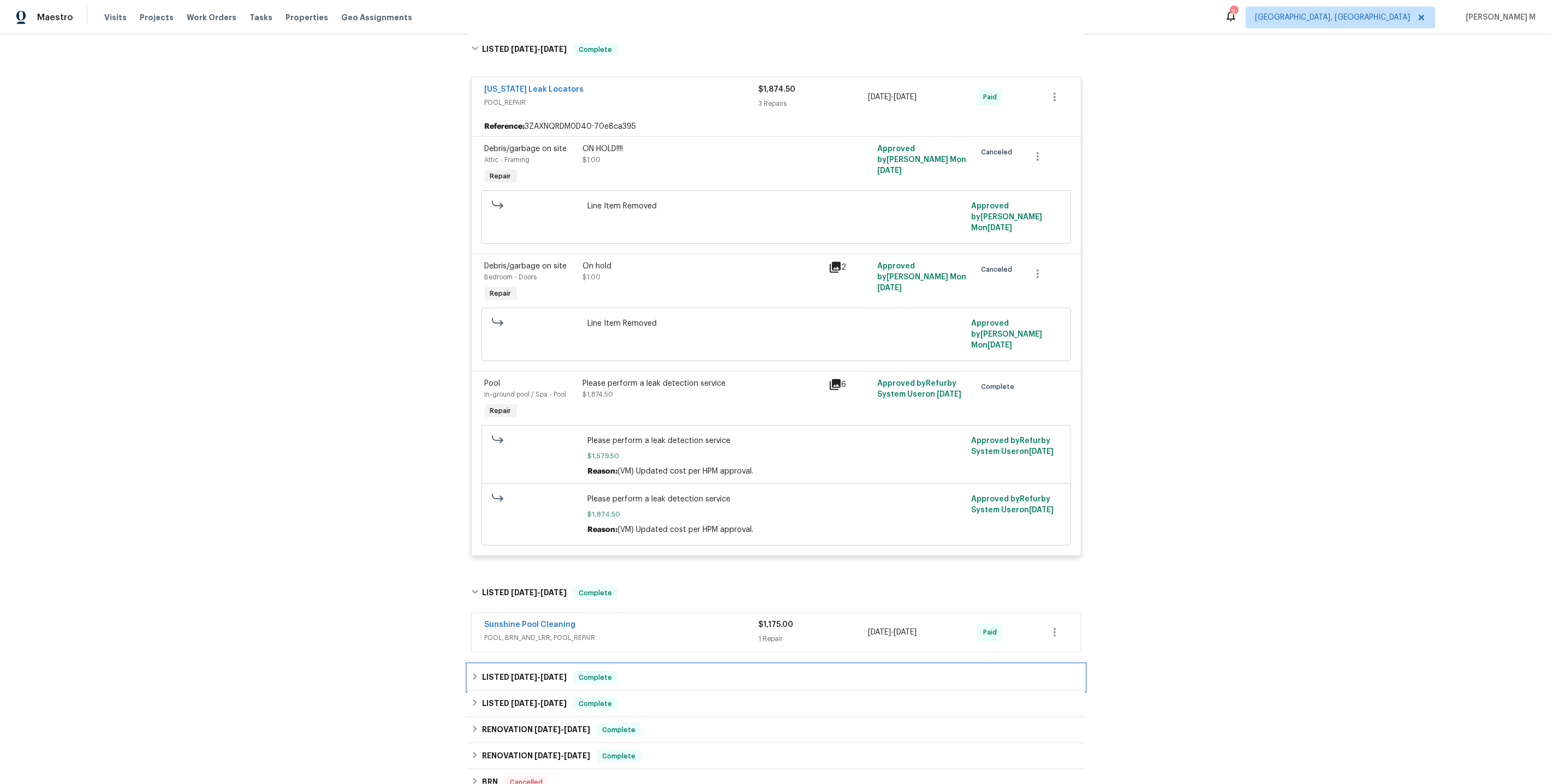
click at [525, 664] on div "LISTED [DATE] - [DATE] Complete" at bounding box center [776, 677] width 617 height 26
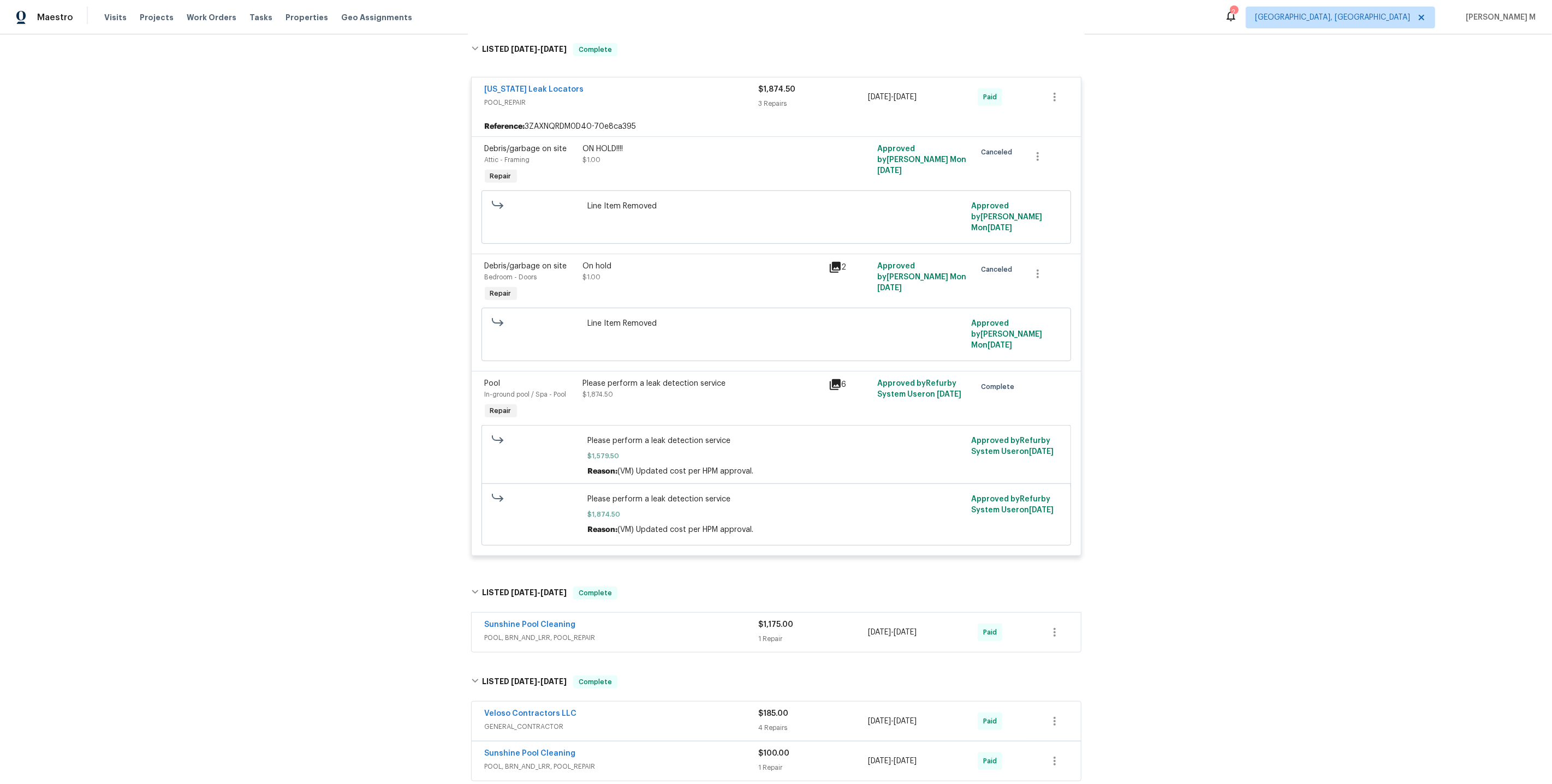
click at [555, 708] on div "Veloso Contractors LLC GENERAL_CONTRACTOR" at bounding box center [621, 721] width 274 height 26
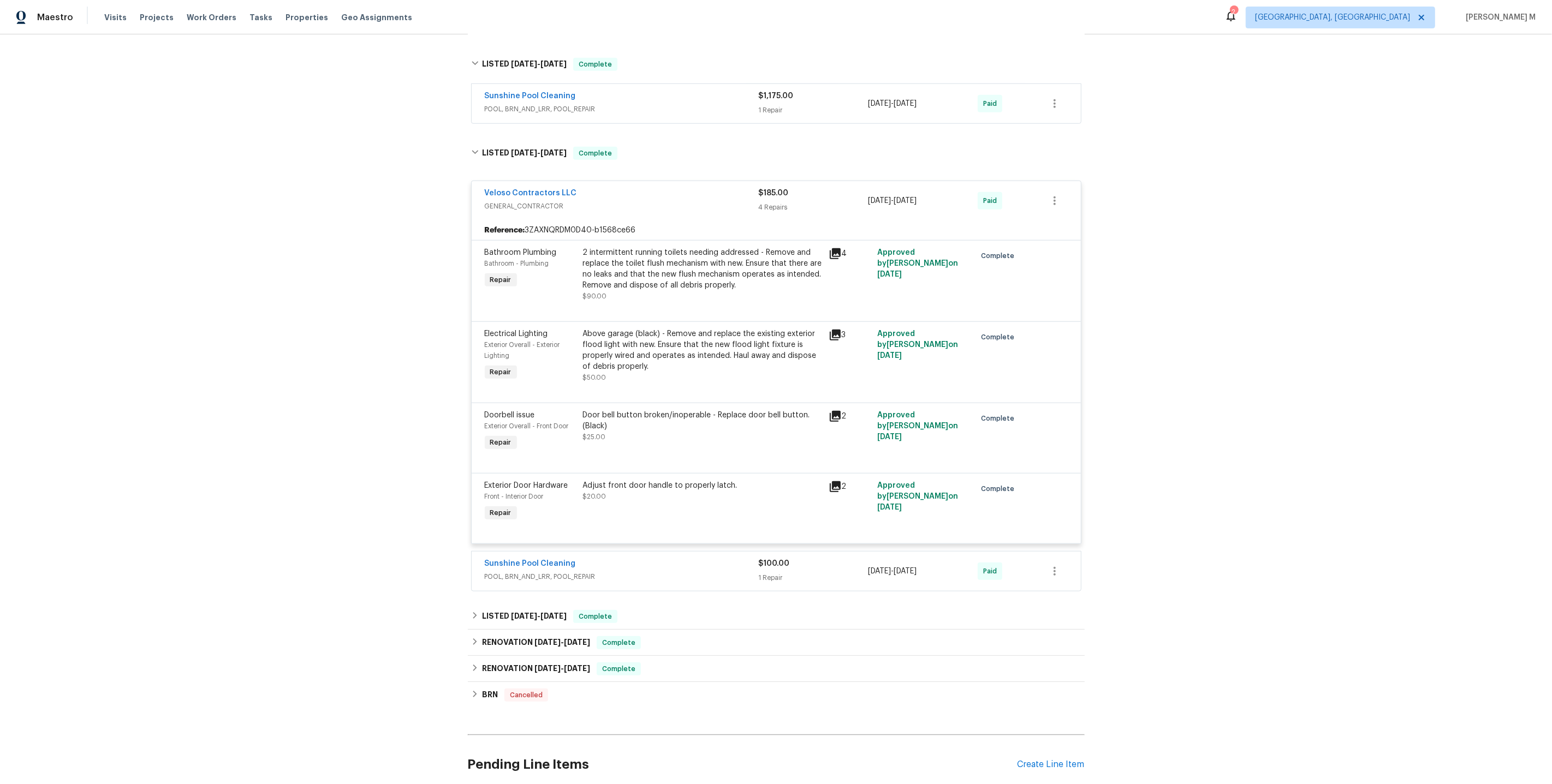
scroll to position [1187, 0]
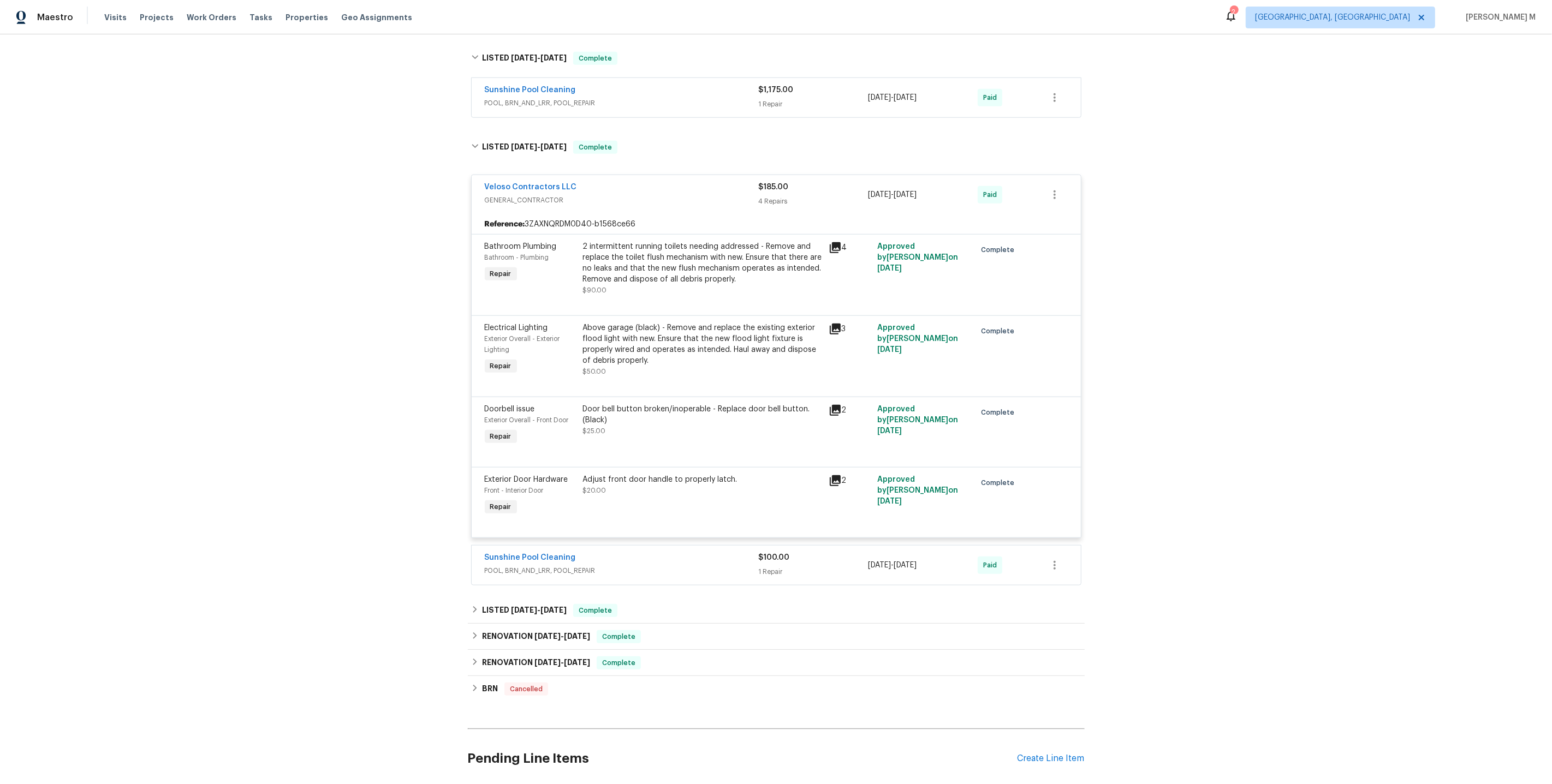
click at [670, 471] on div "Adjust front door handle to properly latch. $20.00" at bounding box center [702, 496] width 245 height 50
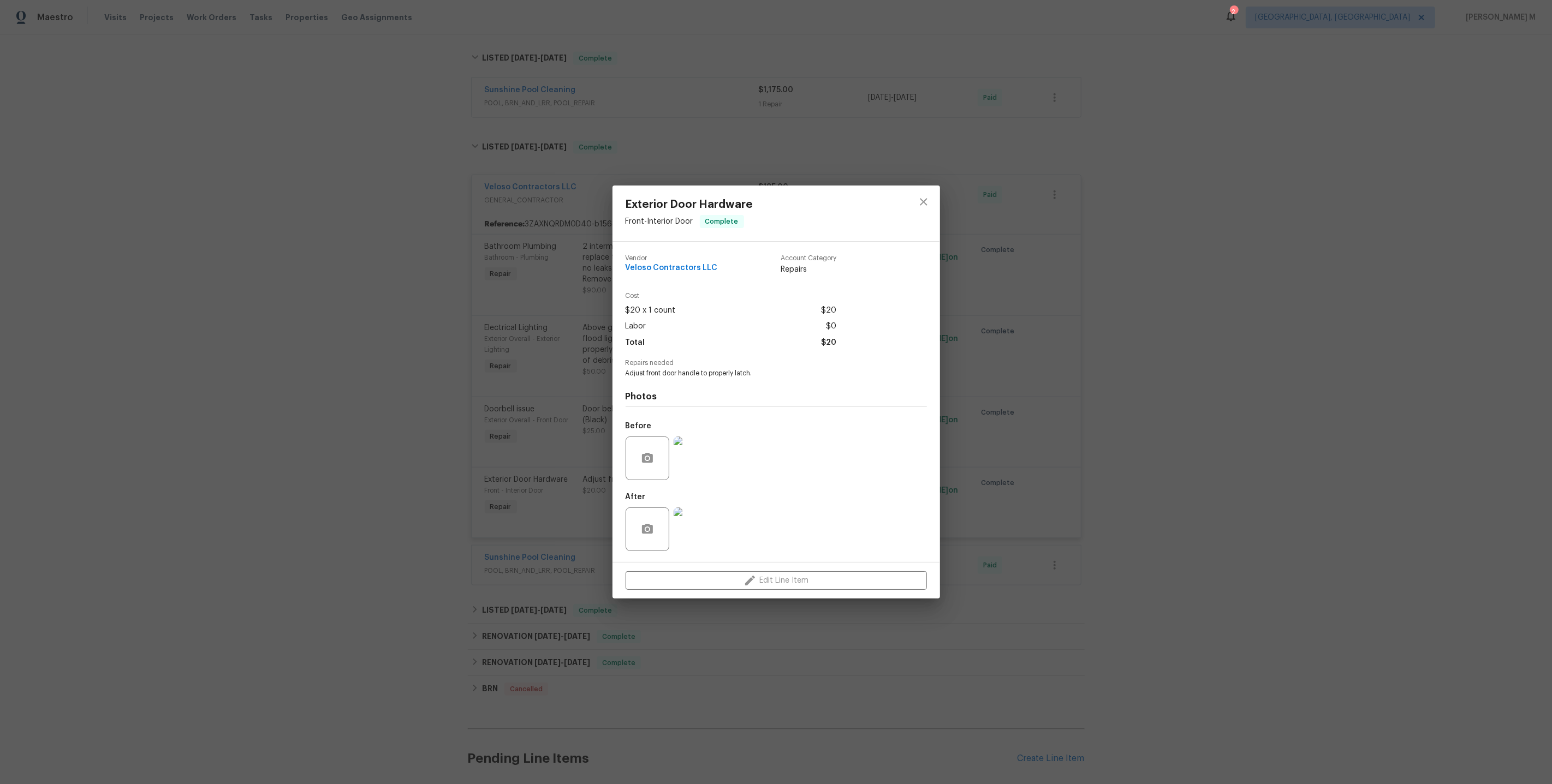
click at [1053, 367] on div "Exterior Door Hardware Front - Interior Door Complete Vendor Veloso Contractors…" at bounding box center [776, 392] width 1552 height 784
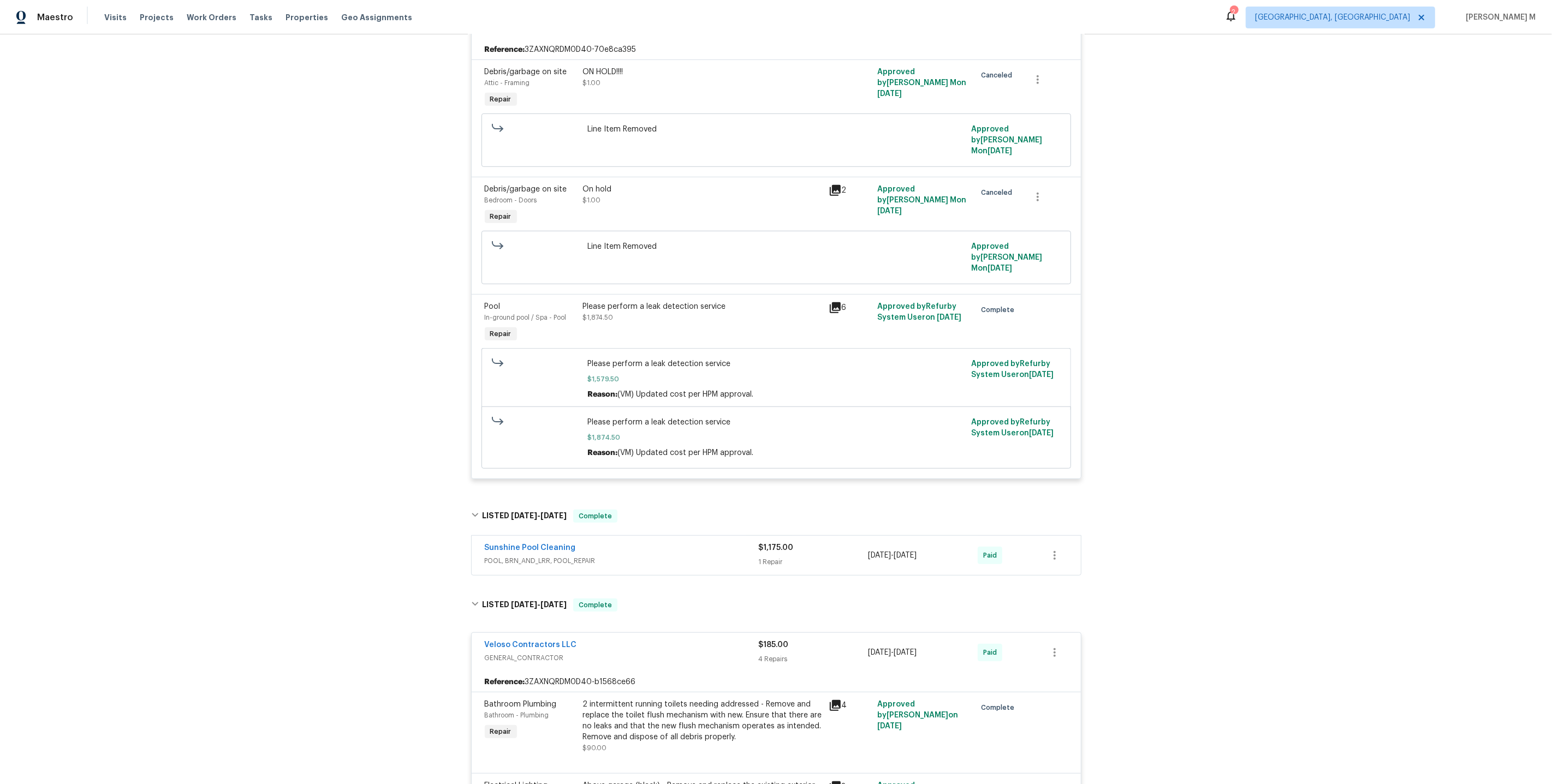
scroll to position [1197, 0]
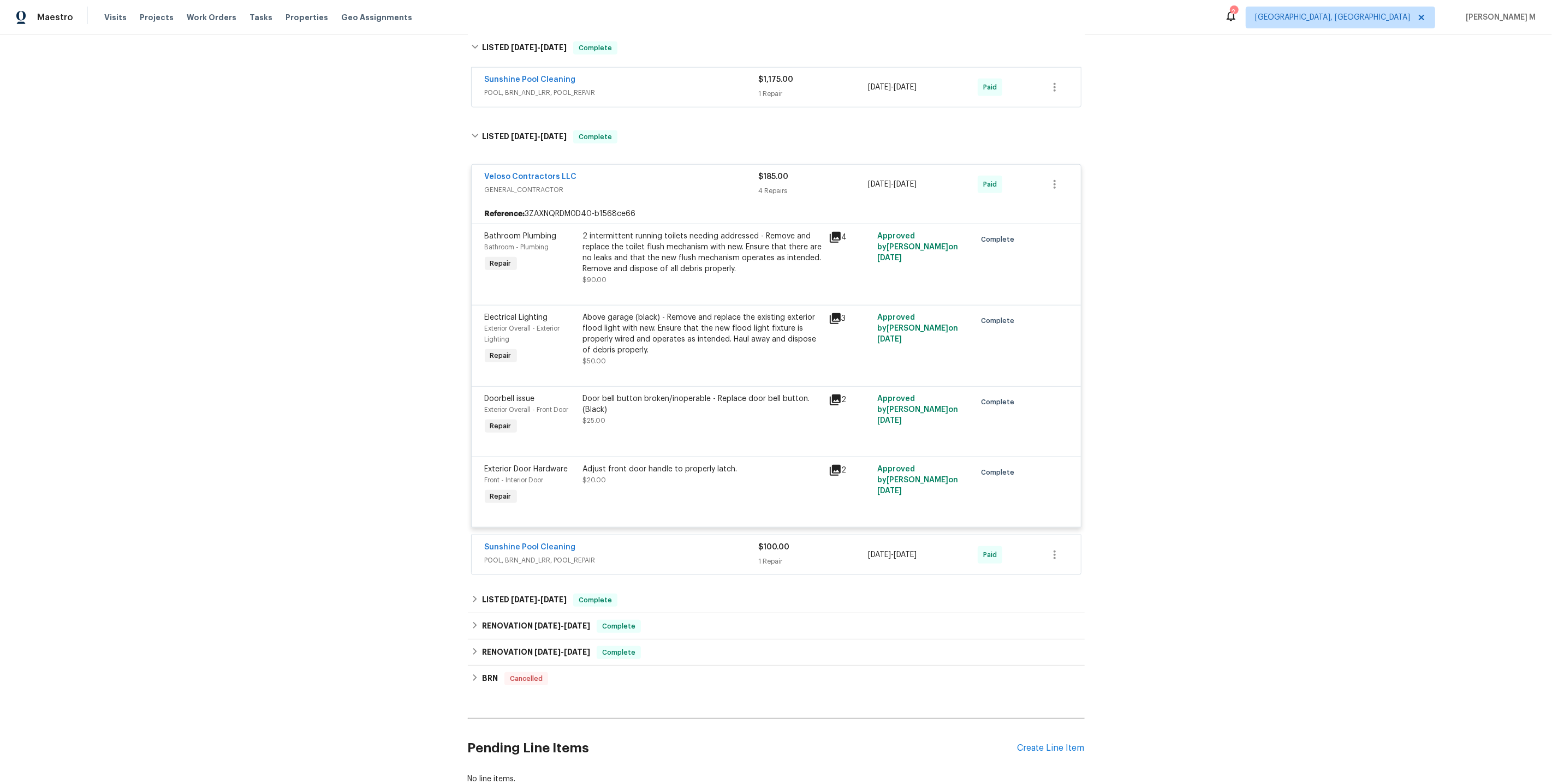
click at [1057, 723] on div "Pending Line Items Create Line Item" at bounding box center [776, 748] width 617 height 51
click at [1053, 743] on div "Create Line Item" at bounding box center [1051, 748] width 67 height 11
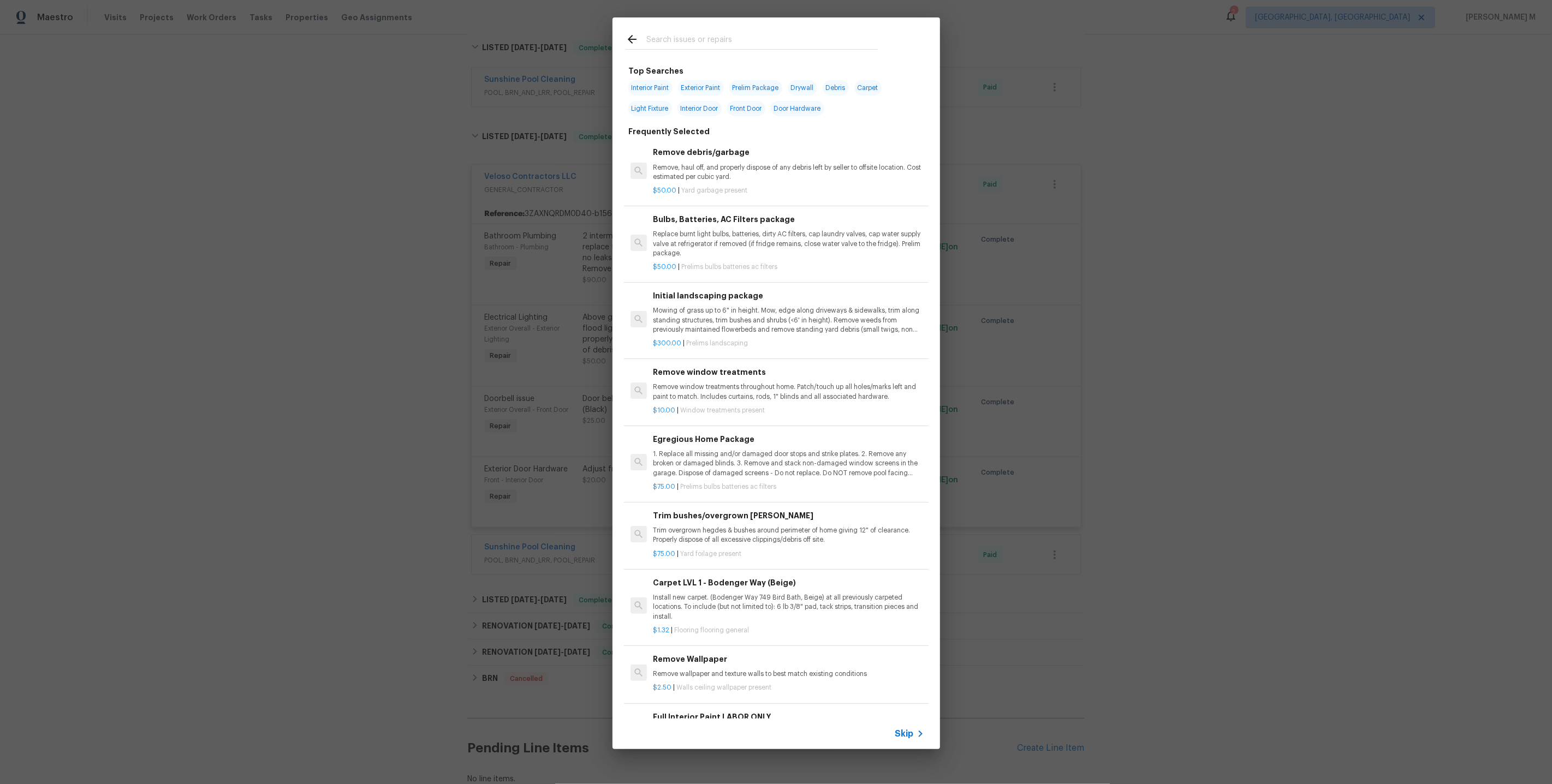
click at [919, 735] on icon at bounding box center [920, 734] width 13 height 13
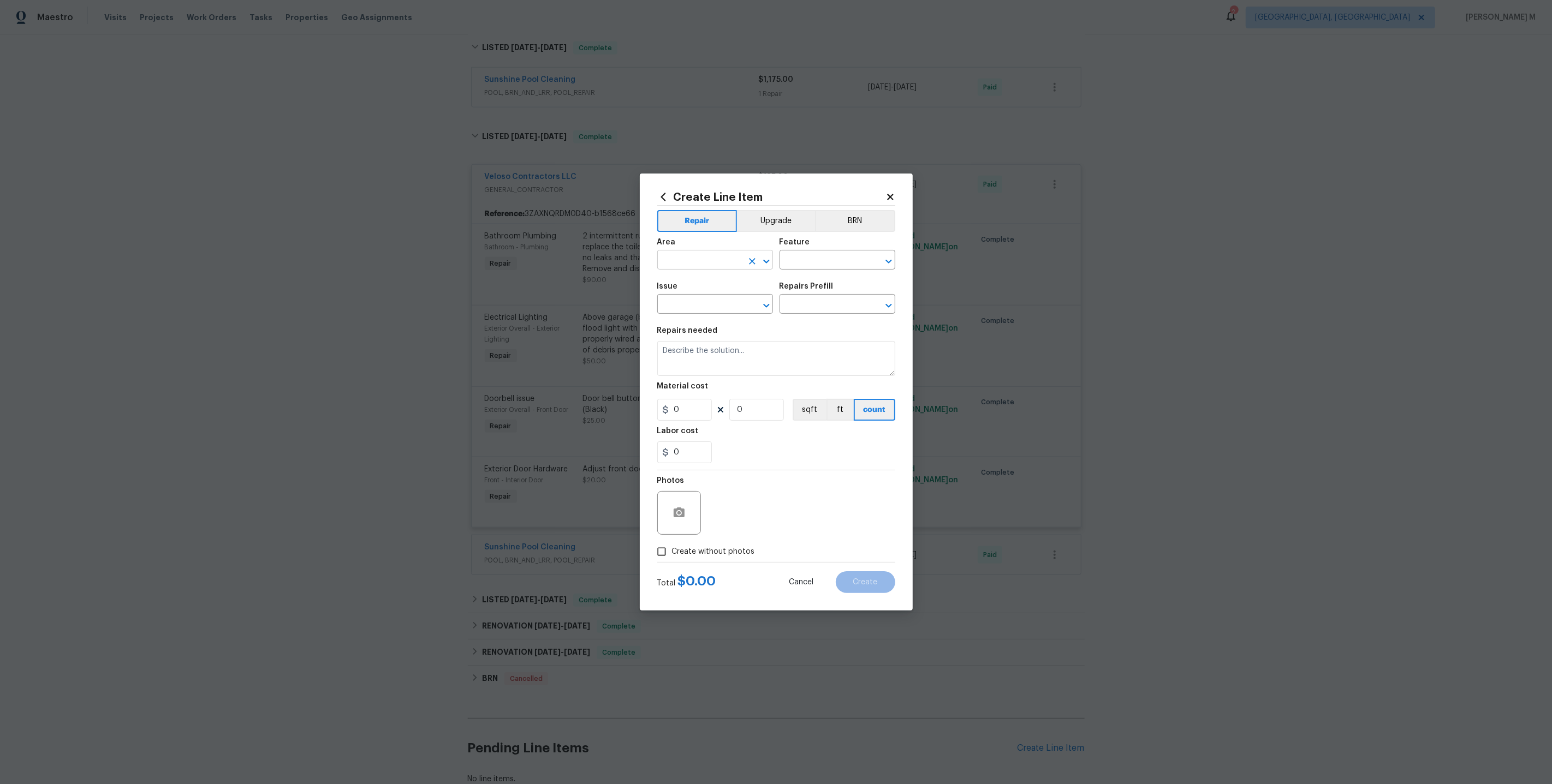
click at [715, 261] on input "text" at bounding box center [700, 261] width 85 height 17
click at [717, 297] on li "Kitchen" at bounding box center [715, 290] width 117 height 18
type input "Kitchen"
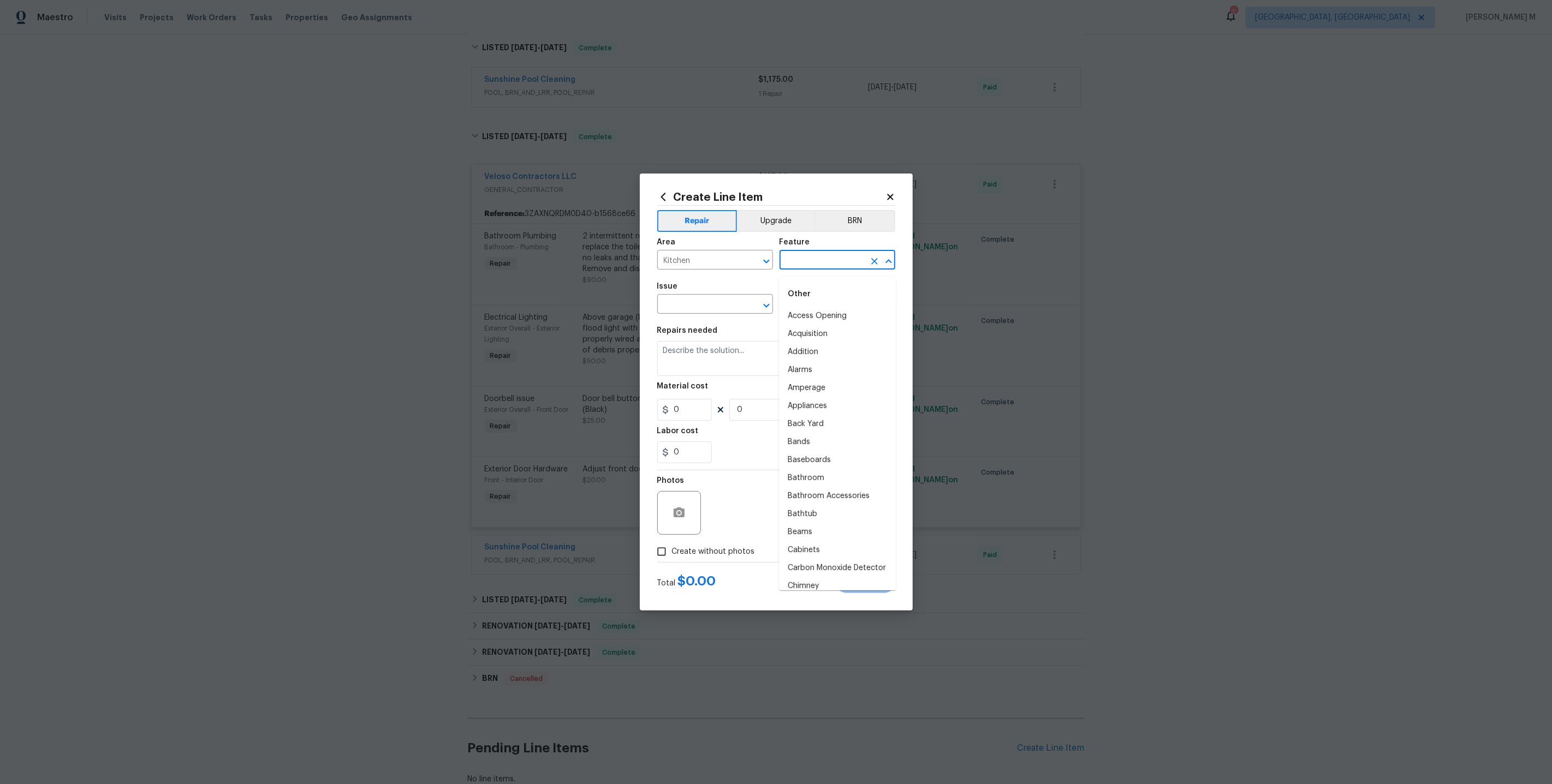
click at [818, 259] on input "text" at bounding box center [822, 261] width 85 height 17
type input "S"
click at [813, 316] on li "Doors" at bounding box center [837, 316] width 117 height 18
type input "Doors"
click at [720, 314] on input "text" at bounding box center [700, 305] width 85 height 17
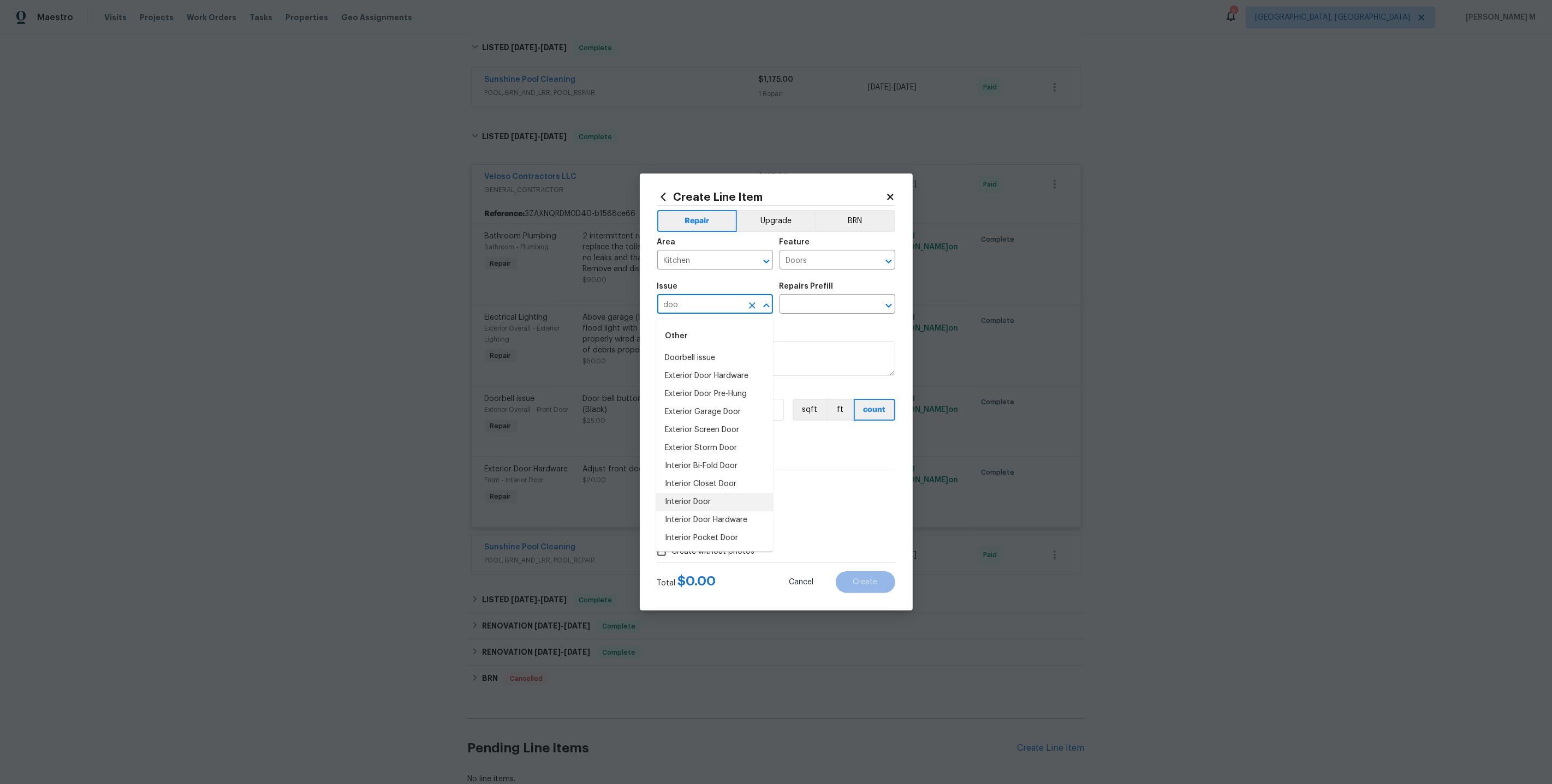
click at [707, 497] on li "Interior Door" at bounding box center [715, 502] width 117 height 18
type input "Interior Door"
click at [811, 308] on input "text" at bounding box center [822, 305] width 85 height 17
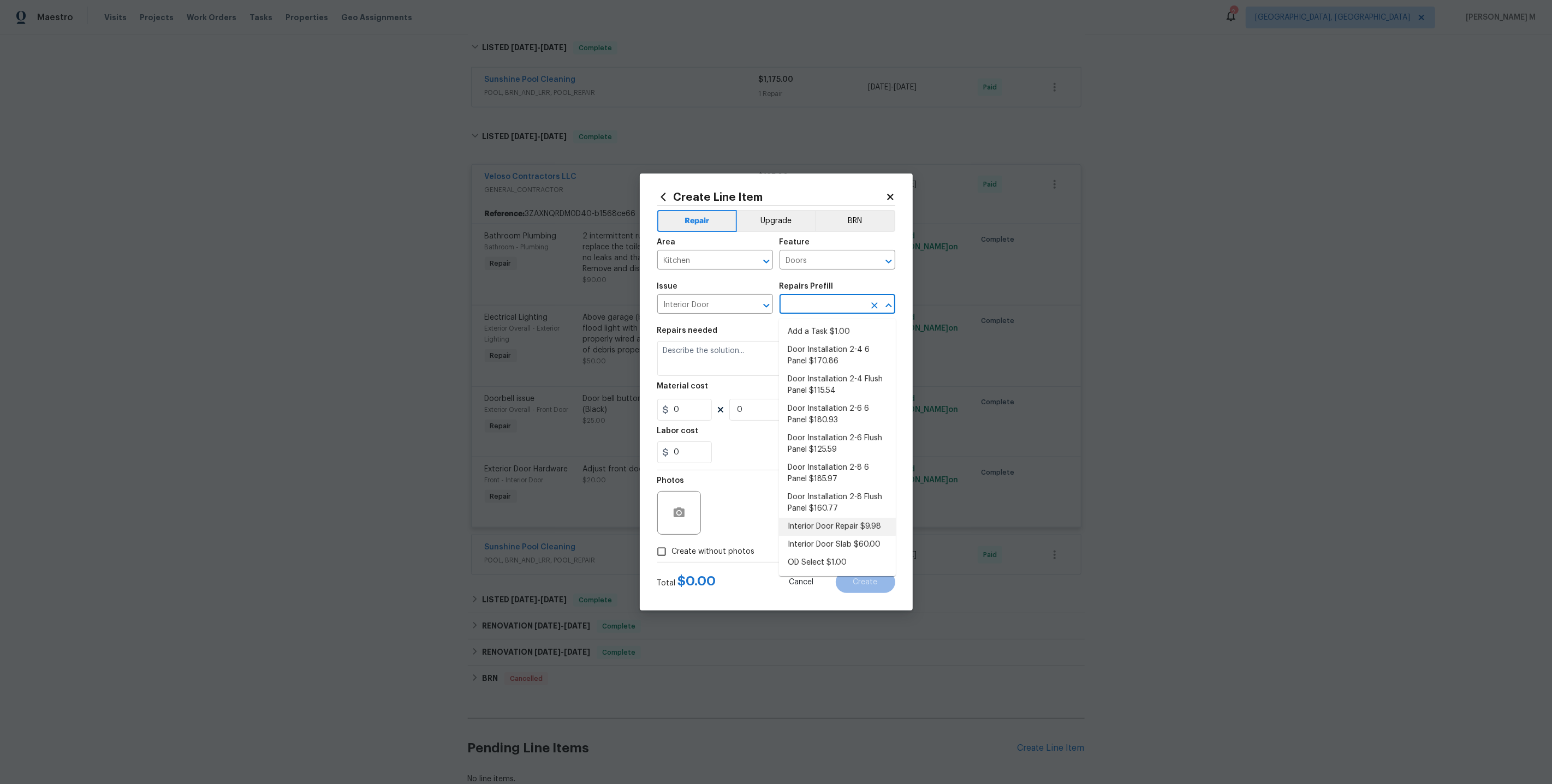
click at [809, 518] on li "Interior Door Repair $9.98" at bounding box center [837, 527] width 117 height 18
type input "Interior Door"
type input "Interior Door Repair $9.98"
type textarea "Repair the existing interior door as directed by the PM. Ensure that the repair…"
type input "9.98"
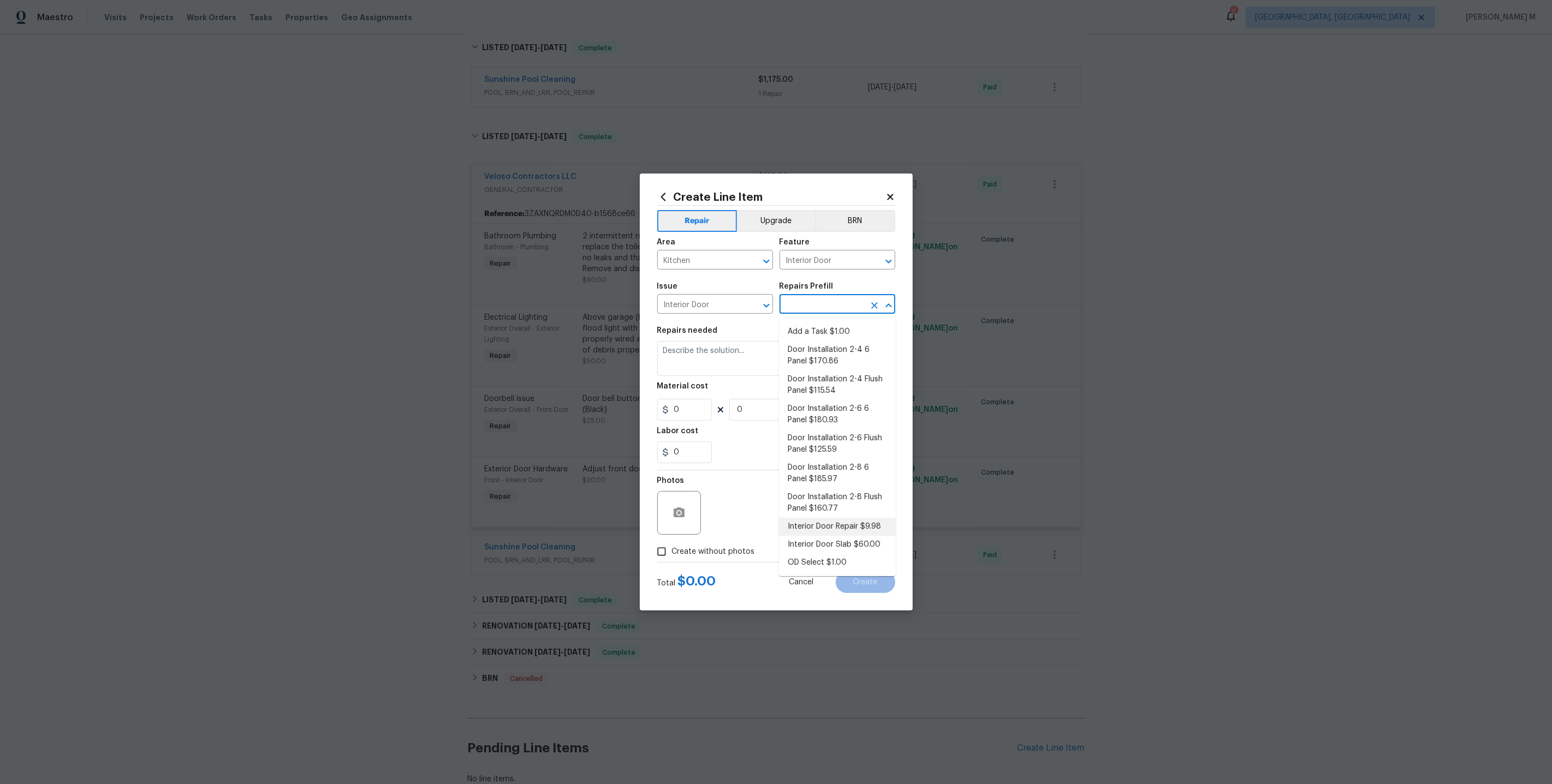
type input "1"
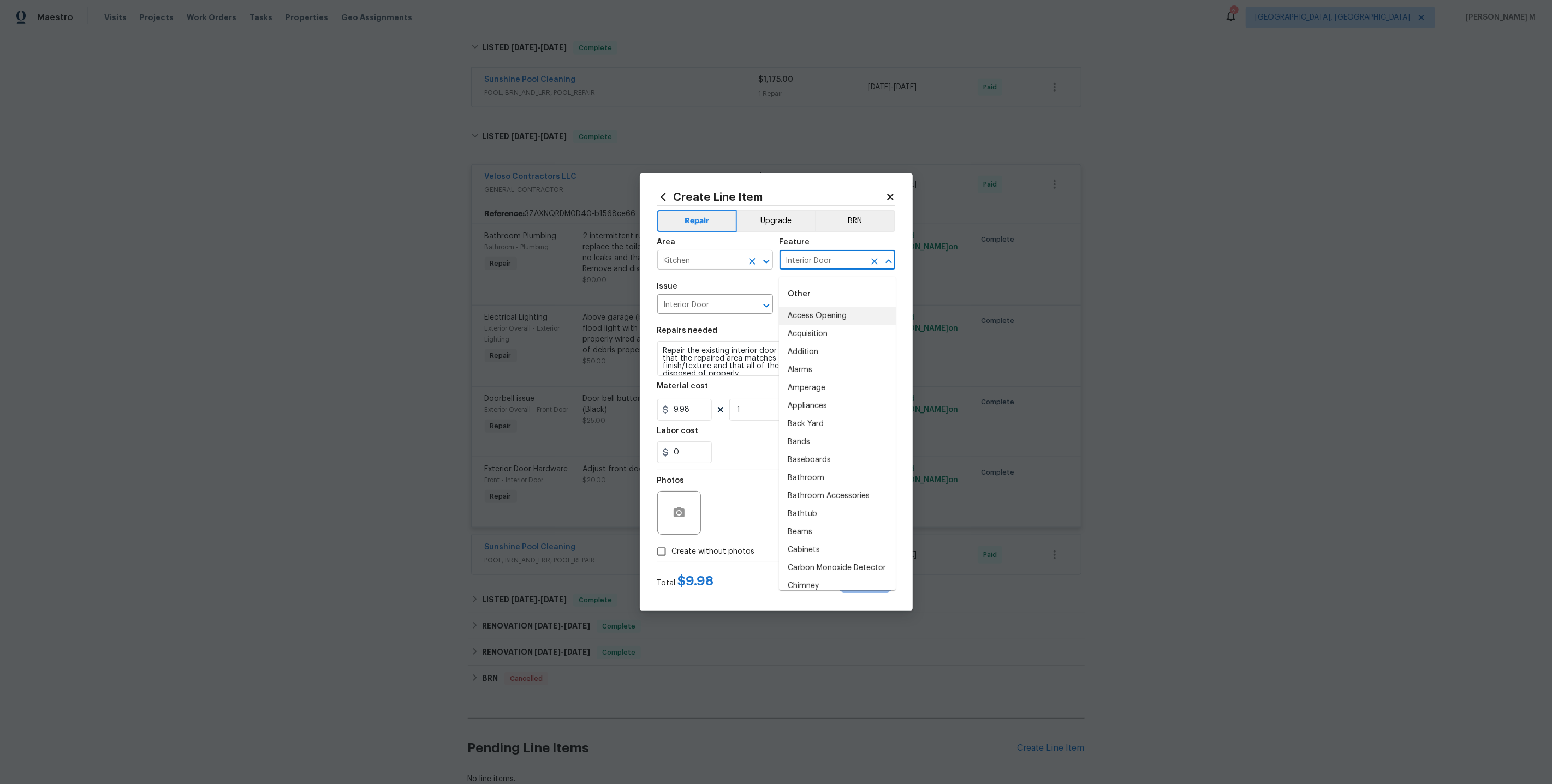
drag, startPoint x: 837, startPoint y: 267, endPoint x: 710, endPoint y: 267, distance: 127.0
click at [710, 267] on div "Area Kitchen ​ Feature Interior Door ​" at bounding box center [776, 254] width 238 height 44
click at [694, 308] on input "Interior Door" at bounding box center [700, 305] width 85 height 17
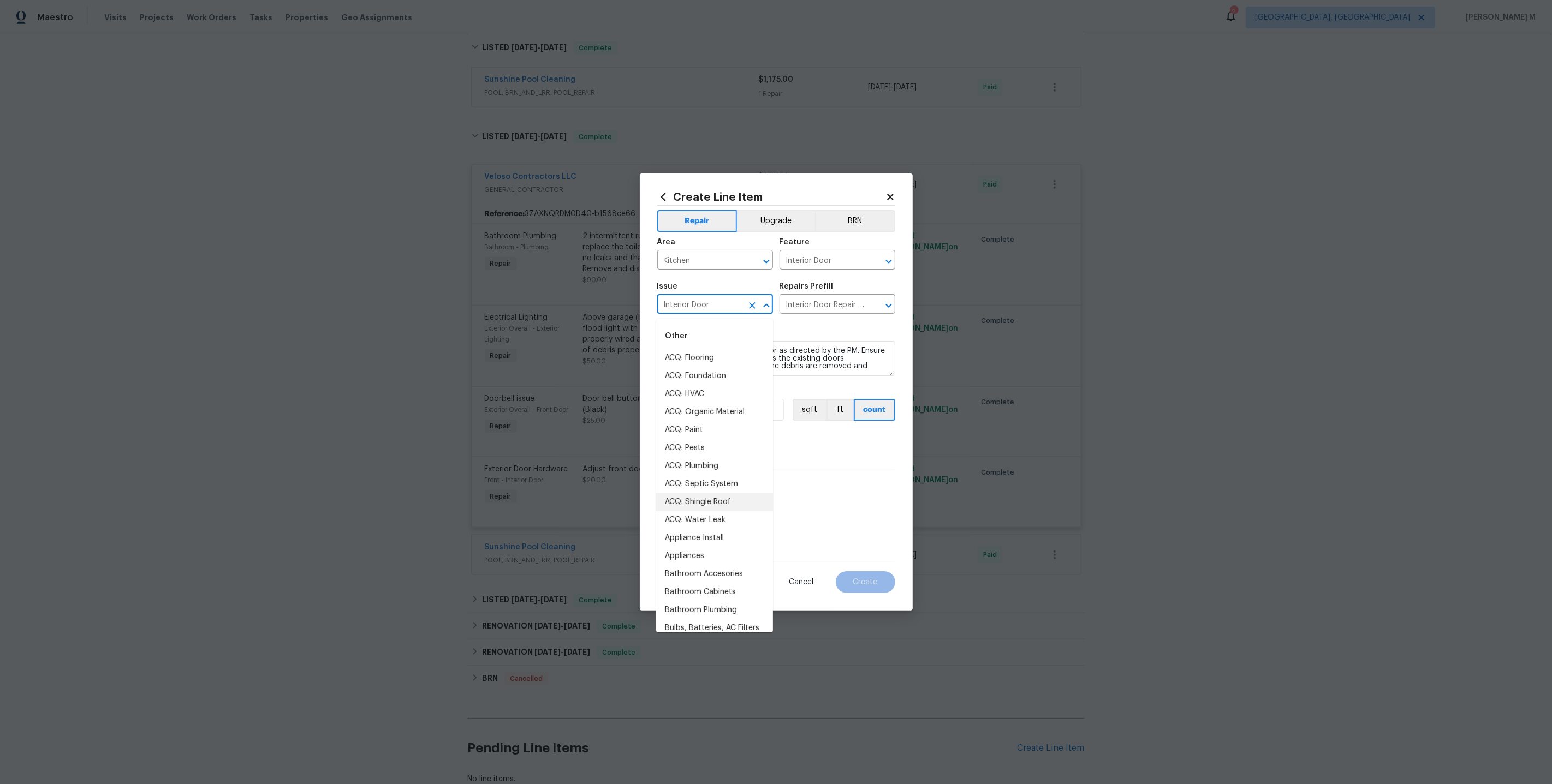
click at [694, 308] on input "Interior Door" at bounding box center [700, 305] width 85 height 17
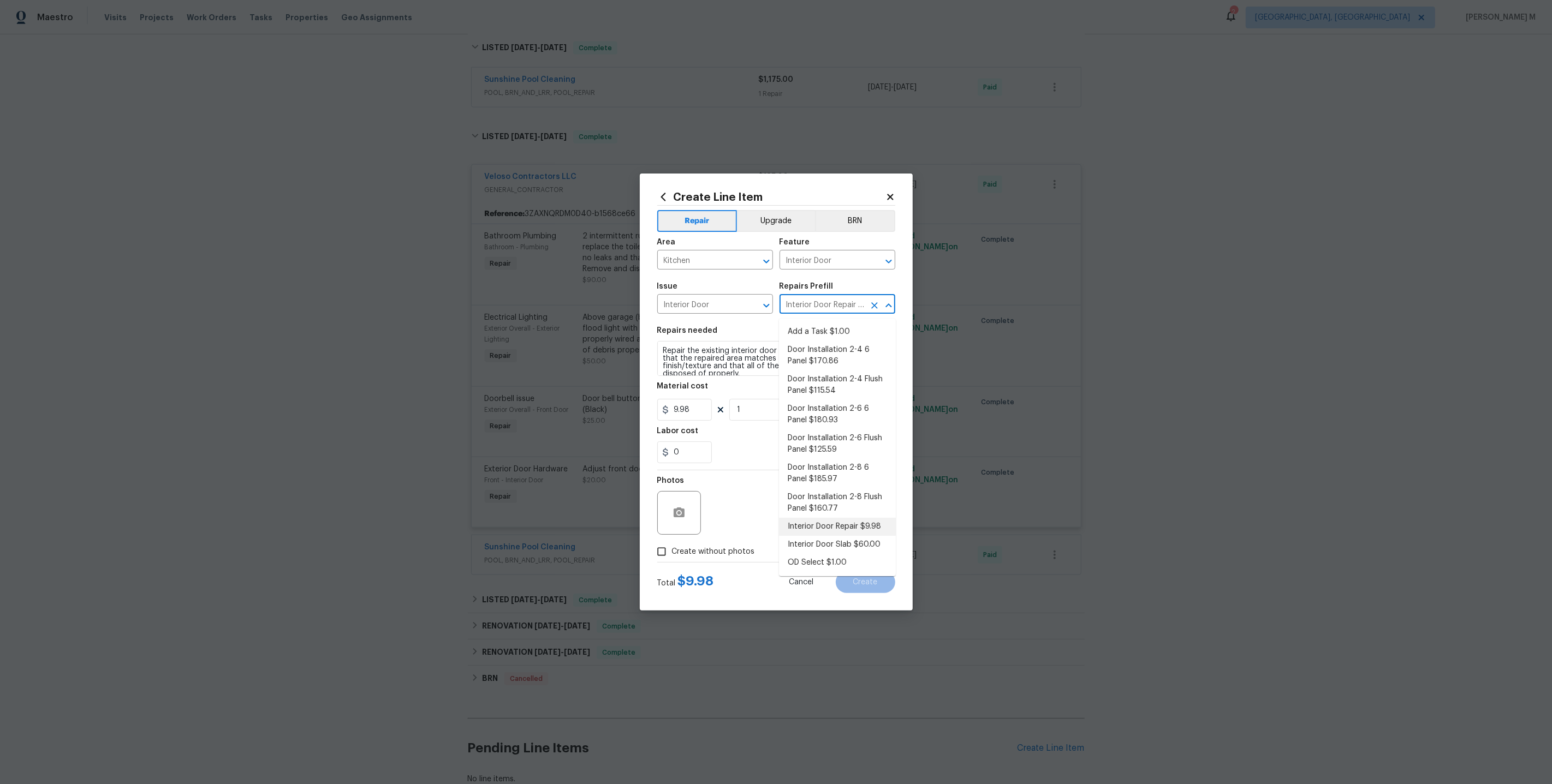
drag, startPoint x: 786, startPoint y: 307, endPoint x: 862, endPoint y: 304, distance: 76.1
click at [862, 304] on input "Interior Door Repair $9.98" at bounding box center [822, 305] width 85 height 17
click at [857, 305] on input "Interior Door Repair $9.98" at bounding box center [822, 305] width 85 height 17
drag, startPoint x: 857, startPoint y: 305, endPoint x: 641, endPoint y: 305, distance: 216.0
click at [641, 305] on div "Create Line Item Repair Upgrade BRN Area Kitchen ​ Feature Interior Door ​ Issu…" at bounding box center [776, 392] width 273 height 437
